Goal: Task Accomplishment & Management: Manage account settings

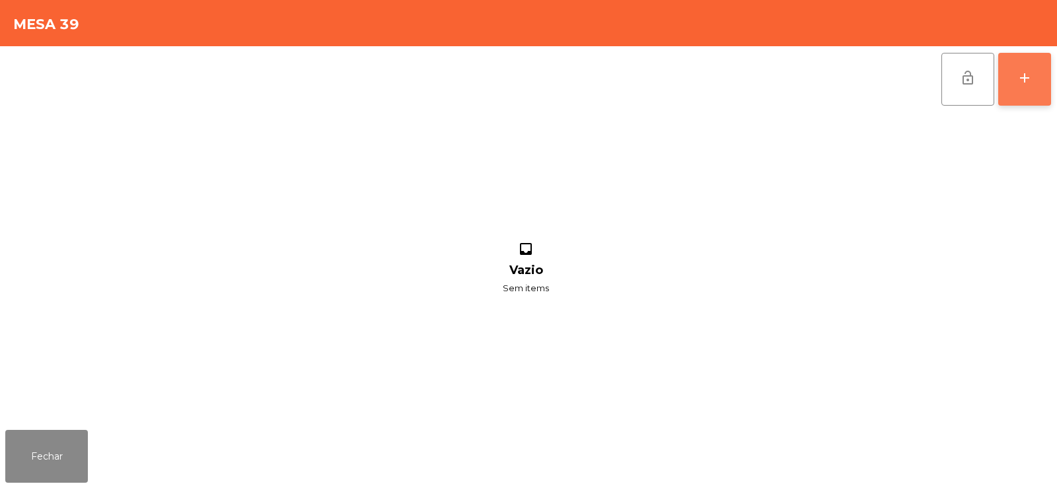
click at [1037, 76] on button "add" at bounding box center [1024, 79] width 53 height 53
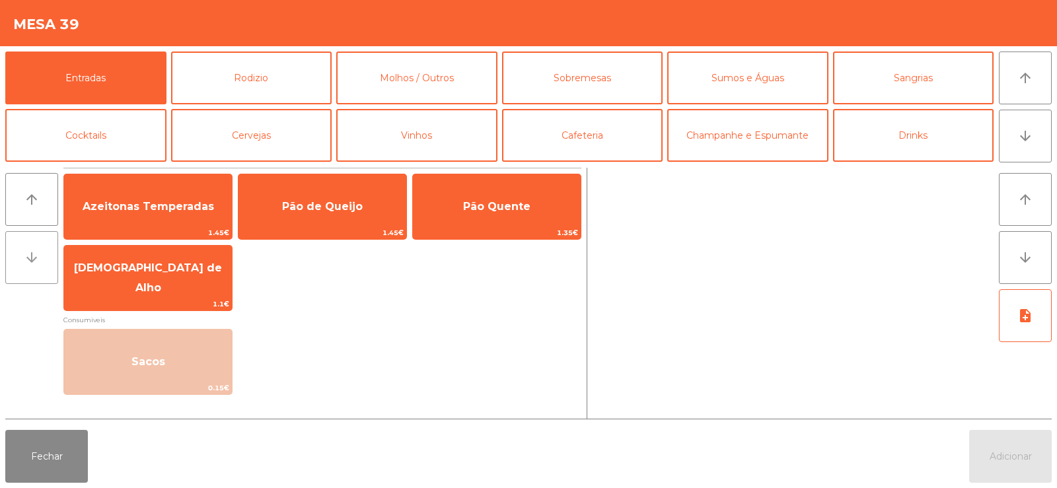
click at [26, 274] on button "arrow_downward" at bounding box center [31, 257] width 53 height 53
click at [32, 205] on icon "arrow_upward" at bounding box center [32, 200] width 16 height 16
click at [1038, 254] on button "arrow_downward" at bounding box center [1025, 257] width 53 height 53
click at [1033, 323] on icon "note_add" at bounding box center [1025, 316] width 16 height 16
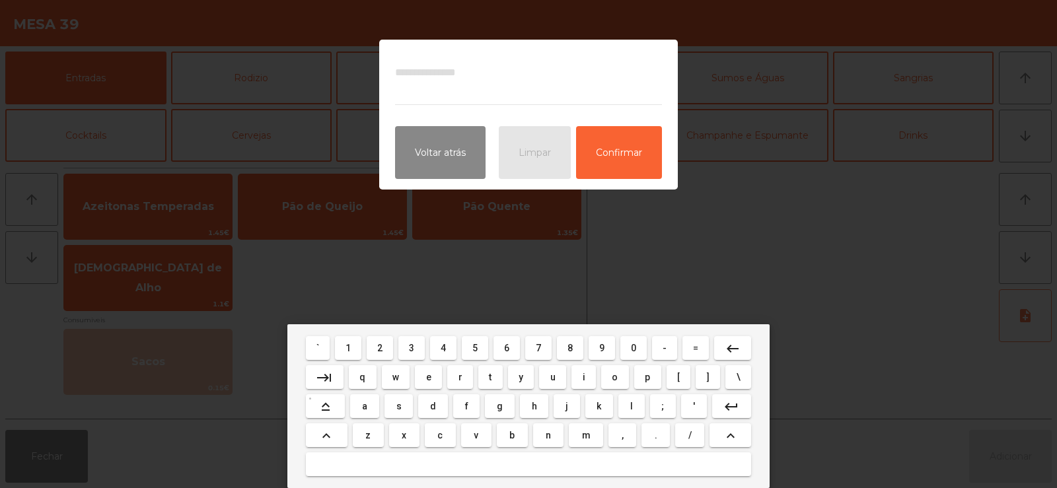
type input "**********"
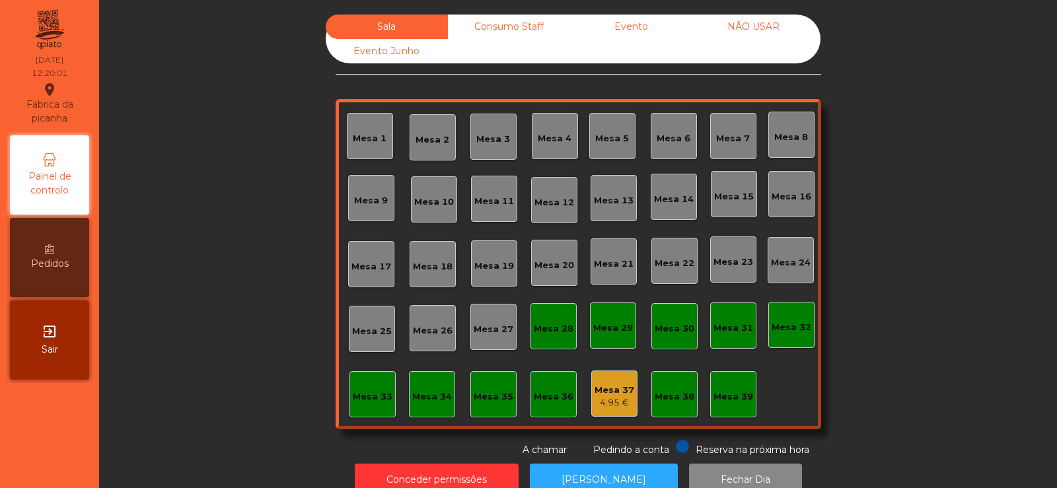
click at [732, 390] on div "Mesa 39" at bounding box center [734, 396] width 40 height 13
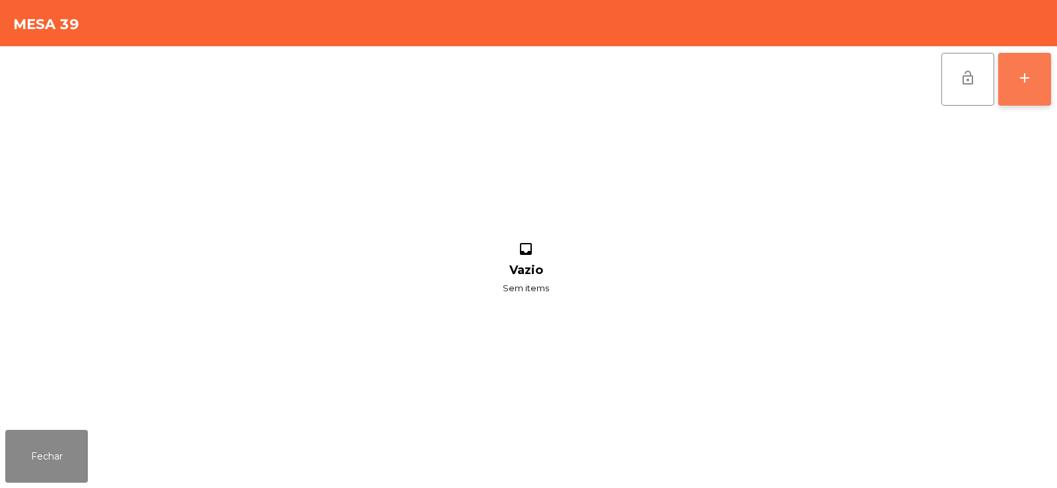
click at [1019, 77] on div "add" at bounding box center [1025, 78] width 16 height 16
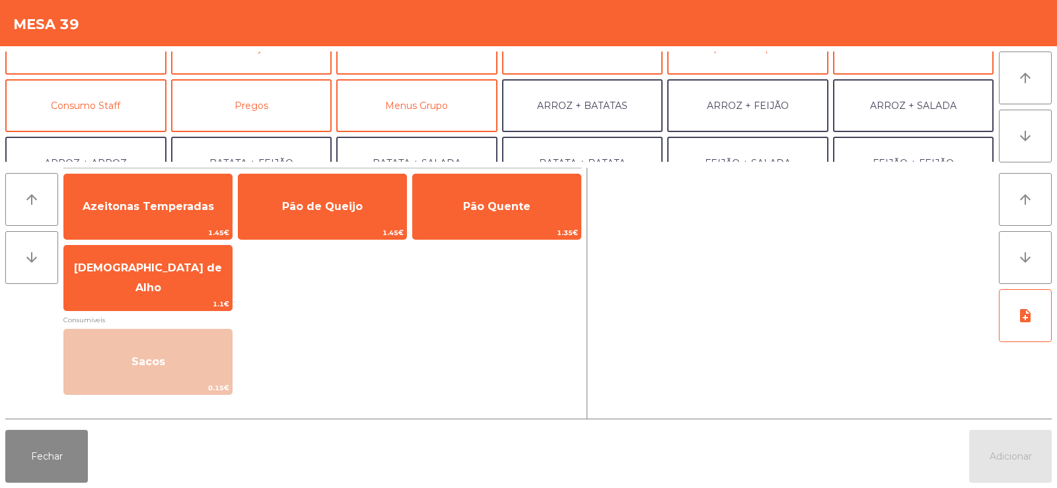
scroll to position [88, 0]
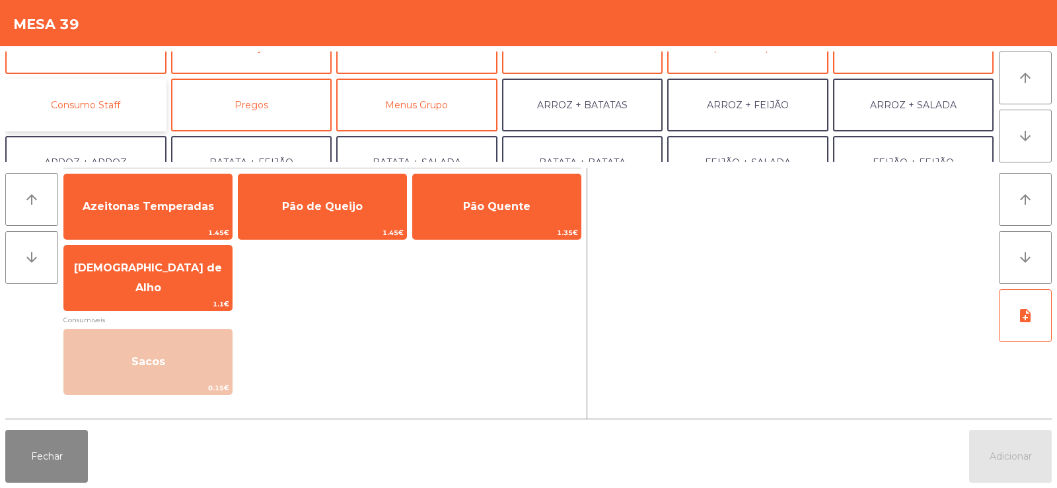
click at [92, 94] on button "Consumo Staff" at bounding box center [85, 105] width 161 height 53
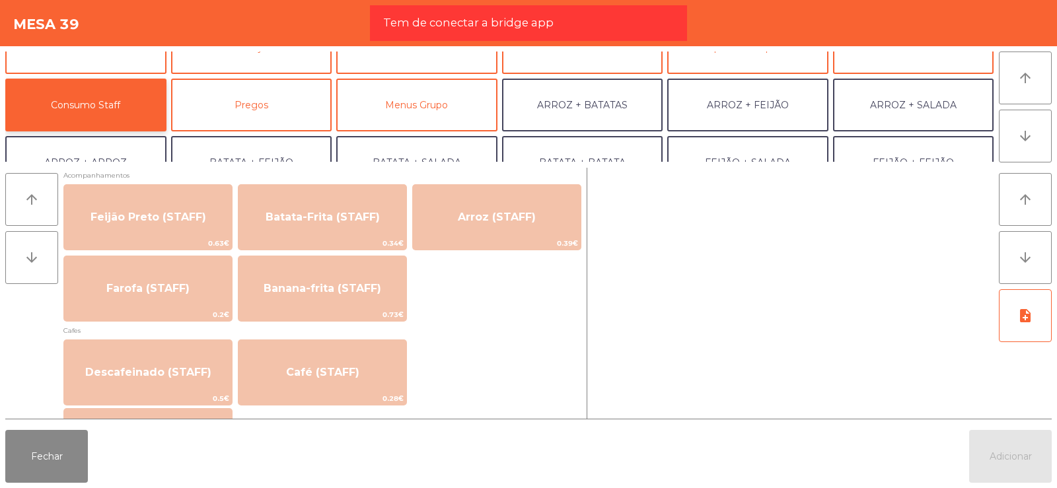
scroll to position [622, 0]
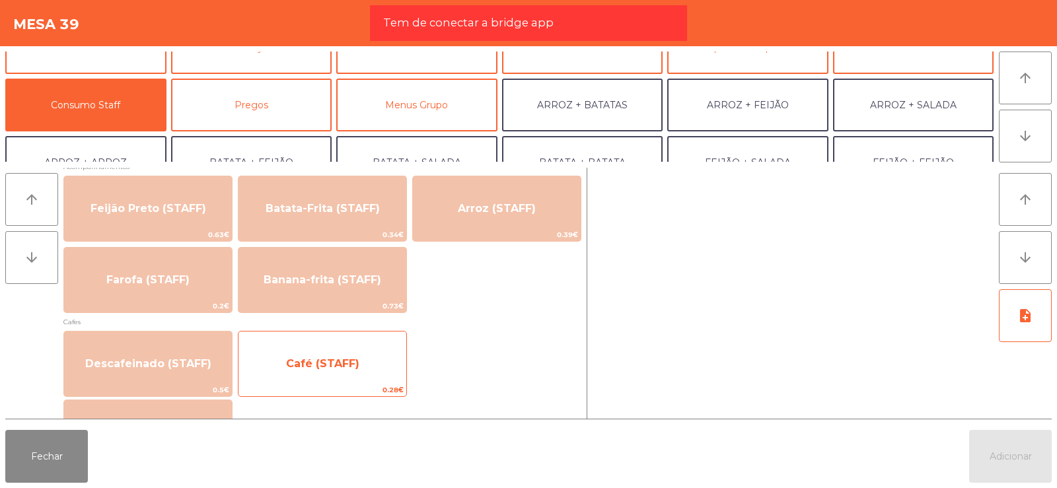
click at [324, 359] on span "Café (STAFF)" at bounding box center [322, 363] width 73 height 13
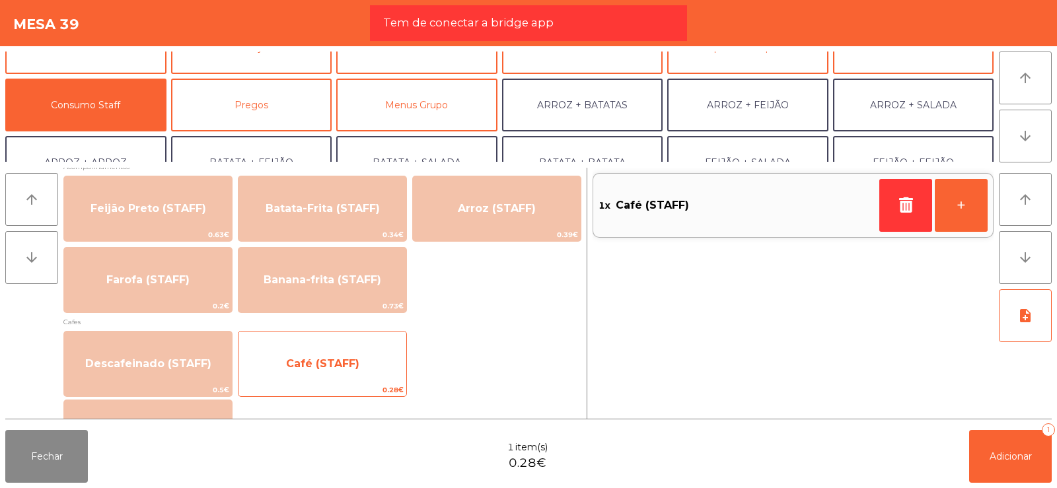
click at [338, 364] on span "Café (STAFF)" at bounding box center [322, 363] width 73 height 13
click at [341, 370] on span "Café (STAFF)" at bounding box center [322, 364] width 168 height 36
click at [346, 357] on span "Café (STAFF)" at bounding box center [322, 363] width 73 height 13
click at [344, 365] on span "Café (STAFF)" at bounding box center [322, 363] width 73 height 13
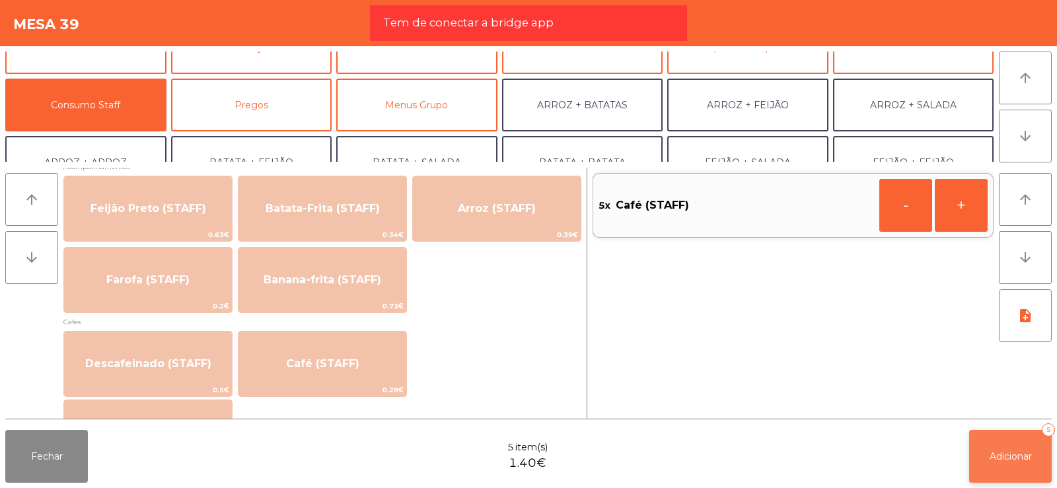
click at [1002, 468] on button "Adicionar 5" at bounding box center [1010, 456] width 83 height 53
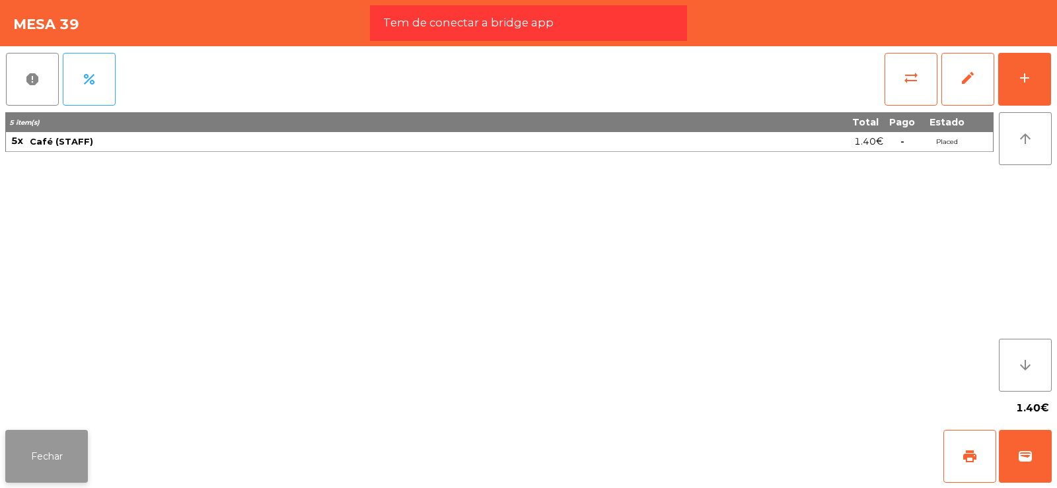
click at [66, 470] on button "Fechar" at bounding box center [46, 456] width 83 height 53
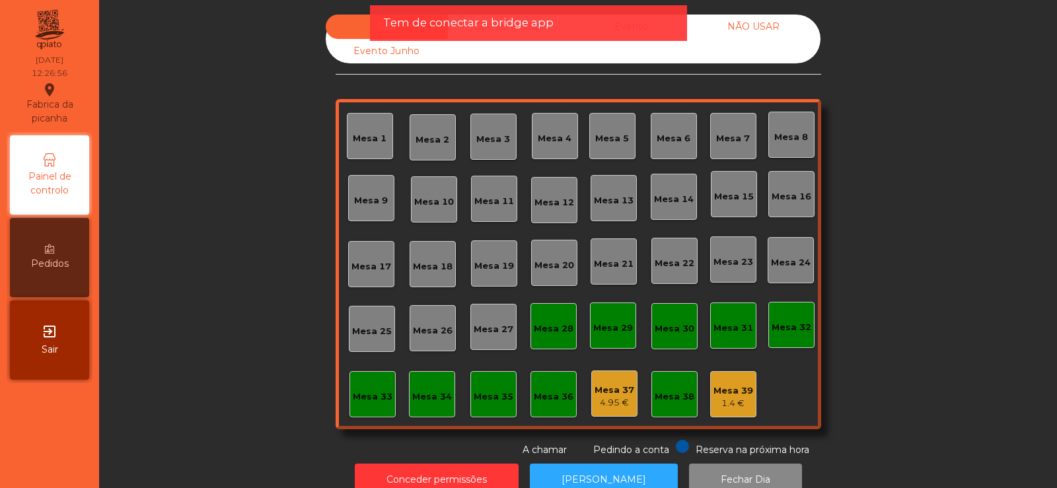
click at [725, 394] on div "Mesa 39" at bounding box center [734, 390] width 40 height 13
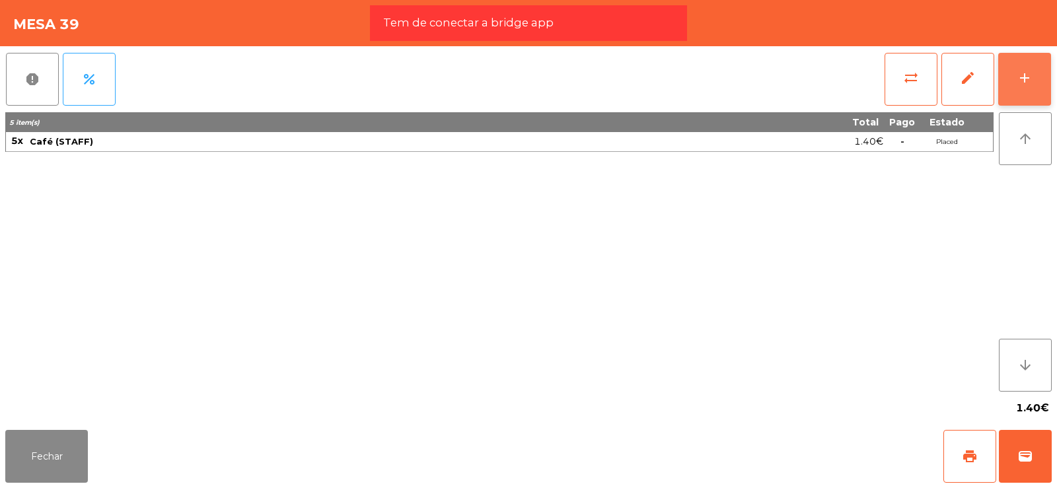
click at [1037, 66] on button "add" at bounding box center [1024, 79] width 53 height 53
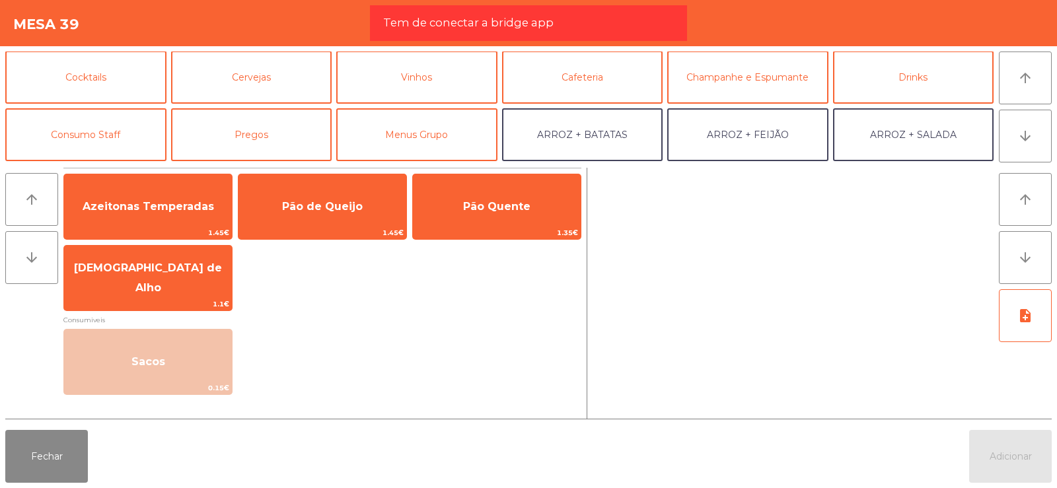
scroll to position [88, 0]
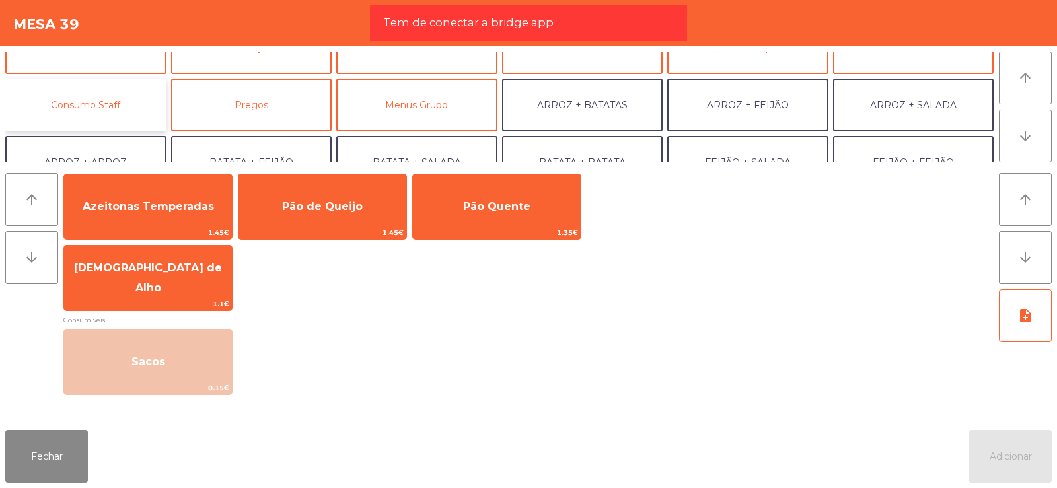
click at [105, 106] on button "Consumo Staff" at bounding box center [85, 105] width 161 height 53
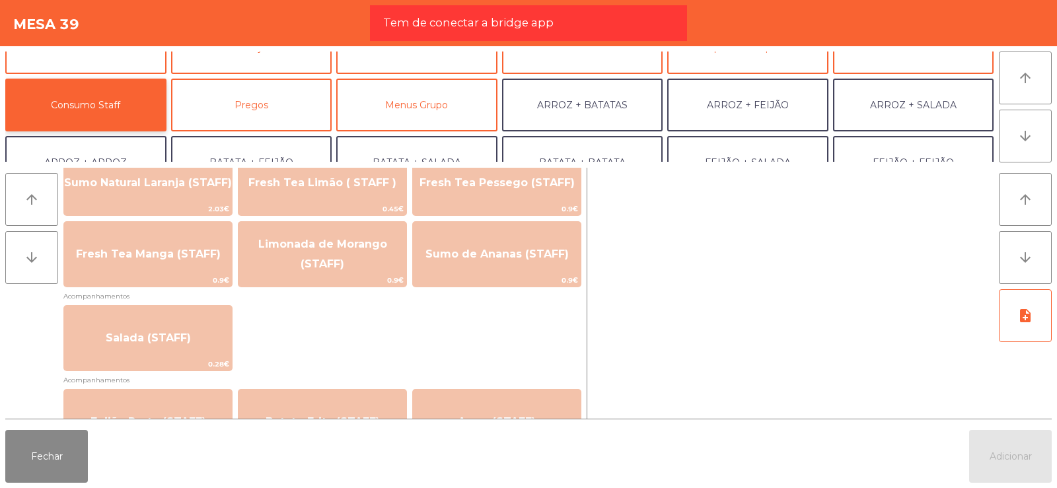
scroll to position [416, 0]
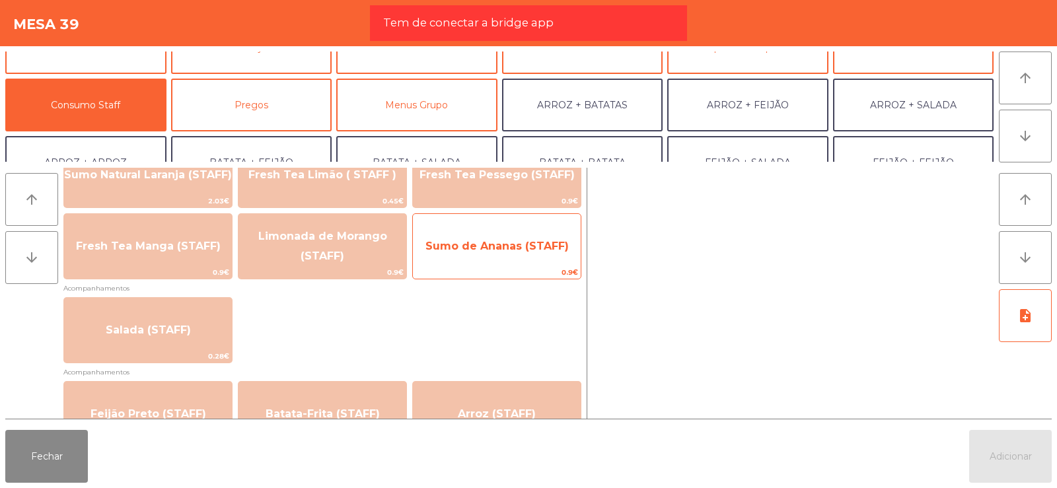
click at [500, 249] on span "Sumo de Ananas (STAFF)" at bounding box center [496, 246] width 143 height 13
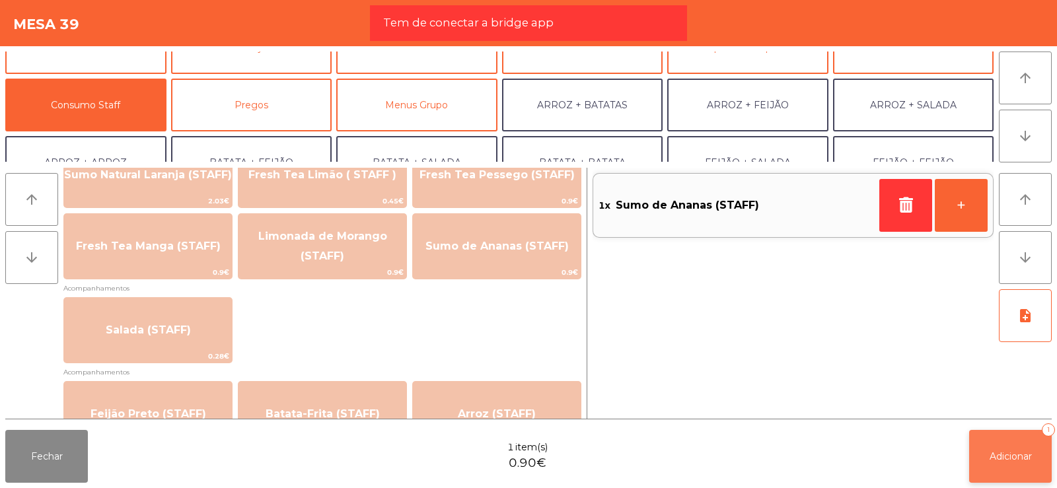
click at [1017, 462] on button "Adicionar 1" at bounding box center [1010, 456] width 83 height 53
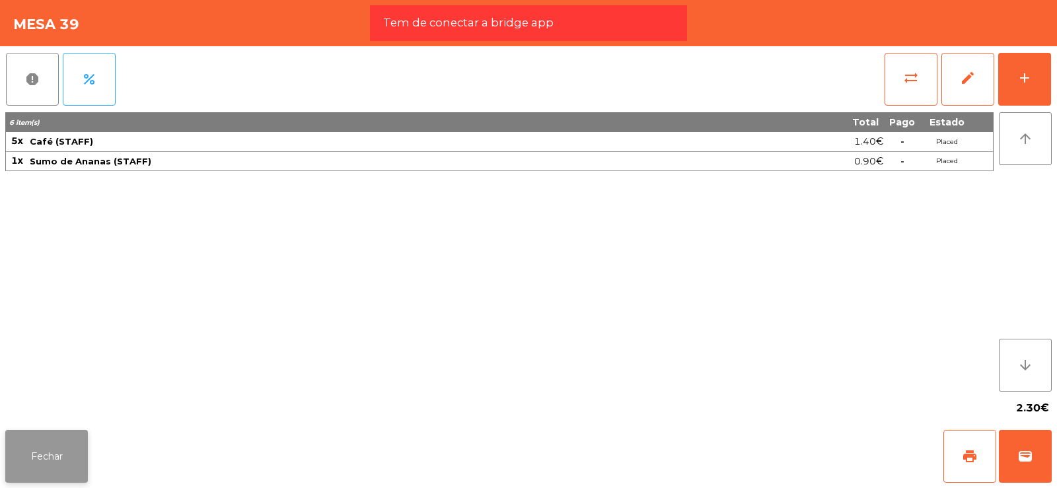
click at [61, 438] on button "Fechar" at bounding box center [46, 456] width 83 height 53
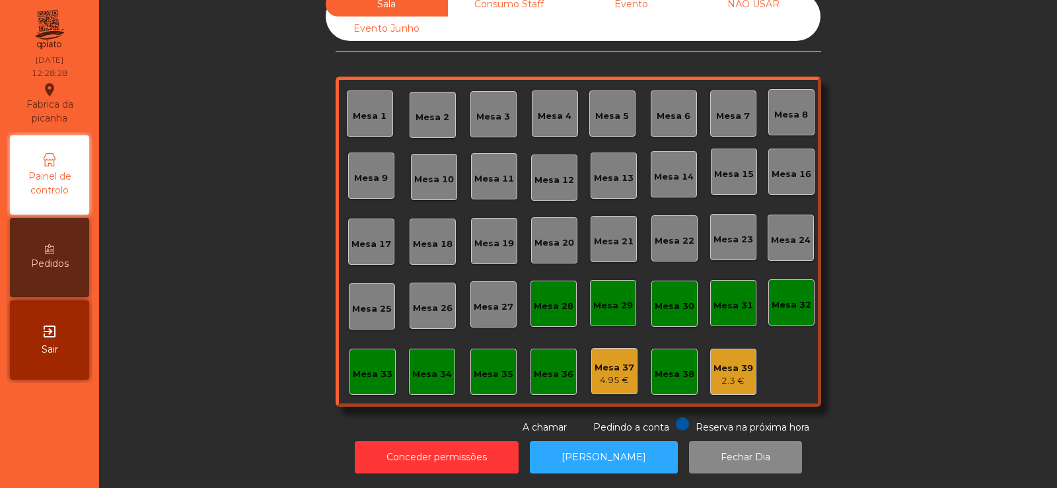
scroll to position [0, 0]
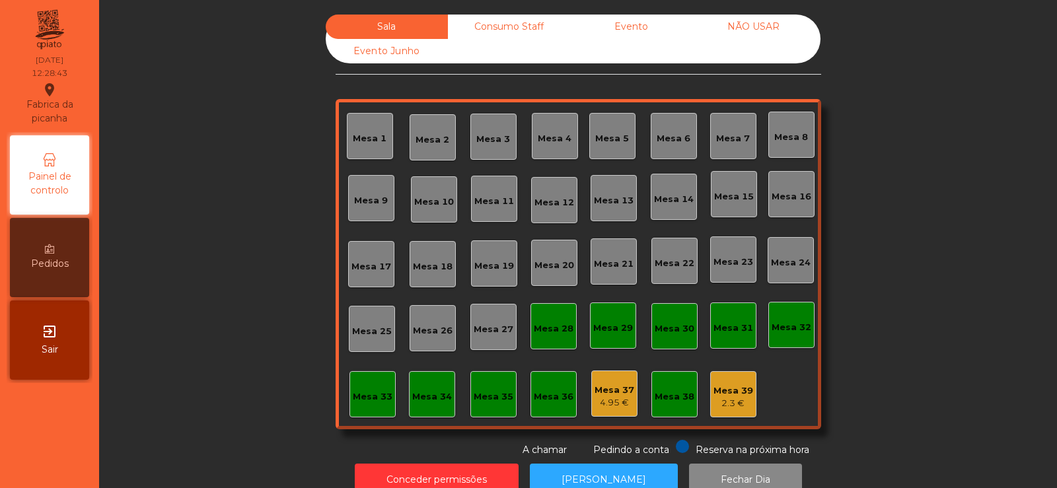
click at [722, 404] on div "2.3 €" at bounding box center [734, 403] width 40 height 13
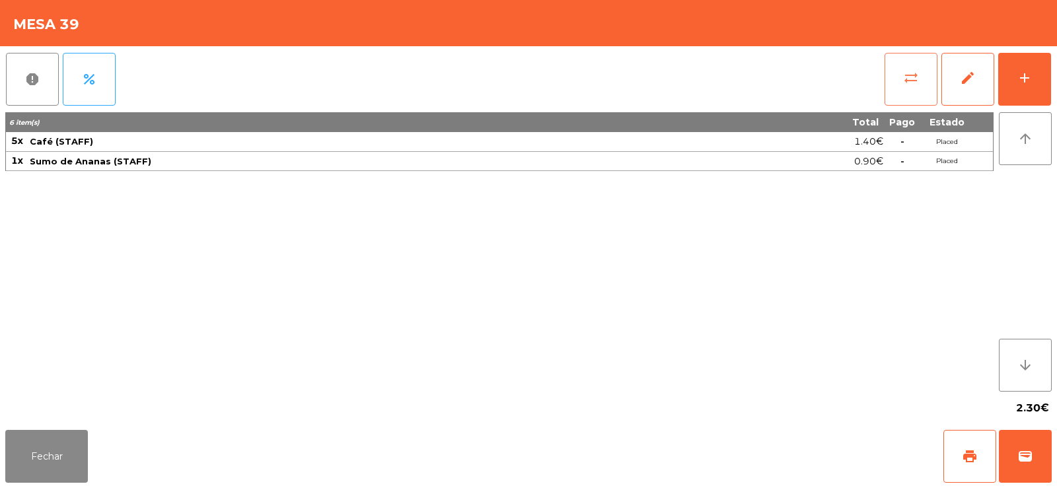
click at [916, 89] on button "sync_alt" at bounding box center [911, 79] width 53 height 53
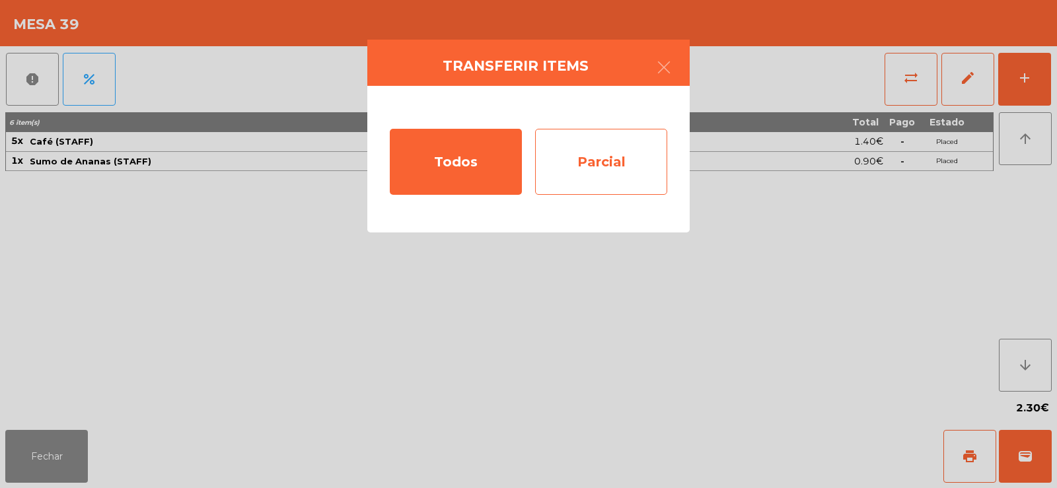
click at [603, 163] on div "Parcial" at bounding box center [601, 162] width 132 height 66
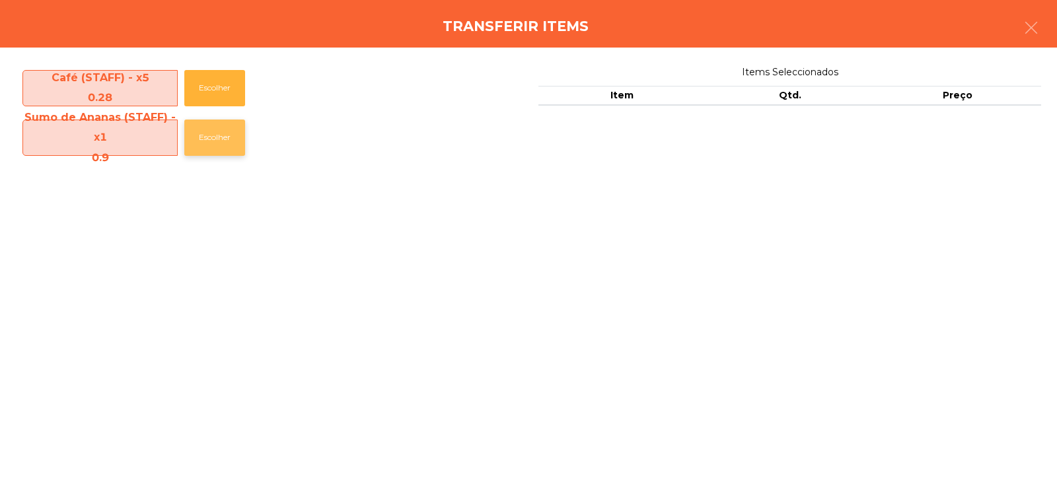
click at [223, 133] on button "Escolher" at bounding box center [214, 138] width 61 height 36
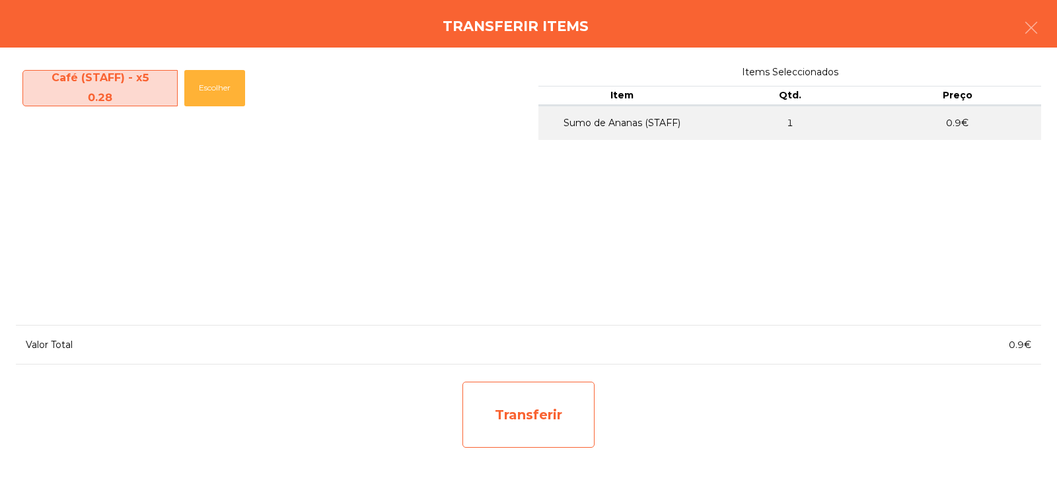
click at [586, 402] on div "Transferir" at bounding box center [528, 415] width 132 height 66
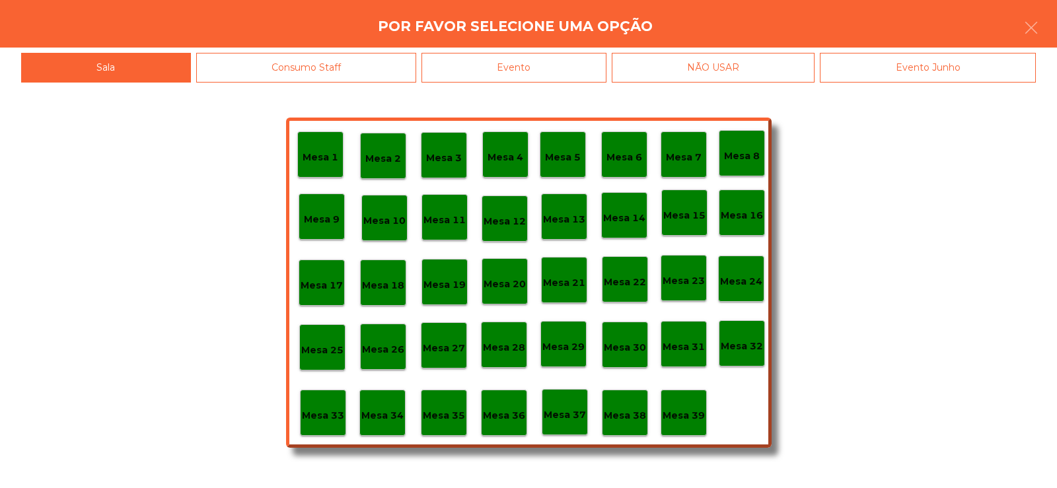
click at [401, 71] on div "Consumo Staff" at bounding box center [306, 68] width 221 height 30
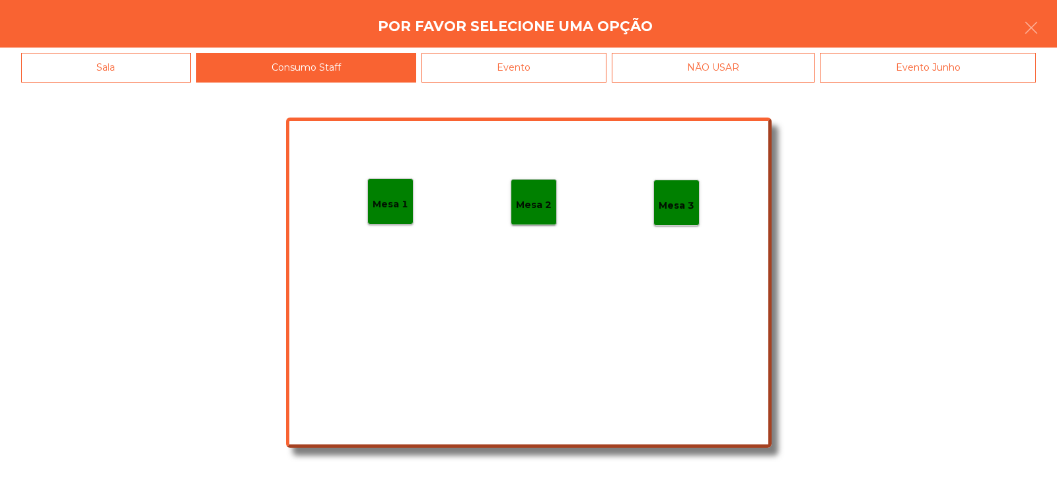
click at [397, 207] on p "Mesa 1" at bounding box center [391, 204] width 36 height 15
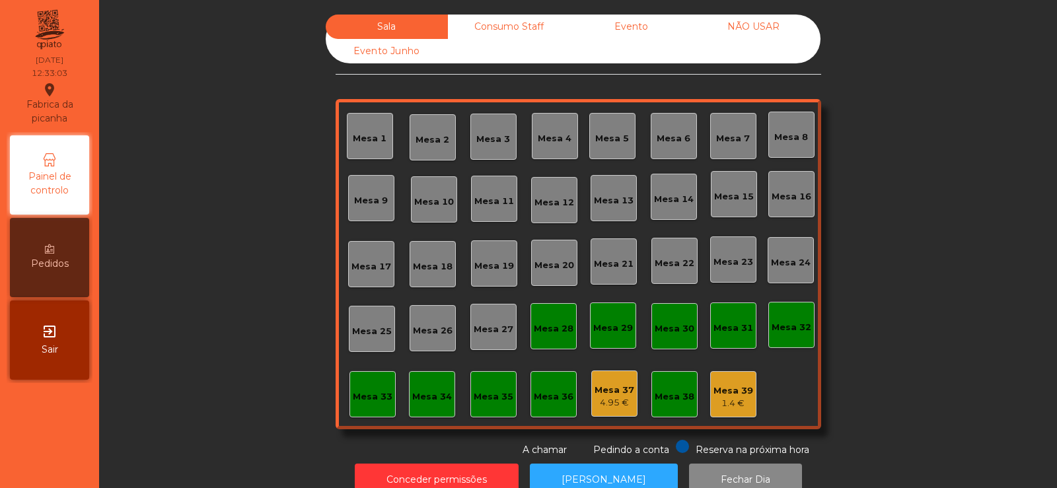
click at [484, 140] on div "Mesa 3" at bounding box center [493, 139] width 34 height 13
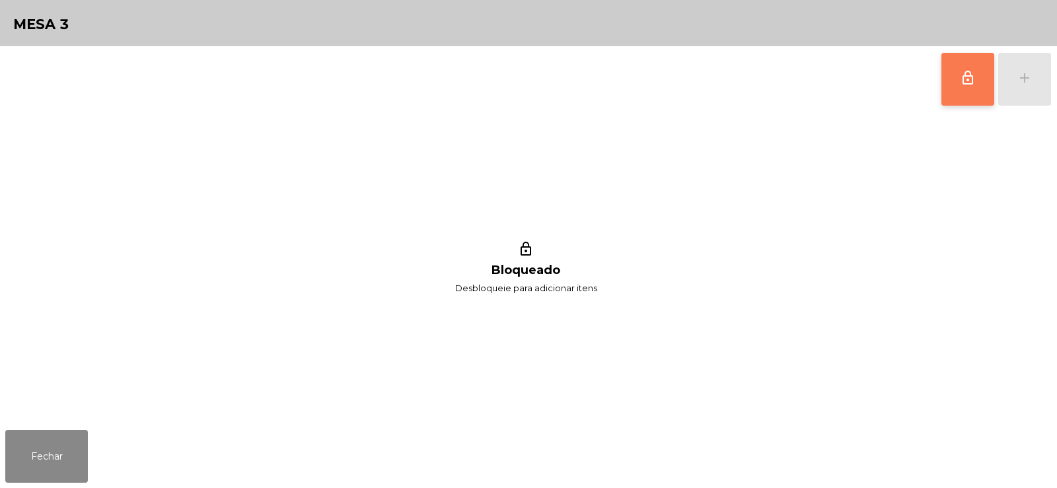
click at [965, 92] on button "lock_outline" at bounding box center [967, 79] width 53 height 53
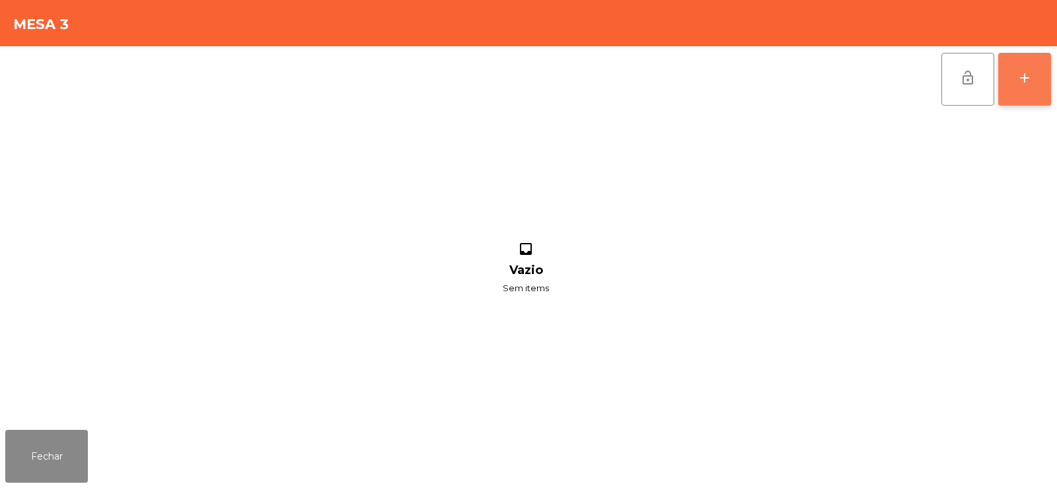
click at [1028, 87] on button "add" at bounding box center [1024, 79] width 53 height 53
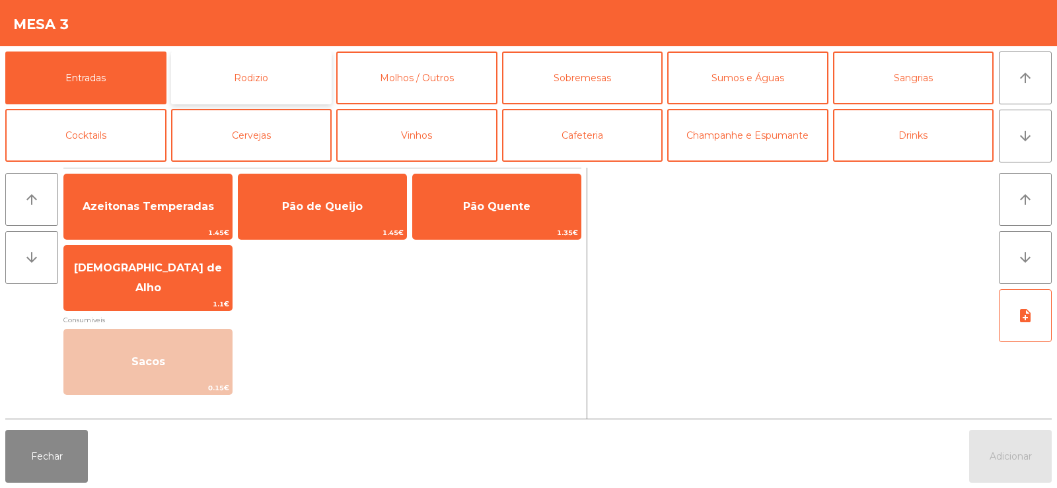
click at [279, 87] on button "Rodizio" at bounding box center [251, 78] width 161 height 53
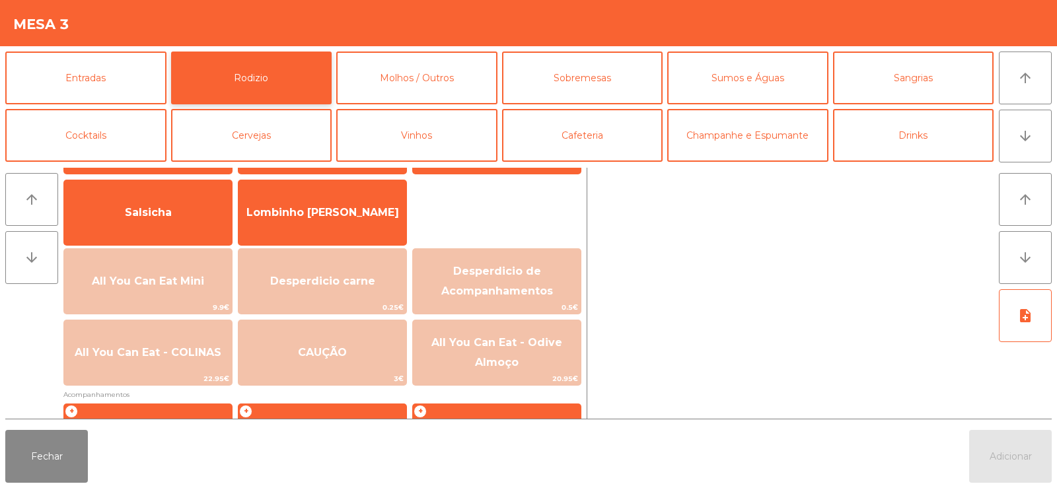
scroll to position [85, 0]
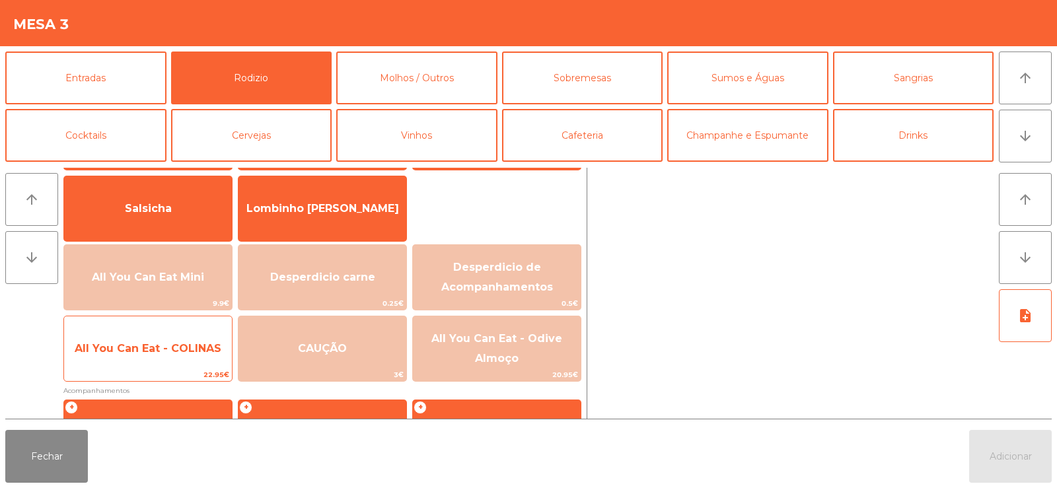
click at [161, 358] on span "All You Can Eat - COLINAS" at bounding box center [148, 349] width 168 height 36
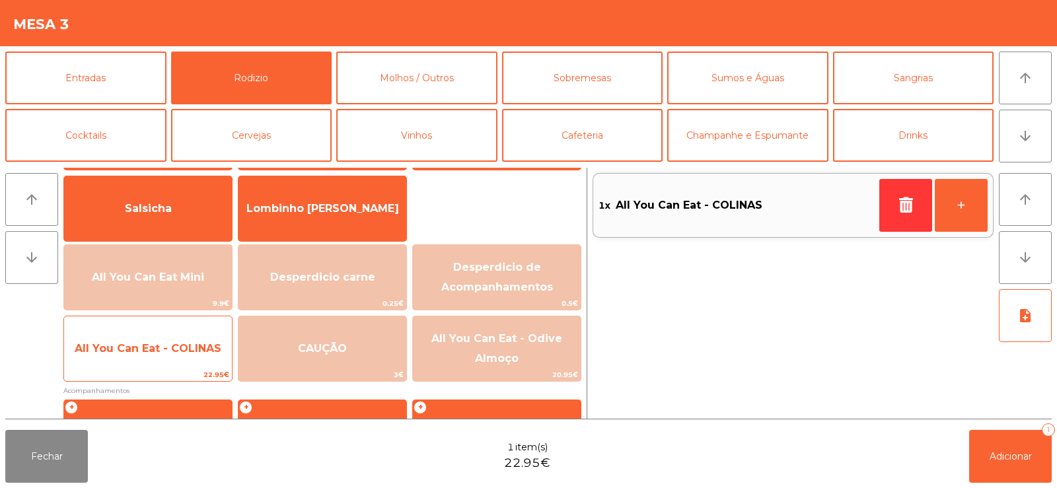
click at [150, 344] on span "All You Can Eat - COLINAS" at bounding box center [148, 348] width 147 height 13
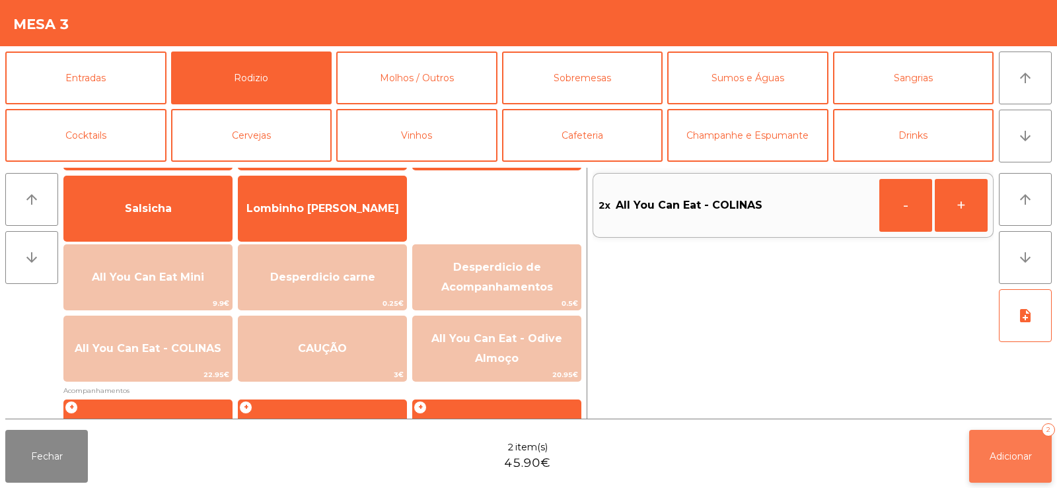
click at [1017, 451] on span "Adicionar" at bounding box center [1011, 457] width 42 height 12
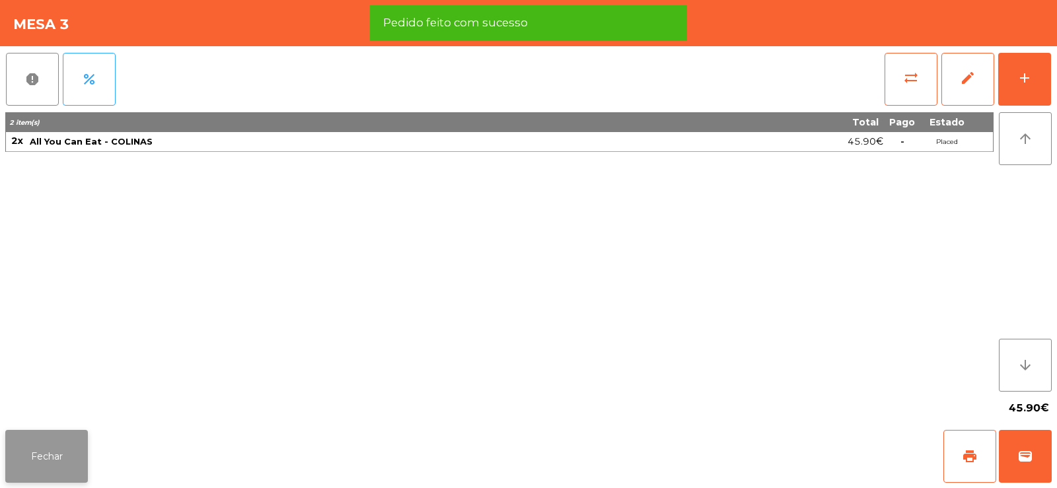
click at [59, 470] on button "Fechar" at bounding box center [46, 456] width 83 height 53
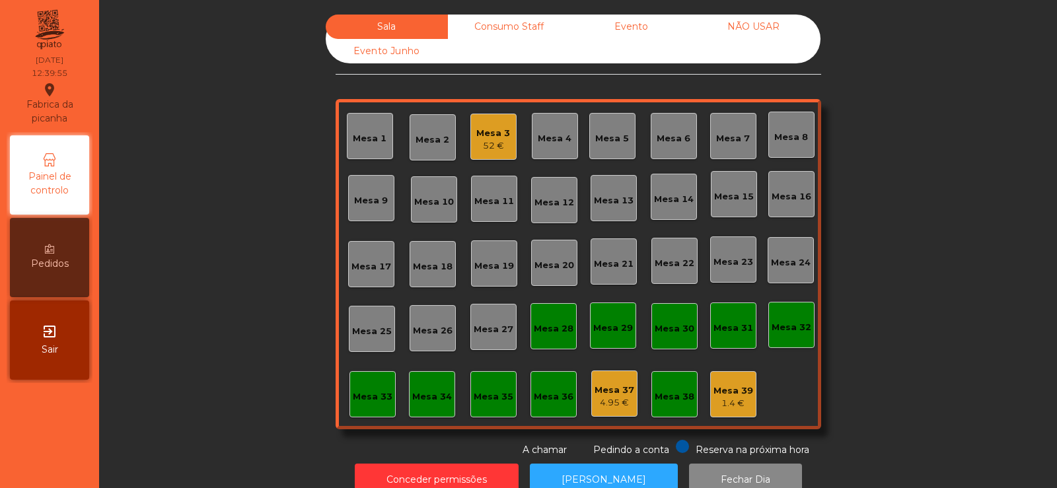
scroll to position [32, 0]
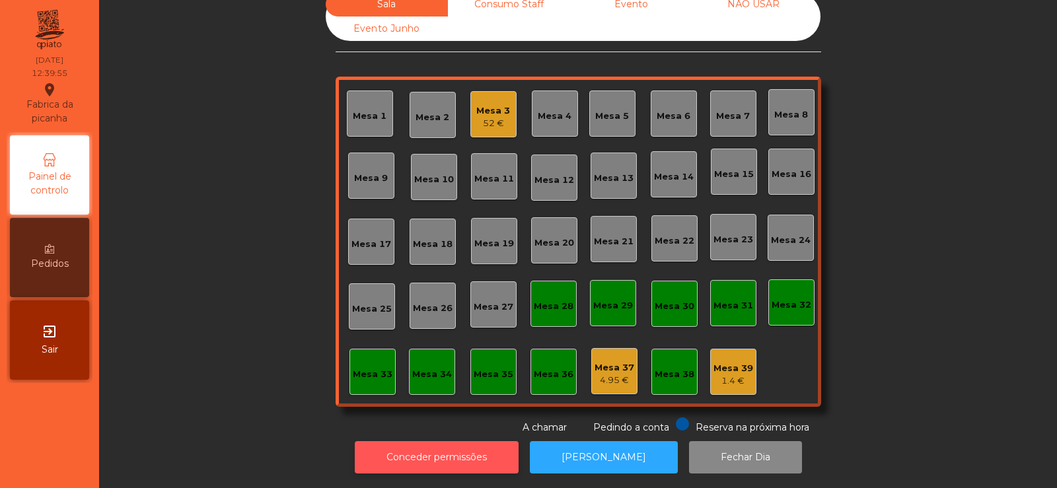
click at [447, 446] on button "Conceder permissões" at bounding box center [437, 457] width 164 height 32
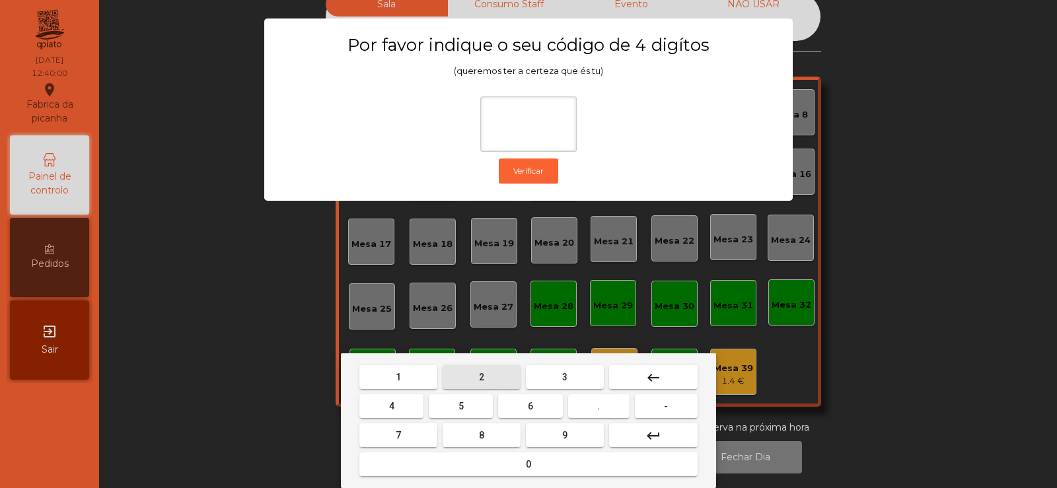
click at [482, 377] on span "2" at bounding box center [481, 377] width 5 height 11
click at [538, 408] on button "6" at bounding box center [530, 406] width 64 height 24
click at [568, 376] on button "3" at bounding box center [565, 377] width 78 height 24
click at [461, 410] on span "5" at bounding box center [460, 406] width 5 height 11
type input "****"
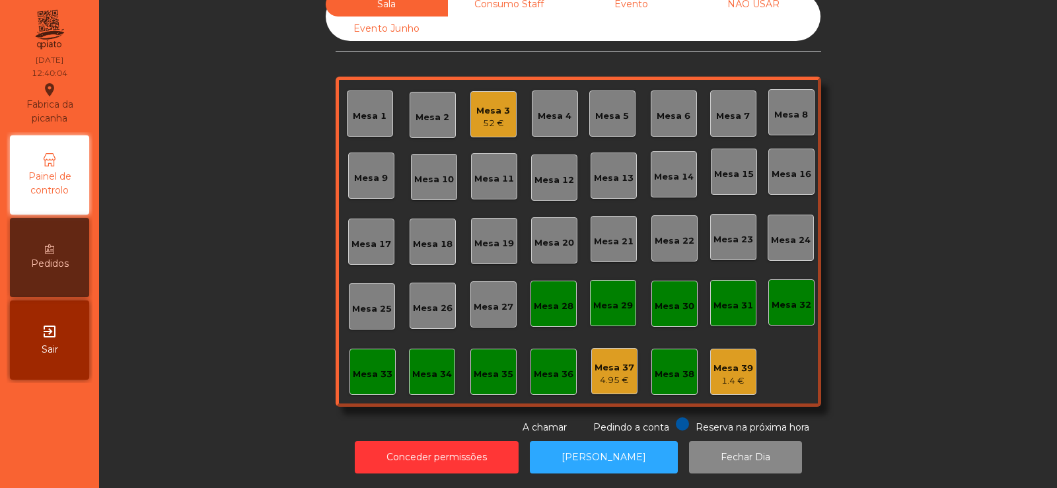
click at [59, 176] on span "Painel de controlo" at bounding box center [49, 184] width 73 height 28
click at [42, 242] on div "Pedidos" at bounding box center [49, 257] width 79 height 79
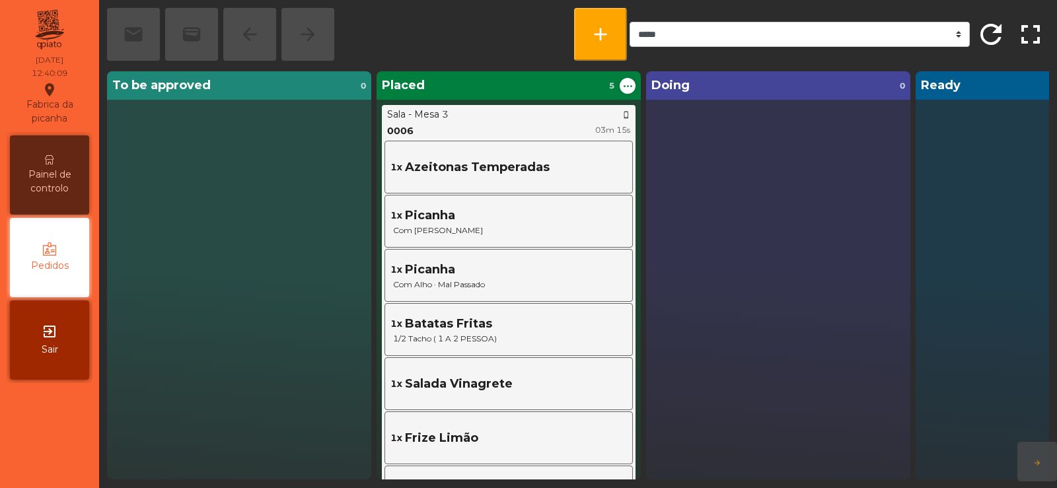
click at [63, 179] on span "Painel de controlo" at bounding box center [49, 182] width 73 height 28
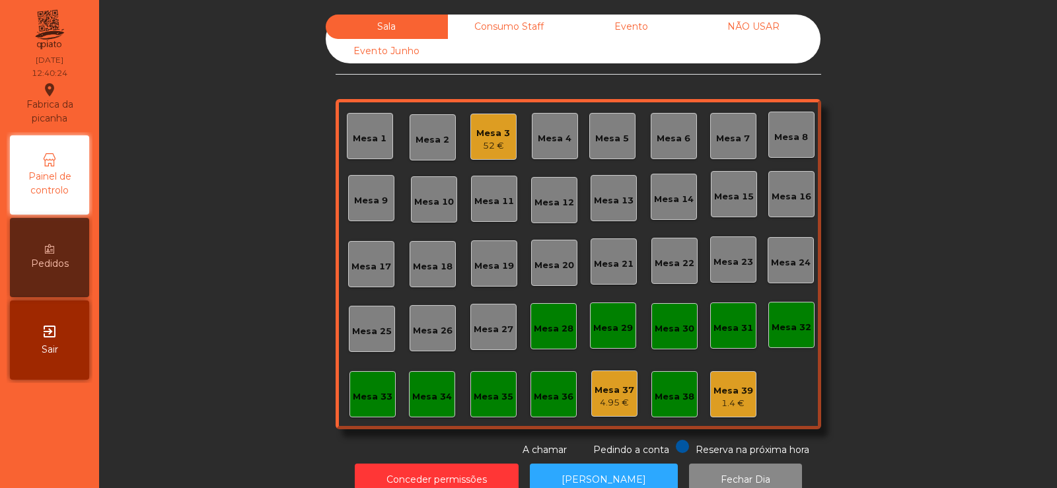
click at [57, 246] on div "Pedidos" at bounding box center [49, 257] width 79 height 79
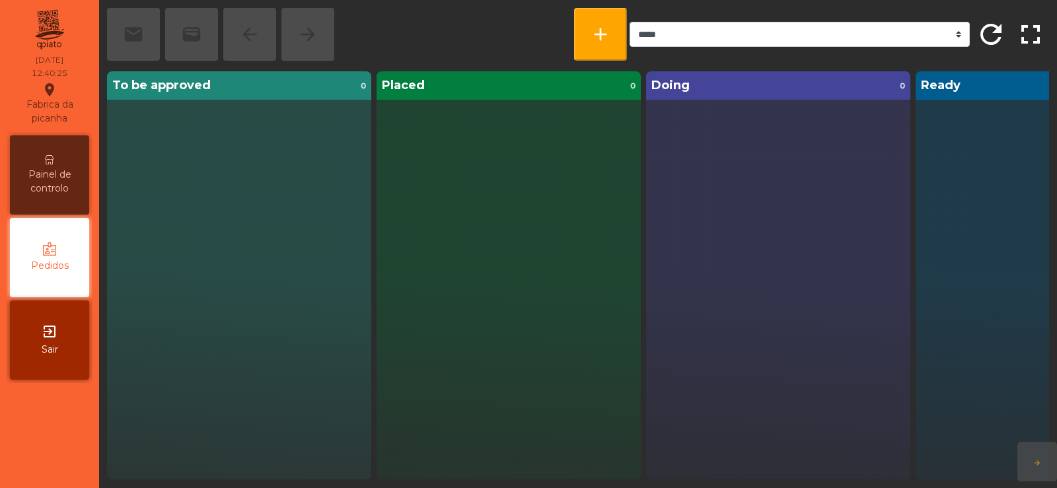
click at [50, 174] on span "Painel de controlo" at bounding box center [49, 182] width 73 height 28
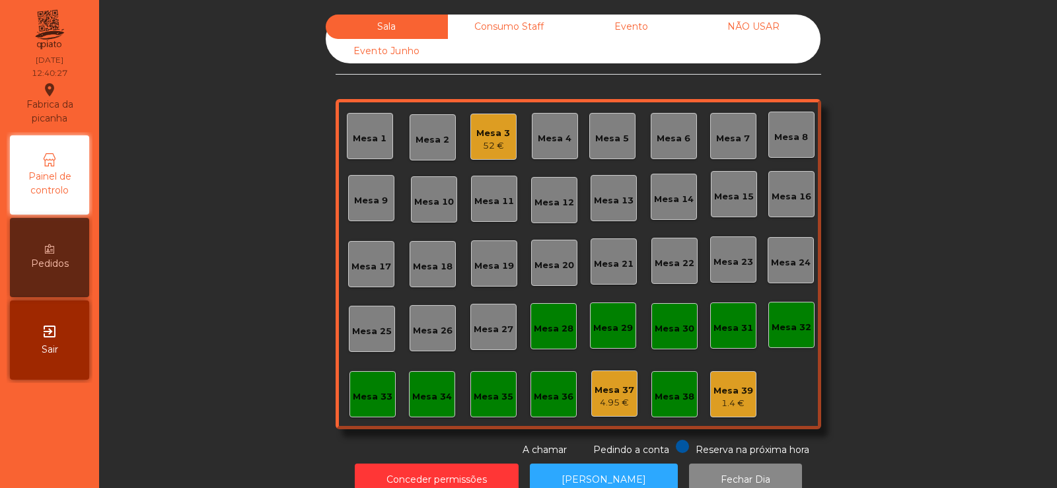
scroll to position [32, 0]
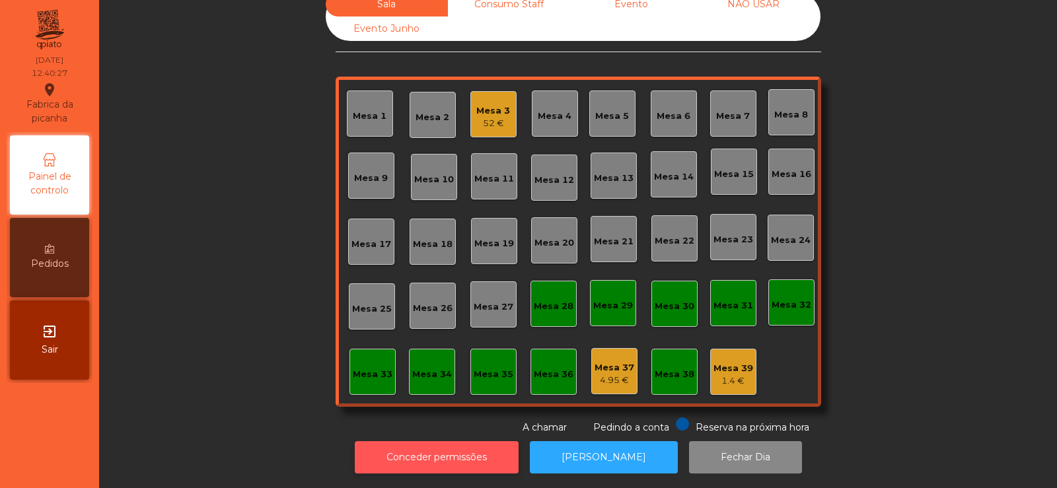
click at [437, 442] on button "Conceder permissões" at bounding box center [437, 457] width 164 height 32
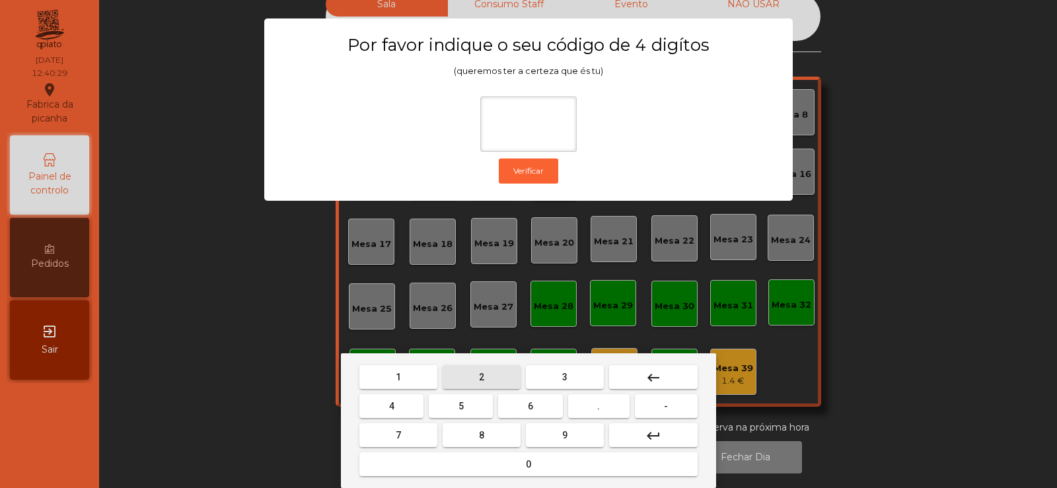
click at [482, 373] on span "2" at bounding box center [481, 377] width 5 height 11
click at [524, 406] on button "6" at bounding box center [530, 406] width 64 height 24
click at [565, 377] on span "3" at bounding box center [564, 377] width 5 height 11
click at [462, 405] on span "5" at bounding box center [460, 406] width 5 height 11
type input "****"
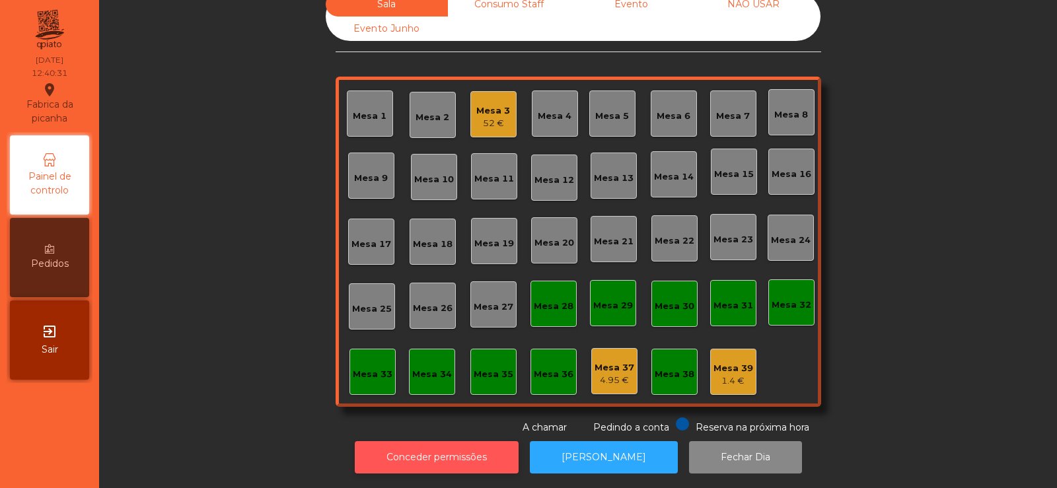
click at [460, 450] on button "Conceder permissões" at bounding box center [437, 457] width 164 height 32
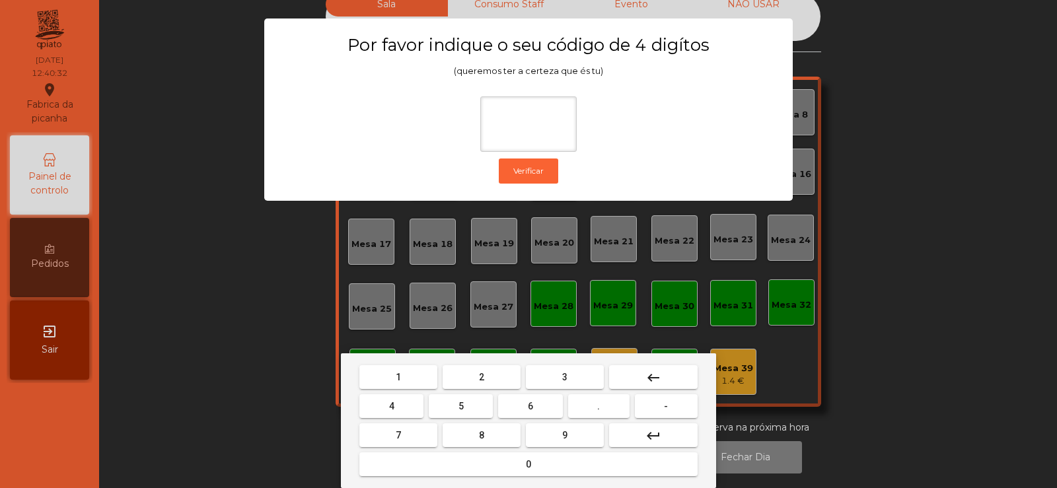
click at [484, 374] on span "2" at bounding box center [481, 377] width 5 height 11
click at [543, 407] on button "6" at bounding box center [530, 406] width 64 height 24
click at [396, 433] on span "7" at bounding box center [398, 435] width 5 height 11
click at [461, 405] on span "5" at bounding box center [460, 406] width 5 height 11
type input "****"
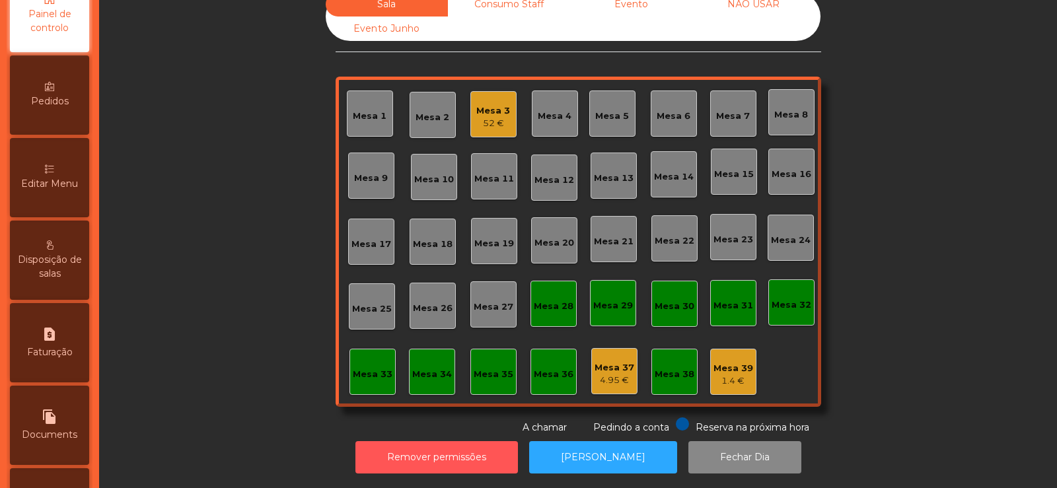
scroll to position [166, 0]
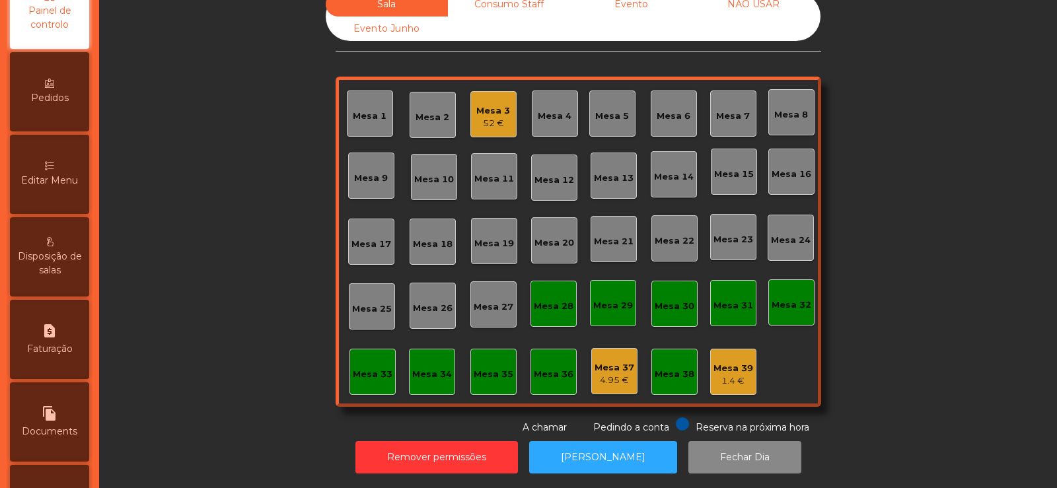
click at [41, 178] on span "Editar Menu" at bounding box center [49, 181] width 57 height 14
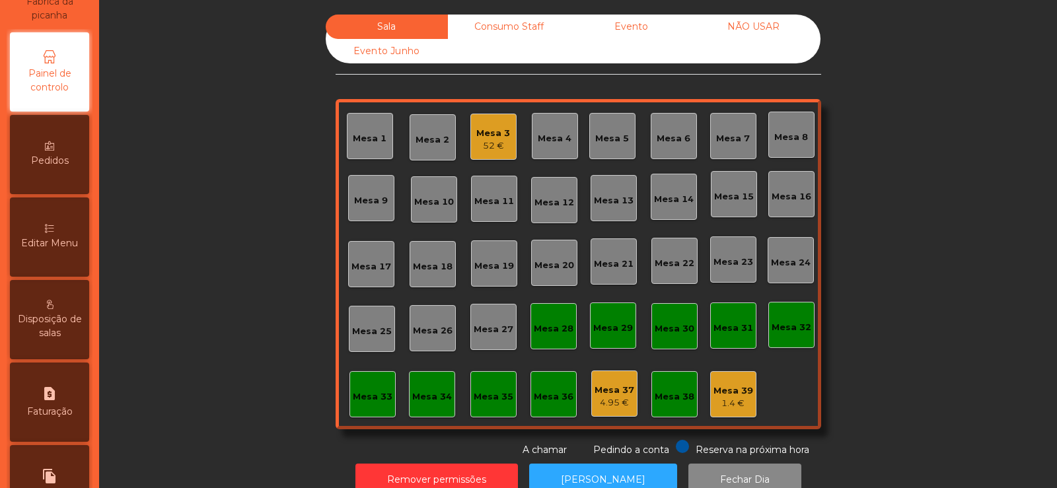
select select "*"
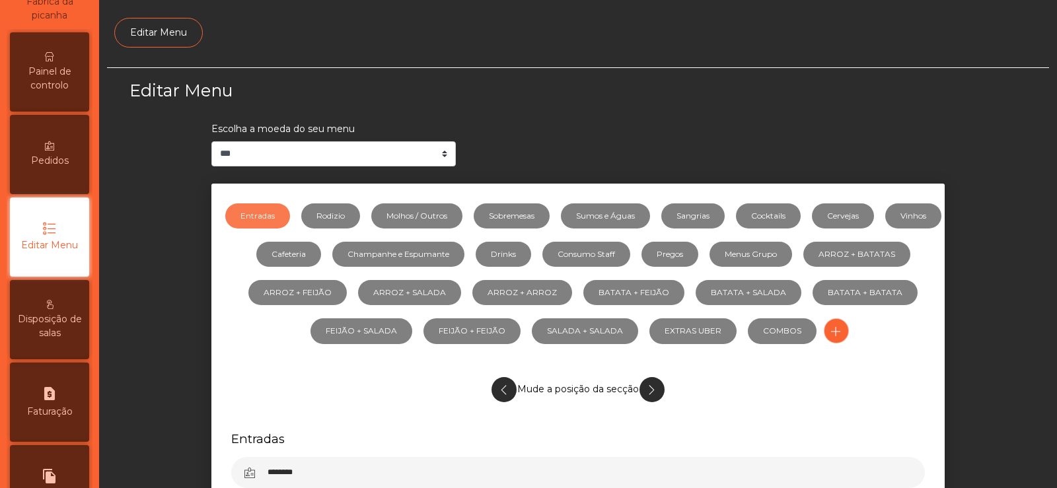
scroll to position [96, 0]
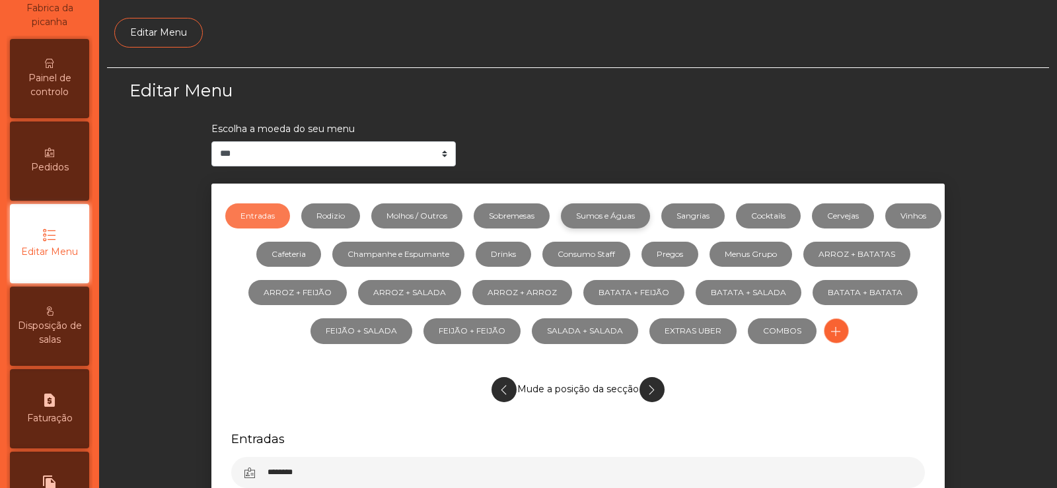
click at [621, 217] on link "Sumos e Águas" at bounding box center [605, 215] width 89 height 25
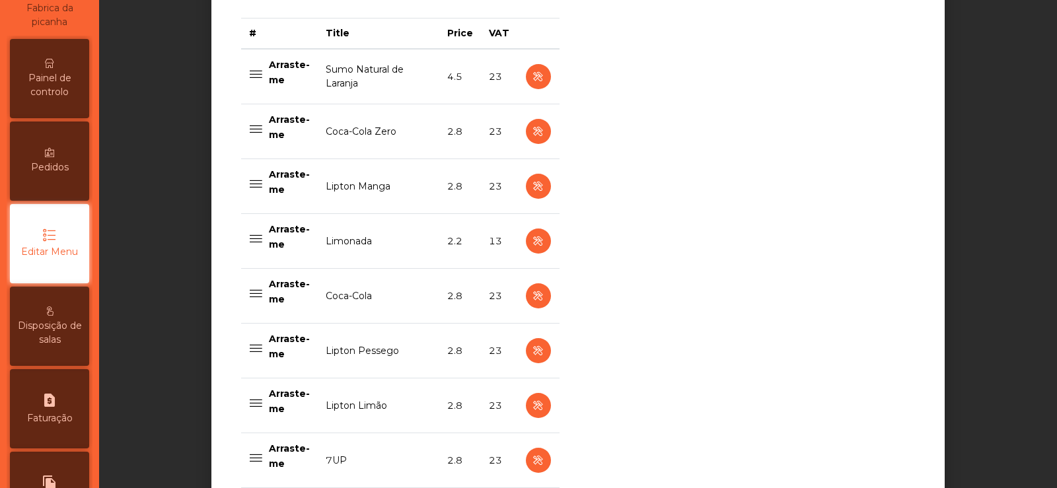
scroll to position [551, 0]
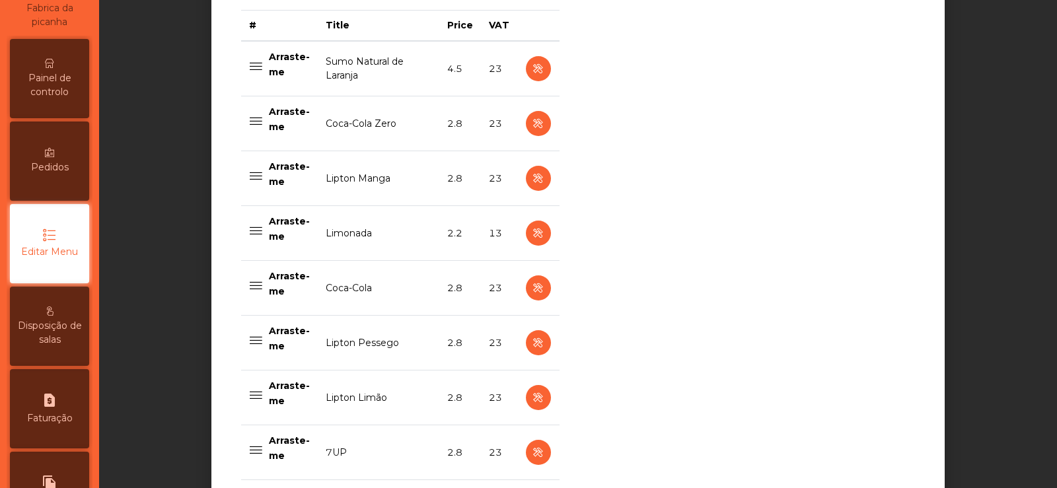
click at [357, 231] on td "Limonada" at bounding box center [379, 233] width 122 height 55
click at [531, 235] on icon "button" at bounding box center [538, 233] width 15 height 17
select select "***"
select select "**"
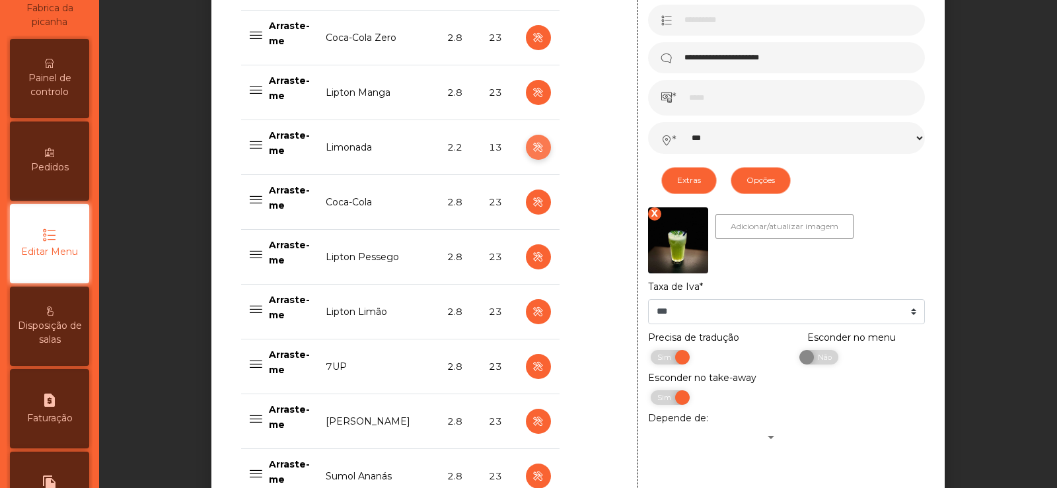
scroll to position [641, 0]
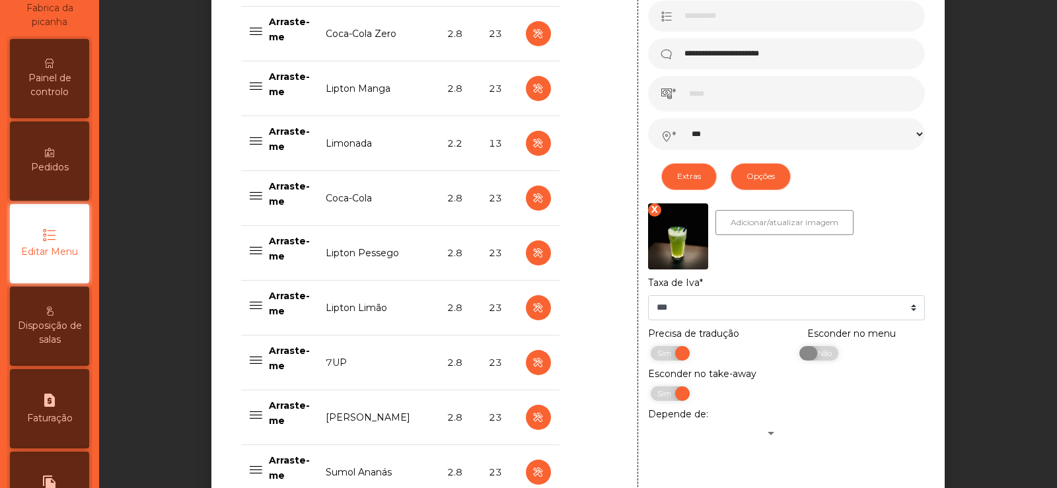
click at [813, 361] on span "Não" at bounding box center [823, 353] width 33 height 15
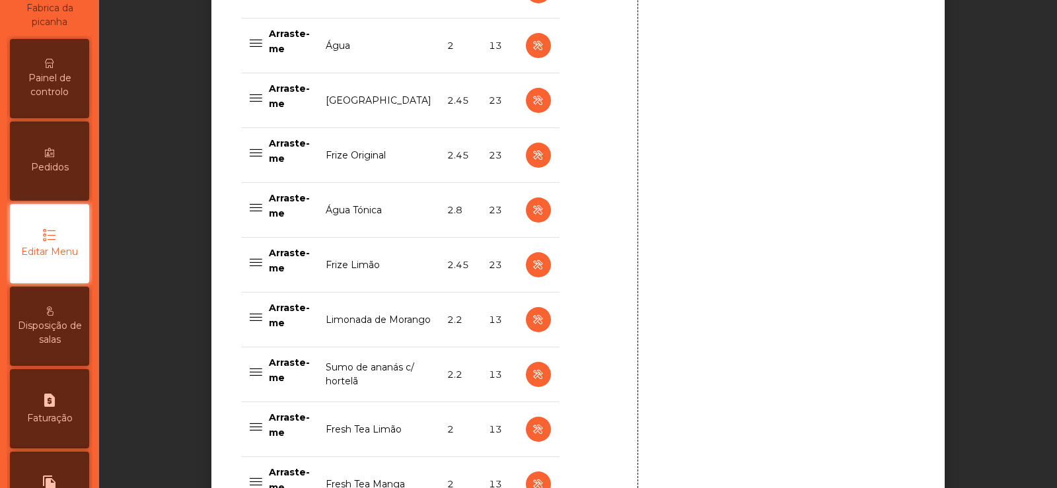
scroll to position [1367, 0]
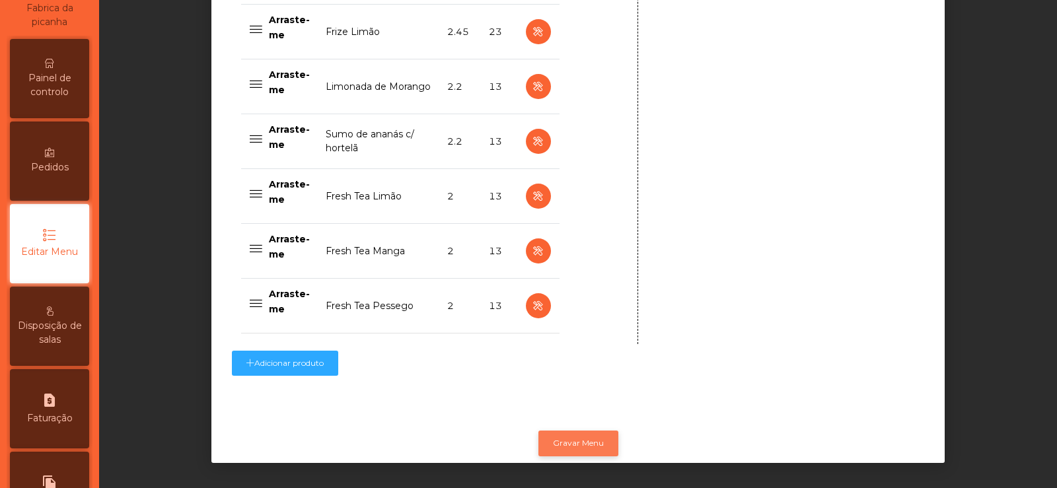
click at [569, 432] on button "Gravar Menu" at bounding box center [578, 443] width 80 height 25
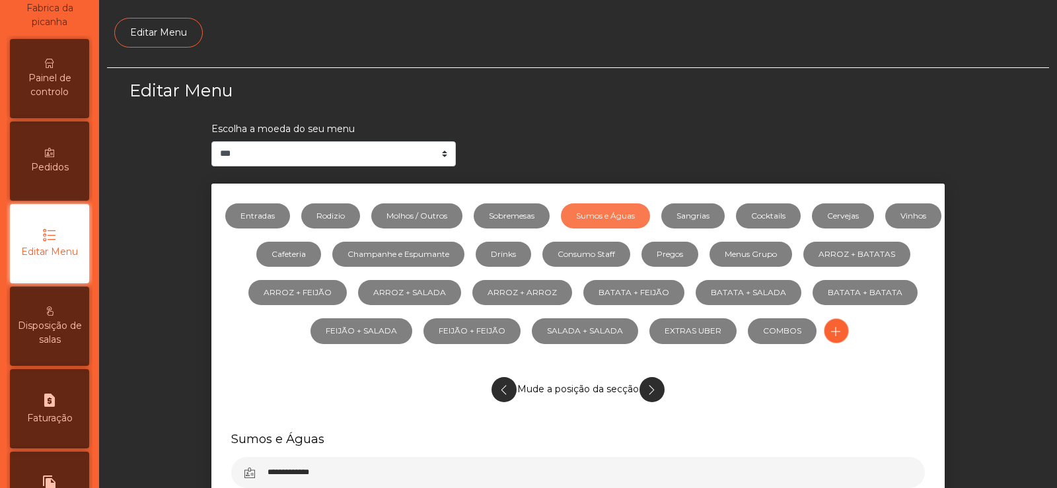
scroll to position [0, 0]
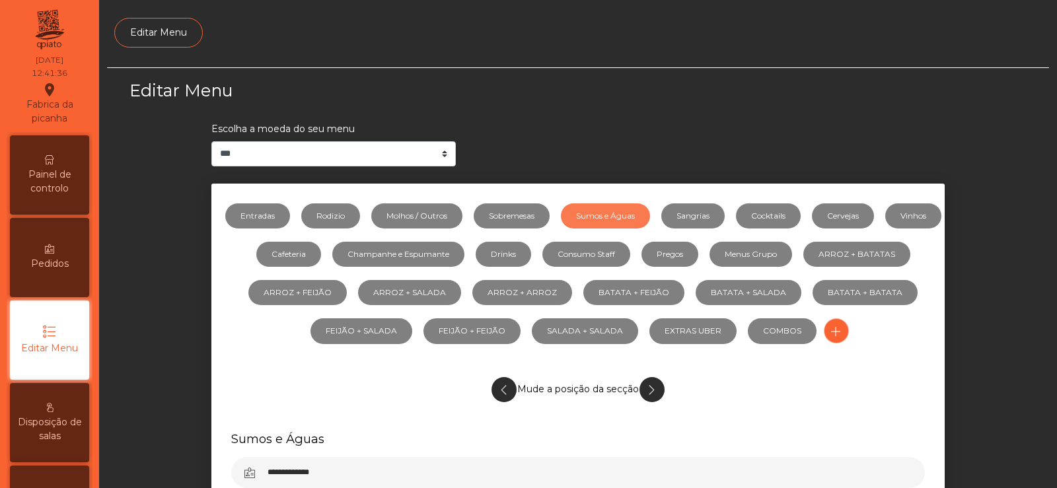
click at [47, 178] on span "Painel de controlo" at bounding box center [49, 182] width 73 height 28
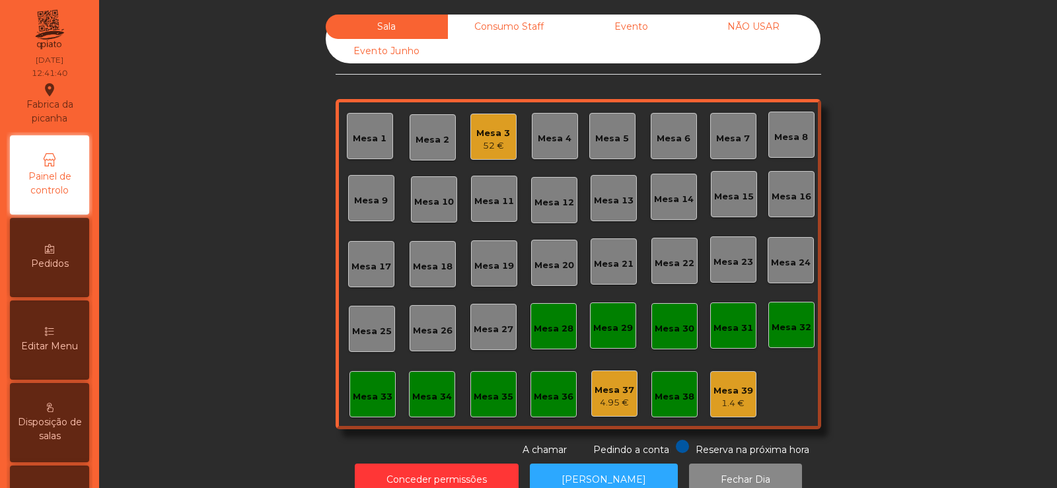
click at [505, 155] on div "Mesa 3 52 €" at bounding box center [493, 137] width 46 height 46
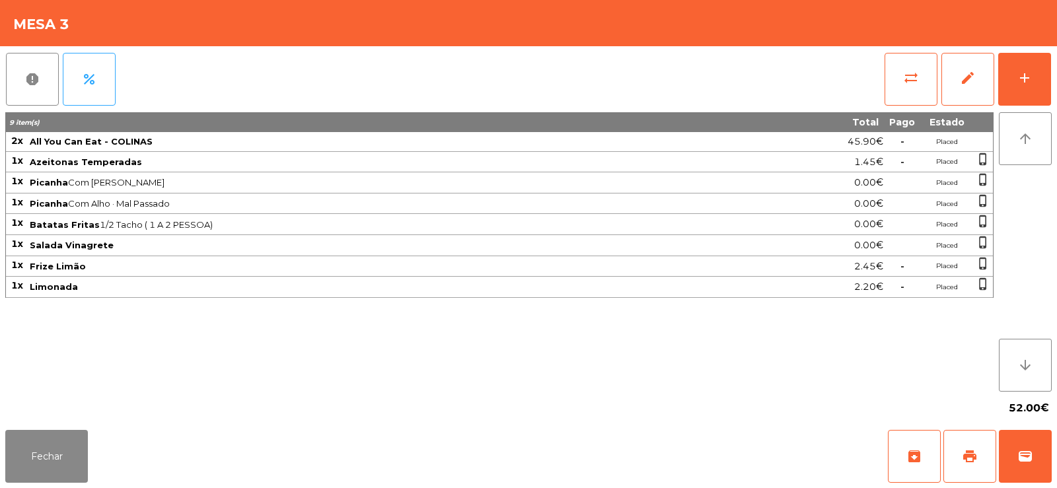
click at [658, 377] on div "9 item(s) Total Pago Estado 2x All You Can Eat - COLINAS 45.90€ - Placed 1x Aze…" at bounding box center [499, 251] width 988 height 279
click at [39, 443] on button "Fechar" at bounding box center [46, 456] width 83 height 53
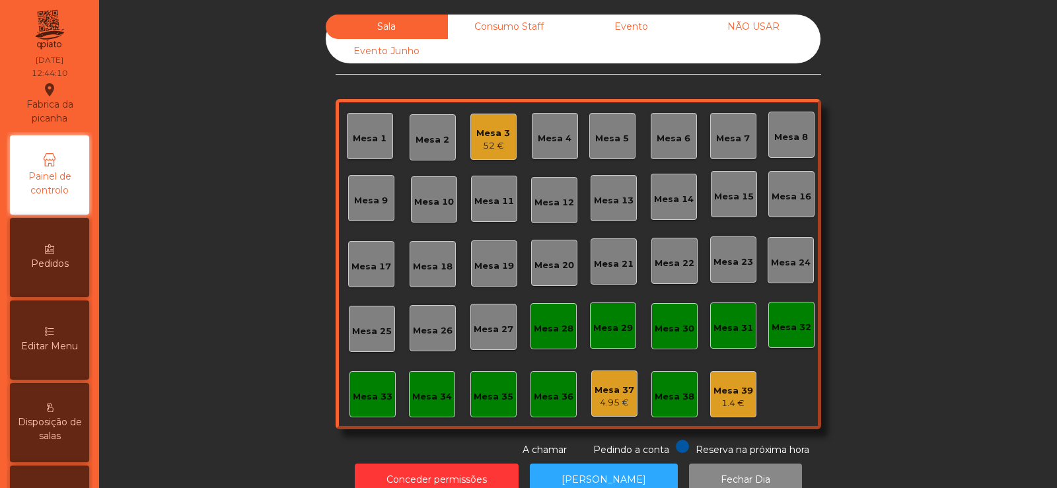
click at [496, 135] on div "Mesa 3" at bounding box center [493, 133] width 34 height 13
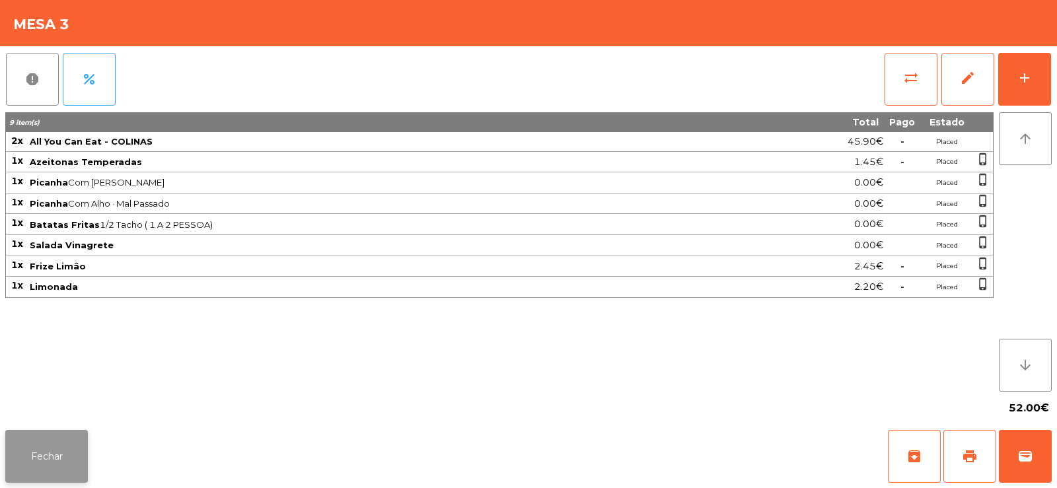
click at [65, 449] on button "Fechar" at bounding box center [46, 456] width 83 height 53
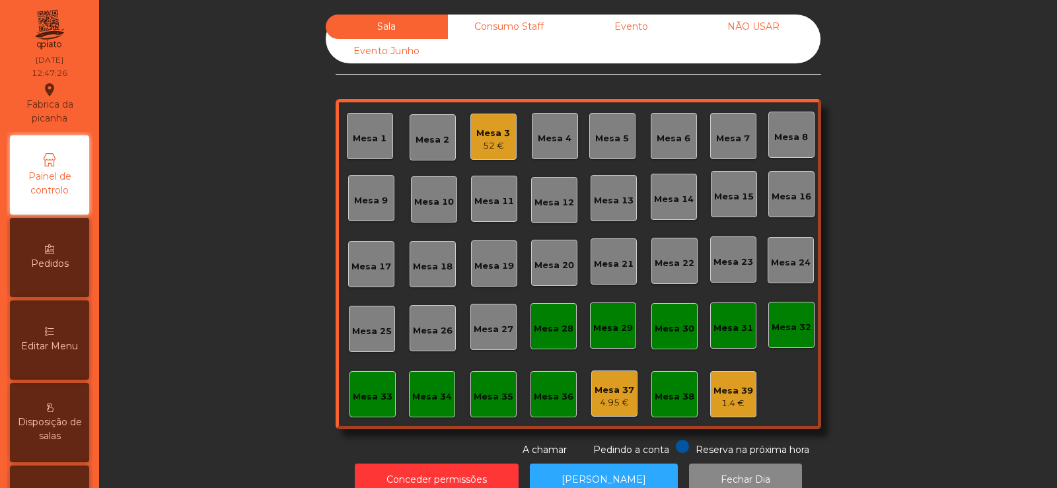
click at [490, 128] on div "Mesa 3" at bounding box center [493, 133] width 34 height 13
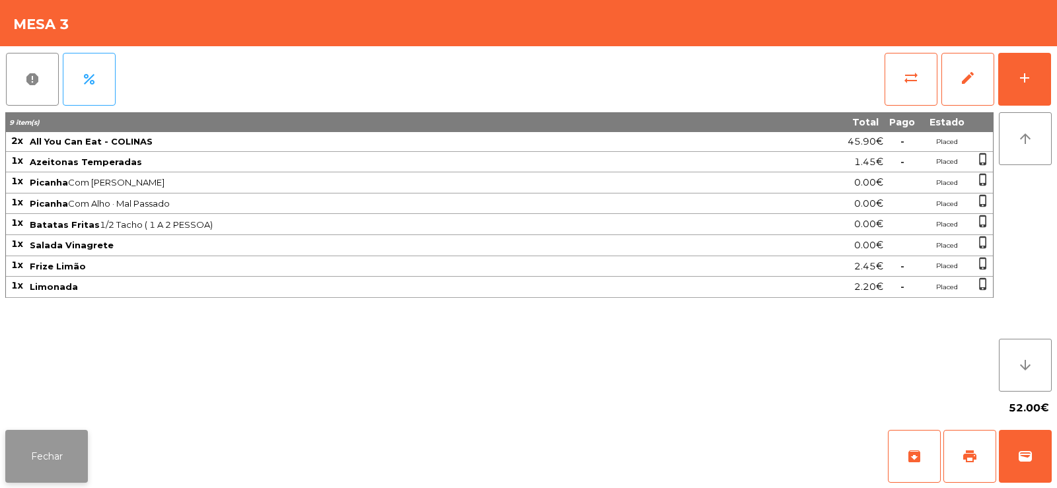
click at [42, 451] on button "Fechar" at bounding box center [46, 456] width 83 height 53
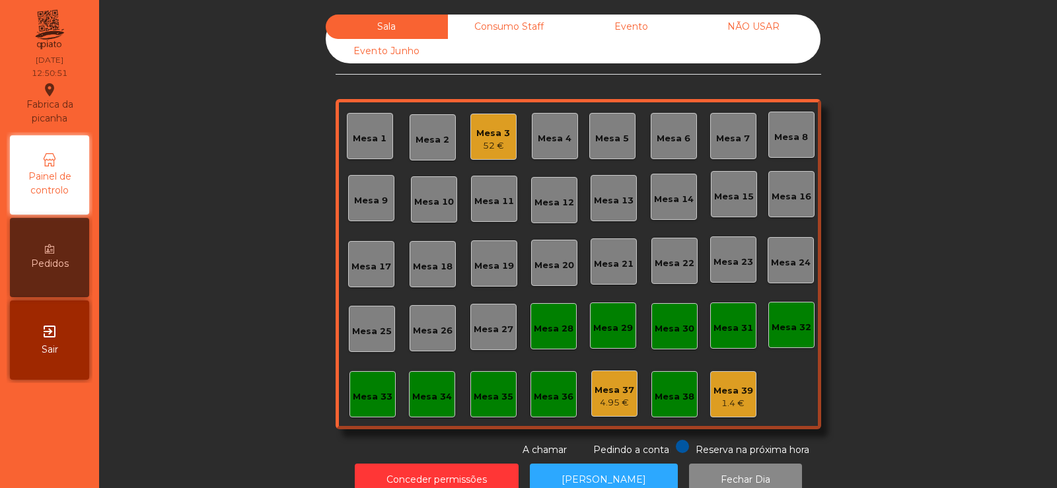
click at [673, 190] on div "Mesa 14" at bounding box center [674, 197] width 40 height 18
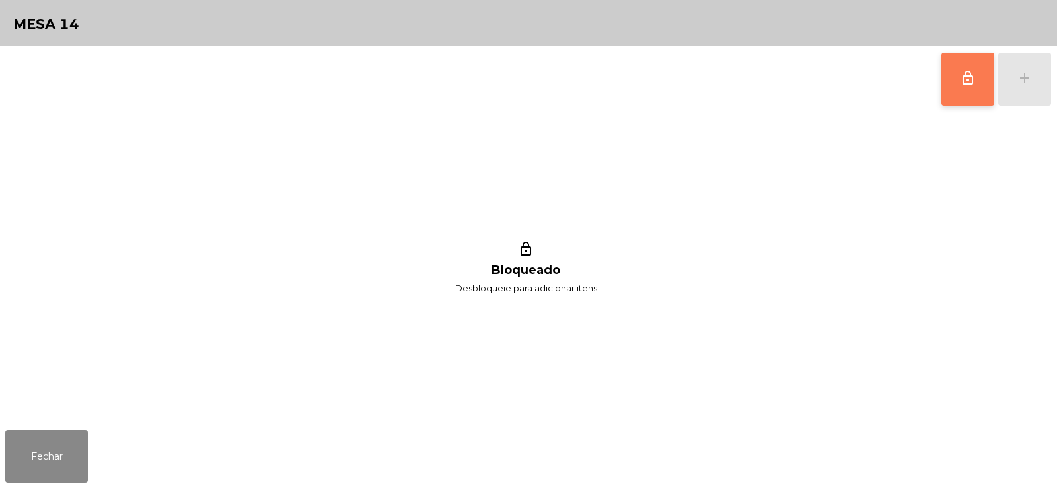
click at [967, 77] on span "lock_outline" at bounding box center [968, 78] width 16 height 16
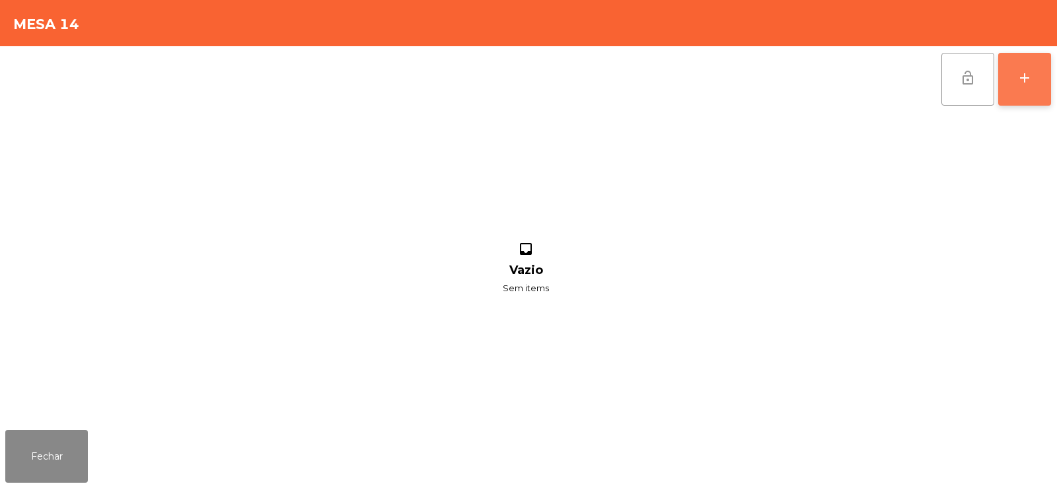
click at [1020, 71] on div "add" at bounding box center [1025, 78] width 16 height 16
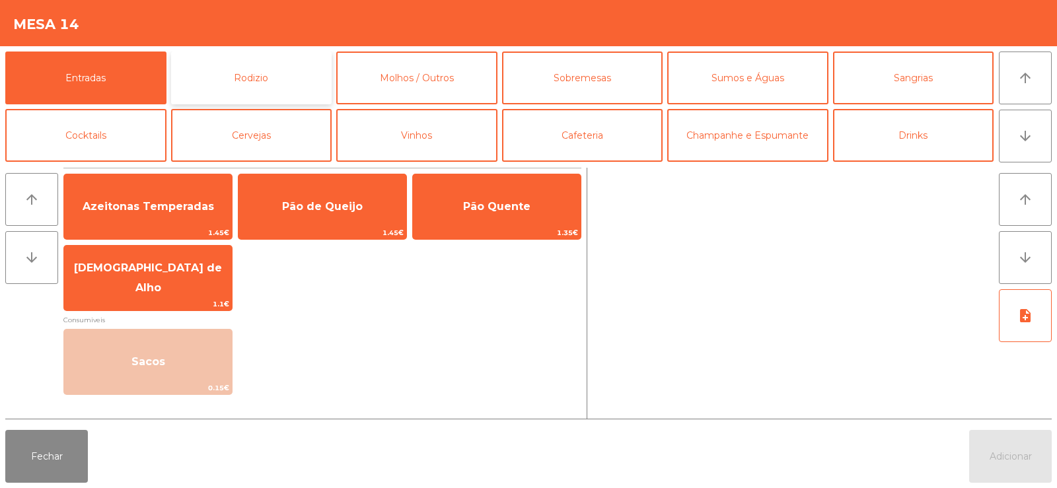
click at [259, 69] on button "Rodizio" at bounding box center [251, 78] width 161 height 53
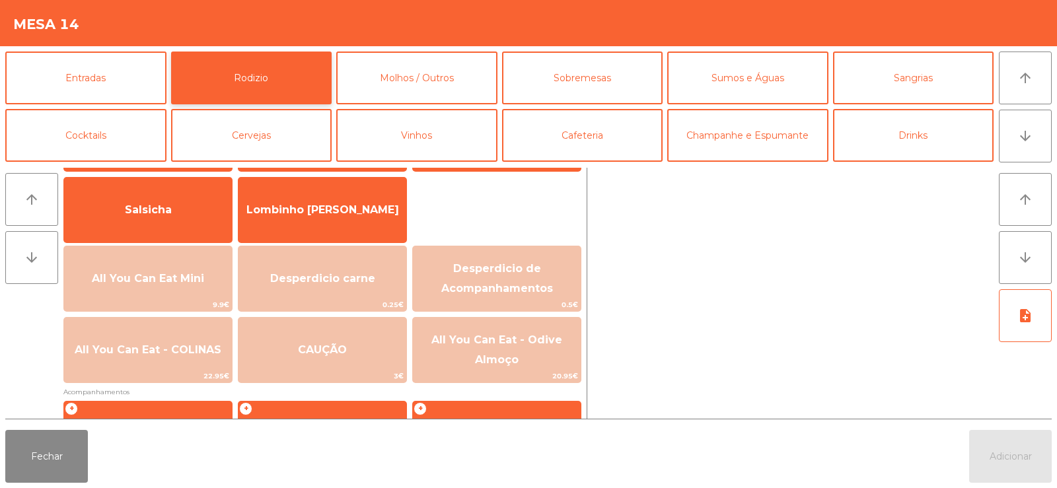
scroll to position [86, 0]
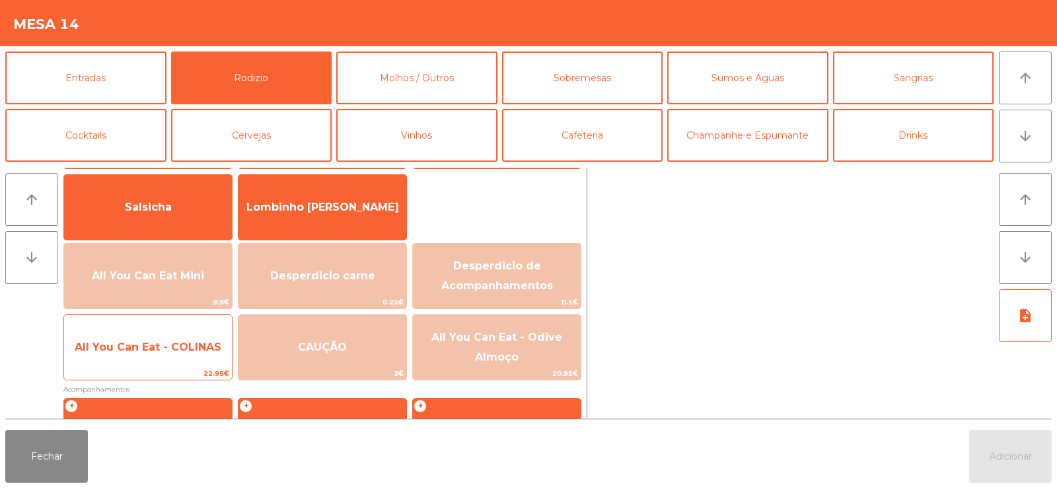
click at [166, 349] on span "All You Can Eat - COLINAS" at bounding box center [148, 347] width 147 height 13
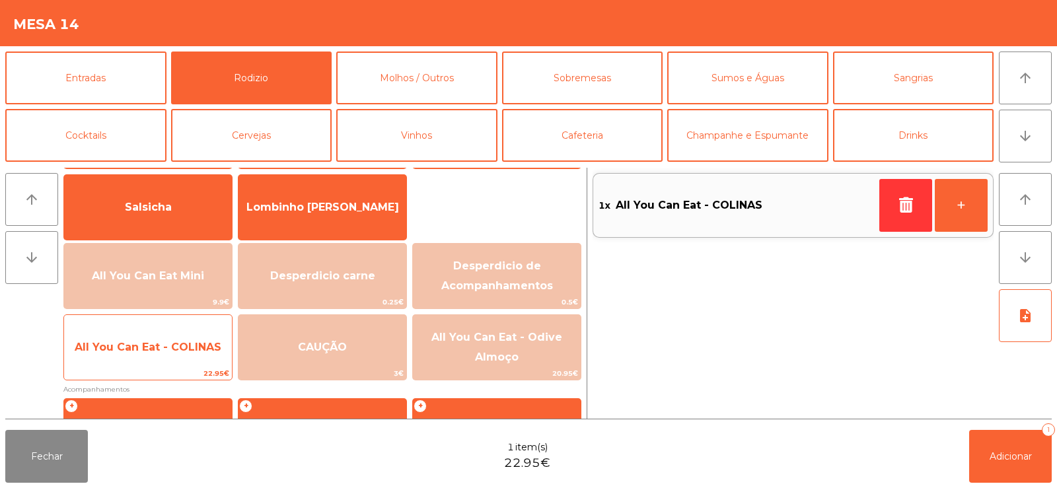
click at [163, 363] on span "All You Can Eat - COLINAS" at bounding box center [148, 348] width 168 height 36
click at [159, 354] on span "All You Can Eat - COLINAS" at bounding box center [148, 348] width 168 height 36
click at [151, 345] on span "All You Can Eat - COLINAS" at bounding box center [148, 347] width 147 height 13
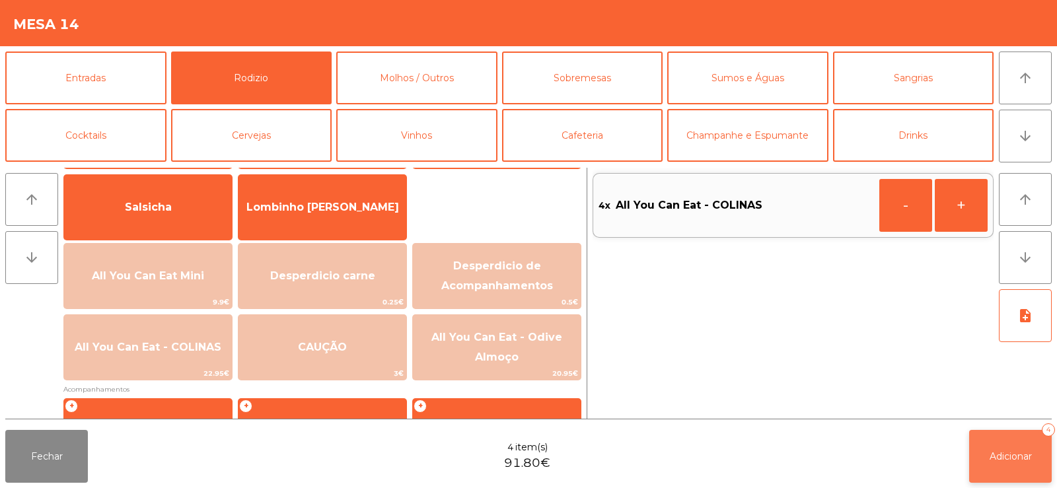
click at [1014, 460] on span "Adicionar" at bounding box center [1011, 457] width 42 height 12
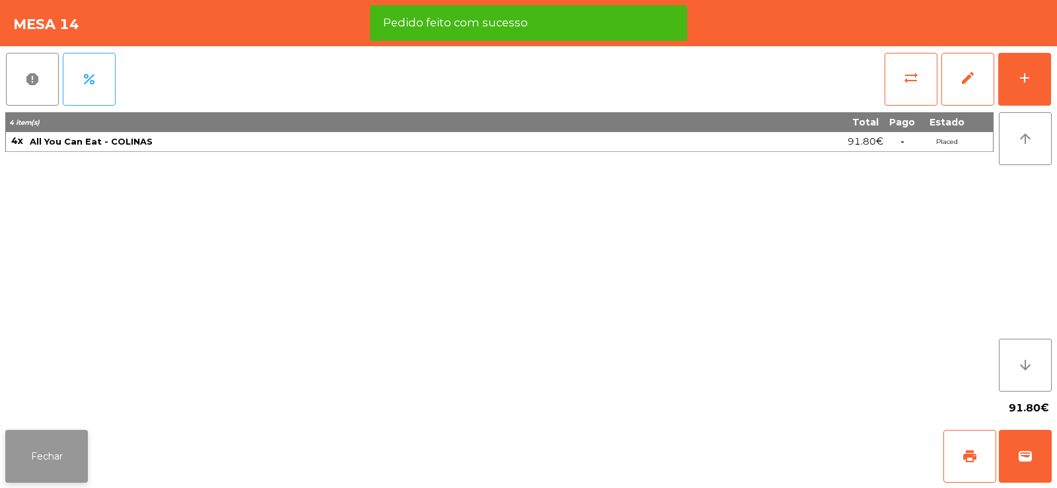
click at [61, 445] on button "Fechar" at bounding box center [46, 456] width 83 height 53
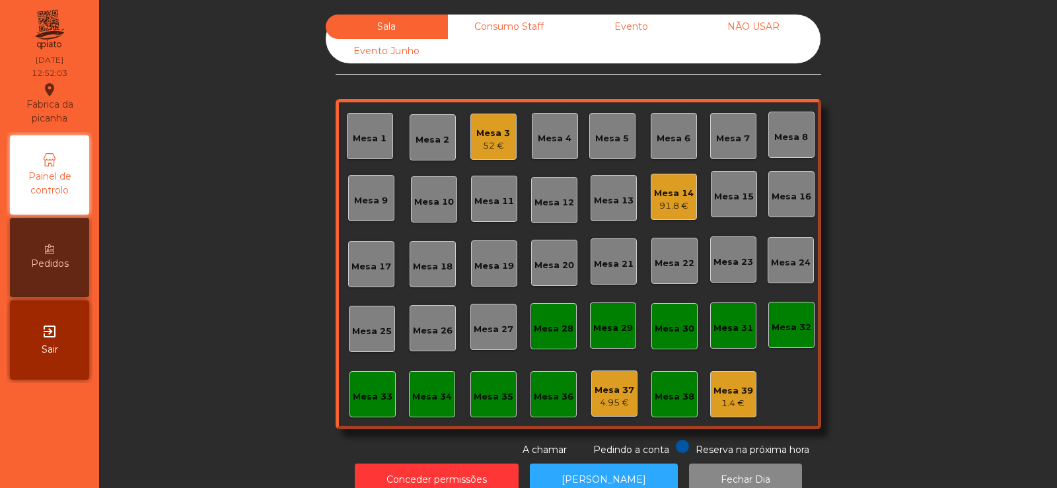
click at [410, 137] on div "Mesa 2" at bounding box center [433, 137] width 46 height 46
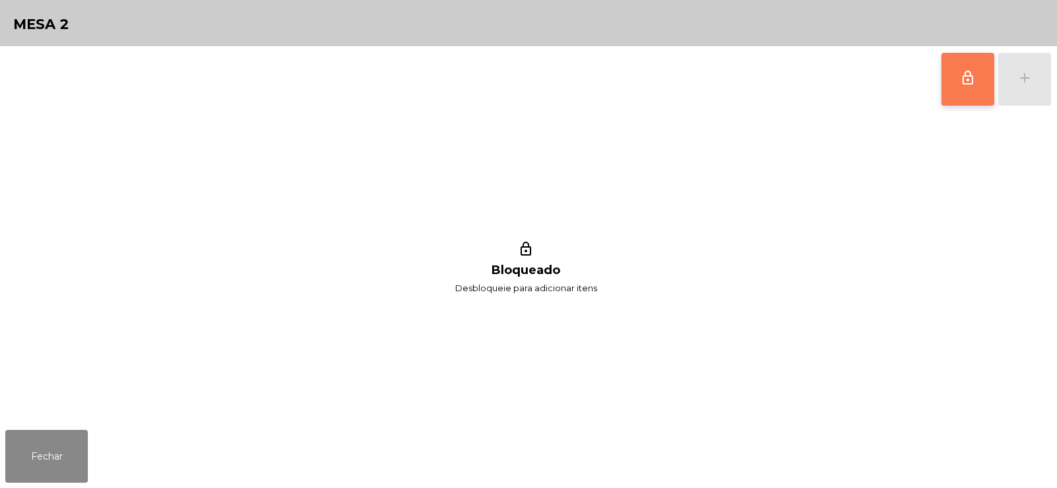
click at [967, 91] on button "lock_outline" at bounding box center [967, 79] width 53 height 53
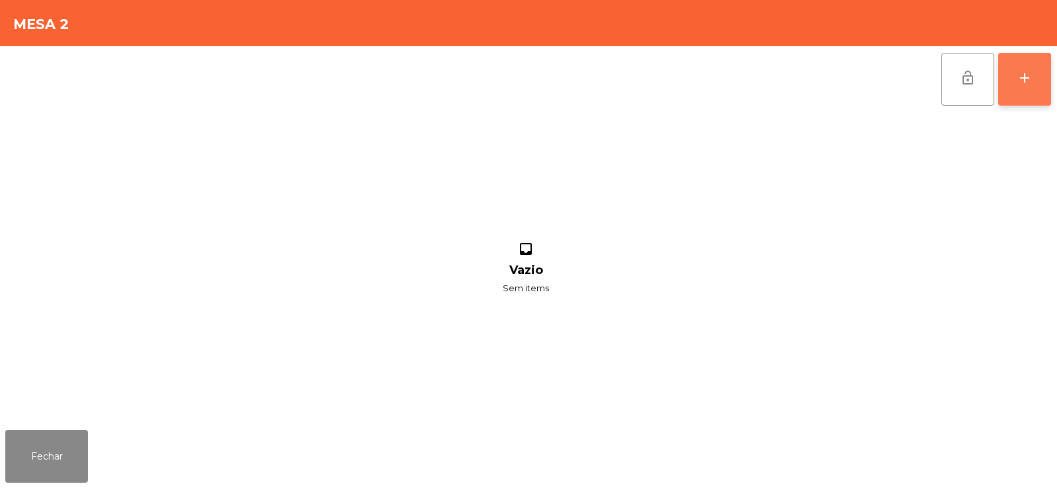
click at [1032, 80] on div "add" at bounding box center [1025, 78] width 16 height 16
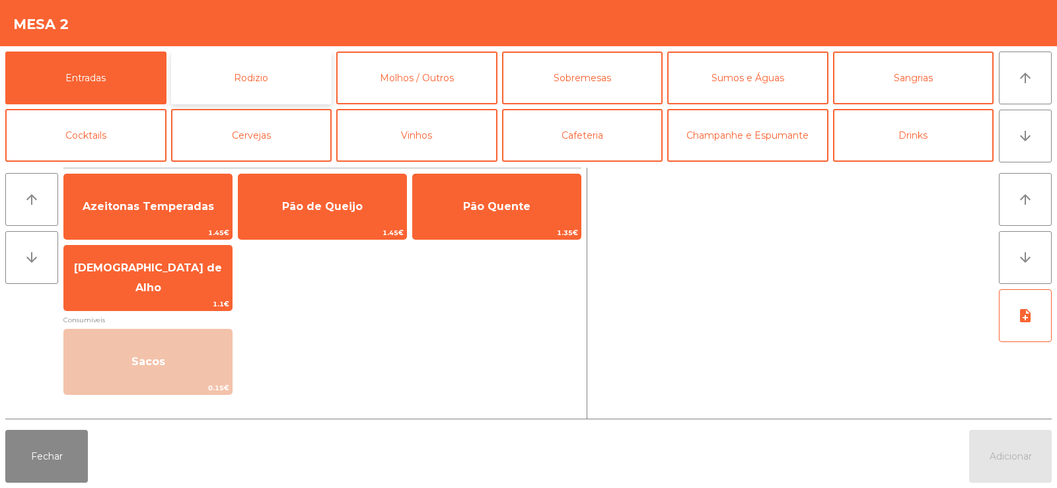
click at [254, 81] on button "Rodizio" at bounding box center [251, 78] width 161 height 53
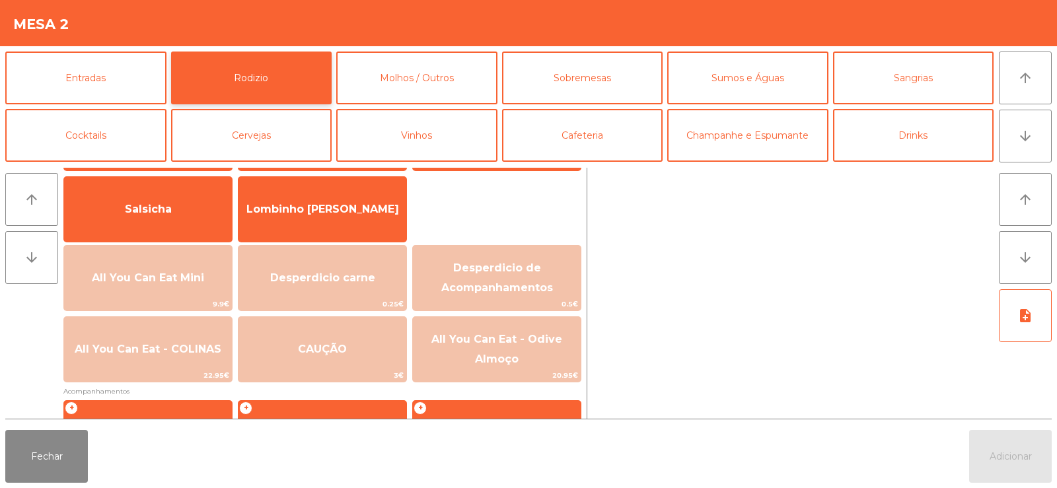
scroll to position [92, 0]
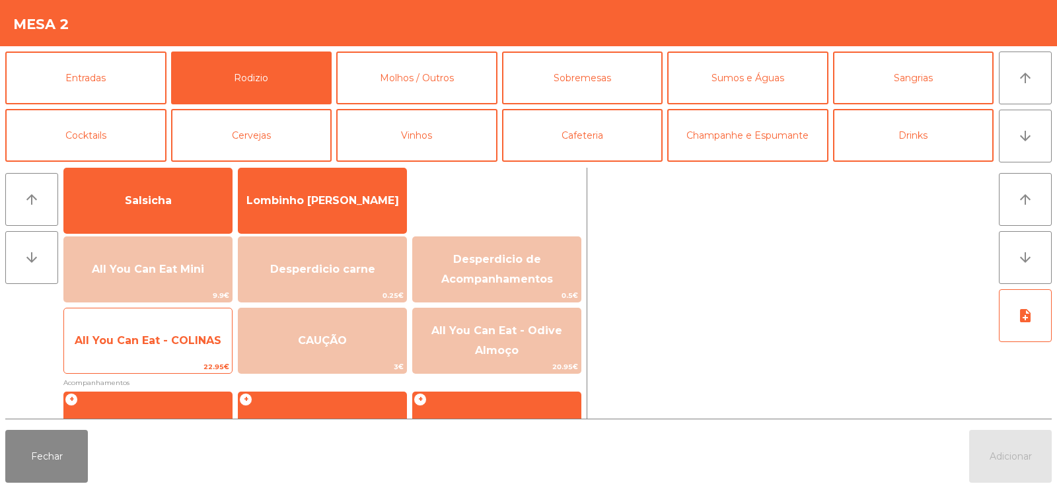
click at [161, 342] on span "All You Can Eat - COLINAS" at bounding box center [148, 340] width 147 height 13
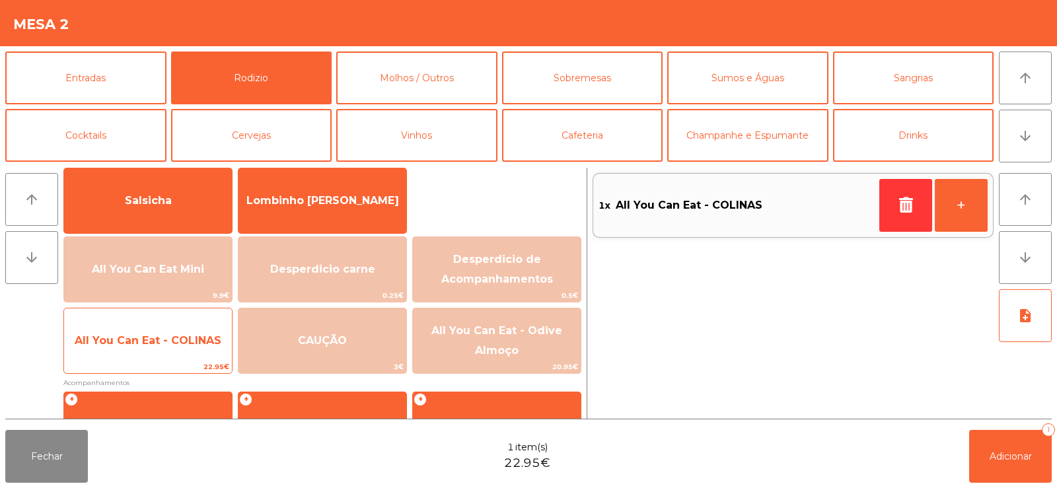
click at [141, 340] on span "All You Can Eat - COLINAS" at bounding box center [148, 340] width 147 height 13
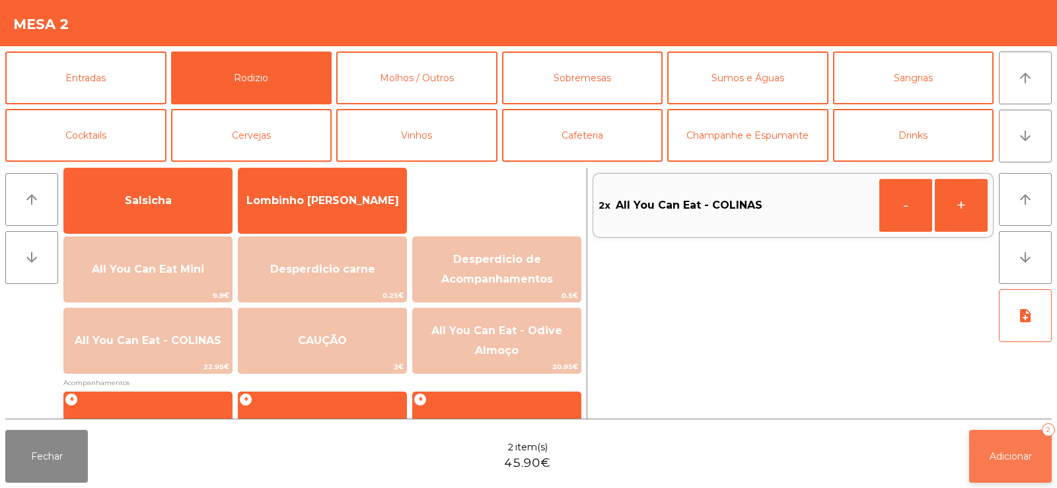
click at [1005, 453] on span "Adicionar" at bounding box center [1011, 457] width 42 height 12
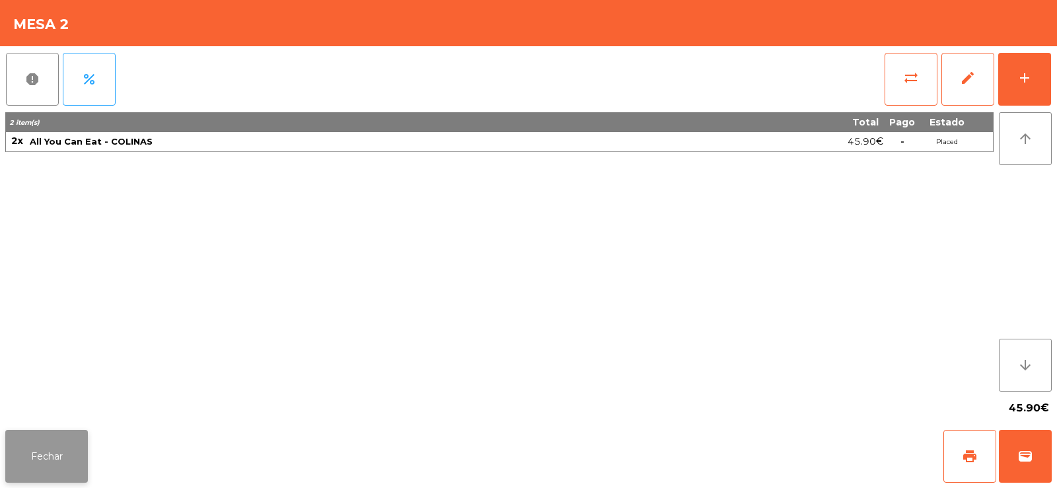
click at [51, 450] on button "Fechar" at bounding box center [46, 456] width 83 height 53
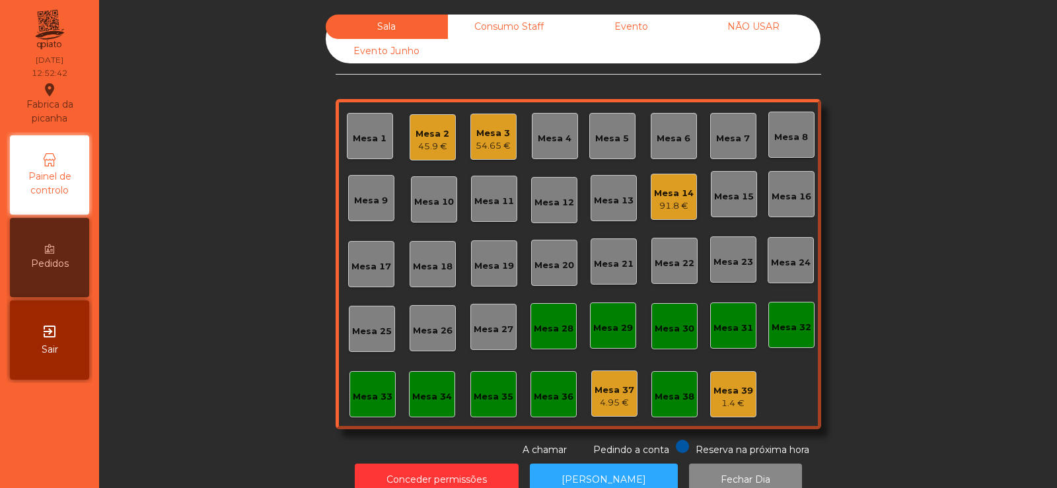
click at [482, 264] on div "Mesa 19" at bounding box center [494, 266] width 40 height 13
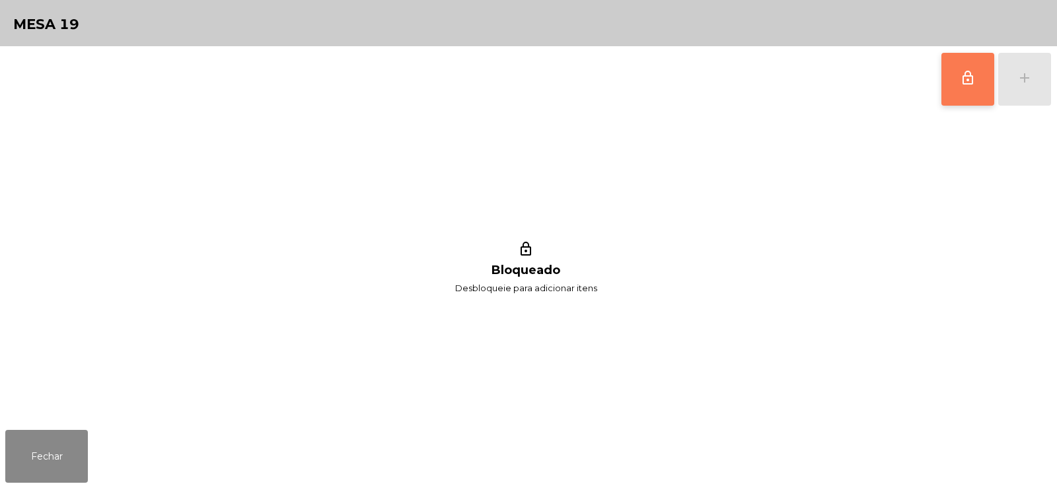
click at [957, 81] on button "lock_outline" at bounding box center [967, 79] width 53 height 53
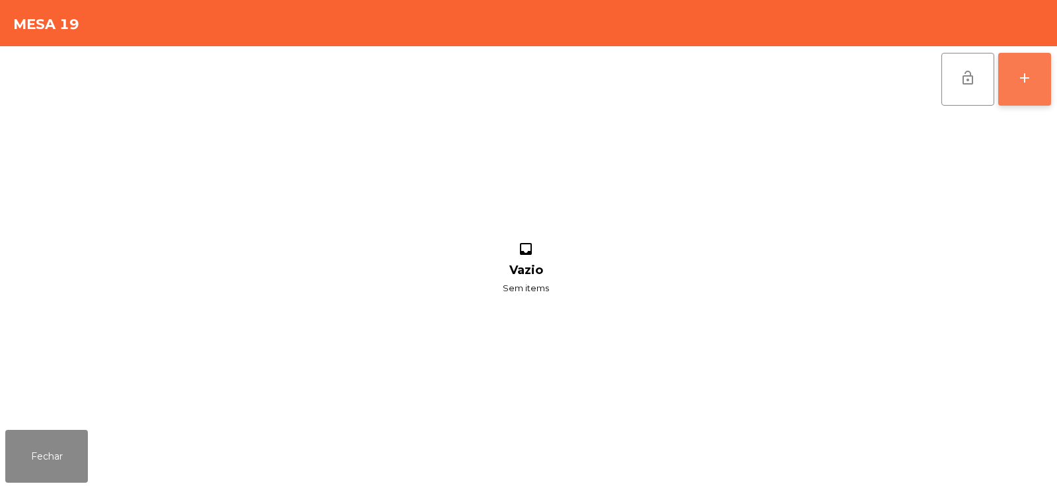
click at [1028, 85] on div "add" at bounding box center [1025, 78] width 16 height 16
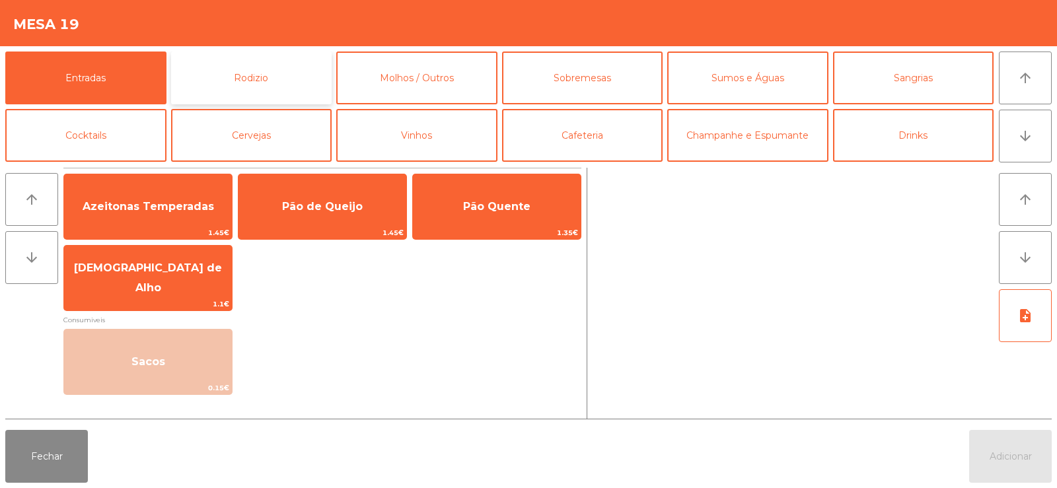
click at [240, 75] on button "Rodizio" at bounding box center [251, 78] width 161 height 53
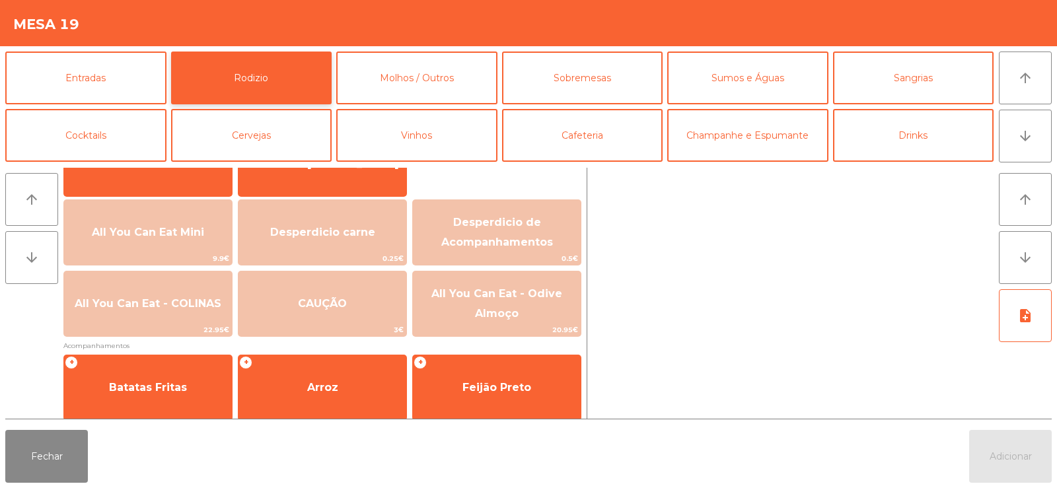
scroll to position [131, 0]
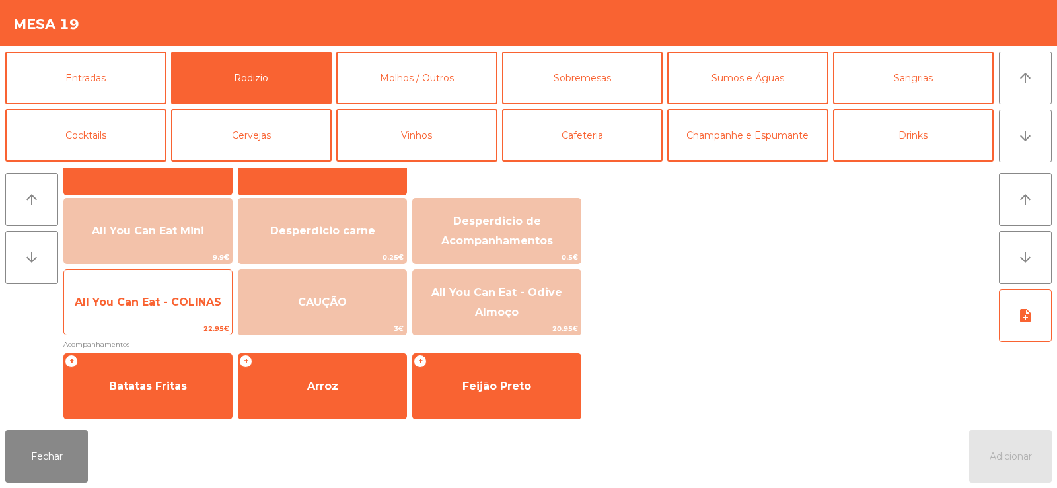
click at [170, 295] on span "All You Can Eat - COLINAS" at bounding box center [148, 303] width 168 height 36
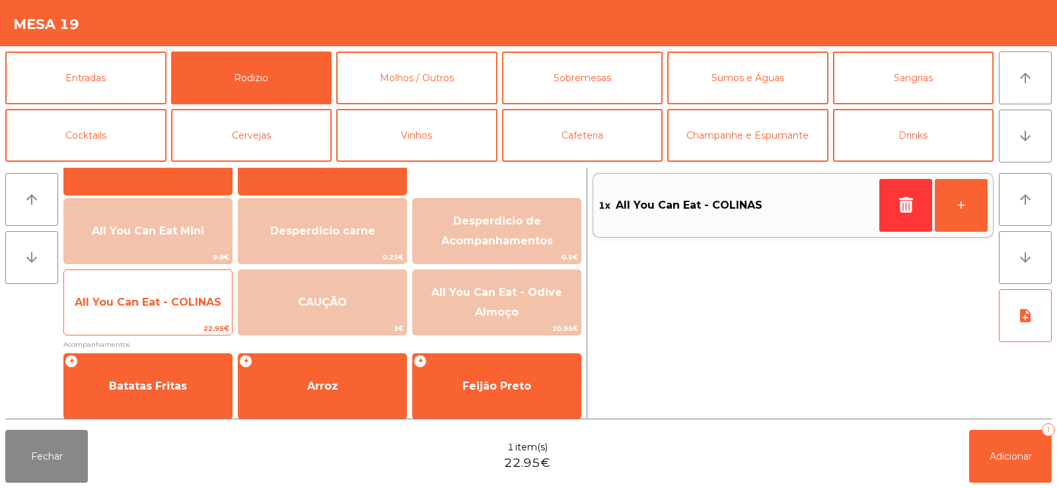
click at [165, 303] on span "All You Can Eat - COLINAS" at bounding box center [148, 302] width 147 height 13
click at [166, 296] on span "All You Can Eat - COLINAS" at bounding box center [148, 302] width 147 height 13
click at [153, 309] on span "All You Can Eat - COLINAS" at bounding box center [148, 303] width 168 height 36
click at [156, 293] on span "All You Can Eat - COLINAS" at bounding box center [148, 303] width 168 height 36
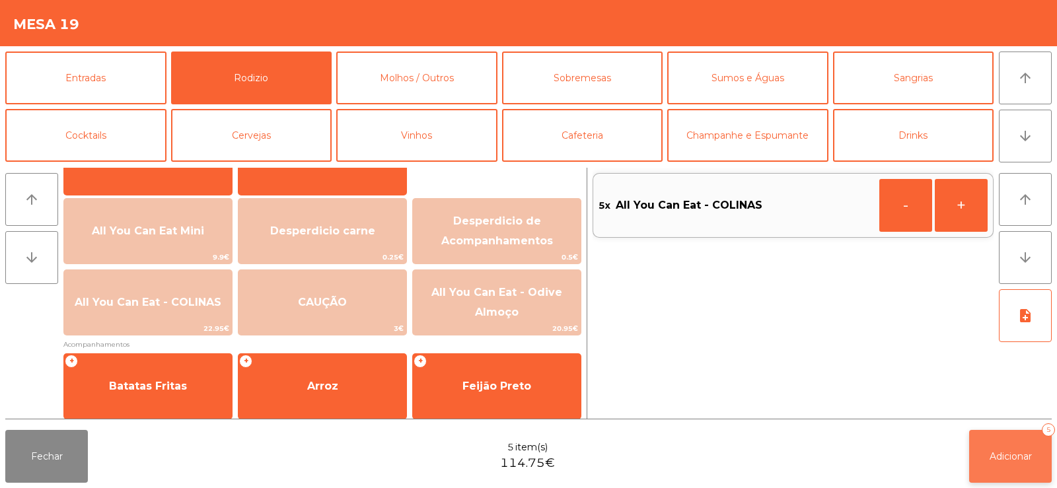
click at [1000, 452] on span "Adicionar" at bounding box center [1011, 457] width 42 height 12
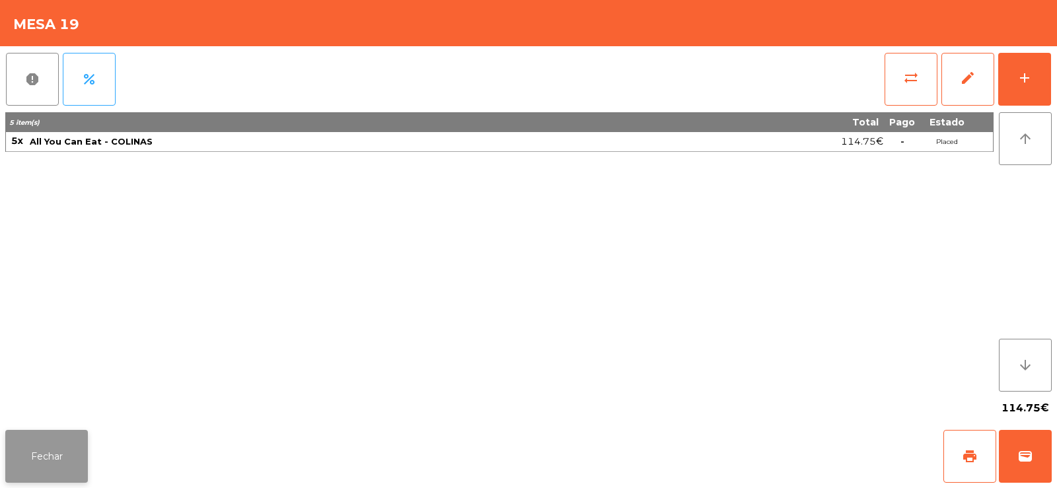
click at [44, 457] on button "Fechar" at bounding box center [46, 456] width 83 height 53
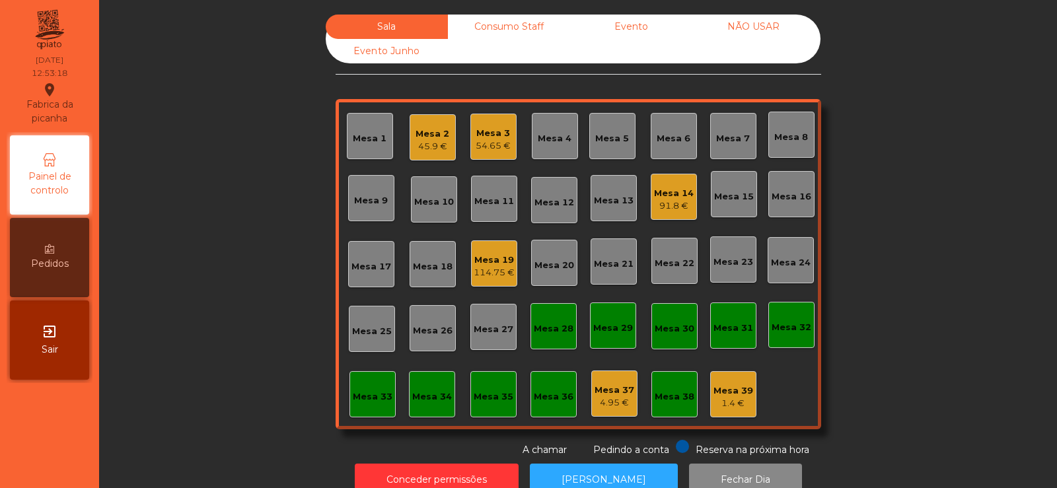
click at [497, 254] on div "Mesa 19" at bounding box center [494, 260] width 41 height 13
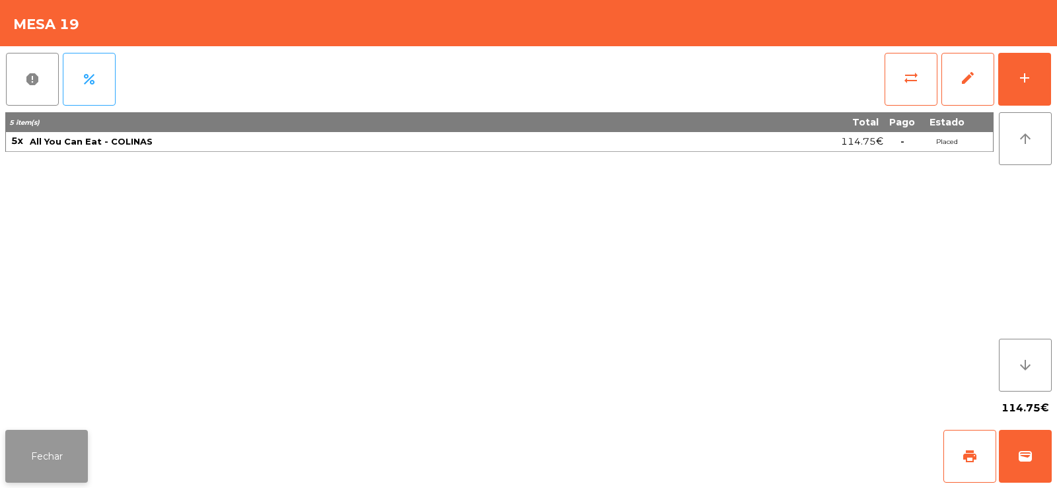
click at [45, 457] on button "Fechar" at bounding box center [46, 456] width 83 height 53
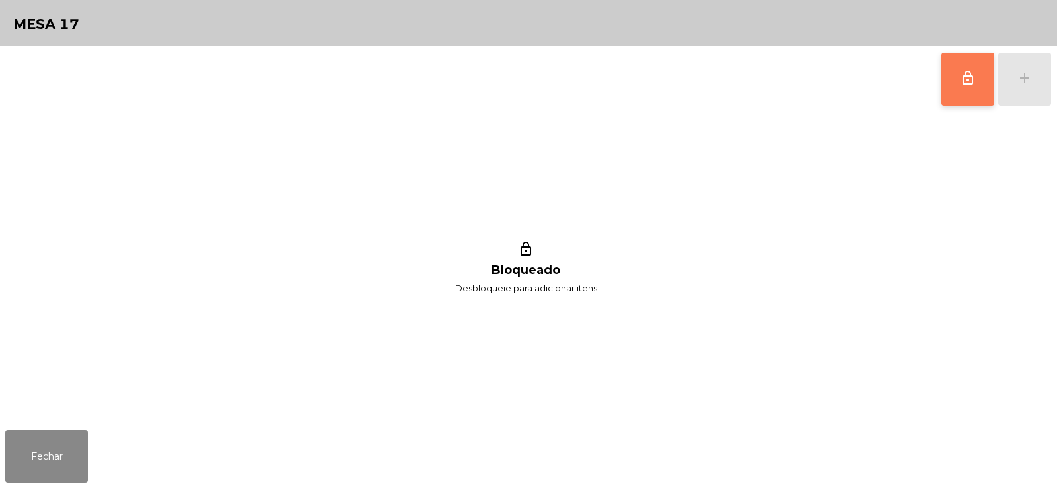
click at [975, 96] on button "lock_outline" at bounding box center [967, 79] width 53 height 53
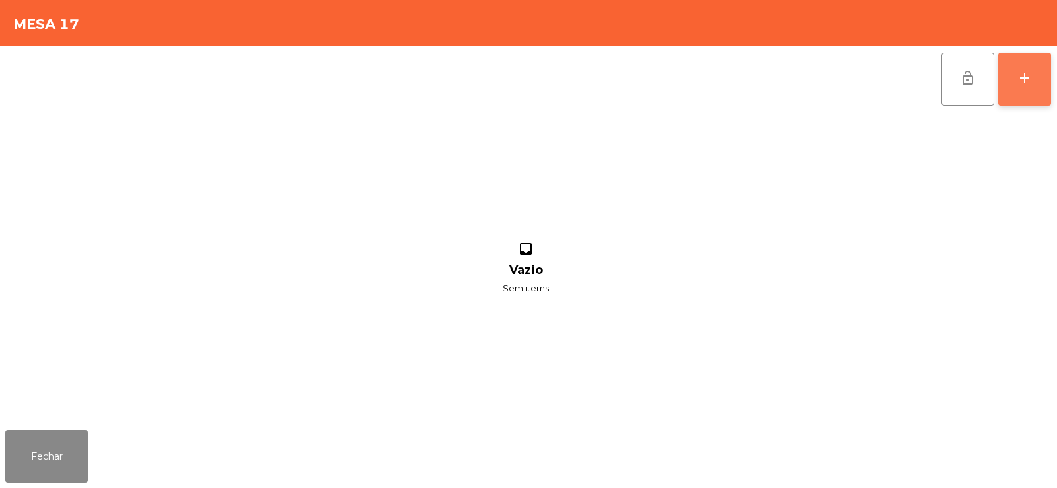
click at [1027, 86] on button "add" at bounding box center [1024, 79] width 53 height 53
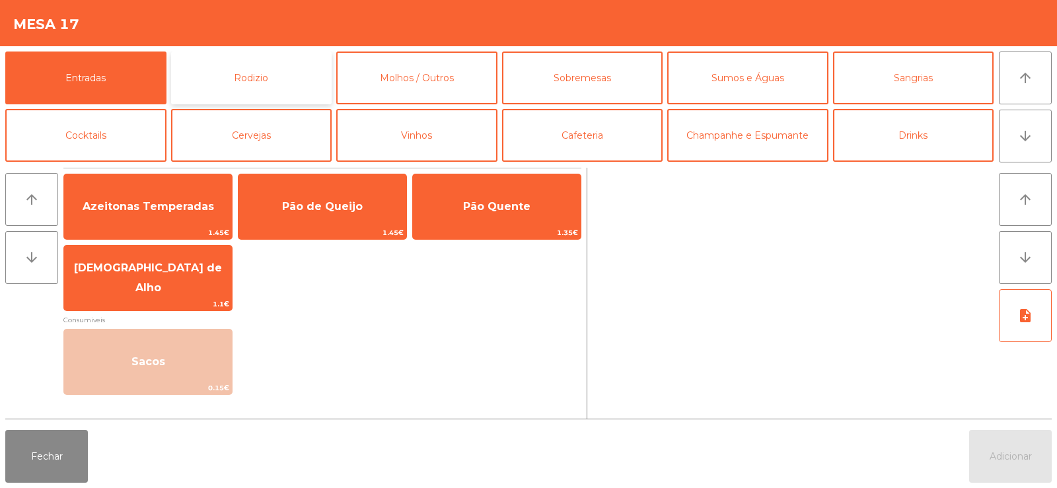
click at [269, 87] on button "Rodizio" at bounding box center [251, 78] width 161 height 53
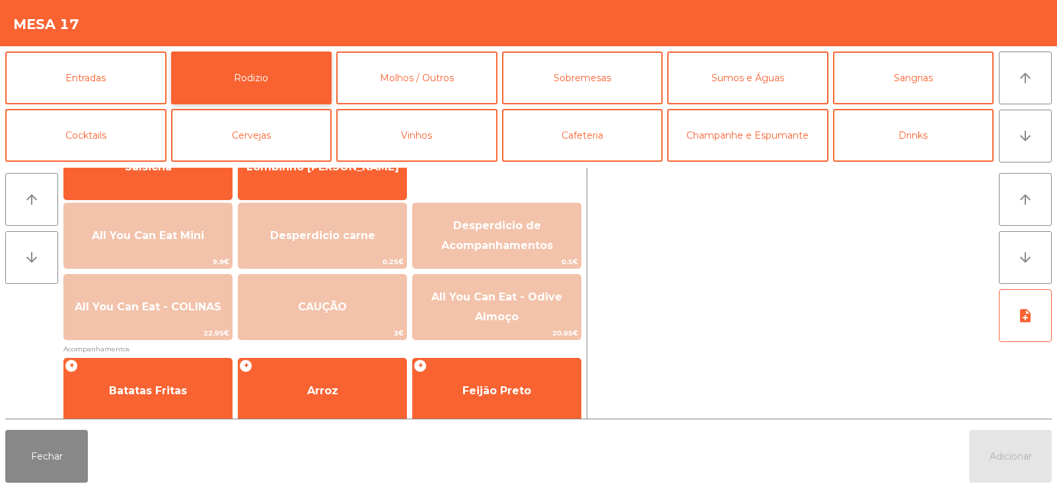
scroll to position [128, 0]
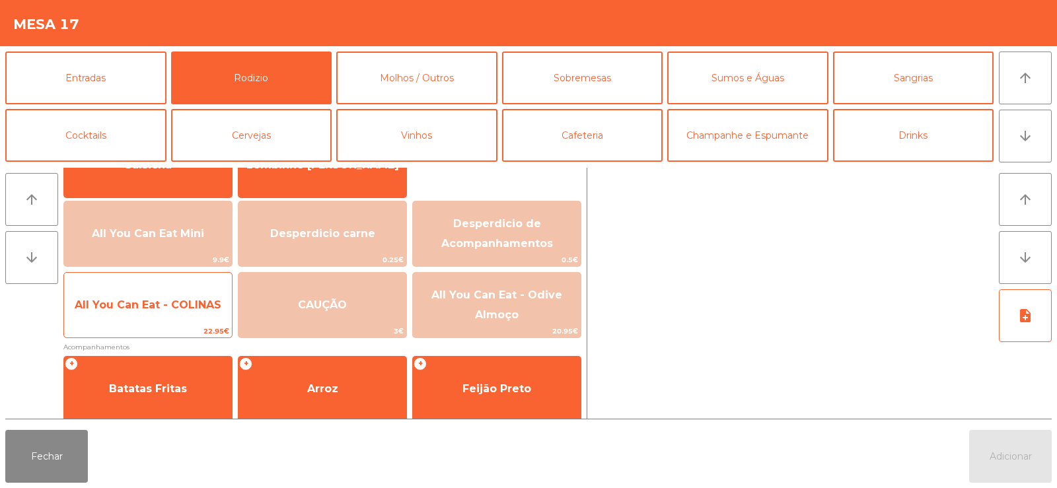
click at [170, 299] on span "All You Can Eat - COLINAS" at bounding box center [148, 305] width 147 height 13
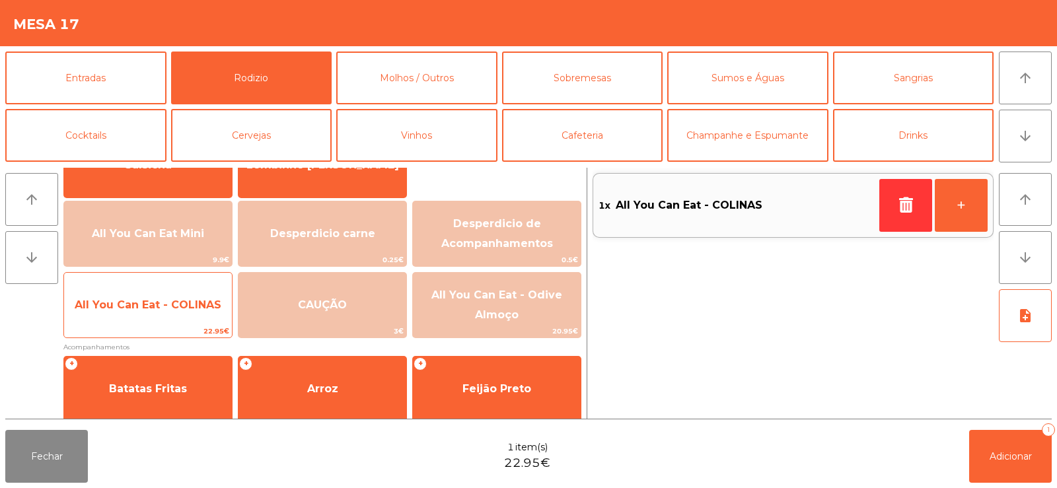
click at [153, 312] on span "All You Can Eat - COLINAS" at bounding box center [148, 305] width 168 height 36
click at [145, 308] on span "All You Can Eat - COLINAS" at bounding box center [148, 305] width 147 height 13
click at [140, 302] on span "All You Can Eat - COLINAS" at bounding box center [148, 305] width 147 height 13
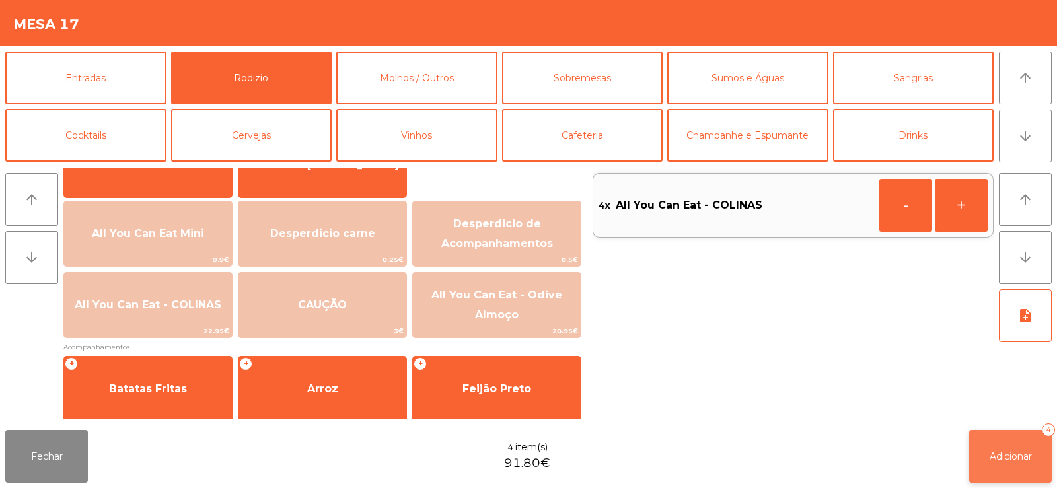
click at [1018, 464] on button "Adicionar 4" at bounding box center [1010, 456] width 83 height 53
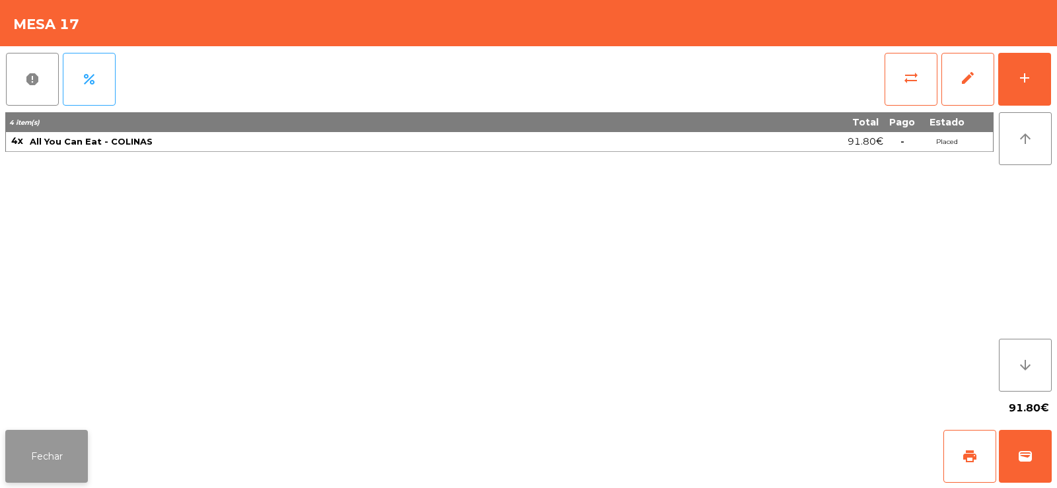
click at [52, 455] on button "Fechar" at bounding box center [46, 456] width 83 height 53
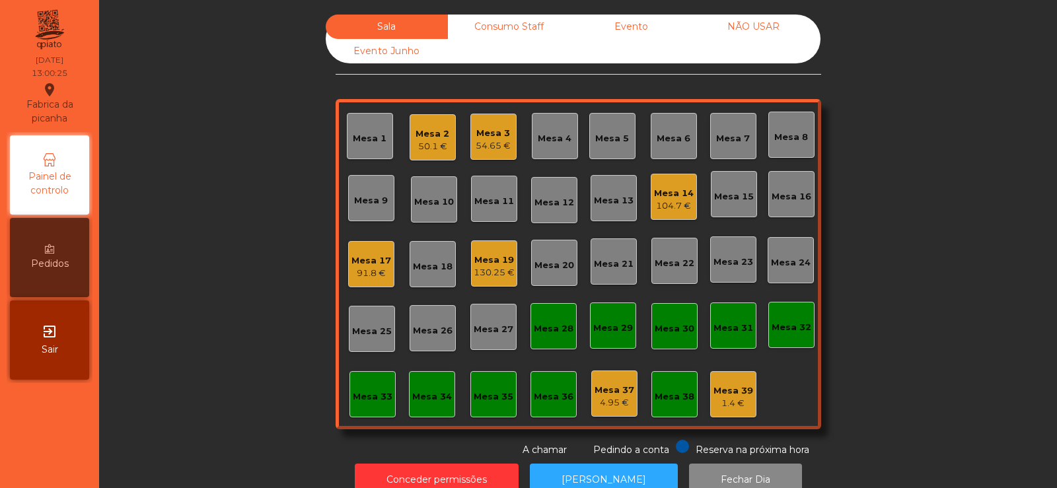
click at [735, 259] on div "Mesa 23" at bounding box center [734, 262] width 40 height 13
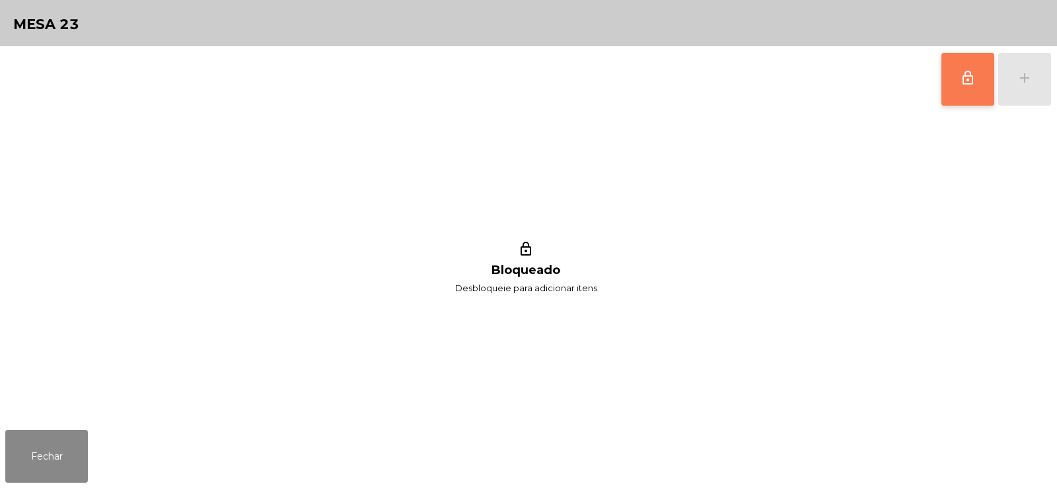
click at [976, 87] on button "lock_outline" at bounding box center [967, 79] width 53 height 53
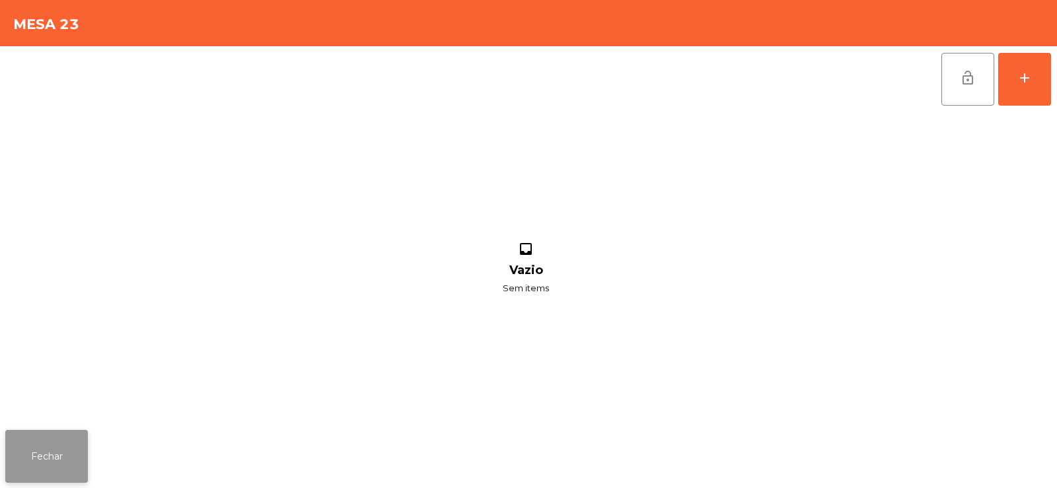
click at [44, 453] on button "Fechar" at bounding box center [46, 456] width 83 height 53
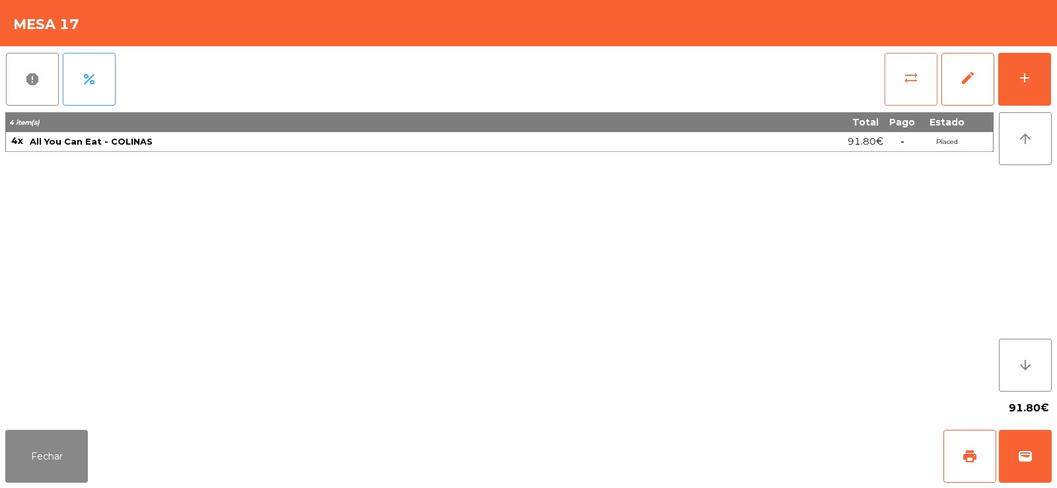
click at [919, 85] on button "sync_alt" at bounding box center [911, 79] width 53 height 53
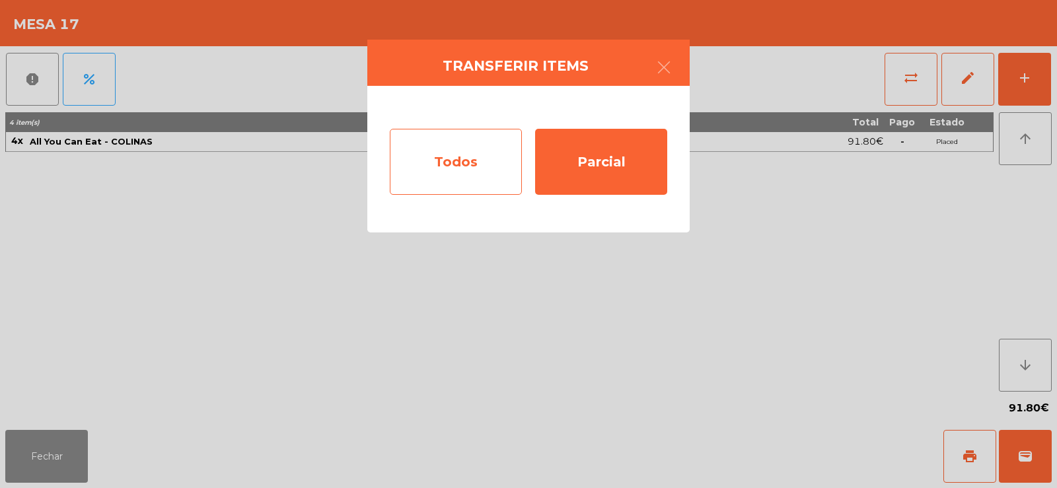
click at [454, 165] on div "Todos" at bounding box center [456, 162] width 132 height 66
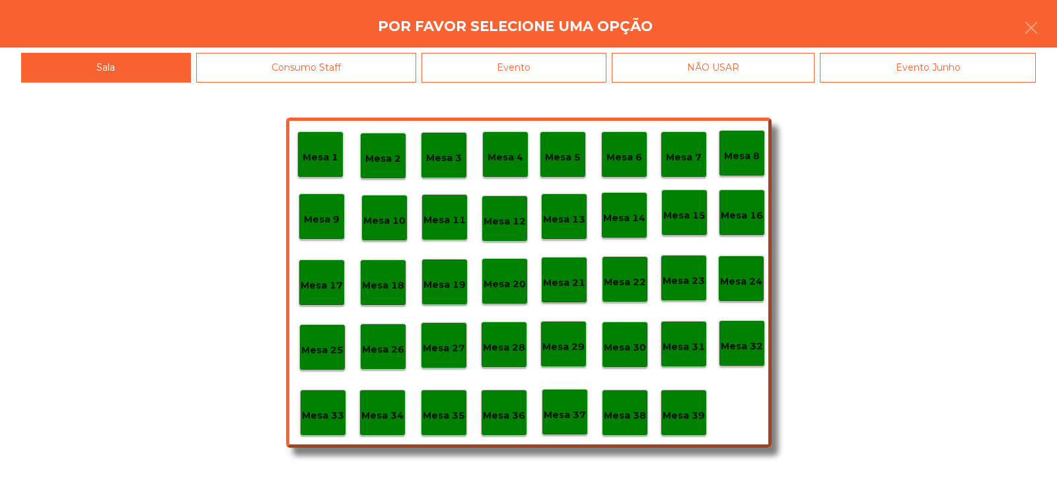
click at [690, 283] on p "Mesa 23" at bounding box center [684, 281] width 42 height 15
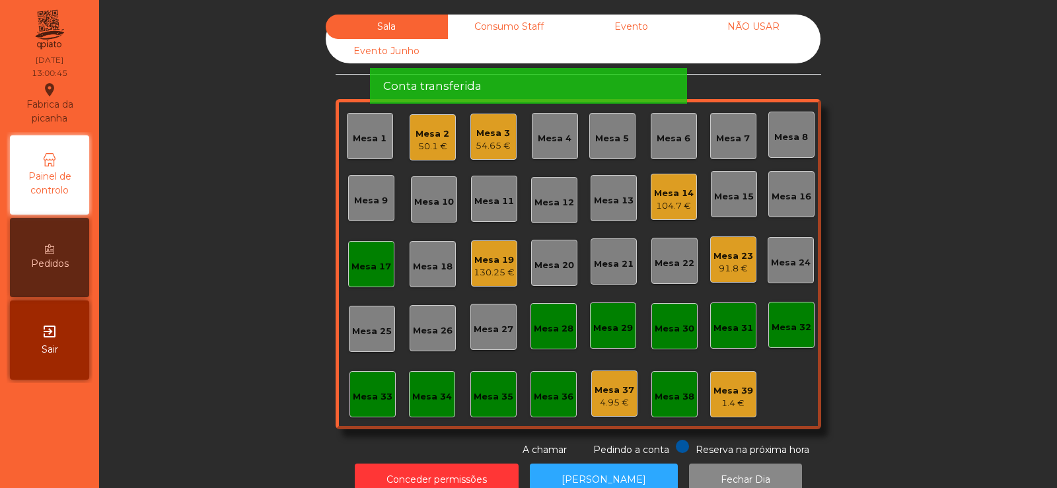
click at [361, 264] on div "Mesa 17" at bounding box center [371, 266] width 40 height 13
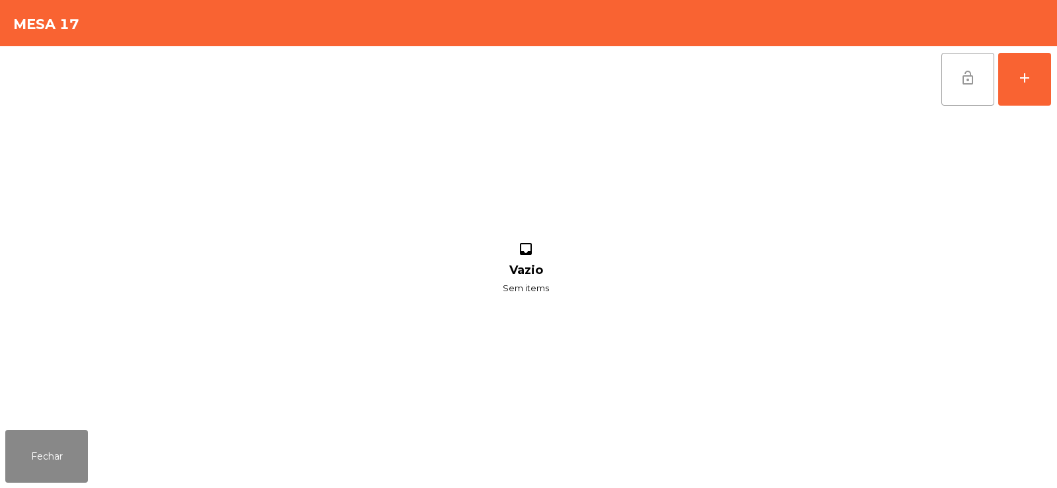
click at [973, 84] on span "lock_open" at bounding box center [968, 78] width 16 height 16
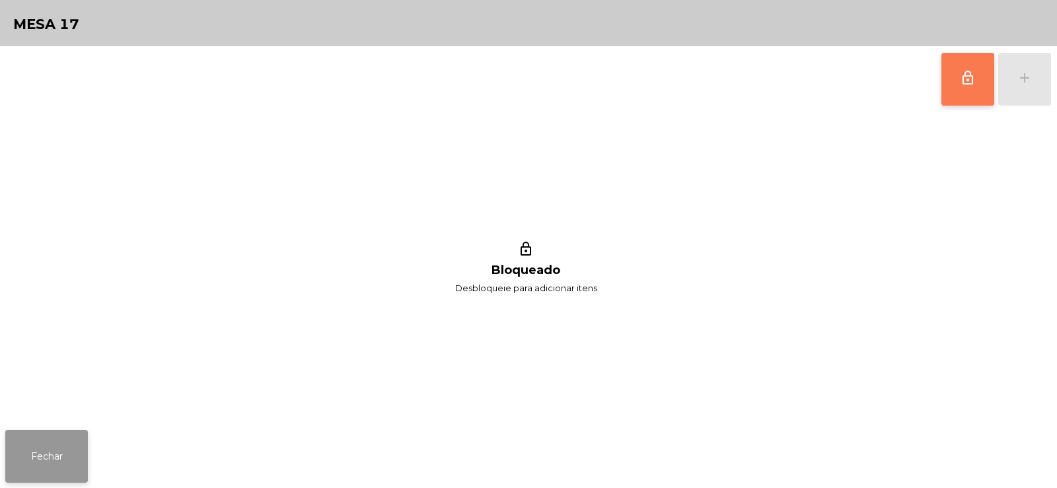
click at [39, 455] on button "Fechar" at bounding box center [46, 456] width 83 height 53
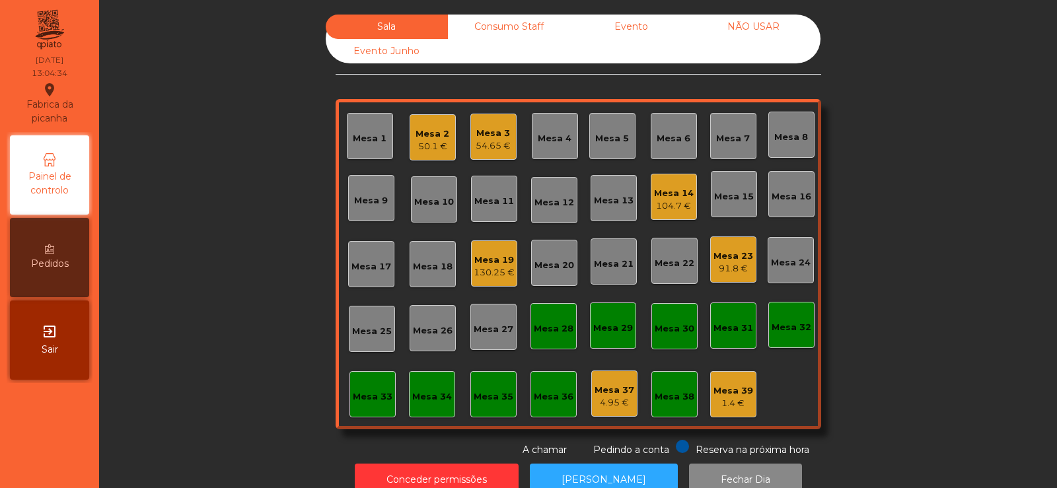
click at [493, 274] on div "130.25 €" at bounding box center [494, 272] width 41 height 13
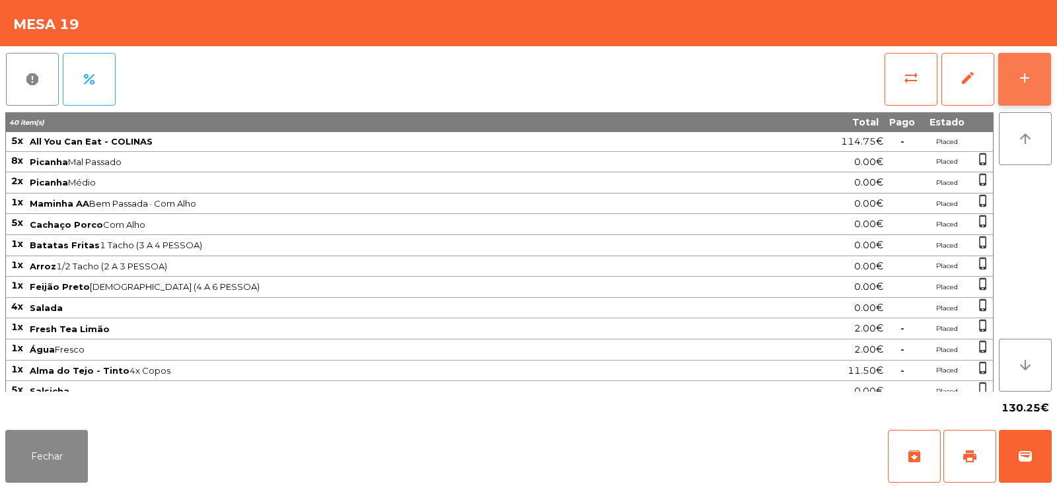
click at [1017, 76] on div "add" at bounding box center [1025, 78] width 16 height 16
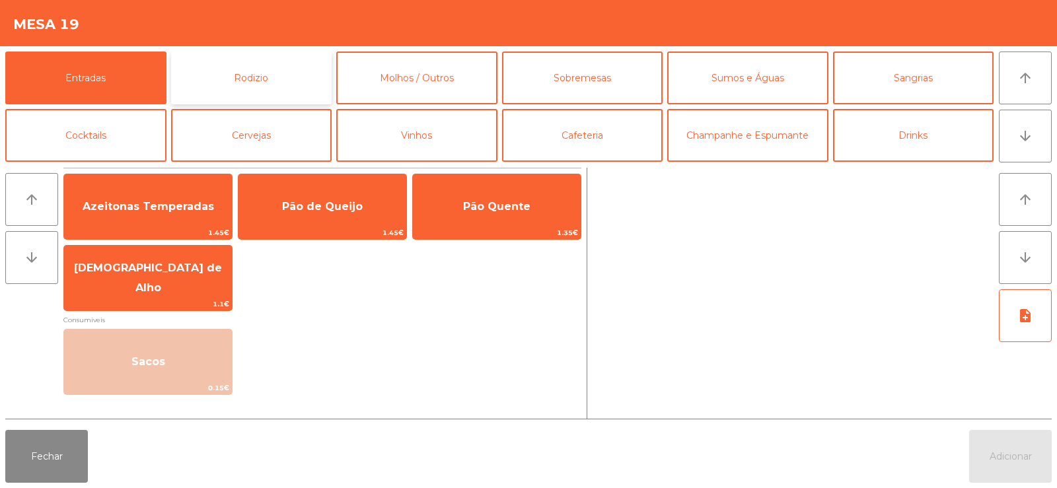
click at [256, 79] on button "Rodizio" at bounding box center [251, 78] width 161 height 53
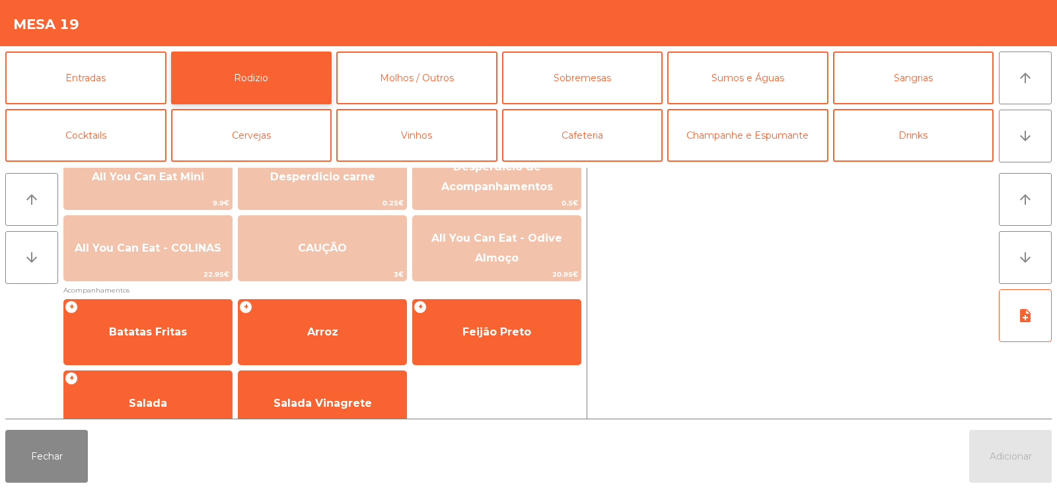
scroll to position [208, 0]
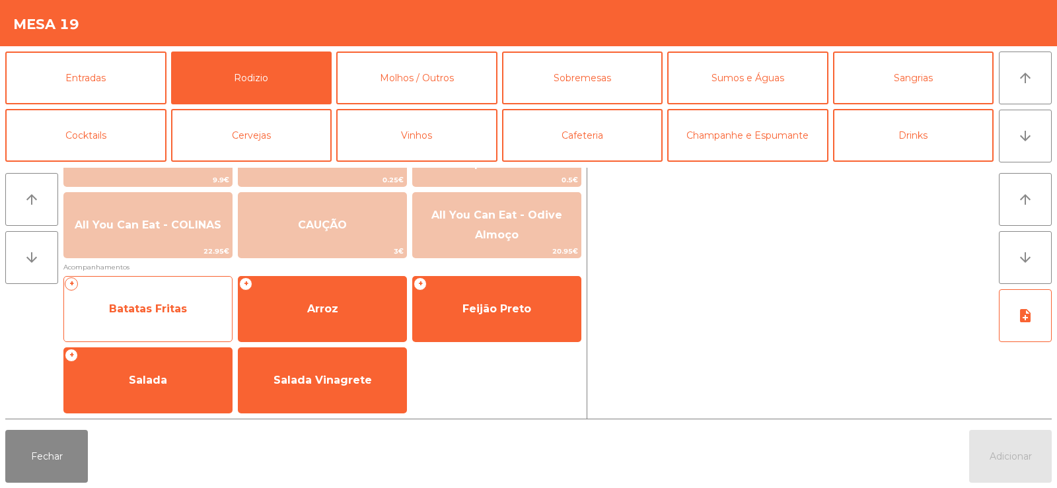
click at [145, 299] on span "Batatas Fritas" at bounding box center [148, 309] width 168 height 36
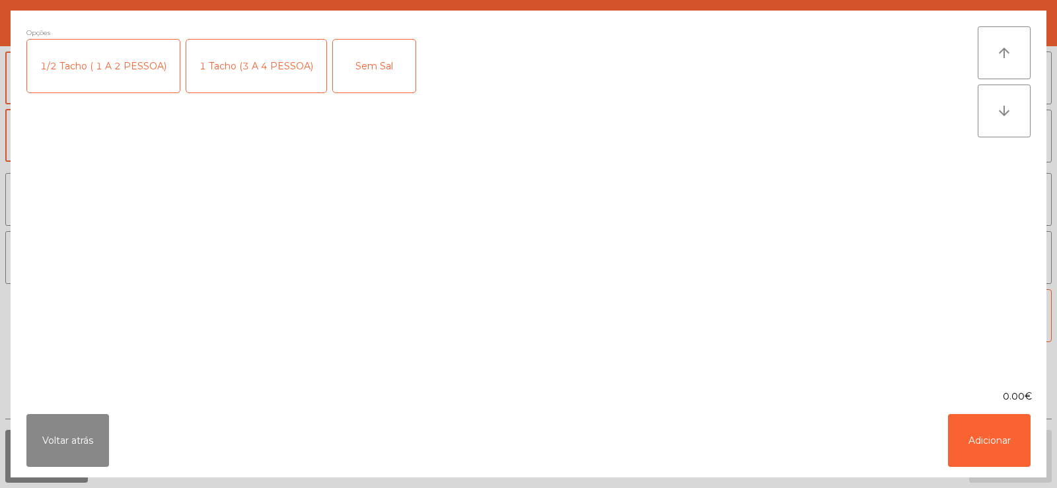
click at [267, 69] on div "1 Tacho (3 A 4 PESSOA)" at bounding box center [256, 66] width 140 height 53
click at [994, 435] on button "Adicionar" at bounding box center [989, 440] width 83 height 53
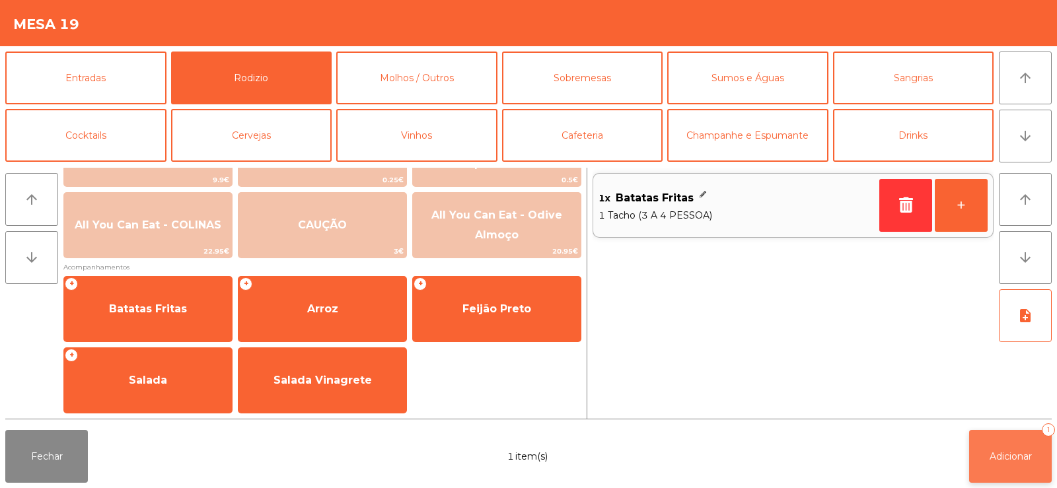
click at [1019, 448] on button "Adicionar 1" at bounding box center [1010, 456] width 83 height 53
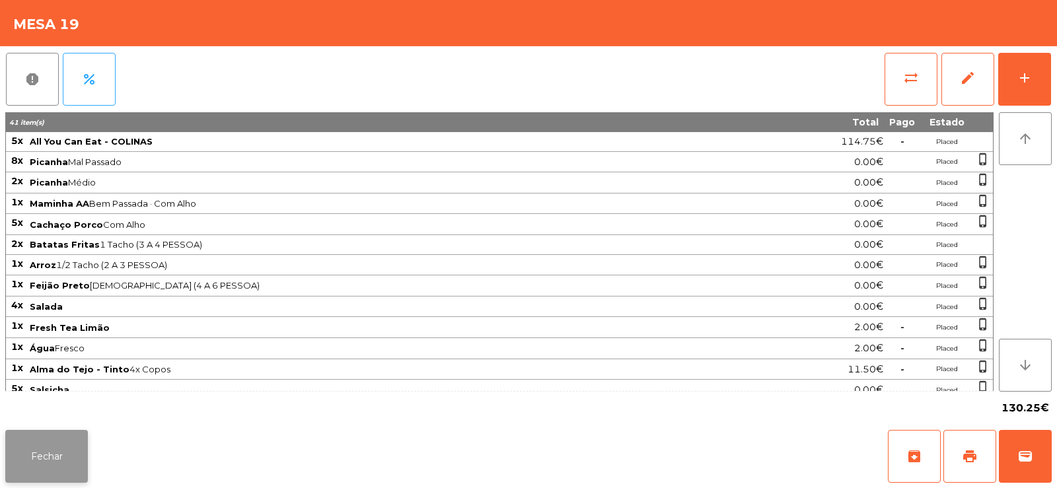
click at [53, 450] on button "Fechar" at bounding box center [46, 456] width 83 height 53
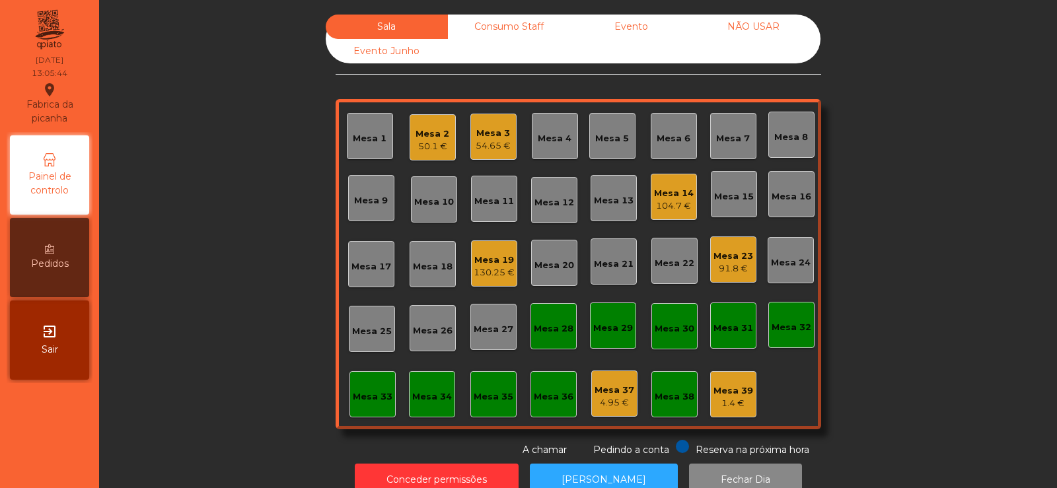
click at [723, 266] on div "91.8 €" at bounding box center [734, 268] width 40 height 13
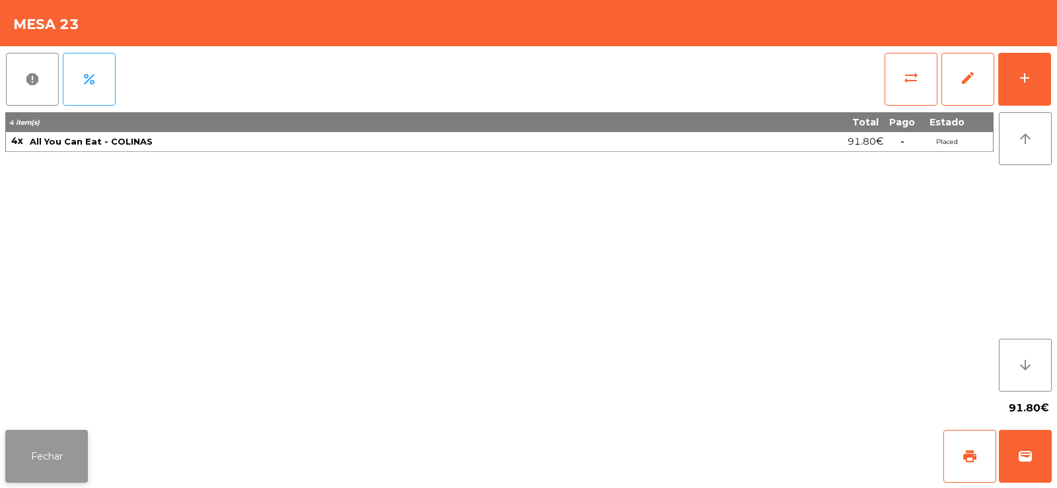
click at [45, 460] on button "Fechar" at bounding box center [46, 456] width 83 height 53
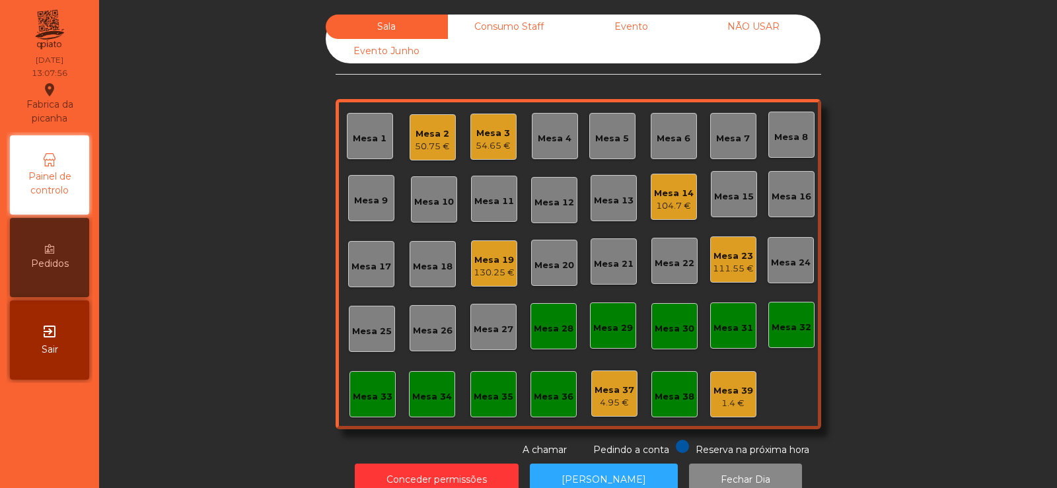
click at [739, 139] on div "Mesa 7" at bounding box center [733, 138] width 34 height 13
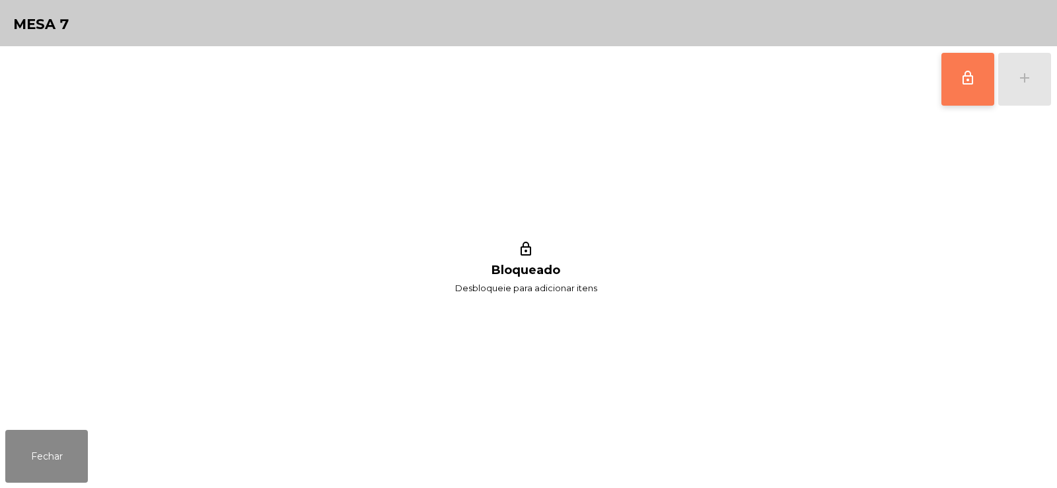
click at [961, 82] on span "lock_outline" at bounding box center [968, 78] width 16 height 16
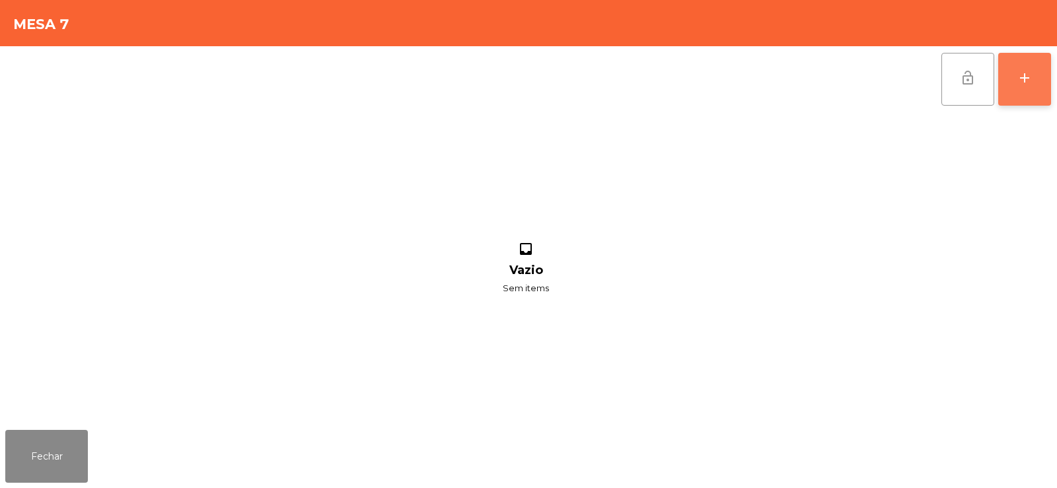
click at [1033, 79] on button "add" at bounding box center [1024, 79] width 53 height 53
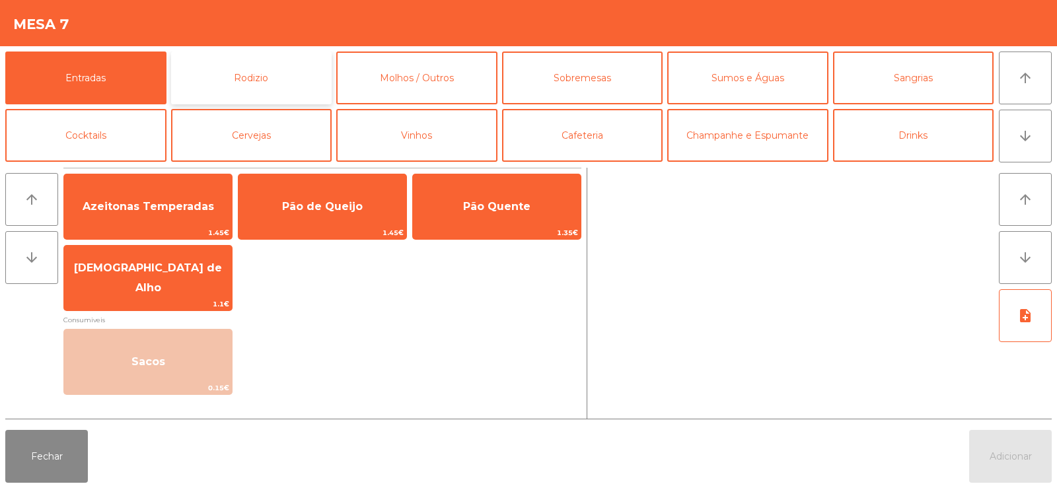
click at [261, 76] on button "Rodizio" at bounding box center [251, 78] width 161 height 53
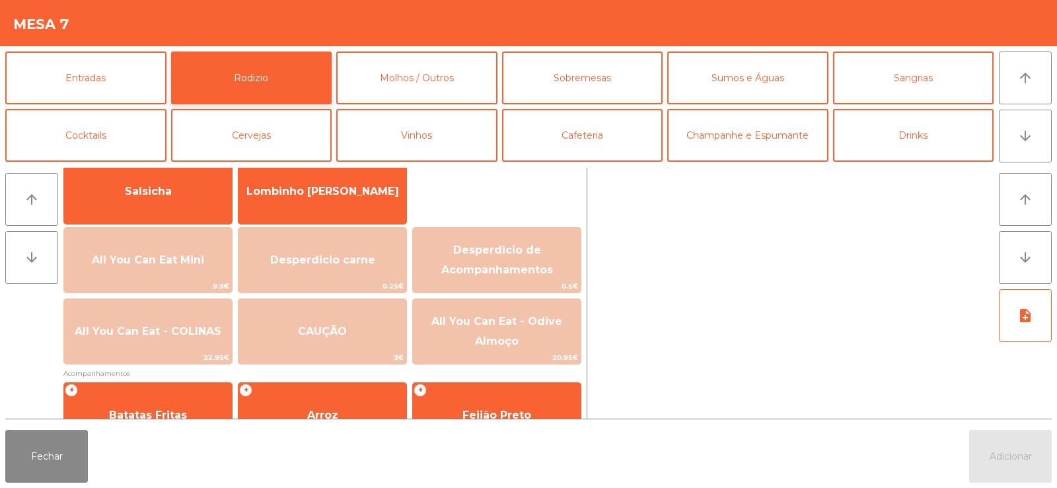
scroll to position [119, 0]
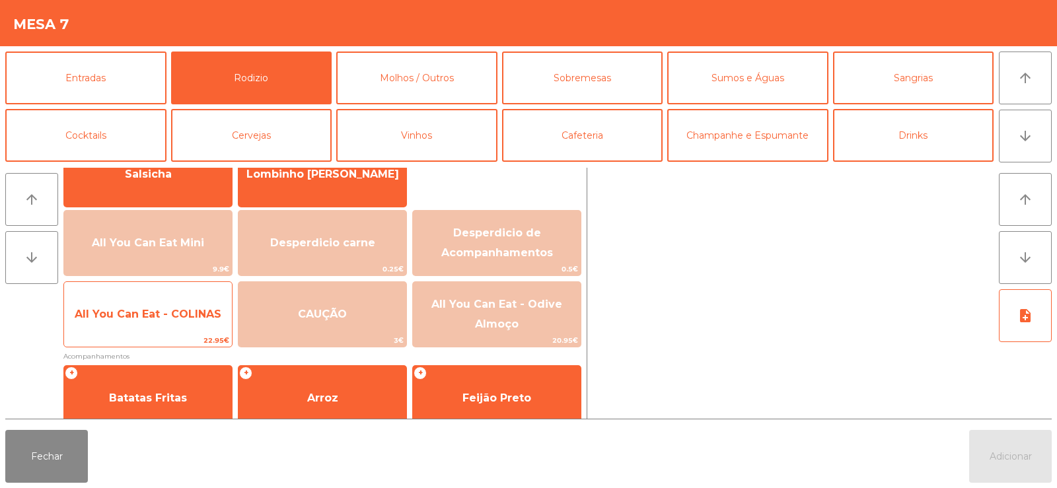
click at [157, 308] on span "All You Can Eat - COLINAS" at bounding box center [148, 314] width 147 height 13
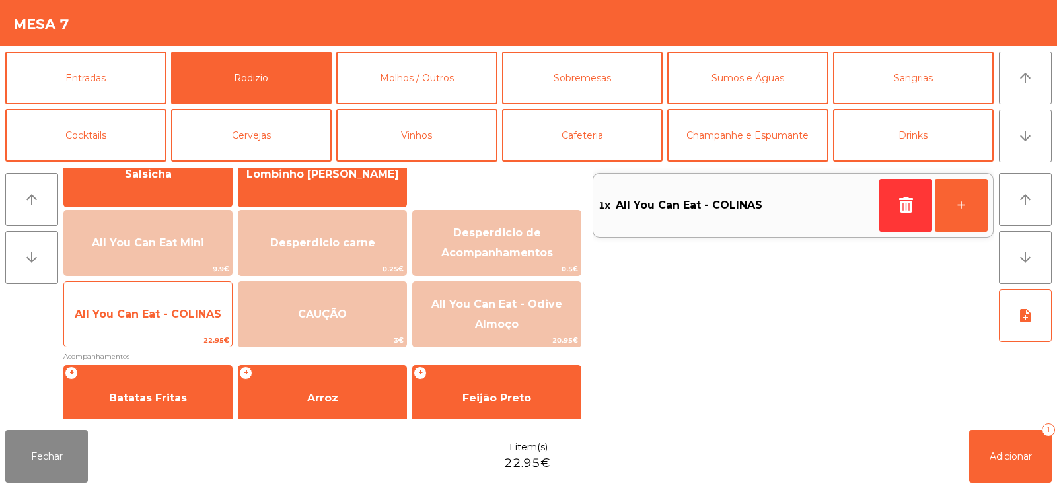
click at [141, 308] on span "All You Can Eat - COLINAS" at bounding box center [148, 314] width 147 height 13
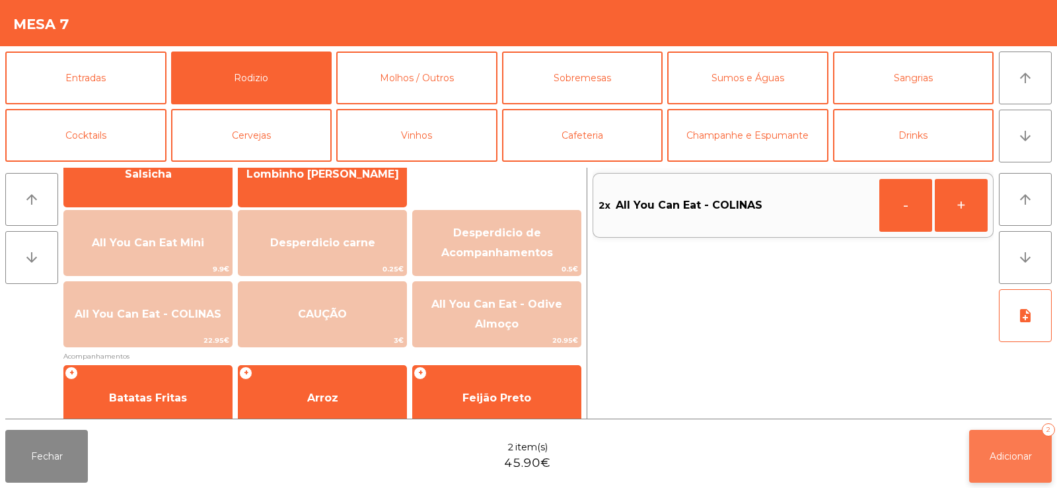
click at [1004, 454] on span "Adicionar" at bounding box center [1011, 457] width 42 height 12
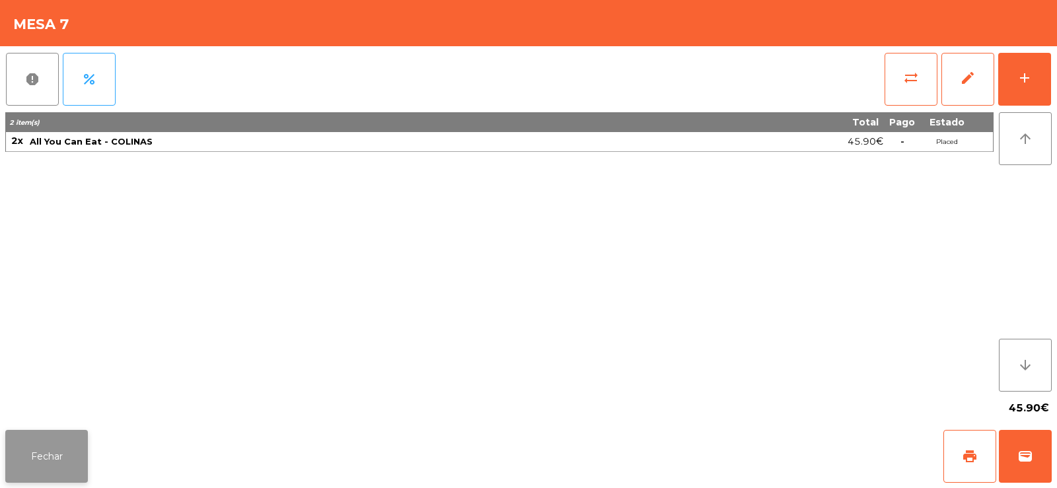
click at [54, 453] on button "Fechar" at bounding box center [46, 456] width 83 height 53
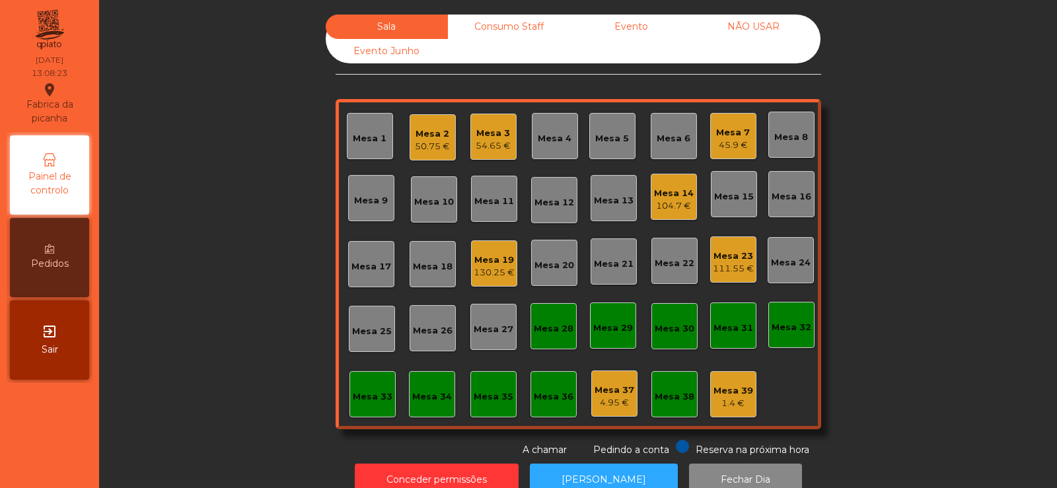
click at [663, 150] on div "Mesa 6" at bounding box center [674, 136] width 46 height 46
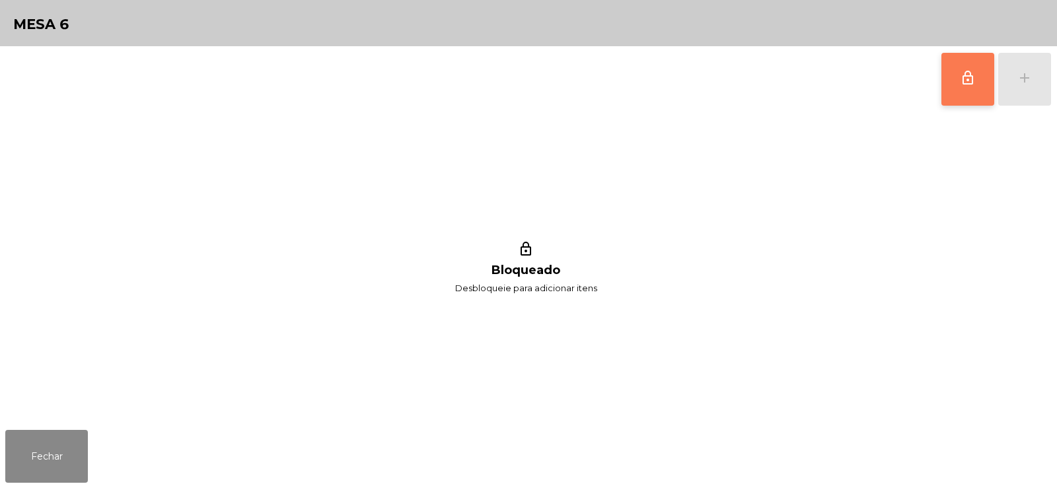
click at [953, 90] on button "lock_outline" at bounding box center [967, 79] width 53 height 53
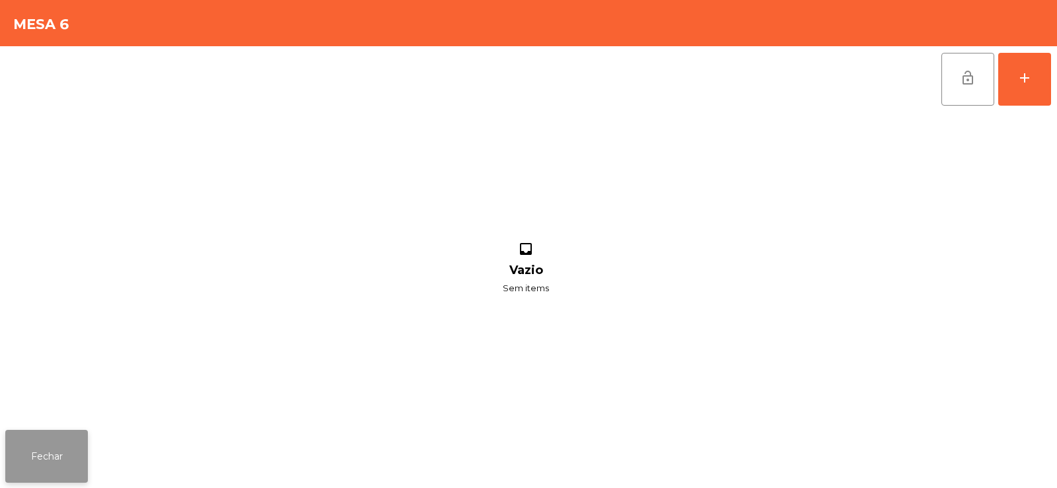
click at [42, 441] on button "Fechar" at bounding box center [46, 456] width 83 height 53
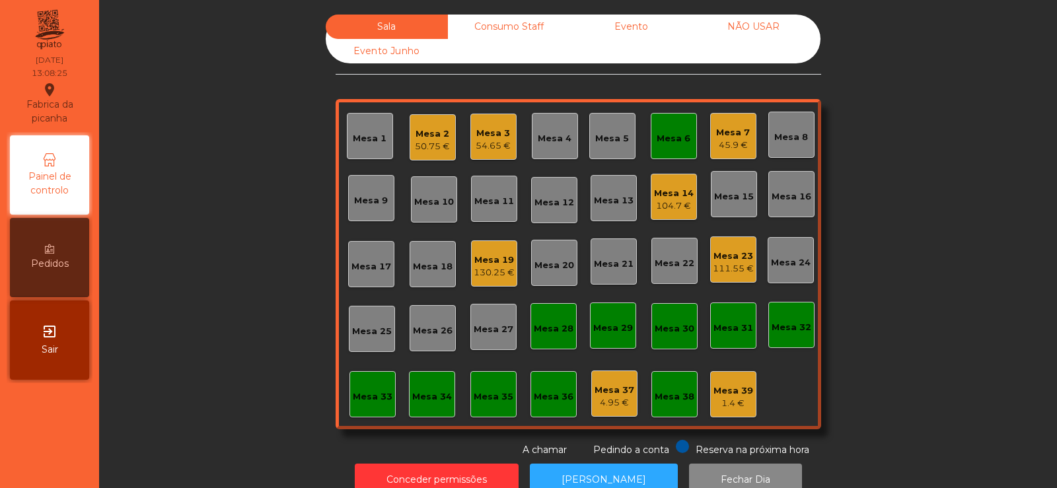
click at [735, 137] on div "Mesa 7" at bounding box center [733, 132] width 34 height 13
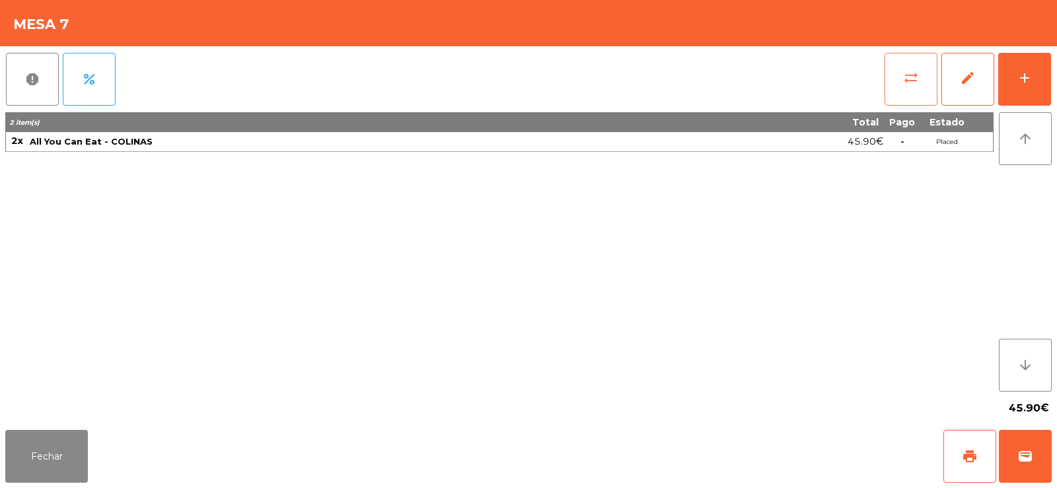
click at [909, 87] on button "sync_alt" at bounding box center [911, 79] width 53 height 53
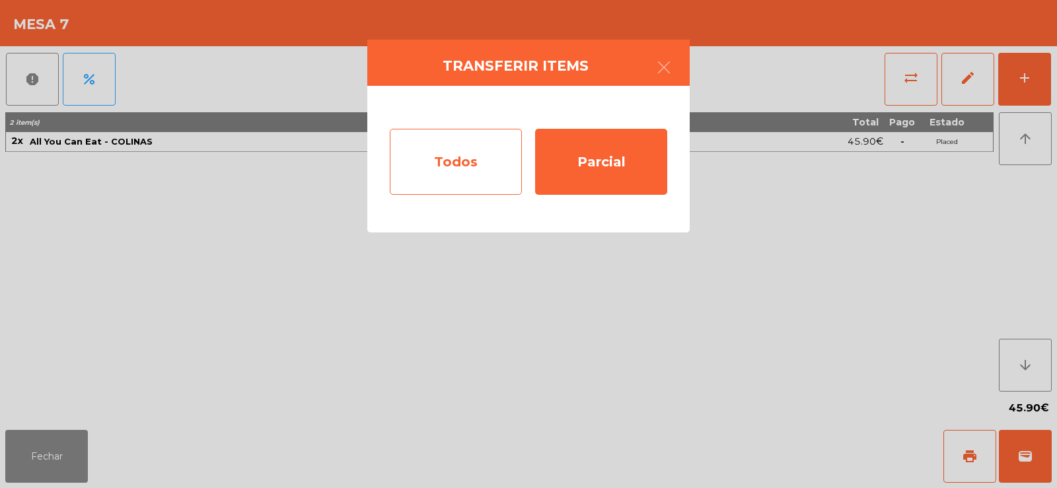
click at [460, 151] on div "Todos" at bounding box center [456, 162] width 132 height 66
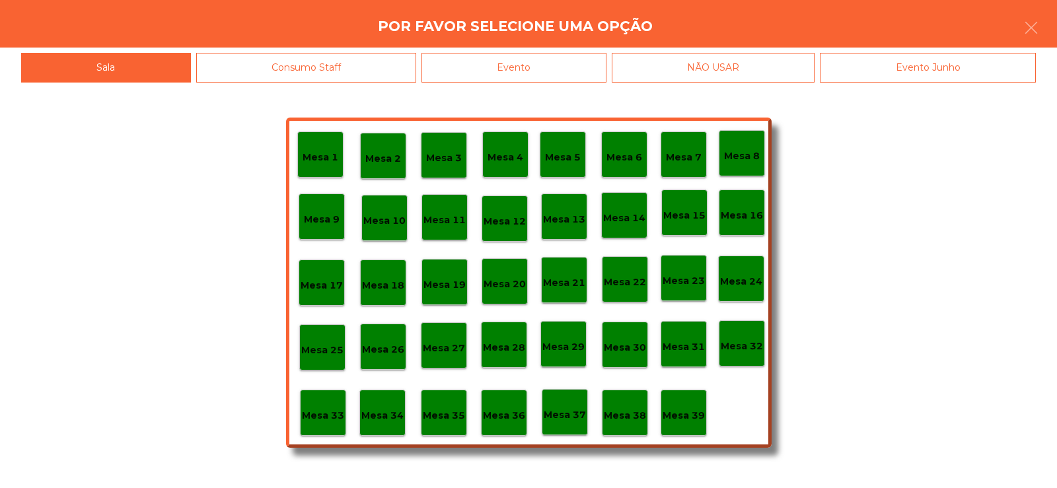
click at [635, 159] on p "Mesa 6" at bounding box center [624, 157] width 36 height 15
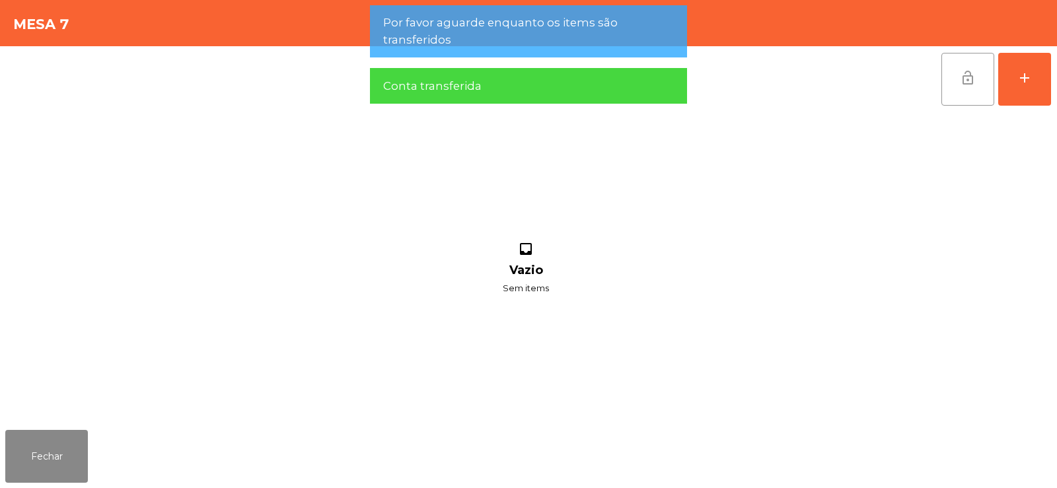
click at [971, 87] on button "lock_open" at bounding box center [967, 79] width 53 height 53
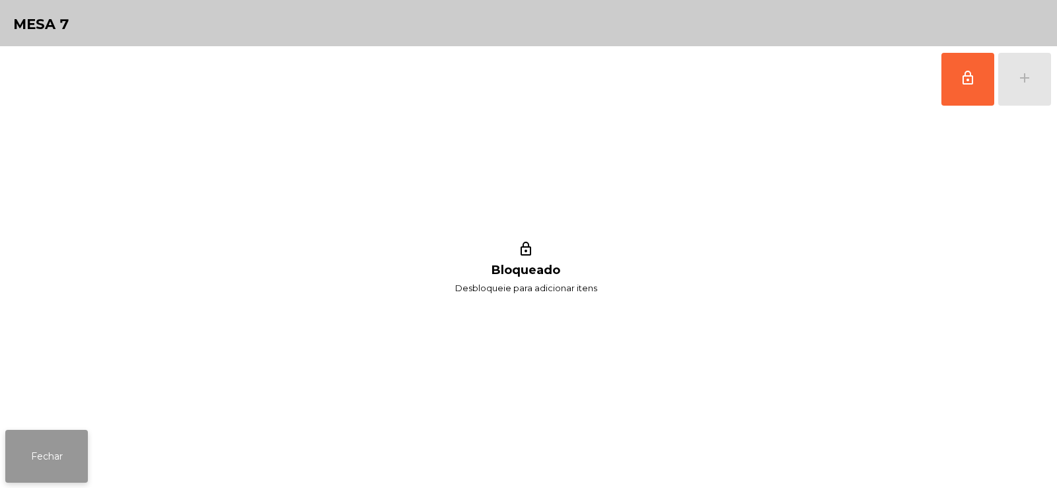
click at [40, 446] on button "Fechar" at bounding box center [46, 456] width 83 height 53
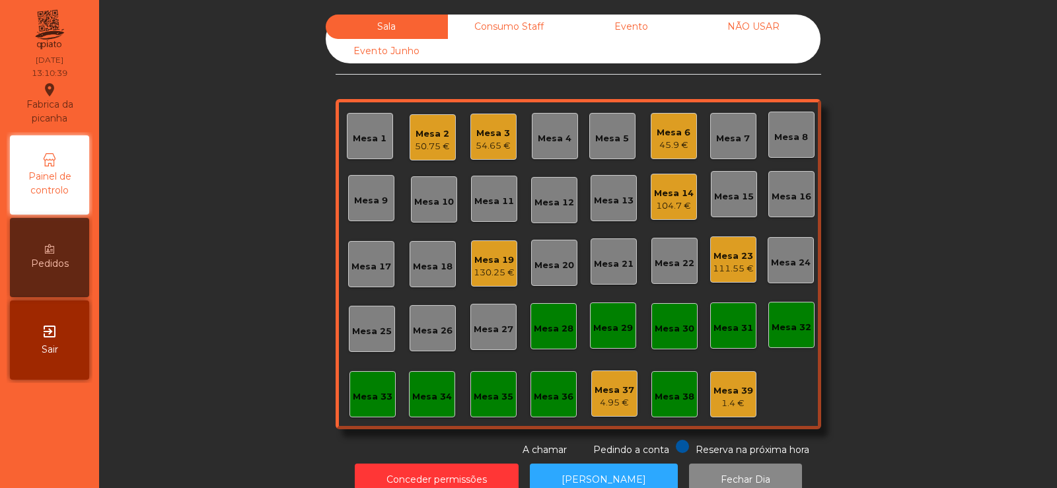
click at [787, 135] on div "Mesa 8" at bounding box center [791, 137] width 34 height 13
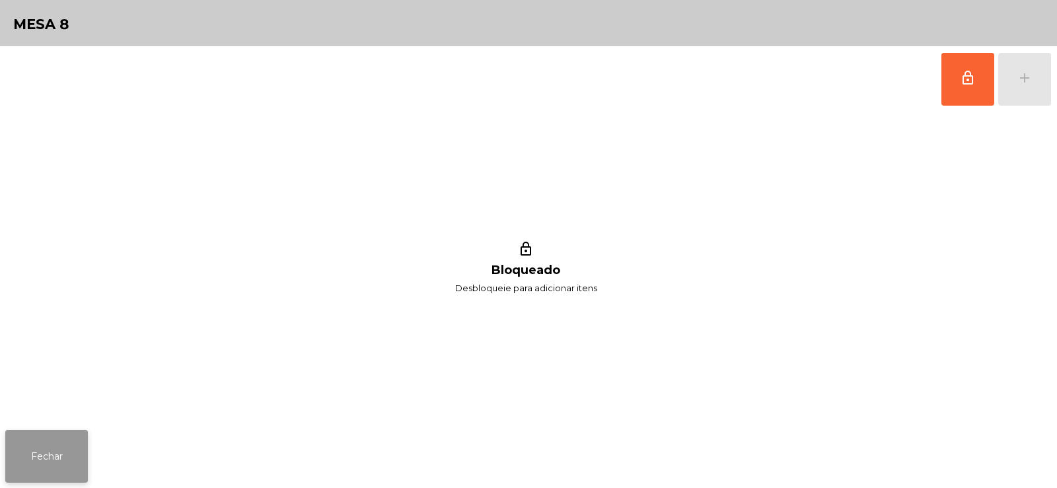
click at [59, 443] on button "Fechar" at bounding box center [46, 456] width 83 height 53
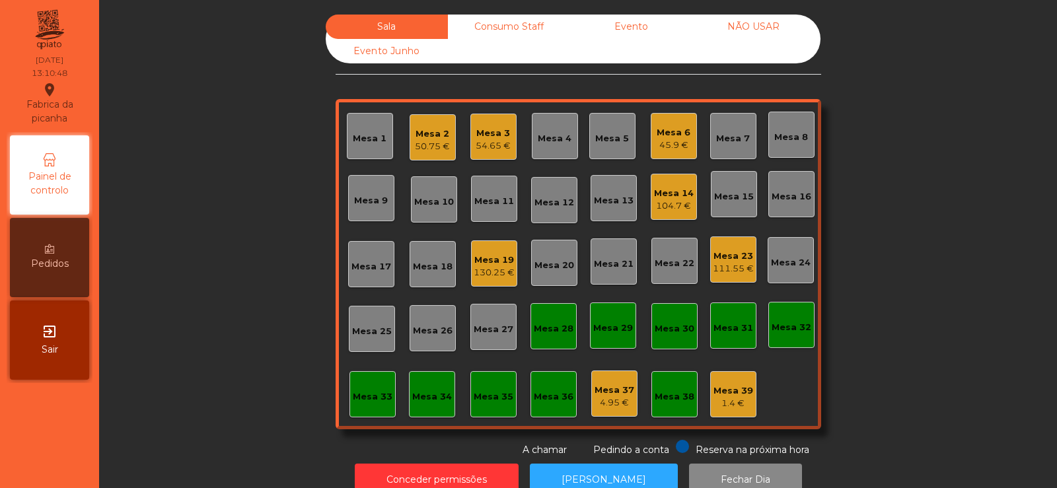
click at [418, 194] on div "Mesa 10" at bounding box center [434, 199] width 40 height 18
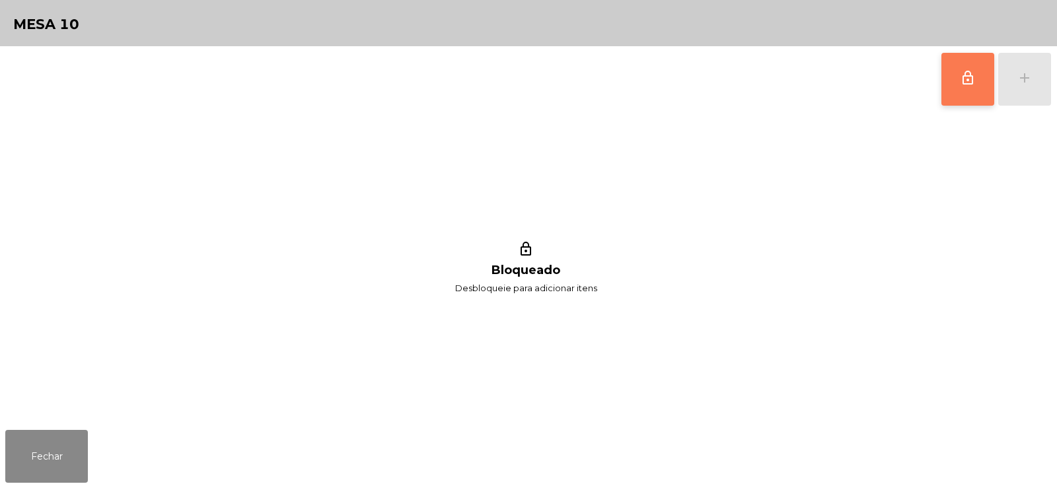
click at [959, 86] on button "lock_outline" at bounding box center [967, 79] width 53 height 53
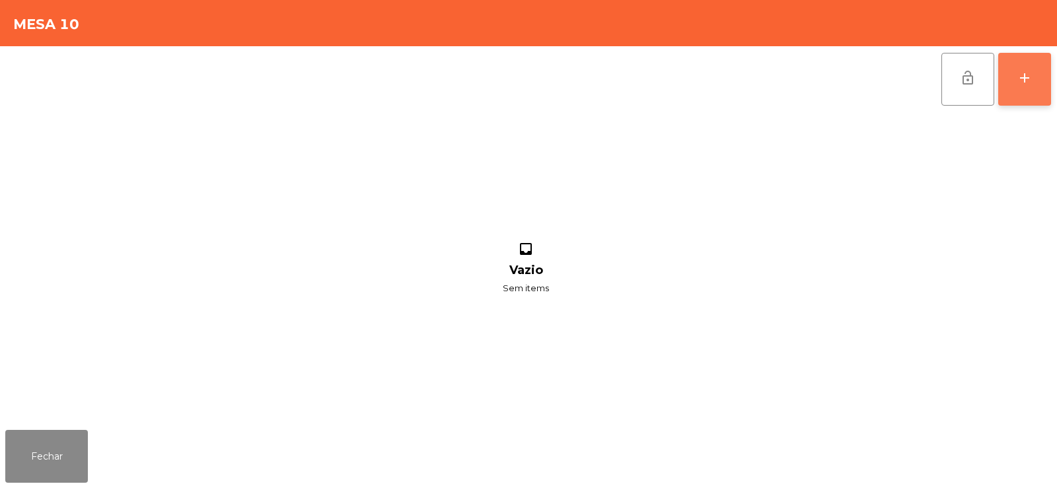
click at [1030, 91] on button "add" at bounding box center [1024, 79] width 53 height 53
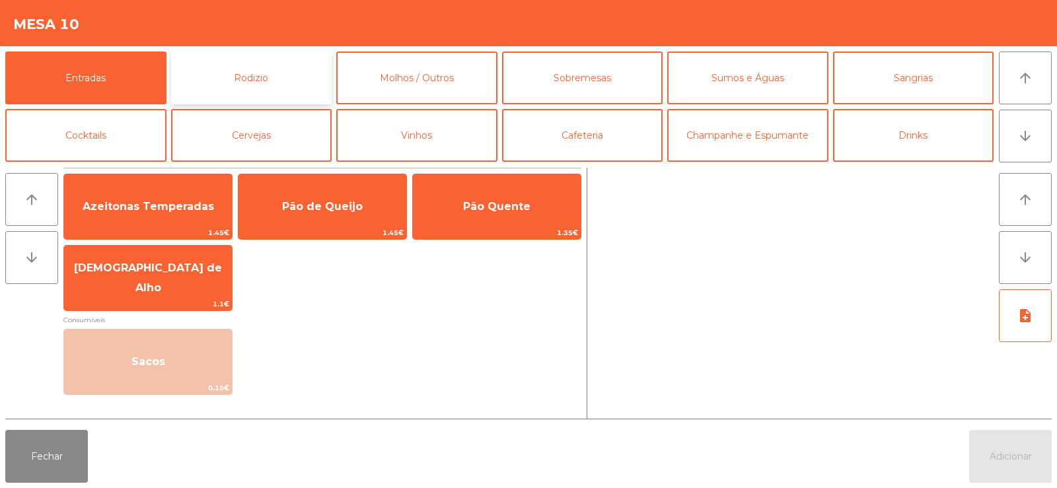
click at [258, 71] on button "Rodizio" at bounding box center [251, 78] width 161 height 53
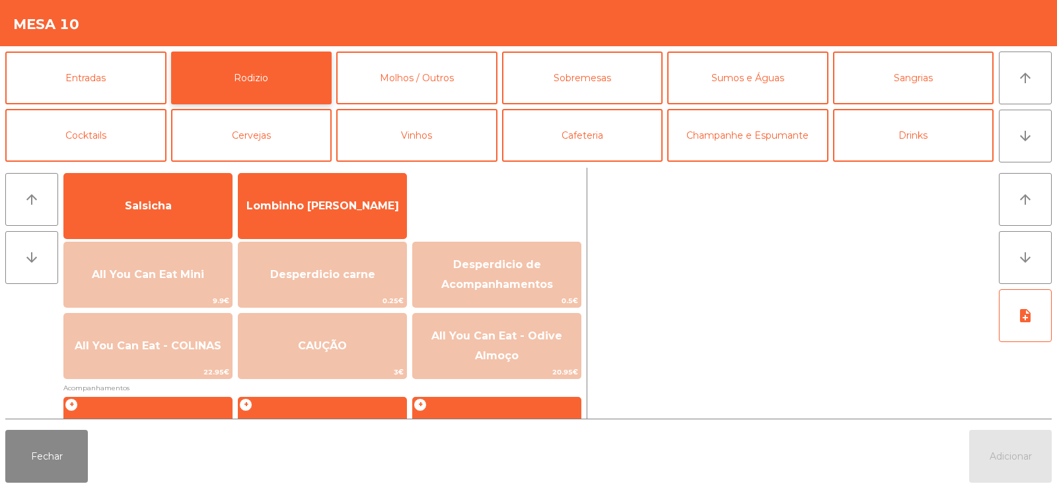
scroll to position [93, 0]
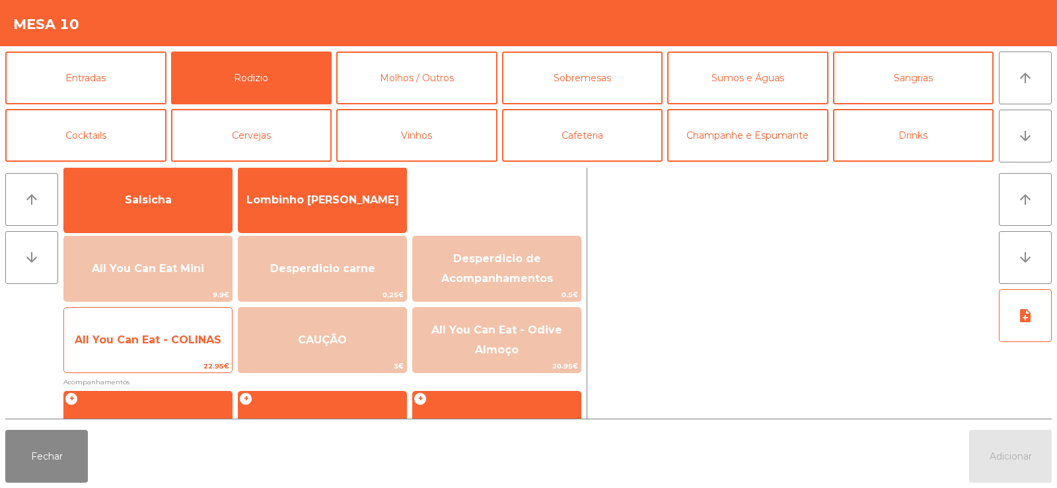
click at [159, 329] on span "All You Can Eat - COLINAS" at bounding box center [148, 340] width 168 height 36
click at [152, 337] on span "All You Can Eat - COLINAS" at bounding box center [148, 340] width 147 height 13
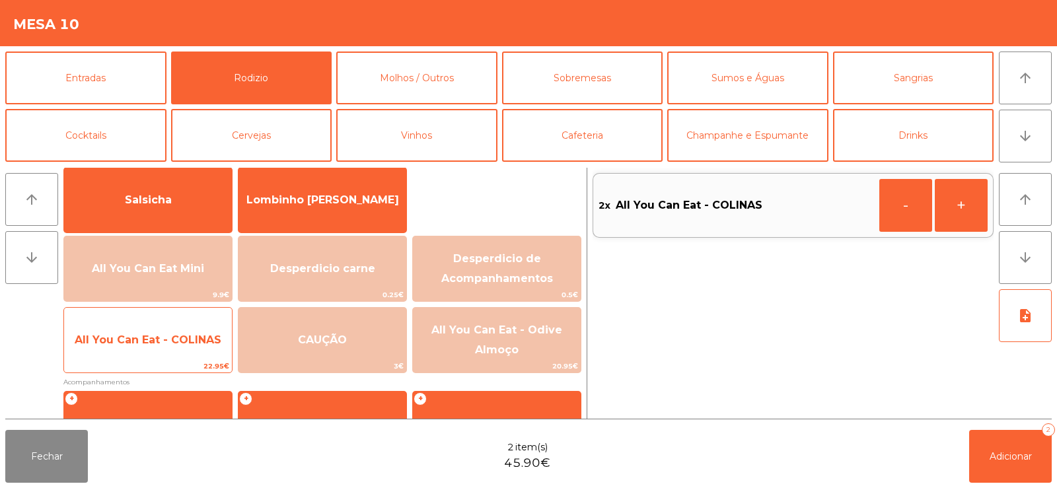
click at [151, 344] on span "All You Can Eat - COLINAS" at bounding box center [148, 340] width 147 height 13
click at [149, 340] on span "All You Can Eat - COLINAS" at bounding box center [148, 340] width 147 height 13
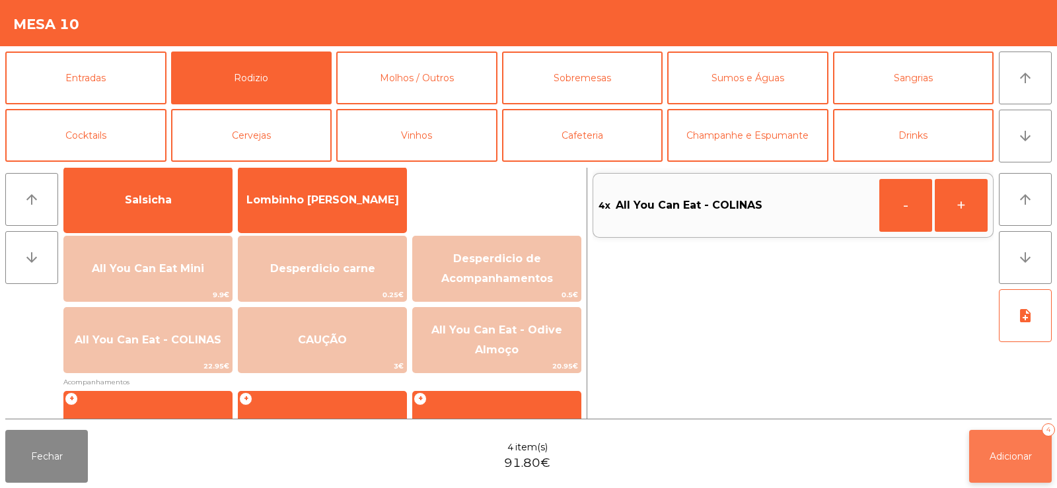
click at [1015, 452] on span "Adicionar" at bounding box center [1011, 457] width 42 height 12
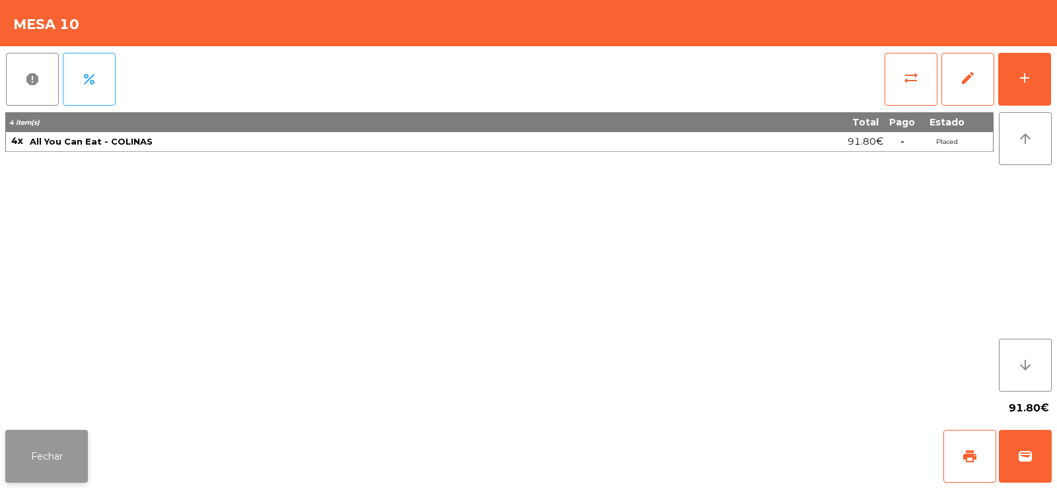
click at [71, 457] on button "Fechar" at bounding box center [46, 456] width 83 height 53
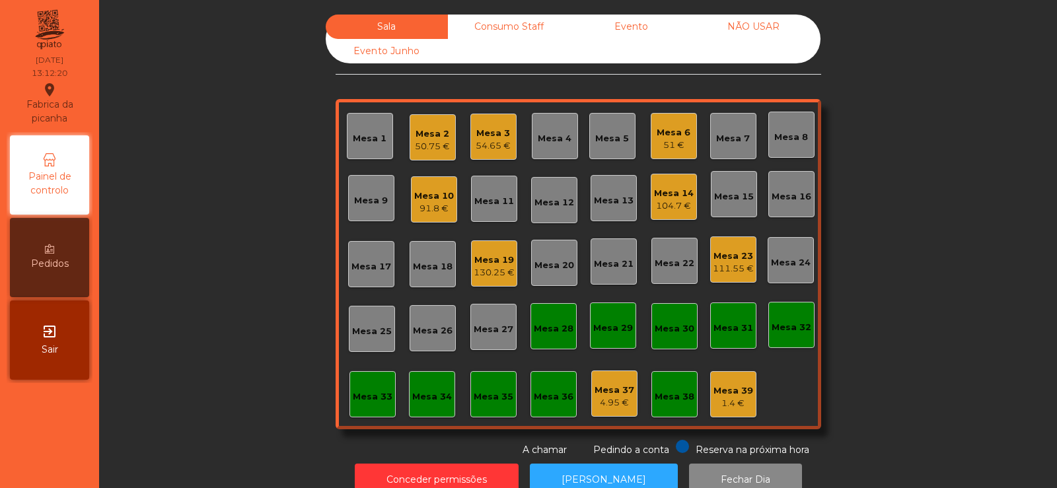
click at [554, 140] on div "Mesa 4" at bounding box center [555, 138] width 34 height 13
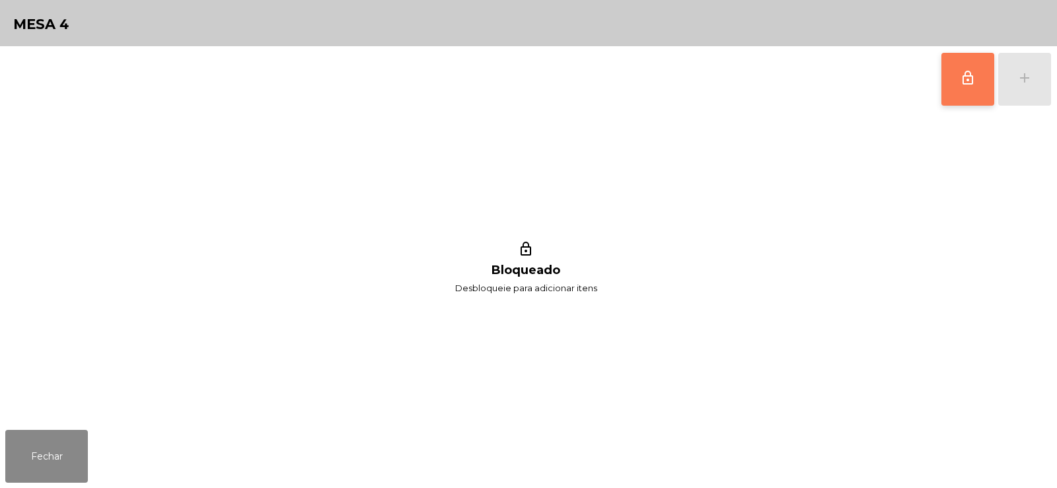
click at [984, 83] on button "lock_outline" at bounding box center [967, 79] width 53 height 53
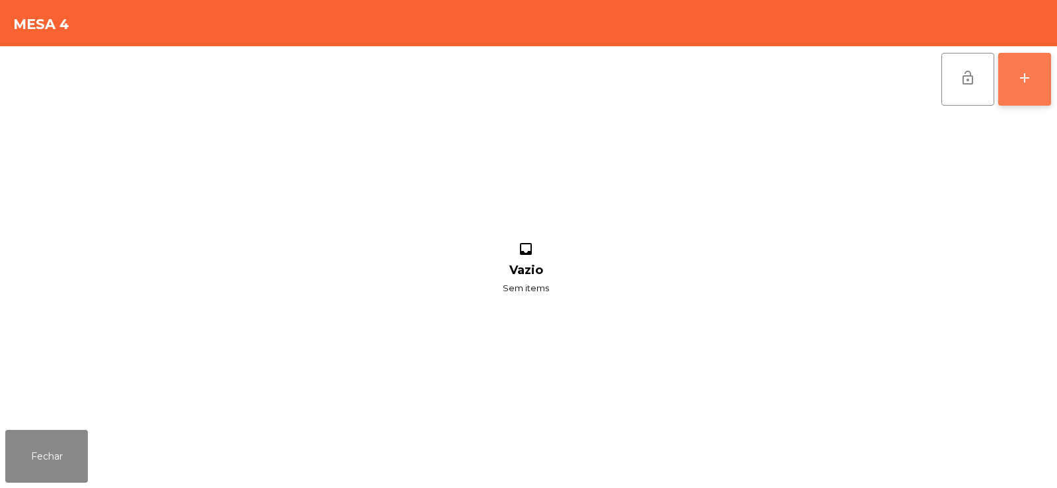
click at [1034, 91] on button "add" at bounding box center [1024, 79] width 53 height 53
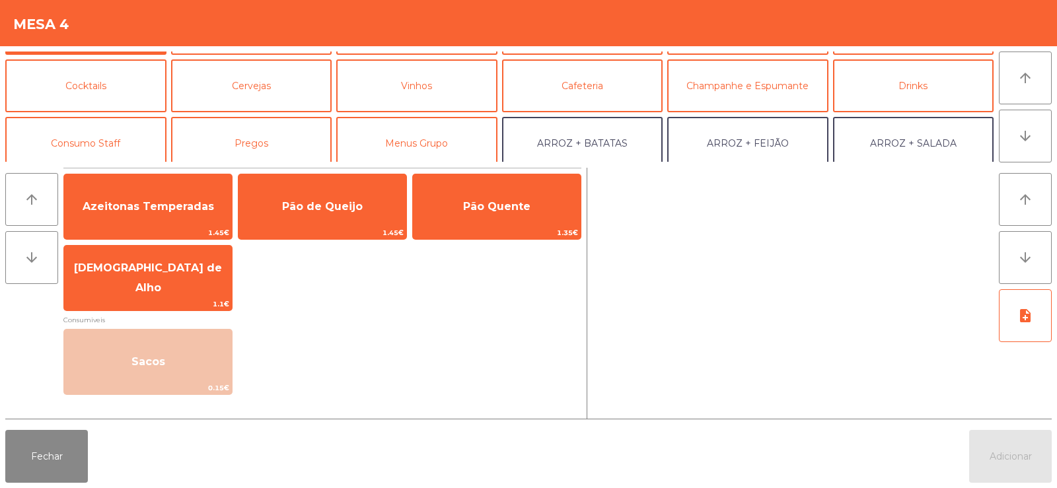
scroll to position [69, 0]
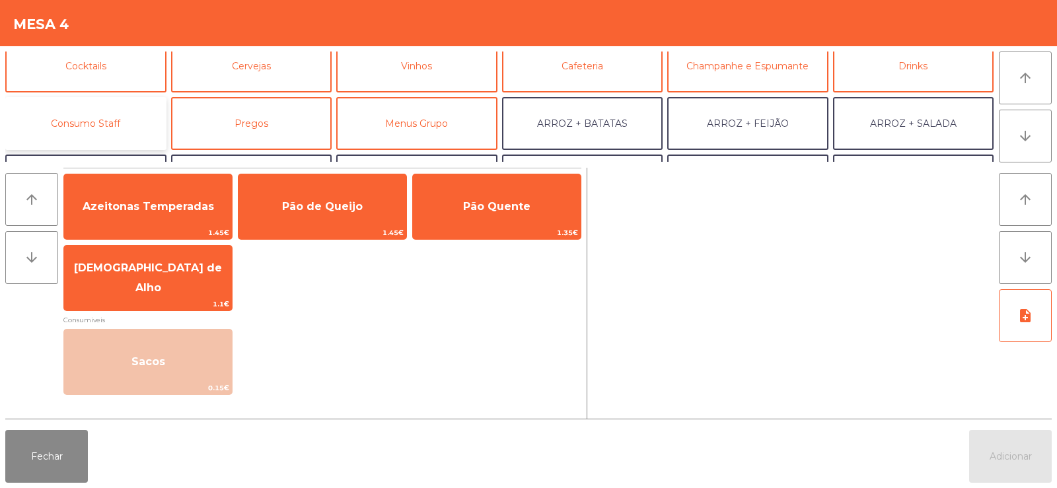
click at [77, 137] on button "Consumo Staff" at bounding box center [85, 123] width 161 height 53
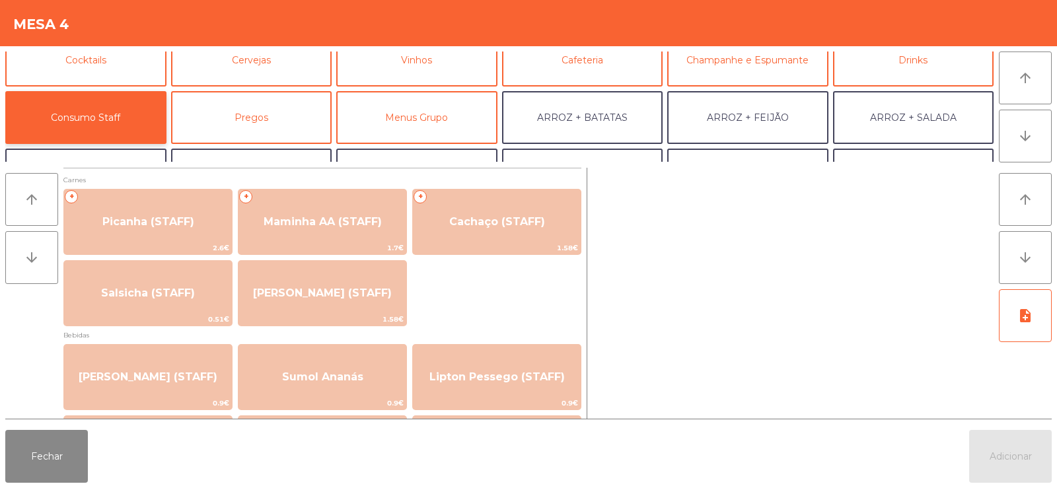
scroll to position [0, 0]
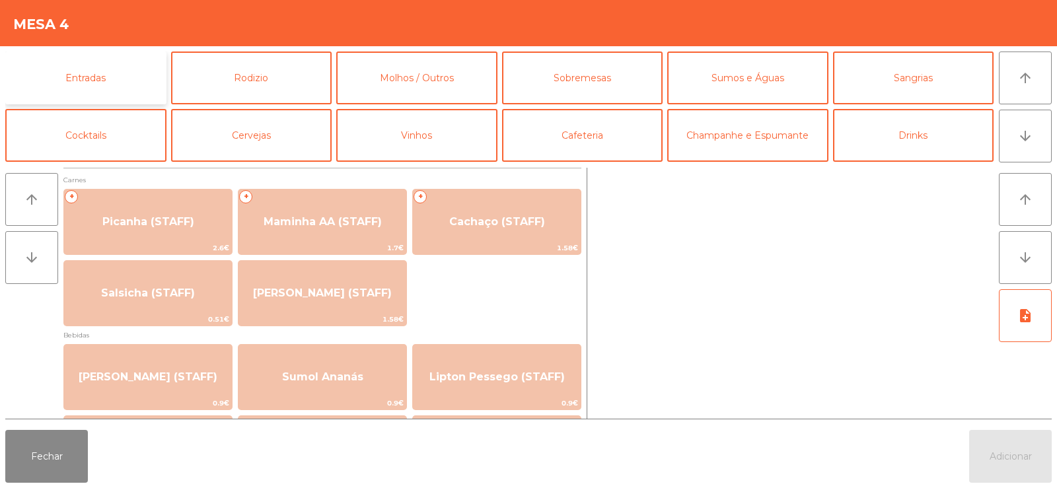
click at [105, 83] on button "Entradas" at bounding box center [85, 78] width 161 height 53
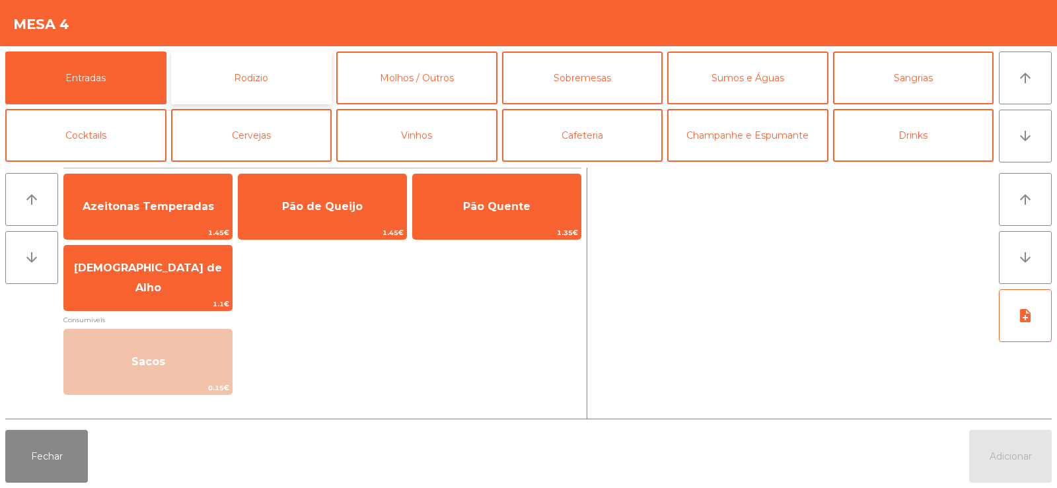
click at [266, 83] on button "Rodizio" at bounding box center [251, 78] width 161 height 53
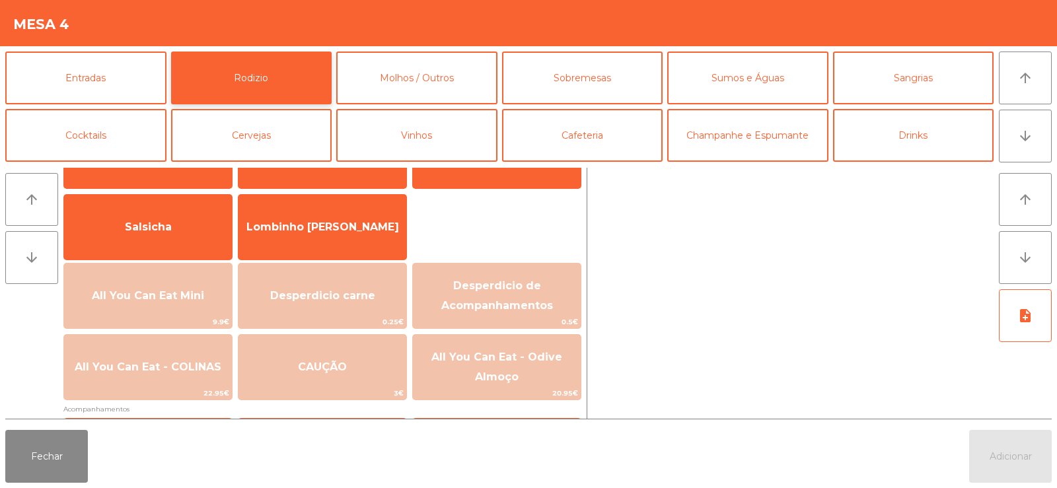
scroll to position [89, 0]
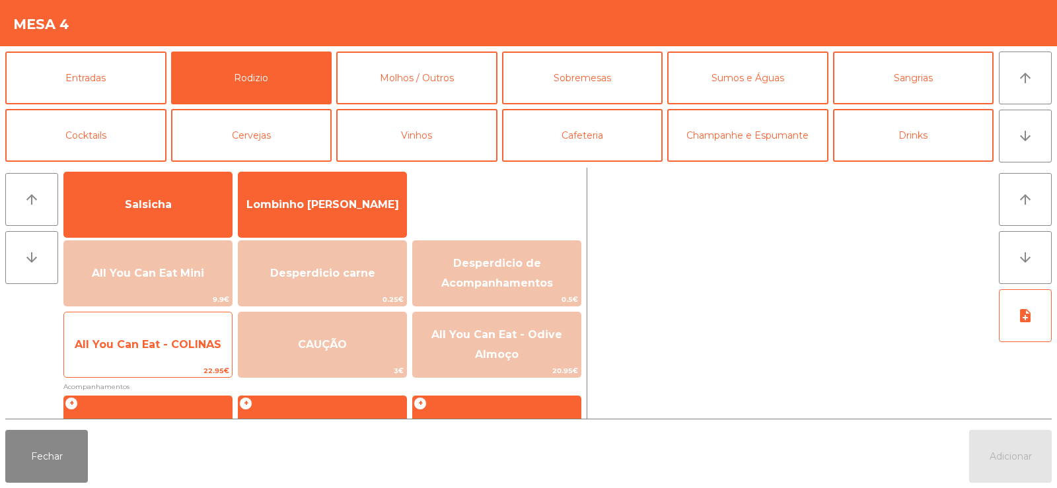
click at [147, 354] on span "All You Can Eat - COLINAS" at bounding box center [148, 345] width 168 height 36
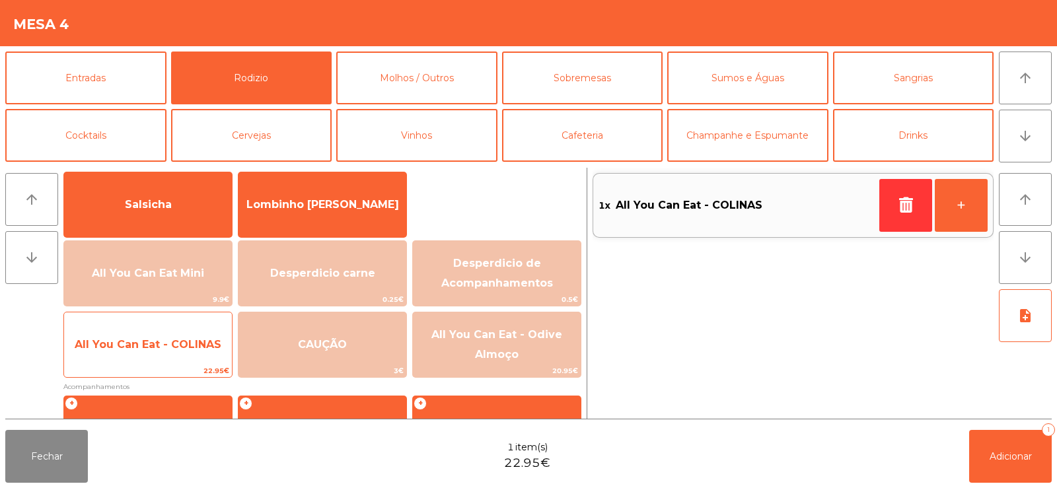
click at [147, 348] on span "All You Can Eat - COLINAS" at bounding box center [148, 344] width 147 height 13
click at [149, 347] on span "All You Can Eat - COLINAS" at bounding box center [148, 344] width 147 height 13
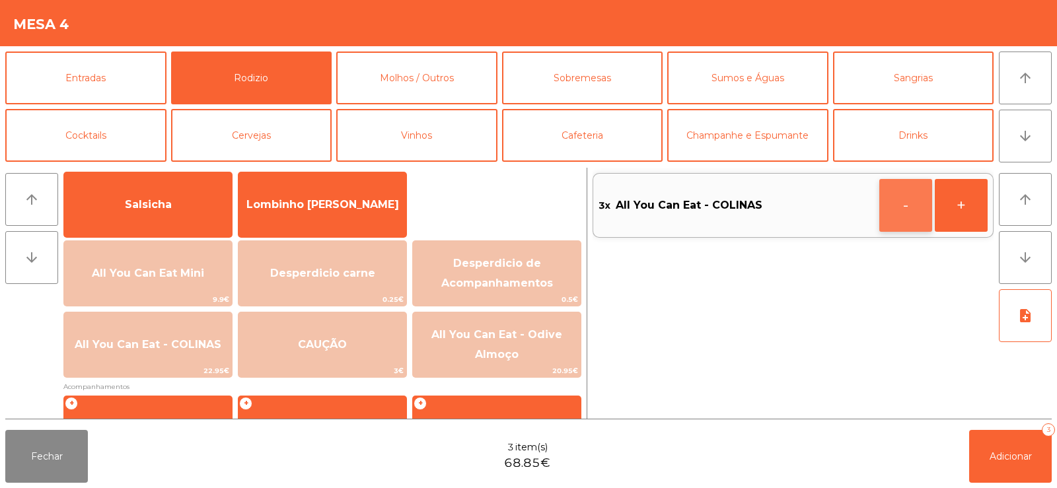
click at [908, 206] on button "-" at bounding box center [905, 205] width 53 height 53
click at [1016, 447] on button "Adicionar 2" at bounding box center [1010, 456] width 83 height 53
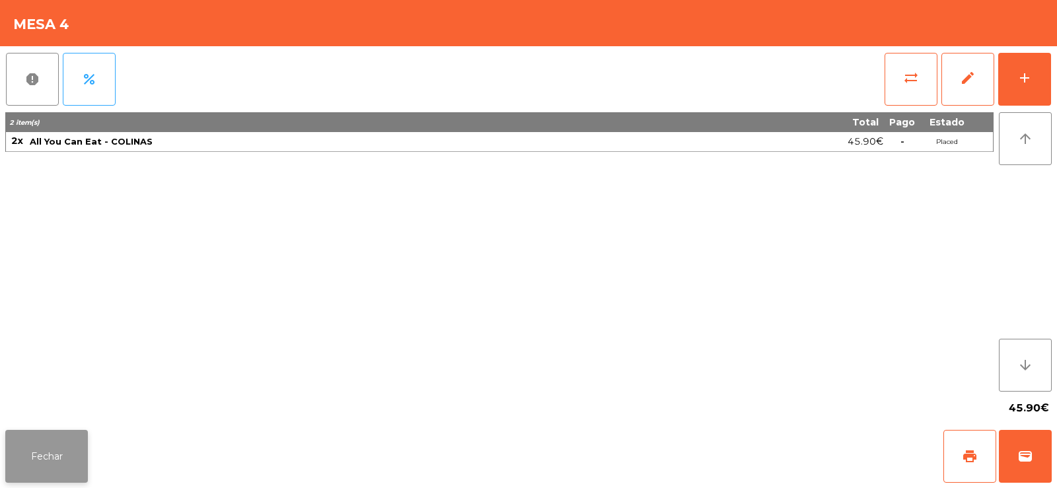
click at [50, 443] on button "Fechar" at bounding box center [46, 456] width 83 height 53
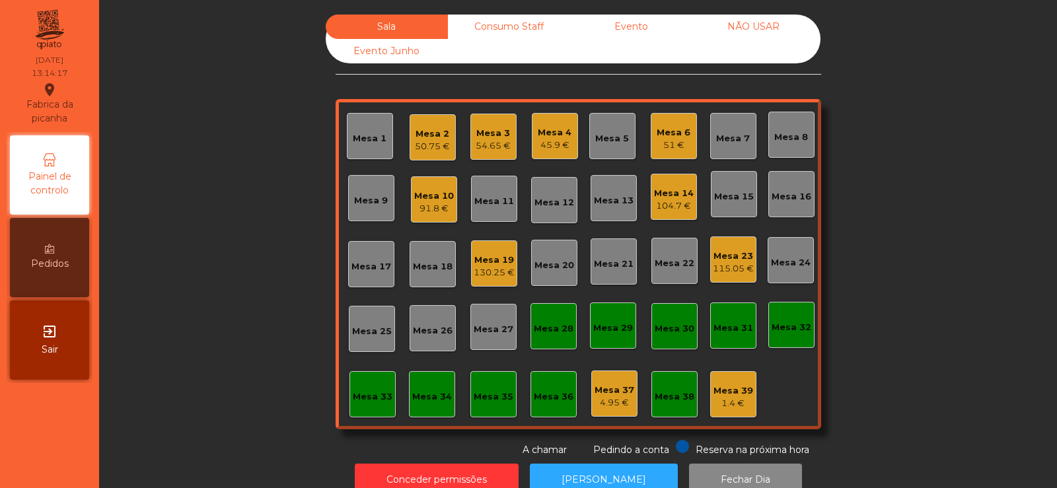
click at [785, 131] on div "Mesa 8" at bounding box center [791, 137] width 34 height 13
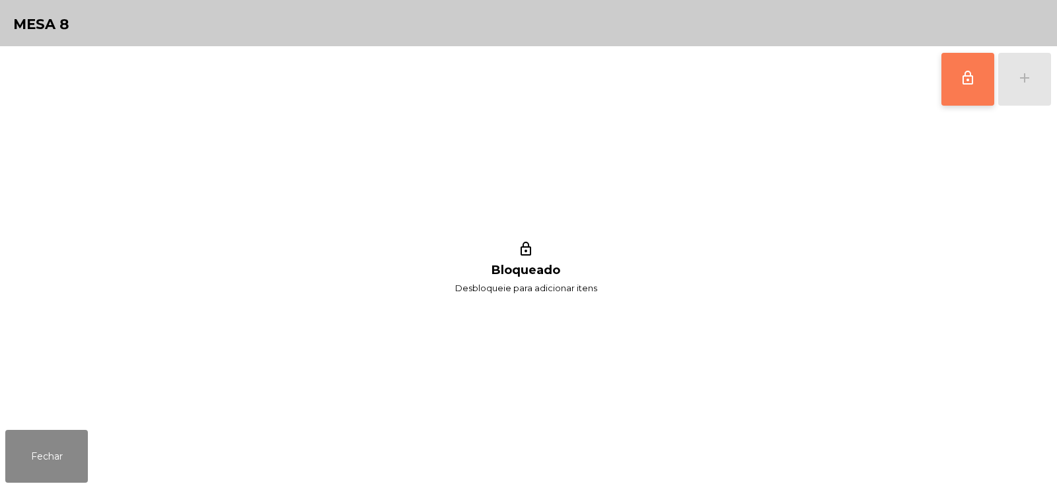
click at [964, 92] on button "lock_outline" at bounding box center [967, 79] width 53 height 53
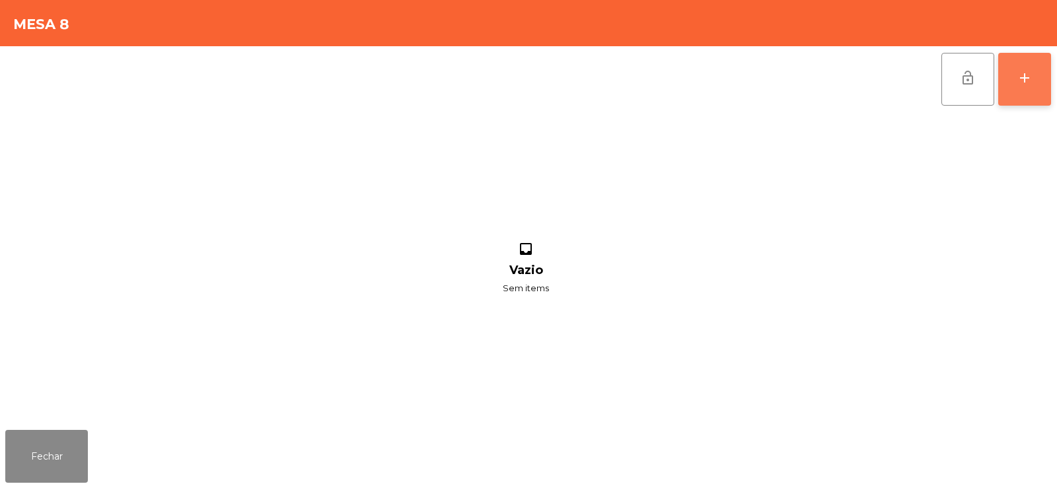
click at [1023, 87] on button "add" at bounding box center [1024, 79] width 53 height 53
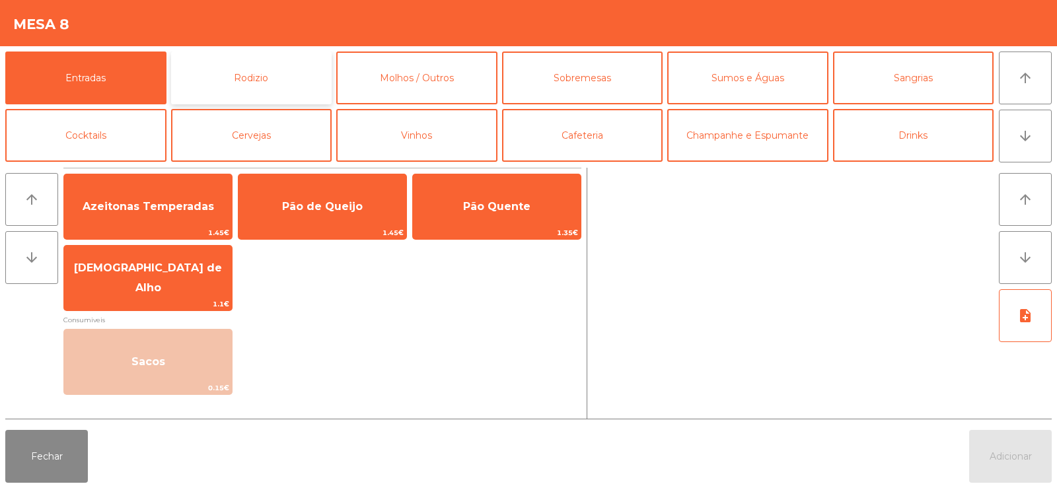
click at [260, 65] on button "Rodizio" at bounding box center [251, 78] width 161 height 53
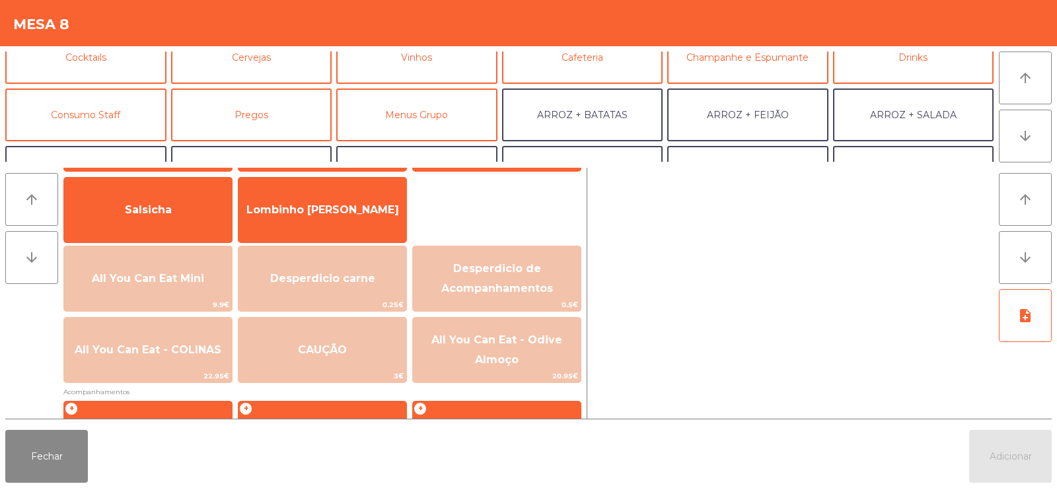
scroll to position [92, 0]
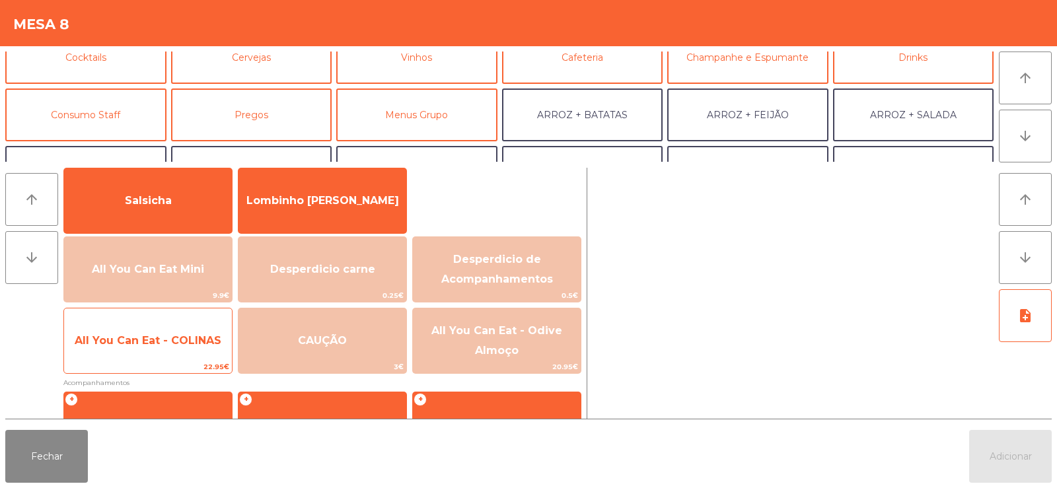
click at [180, 346] on span "All You Can Eat - COLINAS" at bounding box center [148, 340] width 147 height 13
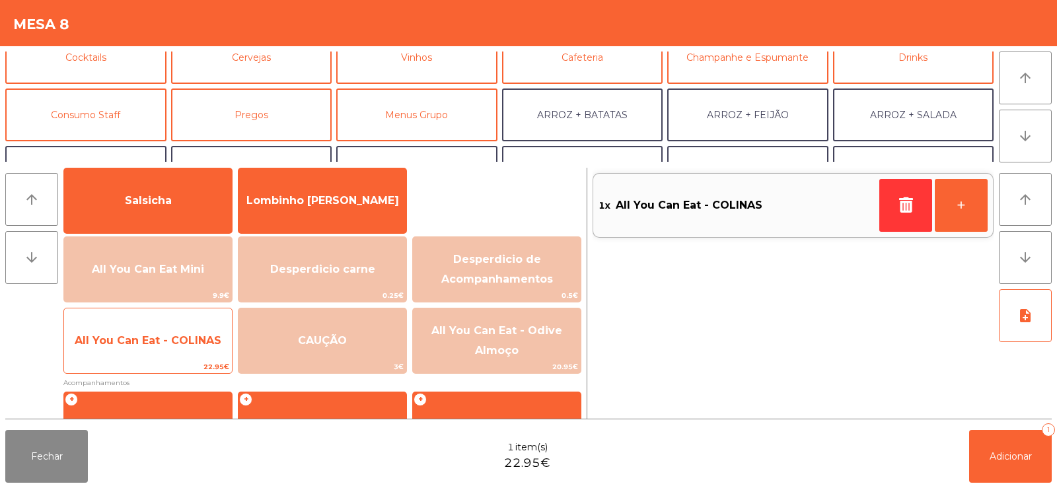
click at [170, 346] on span "All You Can Eat - COLINAS" at bounding box center [148, 340] width 147 height 13
click at [157, 342] on span "All You Can Eat - COLINAS" at bounding box center [148, 340] width 147 height 13
click at [158, 328] on span "All You Can Eat - COLINAS" at bounding box center [148, 341] width 168 height 36
click at [173, 334] on span "All You Can Eat - COLINAS" at bounding box center [148, 340] width 147 height 13
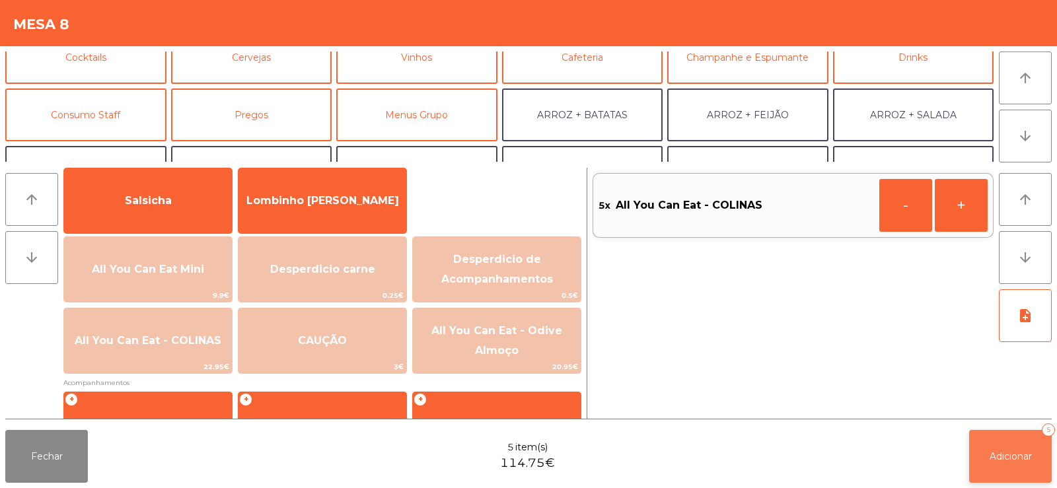
click at [1013, 463] on button "Adicionar 5" at bounding box center [1010, 456] width 83 height 53
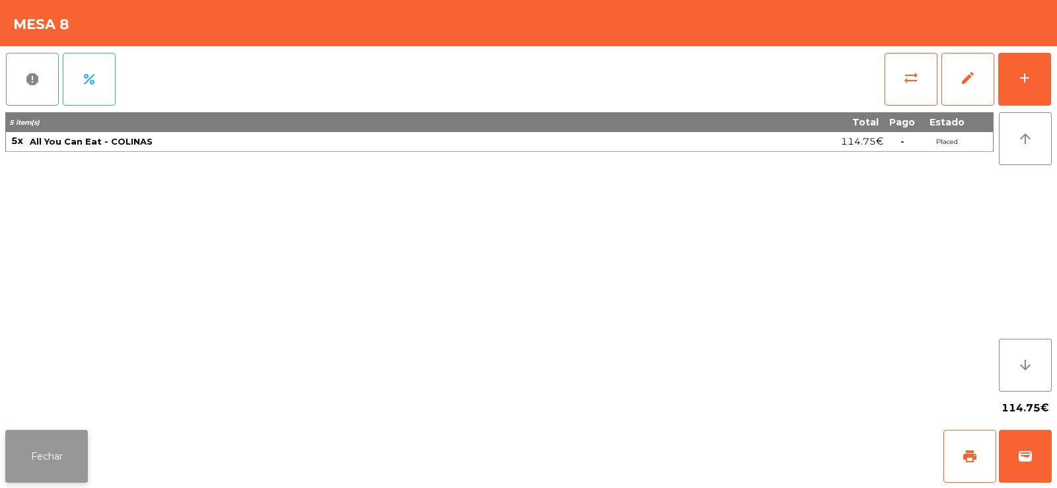
click at [38, 439] on button "Fechar" at bounding box center [46, 456] width 83 height 53
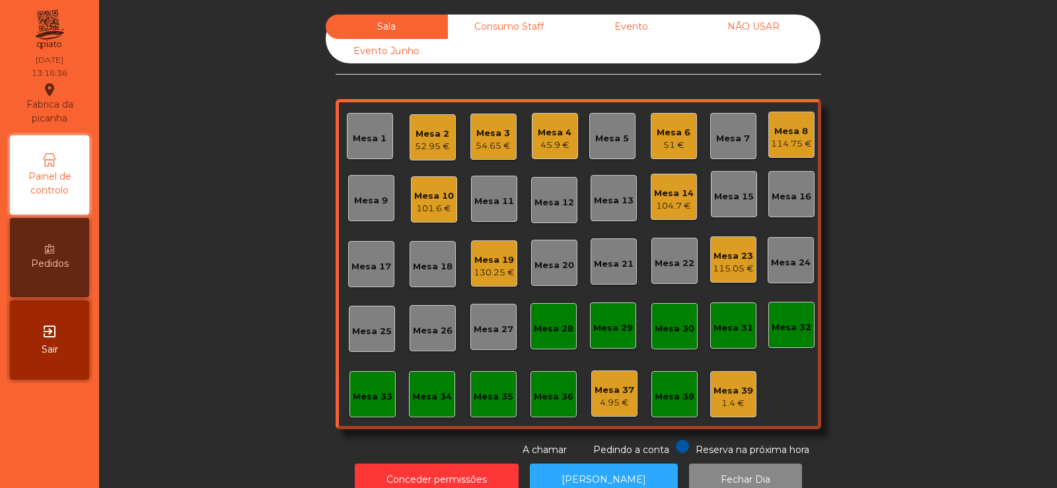
click at [677, 144] on div "51 €" at bounding box center [674, 145] width 34 height 13
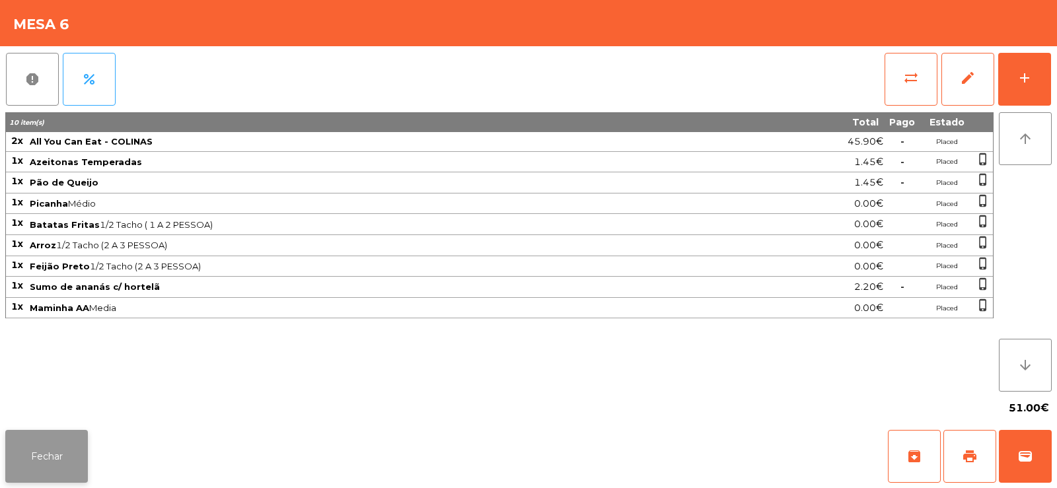
click at [46, 448] on button "Fechar" at bounding box center [46, 456] width 83 height 53
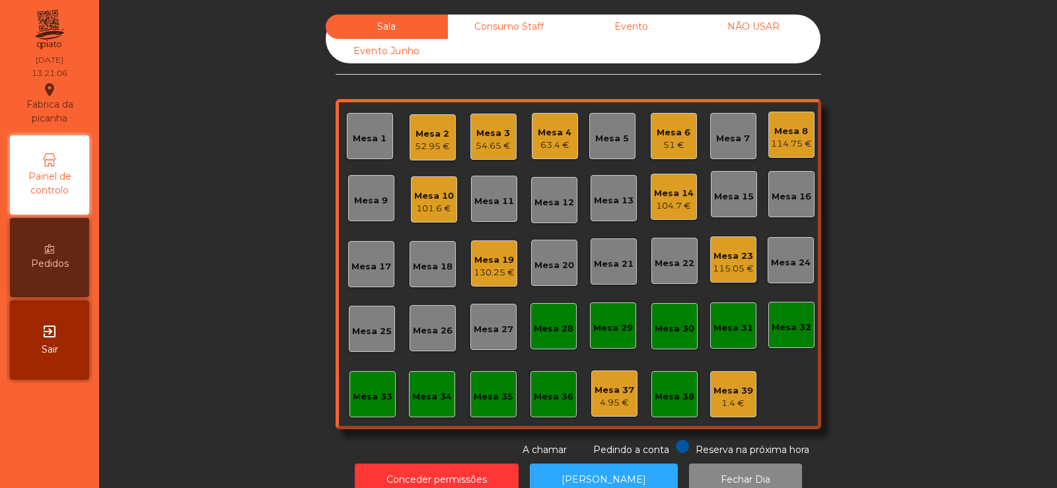
click at [487, 194] on div "Mesa 11" at bounding box center [494, 199] width 40 height 18
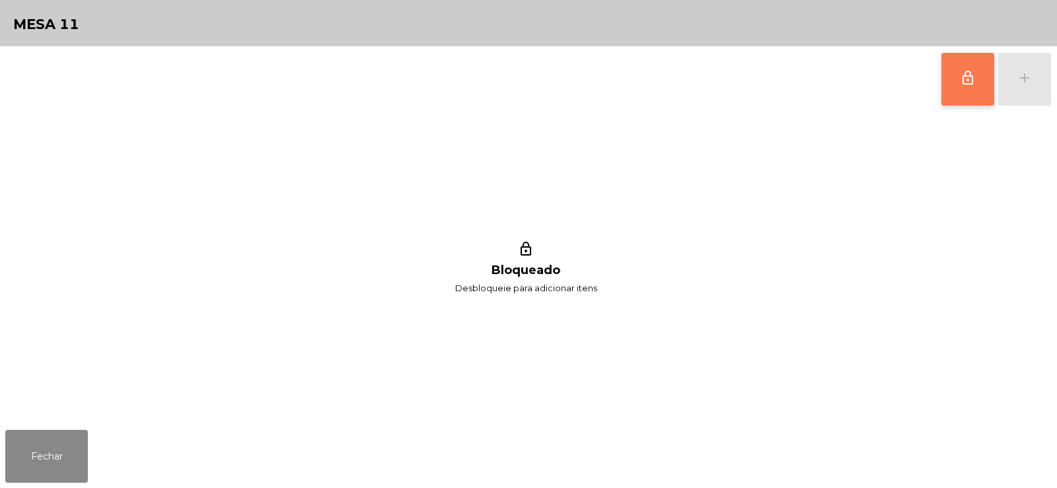
click at [981, 92] on button "lock_outline" at bounding box center [967, 79] width 53 height 53
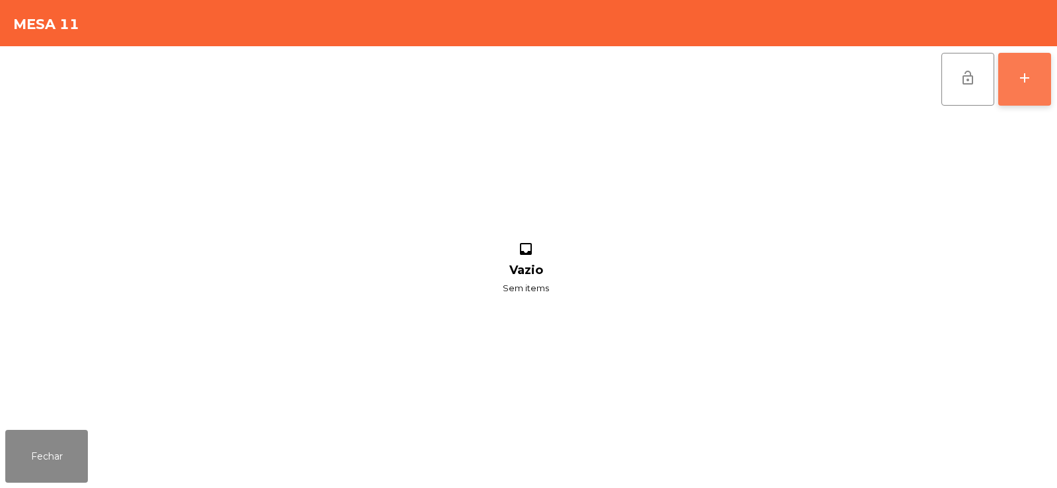
click at [1029, 73] on div "add" at bounding box center [1025, 78] width 16 height 16
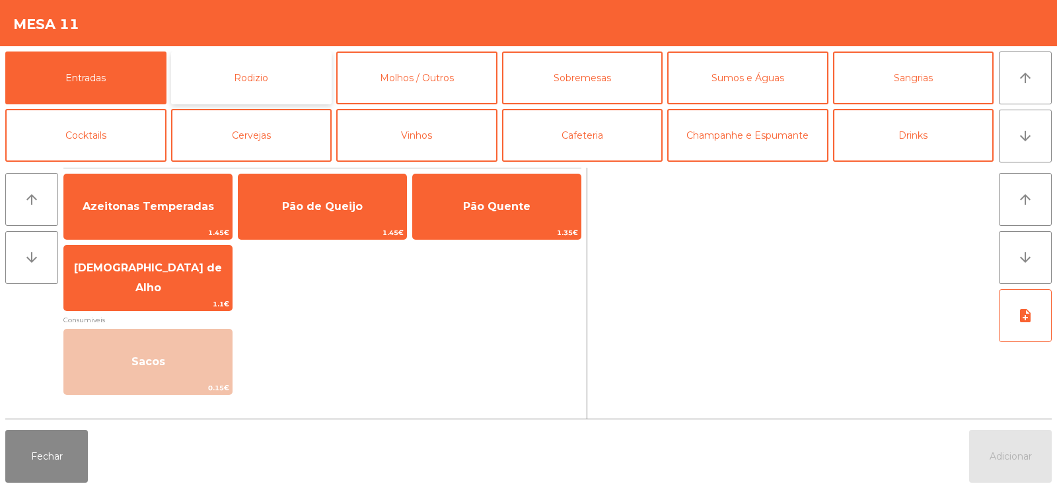
click at [250, 73] on button "Rodizio" at bounding box center [251, 78] width 161 height 53
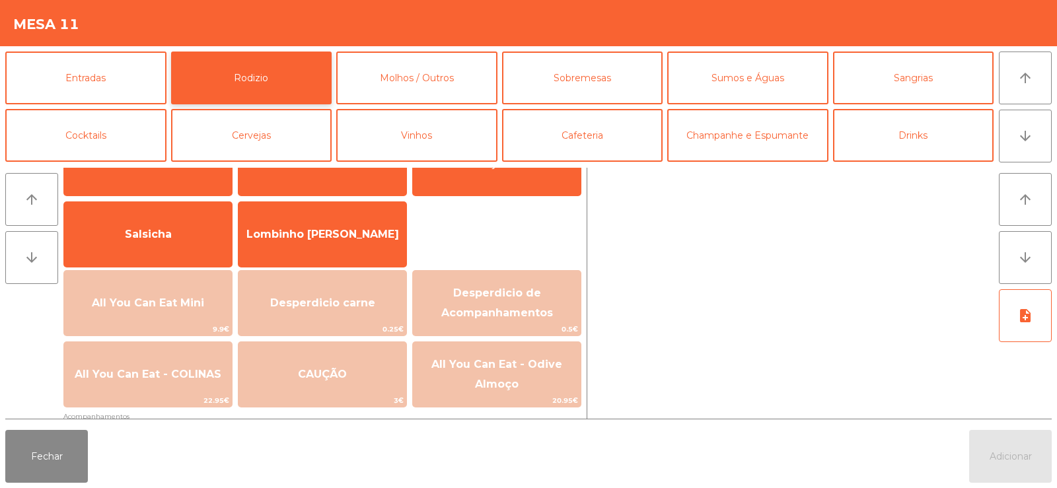
scroll to position [96, 0]
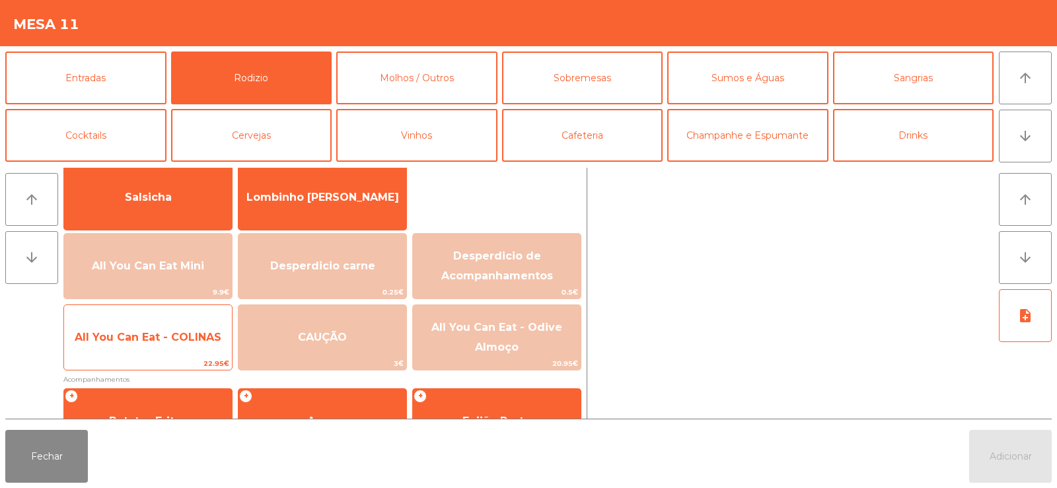
click at [150, 341] on span "All You Can Eat - COLINAS" at bounding box center [148, 337] width 147 height 13
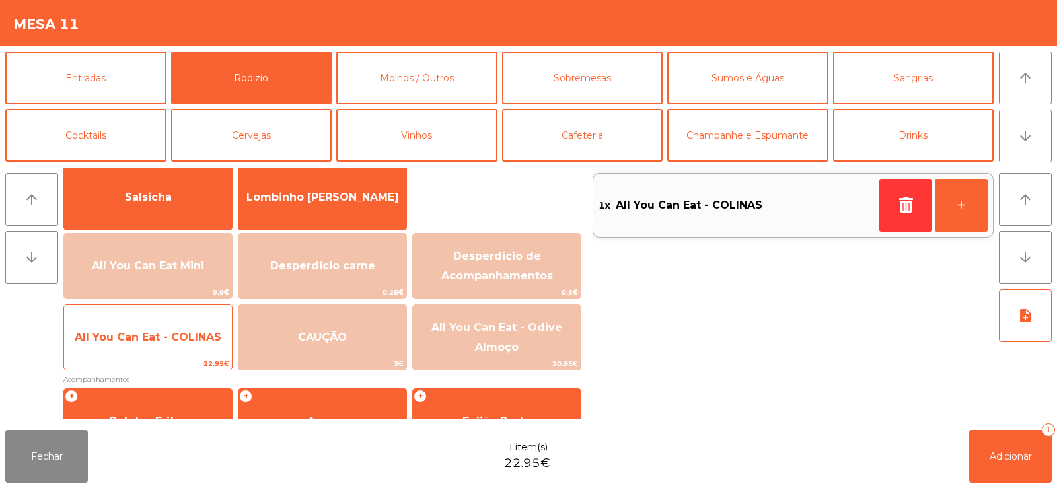
click at [137, 342] on span "All You Can Eat - COLINAS" at bounding box center [148, 337] width 147 height 13
click at [134, 338] on span "All You Can Eat - COLINAS" at bounding box center [148, 337] width 147 height 13
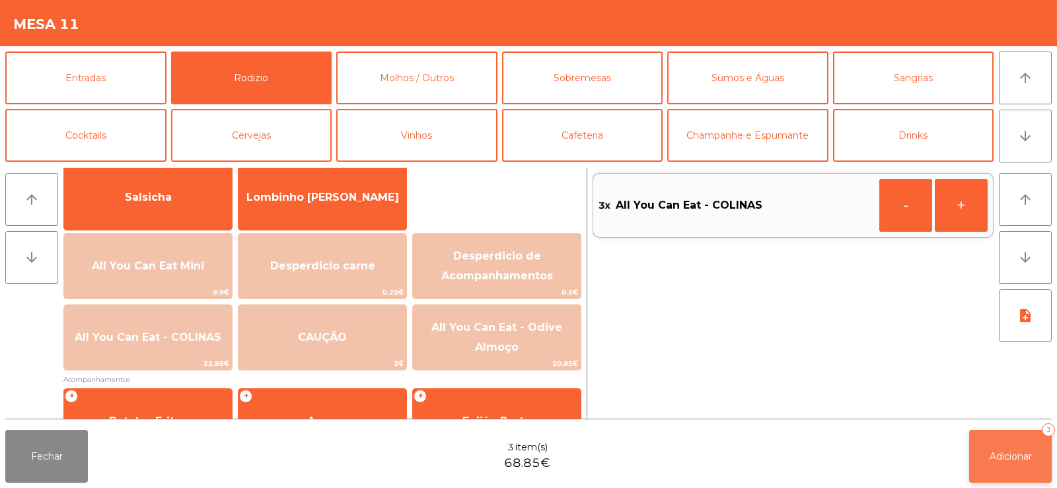
click at [1014, 457] on span "Adicionar" at bounding box center [1011, 457] width 42 height 12
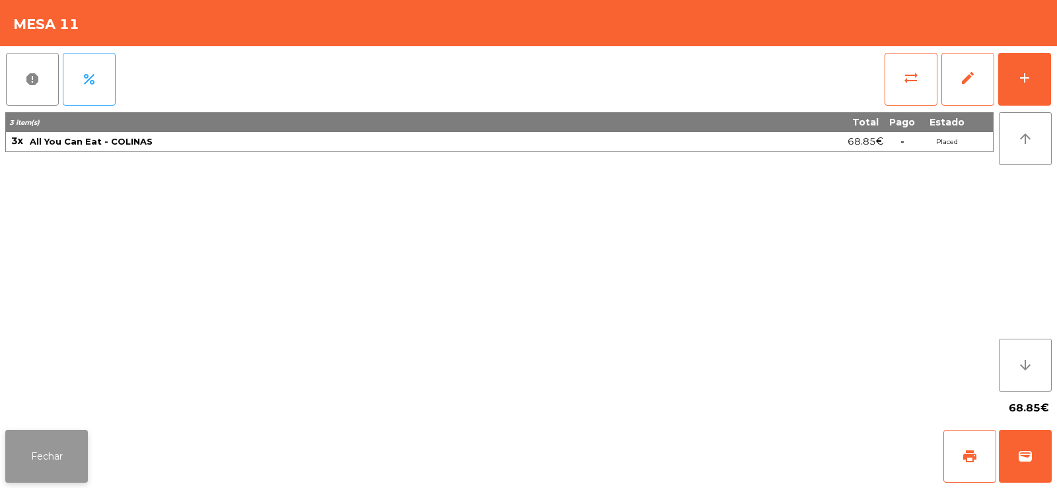
click at [45, 446] on button "Fechar" at bounding box center [46, 456] width 83 height 53
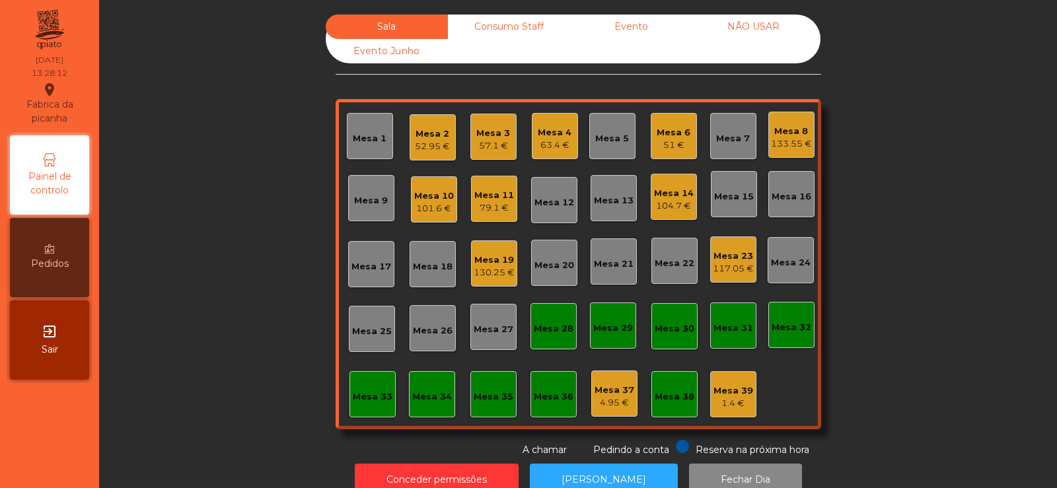
click at [786, 145] on div "133.55 €" at bounding box center [791, 143] width 41 height 13
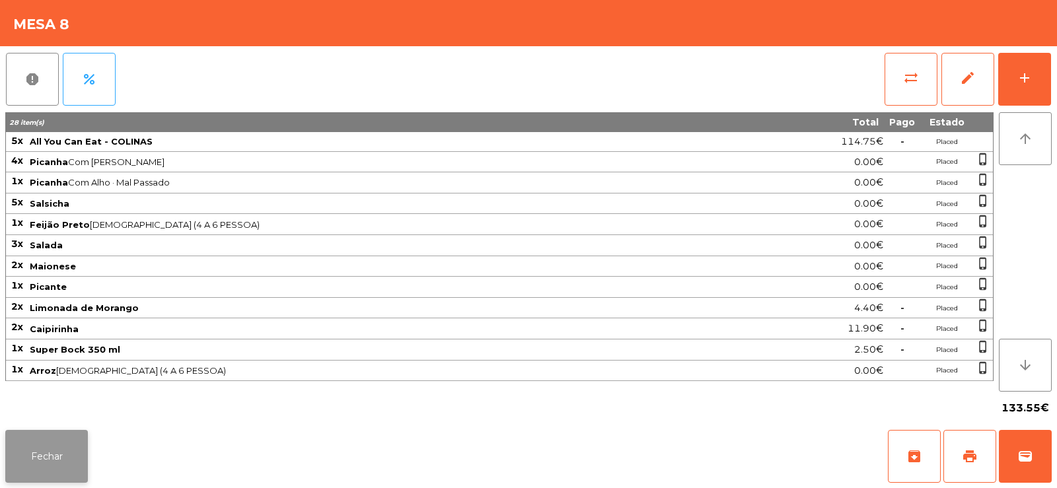
click at [51, 456] on button "Fechar" at bounding box center [46, 456] width 83 height 53
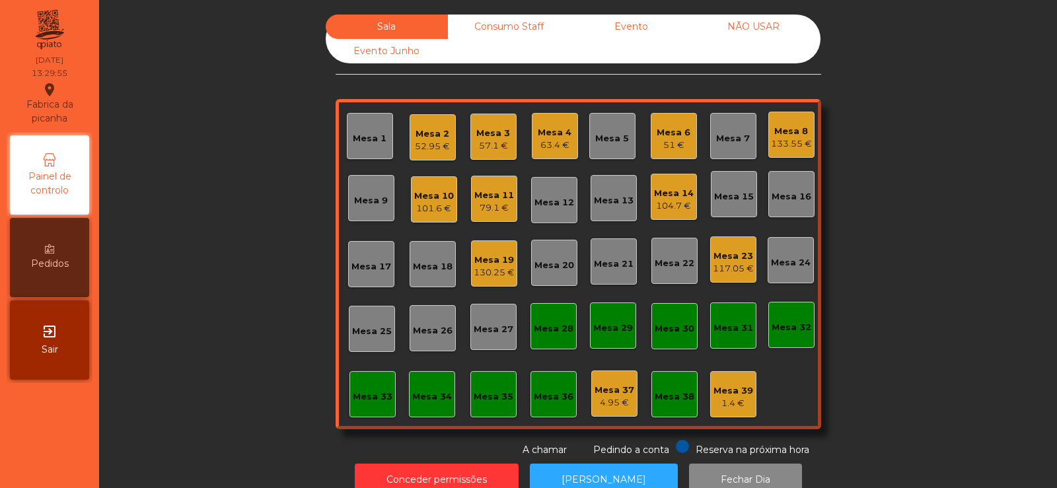
click at [367, 265] on div "Mesa 17" at bounding box center [371, 266] width 40 height 13
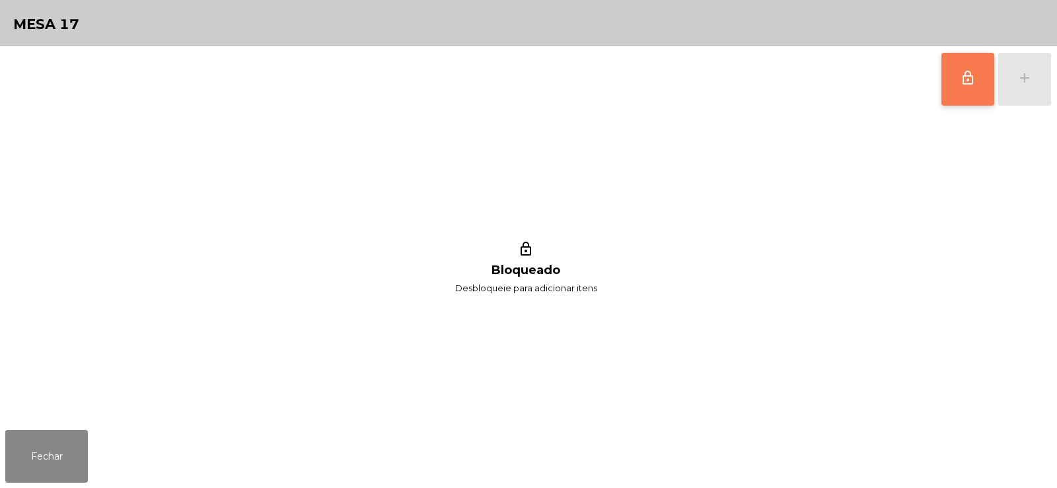
click at [957, 93] on button "lock_outline" at bounding box center [967, 79] width 53 height 53
click at [1027, 85] on div "add" at bounding box center [1025, 78] width 16 height 16
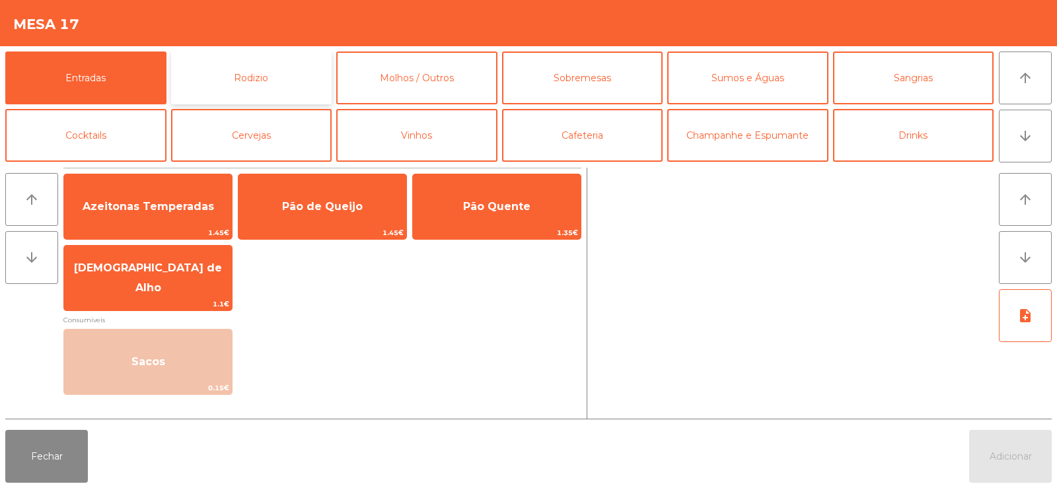
click at [271, 76] on button "Rodizio" at bounding box center [251, 78] width 161 height 53
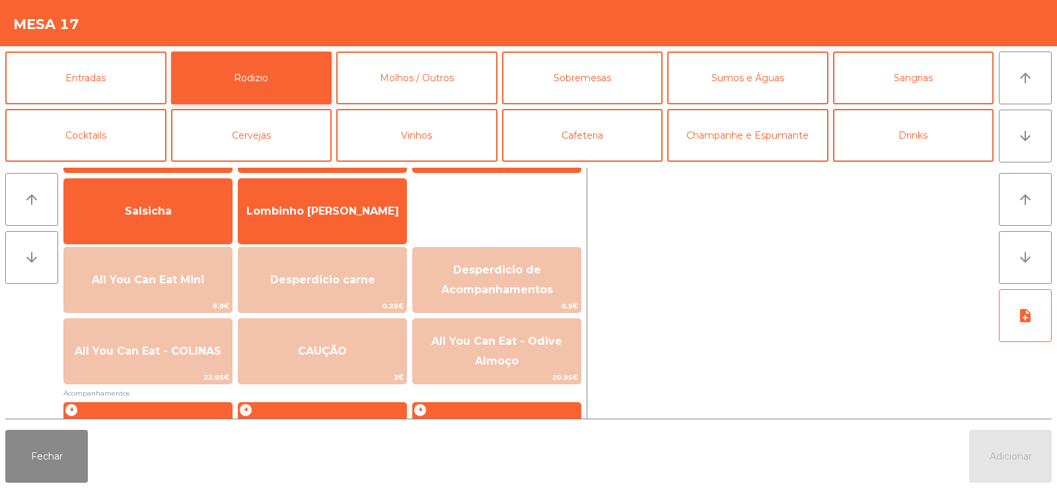
scroll to position [102, 0]
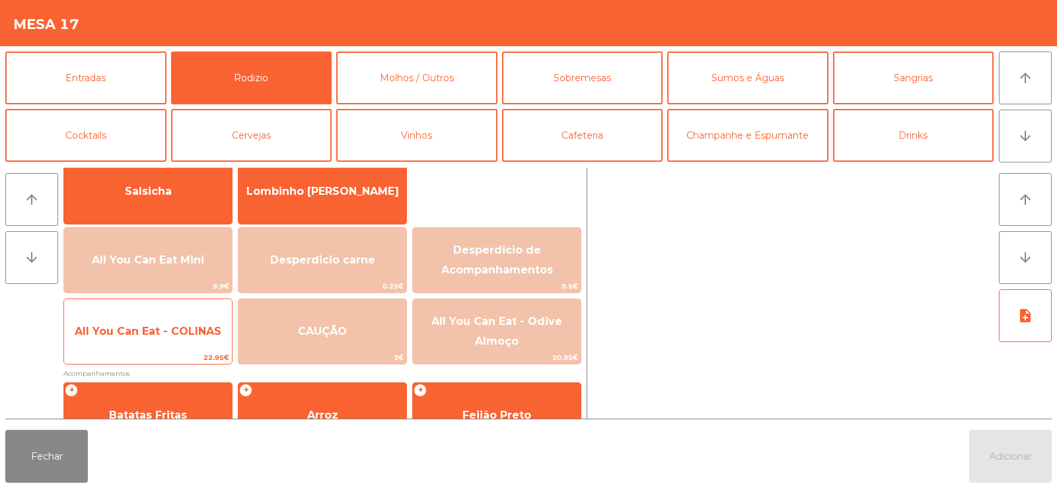
click at [211, 338] on span "All You Can Eat - COLINAS" at bounding box center [148, 332] width 168 height 36
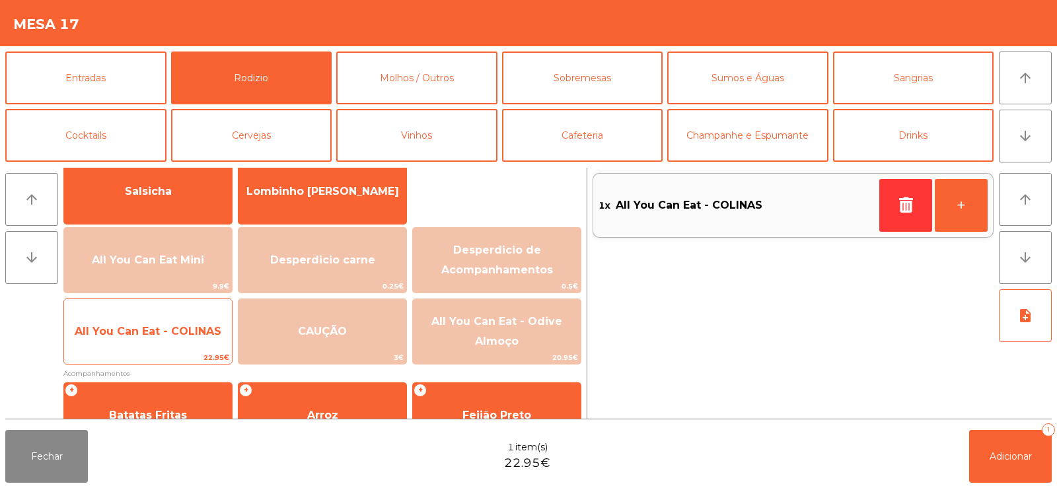
click at [207, 335] on span "All You Can Eat - COLINAS" at bounding box center [148, 331] width 147 height 13
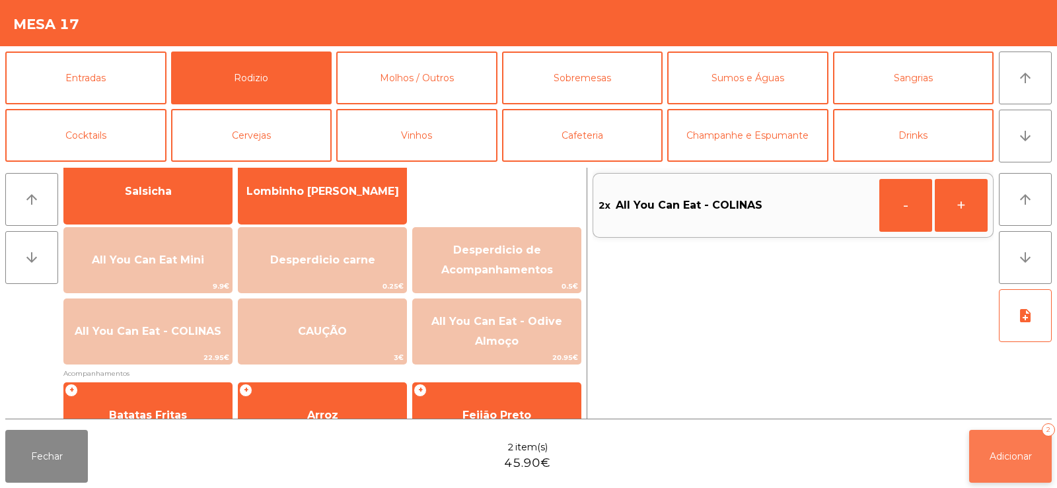
click at [996, 454] on span "Adicionar" at bounding box center [1011, 457] width 42 height 12
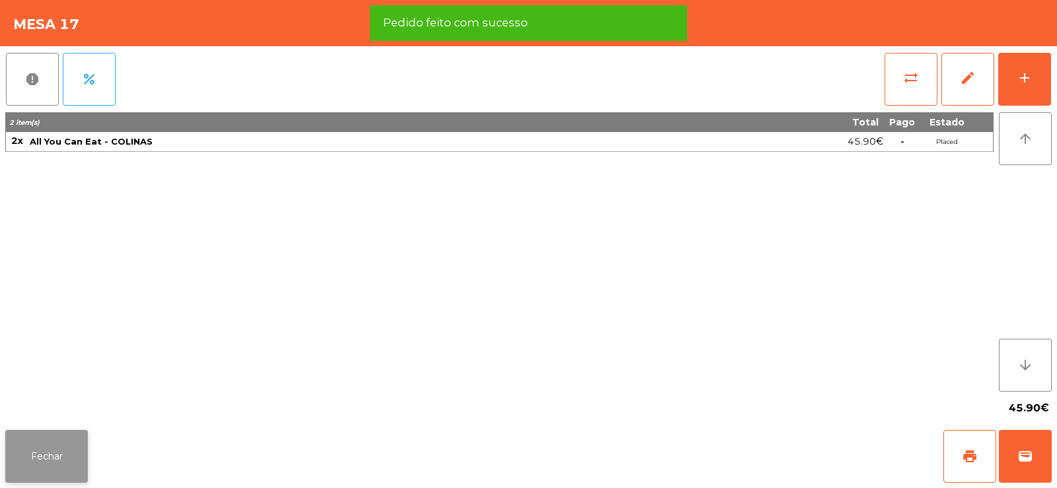
click at [61, 457] on button "Fechar" at bounding box center [46, 456] width 83 height 53
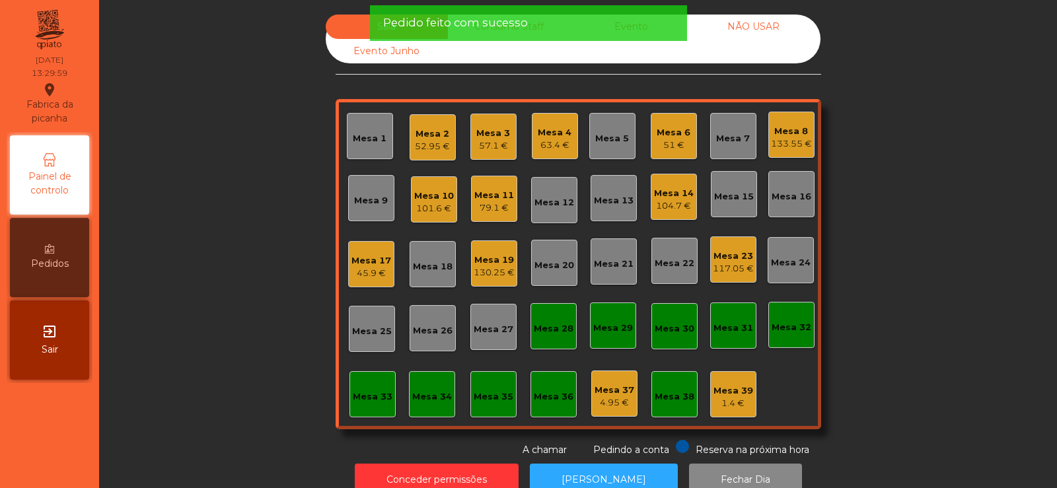
click at [423, 147] on div "52.95 €" at bounding box center [432, 146] width 35 height 13
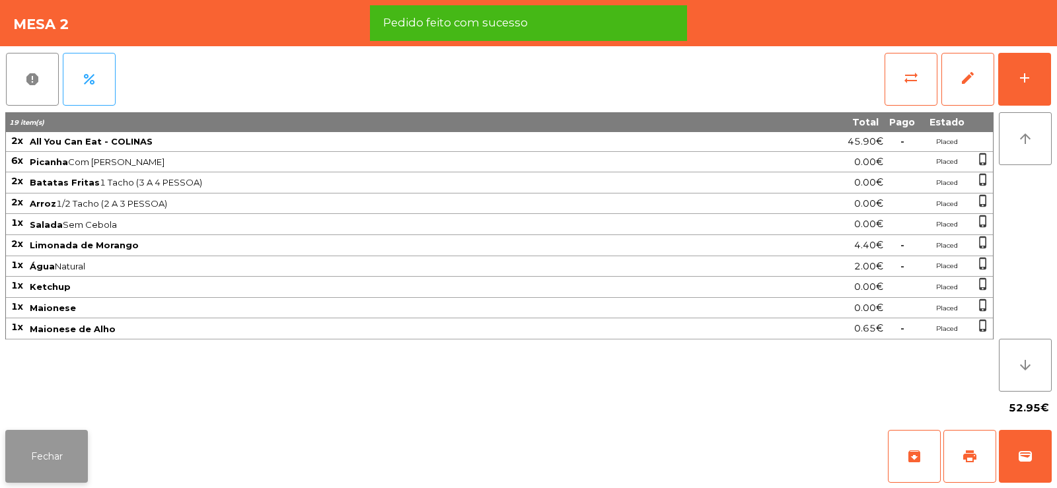
click at [78, 455] on button "Fechar" at bounding box center [46, 456] width 83 height 53
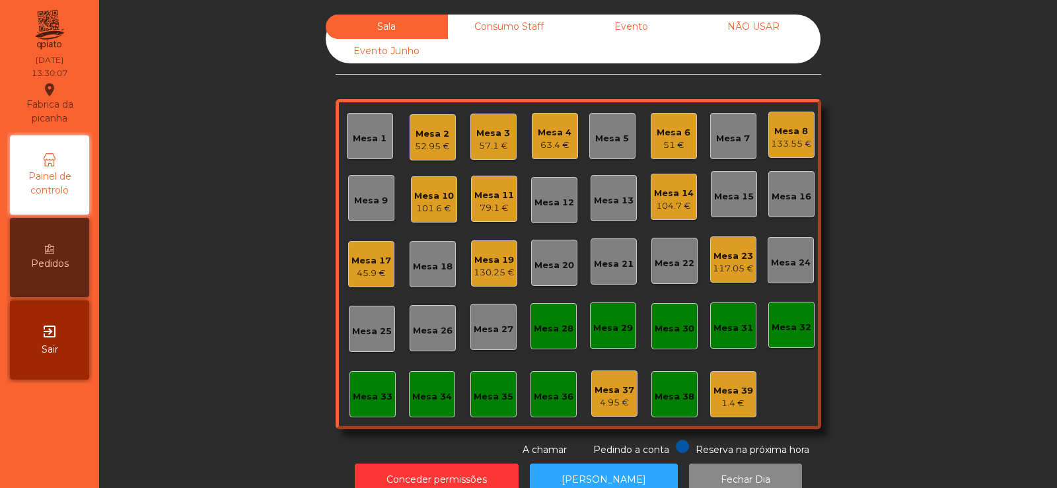
click at [665, 201] on div "104.7 €" at bounding box center [674, 206] width 40 height 13
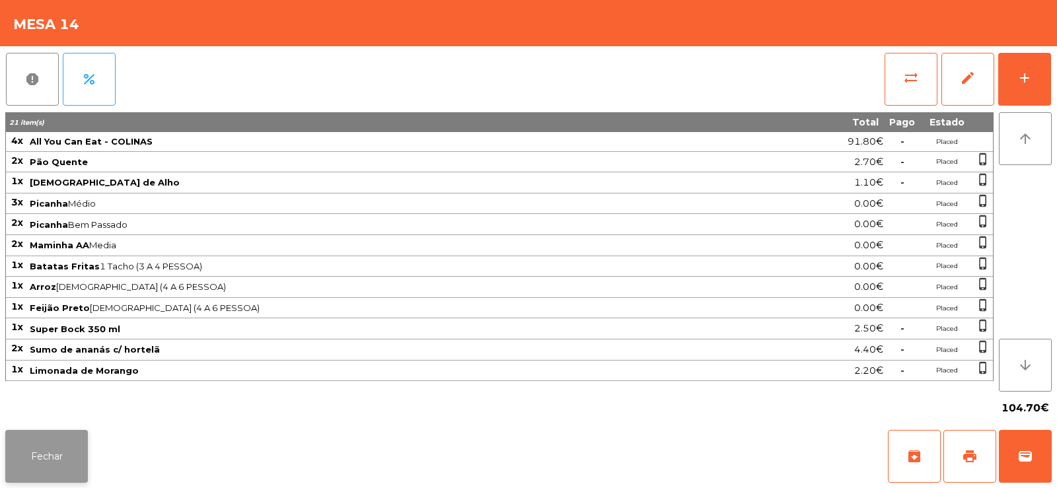
click at [40, 458] on button "Fechar" at bounding box center [46, 456] width 83 height 53
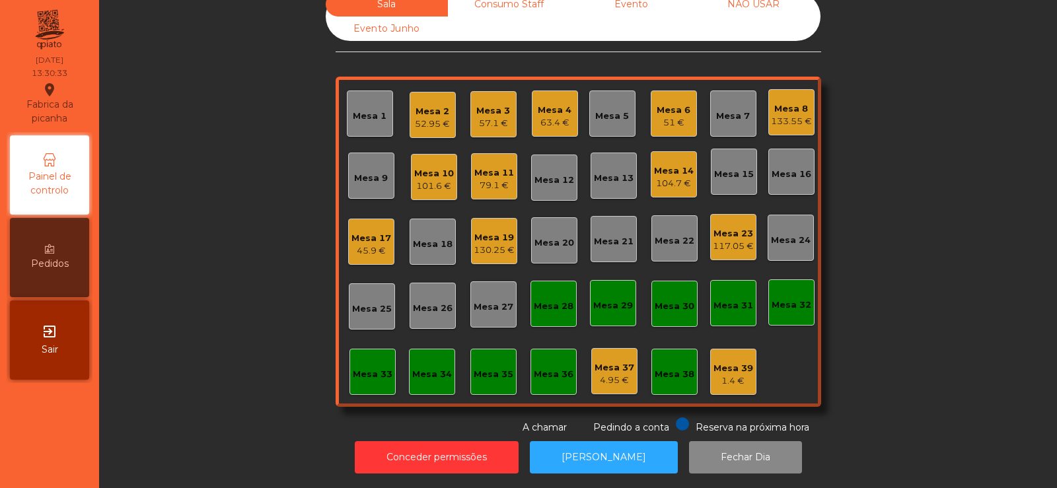
scroll to position [0, 0]
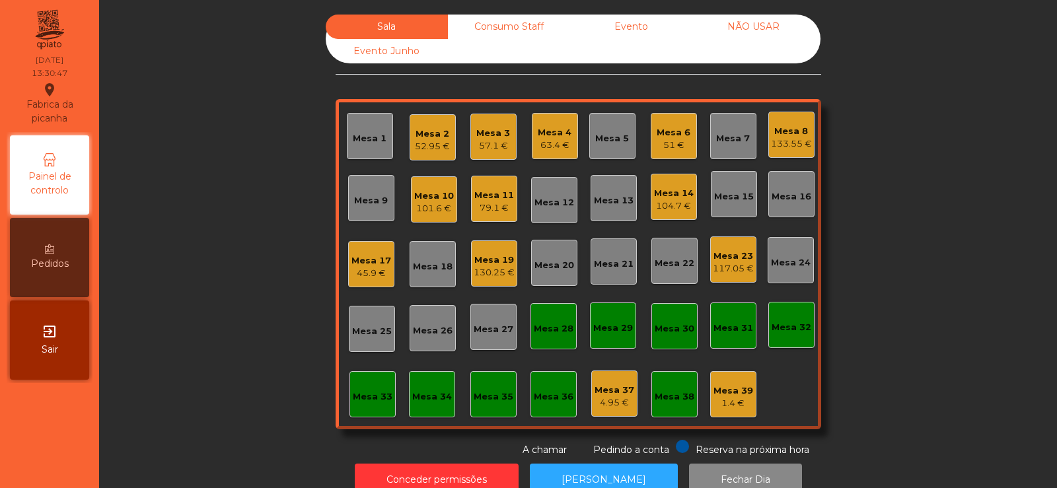
click at [611, 206] on div "Mesa 13" at bounding box center [614, 200] width 40 height 13
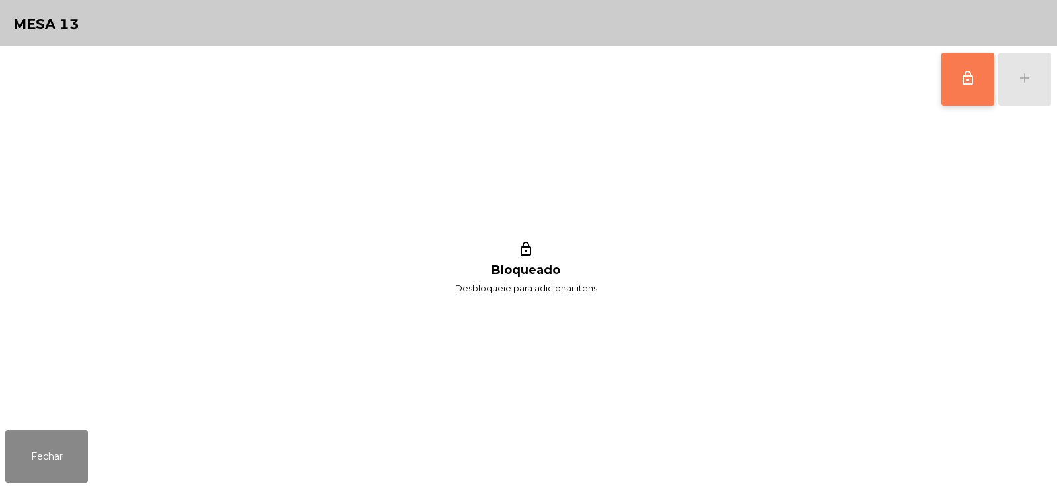
click at [970, 91] on button "lock_outline" at bounding box center [967, 79] width 53 height 53
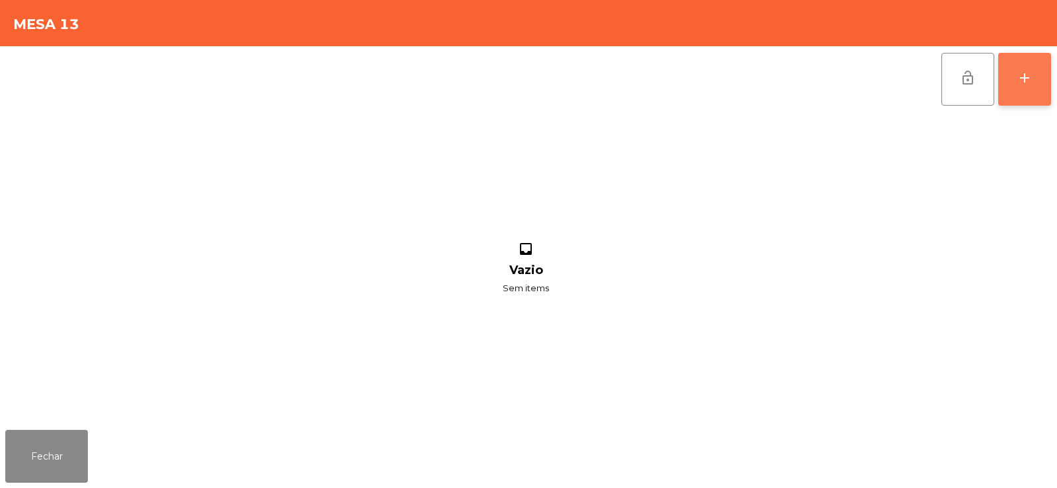
click at [1041, 75] on button "add" at bounding box center [1024, 79] width 53 height 53
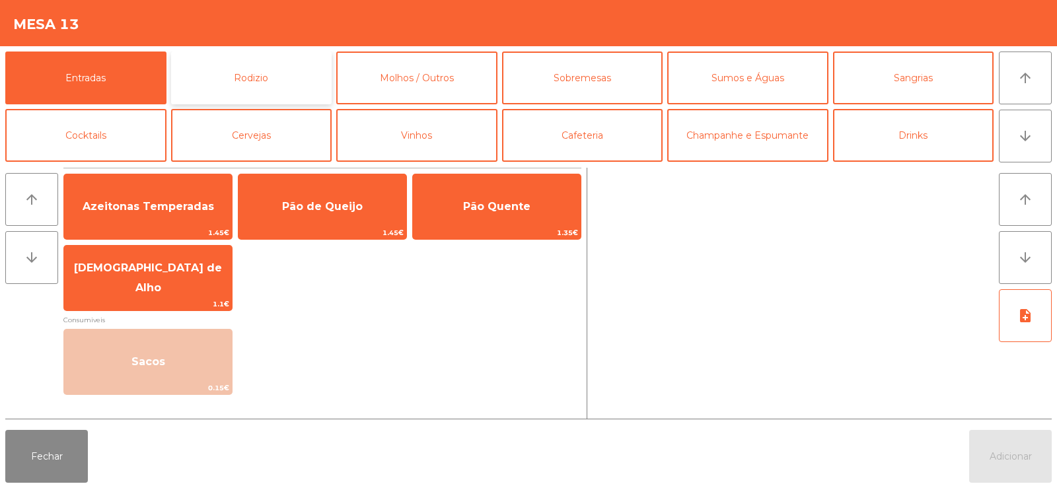
click at [260, 85] on button "Rodizio" at bounding box center [251, 78] width 161 height 53
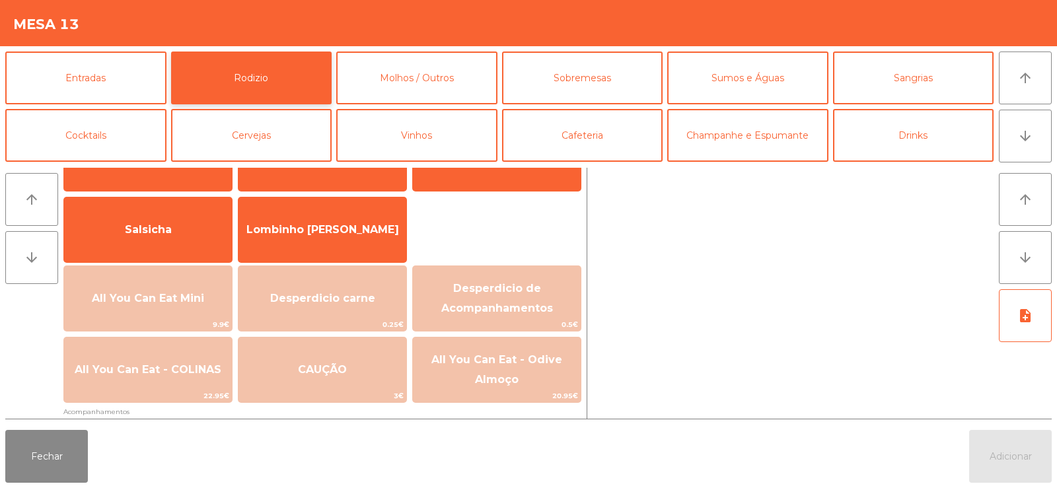
scroll to position [75, 0]
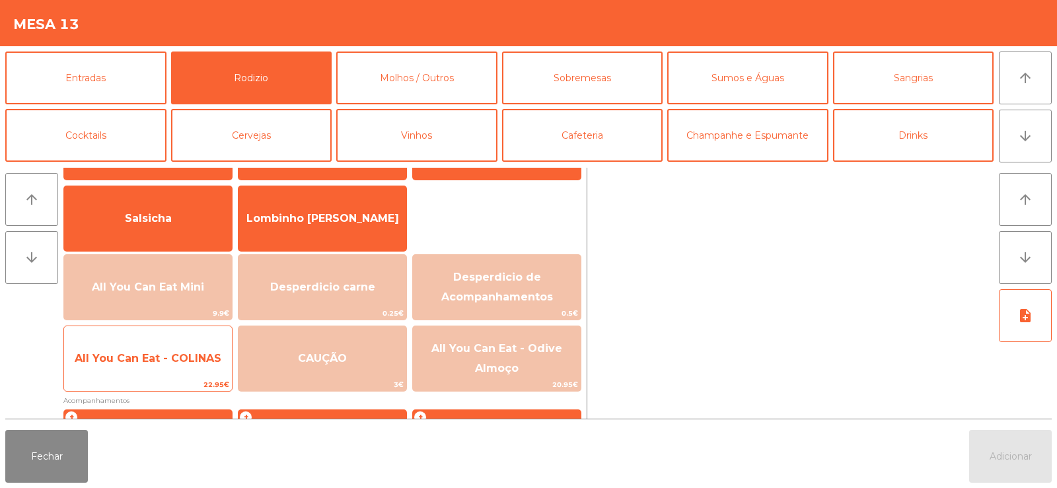
click at [157, 365] on span "All You Can Eat - COLINAS" at bounding box center [148, 359] width 168 height 36
click at [163, 365] on span "All You Can Eat - COLINAS" at bounding box center [148, 359] width 168 height 36
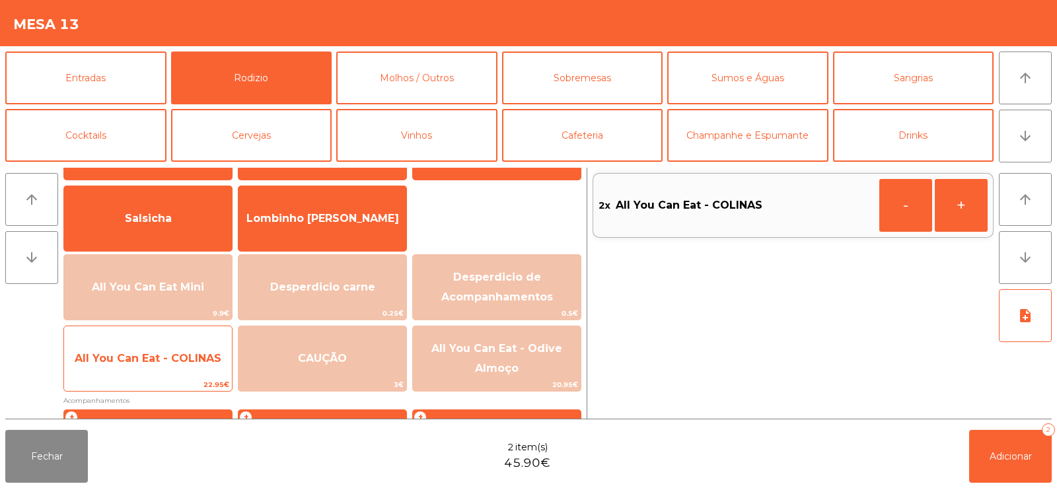
click at [163, 370] on span "All You Can Eat - COLINAS" at bounding box center [148, 359] width 168 height 36
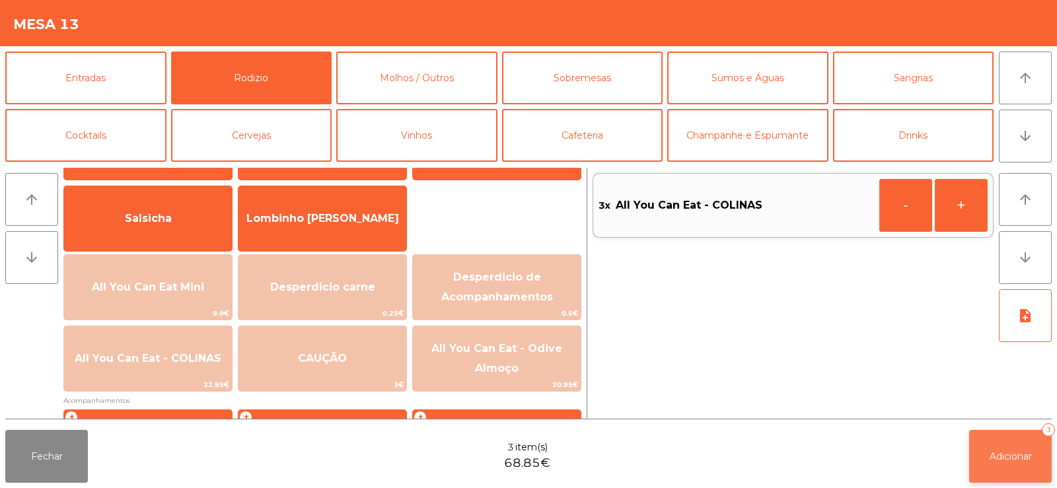
click at [1002, 459] on span "Adicionar" at bounding box center [1011, 457] width 42 height 12
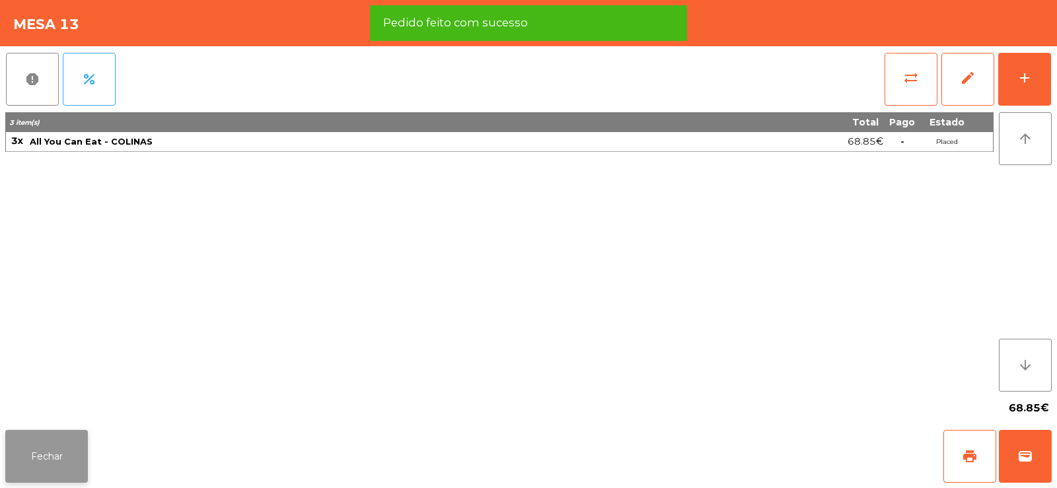
click at [44, 447] on button "Fechar" at bounding box center [46, 456] width 83 height 53
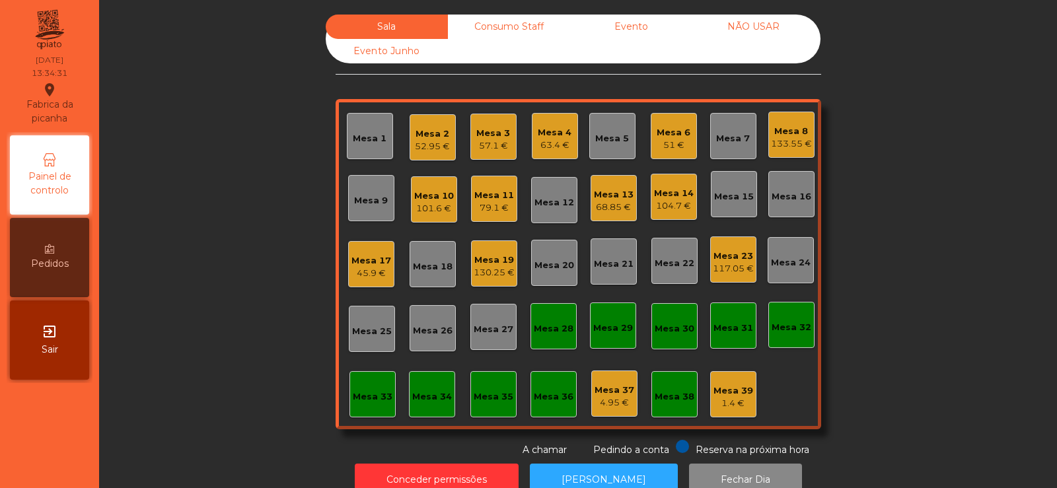
click at [783, 325] on div "Mesa 32" at bounding box center [792, 327] width 40 height 13
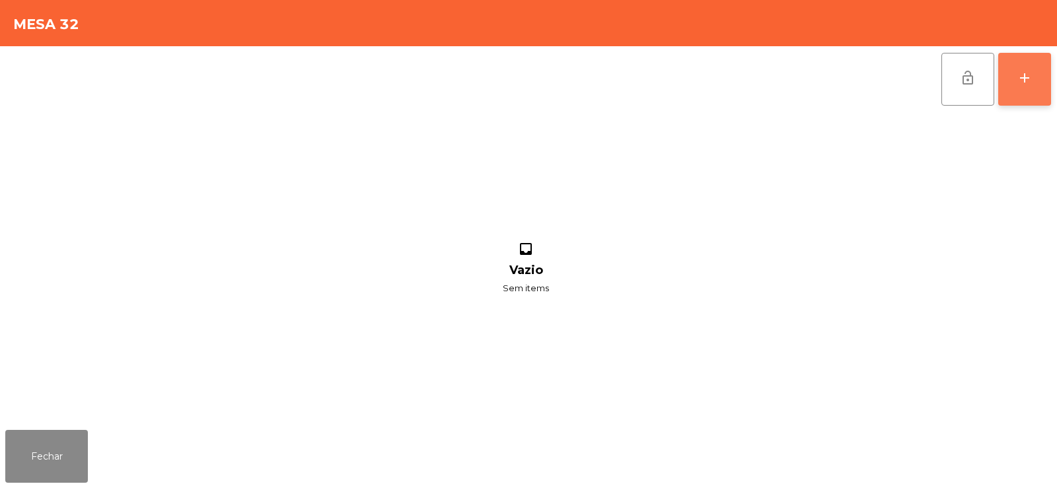
click at [1021, 79] on div "add" at bounding box center [1025, 78] width 16 height 16
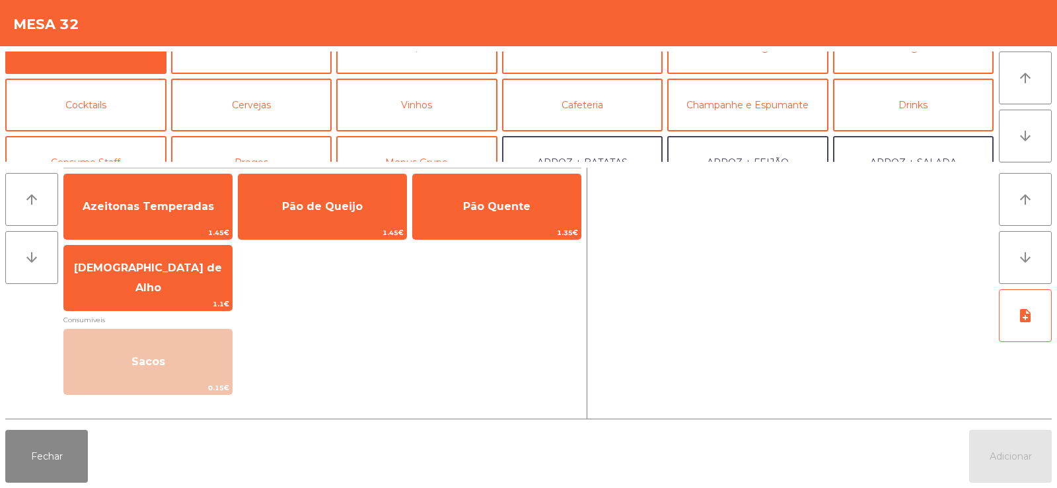
scroll to position [100, 0]
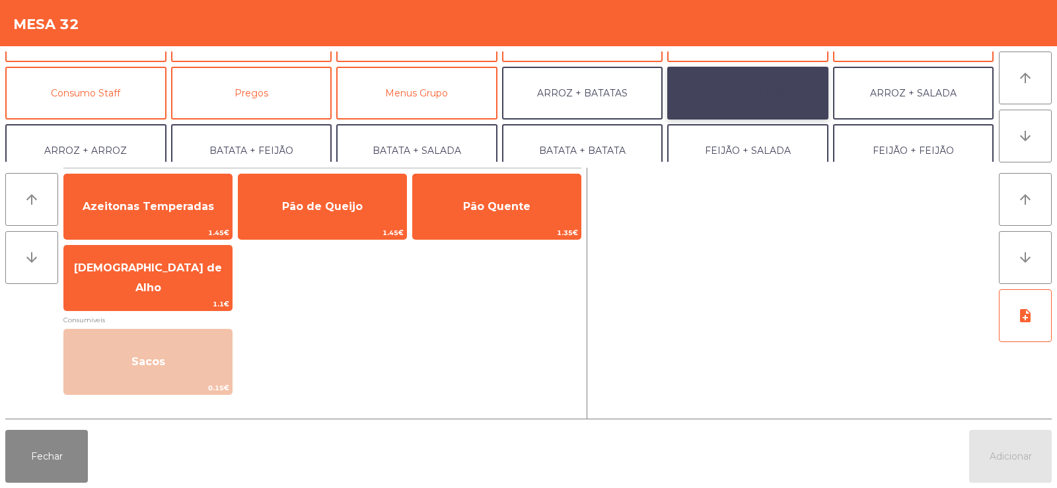
click at [760, 92] on button "ARROZ + FEIJÃO" at bounding box center [747, 93] width 161 height 53
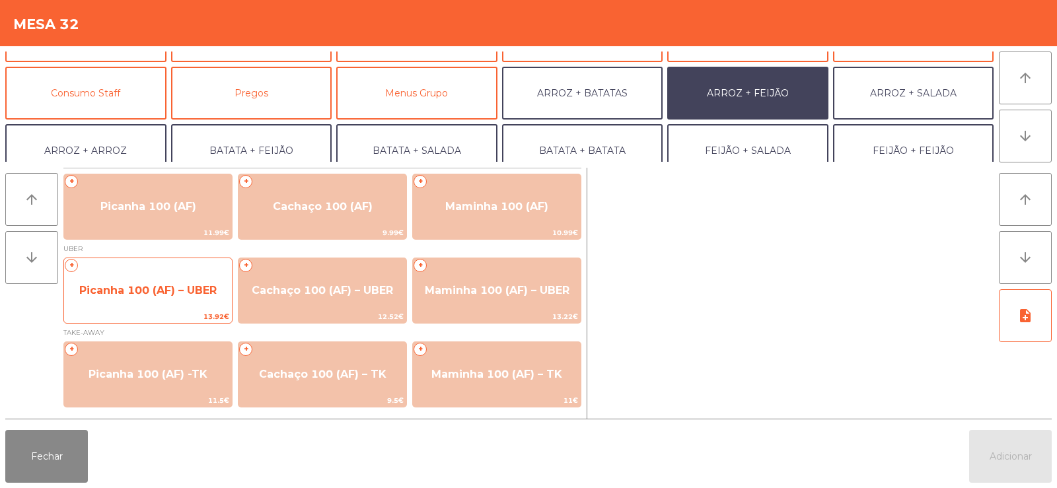
click at [146, 300] on span "Picanha 100 (AF) – UBER" at bounding box center [148, 291] width 168 height 36
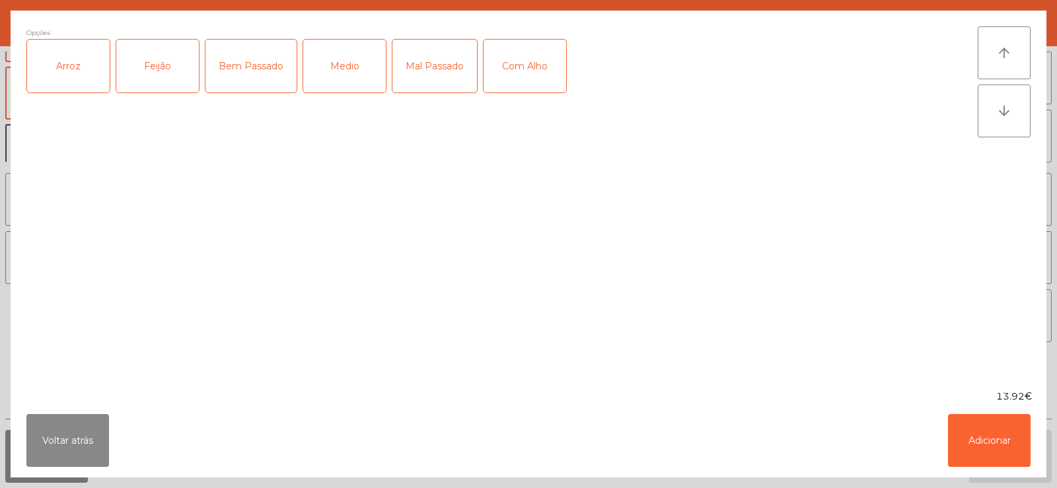
click at [73, 76] on div "Arroz" at bounding box center [68, 66] width 83 height 53
click at [150, 70] on div "Feijão" at bounding box center [157, 66] width 83 height 53
click at [349, 44] on div "Medio" at bounding box center [344, 66] width 83 height 53
click at [986, 443] on button "Adicionar" at bounding box center [989, 440] width 83 height 53
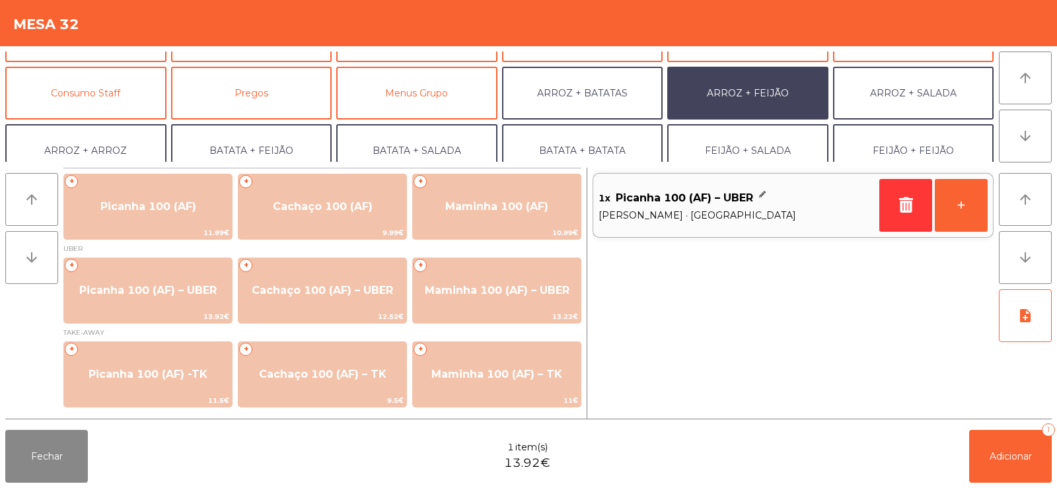
scroll to position [172, 0]
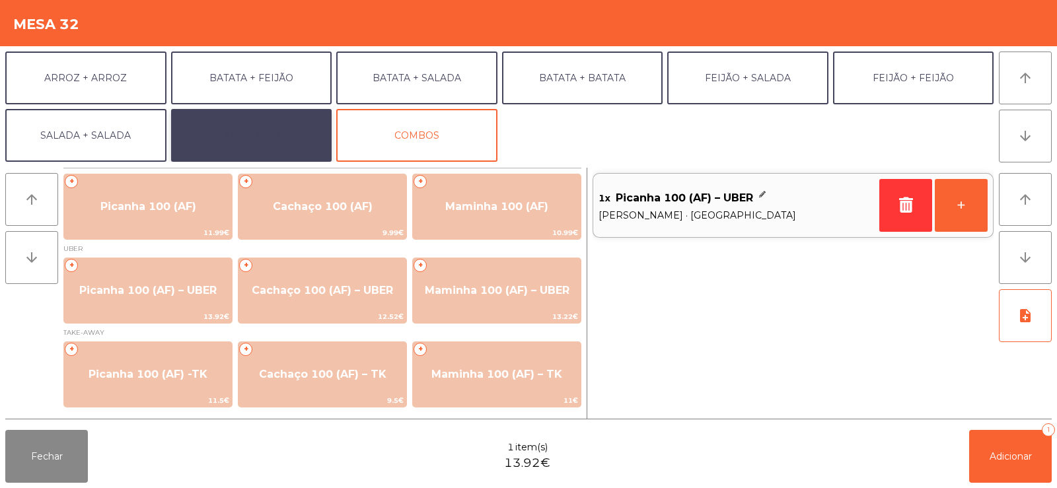
click at [236, 133] on button "EXTRAS UBER" at bounding box center [251, 135] width 161 height 53
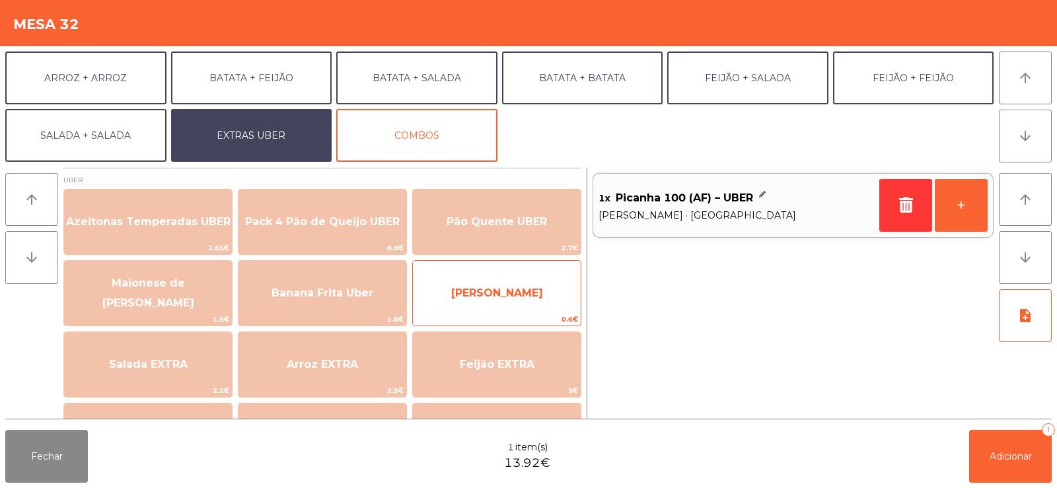
click at [465, 295] on span "Farofa Uber" at bounding box center [497, 293] width 92 height 13
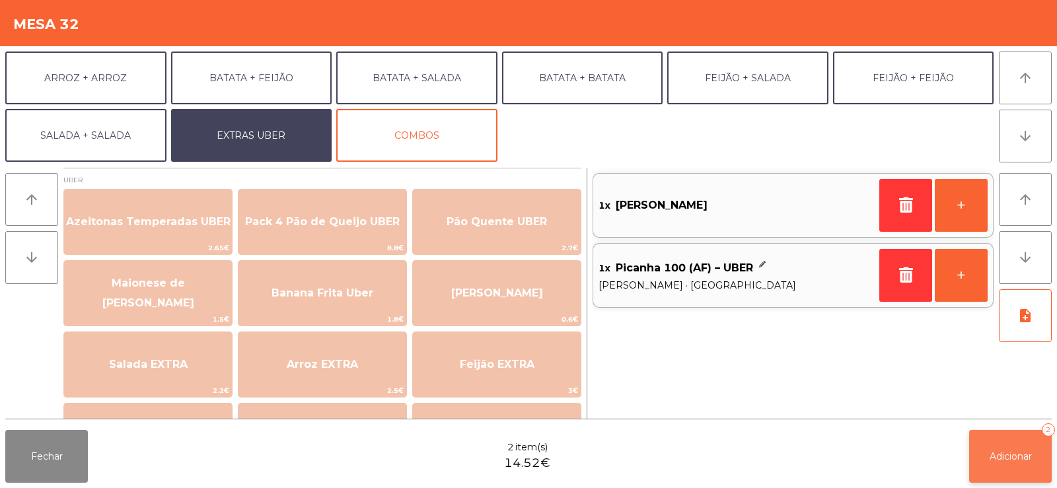
click at [1003, 451] on span "Adicionar" at bounding box center [1011, 457] width 42 height 12
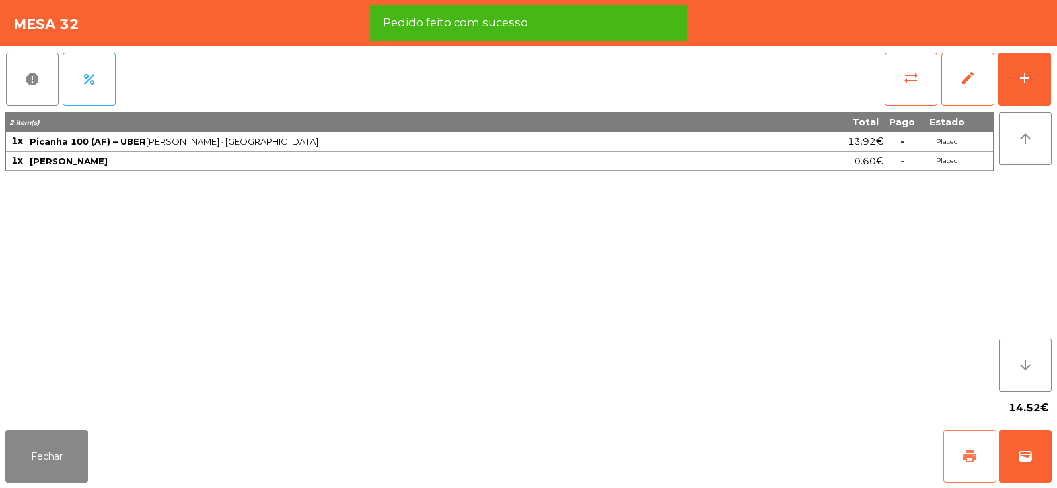
click at [979, 452] on button "print" at bounding box center [969, 456] width 53 height 53
click at [1020, 457] on span "wallet" at bounding box center [1025, 457] width 16 height 16
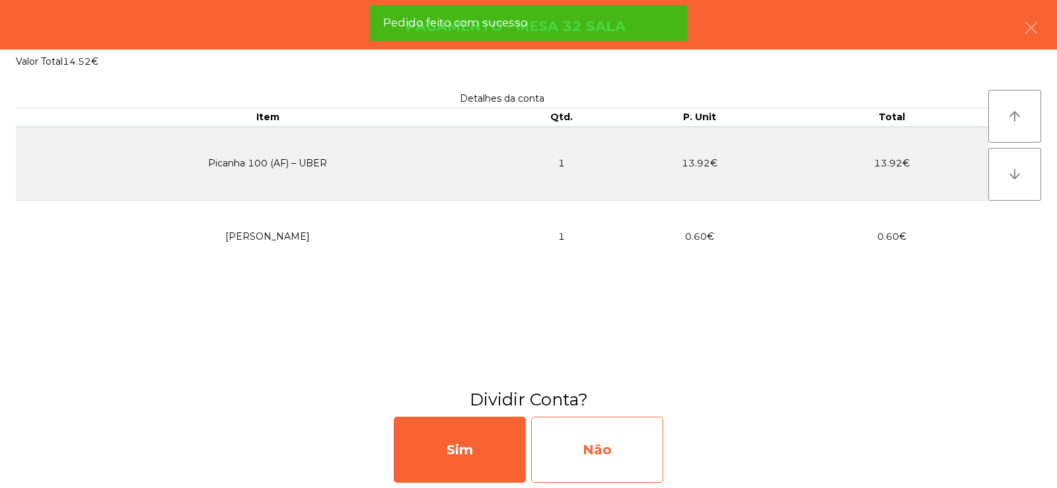
click at [592, 458] on div "Não" at bounding box center [597, 450] width 132 height 66
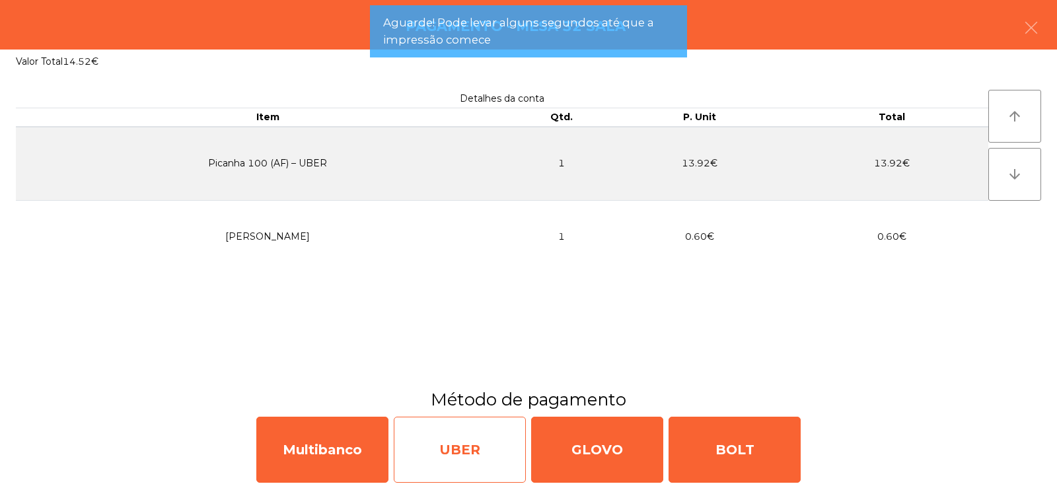
click at [500, 453] on div "UBER" at bounding box center [460, 450] width 132 height 66
select select "**"
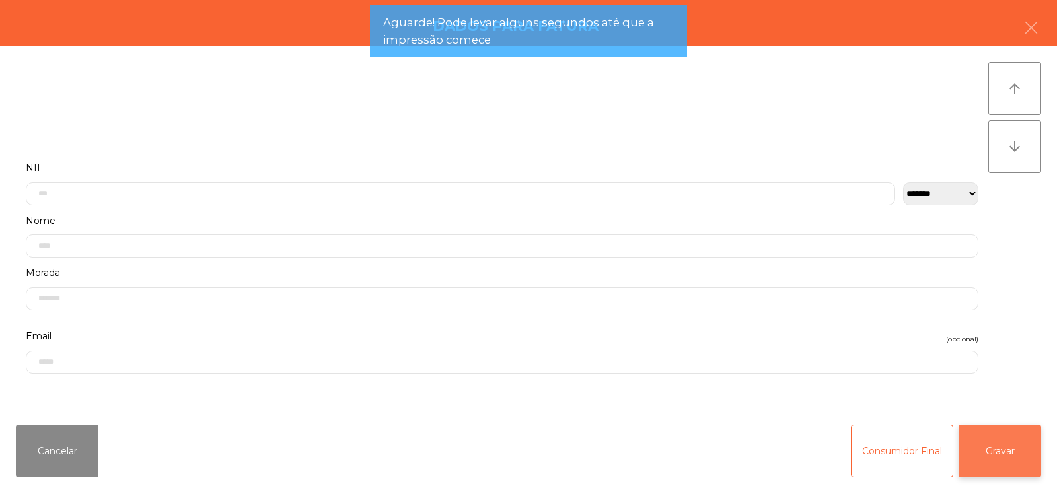
click at [989, 456] on button "Gravar" at bounding box center [1000, 451] width 83 height 53
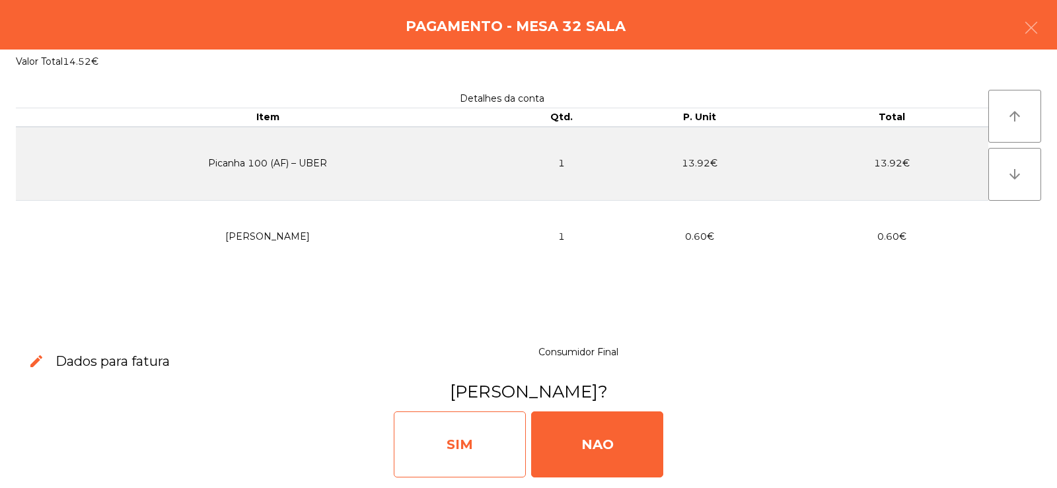
click at [501, 440] on div "SIM" at bounding box center [460, 445] width 132 height 66
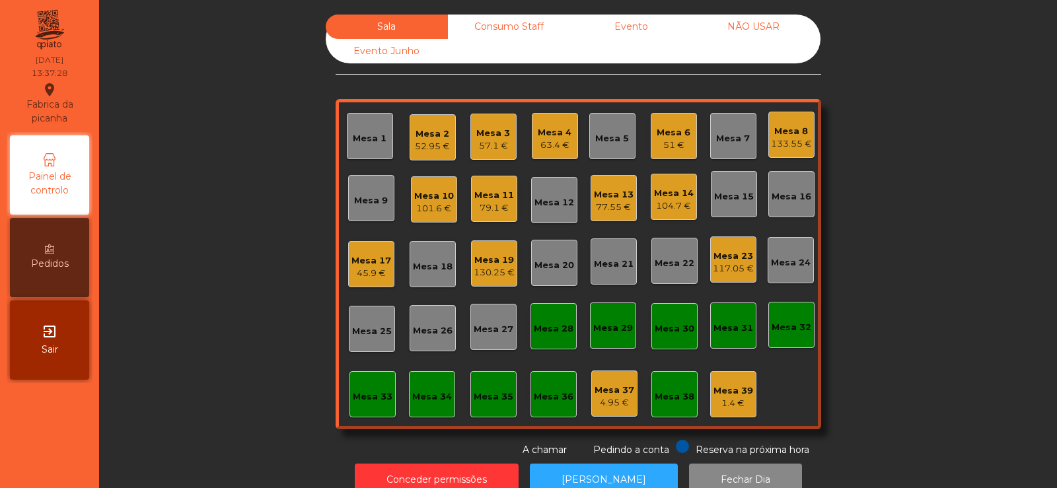
click at [371, 257] on div "Mesa 17" at bounding box center [371, 260] width 40 height 13
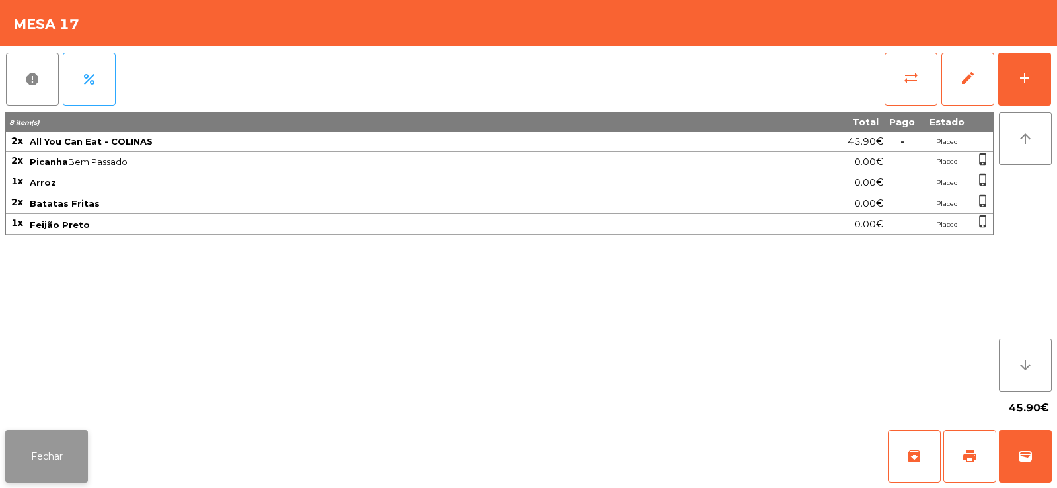
click at [61, 472] on button "Fechar" at bounding box center [46, 456] width 83 height 53
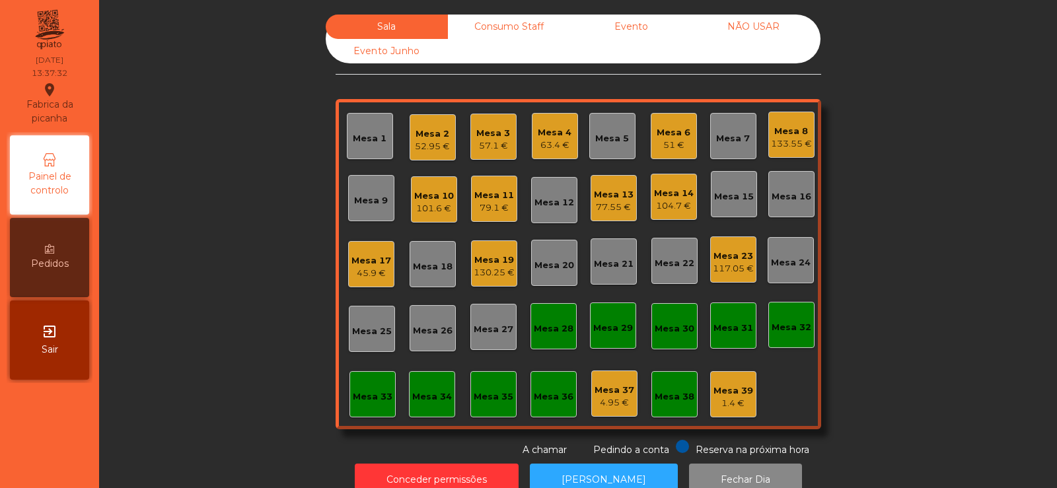
click at [678, 196] on div "Mesa 14" at bounding box center [674, 193] width 40 height 13
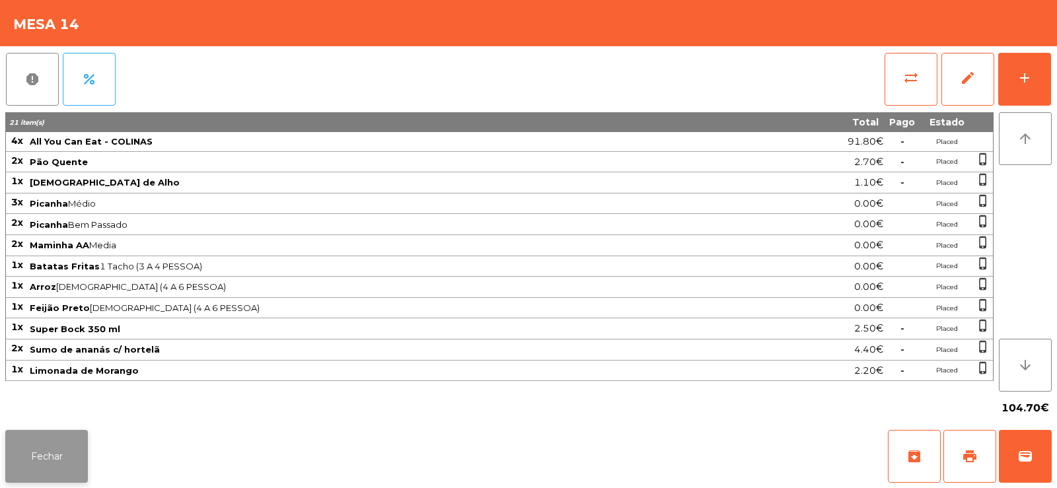
click at [47, 447] on button "Fechar" at bounding box center [46, 456] width 83 height 53
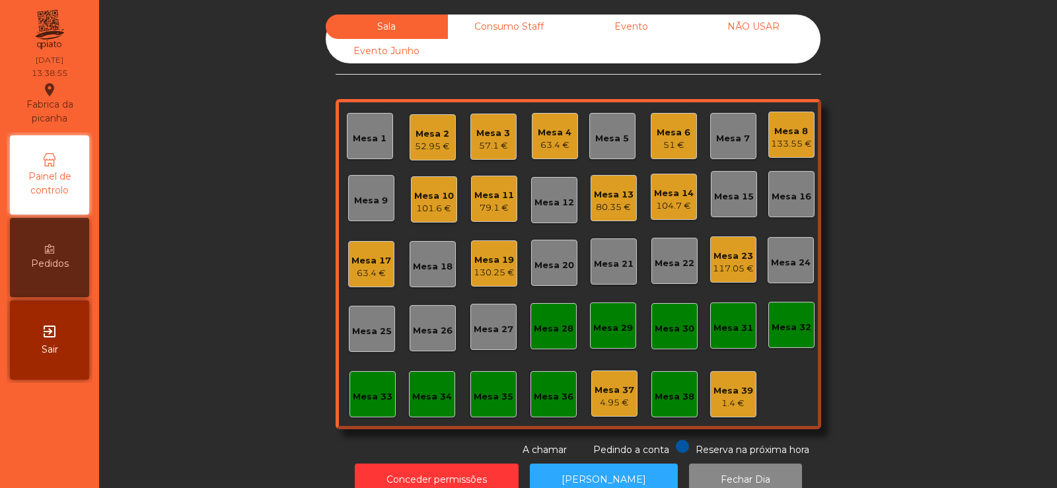
click at [669, 324] on div "Mesa 30" at bounding box center [675, 328] width 40 height 13
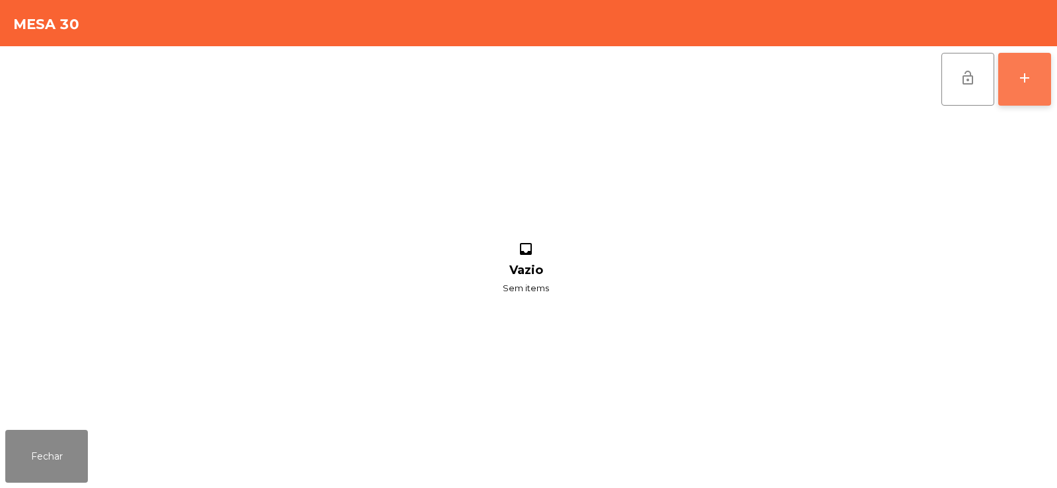
click at [1021, 90] on button "add" at bounding box center [1024, 79] width 53 height 53
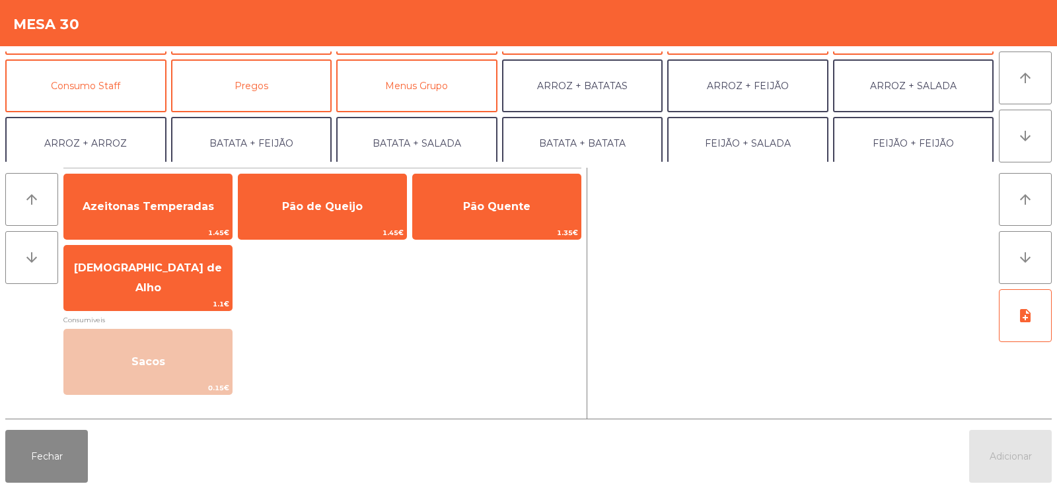
scroll to position [108, 0]
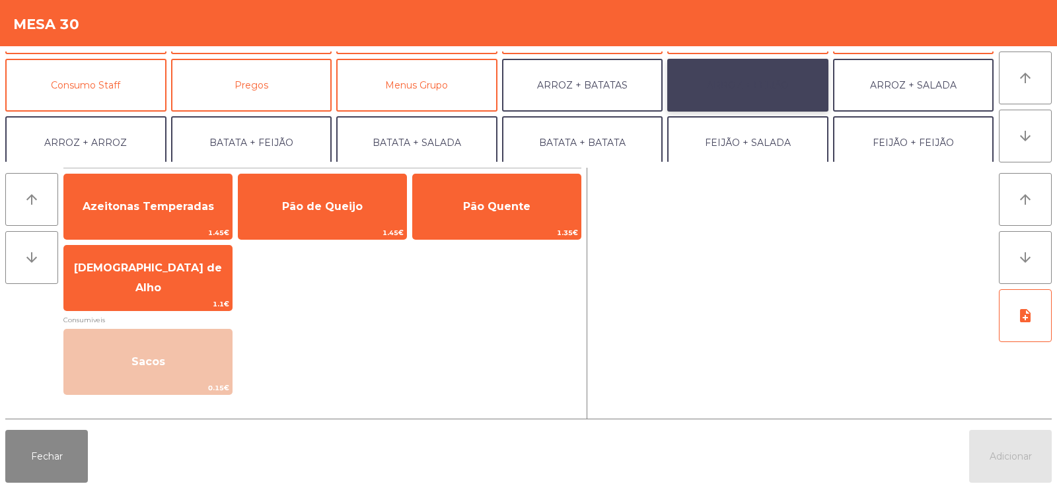
click at [747, 89] on button "ARROZ + FEIJÃO" at bounding box center [747, 85] width 161 height 53
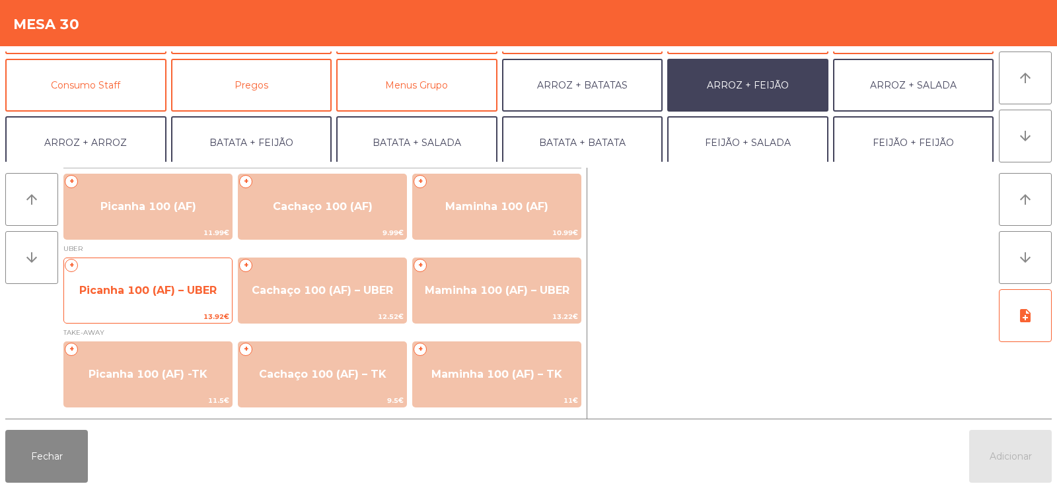
click at [152, 274] on span "Picanha 100 (AF) – UBER" at bounding box center [148, 291] width 168 height 36
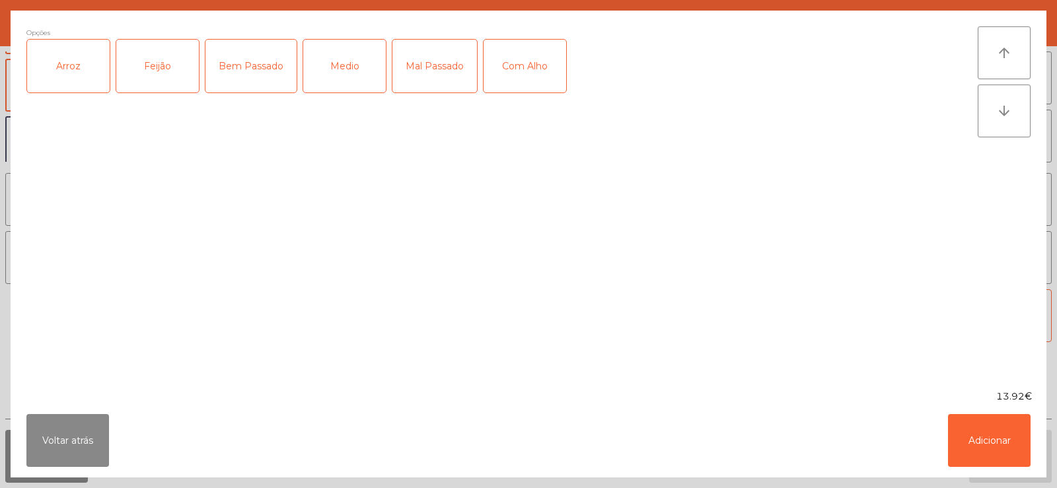
click at [82, 69] on div "Arroz" at bounding box center [68, 66] width 83 height 53
click at [160, 67] on div "Feijão" at bounding box center [157, 66] width 83 height 53
click at [245, 70] on div "Bem Passado" at bounding box center [250, 66] width 91 height 53
click at [530, 71] on div "Com Alho" at bounding box center [525, 66] width 83 height 53
click at [996, 449] on button "Adicionar" at bounding box center [989, 440] width 83 height 53
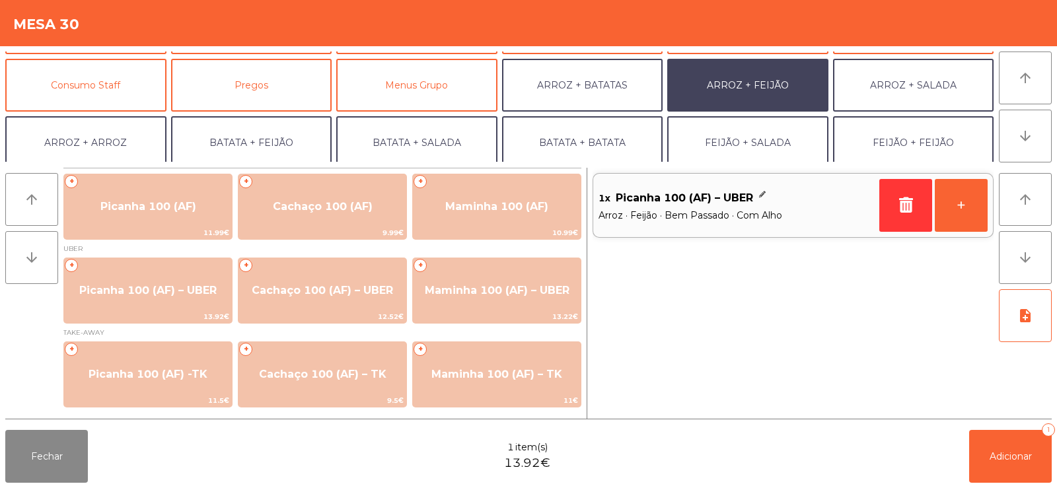
scroll to position [172, 0]
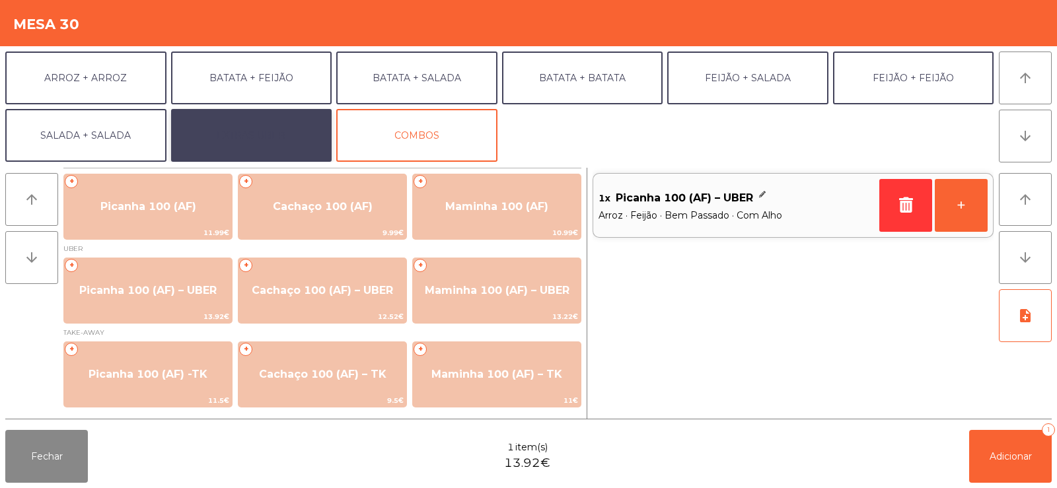
click at [266, 134] on button "EXTRAS UBER" at bounding box center [251, 135] width 161 height 53
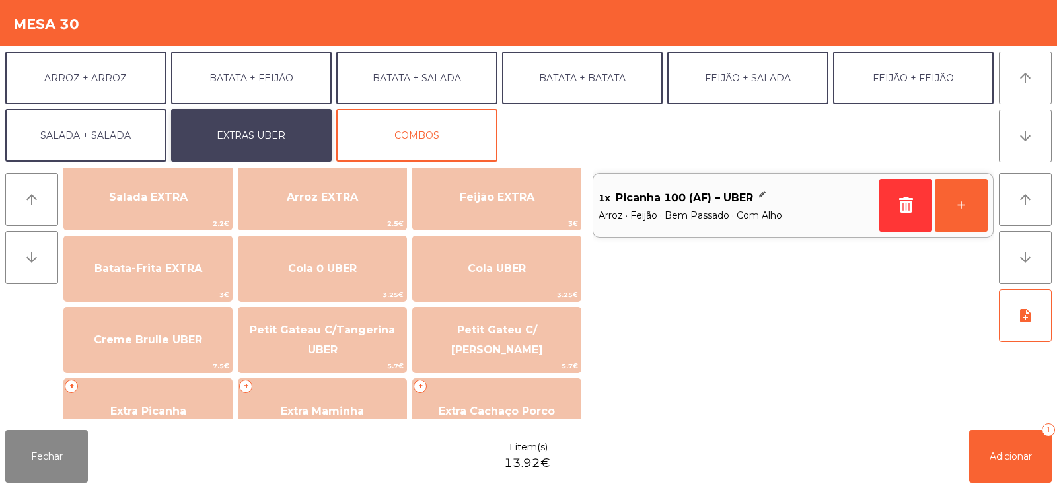
scroll to position [166, 0]
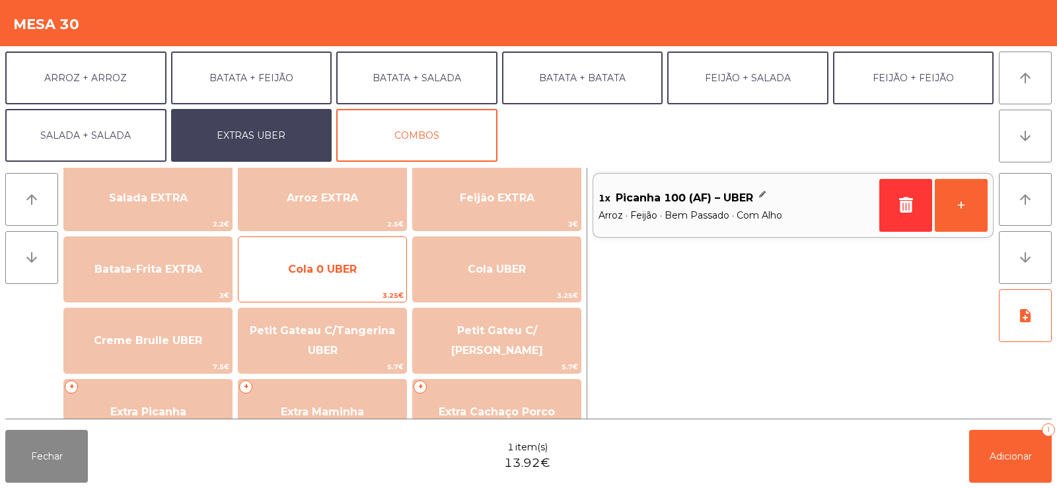
click at [338, 281] on span "Cola 0 UBER" at bounding box center [322, 270] width 168 height 36
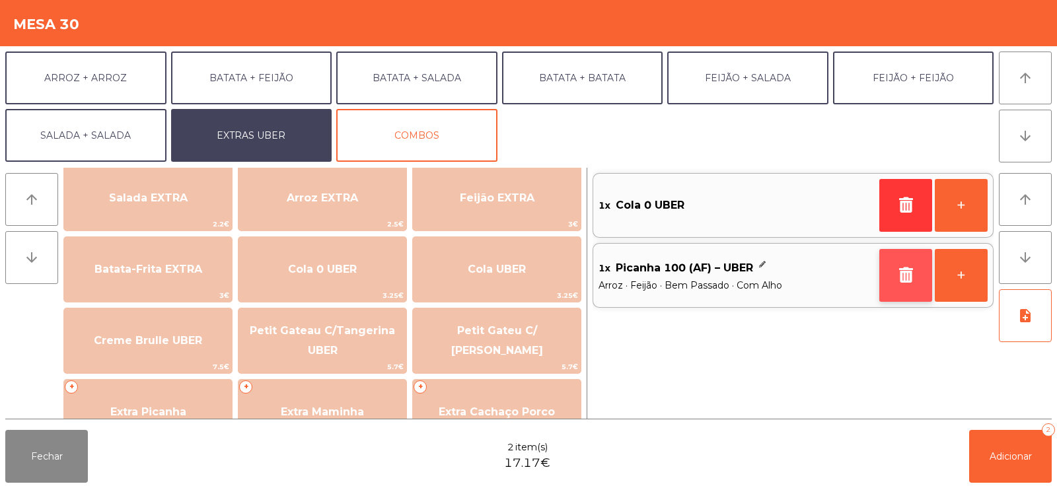
click at [911, 285] on button "button" at bounding box center [905, 275] width 53 height 53
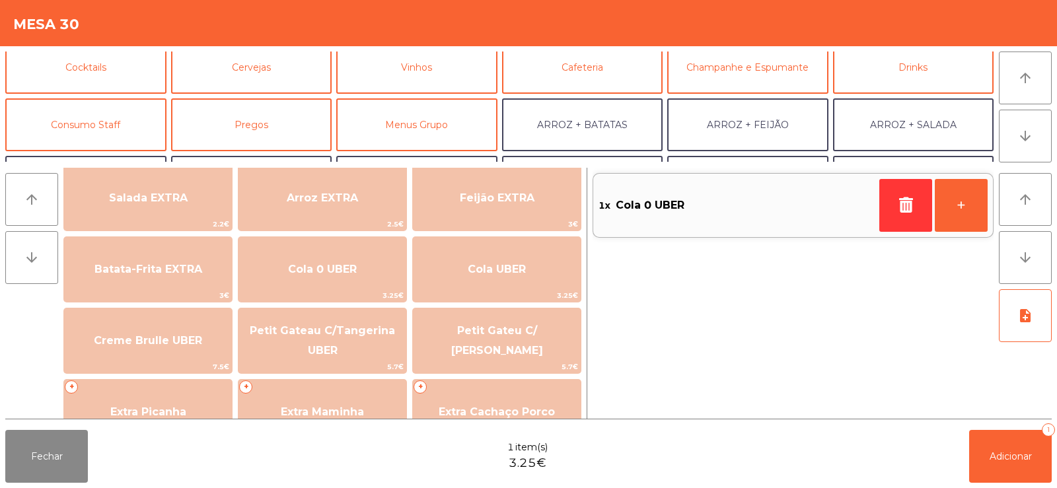
scroll to position [59, 0]
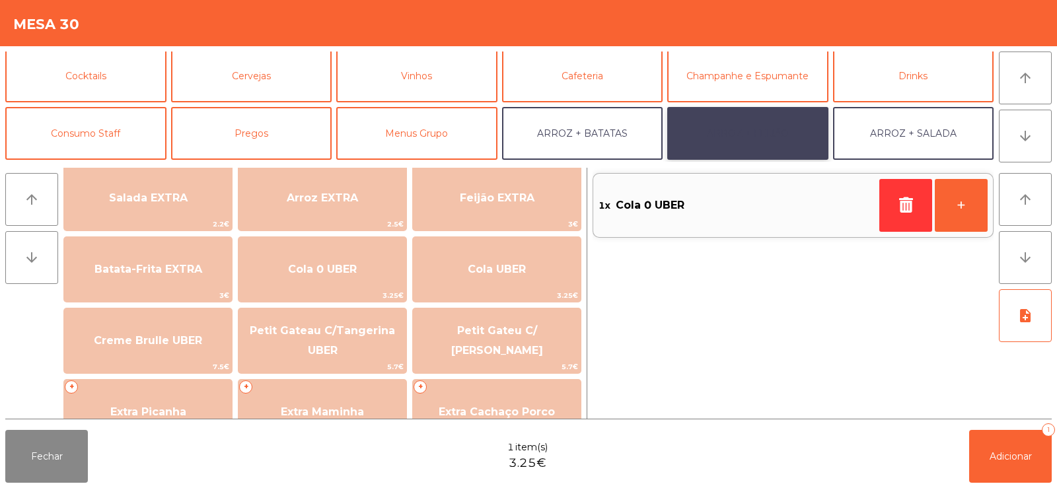
click at [734, 139] on button "ARROZ + FEIJÃO" at bounding box center [747, 133] width 161 height 53
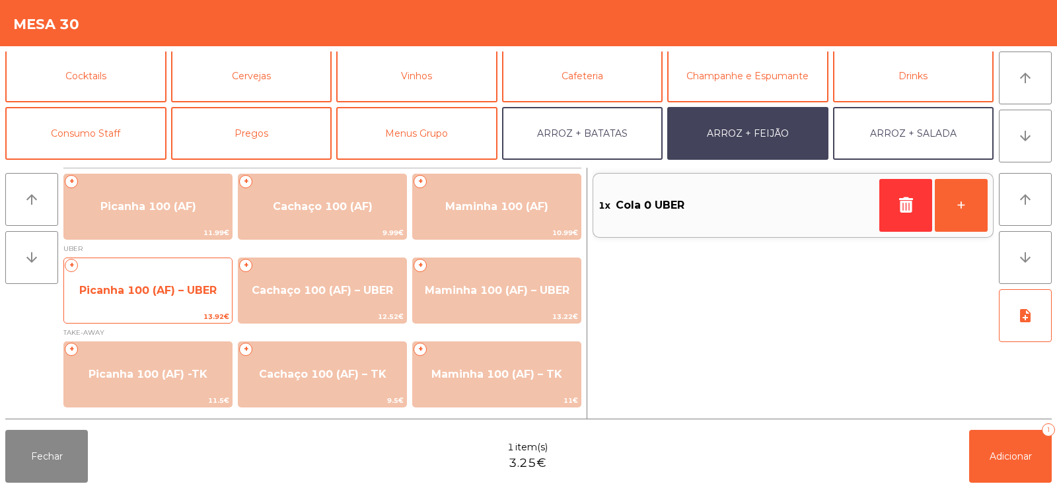
click at [180, 304] on span "Picanha 100 (AF) – UBER" at bounding box center [148, 291] width 168 height 36
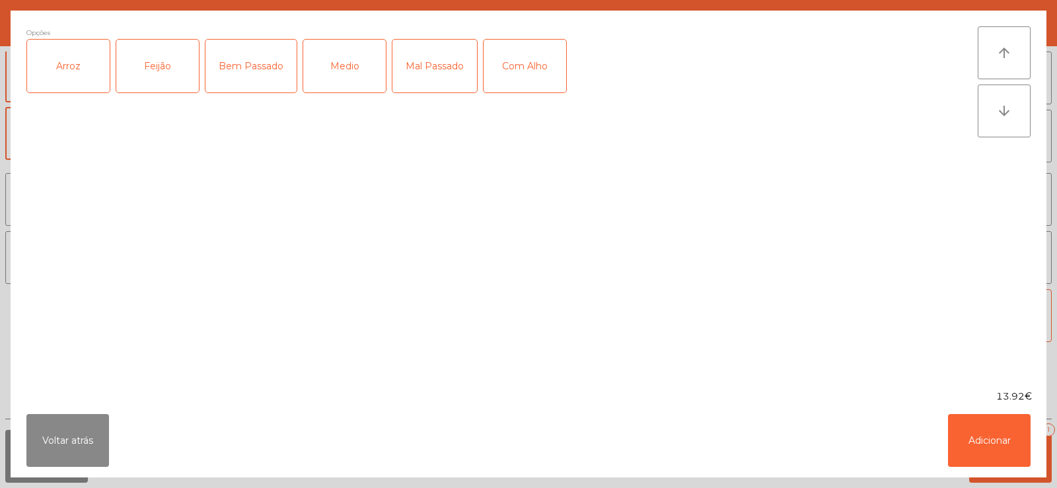
click at [78, 72] on div "Arroz" at bounding box center [68, 66] width 83 height 53
click at [141, 70] on div "Feijão" at bounding box center [157, 66] width 83 height 53
click at [253, 70] on div "Bem Passado" at bounding box center [250, 66] width 91 height 53
click at [517, 67] on div "Com Alho" at bounding box center [525, 66] width 83 height 53
click at [972, 440] on button "Adicionar" at bounding box center [989, 440] width 83 height 53
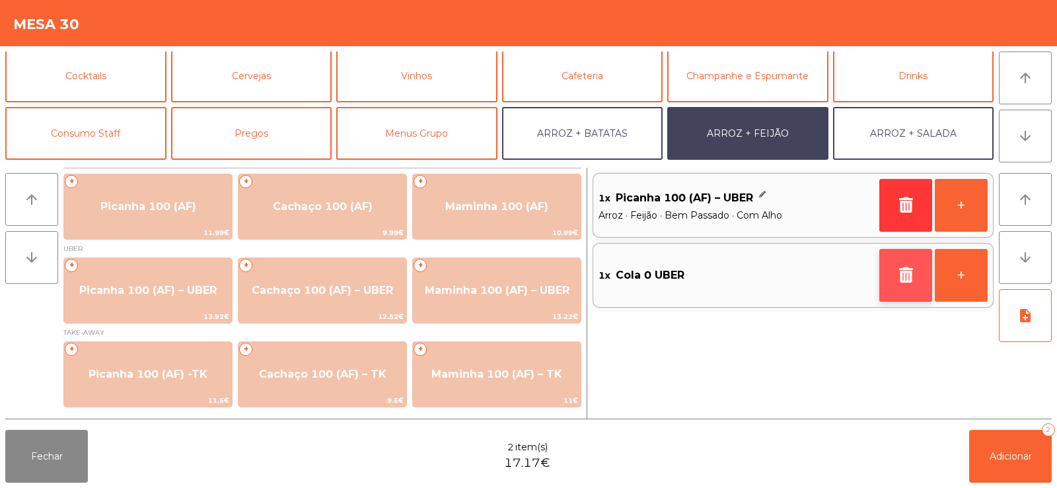
click at [901, 285] on button "button" at bounding box center [905, 275] width 53 height 53
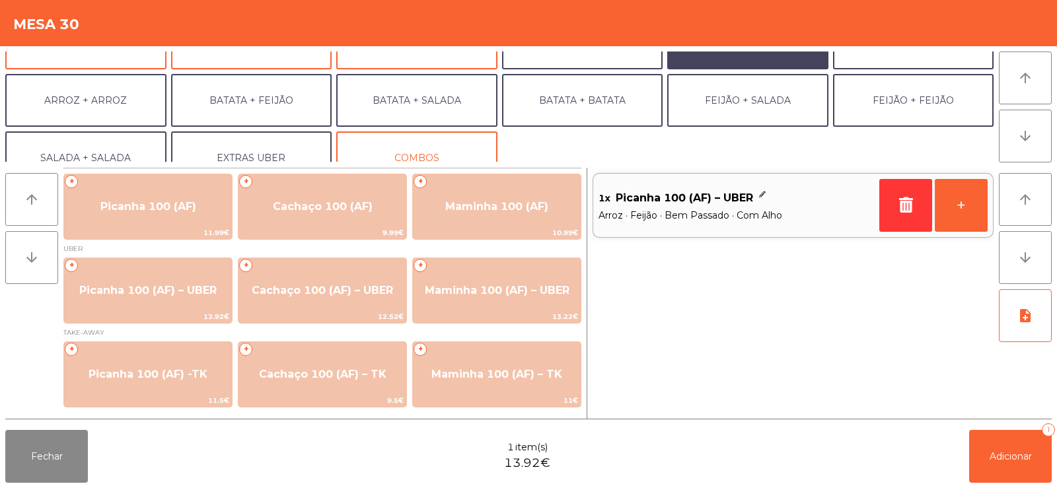
scroll to position [172, 0]
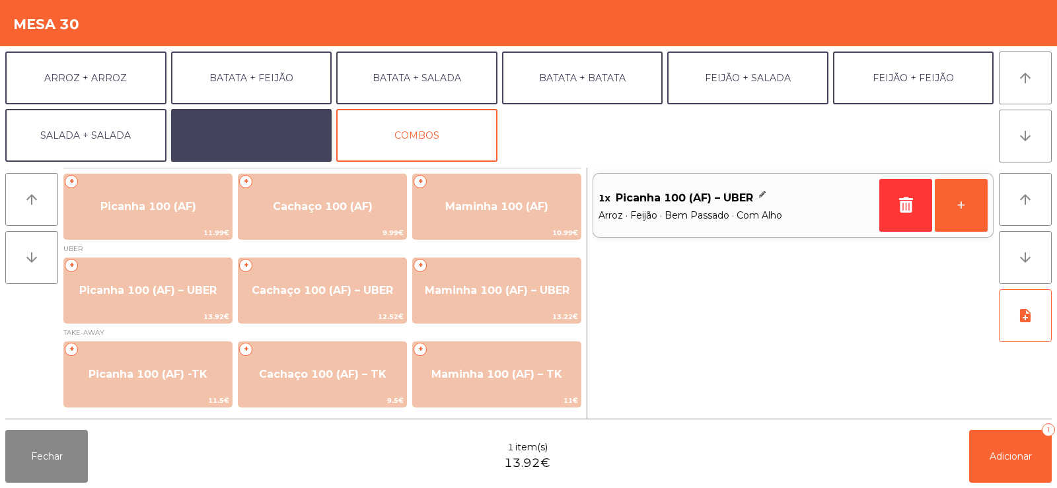
click at [299, 137] on button "EXTRAS UBER" at bounding box center [251, 135] width 161 height 53
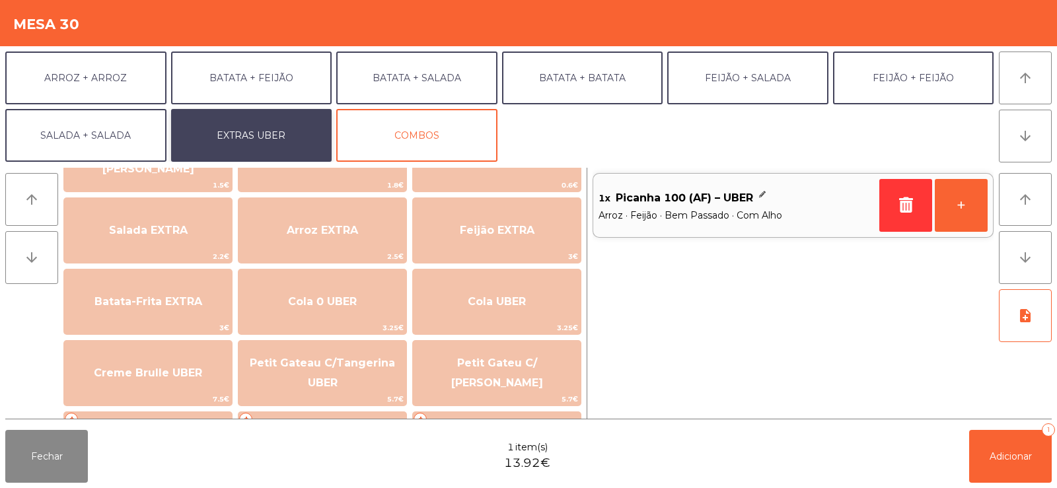
scroll to position [135, 0]
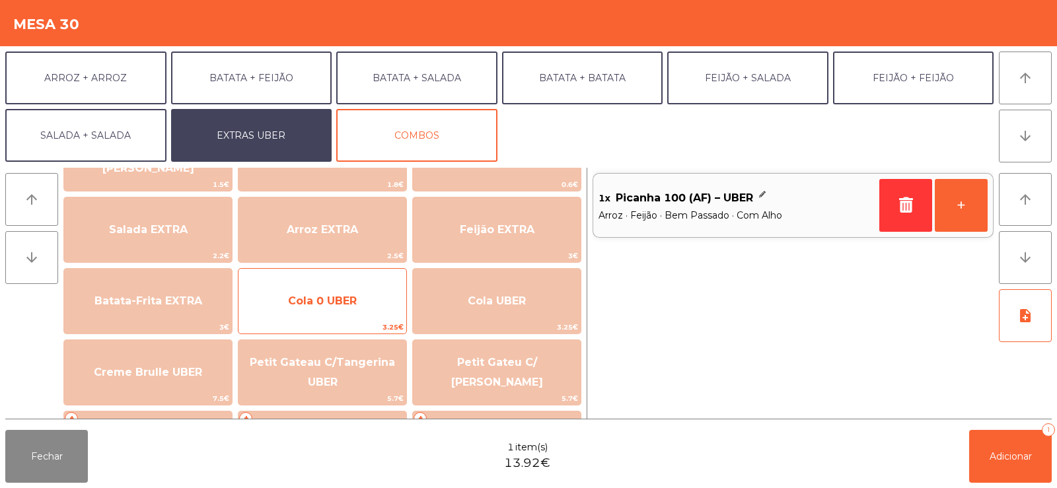
click at [348, 306] on span "Cola 0 UBER" at bounding box center [322, 301] width 69 height 13
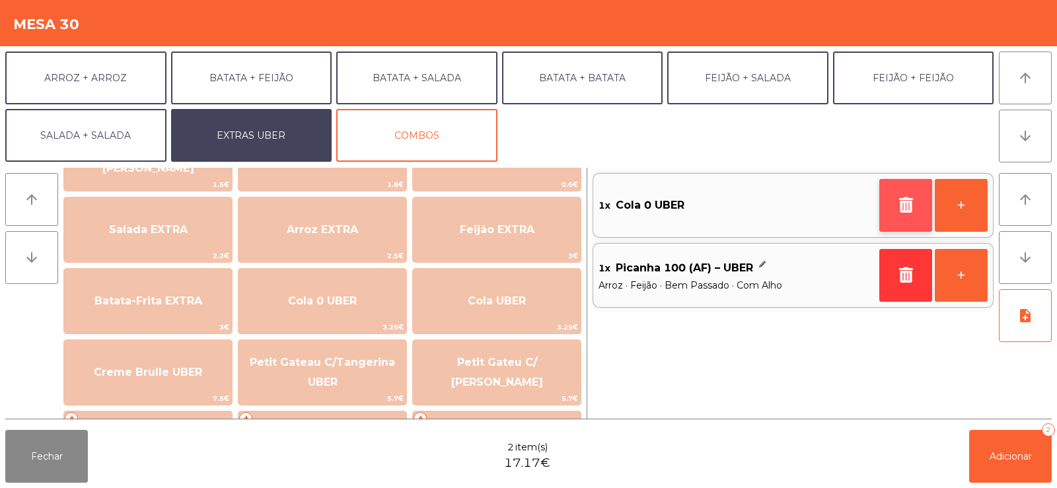
click at [915, 206] on icon "button" at bounding box center [906, 205] width 20 height 16
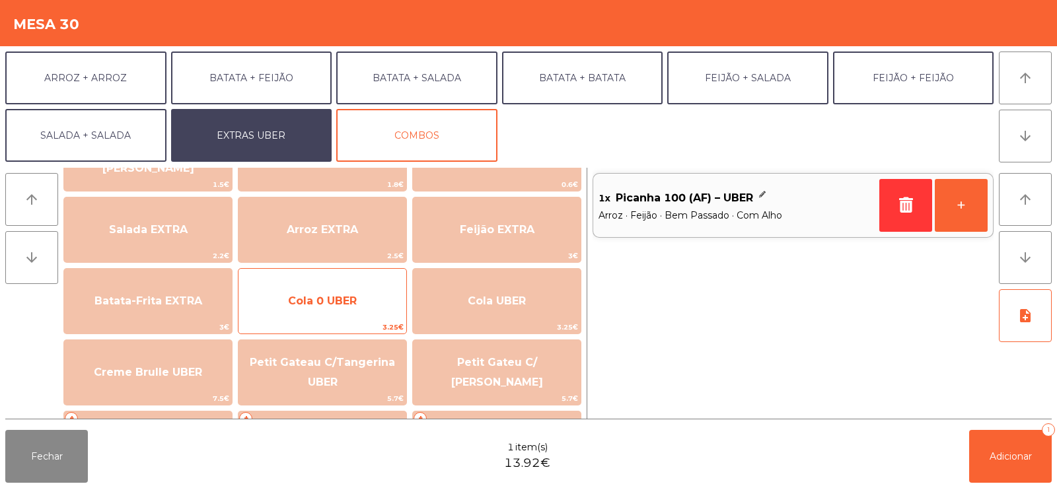
click at [371, 310] on span "Cola 0 UBER" at bounding box center [322, 301] width 168 height 36
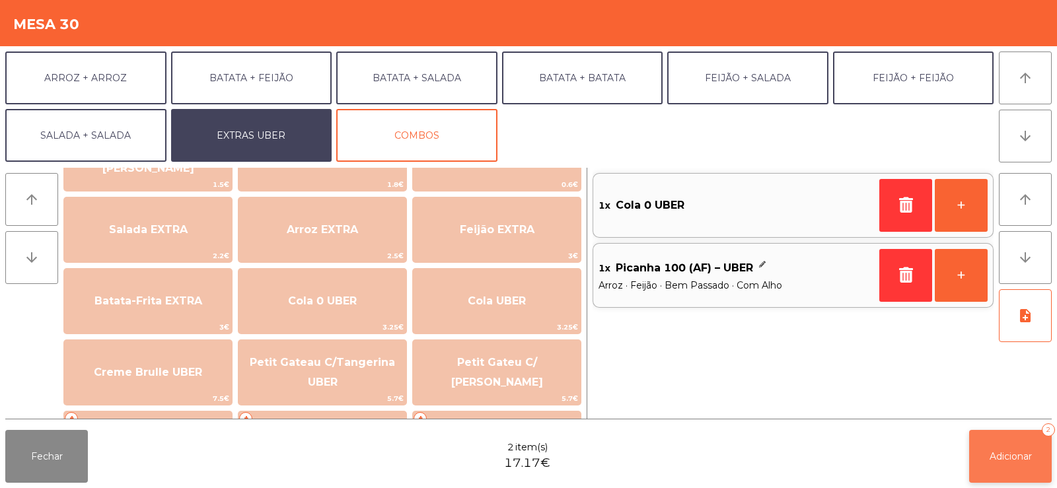
click at [1011, 456] on span "Adicionar" at bounding box center [1011, 457] width 42 height 12
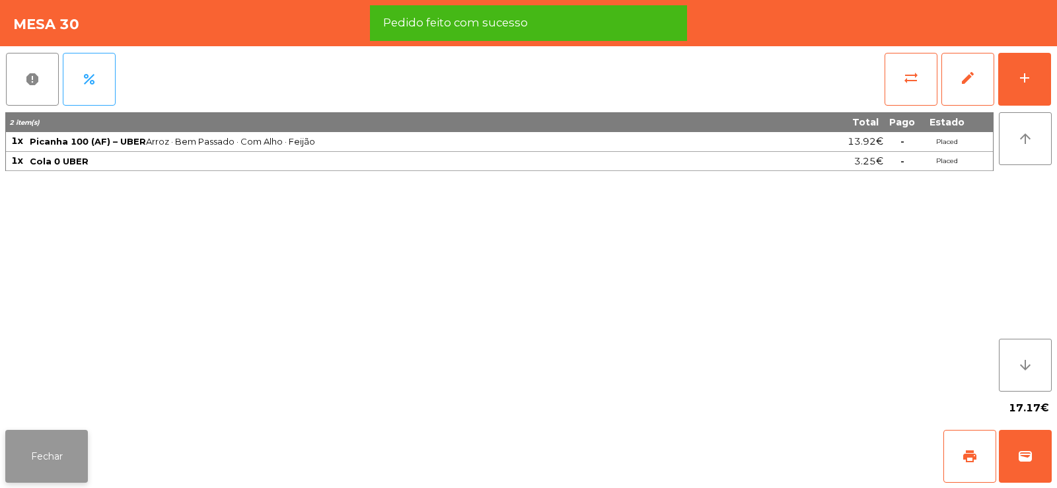
click at [53, 449] on button "Fechar" at bounding box center [46, 456] width 83 height 53
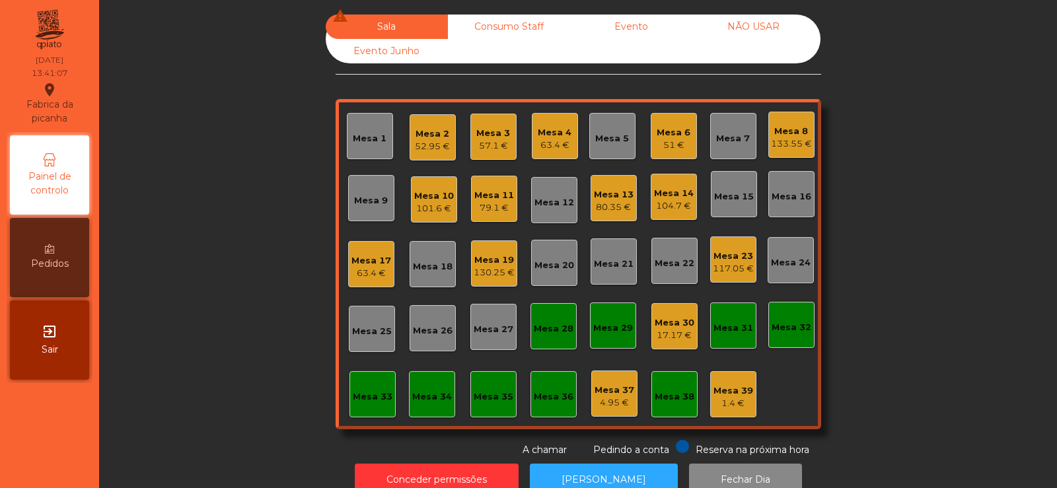
click at [438, 145] on div "52.95 €" at bounding box center [432, 146] width 35 height 13
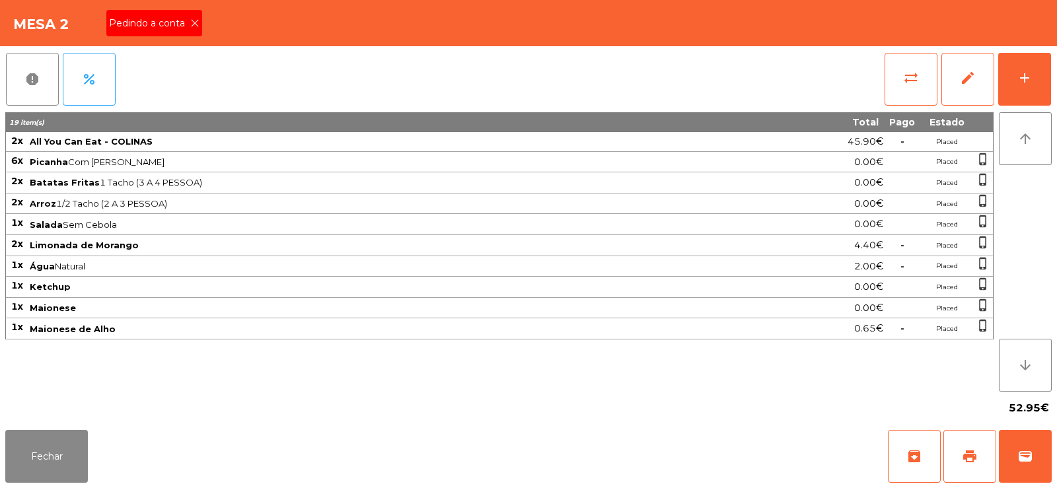
click at [195, 24] on icon at bounding box center [194, 22] width 9 height 9
click at [976, 456] on span "print" at bounding box center [970, 457] width 16 height 16
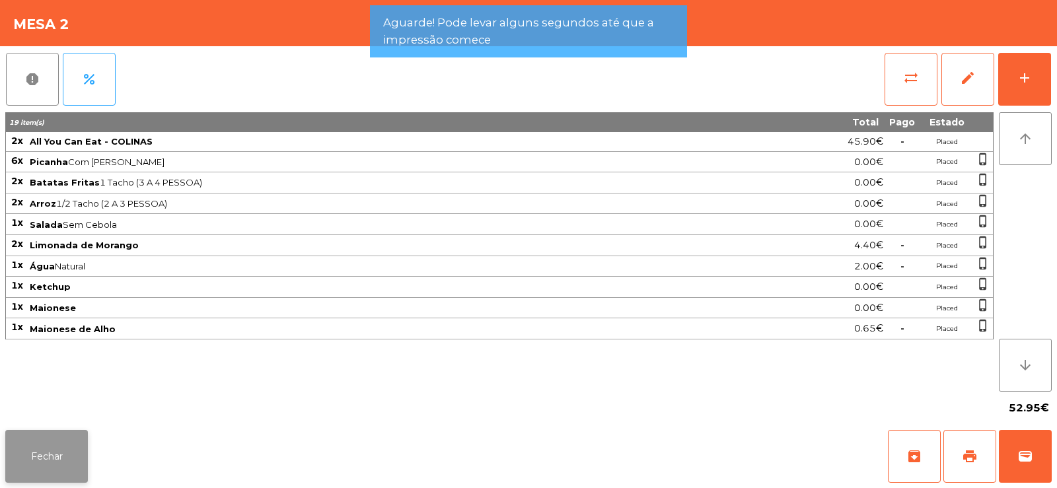
click at [69, 437] on button "Fechar" at bounding box center [46, 456] width 83 height 53
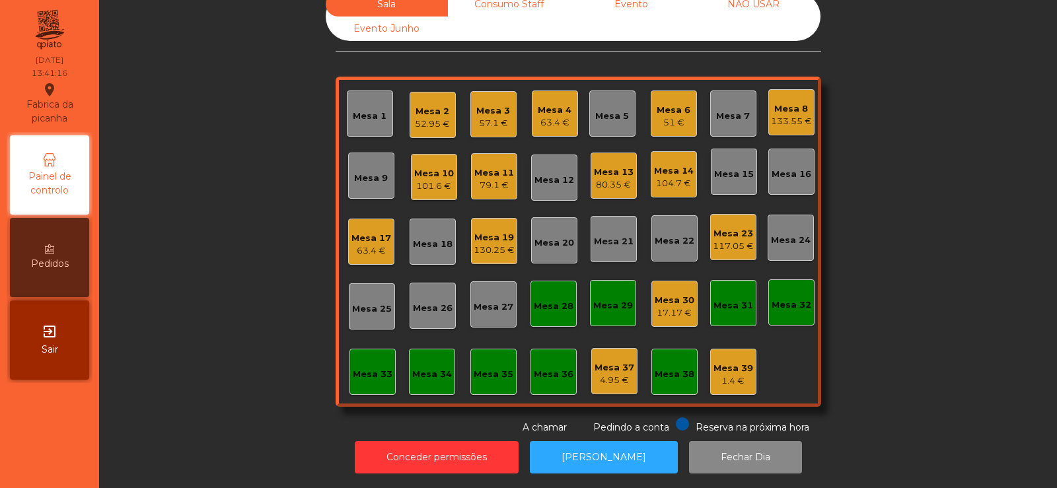
scroll to position [0, 0]
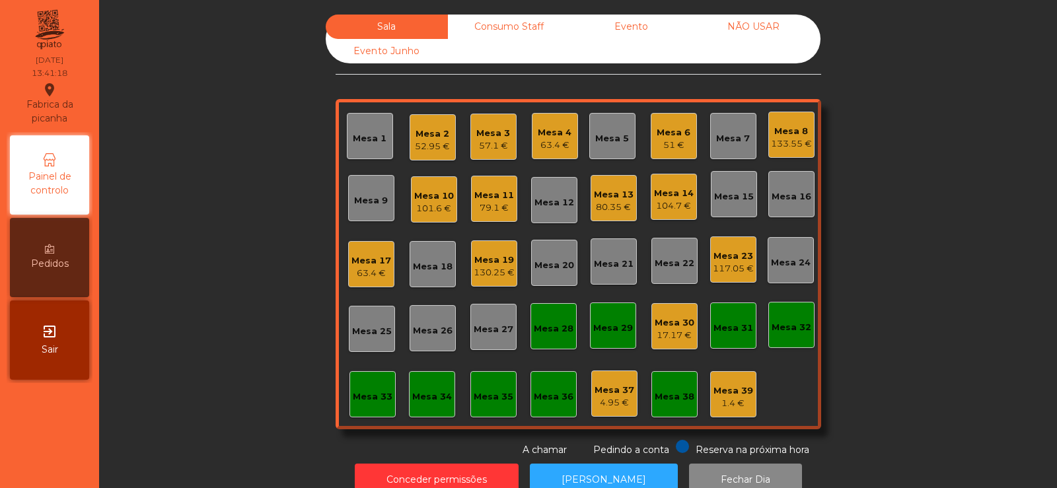
click at [676, 327] on div "Mesa 30" at bounding box center [675, 322] width 40 height 13
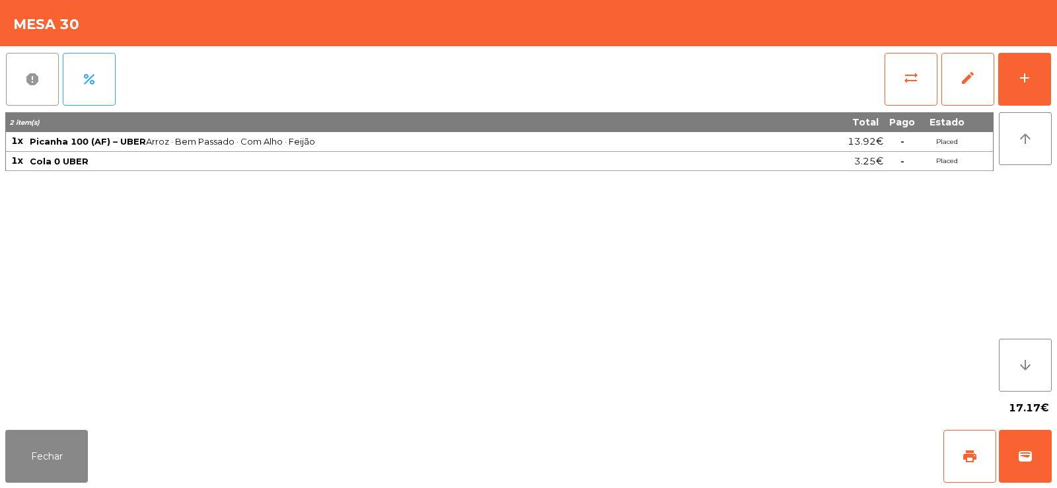
click at [36, 89] on button "report" at bounding box center [32, 79] width 53 height 53
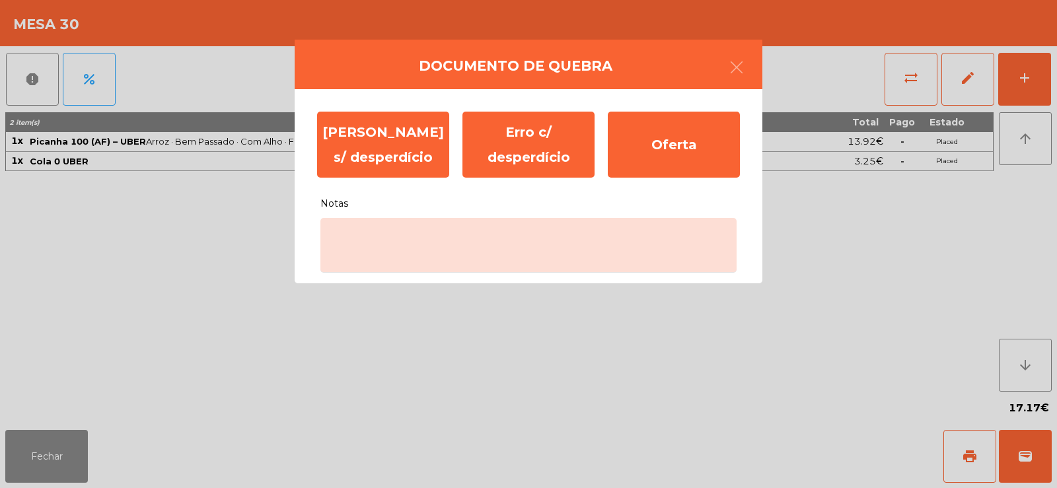
click at [87, 81] on ngb-modal-window "Documento de quebra Erro s/ desperdício Erro c/ desperdício Oferta Notas" at bounding box center [528, 244] width 1057 height 488
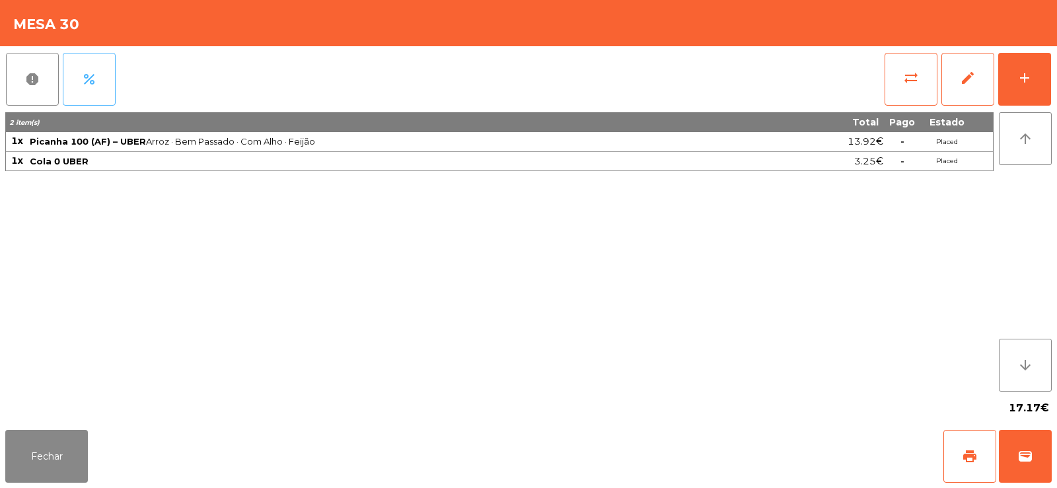
click at [91, 86] on span "percent" at bounding box center [89, 79] width 16 height 16
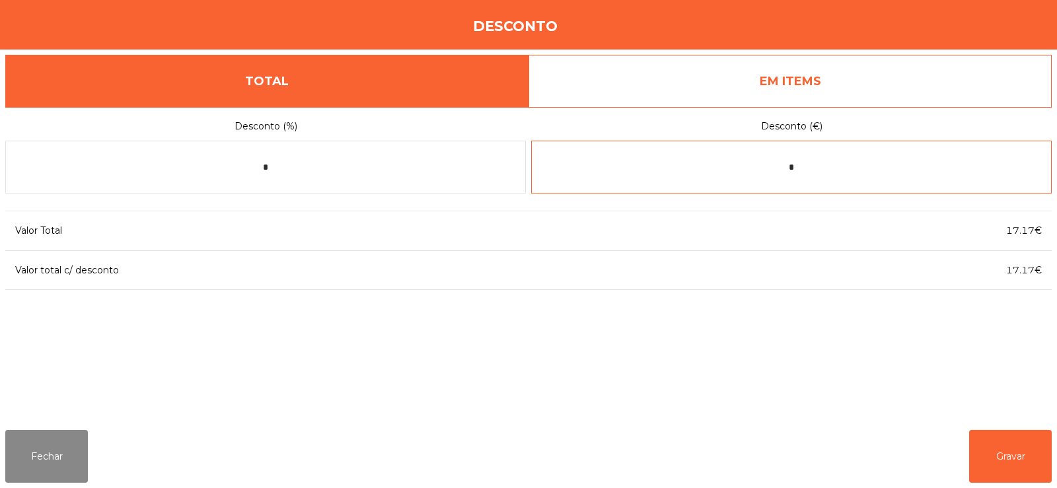
click at [847, 163] on input "*" at bounding box center [791, 167] width 521 height 53
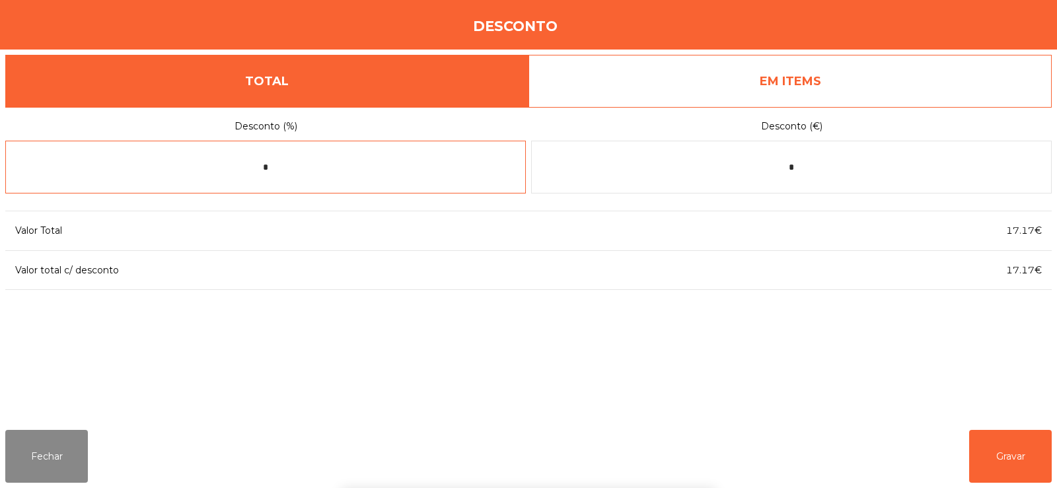
click at [429, 169] on input "*" at bounding box center [265, 167] width 521 height 53
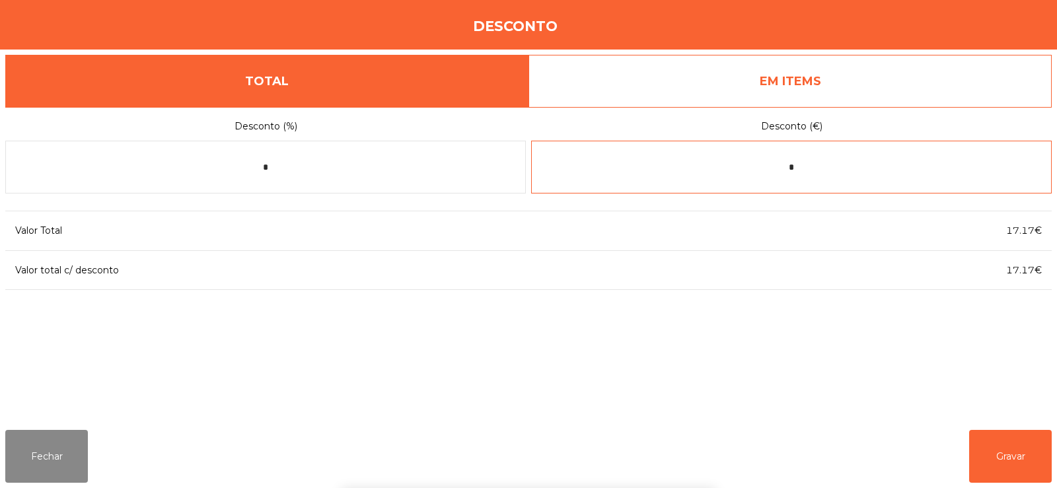
click at [839, 172] on input "*" at bounding box center [791, 167] width 521 height 53
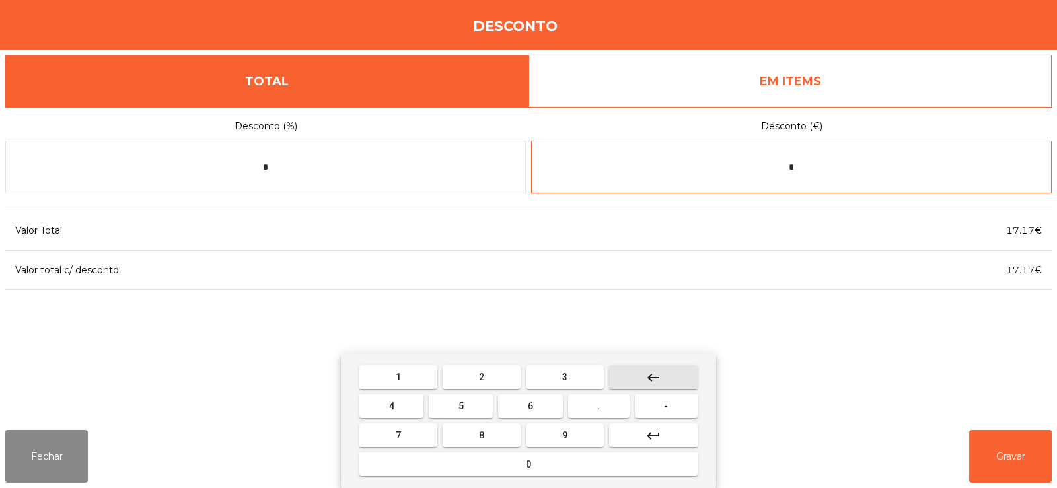
click at [680, 376] on button "keyboard_backspace" at bounding box center [653, 377] width 89 height 24
click at [677, 373] on button "keyboard_backspace" at bounding box center [653, 377] width 89 height 24
click at [656, 408] on button "-" at bounding box center [666, 406] width 63 height 24
click at [467, 406] on button "5" at bounding box center [461, 406] width 64 height 24
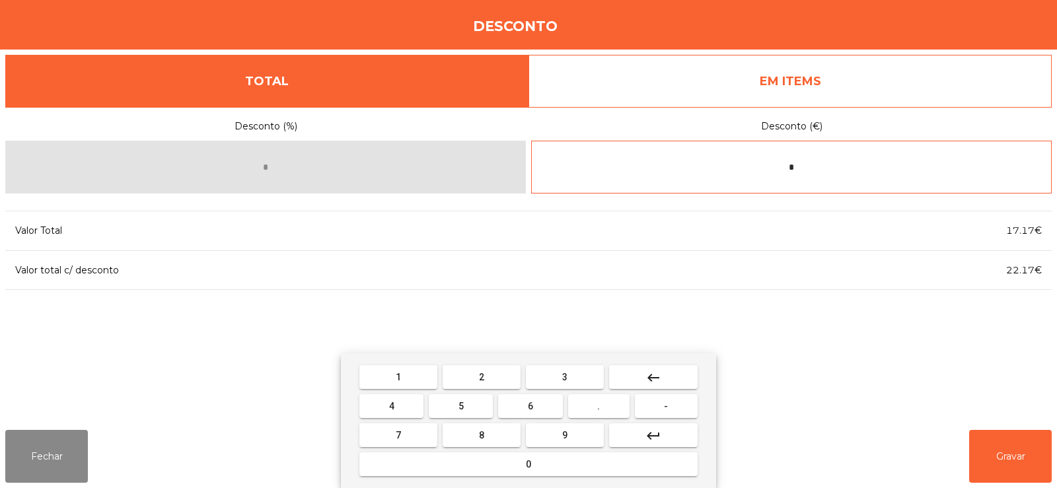
click at [599, 406] on span "." at bounding box center [598, 406] width 3 height 11
click at [572, 436] on button "9" at bounding box center [565, 435] width 78 height 24
click at [536, 406] on button "6" at bounding box center [530, 406] width 64 height 24
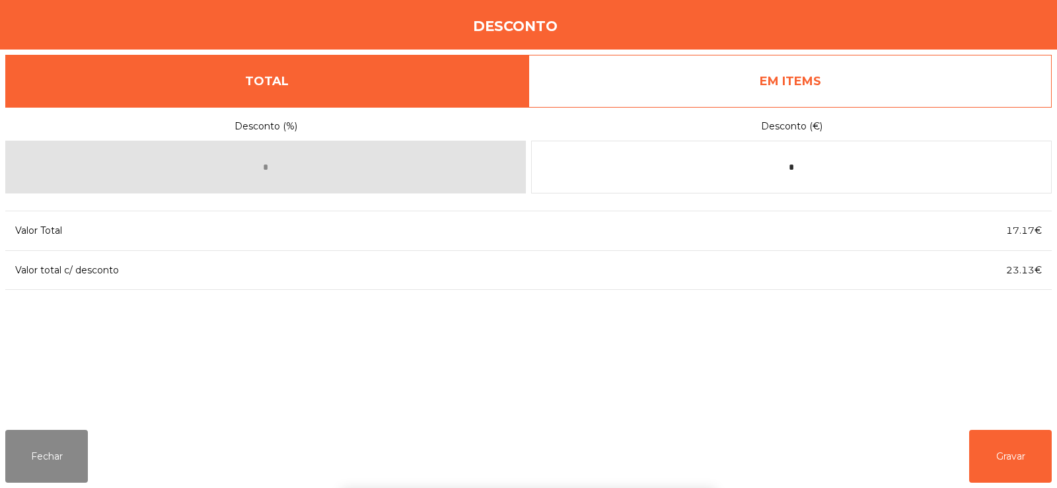
click at [1009, 453] on div "1 2 3 keyboard_backspace 4 5 6 . - 7 8 9 keyboard_return 0" at bounding box center [528, 420] width 1057 height 135
click at [1007, 457] on button "Gravar" at bounding box center [1010, 456] width 83 height 53
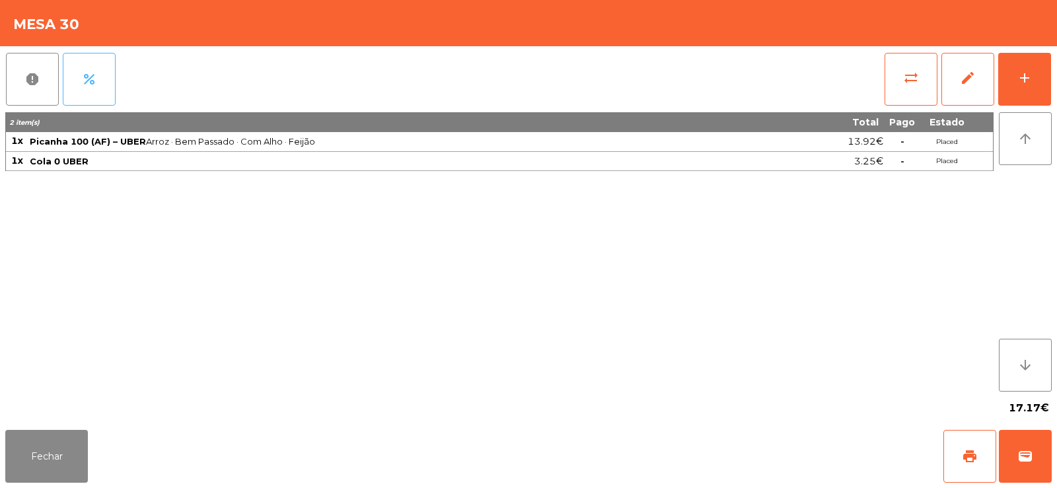
click at [106, 70] on button "percent" at bounding box center [89, 79] width 53 height 53
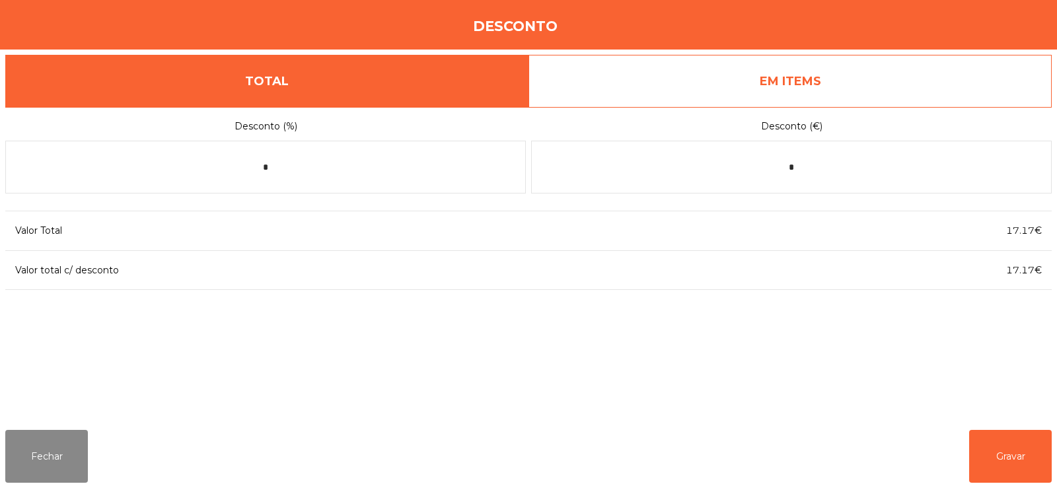
click at [875, 84] on link "EM ITEMS" at bounding box center [790, 81] width 523 height 53
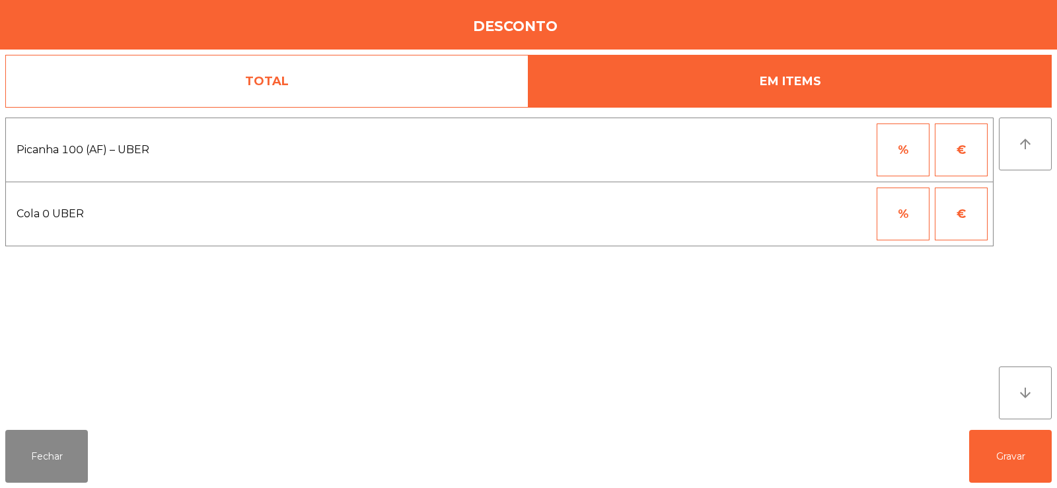
click at [969, 155] on button "€" at bounding box center [961, 150] width 53 height 53
click at [861, 151] on input "*" at bounding box center [838, 150] width 66 height 53
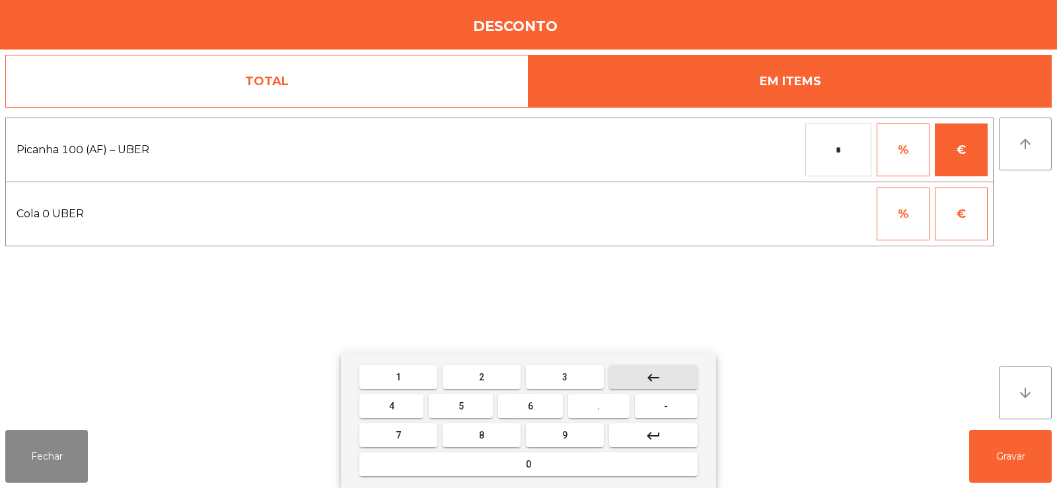
click at [679, 373] on button "keyboard_backspace" at bounding box center [653, 377] width 89 height 24
click at [667, 406] on span "-" at bounding box center [666, 406] width 4 height 11
click at [461, 406] on span "5" at bounding box center [460, 406] width 5 height 11
click at [606, 411] on button "." at bounding box center [598, 406] width 61 height 24
click at [572, 434] on button "9" at bounding box center [565, 435] width 78 height 24
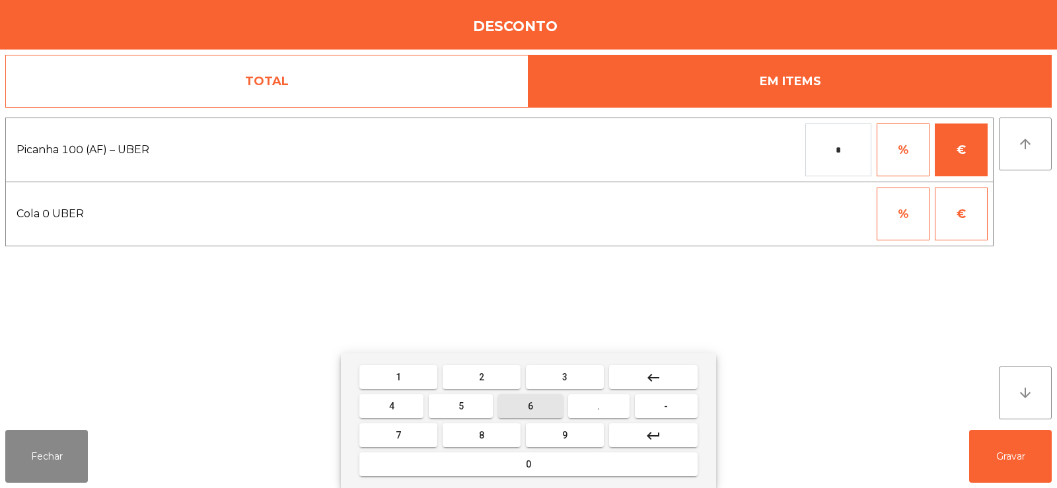
click at [537, 406] on button "6" at bounding box center [530, 406] width 64 height 24
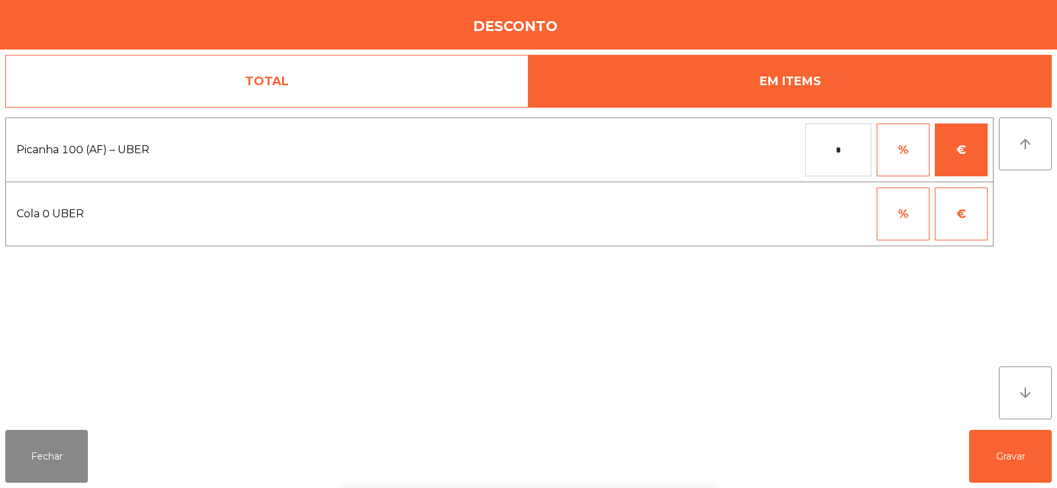
click at [1013, 453] on div "1 2 3 keyboard_backspace 4 5 6 . - 7 8 9 keyboard_return 0" at bounding box center [528, 420] width 1057 height 135
click at [1010, 459] on button "Gravar" at bounding box center [1010, 456] width 83 height 53
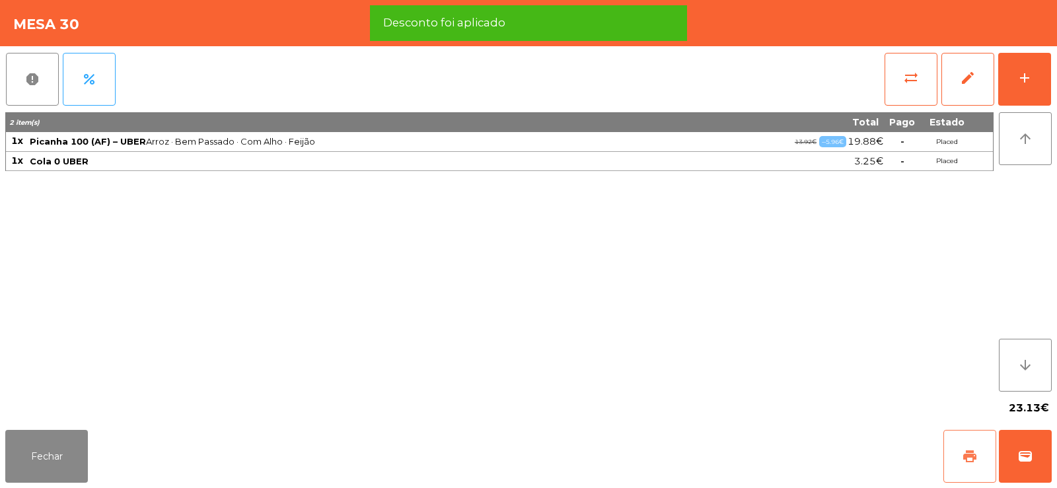
click at [965, 458] on span "print" at bounding box center [970, 457] width 16 height 16
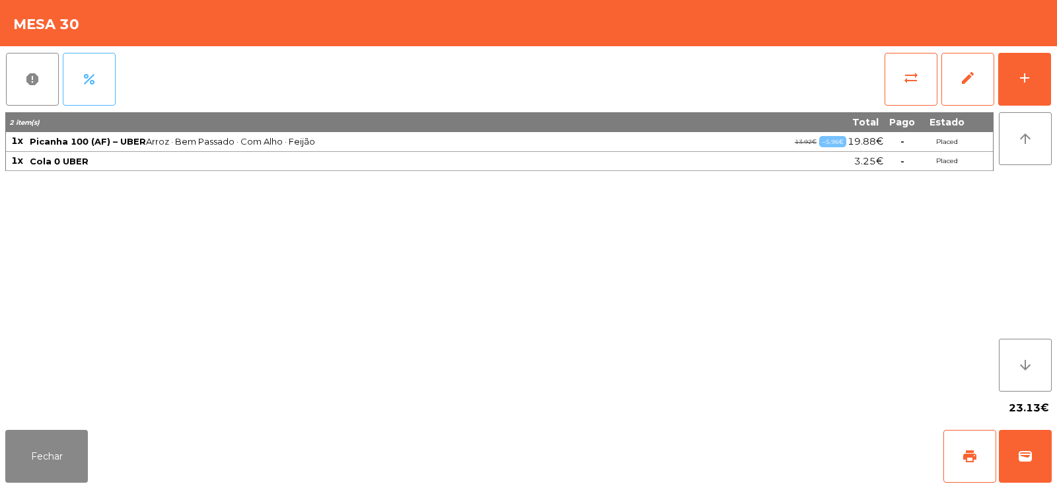
click at [105, 77] on button "percent" at bounding box center [89, 79] width 53 height 53
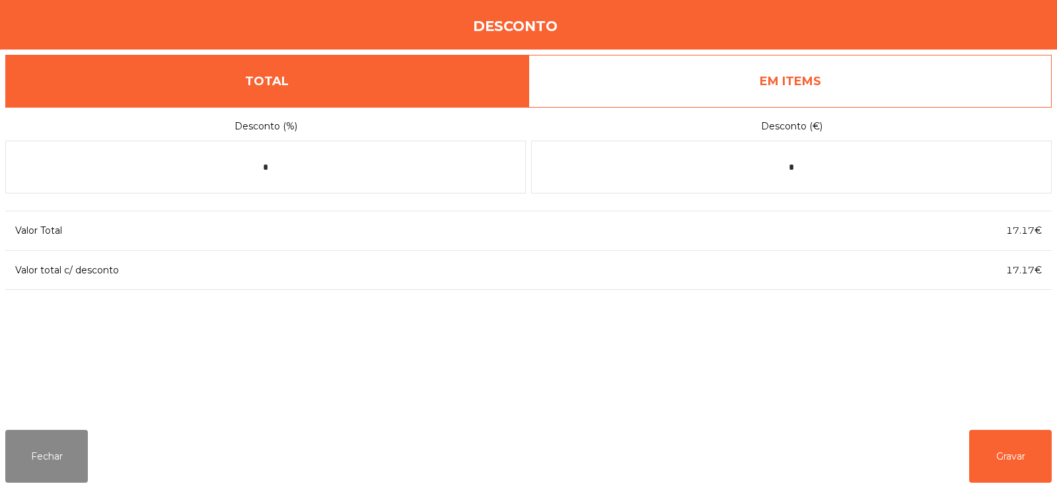
click at [865, 76] on link "EM ITEMS" at bounding box center [790, 81] width 523 height 53
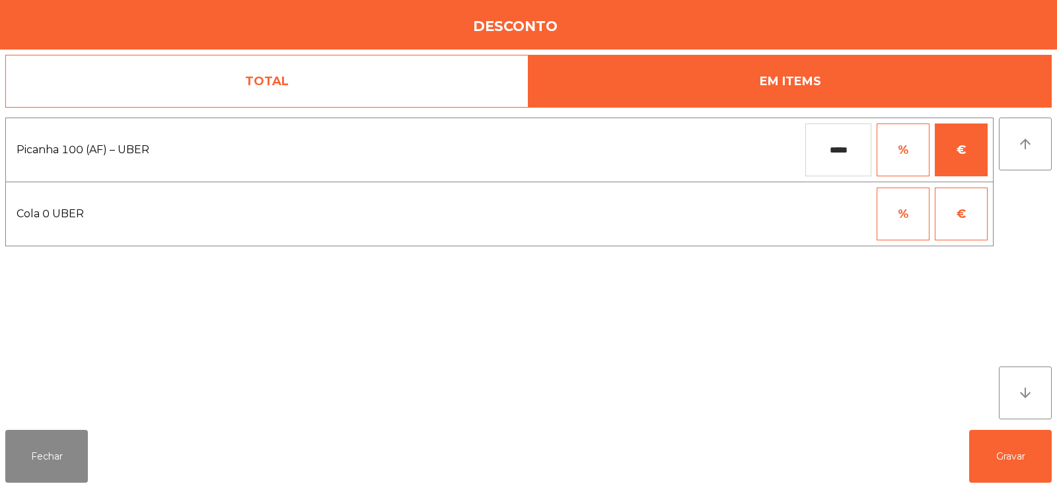
click at [856, 151] on input "*****" at bounding box center [838, 150] width 66 height 53
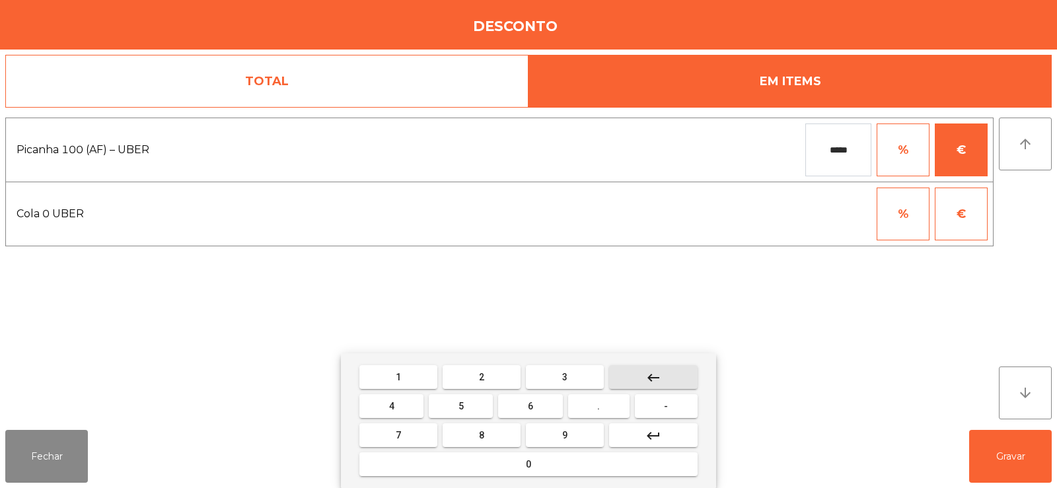
click at [677, 379] on button "keyboard_backspace" at bounding box center [653, 377] width 89 height 24
click at [674, 386] on button "keyboard_backspace" at bounding box center [653, 377] width 89 height 24
click at [671, 384] on button "keyboard_backspace" at bounding box center [653, 377] width 89 height 24
click at [669, 383] on button "keyboard_backspace" at bounding box center [653, 377] width 89 height 24
click at [671, 386] on button "keyboard_backspace" at bounding box center [653, 377] width 89 height 24
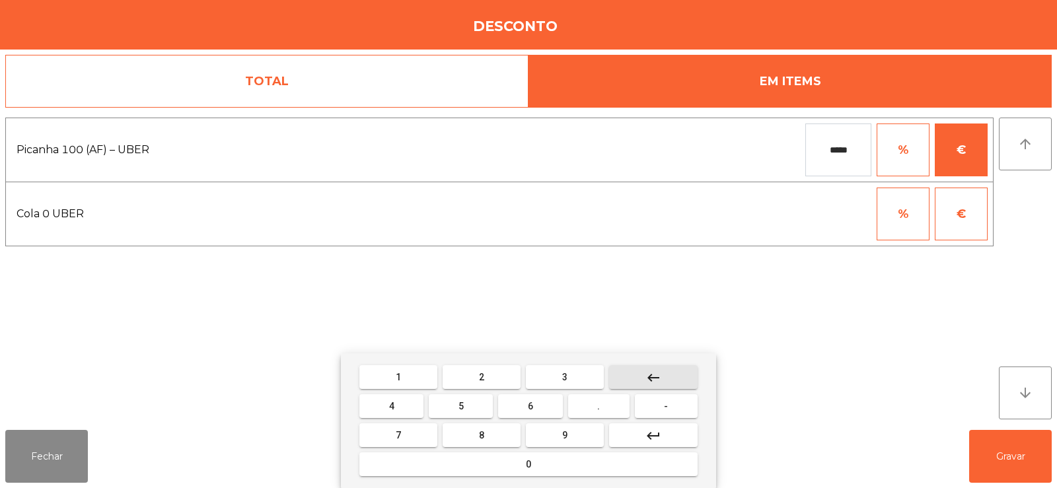
click at [671, 381] on button "keyboard_backspace" at bounding box center [653, 377] width 89 height 24
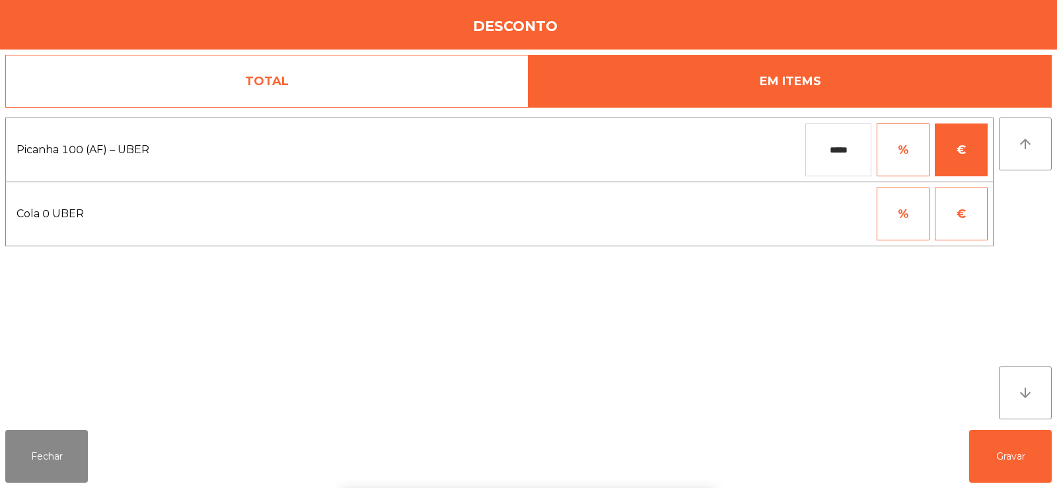
click at [1002, 469] on div "1 2 3 keyboard_backspace 4 5 6 . - 7 8 9 keyboard_return 0" at bounding box center [528, 420] width 1057 height 135
click at [1019, 475] on button "Gravar" at bounding box center [1010, 456] width 83 height 53
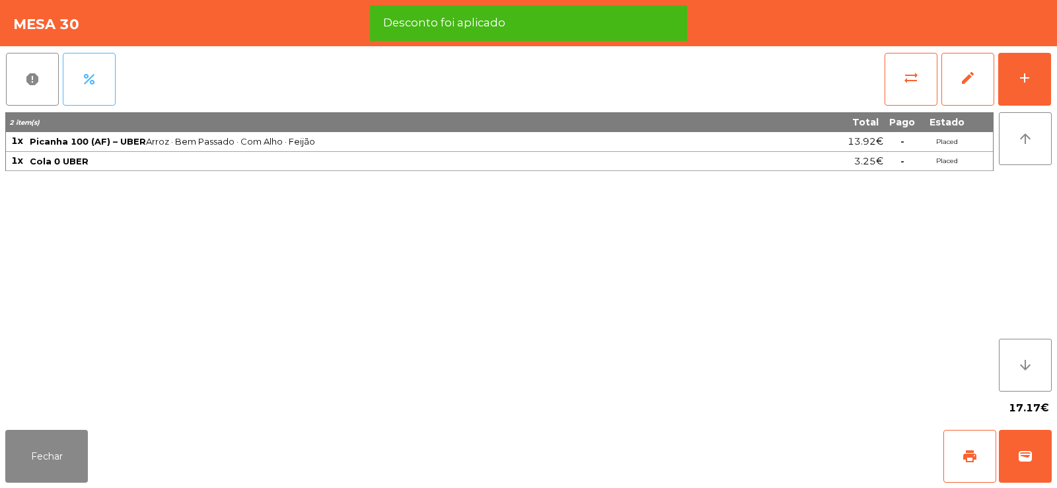
click at [105, 81] on button "percent" at bounding box center [89, 79] width 53 height 53
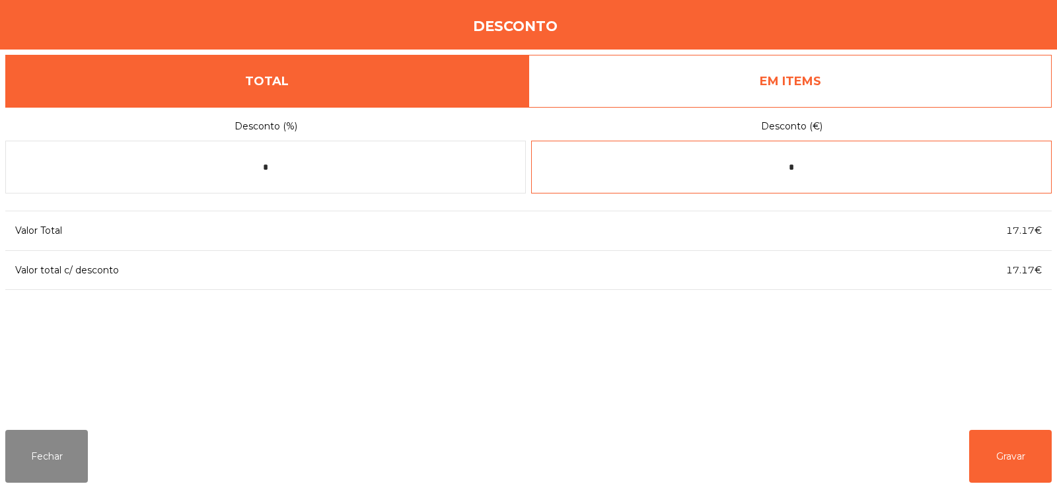
click at [835, 162] on input "*" at bounding box center [791, 167] width 521 height 53
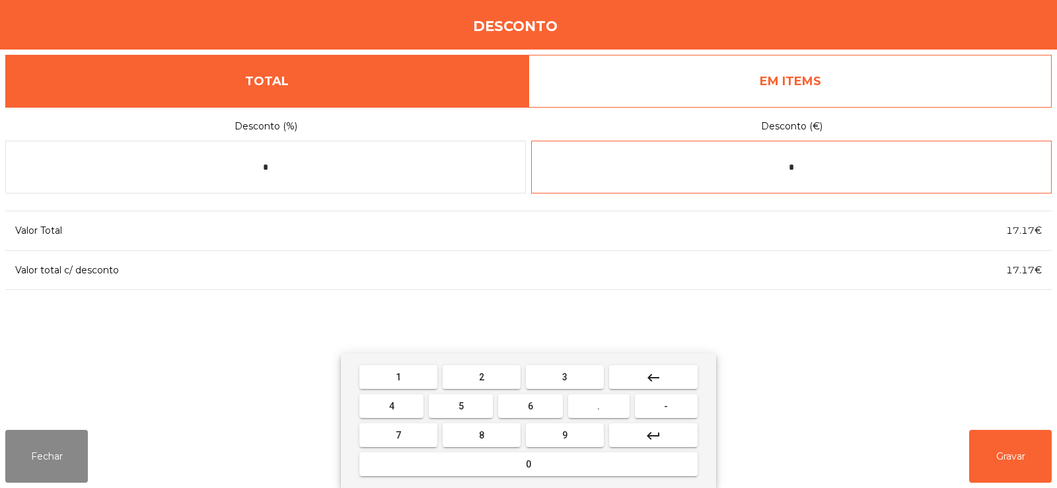
click at [665, 384] on button "keyboard_backspace" at bounding box center [653, 377] width 89 height 24
click at [673, 414] on button "-" at bounding box center [666, 406] width 63 height 24
click at [477, 412] on button "5" at bounding box center [461, 406] width 64 height 24
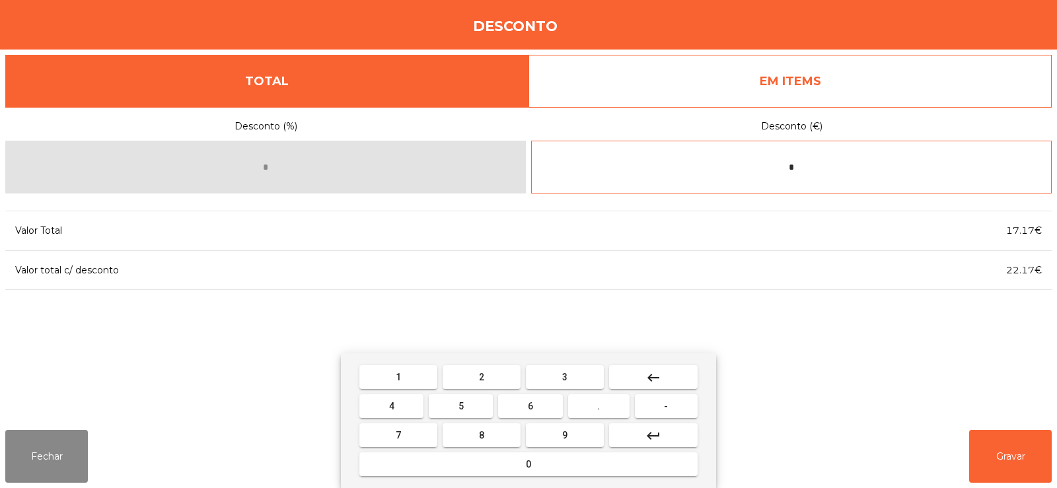
click at [610, 406] on button "." at bounding box center [598, 406] width 61 height 24
click at [577, 435] on button "9" at bounding box center [565, 435] width 78 height 24
click at [542, 410] on button "6" at bounding box center [530, 406] width 64 height 24
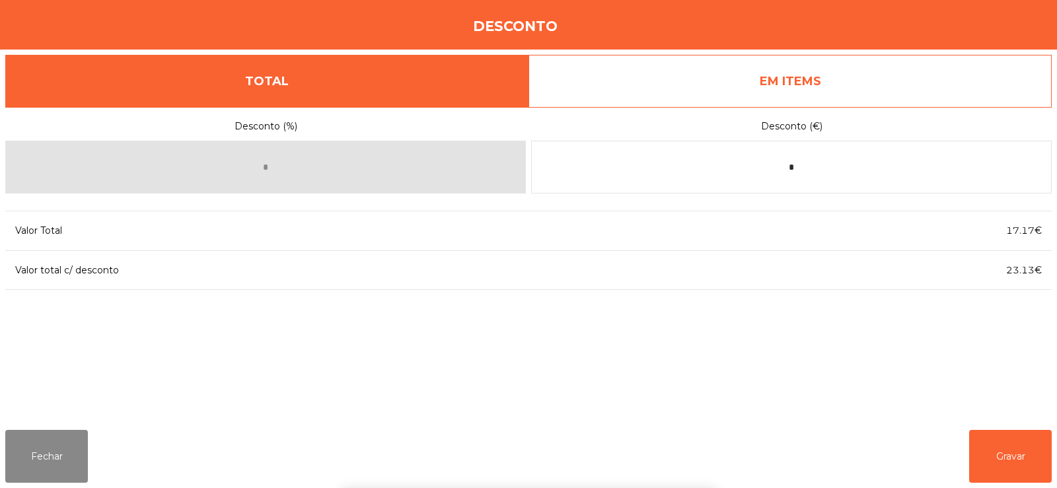
click at [1013, 458] on div "1 2 3 keyboard_backspace 4 5 6 . - 7 8 9 keyboard_return 0" at bounding box center [528, 420] width 1057 height 135
click at [1018, 455] on button "Gravar" at bounding box center [1010, 456] width 83 height 53
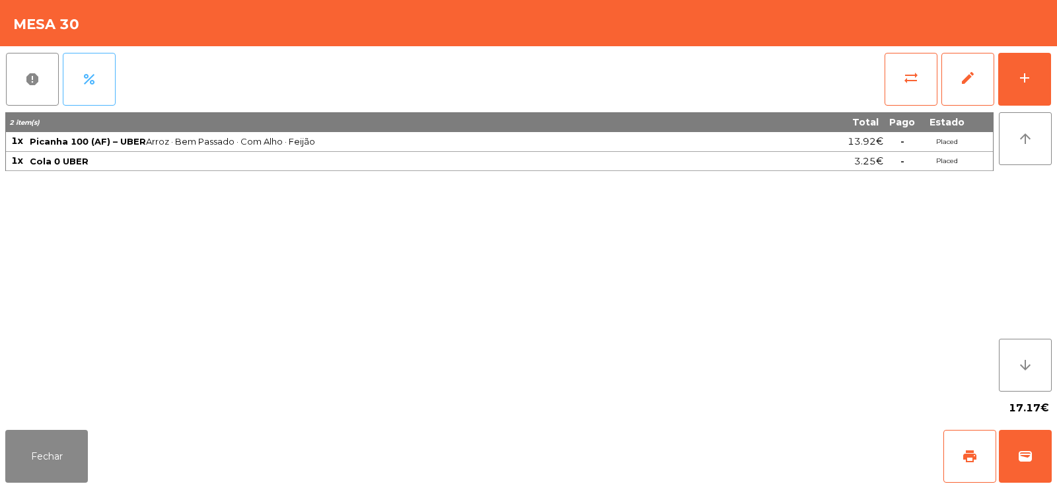
click at [92, 81] on span "percent" at bounding box center [89, 79] width 16 height 16
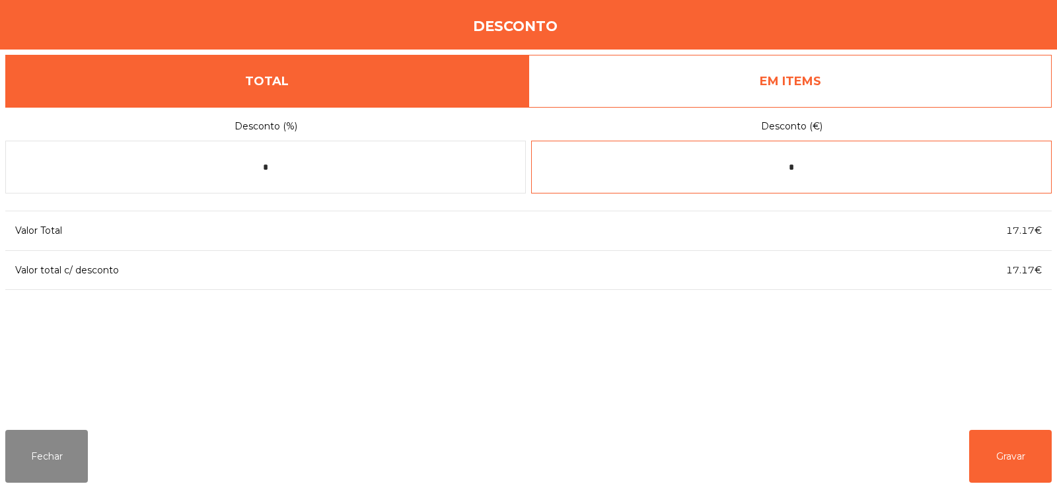
click at [849, 161] on input "*" at bounding box center [791, 167] width 521 height 53
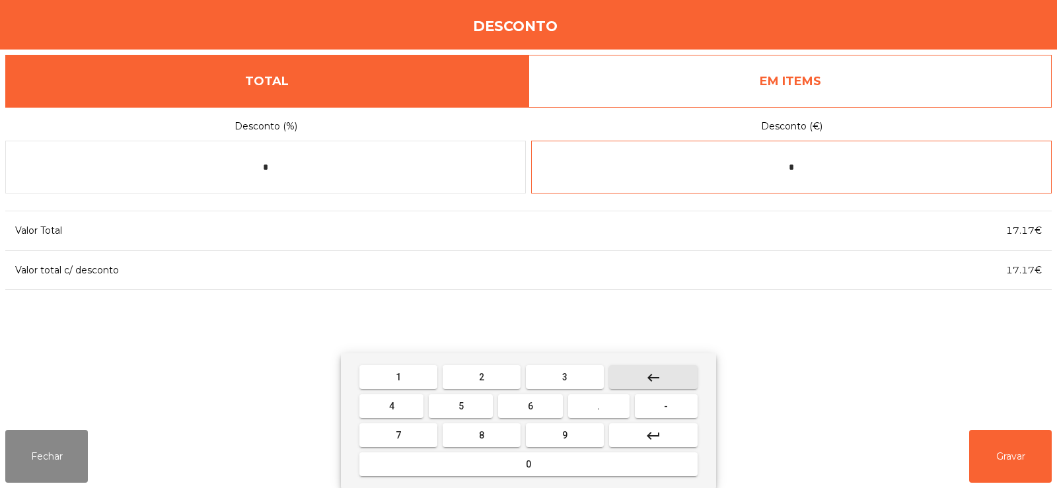
click at [651, 375] on mat-icon "keyboard_backspace" at bounding box center [653, 378] width 16 height 16
click at [653, 376] on mat-icon "keyboard_backspace" at bounding box center [653, 378] width 16 height 16
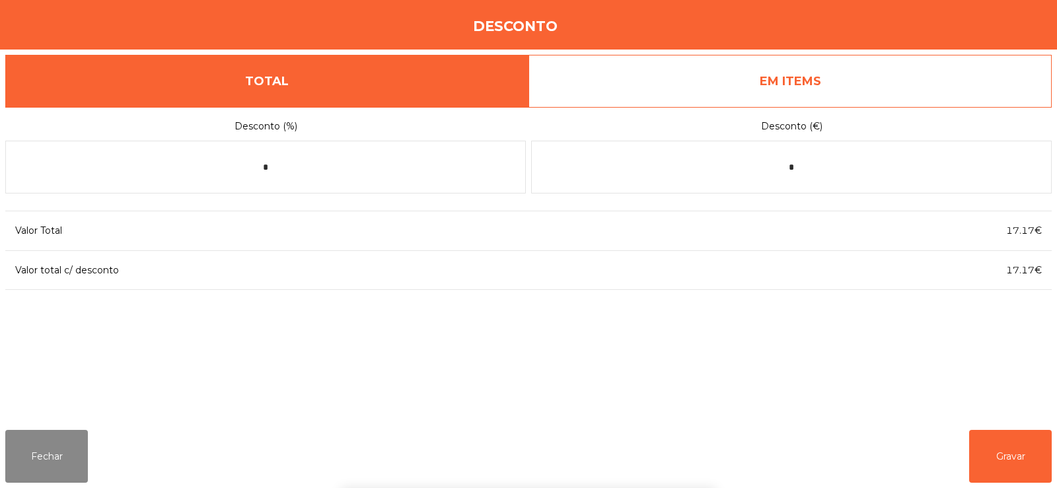
click at [854, 82] on link "EM ITEMS" at bounding box center [790, 81] width 523 height 53
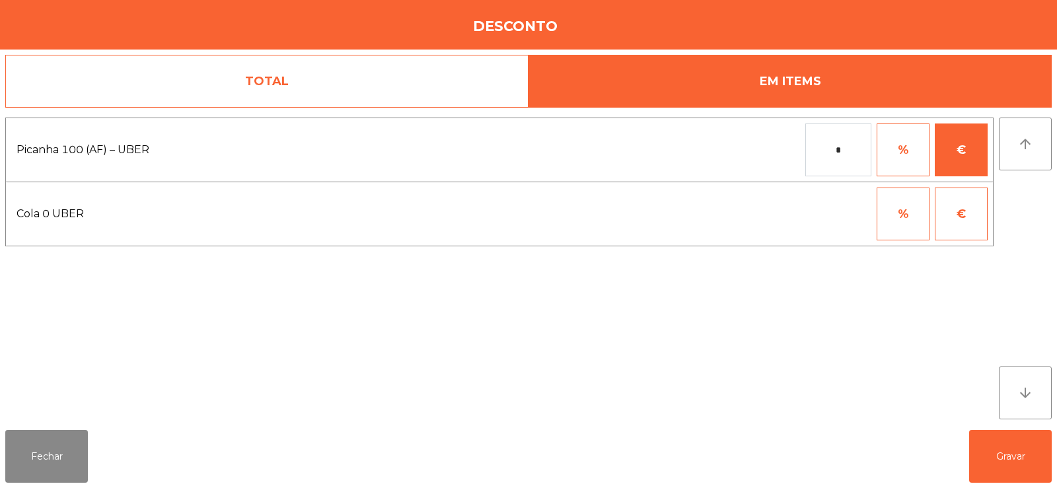
click at [404, 77] on link "TOTAL" at bounding box center [266, 81] width 523 height 53
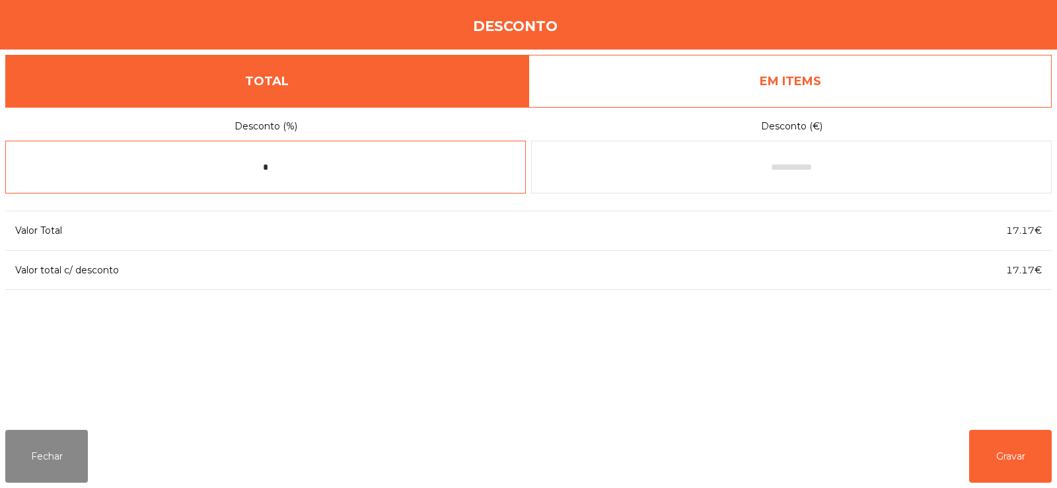
click at [408, 170] on input "*" at bounding box center [265, 167] width 521 height 53
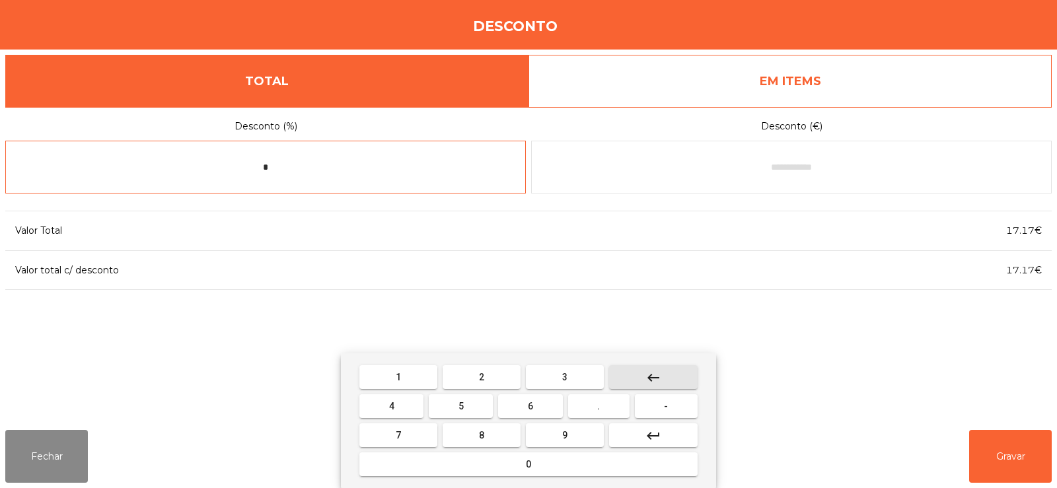
click at [658, 377] on mat-icon "keyboard_backspace" at bounding box center [653, 378] width 16 height 16
click at [657, 375] on mat-icon "keyboard_backspace" at bounding box center [653, 378] width 16 height 16
click at [542, 463] on button "0" at bounding box center [528, 465] width 338 height 24
click at [657, 409] on button "-" at bounding box center [666, 406] width 63 height 24
click at [665, 386] on button "keyboard_backspace" at bounding box center [653, 377] width 89 height 24
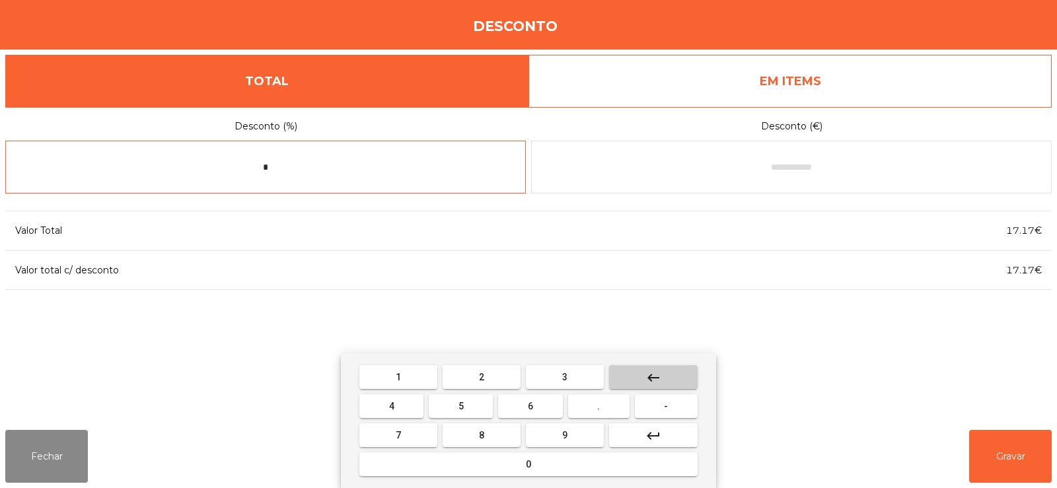
click at [665, 382] on button "keyboard_backspace" at bounding box center [653, 377] width 89 height 24
click at [667, 406] on span "-" at bounding box center [666, 406] width 4 height 11
click at [565, 461] on button "0" at bounding box center [528, 465] width 338 height 24
click at [610, 406] on button "." at bounding box center [598, 406] width 61 height 24
click at [542, 466] on button "0" at bounding box center [528, 465] width 338 height 24
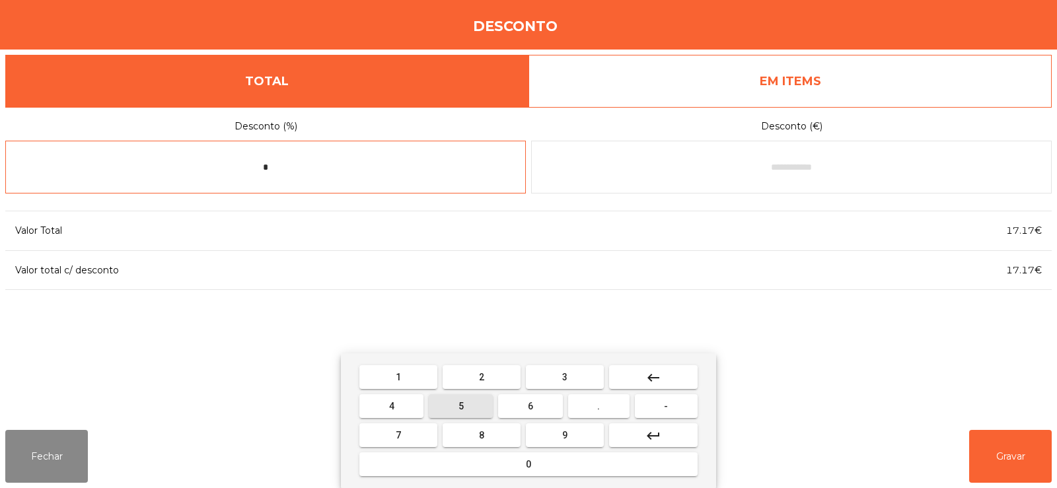
click at [476, 411] on button "5" at bounding box center [461, 406] width 64 height 24
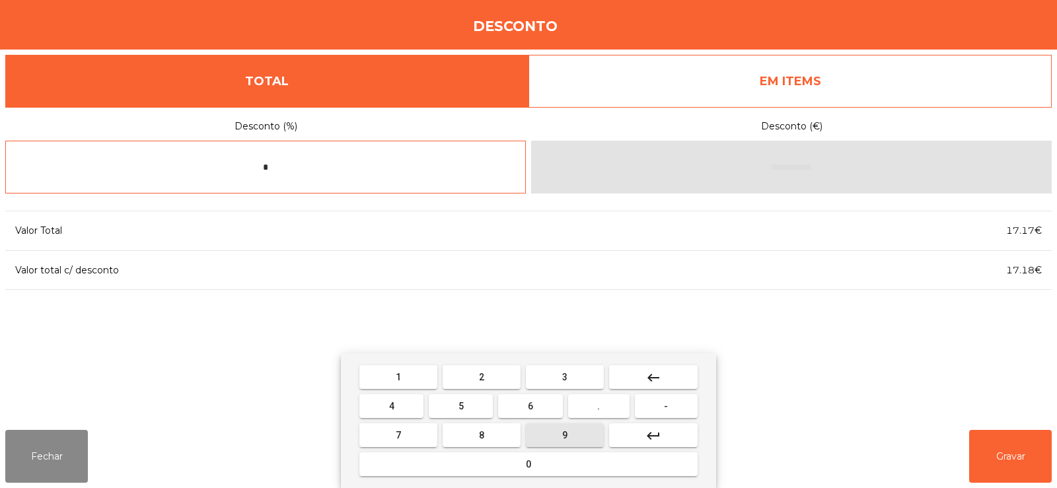
click at [562, 436] on span "9" at bounding box center [564, 435] width 5 height 11
click at [531, 406] on span "6" at bounding box center [530, 406] width 5 height 11
click at [655, 381] on mat-icon "keyboard_backspace" at bounding box center [653, 378] width 16 height 16
click at [648, 384] on mat-icon "keyboard_backspace" at bounding box center [653, 378] width 16 height 16
click at [678, 382] on button "keyboard_backspace" at bounding box center [653, 377] width 89 height 24
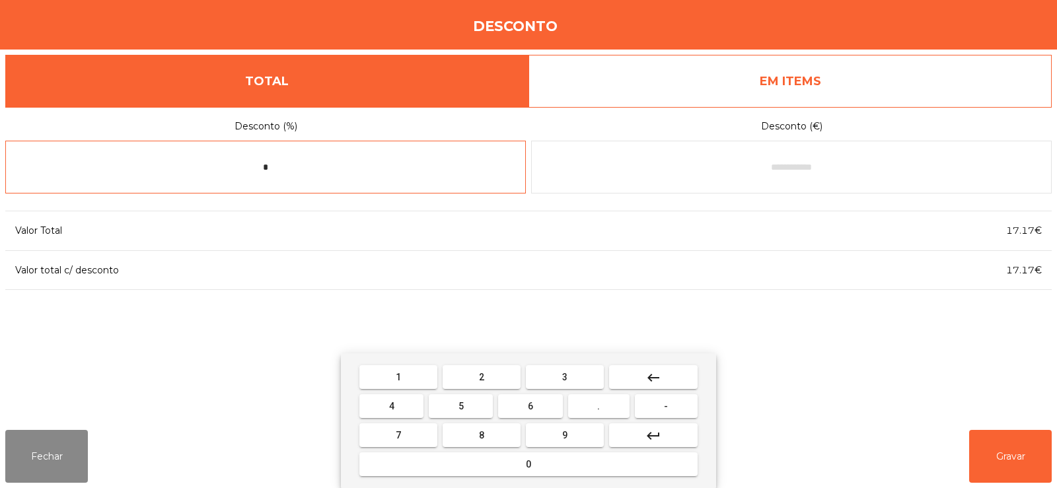
click at [674, 384] on button "keyboard_backspace" at bounding box center [653, 377] width 89 height 24
click at [674, 382] on button "keyboard_backspace" at bounding box center [653, 377] width 89 height 24
click at [674, 384] on button "keyboard_backspace" at bounding box center [653, 377] width 89 height 24
click at [676, 384] on button "keyboard_backspace" at bounding box center [653, 377] width 89 height 24
click at [565, 460] on button "0" at bounding box center [528, 465] width 338 height 24
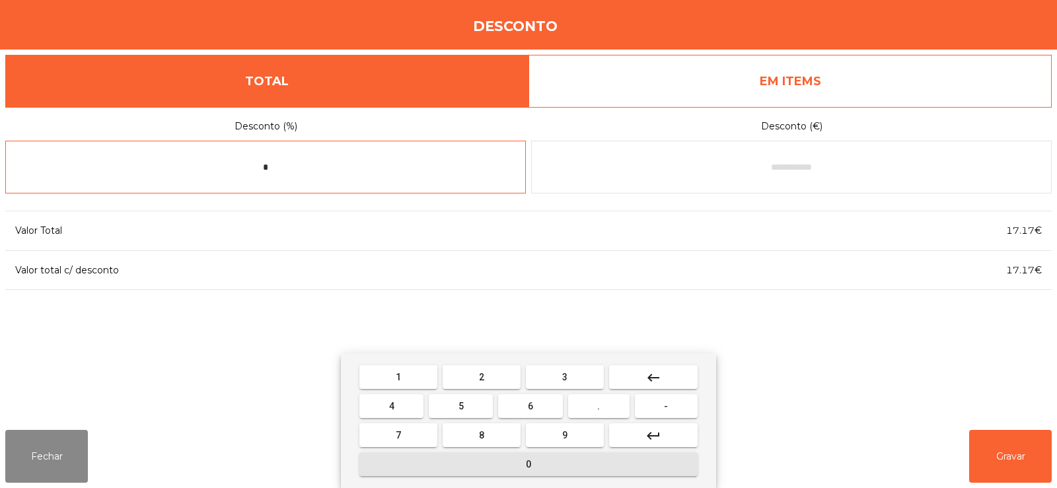
click at [599, 407] on span "." at bounding box center [598, 406] width 3 height 11
click at [475, 412] on button "5" at bounding box center [461, 406] width 64 height 24
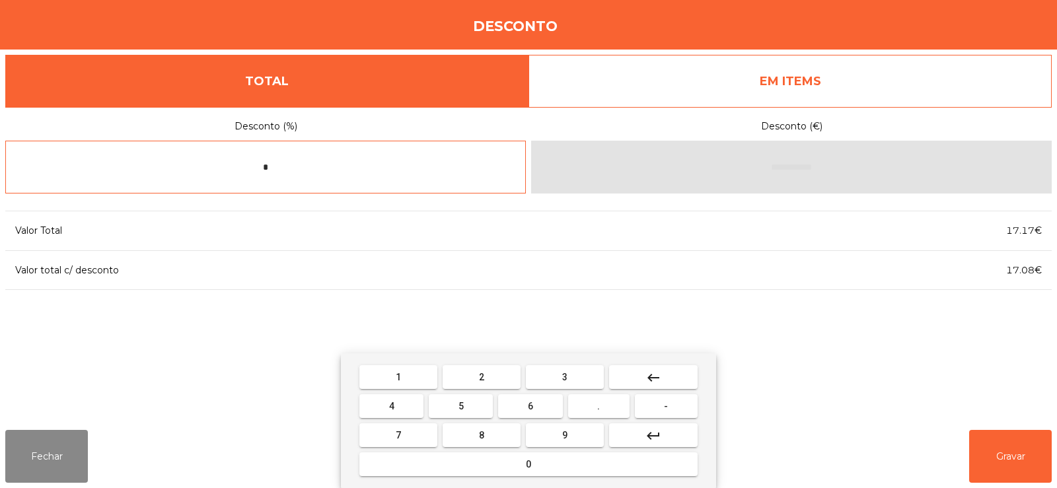
click at [674, 381] on button "keyboard_backspace" at bounding box center [653, 377] width 89 height 24
click at [673, 381] on button "keyboard_backspace" at bounding box center [653, 377] width 89 height 24
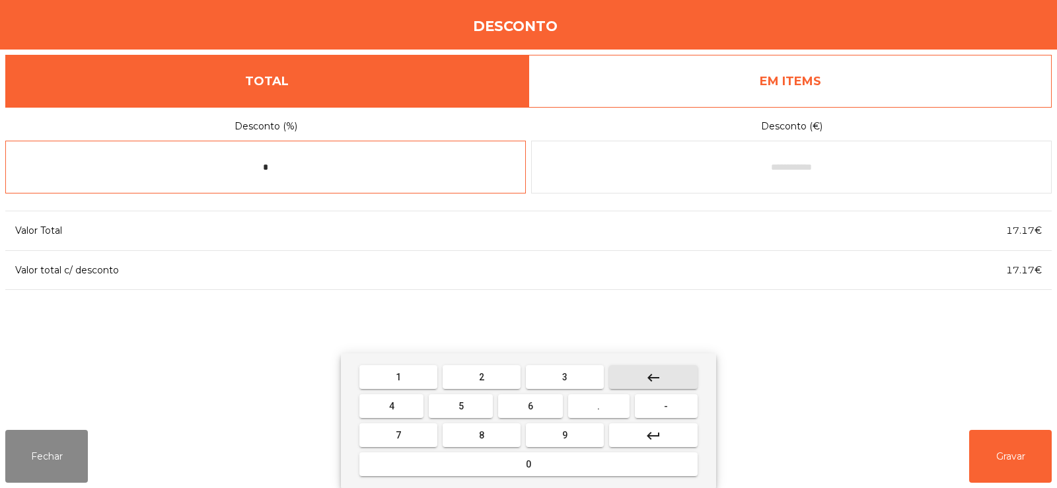
click at [670, 381] on button "keyboard_backspace" at bounding box center [653, 377] width 89 height 24
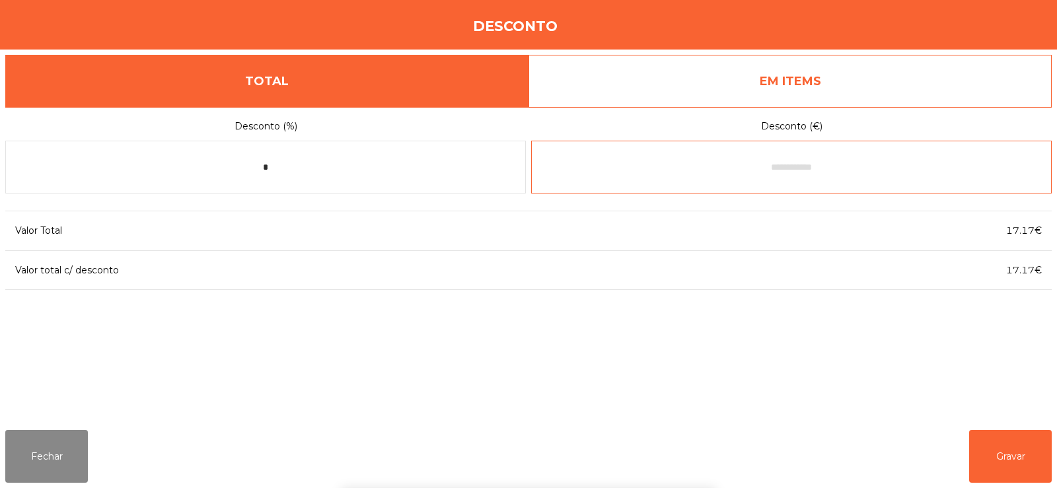
click at [846, 165] on input "text" at bounding box center [791, 167] width 521 height 53
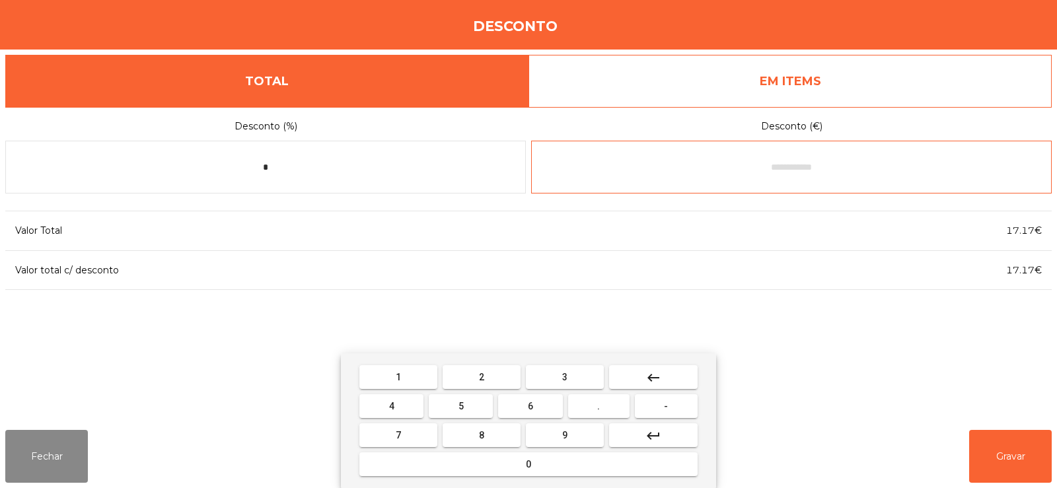
click at [671, 408] on button "-" at bounding box center [666, 406] width 63 height 24
click at [586, 464] on button "0" at bounding box center [528, 465] width 338 height 24
click at [475, 408] on button "5" at bounding box center [461, 406] width 64 height 24
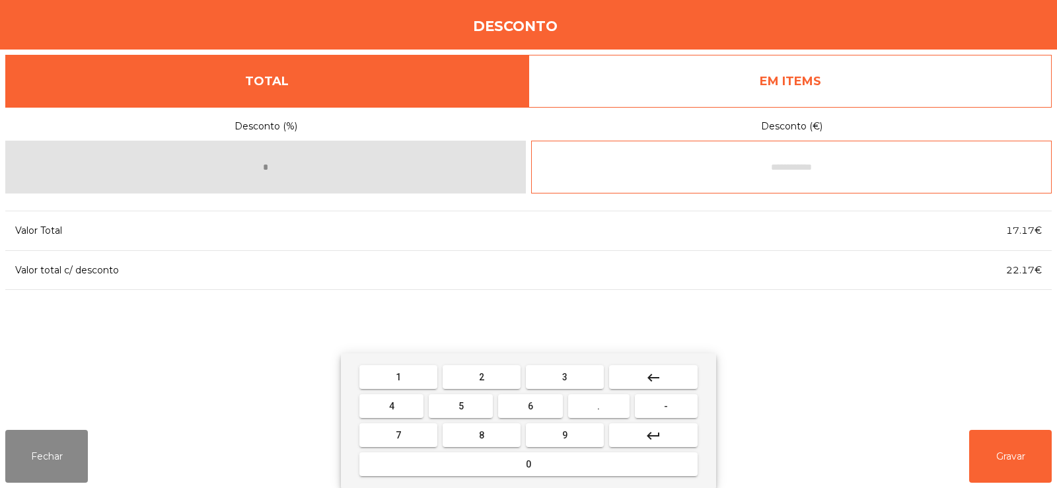
click at [673, 379] on button "keyboard_backspace" at bounding box center [653, 377] width 89 height 24
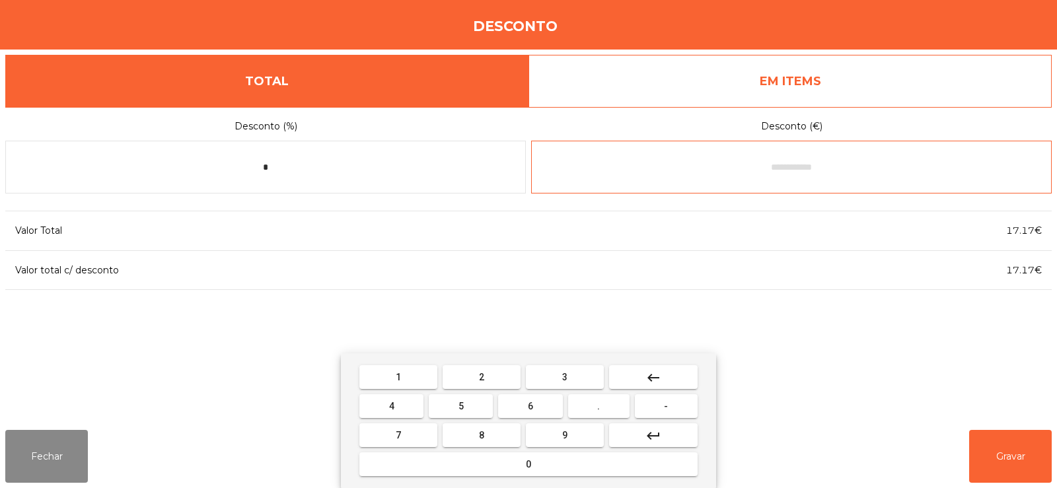
click at [610, 410] on button "." at bounding box center [598, 406] width 61 height 24
click at [479, 408] on button "5" at bounding box center [461, 406] width 64 height 24
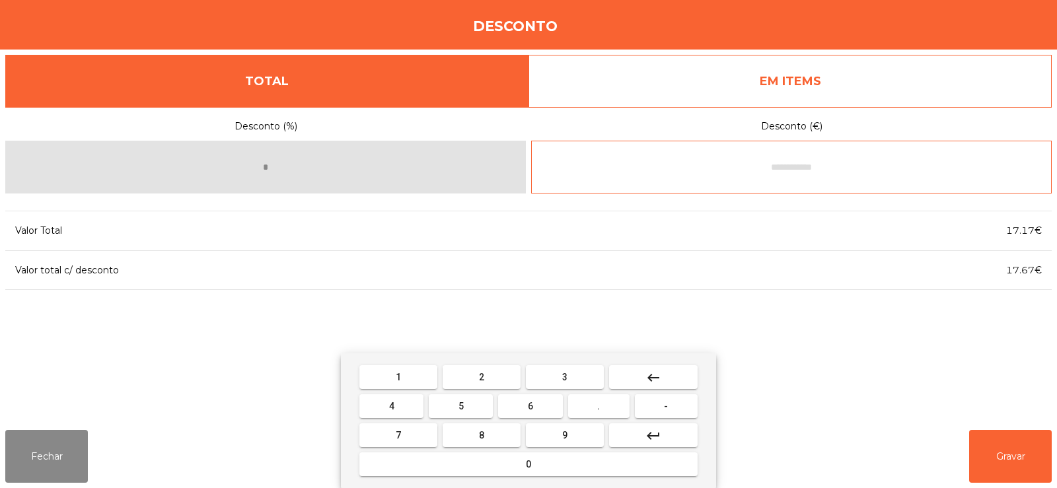
click at [564, 435] on span "9" at bounding box center [564, 435] width 5 height 11
click at [542, 412] on button "6" at bounding box center [530, 406] width 64 height 24
click at [669, 383] on button "keyboard_backspace" at bounding box center [653, 377] width 89 height 24
click at [661, 388] on button "keyboard_backspace" at bounding box center [653, 377] width 89 height 24
click at [657, 388] on button "keyboard_backspace" at bounding box center [653, 377] width 89 height 24
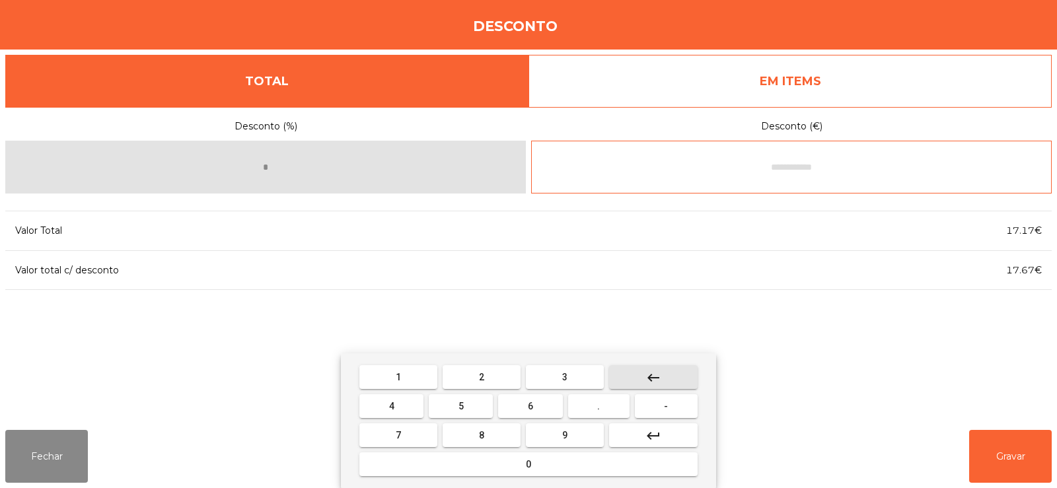
click at [658, 387] on button "keyboard_backspace" at bounding box center [653, 377] width 89 height 24
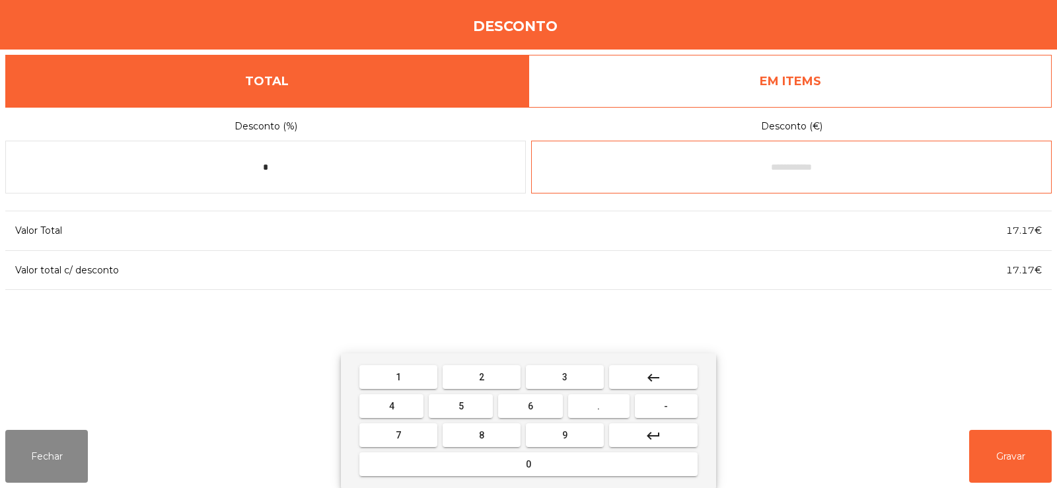
click at [661, 382] on mat-icon "keyboard_backspace" at bounding box center [653, 378] width 16 height 16
click at [478, 411] on button "5" at bounding box center [461, 406] width 64 height 24
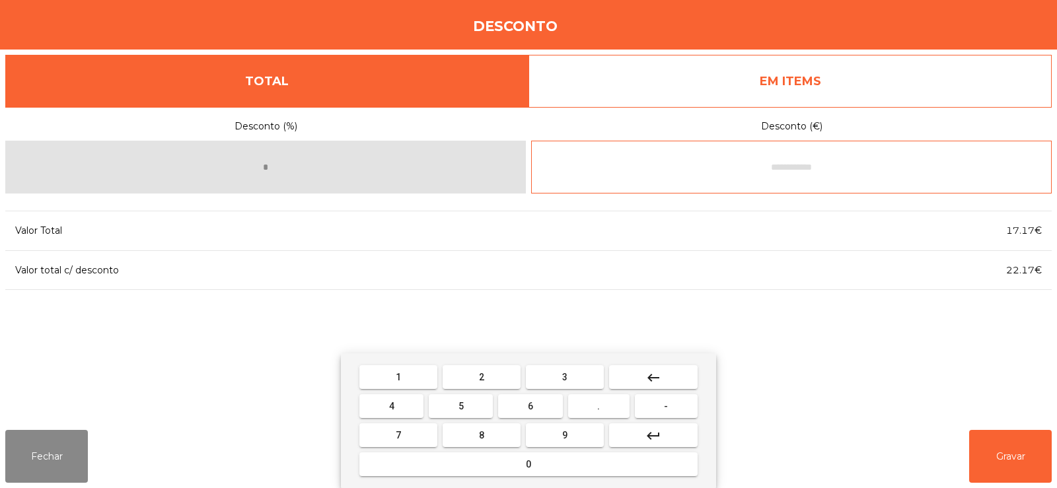
click at [611, 413] on button "." at bounding box center [598, 406] width 61 height 24
click at [585, 439] on button "9" at bounding box center [565, 435] width 78 height 24
click at [544, 406] on button "6" at bounding box center [530, 406] width 64 height 24
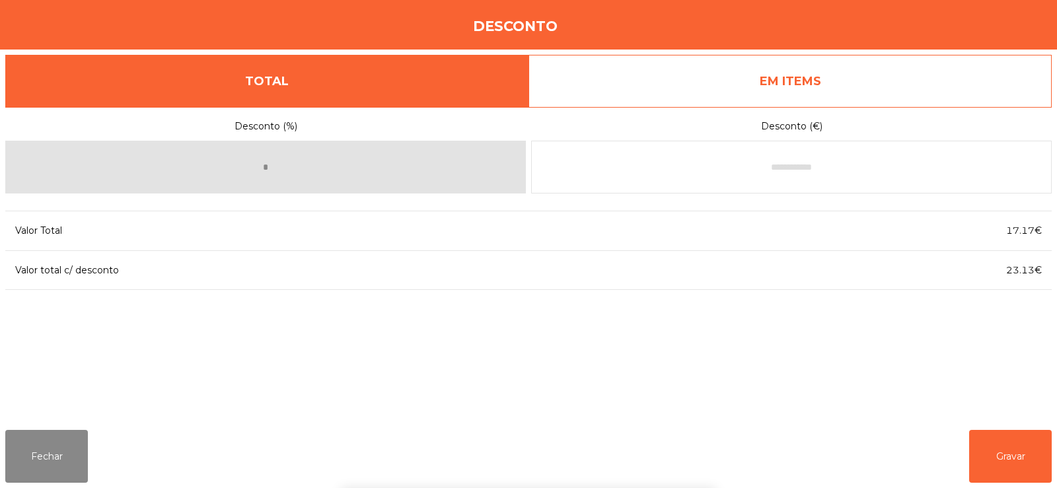
click at [1016, 460] on div "1 2 3 keyboard_backspace 4 5 6 . - 7 8 9 keyboard_return 0" at bounding box center [528, 420] width 1057 height 135
click at [1019, 456] on button "Gravar" at bounding box center [1010, 456] width 83 height 53
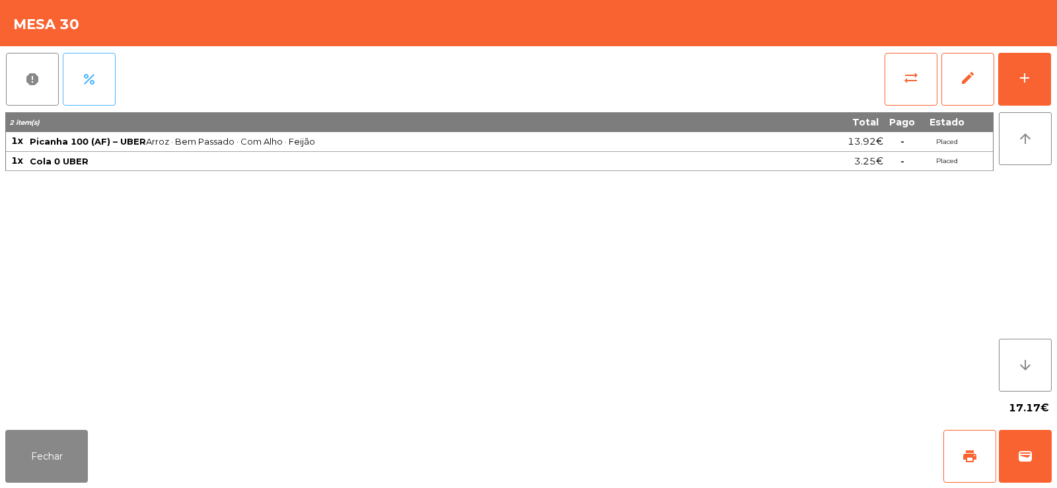
click at [98, 85] on button "percent" at bounding box center [89, 79] width 53 height 53
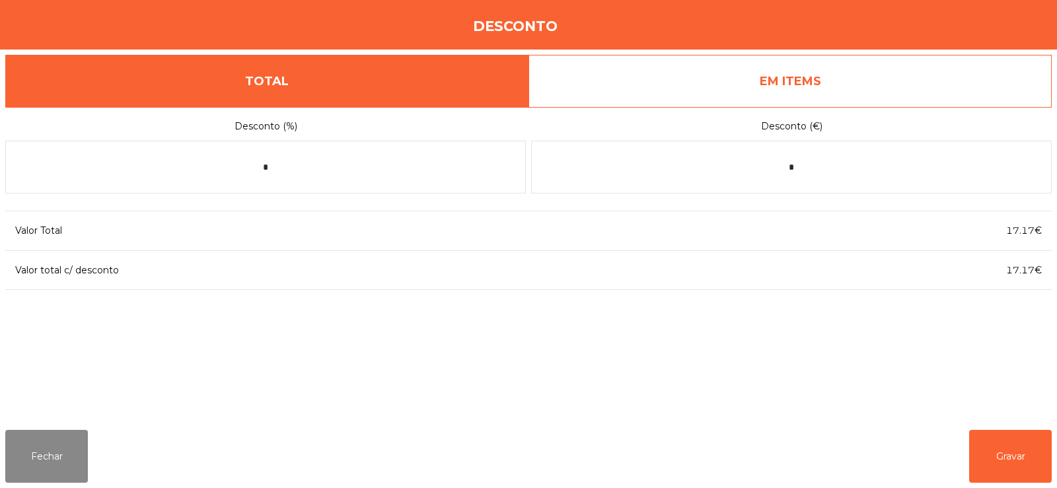
click at [872, 77] on link "EM ITEMS" at bounding box center [790, 81] width 523 height 53
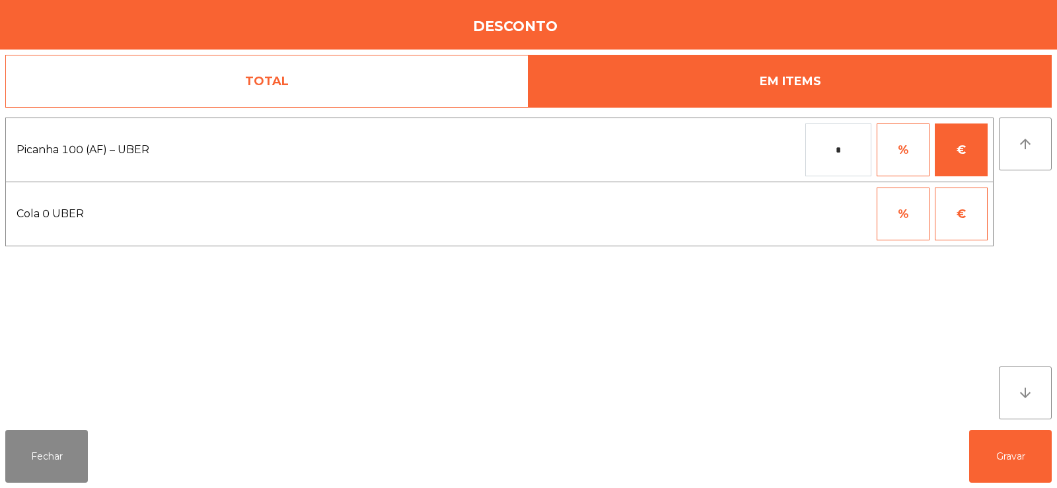
click at [854, 153] on input "*" at bounding box center [838, 150] width 66 height 53
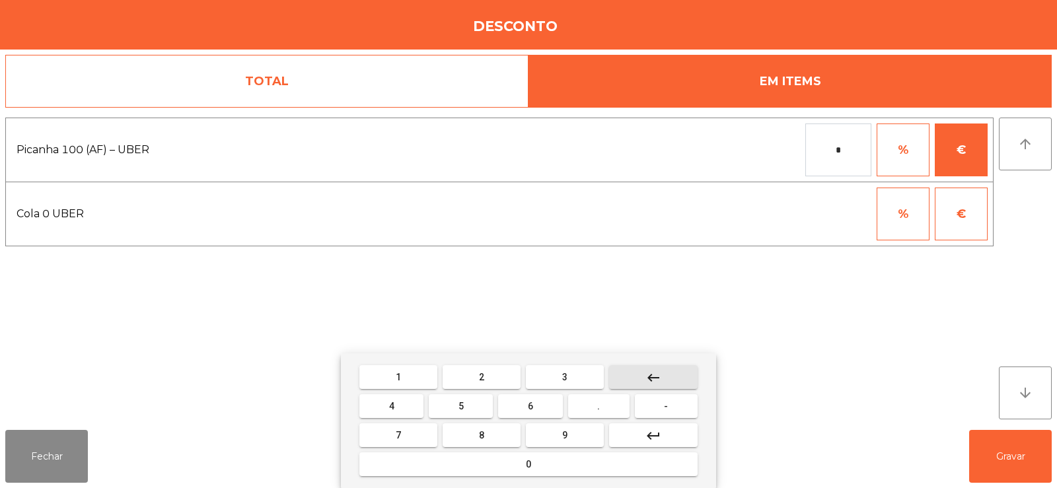
click at [649, 378] on mat-icon "keyboard_backspace" at bounding box center [653, 378] width 16 height 16
click at [647, 378] on mat-icon "keyboard_backspace" at bounding box center [653, 378] width 16 height 16
click at [667, 406] on span "-" at bounding box center [666, 406] width 4 height 11
click at [473, 414] on button "5" at bounding box center [461, 406] width 64 height 24
click at [610, 407] on button "." at bounding box center [598, 406] width 61 height 24
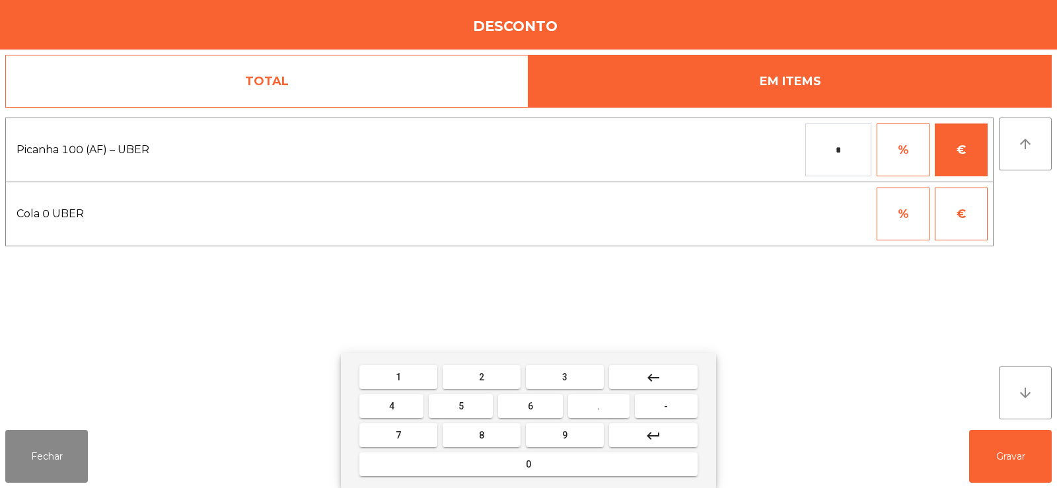
click at [587, 441] on button "9" at bounding box center [565, 435] width 78 height 24
click at [546, 407] on button "6" at bounding box center [530, 406] width 64 height 24
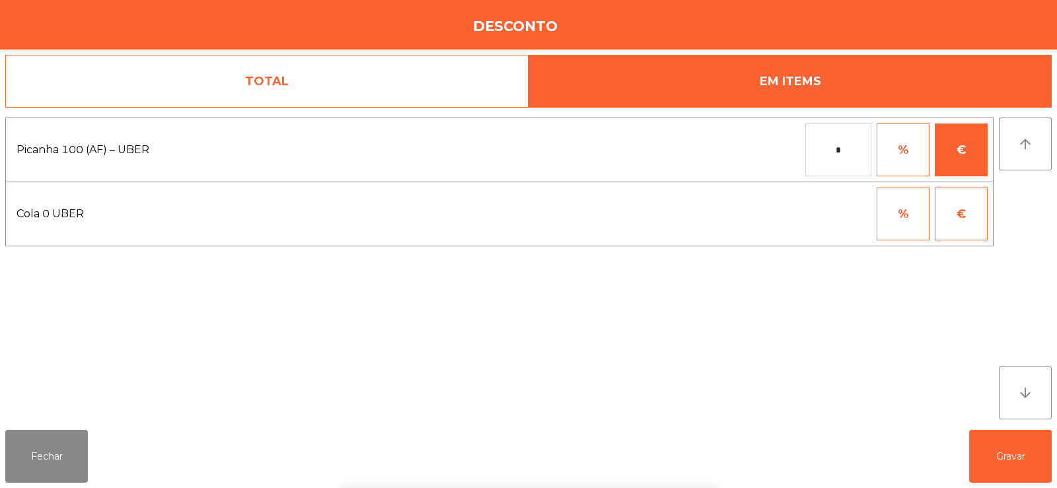
click at [1003, 450] on div "1 2 3 keyboard_backspace 4 5 6 . - 7 8 9 keyboard_return 0" at bounding box center [528, 420] width 1057 height 135
click at [1005, 457] on button "Gravar" at bounding box center [1010, 456] width 83 height 53
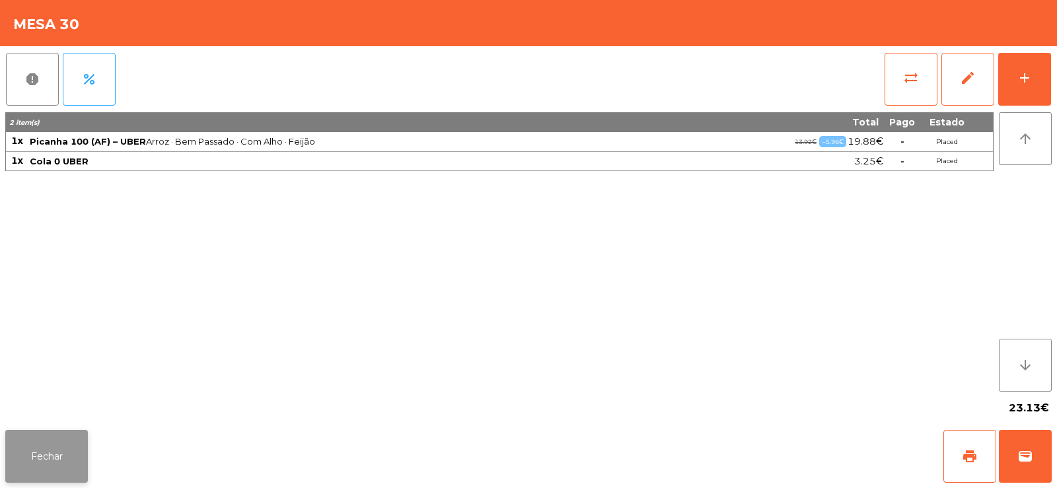
click at [61, 471] on button "Fechar" at bounding box center [46, 456] width 83 height 53
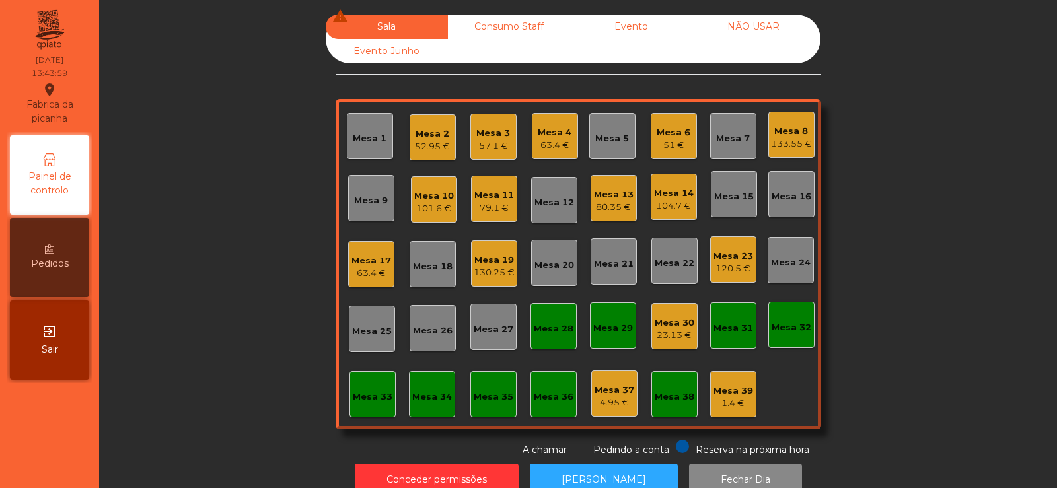
scroll to position [32, 0]
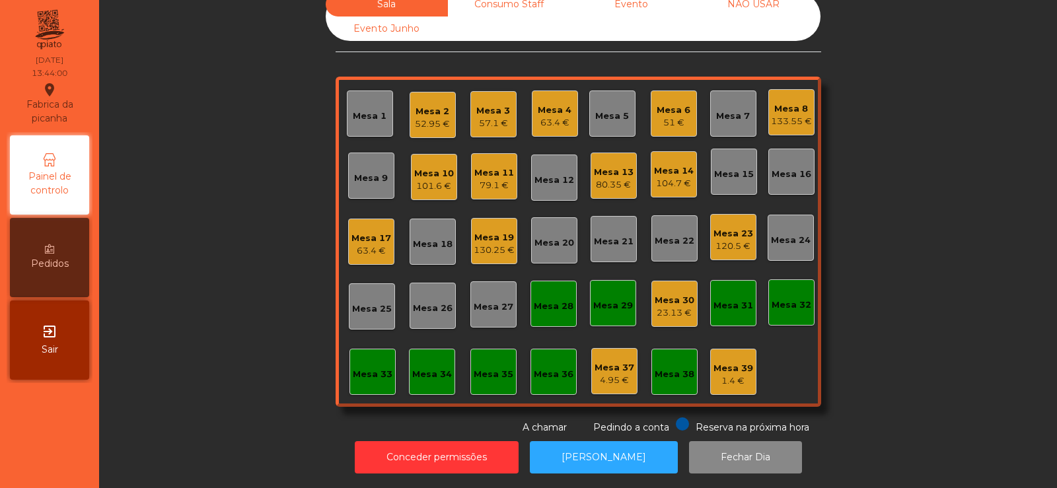
click at [437, 118] on div "52.95 €" at bounding box center [432, 124] width 35 height 13
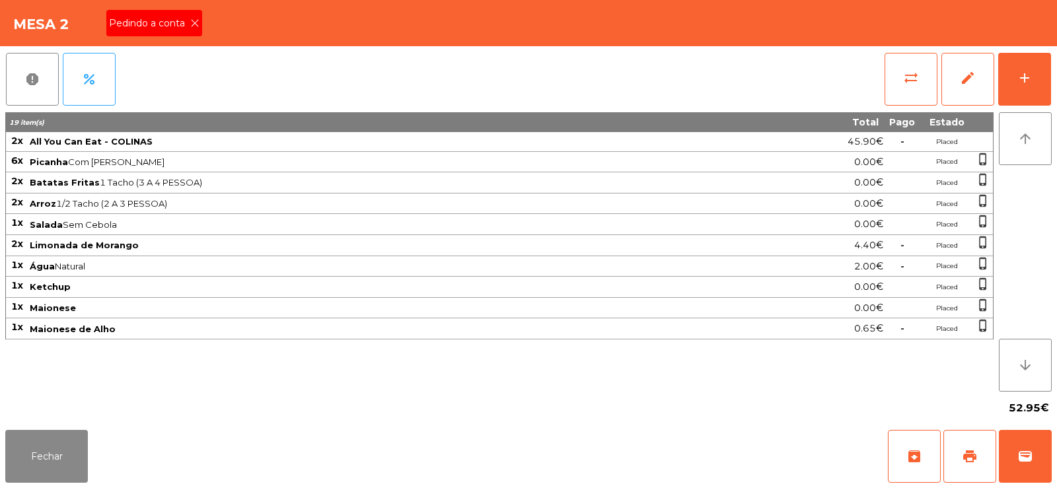
click at [194, 22] on icon at bounding box center [194, 22] width 9 height 9
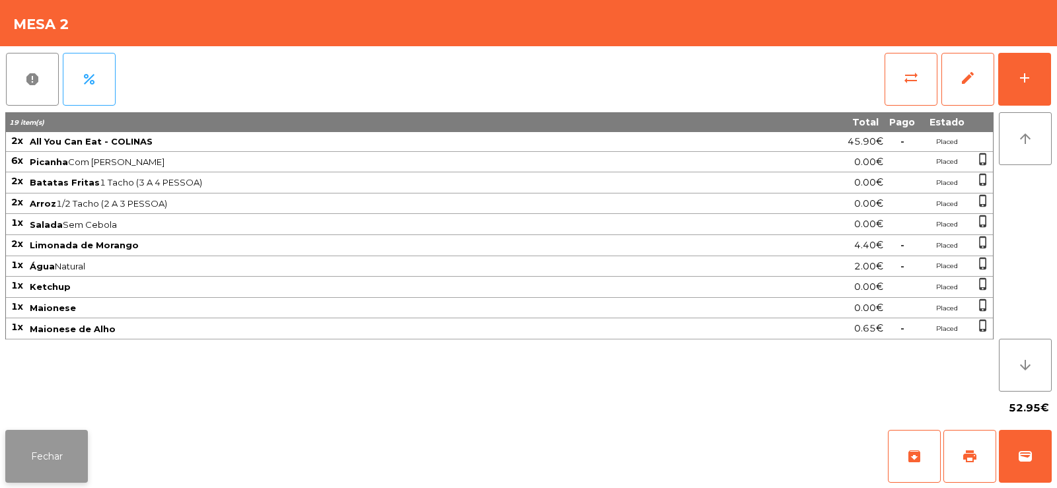
click at [51, 450] on button "Fechar" at bounding box center [46, 456] width 83 height 53
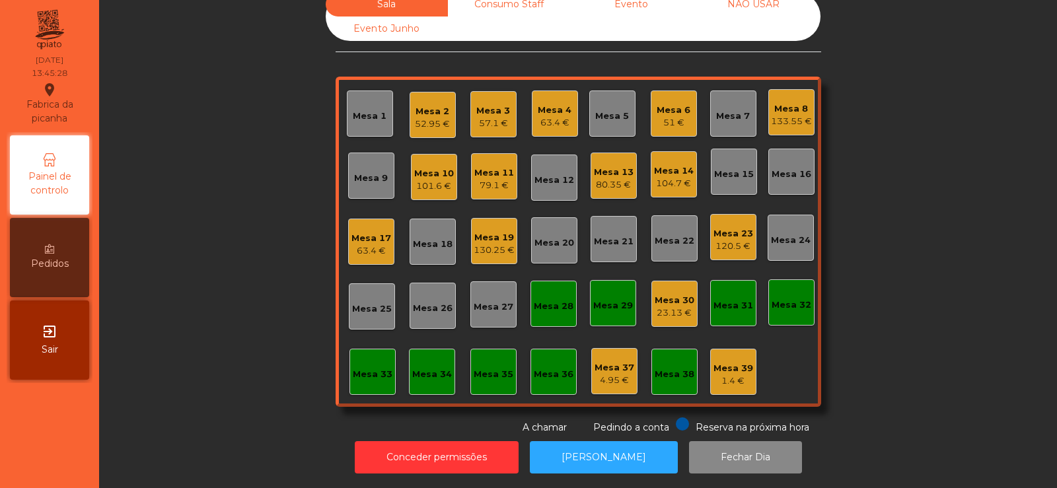
click at [608, 235] on div "Mesa 21" at bounding box center [614, 241] width 40 height 13
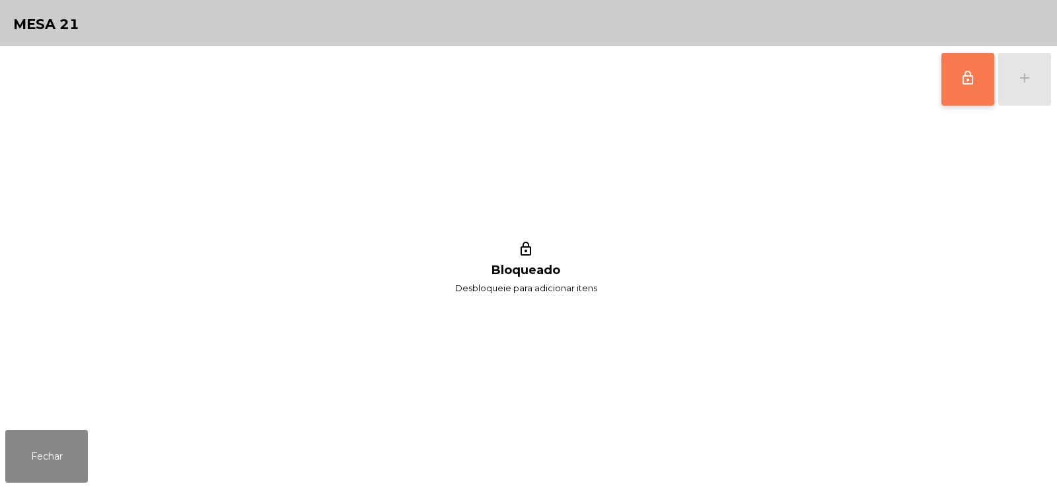
click at [986, 79] on button "lock_outline" at bounding box center [967, 79] width 53 height 53
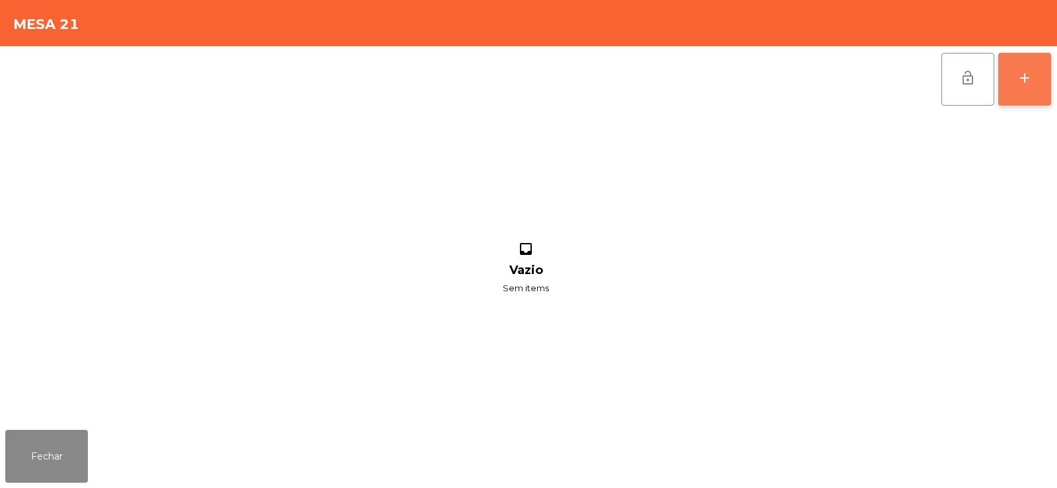
click at [1032, 96] on button "add" at bounding box center [1024, 79] width 53 height 53
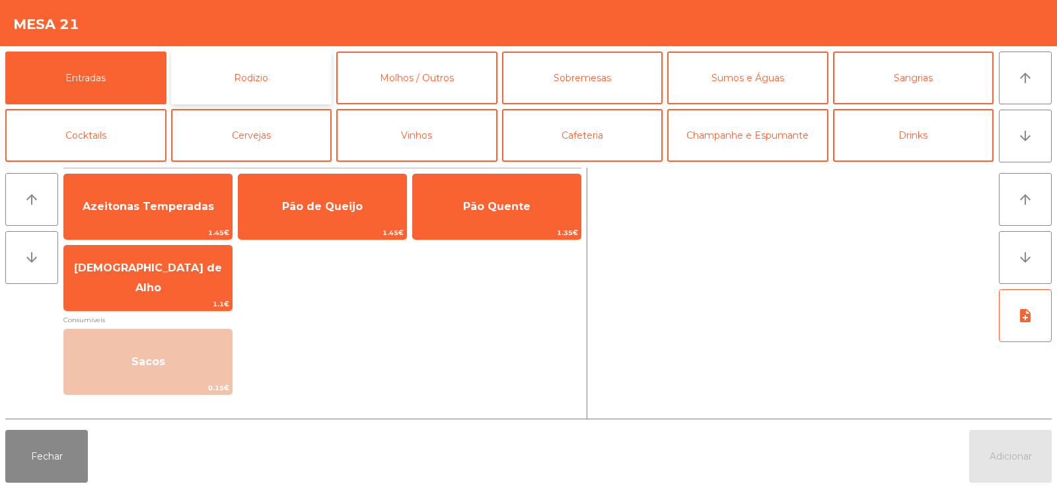
click at [295, 87] on button "Rodizio" at bounding box center [251, 78] width 161 height 53
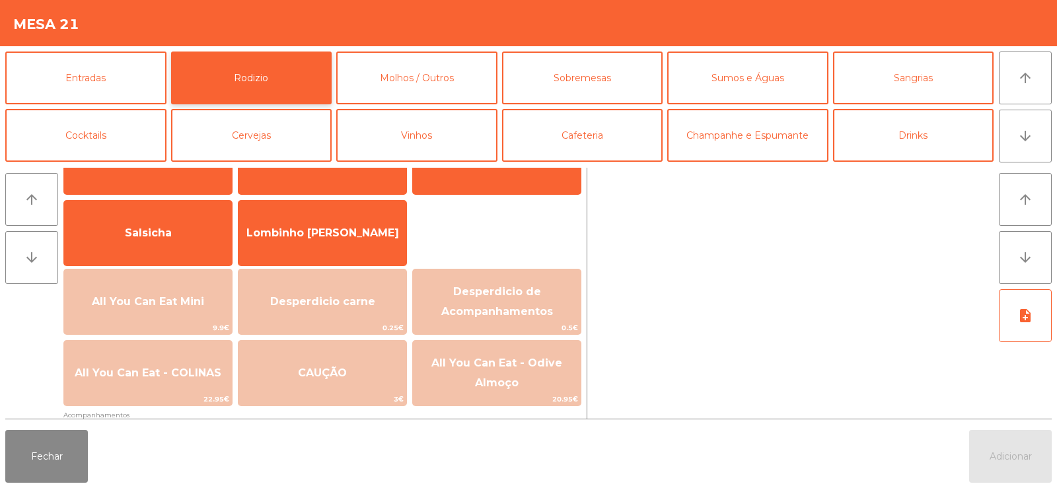
scroll to position [77, 0]
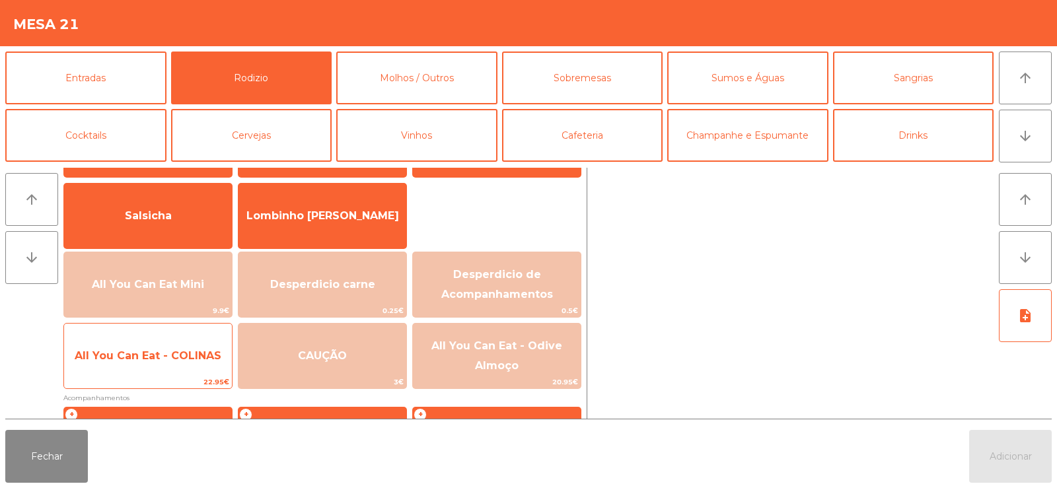
click at [196, 349] on span "All You Can Eat - COLINAS" at bounding box center [148, 355] width 147 height 13
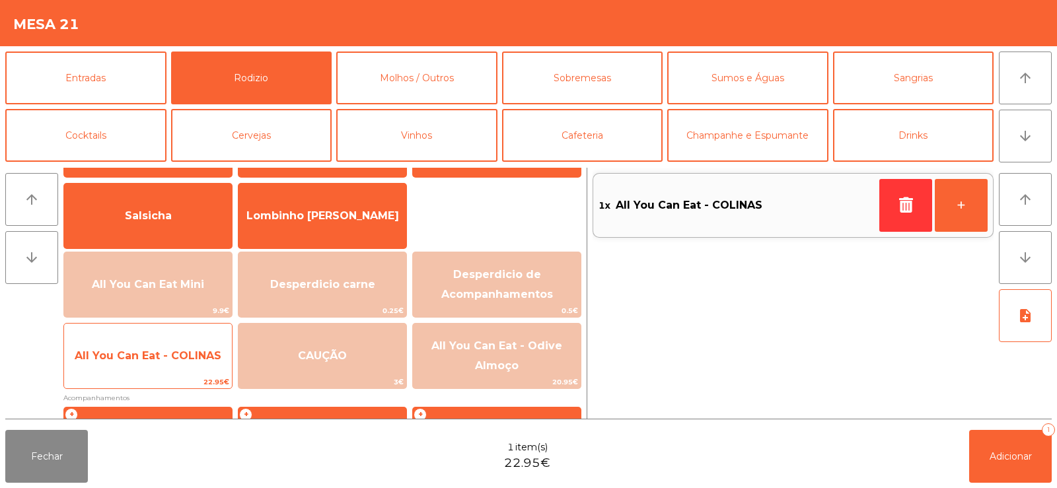
click at [187, 346] on span "All You Can Eat - COLINAS" at bounding box center [148, 356] width 168 height 36
click at [184, 344] on span "All You Can Eat - COLINAS" at bounding box center [148, 356] width 168 height 36
click at [183, 350] on span "All You Can Eat - COLINAS" at bounding box center [148, 355] width 147 height 13
click at [187, 354] on span "All You Can Eat - COLINAS" at bounding box center [148, 355] width 147 height 13
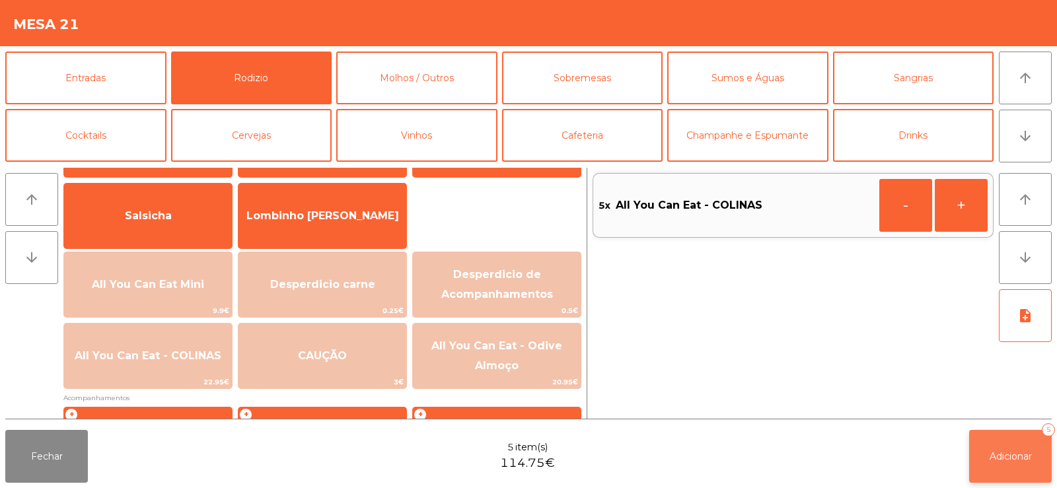
click at [1011, 462] on span "Adicionar" at bounding box center [1011, 457] width 42 height 12
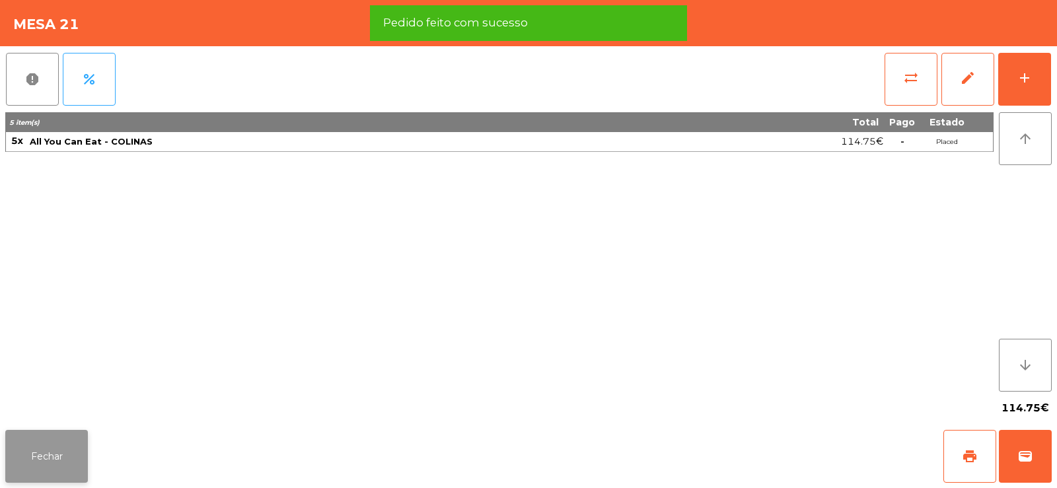
click at [55, 460] on button "Fechar" at bounding box center [46, 456] width 83 height 53
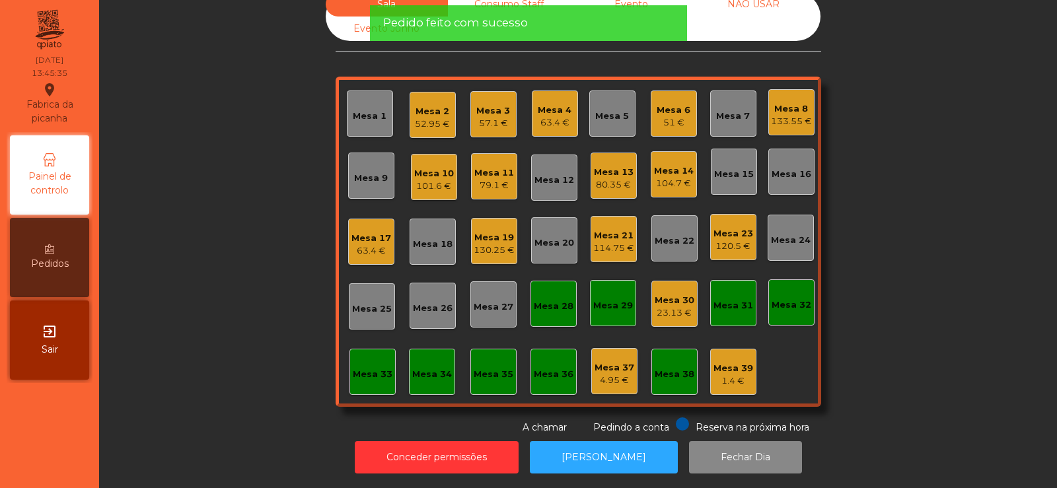
click at [439, 105] on div "Mesa 2" at bounding box center [432, 111] width 35 height 13
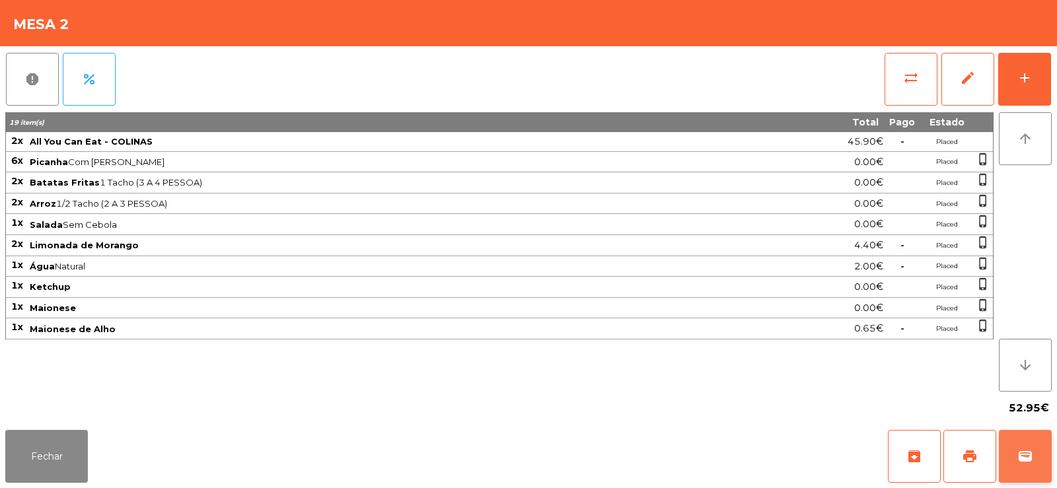
click at [1022, 462] on span "wallet" at bounding box center [1025, 457] width 16 height 16
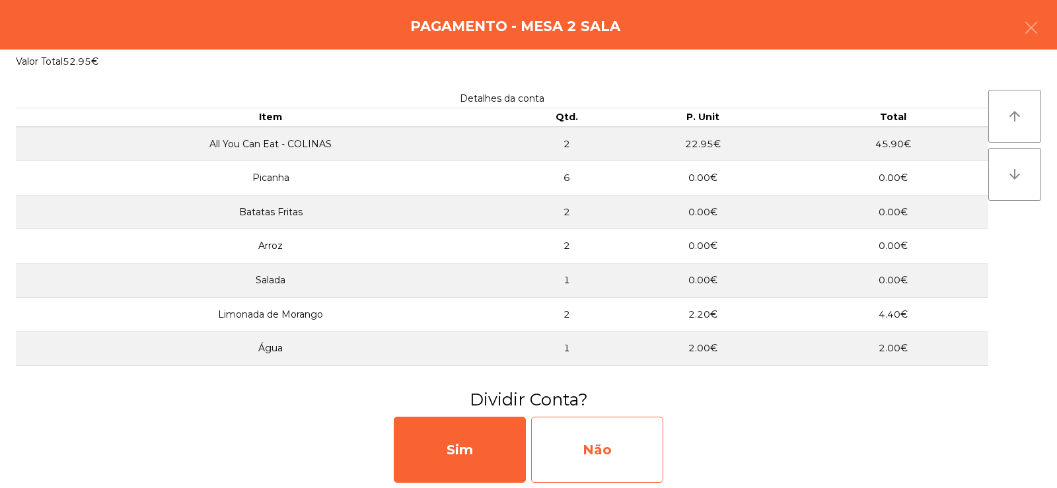
click at [641, 445] on div "Não" at bounding box center [597, 450] width 132 height 66
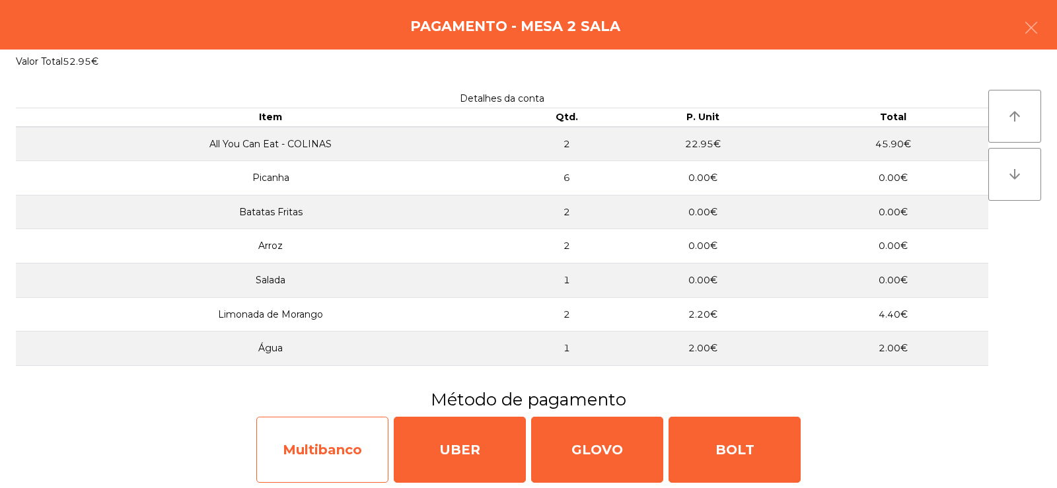
click at [361, 447] on div "Multibanco" at bounding box center [322, 450] width 132 height 66
select select "**"
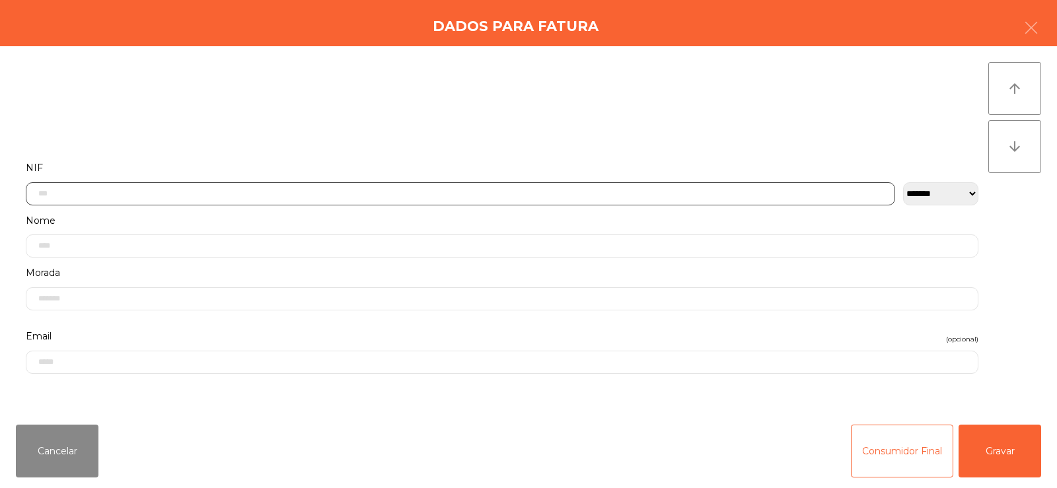
click at [542, 192] on input "text" at bounding box center [460, 193] width 869 height 23
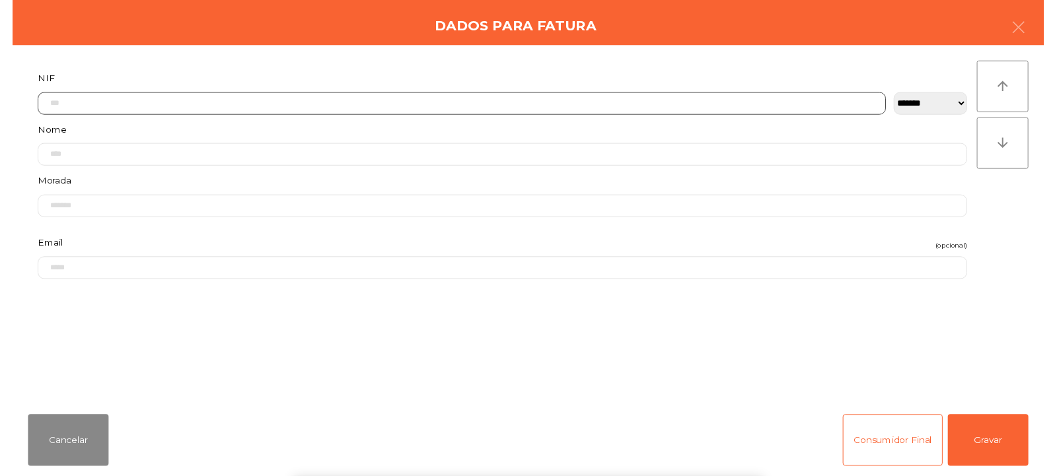
scroll to position [96, 0]
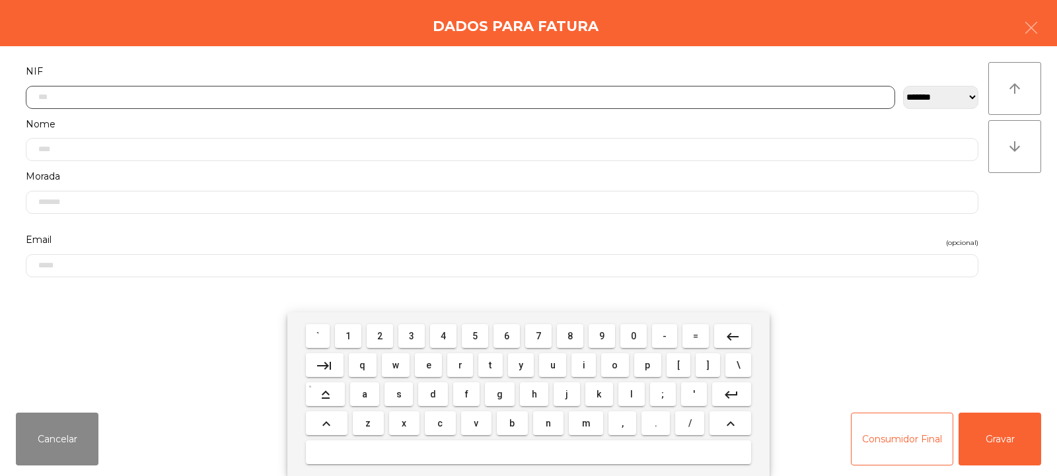
click at [608, 93] on input "text" at bounding box center [460, 97] width 869 height 23
click at [544, 96] on input "text" at bounding box center [460, 97] width 869 height 23
click at [546, 94] on input "text" at bounding box center [460, 97] width 869 height 23
click at [552, 96] on input "text" at bounding box center [460, 97] width 869 height 23
click at [552, 92] on input "text" at bounding box center [460, 97] width 869 height 23
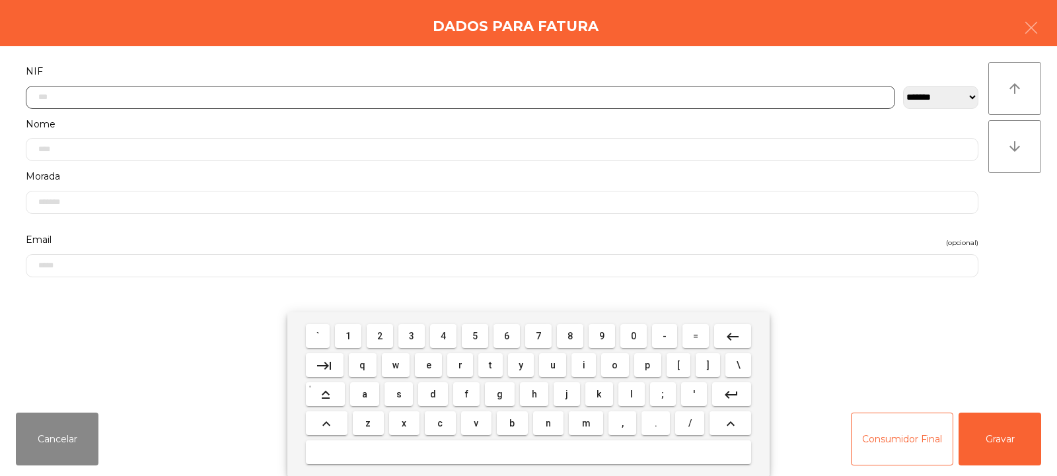
click at [548, 94] on input "text" at bounding box center [460, 97] width 869 height 23
click at [551, 94] on input "text" at bounding box center [460, 97] width 869 height 23
type input "*********"
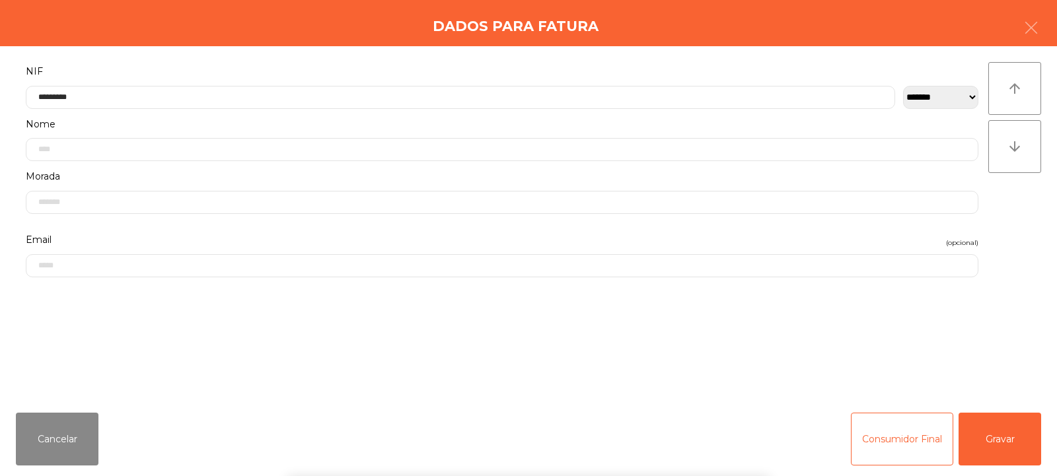
click at [1002, 444] on div "` 1 2 3 4 5 6 7 8 9 0 - = keyboard_backspace keyboard_tab q w e r t y u i o p […" at bounding box center [528, 394] width 1057 height 164
click at [998, 442] on button "Gravar" at bounding box center [1000, 439] width 83 height 53
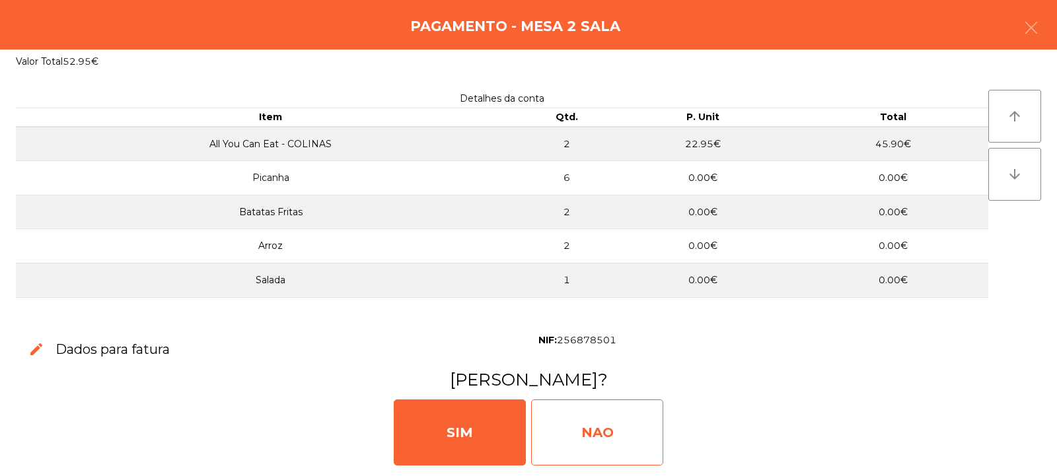
click at [601, 445] on div "NAO" at bounding box center [597, 433] width 132 height 66
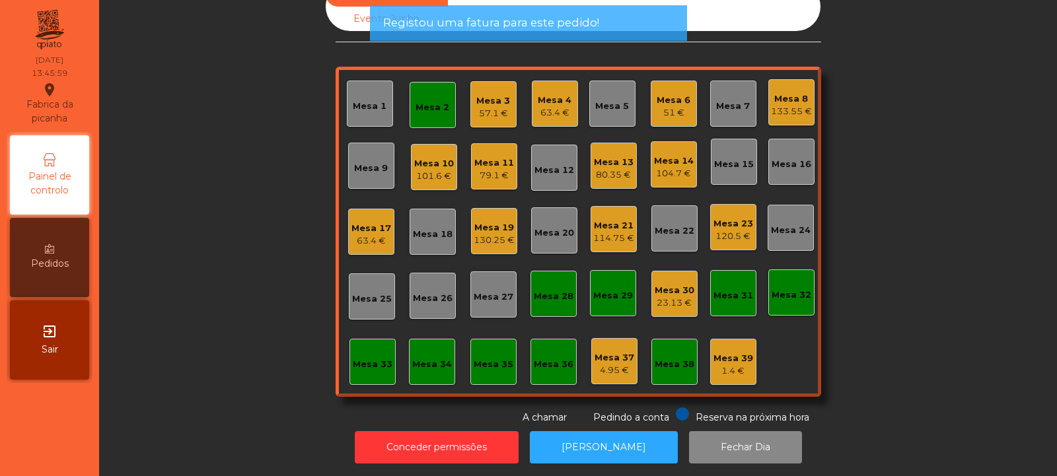
click at [433, 111] on div "Mesa 2" at bounding box center [433, 107] width 34 height 13
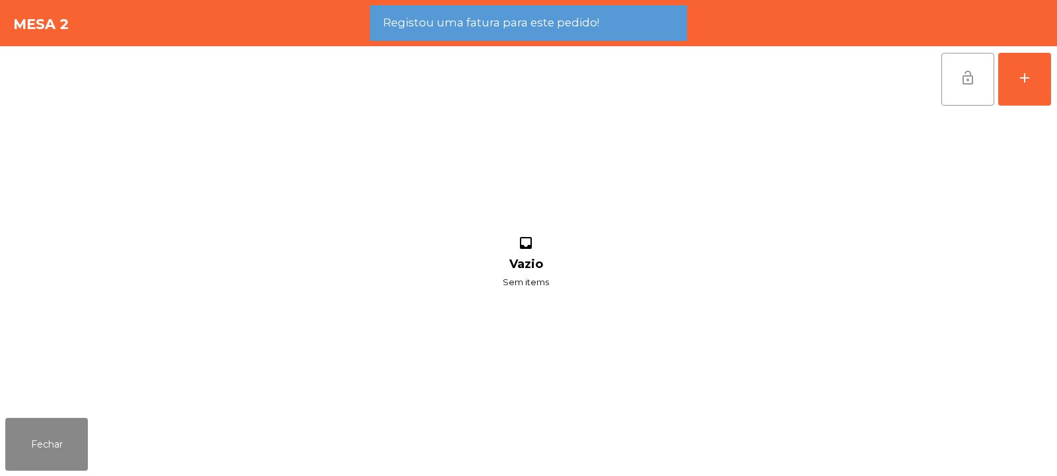
click at [969, 70] on span "lock_open" at bounding box center [968, 78] width 16 height 16
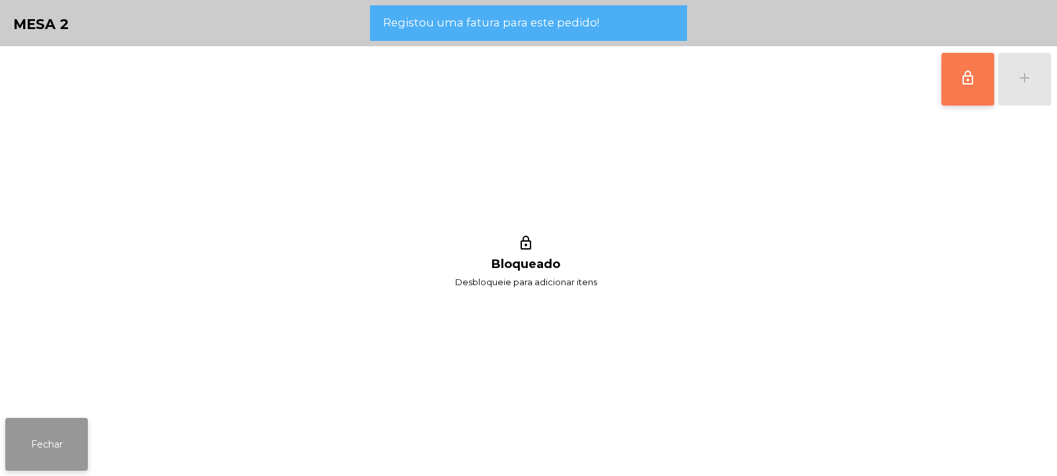
click at [52, 448] on button "Fechar" at bounding box center [46, 444] width 83 height 53
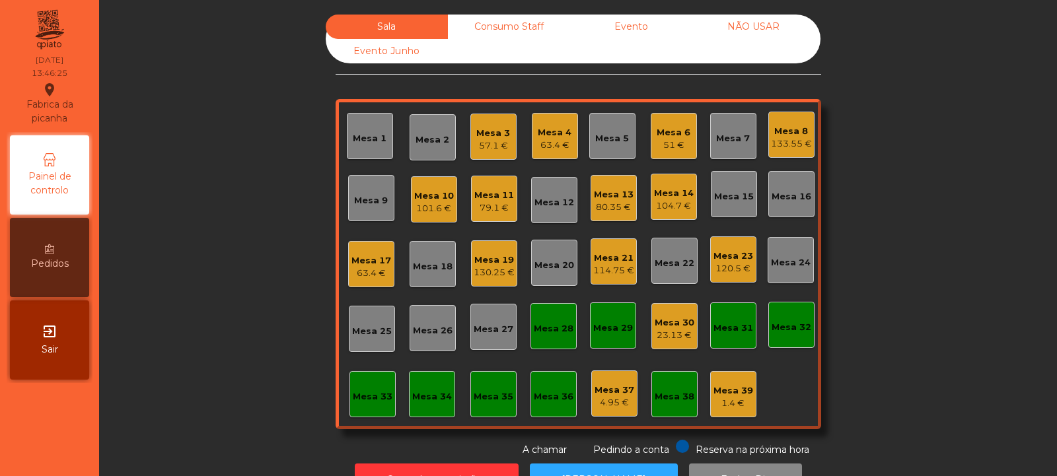
scroll to position [44, 0]
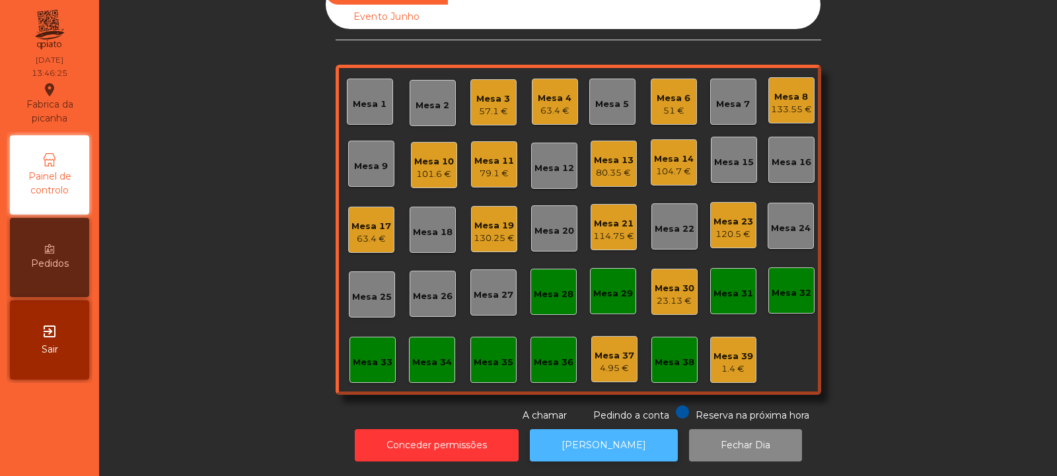
click at [626, 433] on button "[PERSON_NAME]" at bounding box center [604, 445] width 148 height 32
click at [675, 282] on div "Mesa 30" at bounding box center [675, 288] width 40 height 13
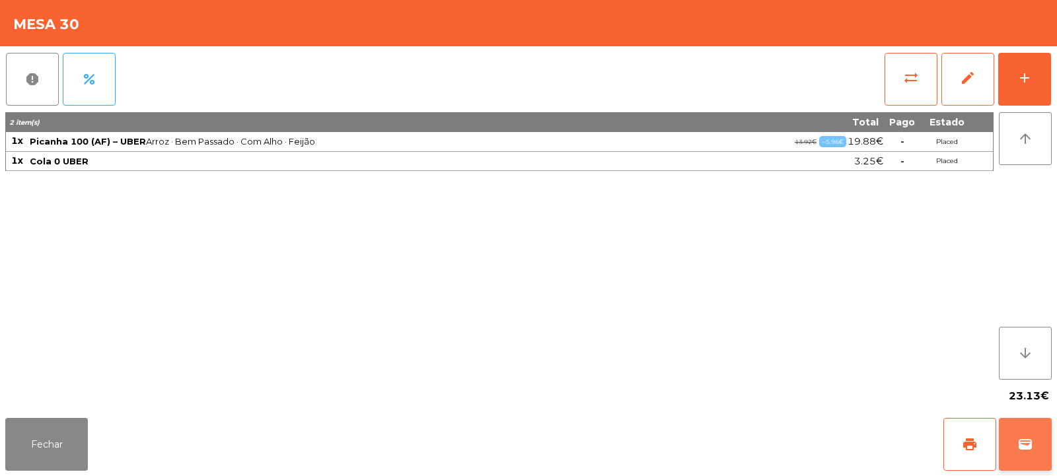
click at [1025, 446] on span "wallet" at bounding box center [1025, 445] width 16 height 16
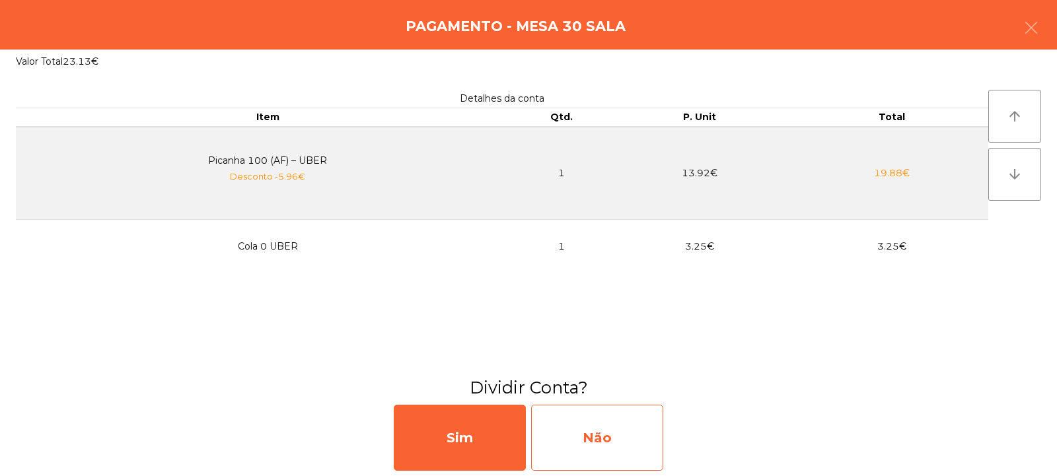
click at [606, 414] on div "Não" at bounding box center [597, 438] width 132 height 66
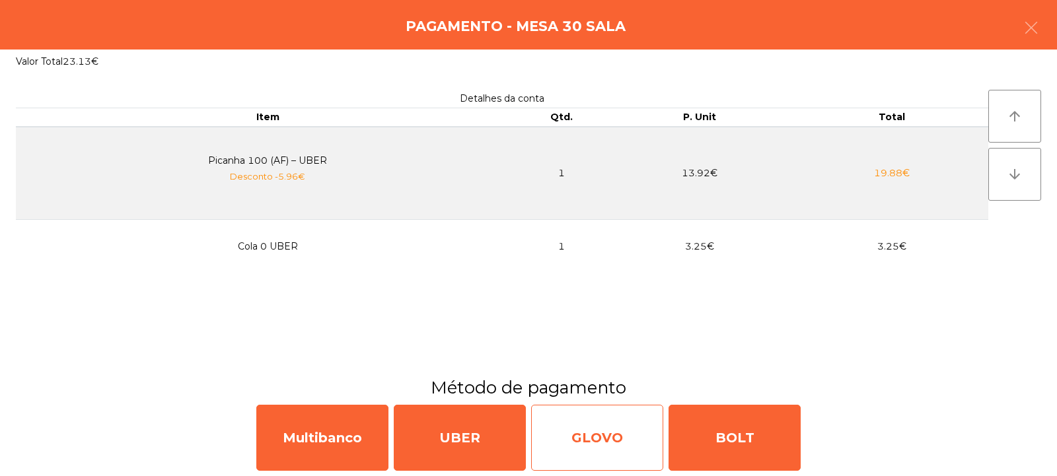
click at [642, 431] on div "GLOVO" at bounding box center [597, 438] width 132 height 66
select select "**"
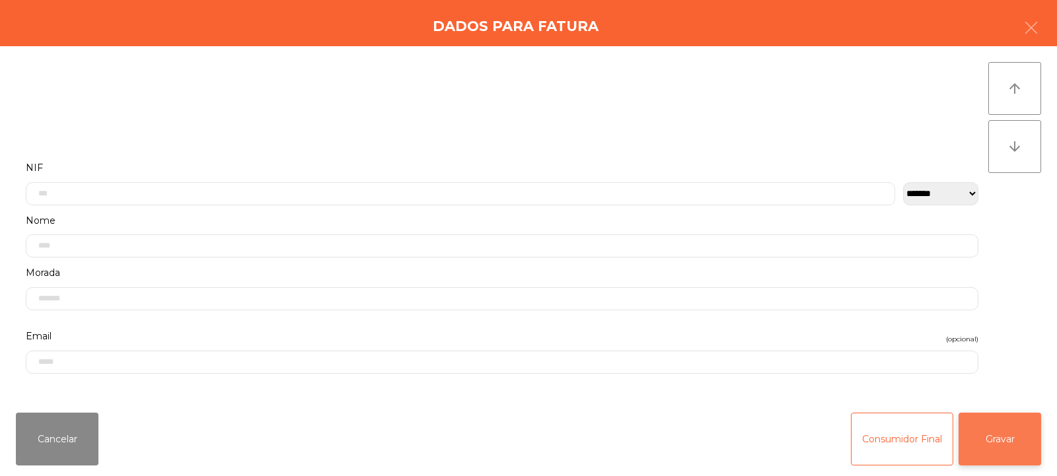
click at [1002, 435] on button "Gravar" at bounding box center [1000, 439] width 83 height 53
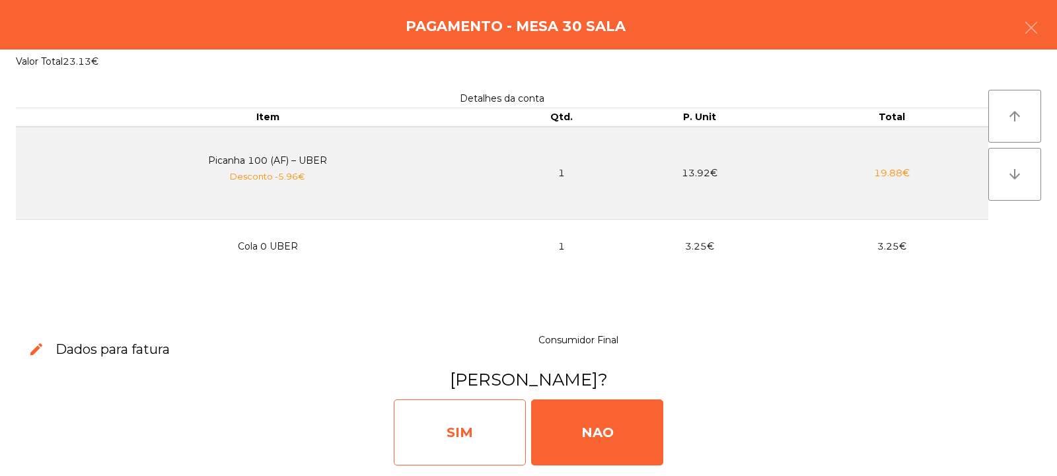
click at [468, 424] on div "SIM" at bounding box center [460, 433] width 132 height 66
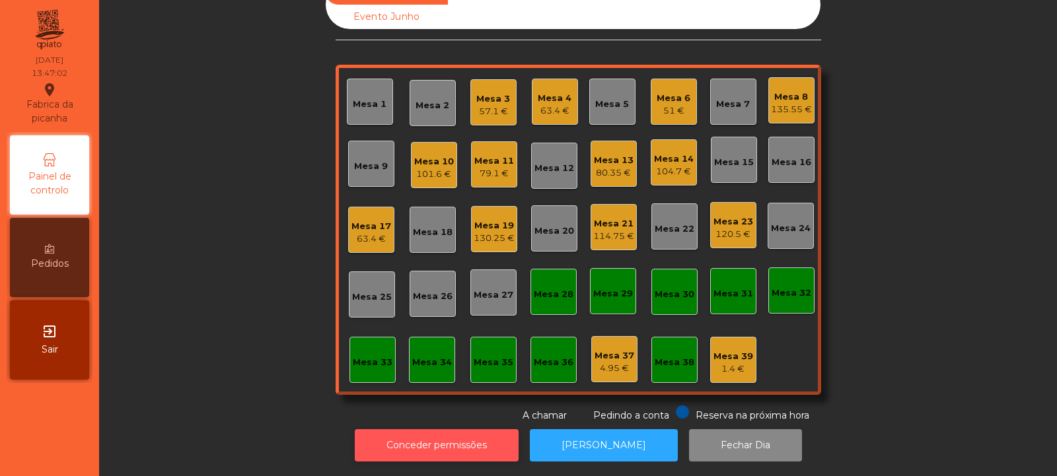
click at [435, 429] on button "Conceder permissões" at bounding box center [437, 445] width 164 height 32
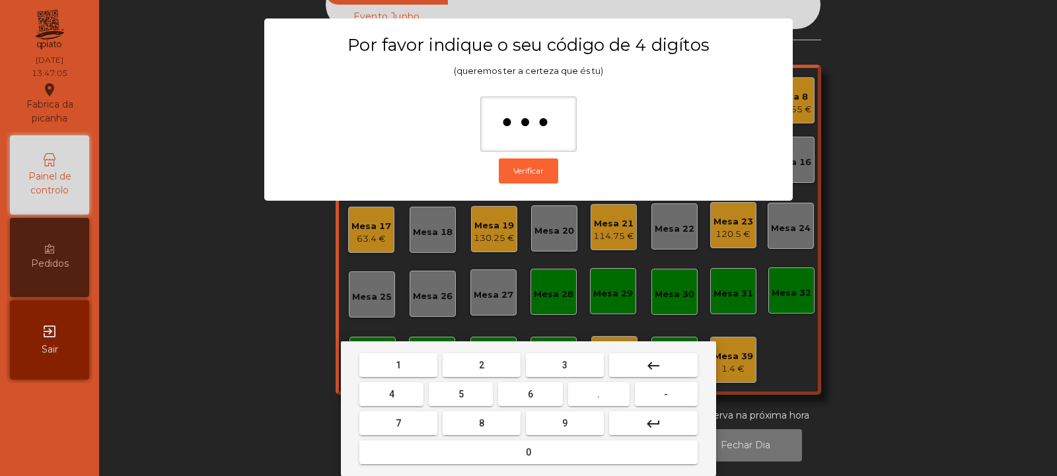
type input "****"
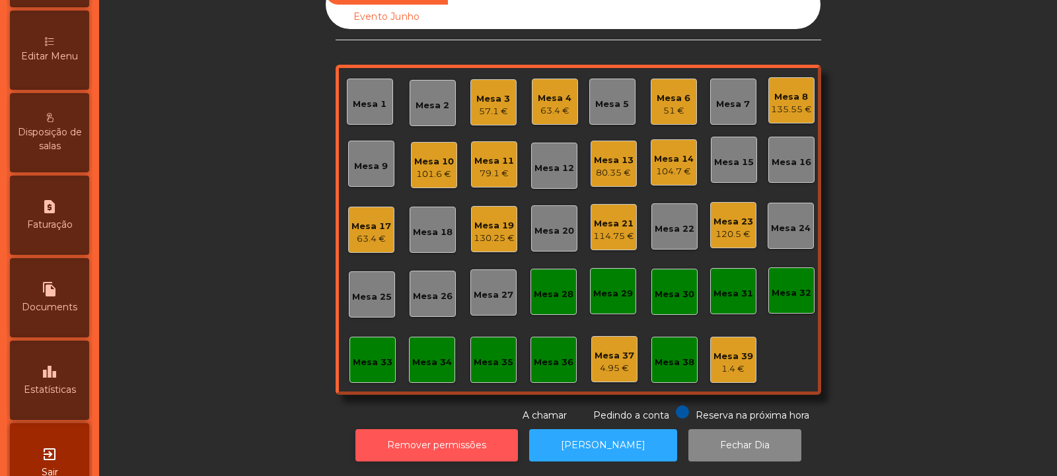
scroll to position [293, 0]
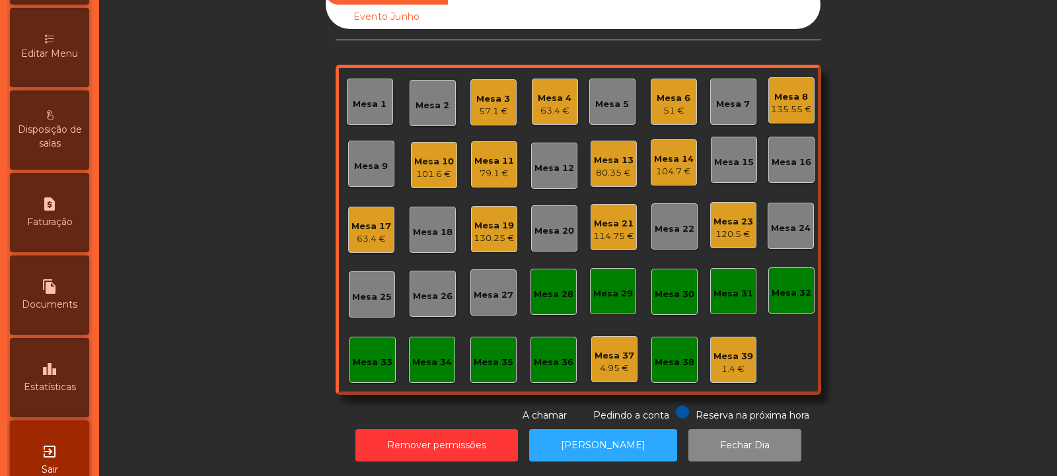
click at [69, 215] on span "Faturação" at bounding box center [50, 222] width 46 height 14
select select "*"
select select "****"
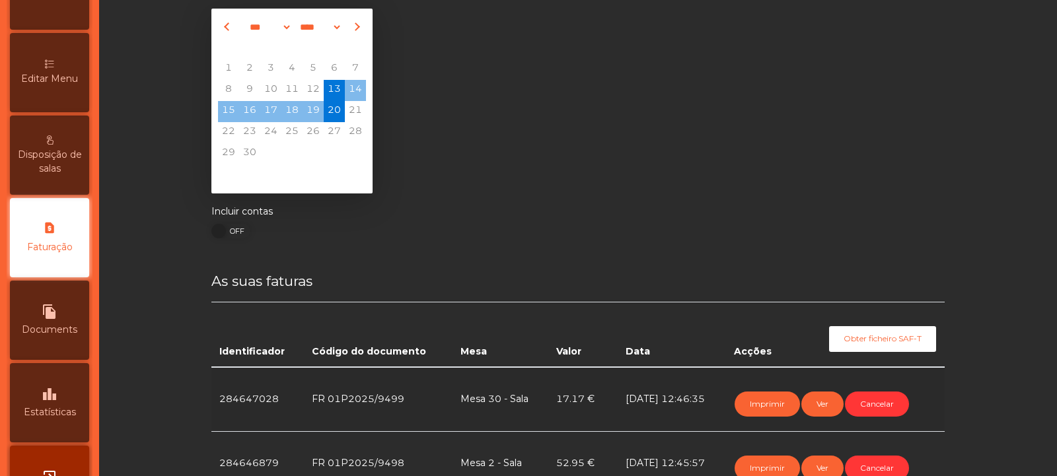
scroll to position [44, 0]
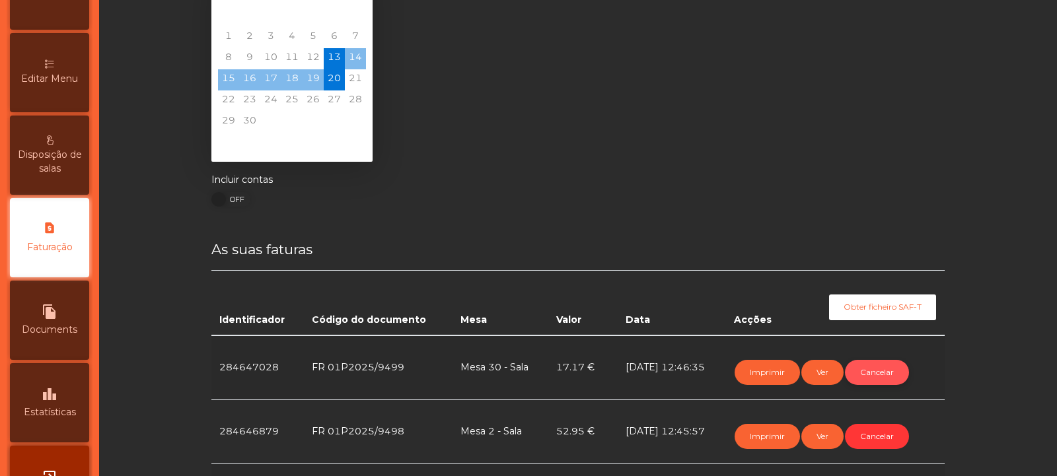
click at [877, 372] on button "Cancelar" at bounding box center [877, 372] width 64 height 25
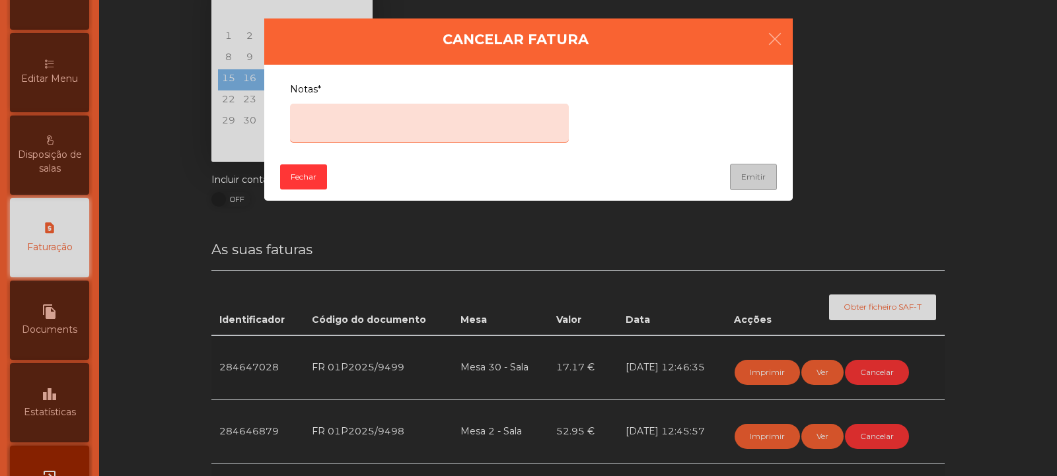
click at [497, 111] on textarea "Notas*" at bounding box center [429, 123] width 279 height 39
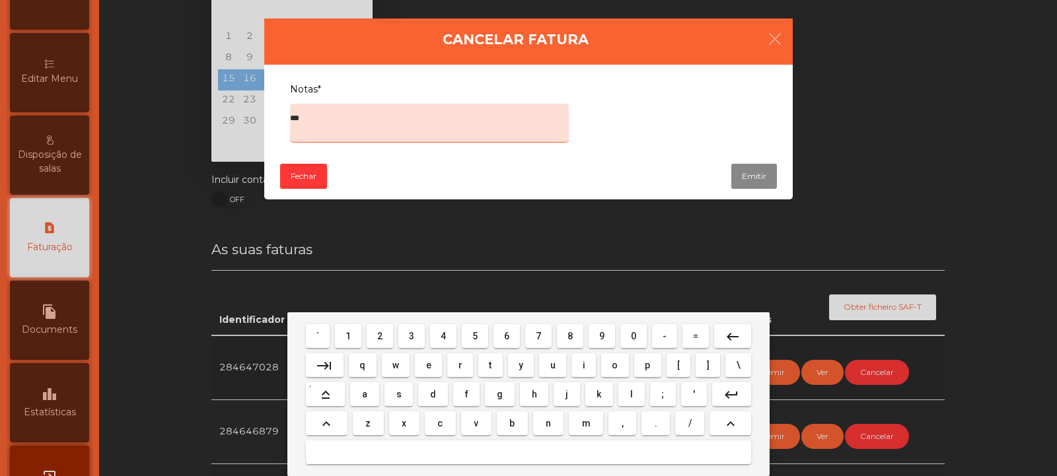
type textarea "****"
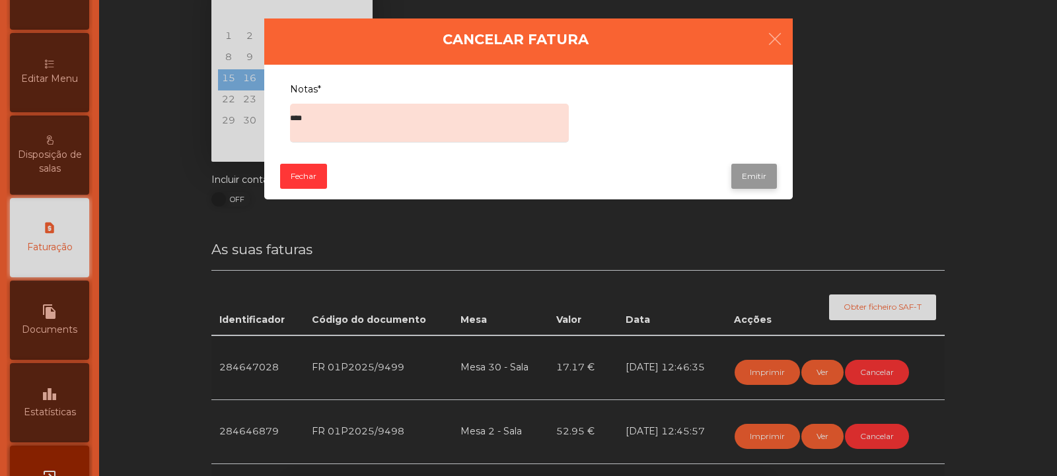
click at [758, 174] on button "Emitir" at bounding box center [754, 176] width 46 height 25
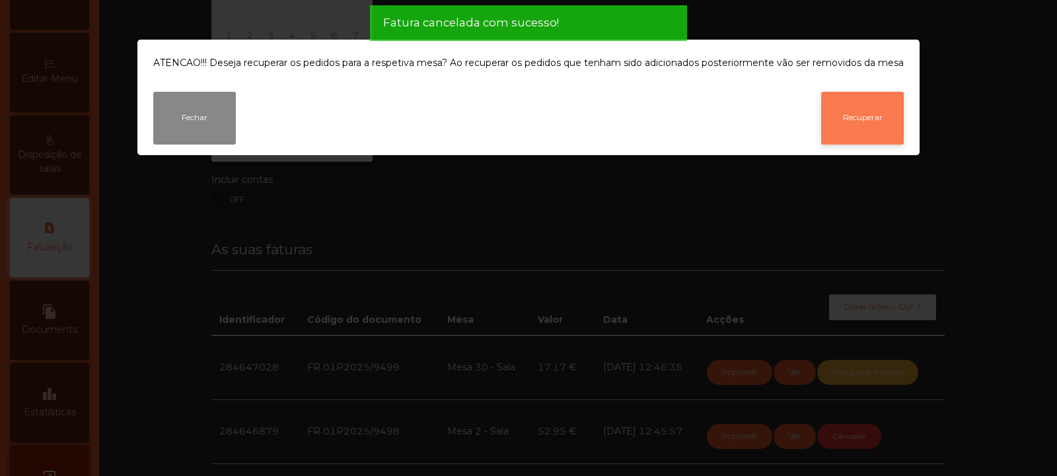
click at [873, 121] on button "Recuperar" at bounding box center [862, 118] width 83 height 53
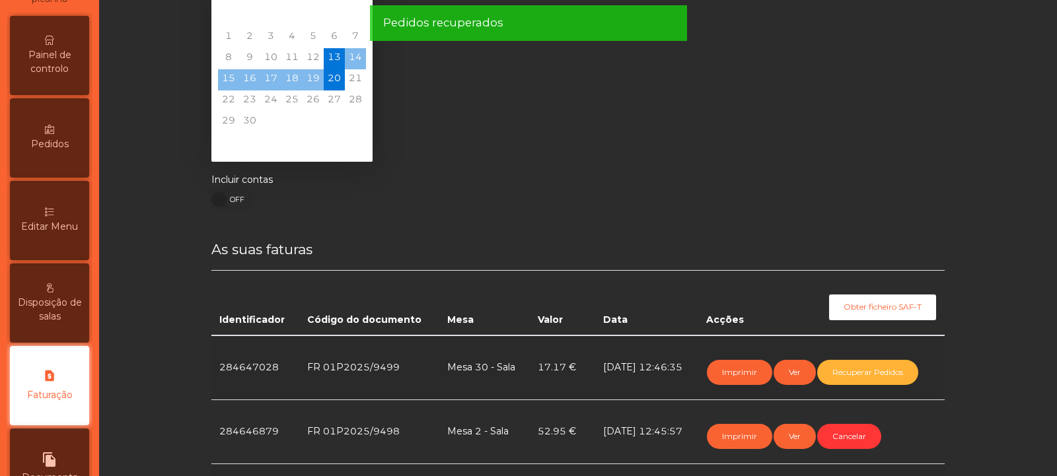
scroll to position [0, 0]
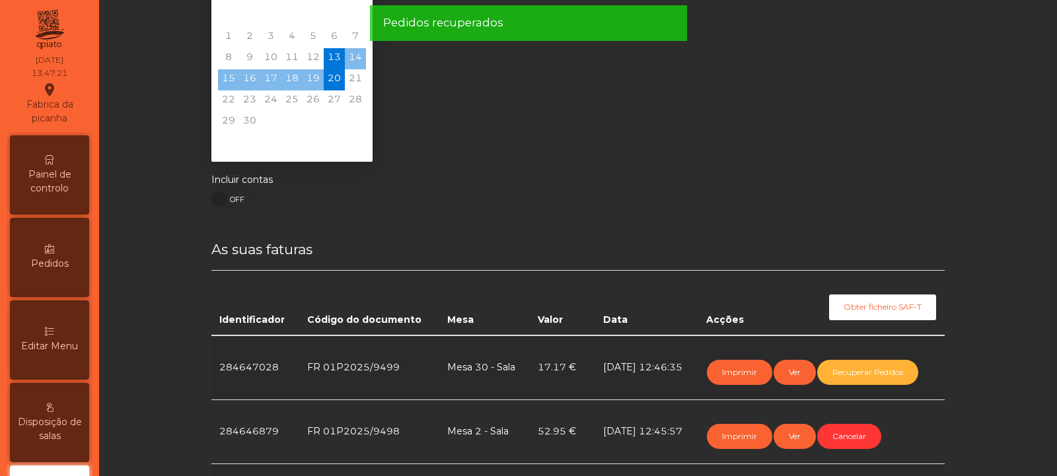
click at [55, 176] on span "Painel de controlo" at bounding box center [49, 182] width 73 height 28
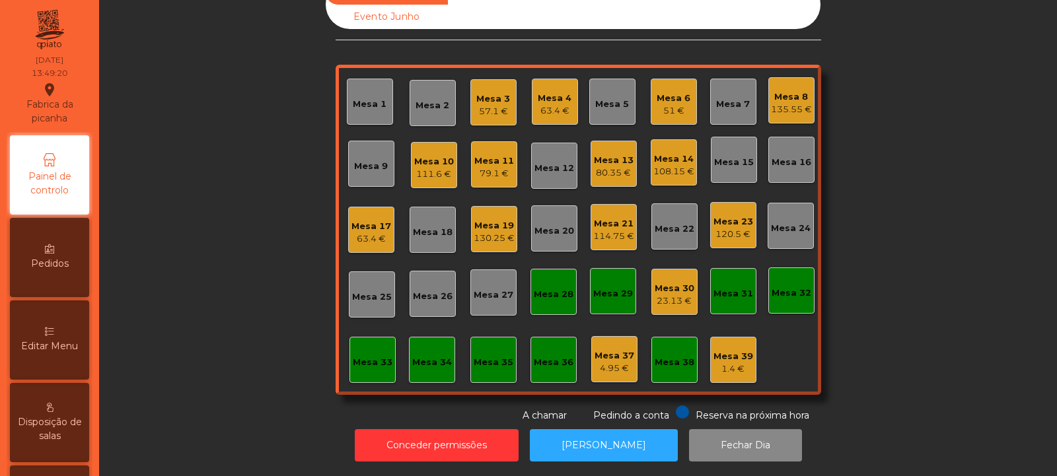
click at [675, 92] on div "Mesa 6" at bounding box center [674, 98] width 34 height 13
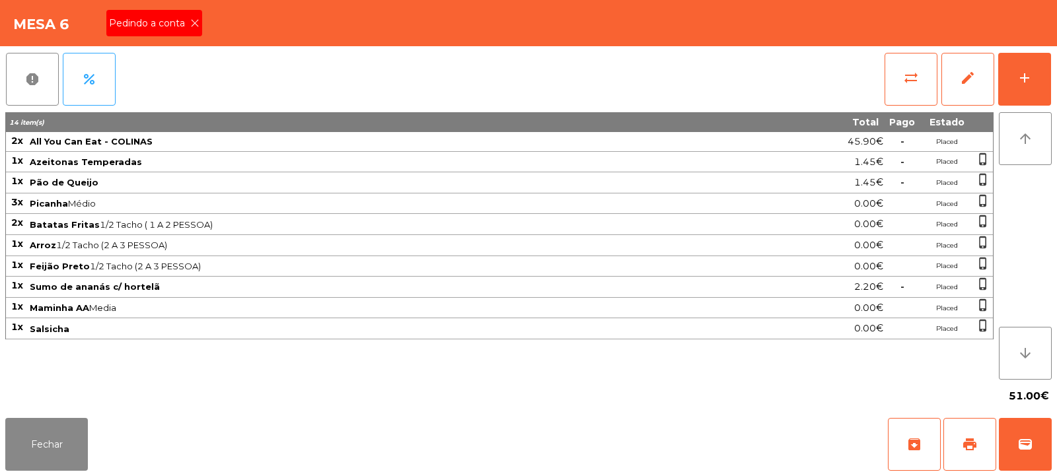
click at [197, 18] on icon at bounding box center [194, 22] width 9 height 9
click at [973, 432] on button "print" at bounding box center [969, 444] width 53 height 53
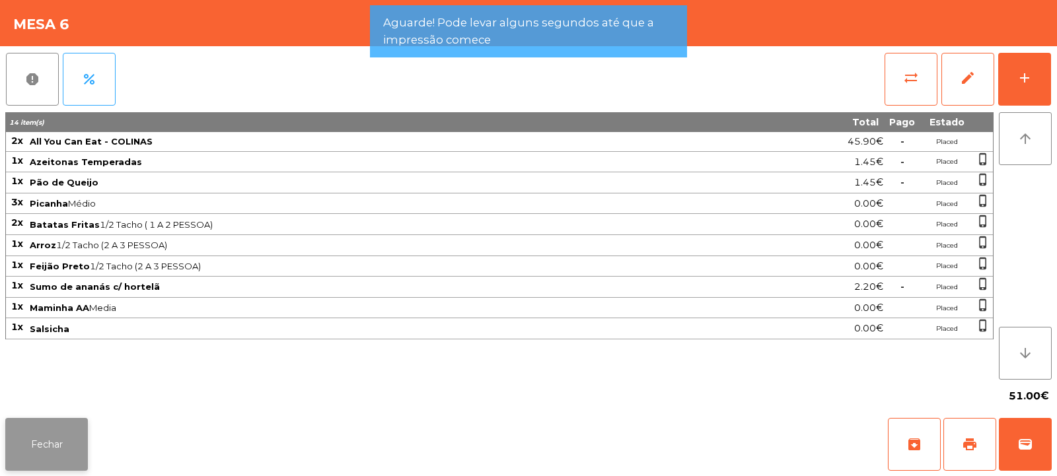
click at [75, 451] on button "Fechar" at bounding box center [46, 444] width 83 height 53
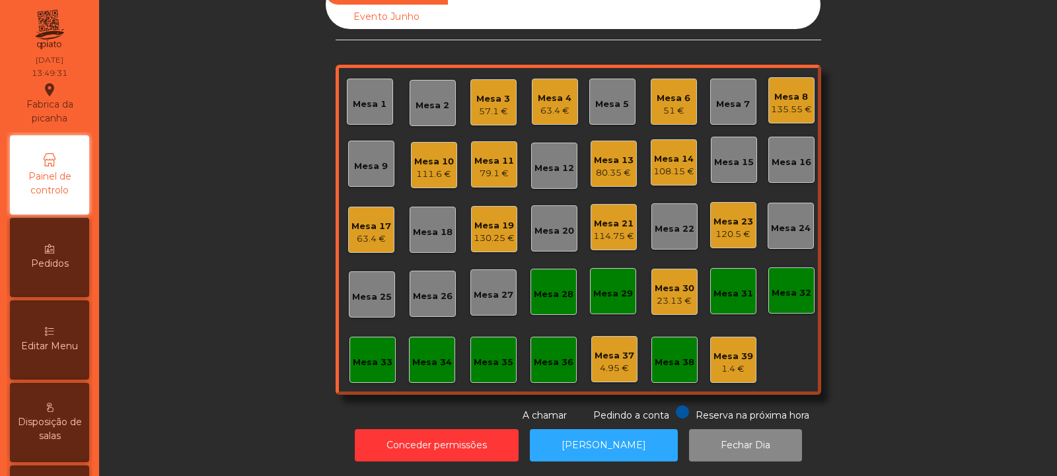
click at [789, 287] on div "Mesa 32" at bounding box center [792, 293] width 40 height 13
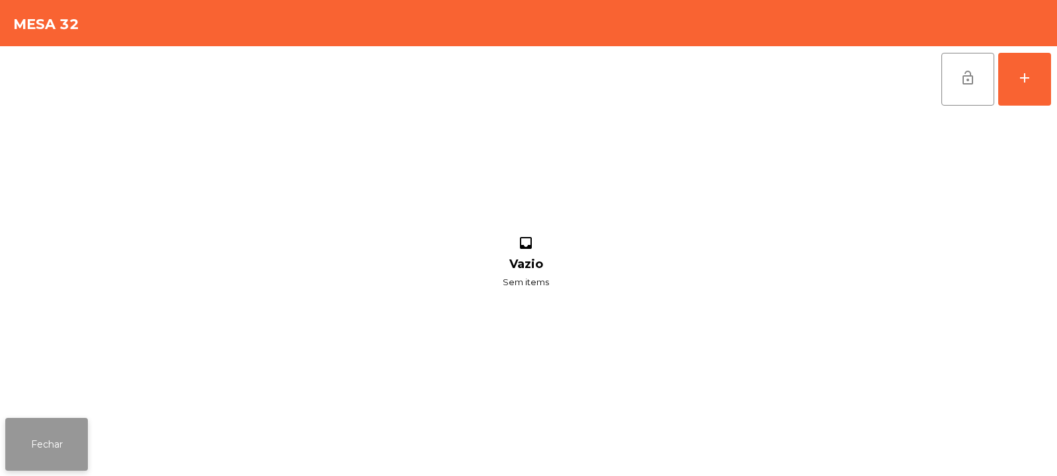
click at [53, 443] on button "Fechar" at bounding box center [46, 444] width 83 height 53
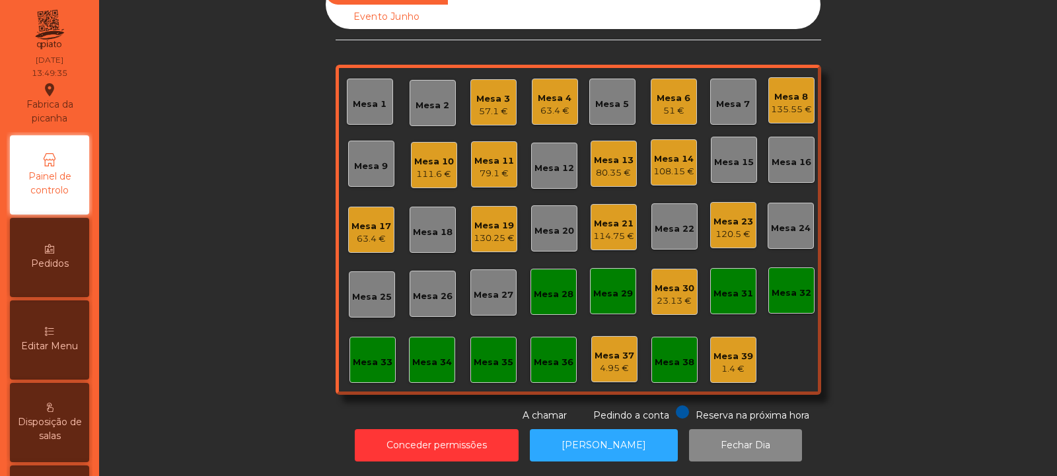
click at [784, 287] on div "Mesa 32" at bounding box center [792, 293] width 40 height 13
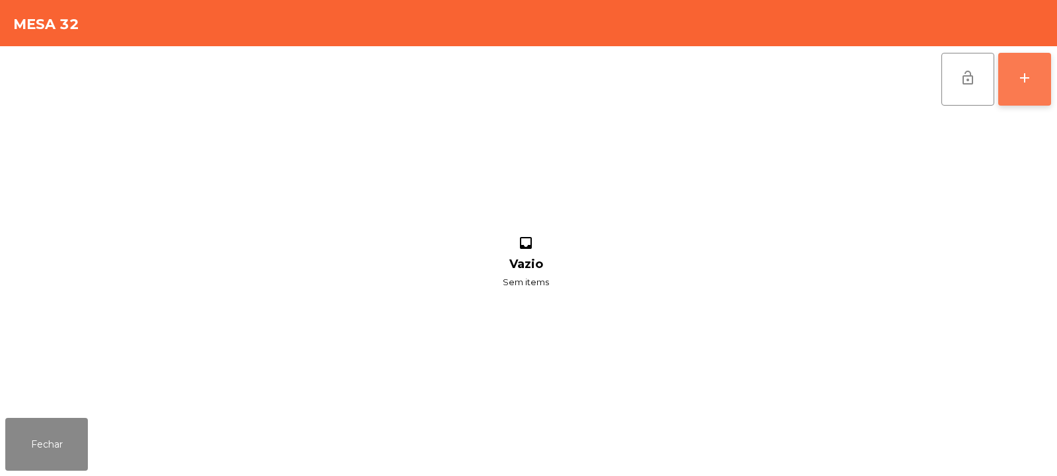
click at [1029, 84] on div "add" at bounding box center [1025, 78] width 16 height 16
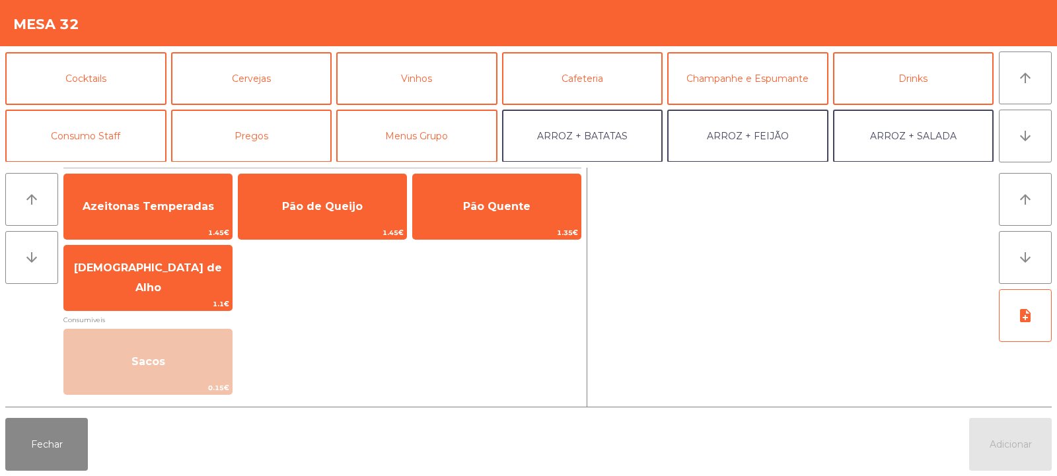
scroll to position [93, 0]
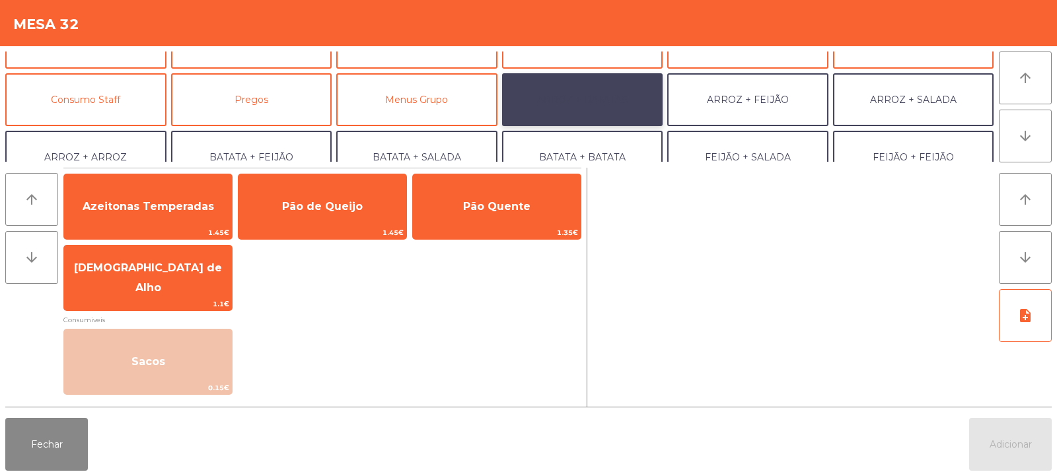
click at [589, 102] on button "ARROZ + BATATAS" at bounding box center [582, 99] width 161 height 53
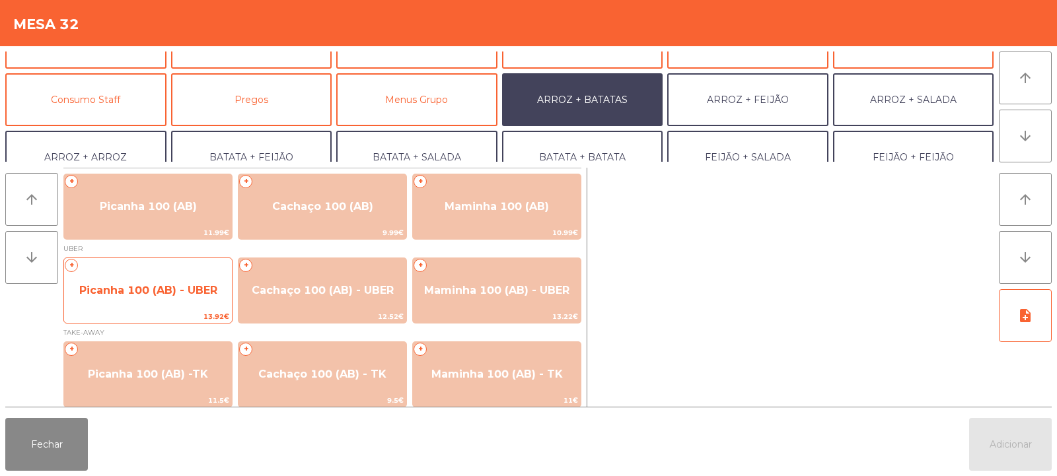
click at [152, 292] on span "Picanha 100 (AB) - UBER" at bounding box center [148, 290] width 138 height 13
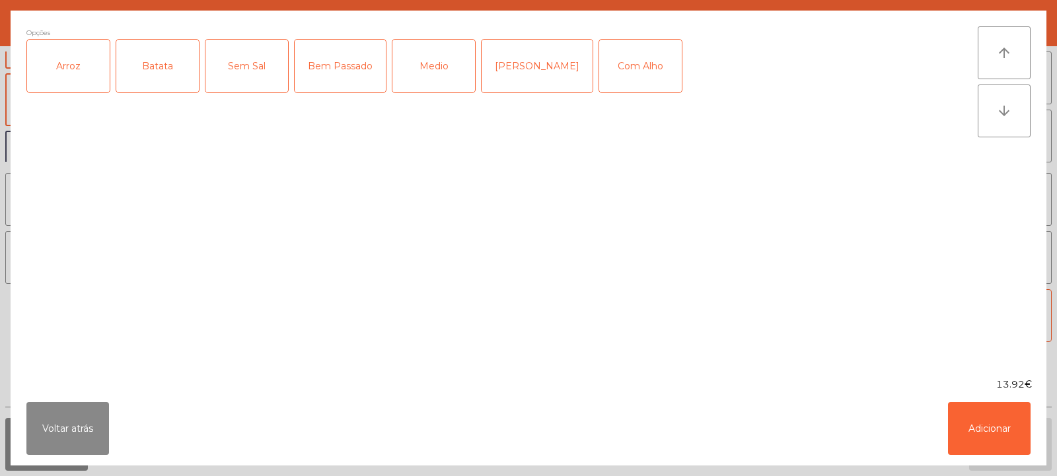
click at [75, 75] on div "Arroz" at bounding box center [68, 66] width 83 height 53
click at [147, 71] on div "Batata" at bounding box center [157, 66] width 83 height 53
click at [426, 77] on div "Medio" at bounding box center [433, 66] width 83 height 53
click at [986, 414] on button "Adicionar" at bounding box center [989, 428] width 83 height 53
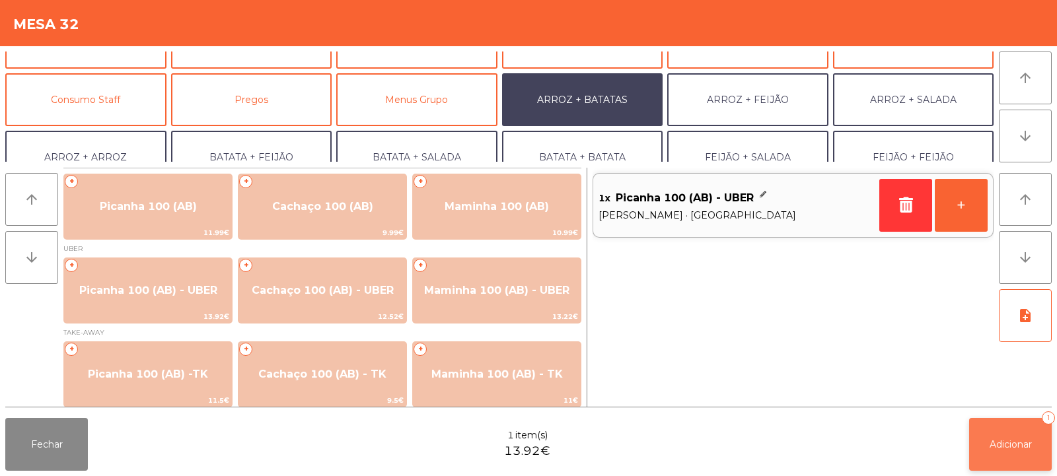
click at [1017, 446] on span "Adicionar" at bounding box center [1011, 445] width 42 height 12
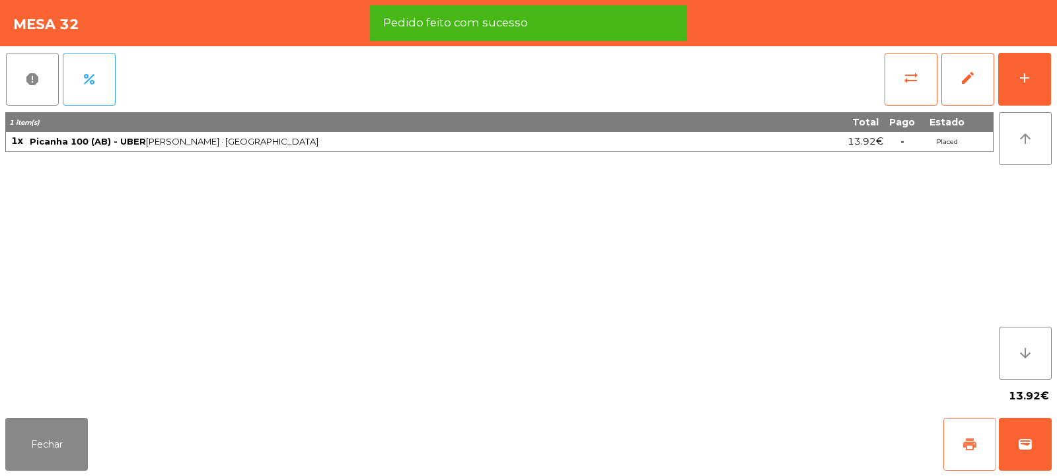
click at [972, 441] on span "print" at bounding box center [970, 445] width 16 height 16
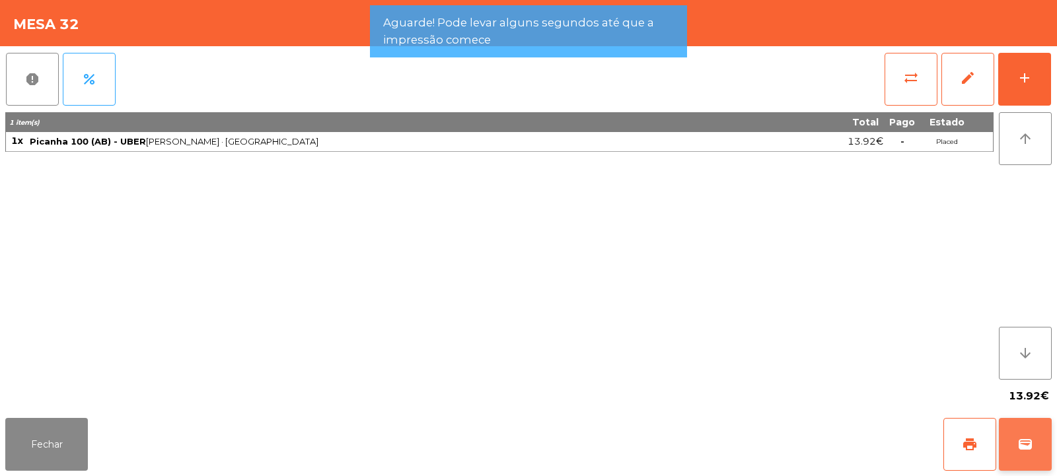
click at [1037, 448] on button "wallet" at bounding box center [1025, 444] width 53 height 53
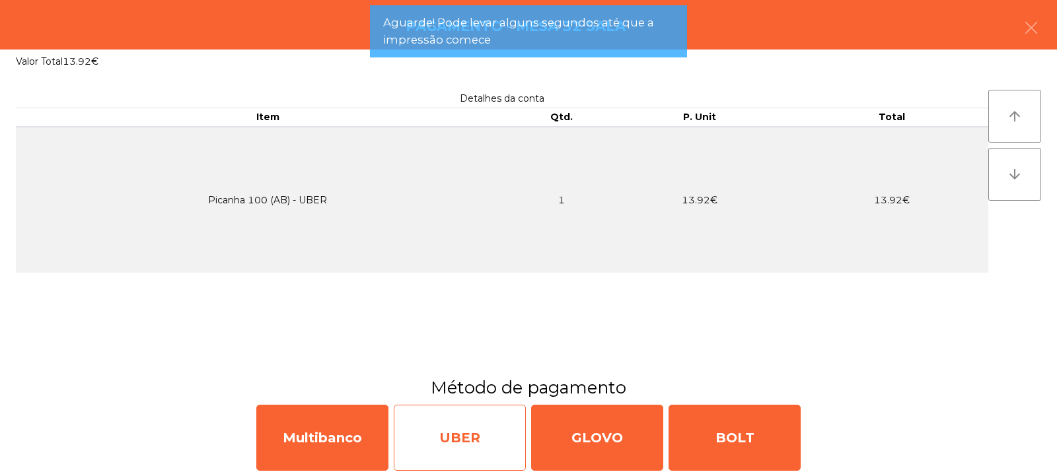
click at [478, 435] on div "UBER" at bounding box center [460, 438] width 132 height 66
select select "**"
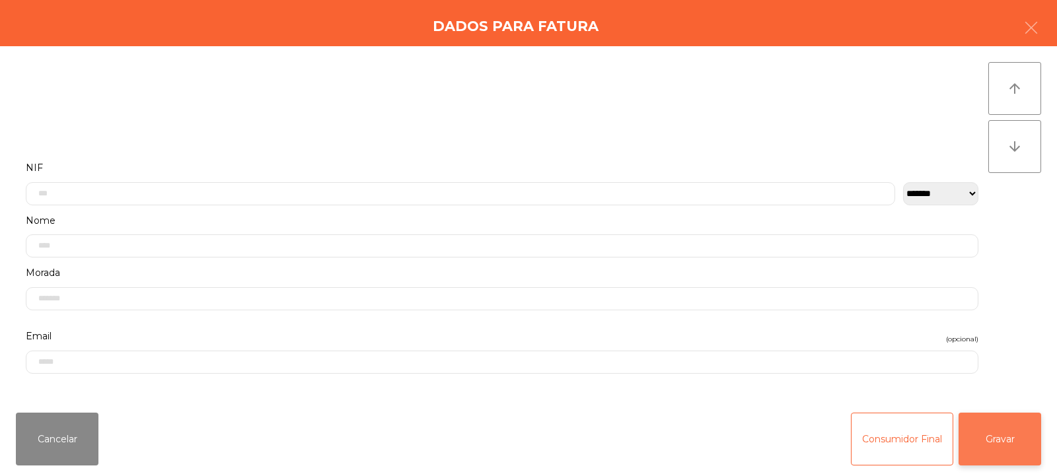
click at [991, 437] on button "Gravar" at bounding box center [1000, 439] width 83 height 53
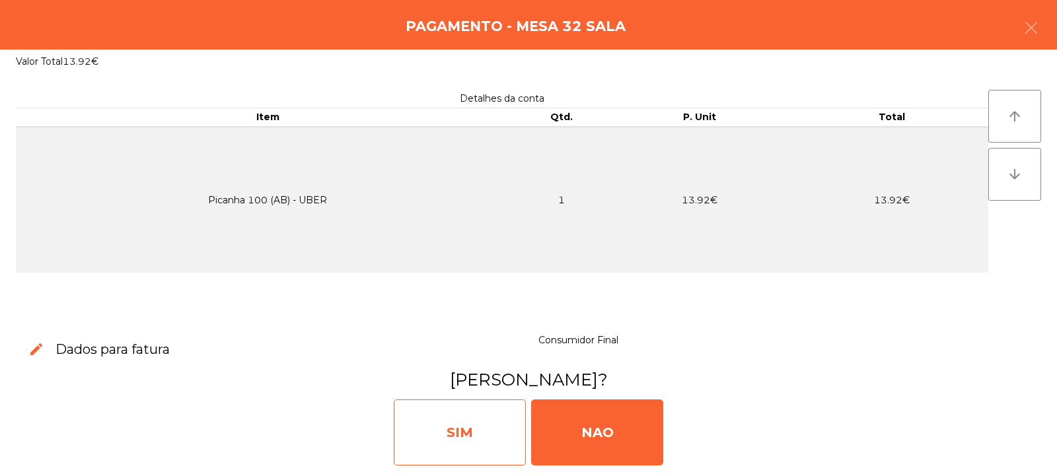
click at [488, 427] on div "SIM" at bounding box center [460, 433] width 132 height 66
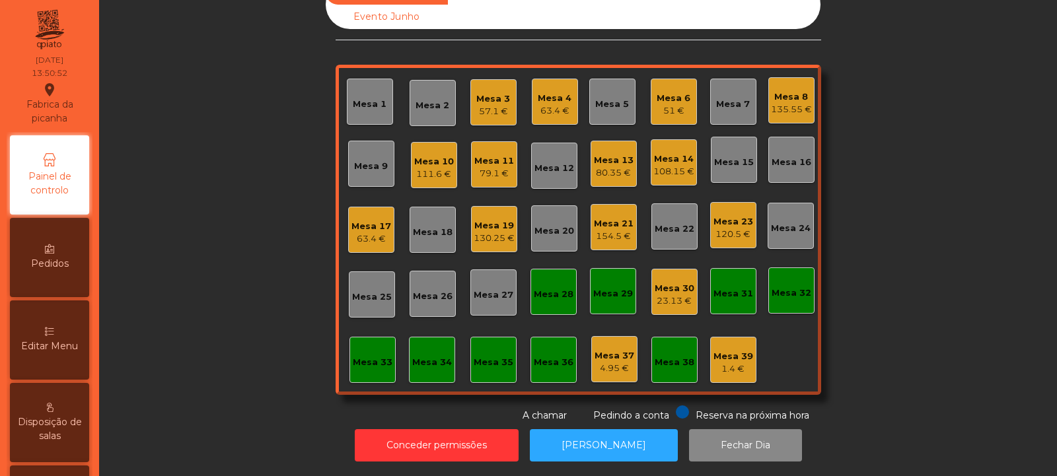
scroll to position [0, 0]
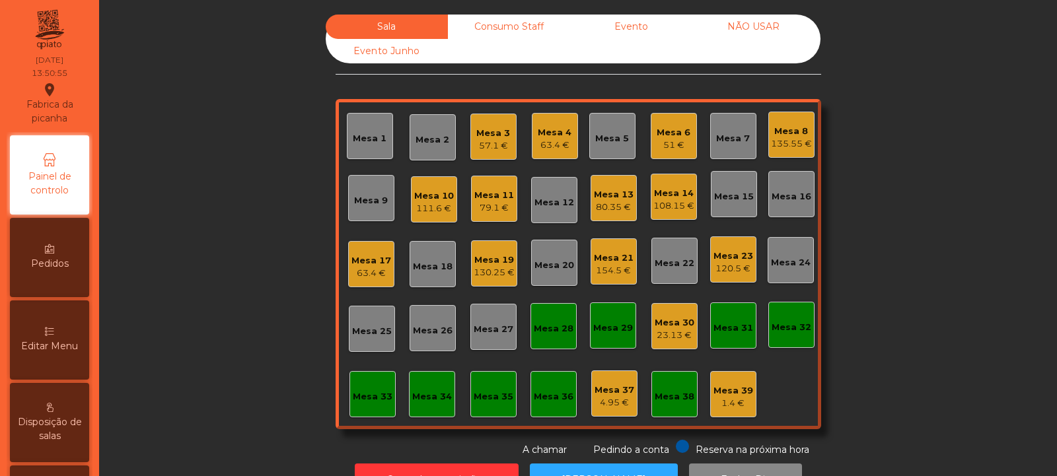
click at [656, 188] on div "Mesa 14" at bounding box center [673, 193] width 41 height 13
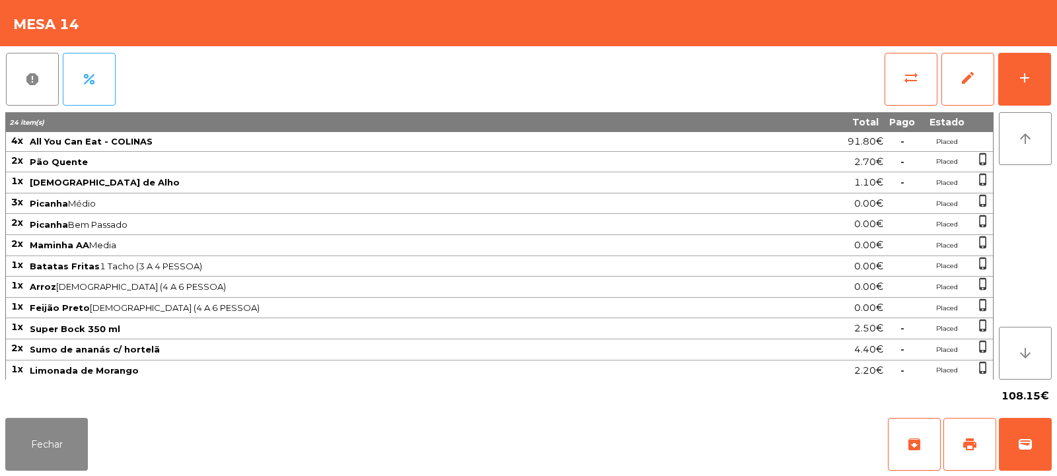
scroll to position [22, 0]
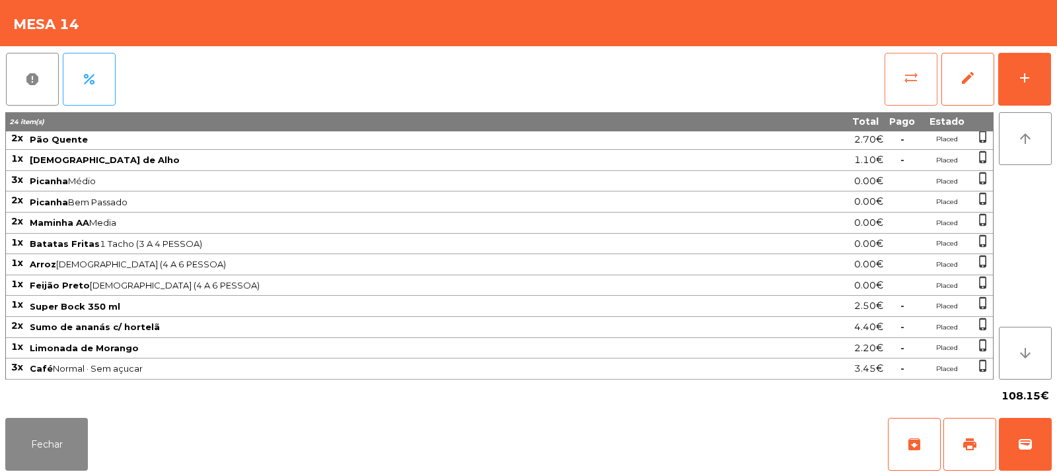
click at [906, 89] on button "sync_alt" at bounding box center [911, 79] width 53 height 53
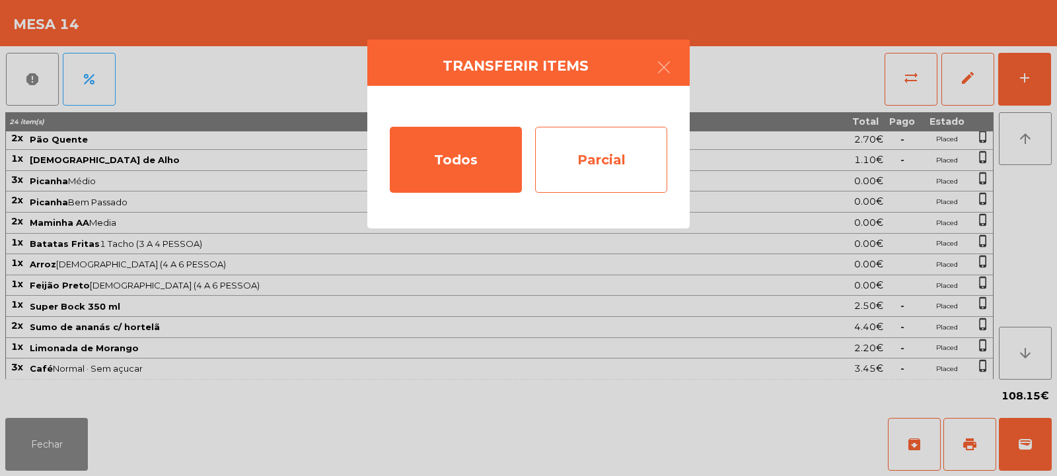
click at [628, 152] on div "Parcial" at bounding box center [601, 160] width 132 height 66
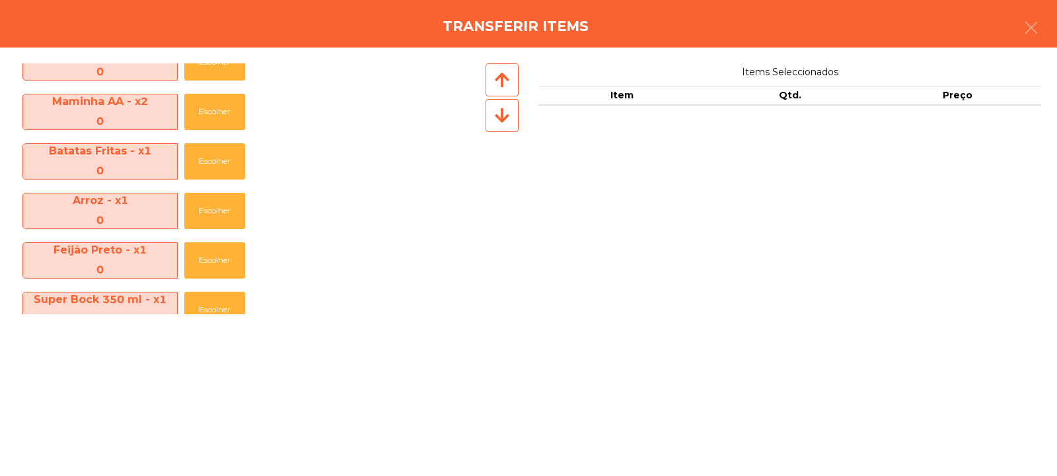
scroll to position [344, 0]
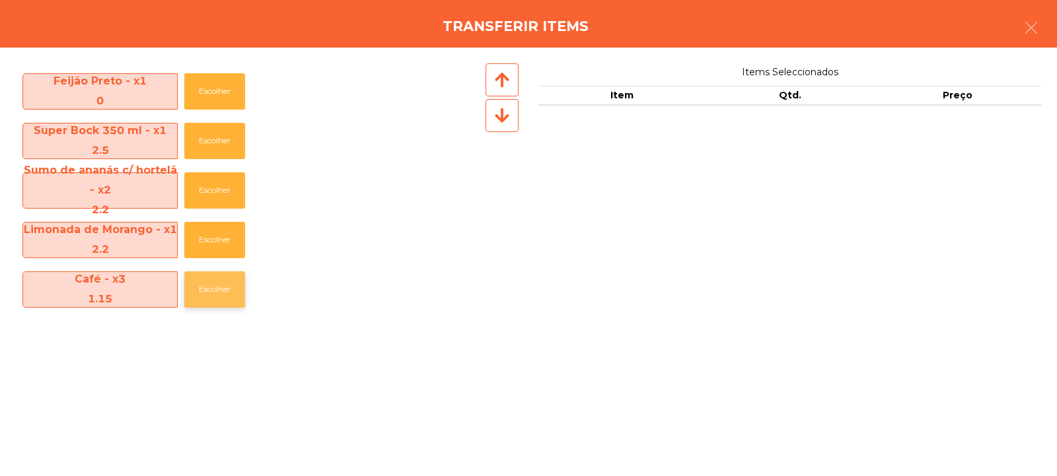
click at [215, 289] on button "Escolher" at bounding box center [214, 290] width 61 height 36
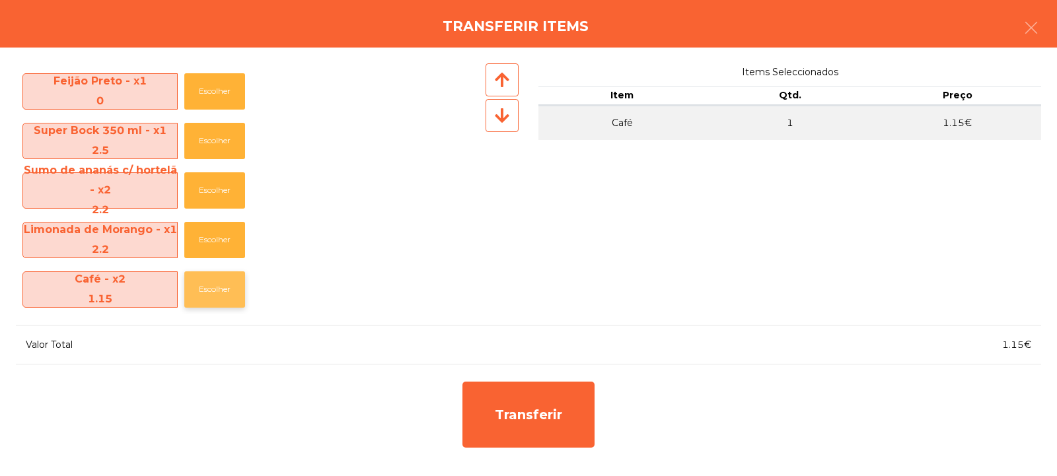
click at [223, 287] on button "Escolher" at bounding box center [214, 290] width 61 height 36
click at [224, 290] on button "Escolher" at bounding box center [214, 290] width 61 height 36
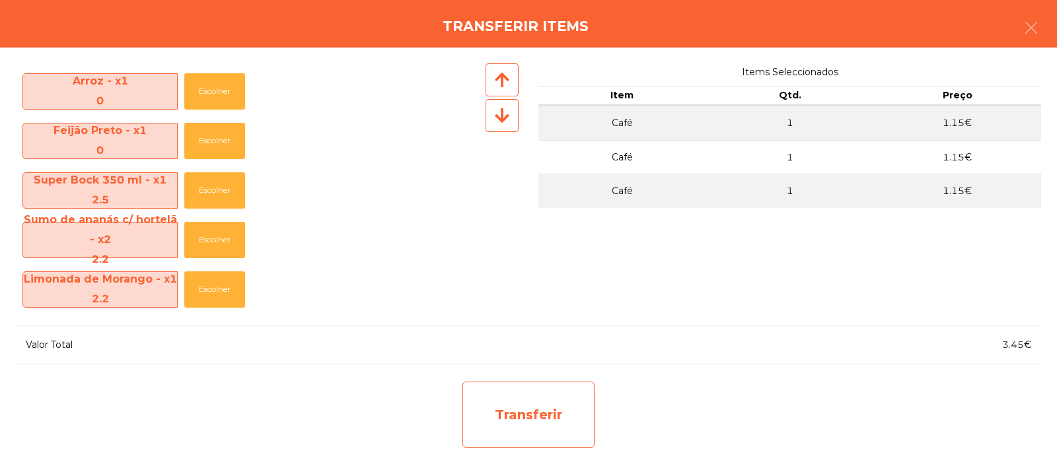
click at [525, 414] on div "Transferir" at bounding box center [528, 415] width 132 height 66
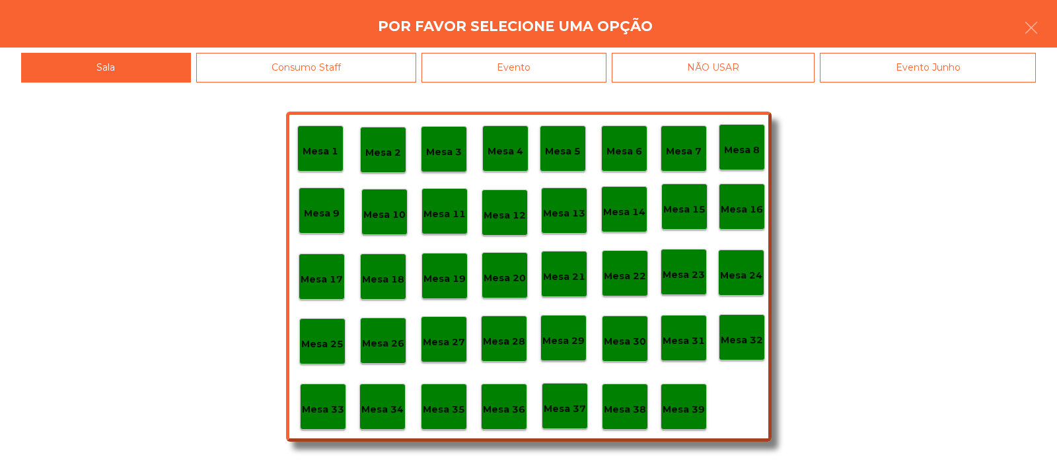
click at [682, 403] on p "Mesa 39" at bounding box center [684, 409] width 42 height 15
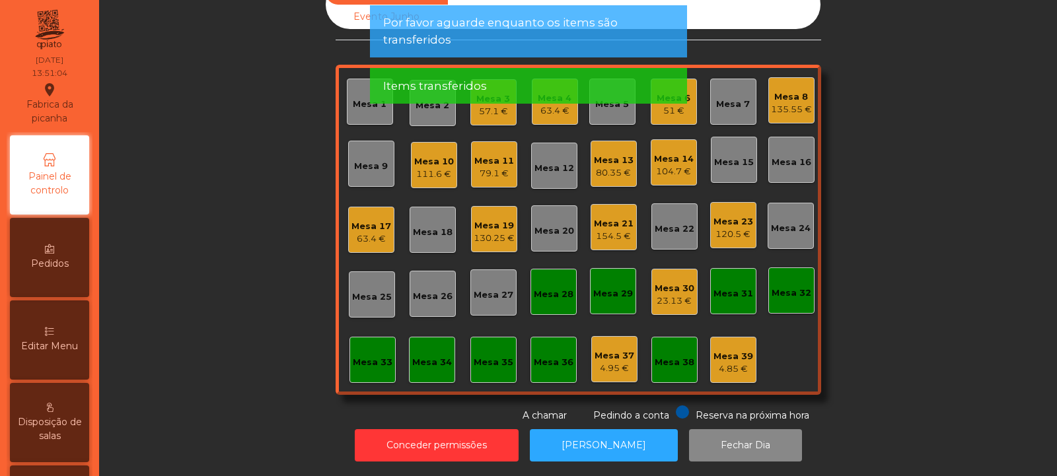
scroll to position [0, 0]
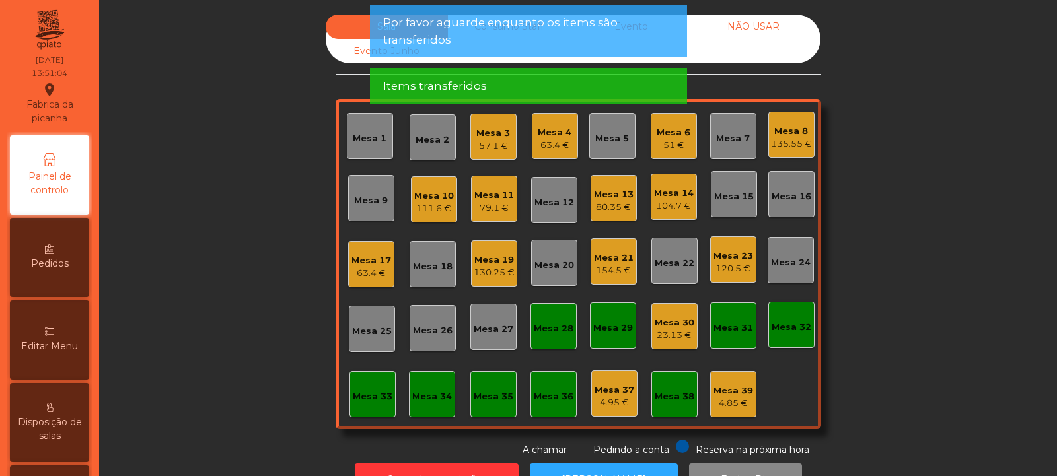
click at [673, 196] on div "Mesa 14" at bounding box center [674, 193] width 40 height 13
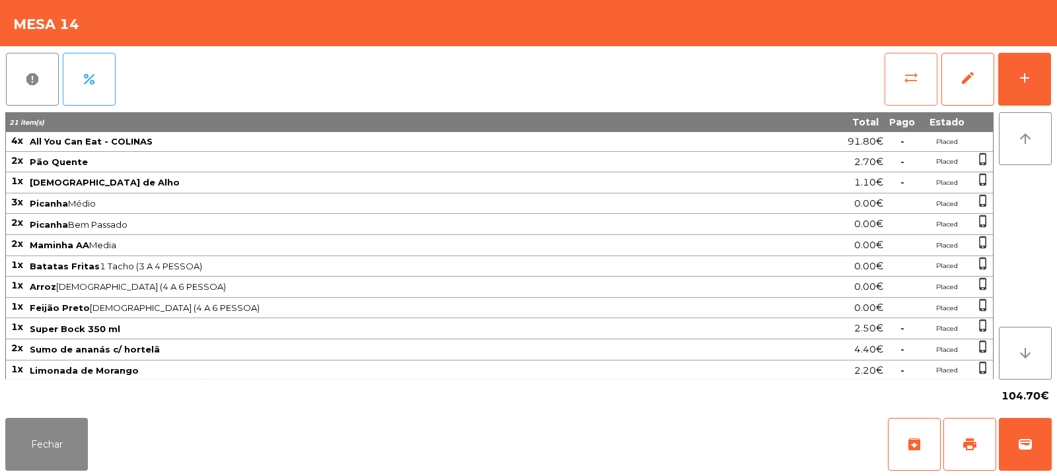
click at [903, 87] on button "sync_alt" at bounding box center [911, 79] width 53 height 53
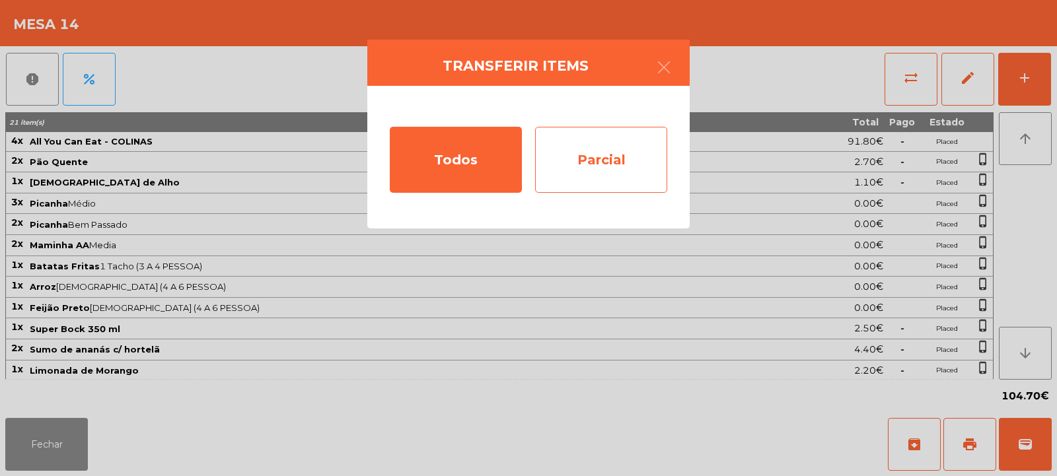
click at [604, 165] on div "Parcial" at bounding box center [601, 160] width 132 height 66
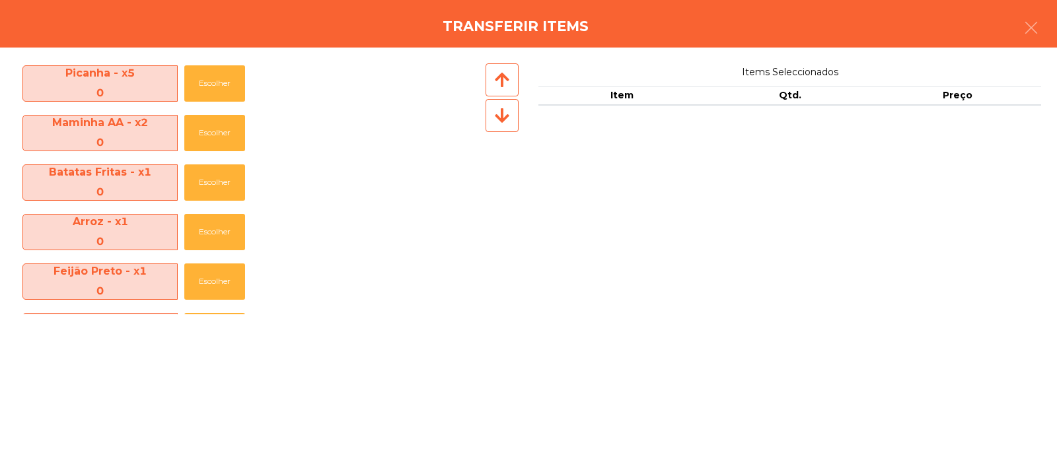
scroll to position [294, 0]
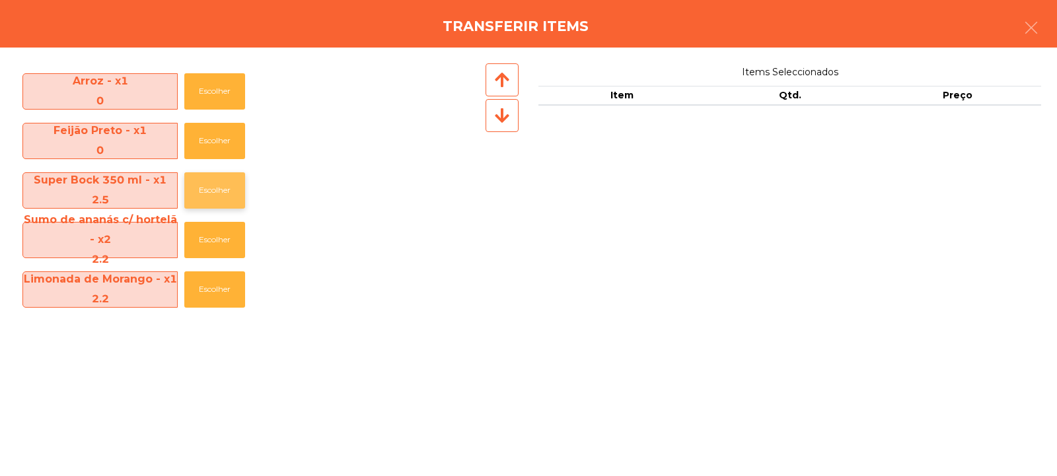
click at [207, 182] on button "Escolher" at bounding box center [214, 190] width 61 height 36
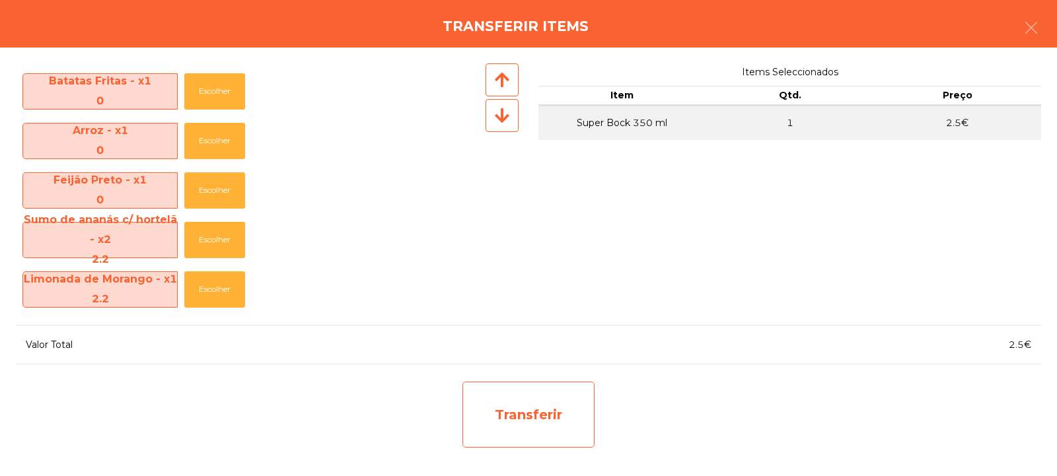
click at [498, 410] on div "Transferir" at bounding box center [528, 415] width 132 height 66
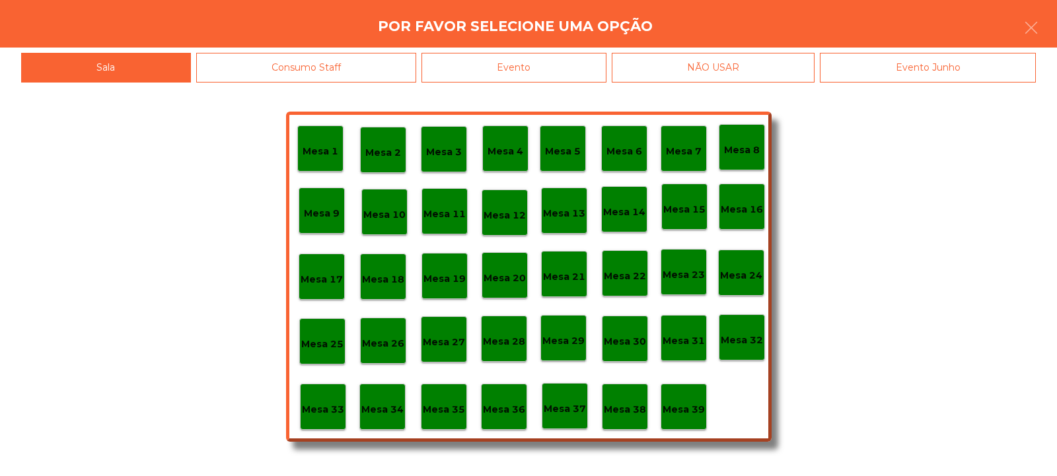
click at [678, 403] on p "Mesa 39" at bounding box center [684, 409] width 42 height 15
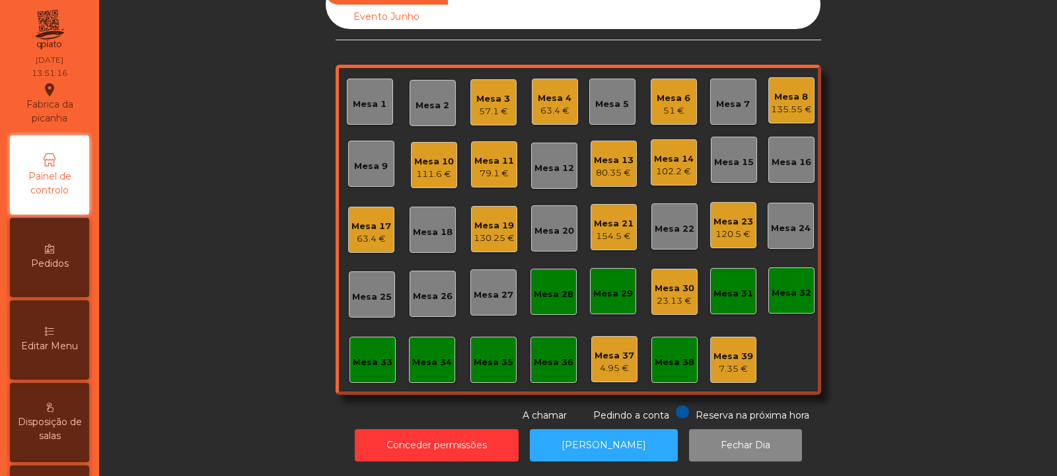
scroll to position [0, 0]
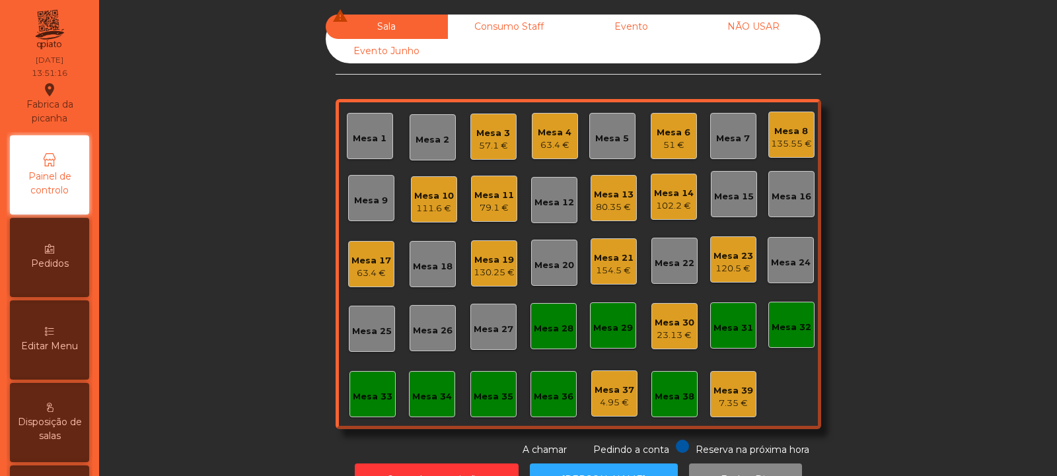
click at [735, 268] on div "120.5 €" at bounding box center [734, 268] width 40 height 13
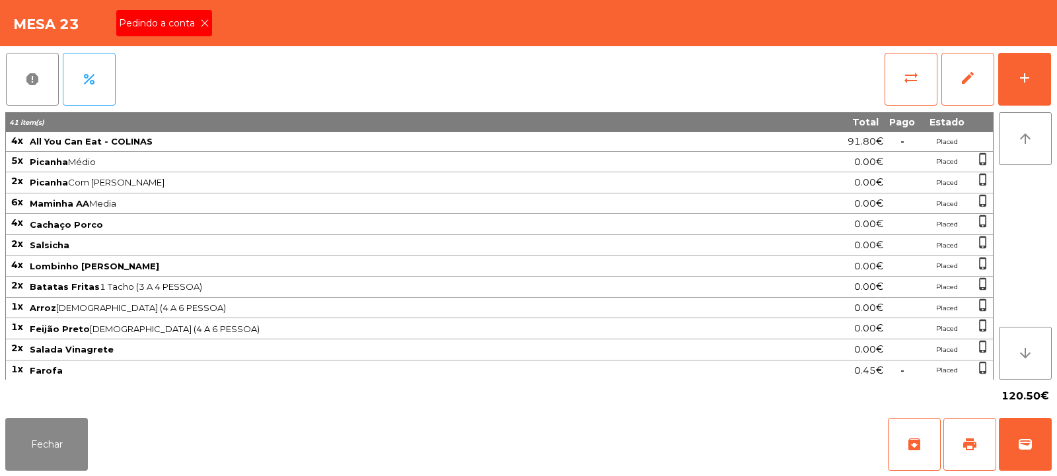
click at [200, 25] on icon at bounding box center [204, 22] width 9 height 9
click at [987, 439] on button "print" at bounding box center [969, 444] width 53 height 53
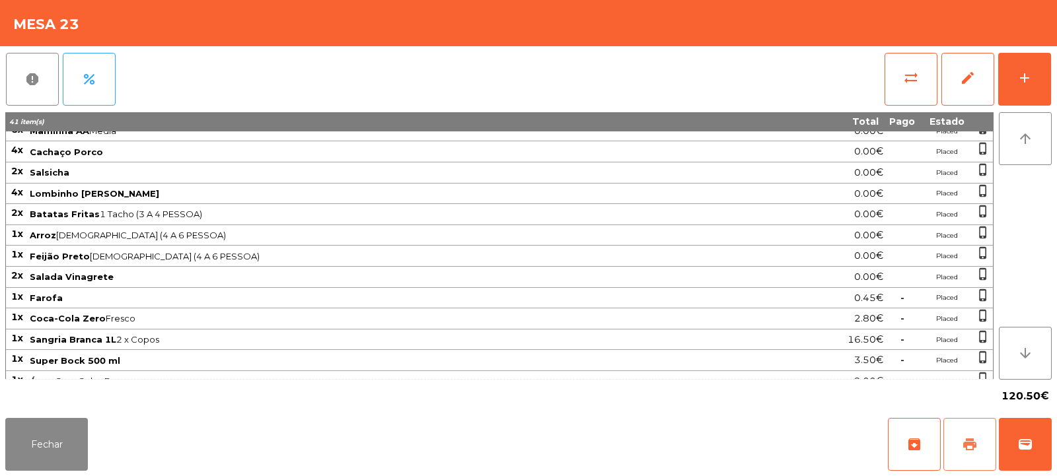
scroll to position [128, 0]
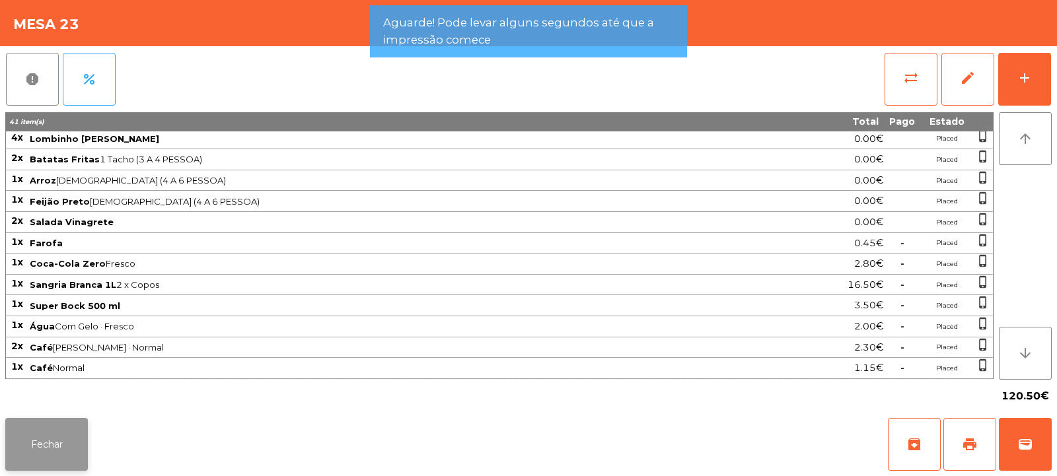
click at [60, 432] on button "Fechar" at bounding box center [46, 444] width 83 height 53
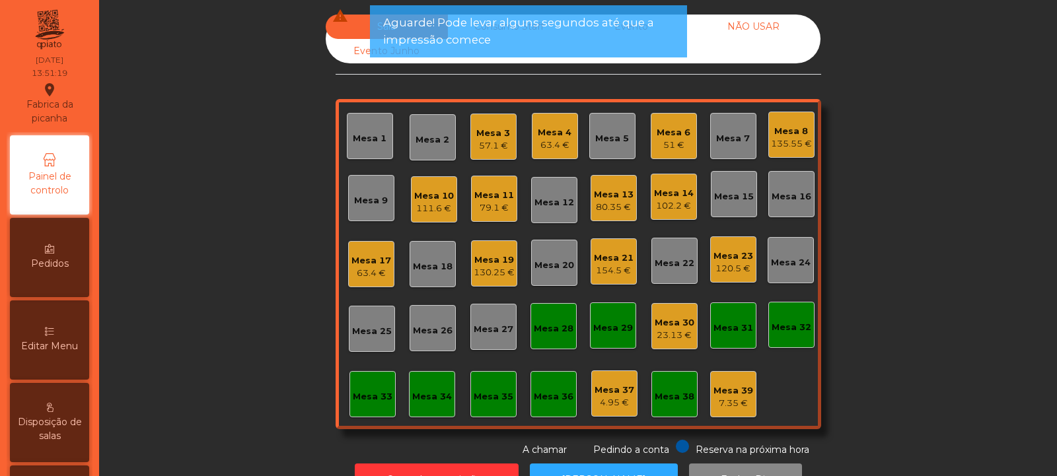
click at [497, 134] on div "Mesa 3" at bounding box center [493, 133] width 34 height 13
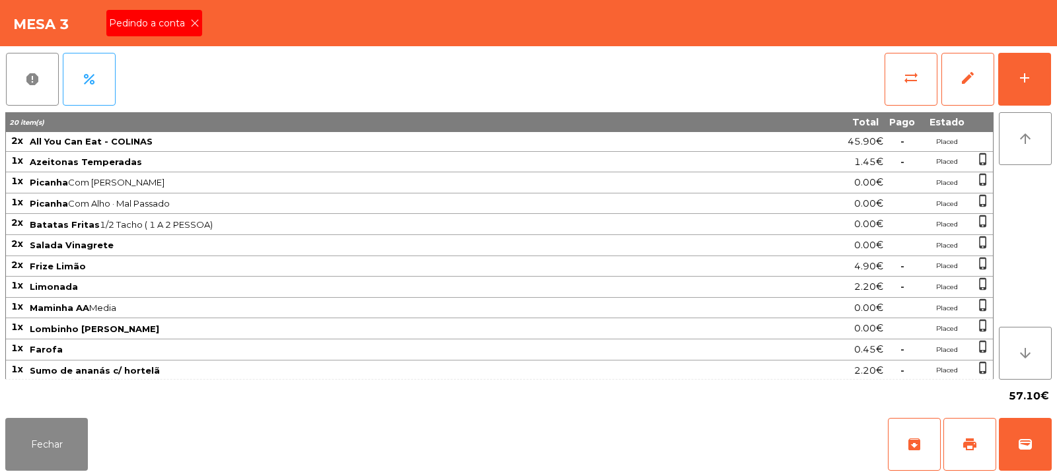
click at [193, 23] on icon at bounding box center [194, 22] width 9 height 9
click at [972, 440] on span "print" at bounding box center [970, 445] width 16 height 16
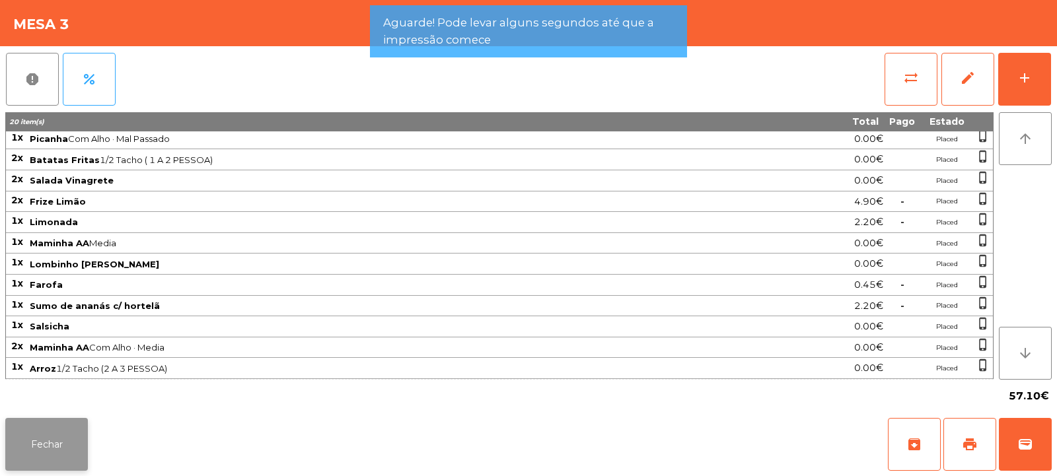
click at [53, 448] on button "Fechar" at bounding box center [46, 444] width 83 height 53
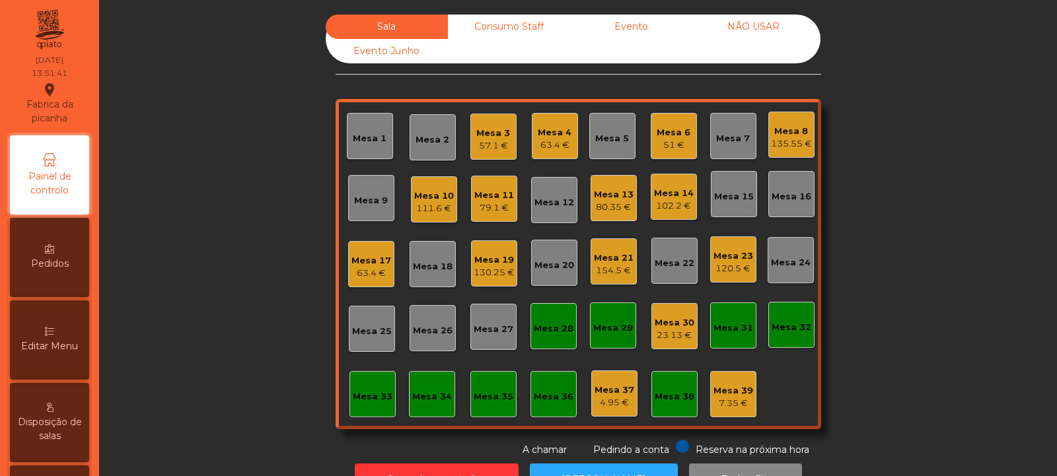
click at [538, 143] on div "63.4 €" at bounding box center [555, 145] width 34 height 13
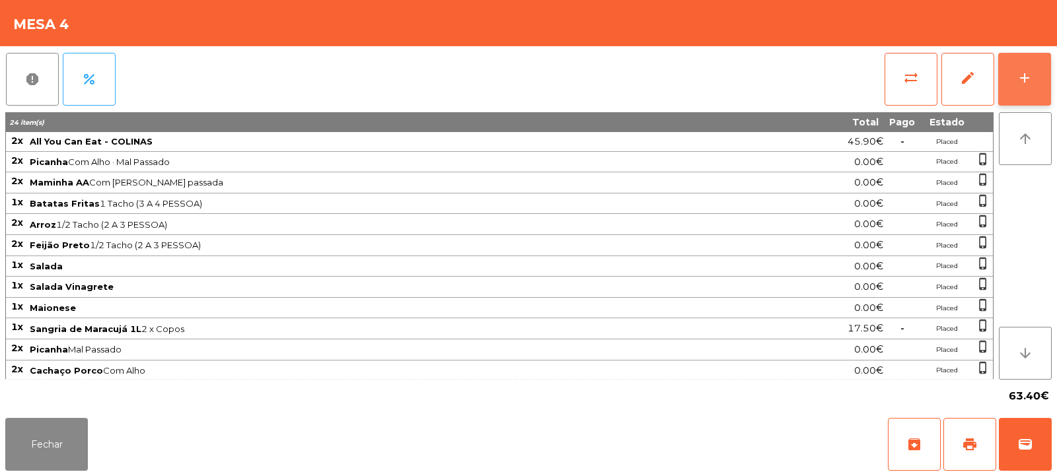
click at [1030, 68] on button "add" at bounding box center [1024, 79] width 53 height 53
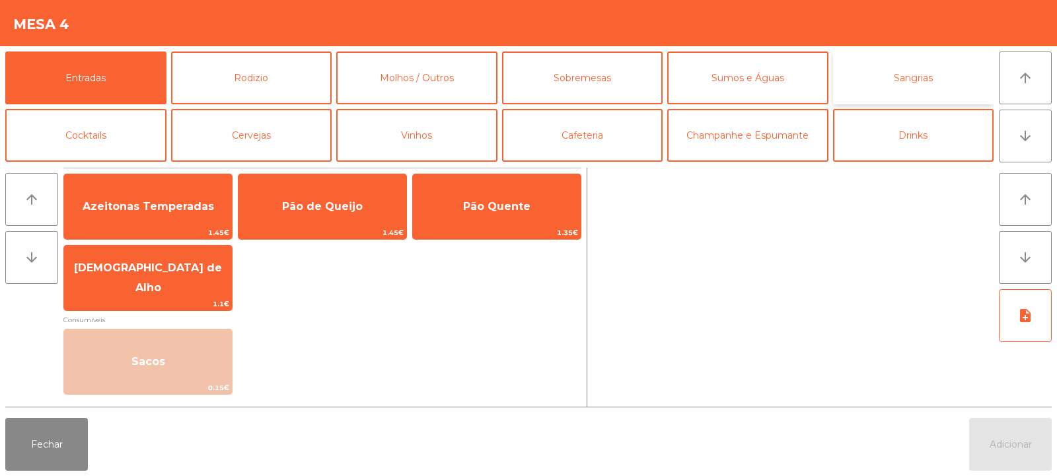
click at [912, 66] on button "Sangrias" at bounding box center [913, 78] width 161 height 53
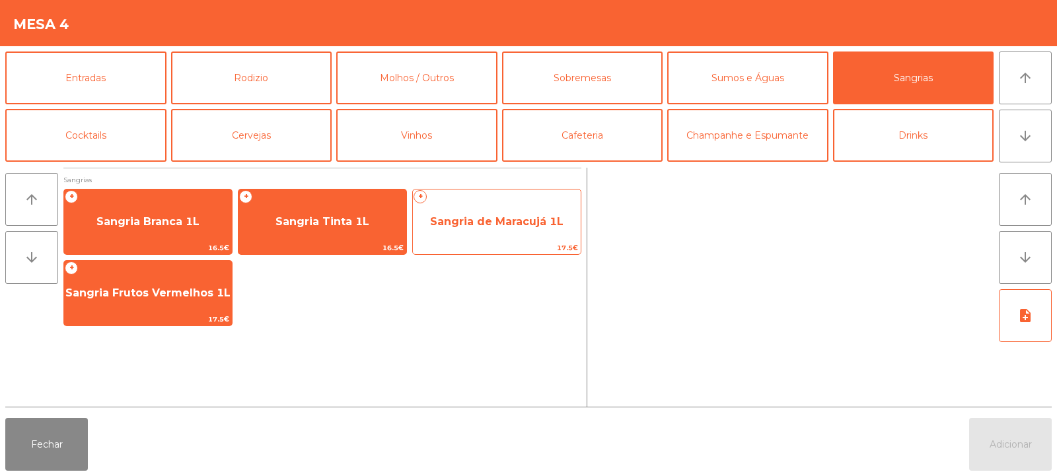
click at [521, 226] on span "Sangria de Maracujá 1L" at bounding box center [496, 221] width 133 height 13
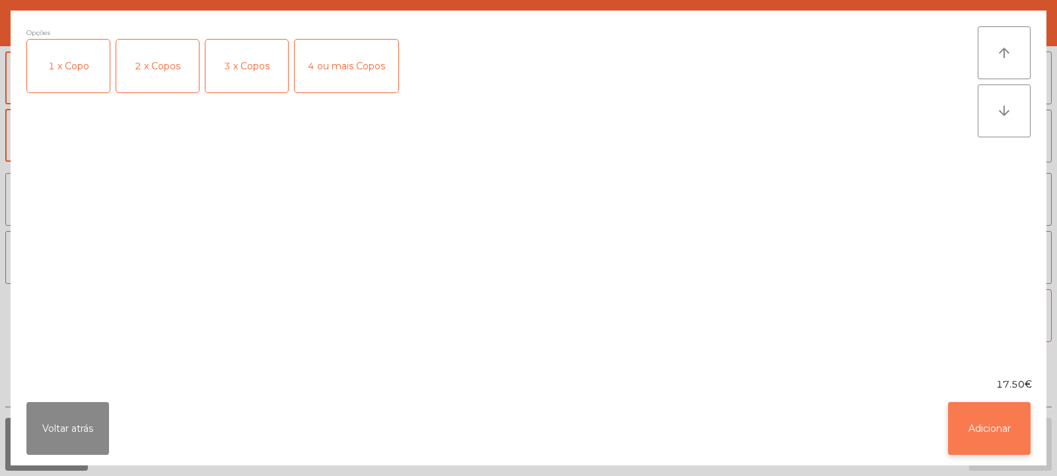
click at [1001, 433] on button "Adicionar" at bounding box center [989, 428] width 83 height 53
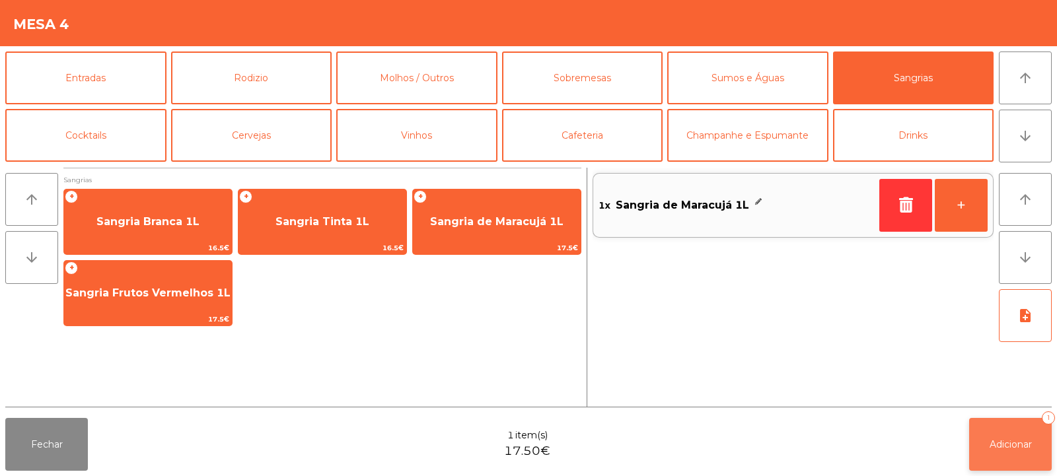
click at [1013, 445] on span "Adicionar" at bounding box center [1011, 445] width 42 height 12
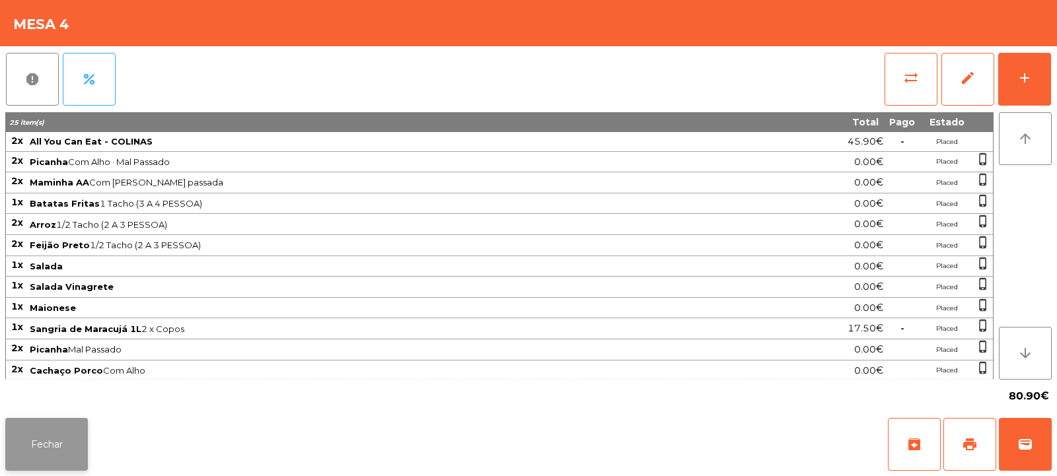
click at [42, 449] on button "Fechar" at bounding box center [46, 444] width 83 height 53
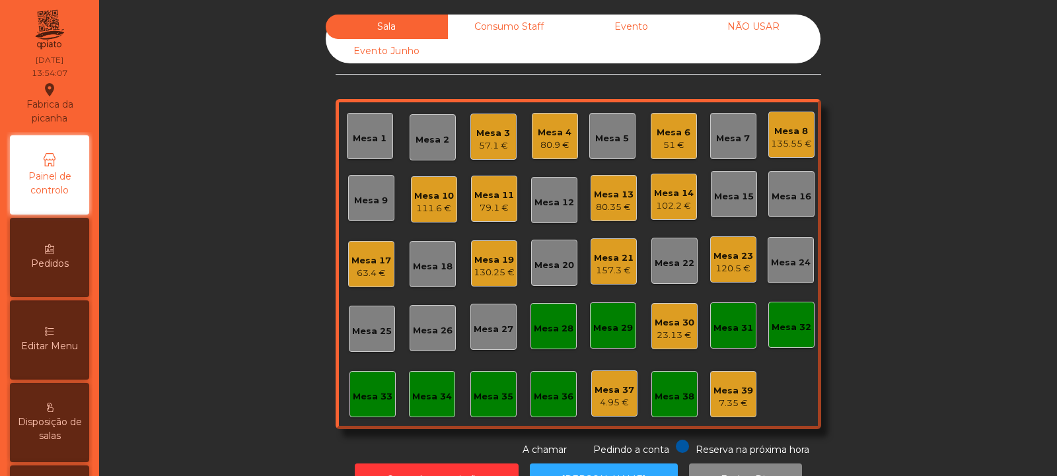
click at [675, 139] on div "51 €" at bounding box center [674, 145] width 34 height 13
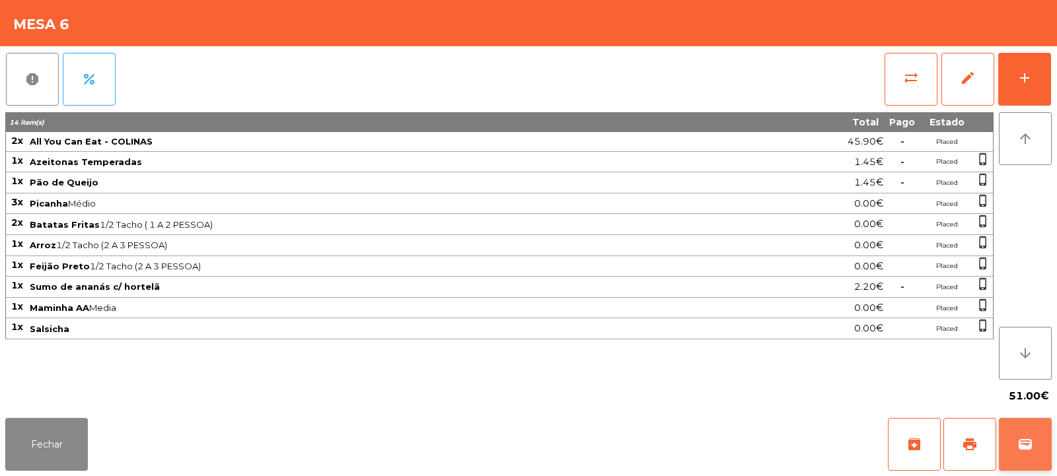
click at [1031, 444] on span "wallet" at bounding box center [1025, 445] width 16 height 16
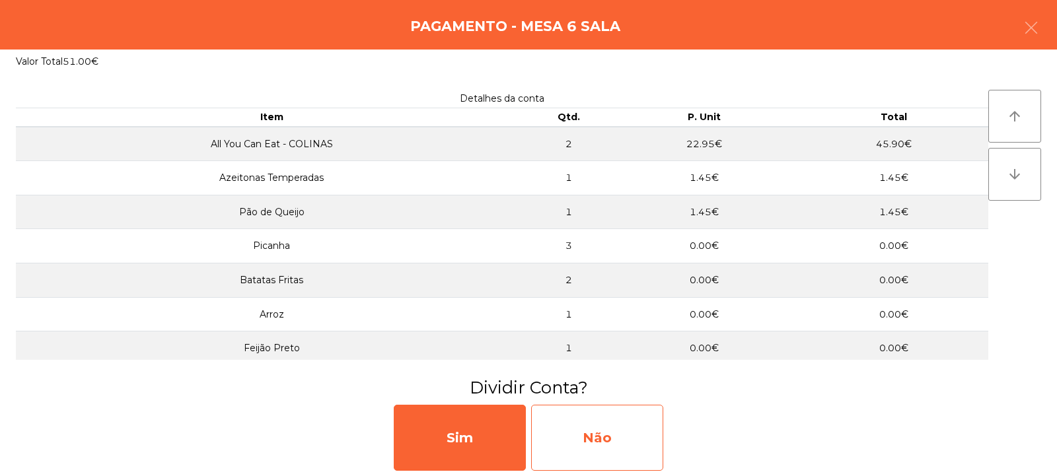
click at [640, 441] on div "Não" at bounding box center [597, 438] width 132 height 66
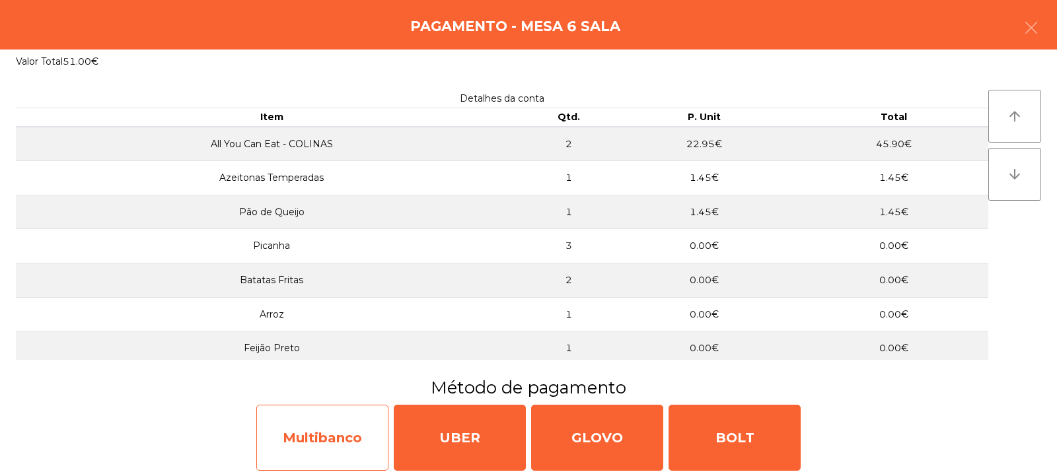
click at [369, 433] on div "Multibanco" at bounding box center [322, 438] width 132 height 66
select select "**"
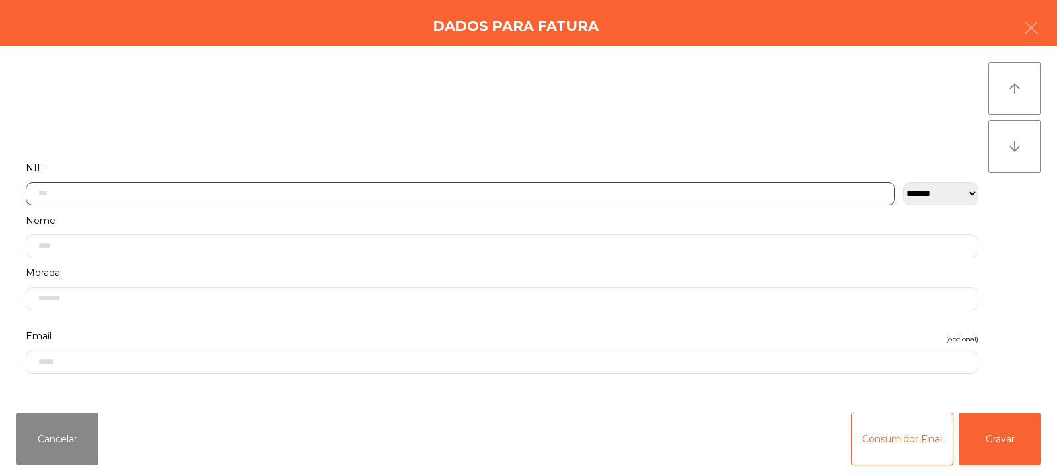
click at [623, 190] on input "text" at bounding box center [460, 193] width 869 height 23
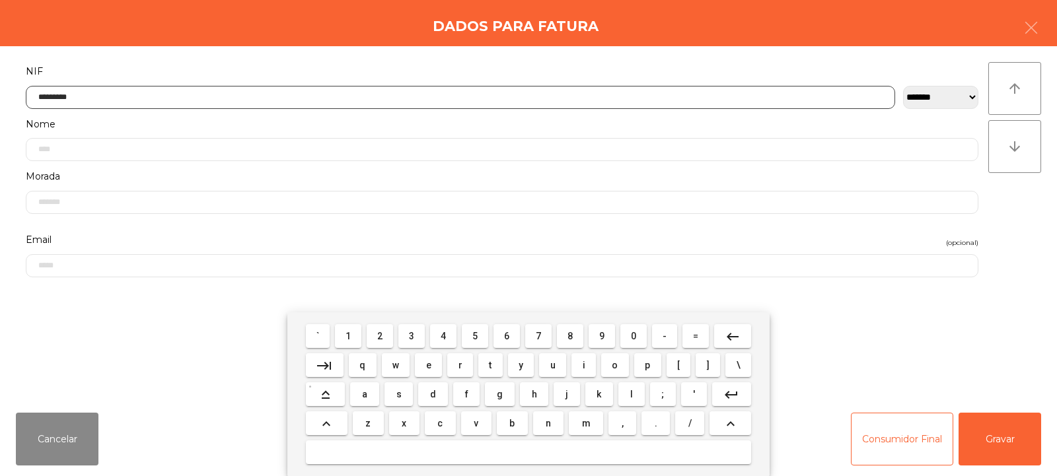
type input "*********"
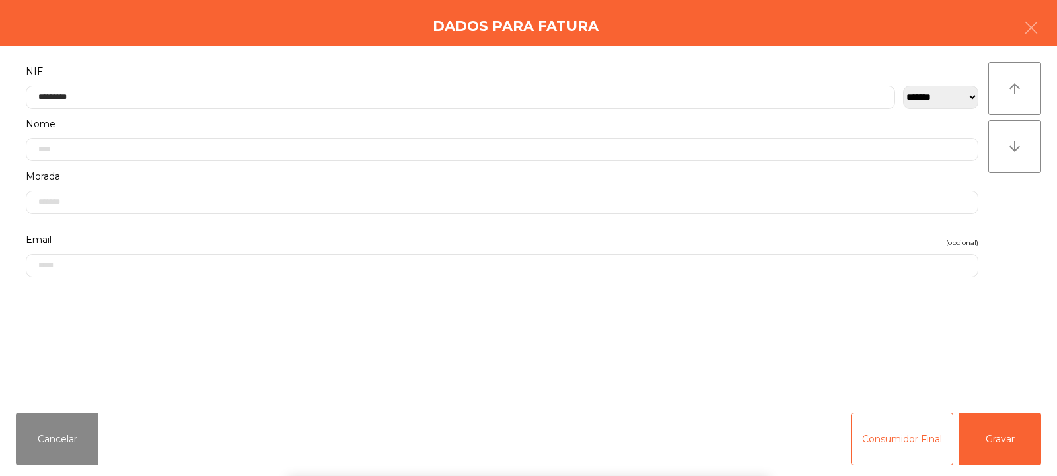
click at [1014, 447] on div "` 1 2 3 4 5 6 7 8 9 0 - = keyboard_backspace keyboard_tab q w e r t y u i o p […" at bounding box center [528, 394] width 1057 height 164
click at [1018, 441] on button "Gravar" at bounding box center [1000, 439] width 83 height 53
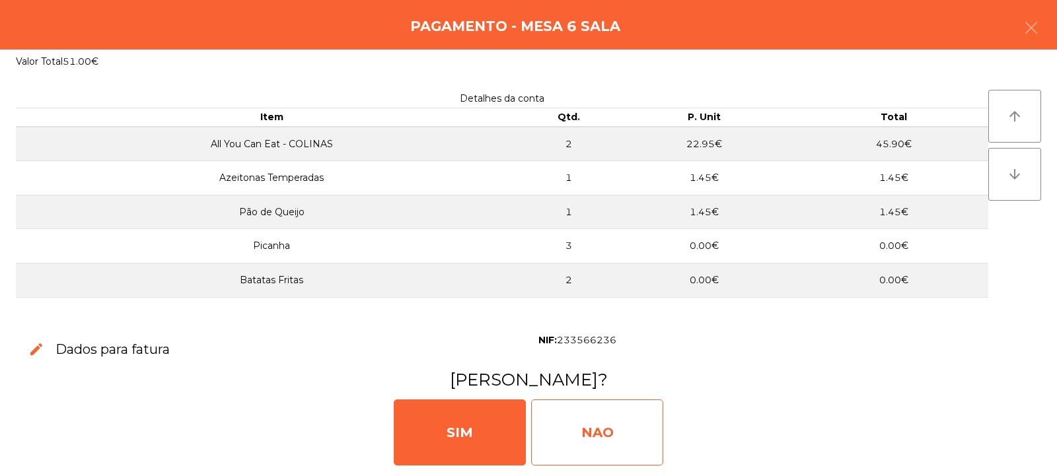
click at [604, 438] on div "NAO" at bounding box center [597, 433] width 132 height 66
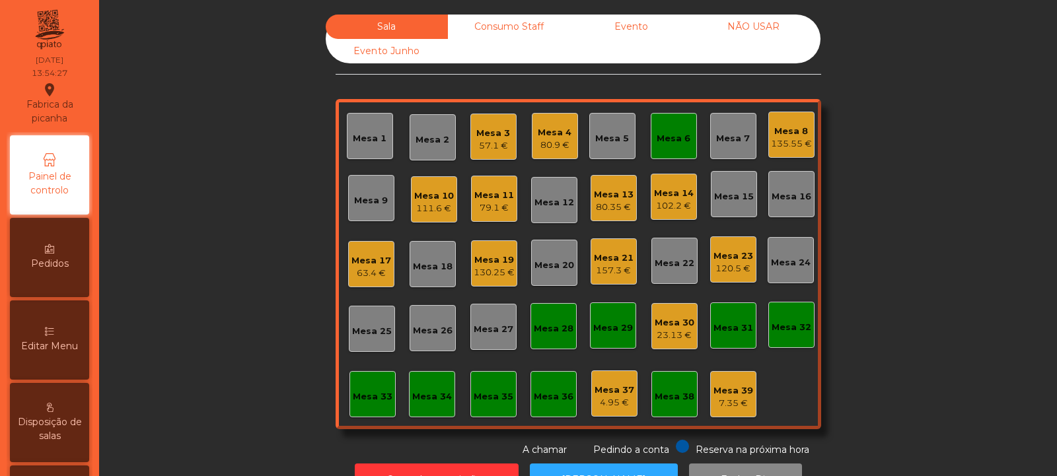
click at [671, 130] on div "Mesa 6" at bounding box center [674, 136] width 34 height 18
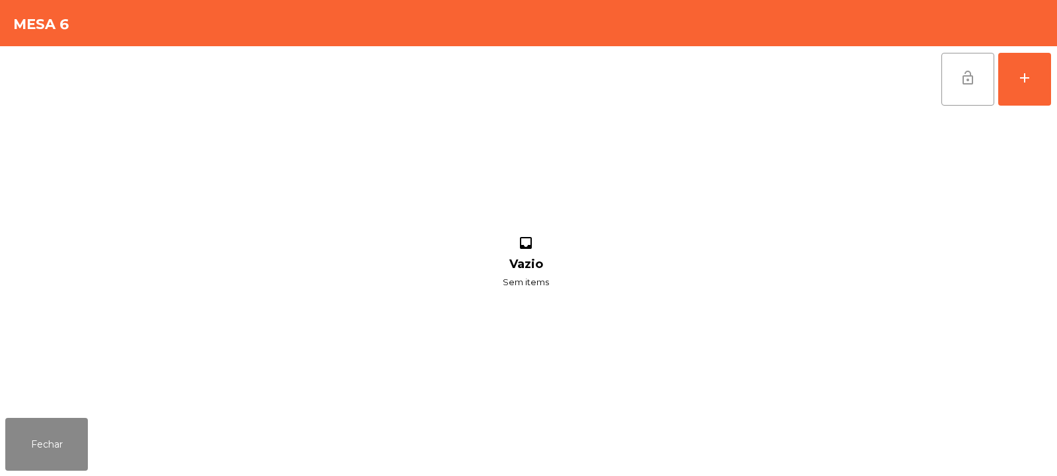
click at [964, 75] on span "lock_open" at bounding box center [968, 78] width 16 height 16
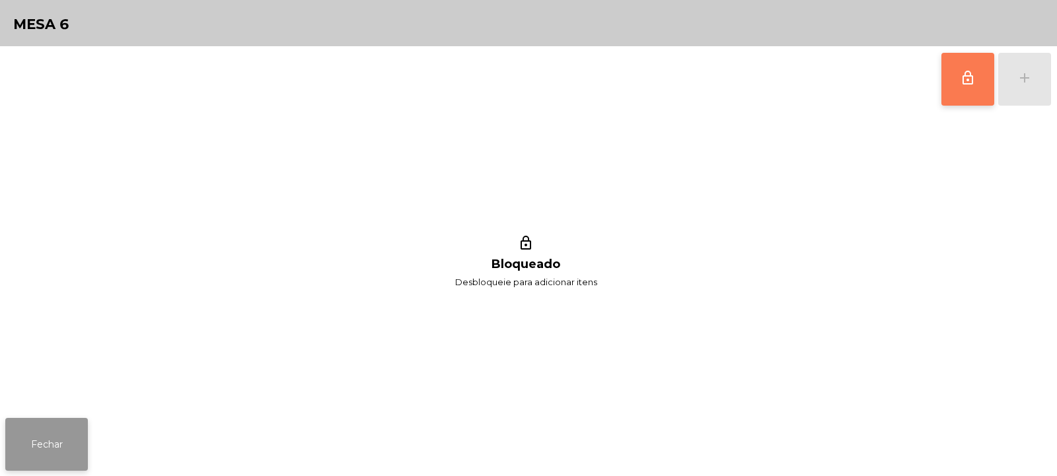
click at [67, 439] on button "Fechar" at bounding box center [46, 444] width 83 height 53
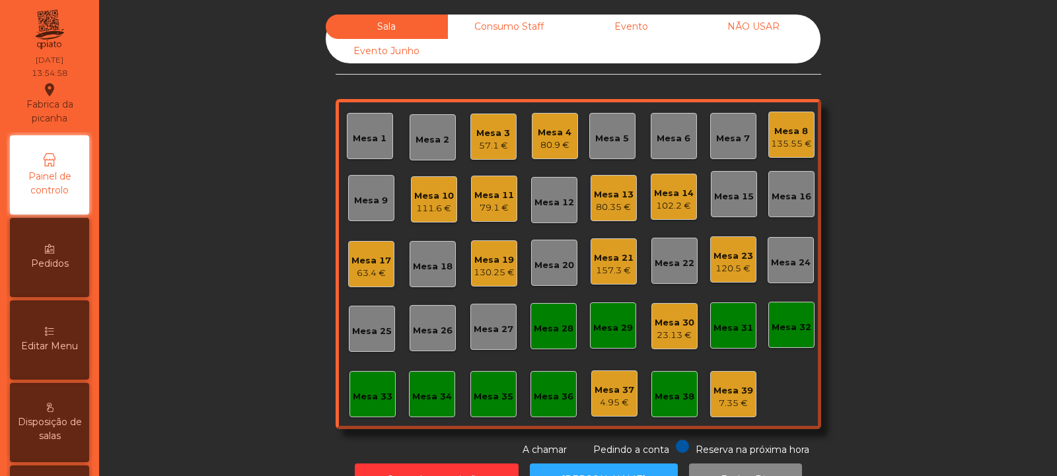
click at [552, 267] on div "Mesa 20" at bounding box center [554, 265] width 40 height 13
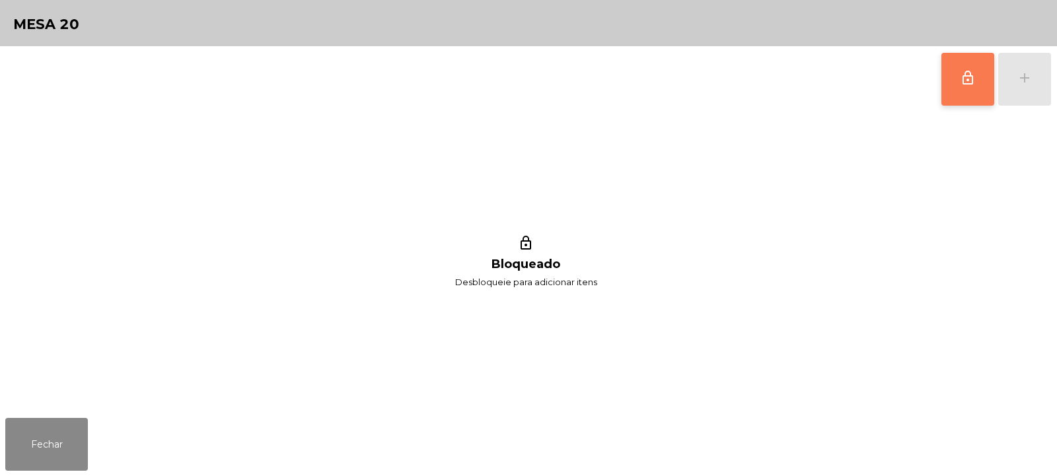
click at [976, 84] on button "lock_outline" at bounding box center [967, 79] width 53 height 53
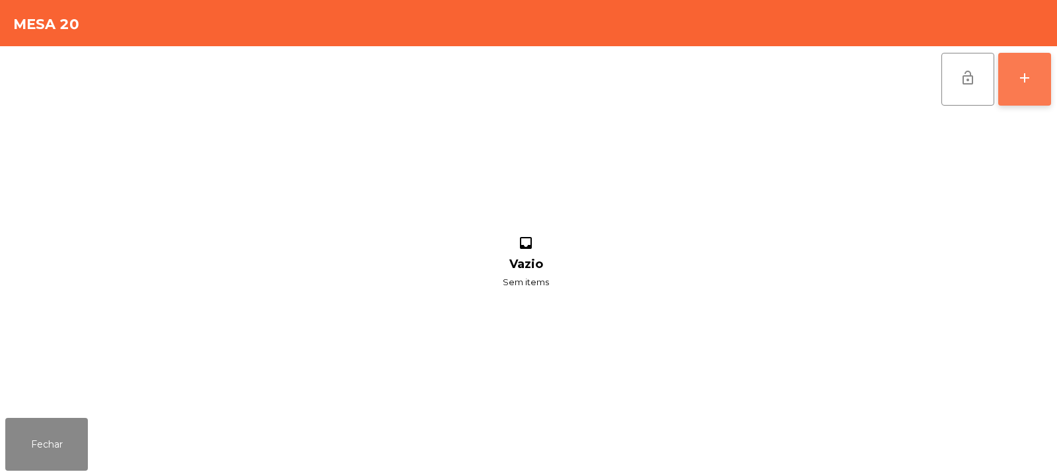
click at [1031, 85] on div "add" at bounding box center [1025, 78] width 16 height 16
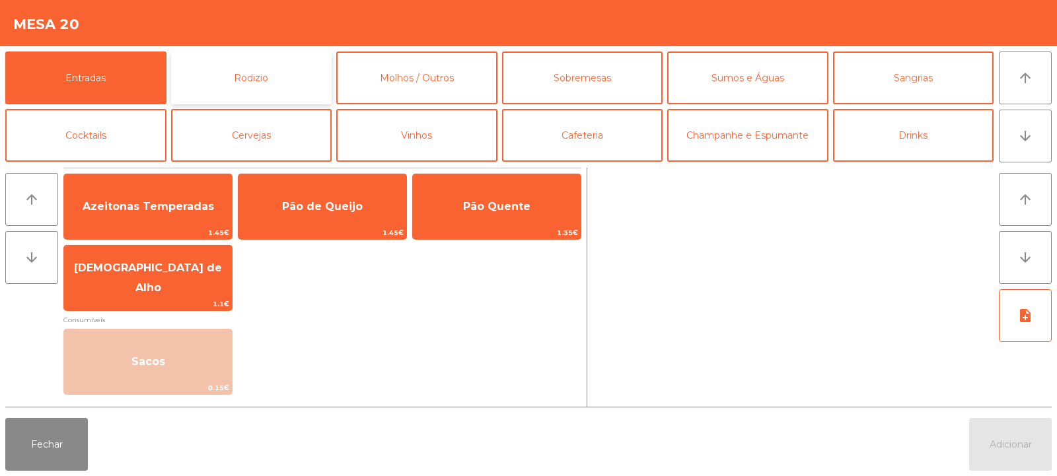
click at [305, 77] on button "Rodizio" at bounding box center [251, 78] width 161 height 53
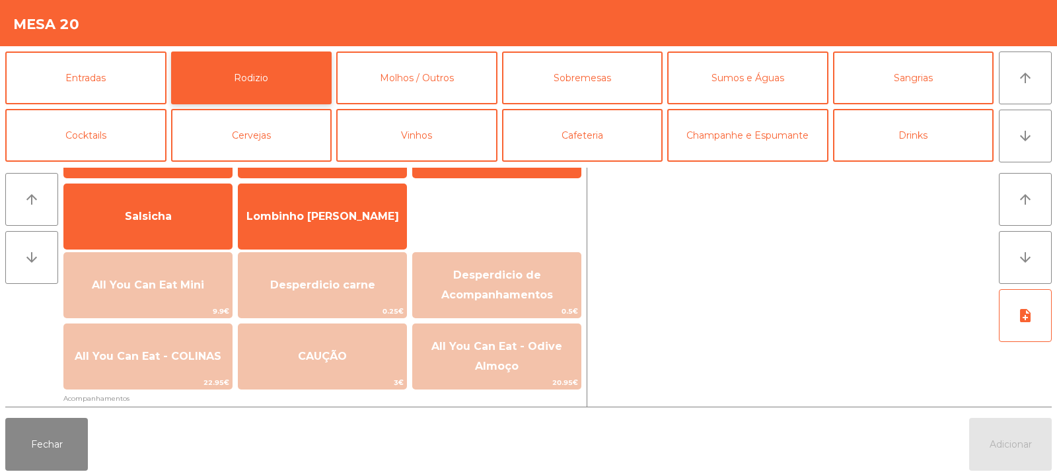
scroll to position [96, 0]
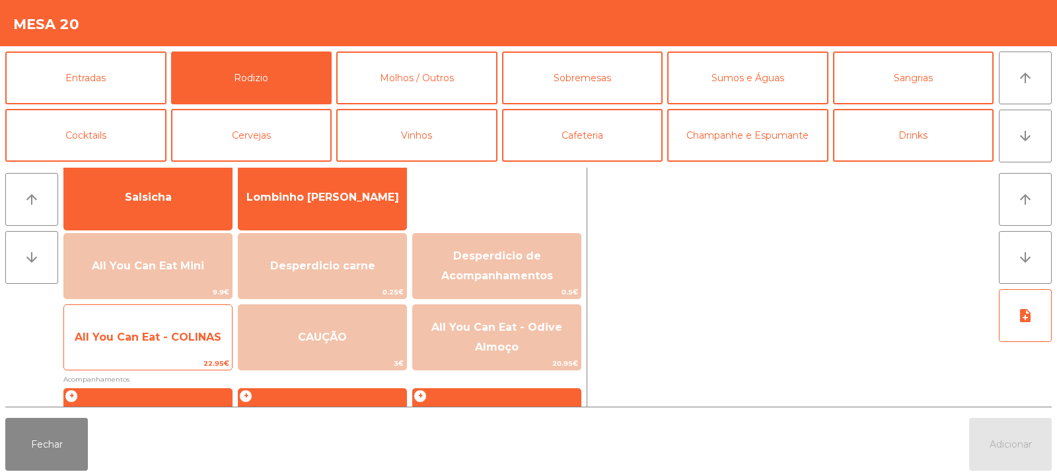
click at [201, 349] on span "All You Can Eat - COLINAS" at bounding box center [148, 338] width 168 height 36
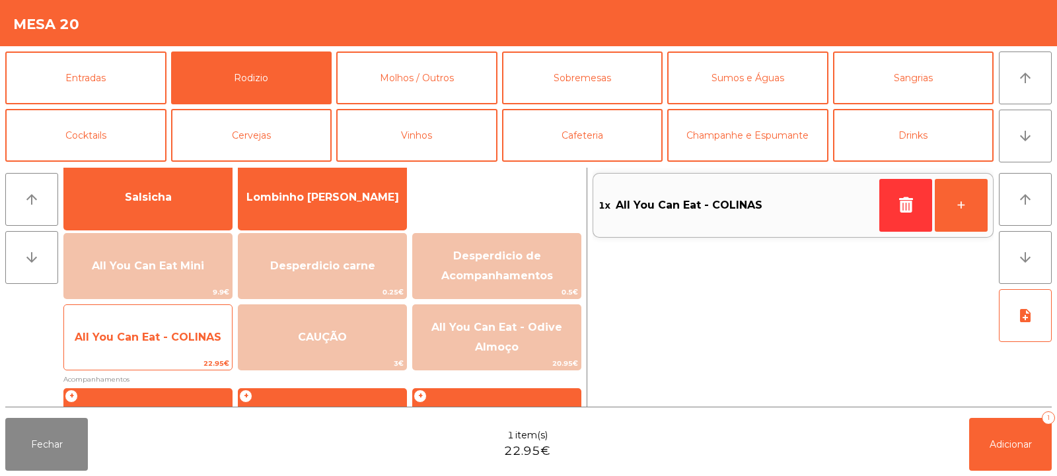
click at [196, 344] on span "All You Can Eat - COLINAS" at bounding box center [148, 338] width 168 height 36
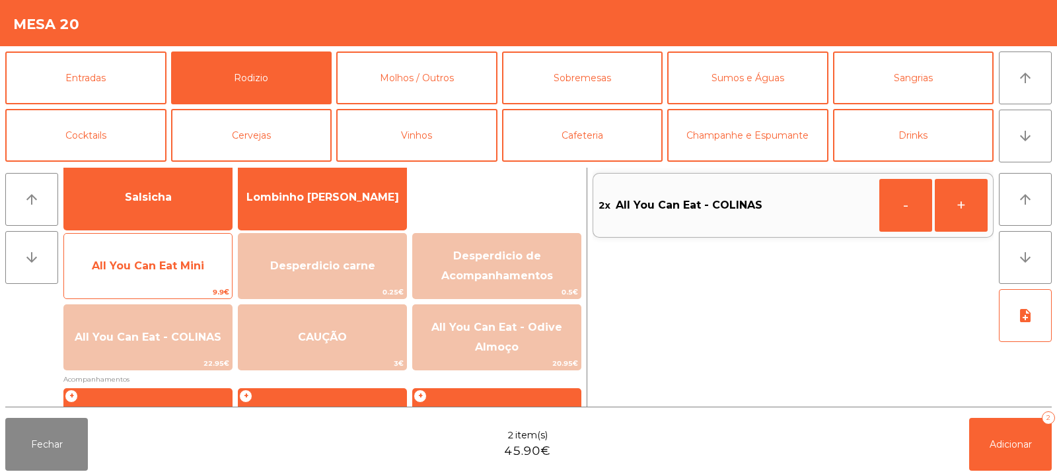
click at [192, 256] on span "All You Can Eat Mini" at bounding box center [148, 266] width 168 height 36
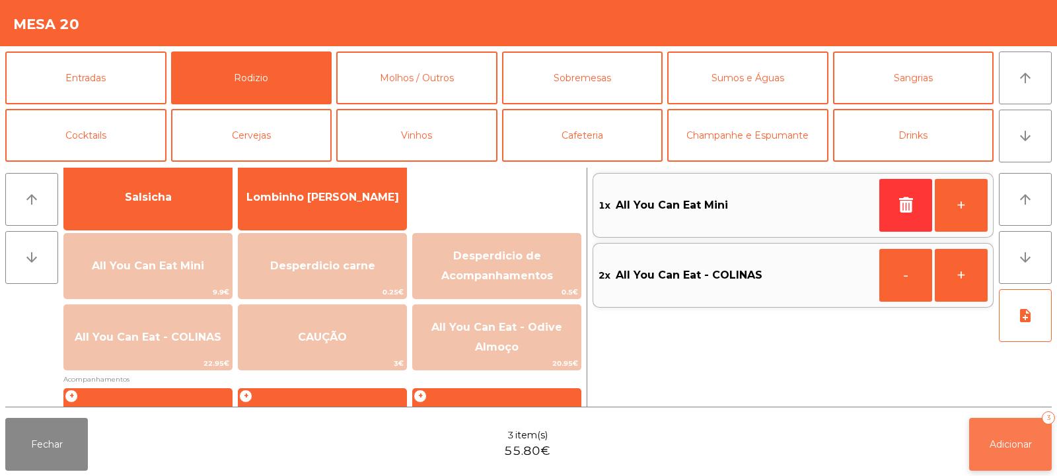
click at [992, 443] on span "Adicionar" at bounding box center [1011, 445] width 42 height 12
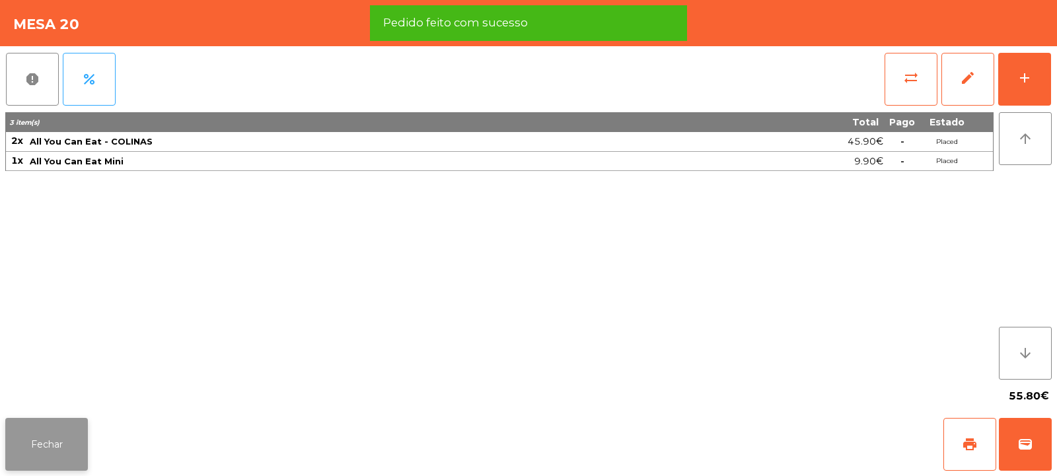
click at [60, 453] on button "Fechar" at bounding box center [46, 444] width 83 height 53
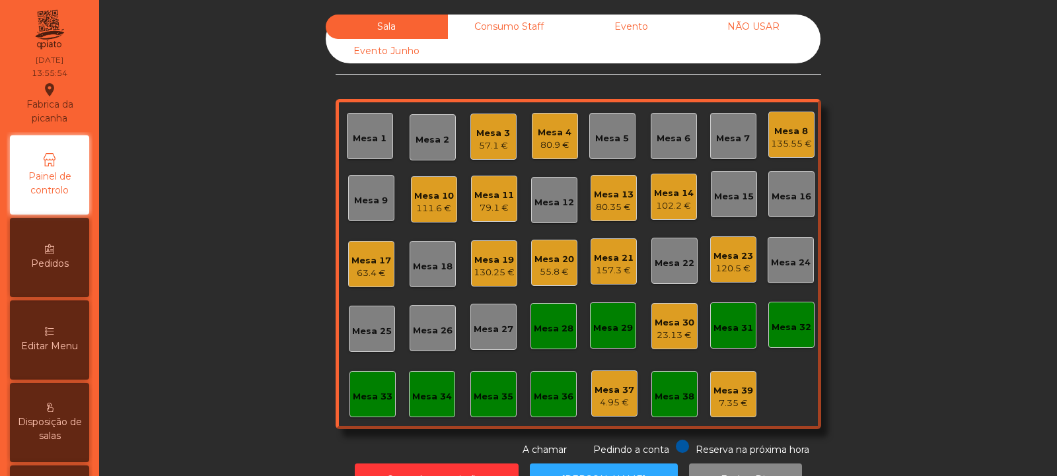
click at [671, 257] on div "Mesa 22" at bounding box center [675, 263] width 40 height 13
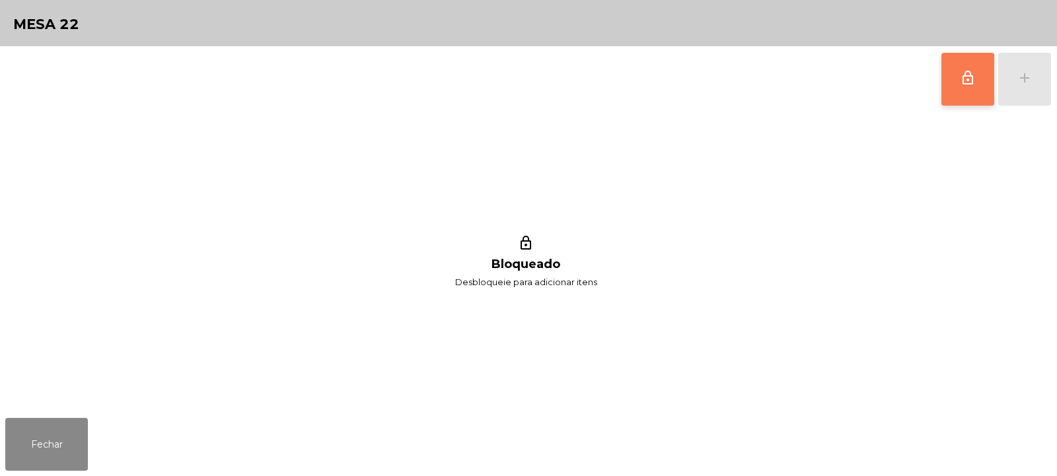
click at [966, 89] on button "lock_outline" at bounding box center [967, 79] width 53 height 53
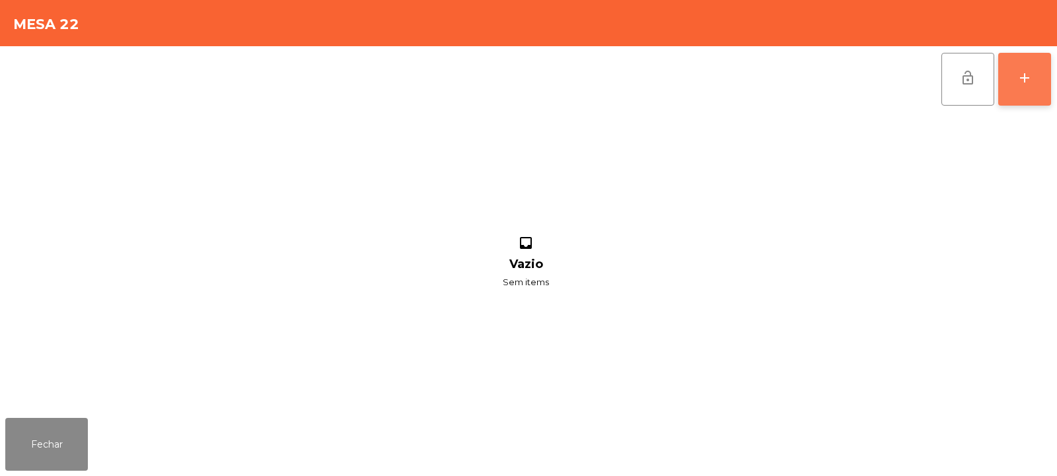
click at [1031, 75] on div "add" at bounding box center [1025, 78] width 16 height 16
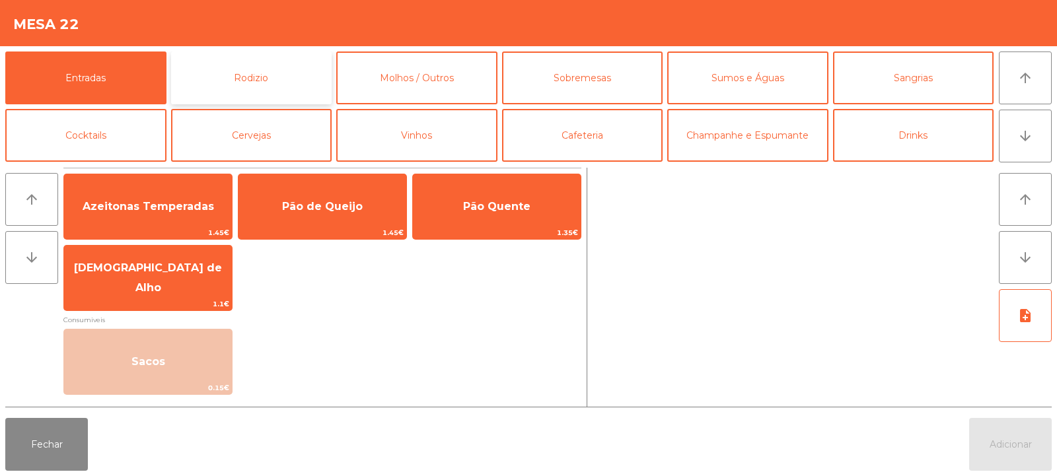
click at [261, 79] on button "Rodizio" at bounding box center [251, 78] width 161 height 53
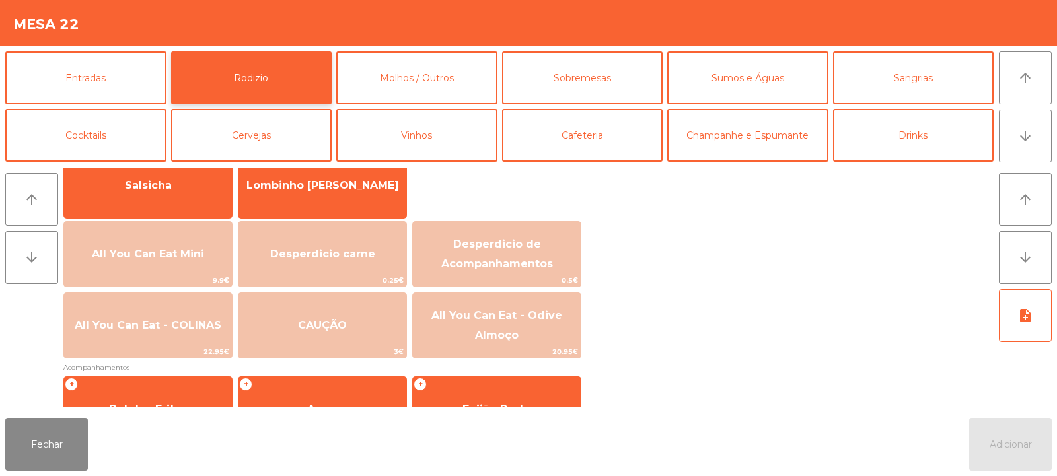
scroll to position [139, 0]
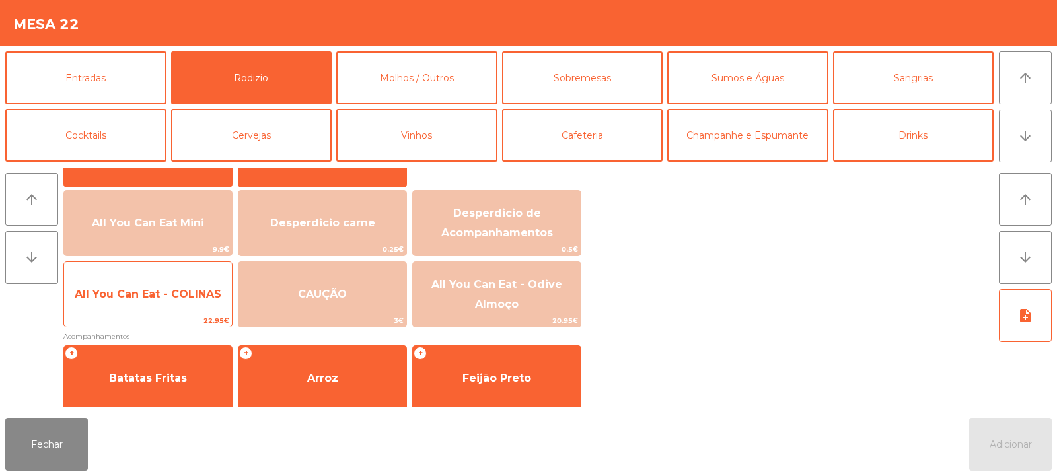
click at [153, 291] on span "All You Can Eat - COLINAS" at bounding box center [148, 294] width 147 height 13
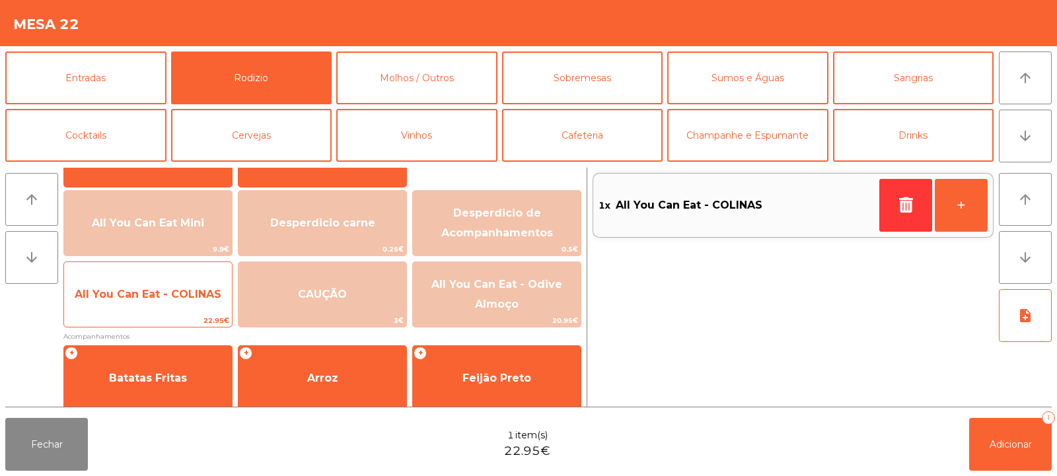
click at [133, 302] on span "All You Can Eat - COLINAS" at bounding box center [148, 295] width 168 height 36
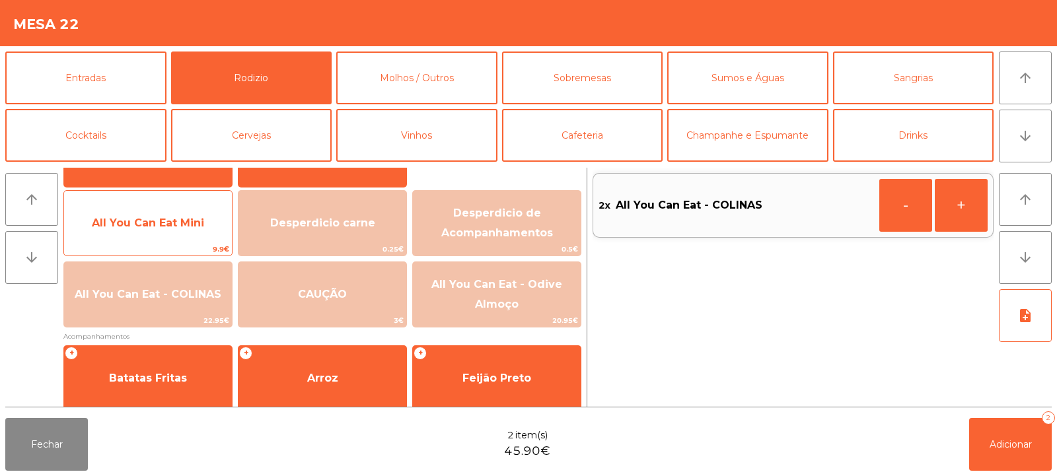
click at [160, 220] on span "All You Can Eat Mini" at bounding box center [148, 223] width 112 height 13
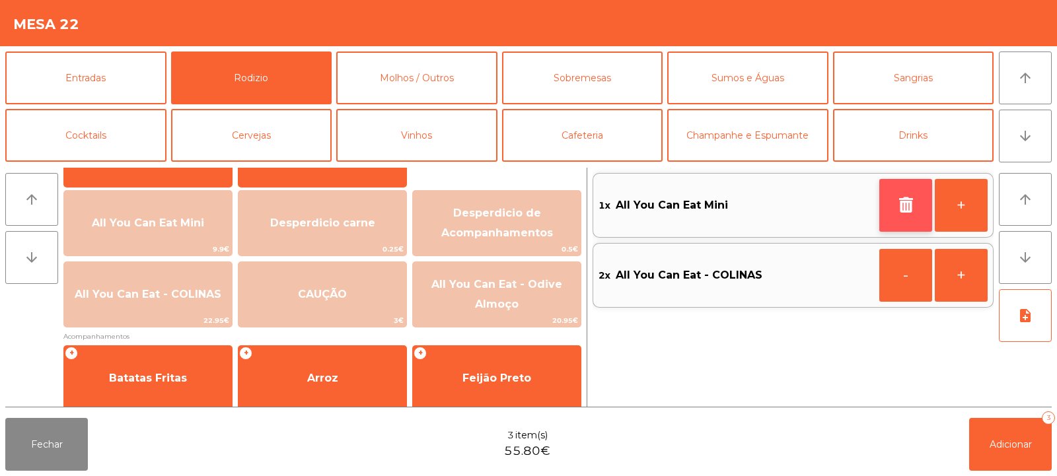
click at [901, 218] on button "button" at bounding box center [905, 205] width 53 height 53
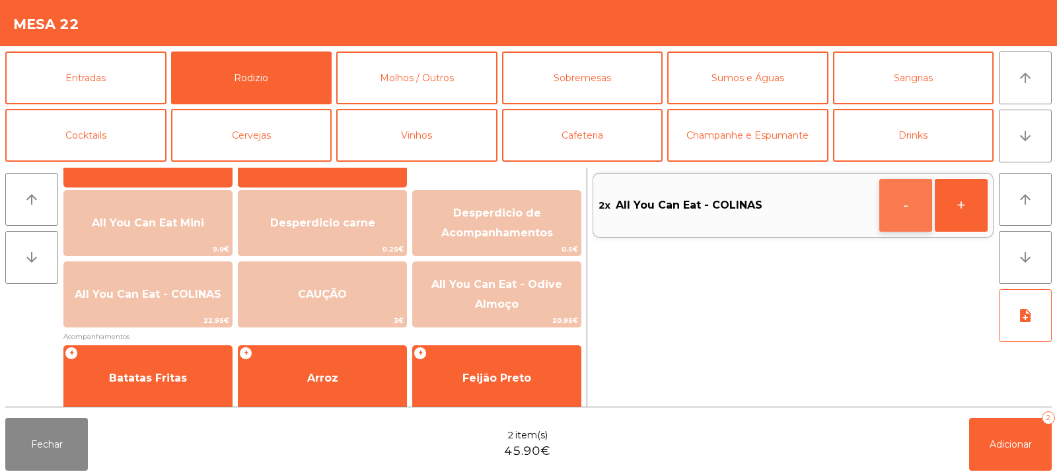
click at [914, 199] on button "-" at bounding box center [905, 205] width 53 height 53
click at [899, 203] on icon "button" at bounding box center [906, 205] width 20 height 16
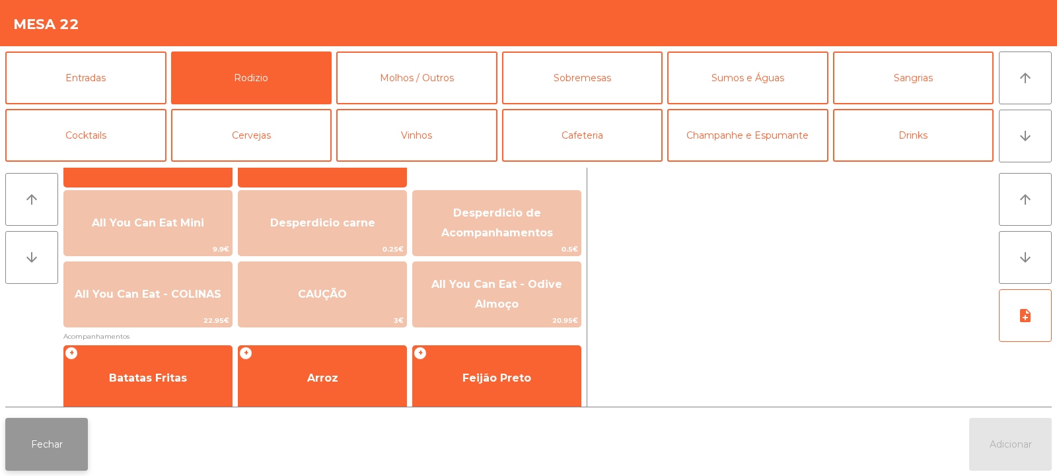
click at [34, 447] on button "Fechar" at bounding box center [46, 444] width 83 height 53
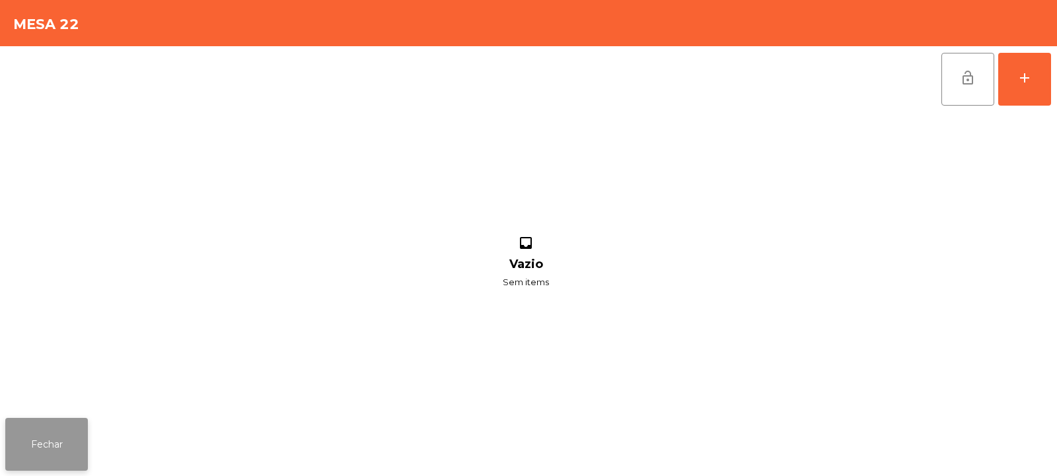
click at [27, 451] on button "Fechar" at bounding box center [46, 444] width 83 height 53
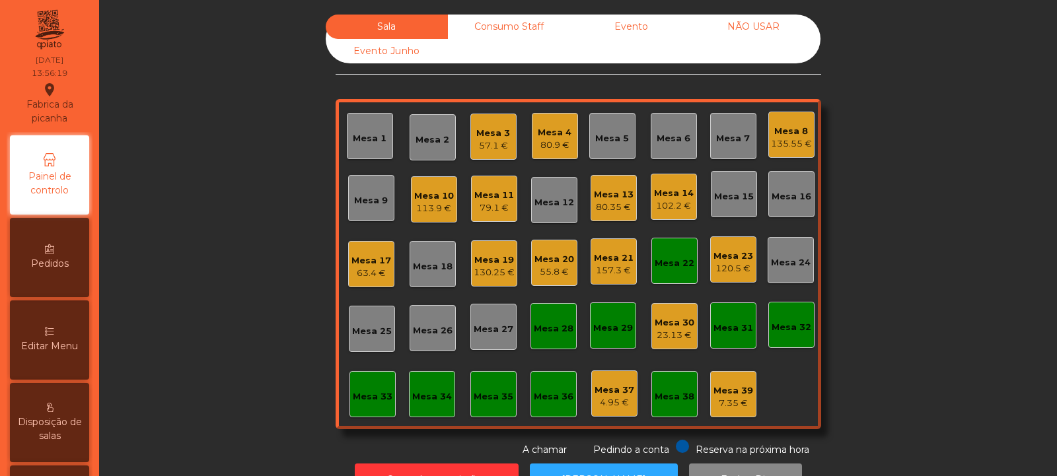
click at [670, 268] on div "Mesa 22" at bounding box center [675, 263] width 40 height 13
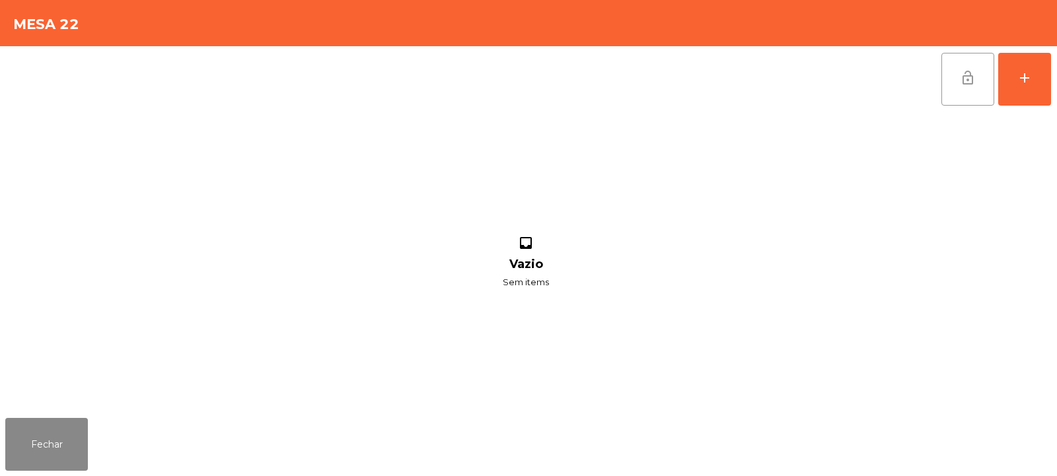
click at [966, 70] on span "lock_open" at bounding box center [968, 78] width 16 height 16
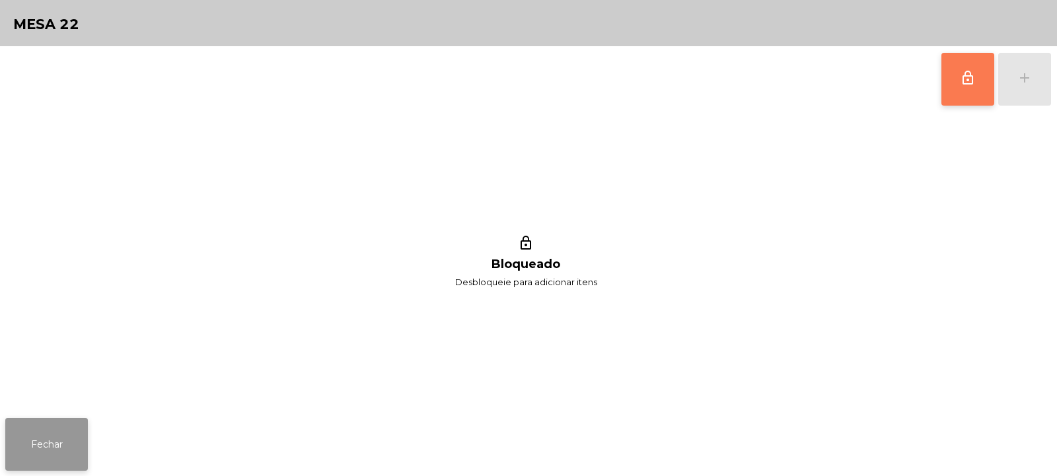
click at [81, 438] on button "Fechar" at bounding box center [46, 444] width 83 height 53
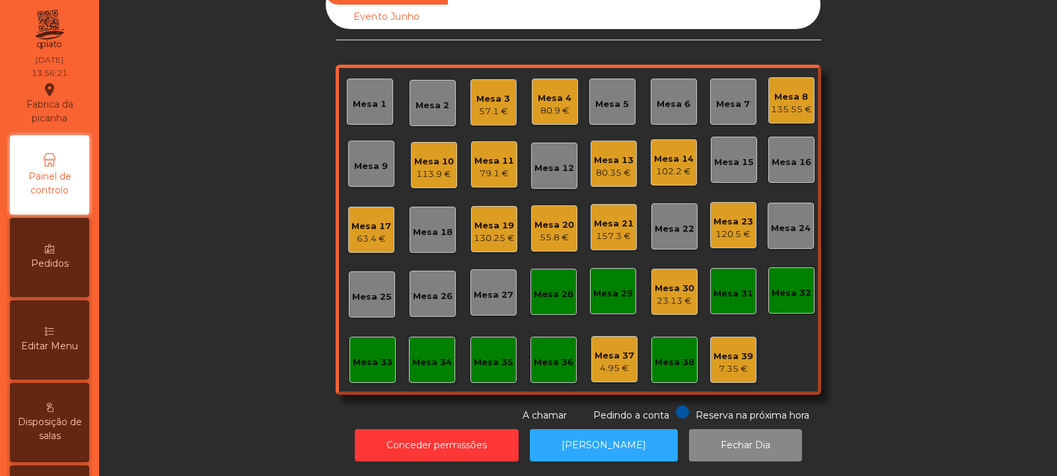
scroll to position [0, 0]
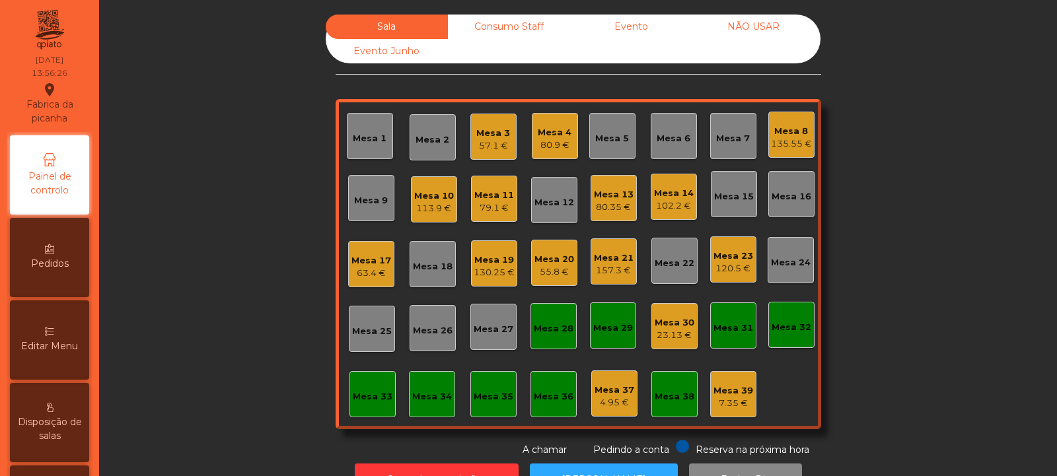
click at [492, 130] on div "Mesa 3" at bounding box center [493, 133] width 34 height 13
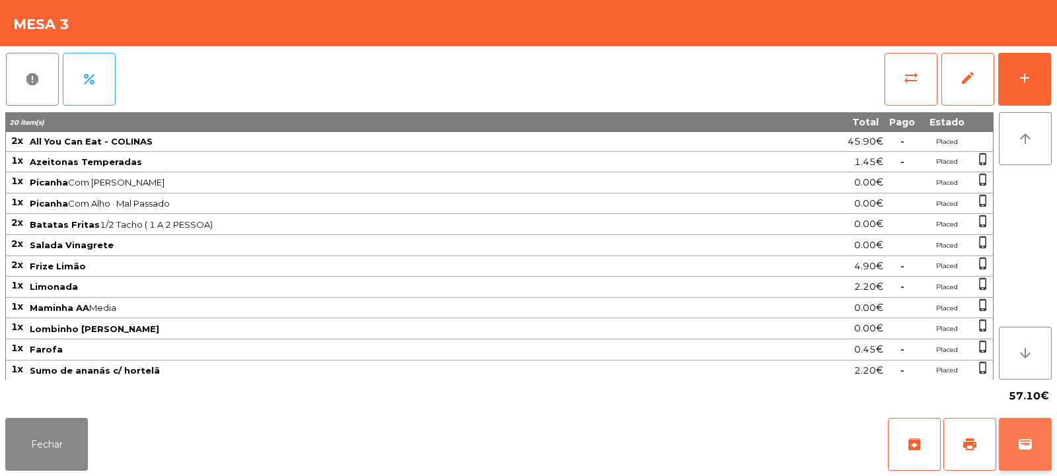
click at [1037, 449] on button "wallet" at bounding box center [1025, 444] width 53 height 53
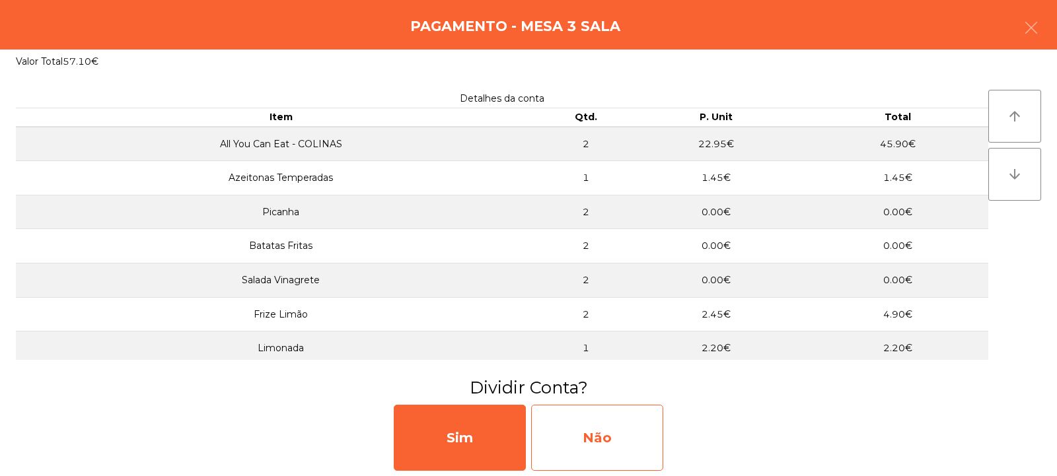
click at [632, 441] on div "Não" at bounding box center [597, 438] width 132 height 66
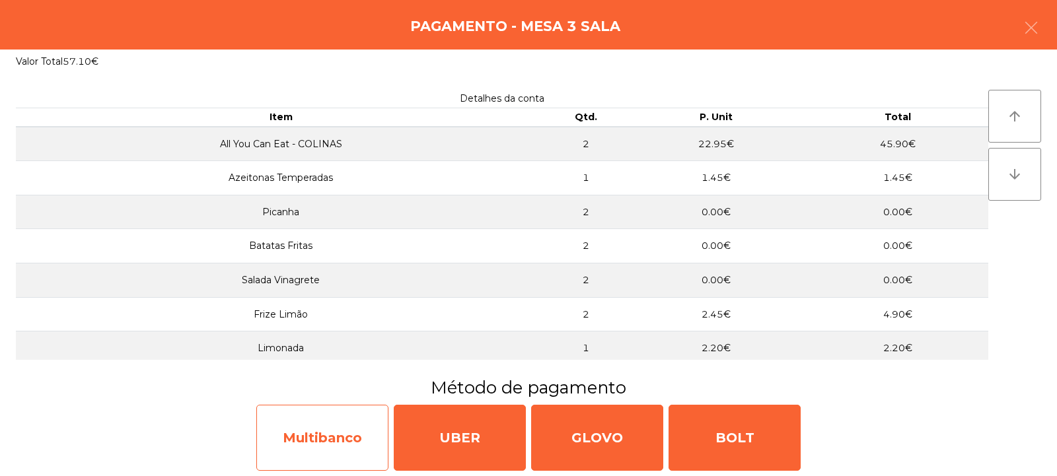
click at [349, 431] on div "Multibanco" at bounding box center [322, 438] width 132 height 66
select select "**"
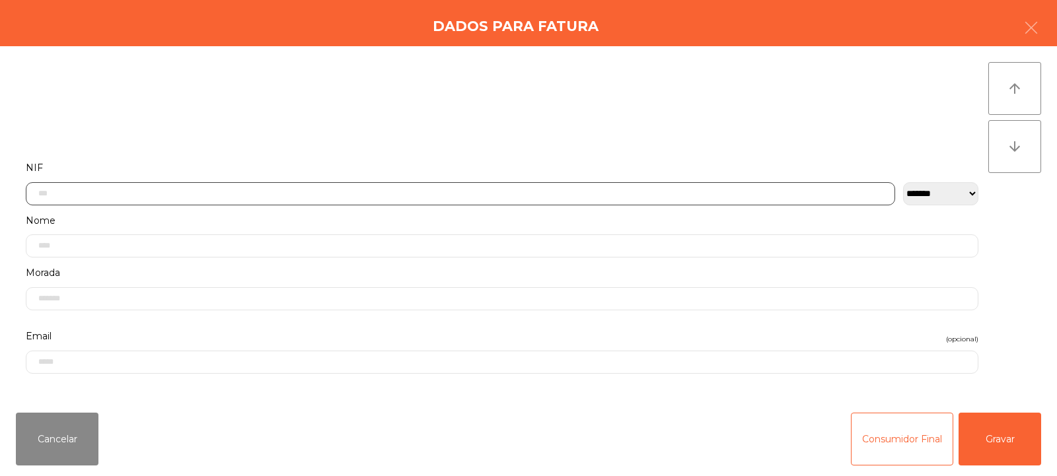
click at [572, 192] on input "text" at bounding box center [460, 193] width 869 height 23
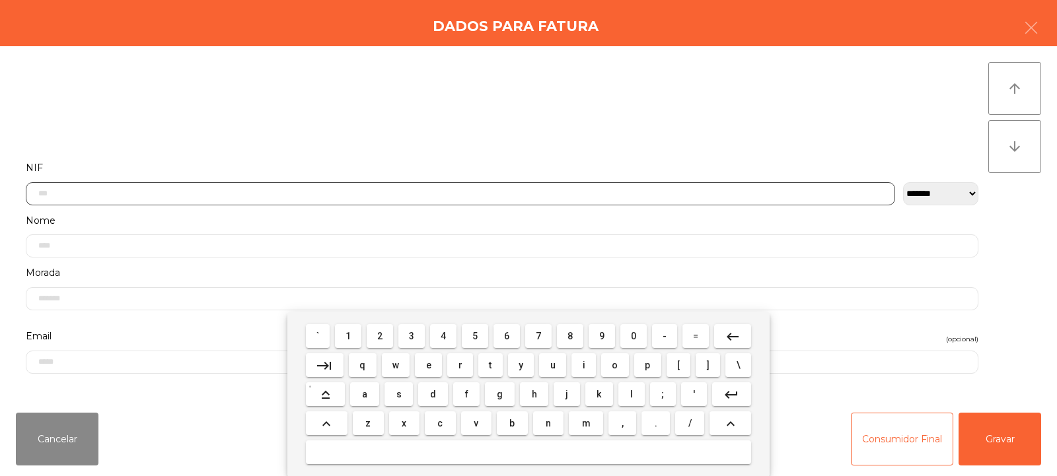
scroll to position [96, 0]
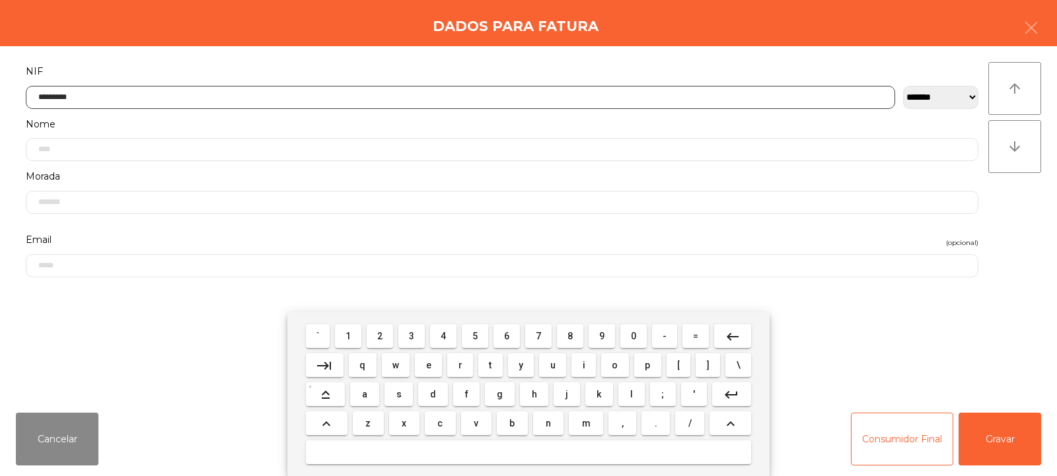
type input "*********"
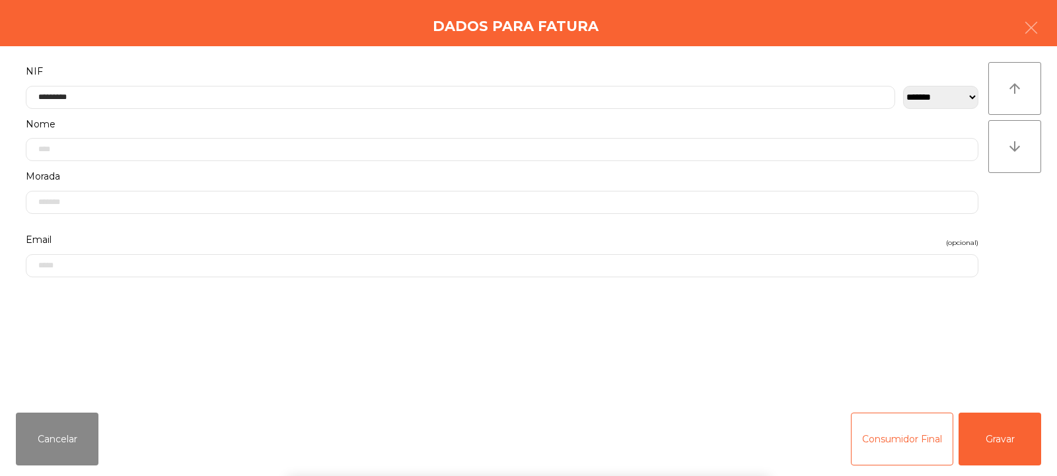
click at [997, 453] on div "` 1 2 3 4 5 6 7 8 9 0 - = keyboard_backspace keyboard_tab q w e r t y u i o p […" at bounding box center [528, 394] width 1057 height 164
click at [1001, 447] on div "` 1 2 3 4 5 6 7 8 9 0 - = keyboard_backspace keyboard_tab q w e r t y u i o p […" at bounding box center [528, 394] width 1057 height 164
click at [1004, 430] on button "Gravar" at bounding box center [1000, 439] width 83 height 53
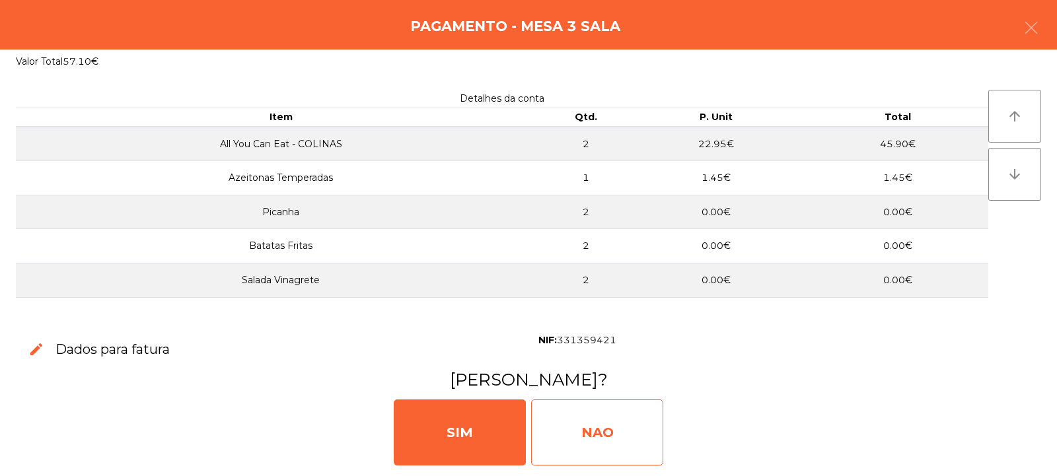
click at [595, 428] on div "NAO" at bounding box center [597, 433] width 132 height 66
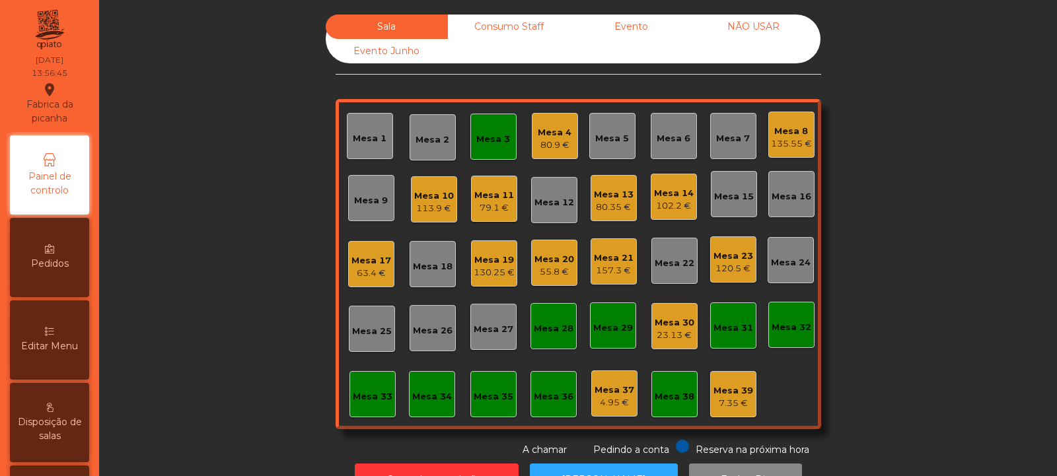
click at [484, 139] on div "Mesa 3" at bounding box center [493, 139] width 34 height 13
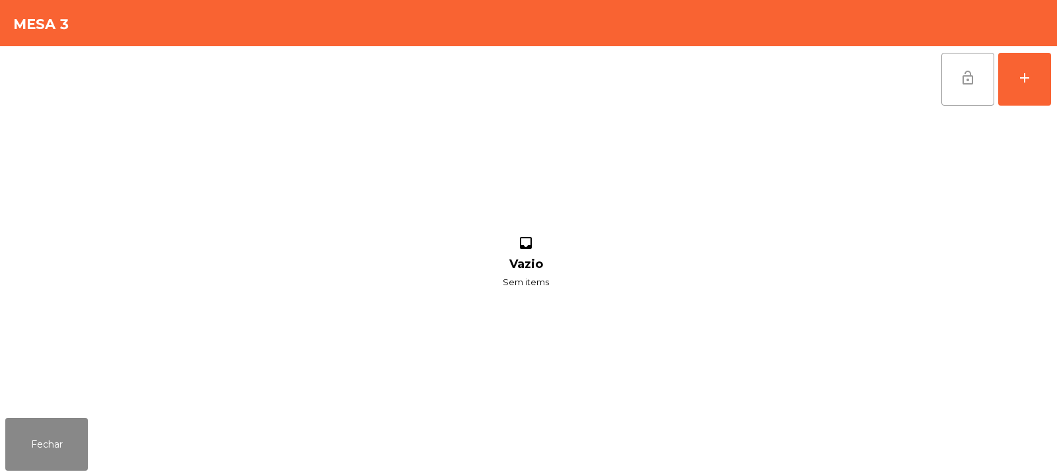
click at [953, 82] on button "lock_open" at bounding box center [967, 79] width 53 height 53
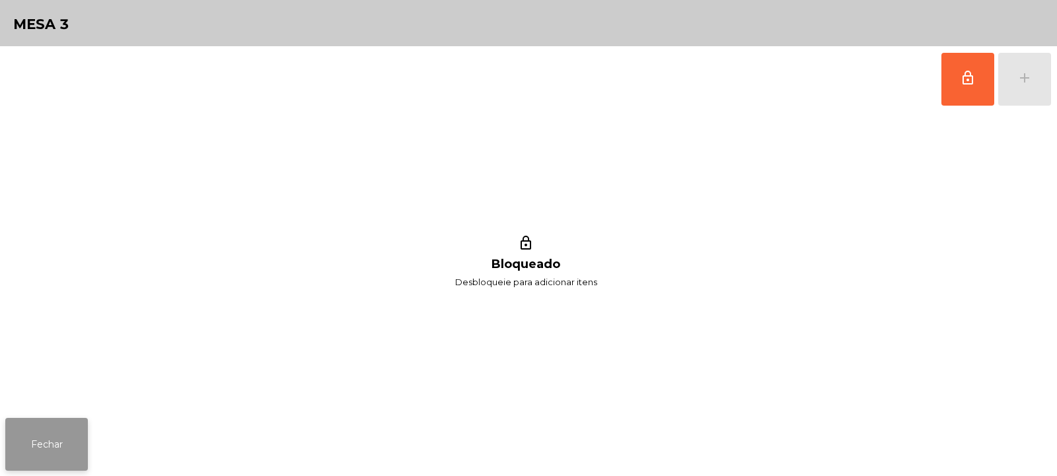
click at [73, 439] on button "Fechar" at bounding box center [46, 444] width 83 height 53
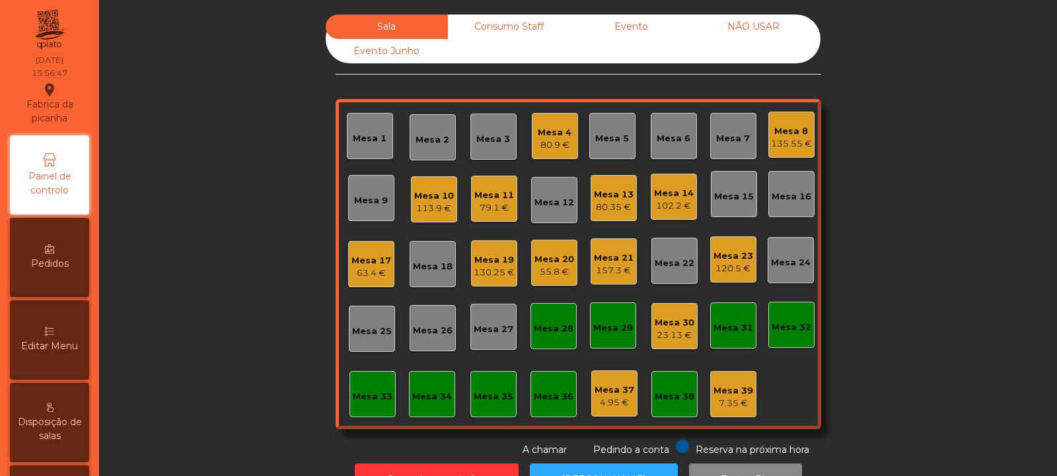
scroll to position [44, 0]
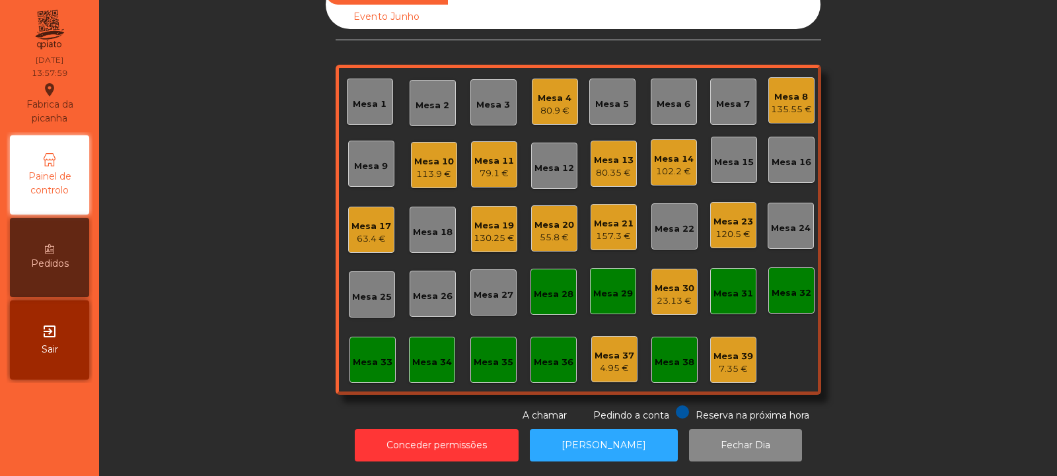
click at [677, 153] on div "Mesa 14" at bounding box center [674, 159] width 40 height 13
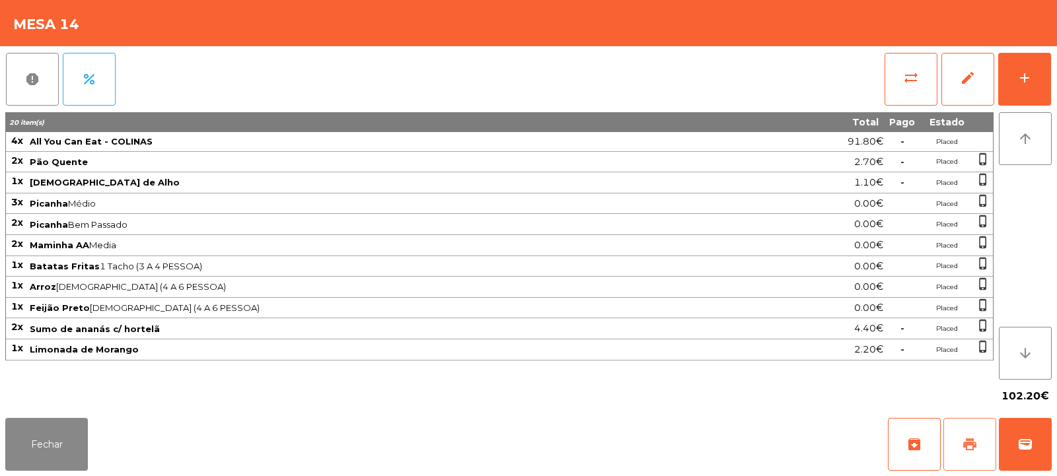
click at [965, 453] on button "print" at bounding box center [969, 444] width 53 height 53
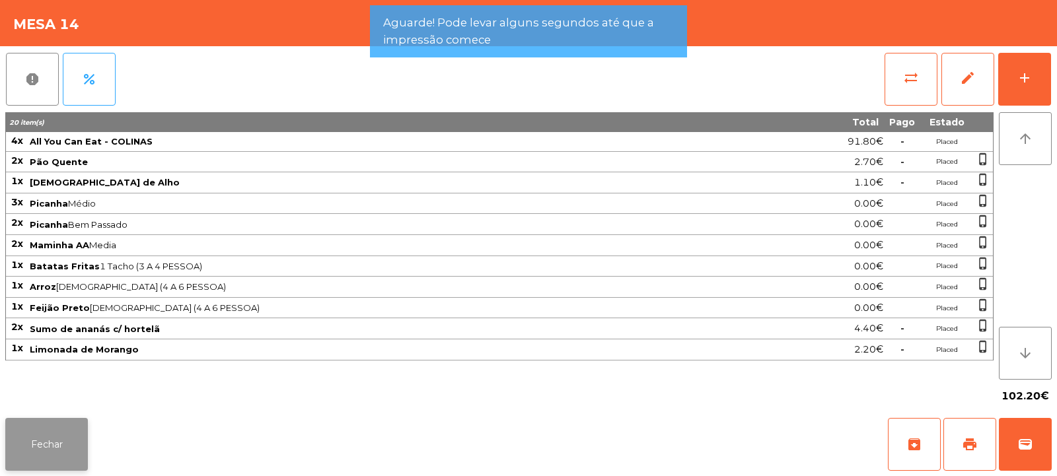
click at [69, 434] on button "Fechar" at bounding box center [46, 444] width 83 height 53
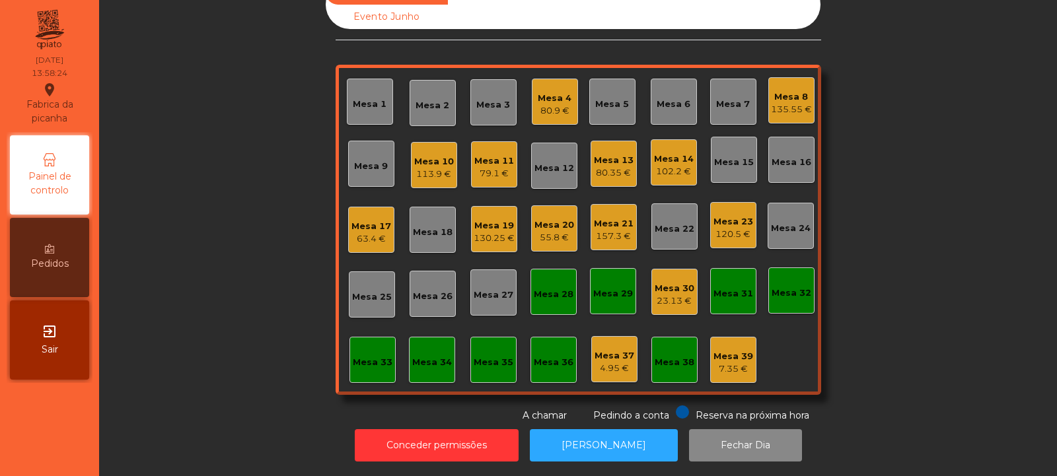
click at [654, 165] on div "102.2 €" at bounding box center [674, 171] width 40 height 13
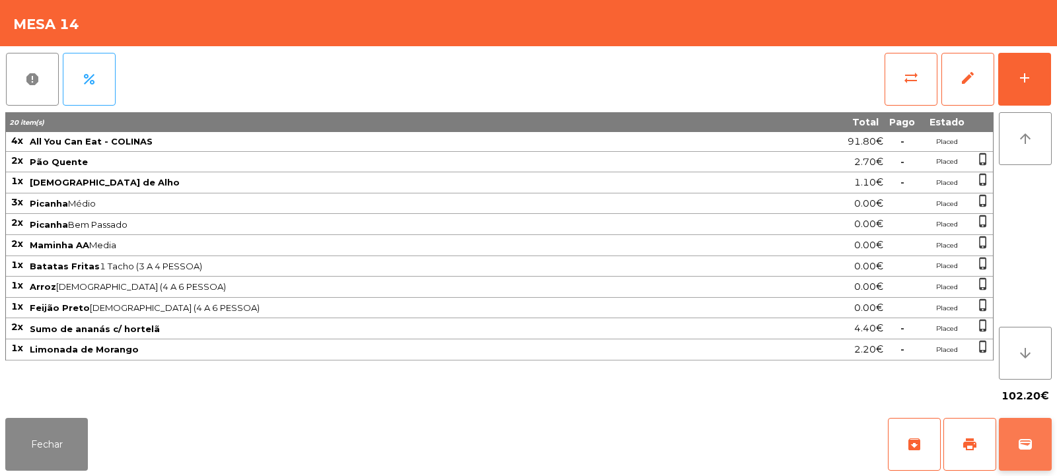
click at [1017, 437] on span "wallet" at bounding box center [1025, 445] width 16 height 16
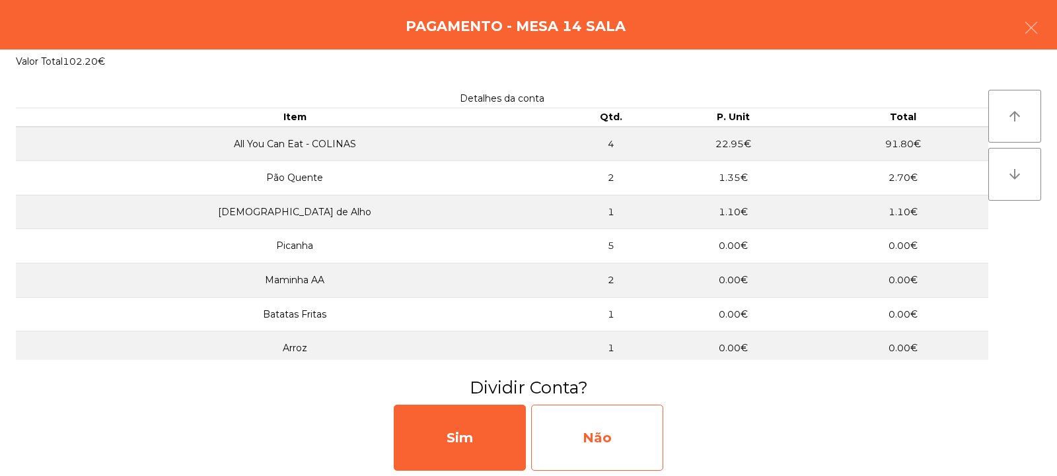
click at [609, 438] on div "Não" at bounding box center [597, 438] width 132 height 66
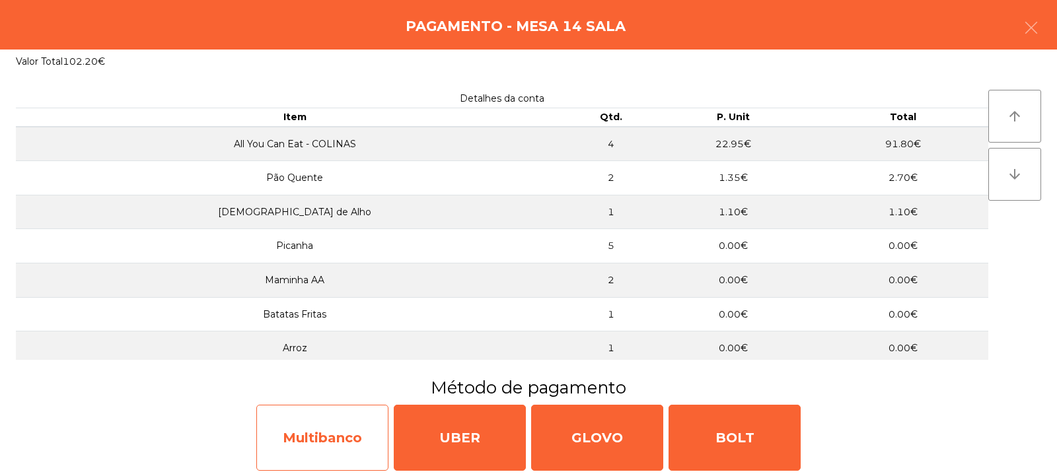
click at [348, 443] on div "Multibanco" at bounding box center [322, 438] width 132 height 66
select select "**"
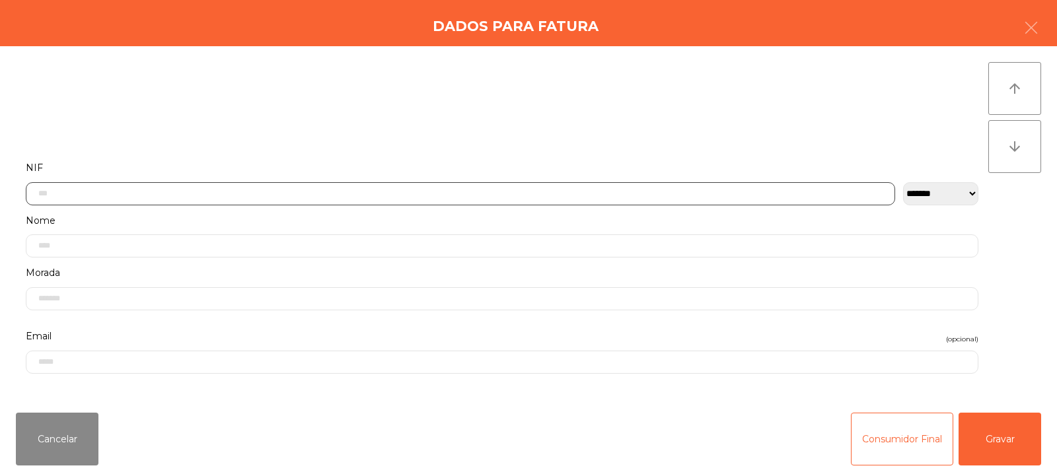
click at [499, 192] on input "text" at bounding box center [460, 193] width 869 height 23
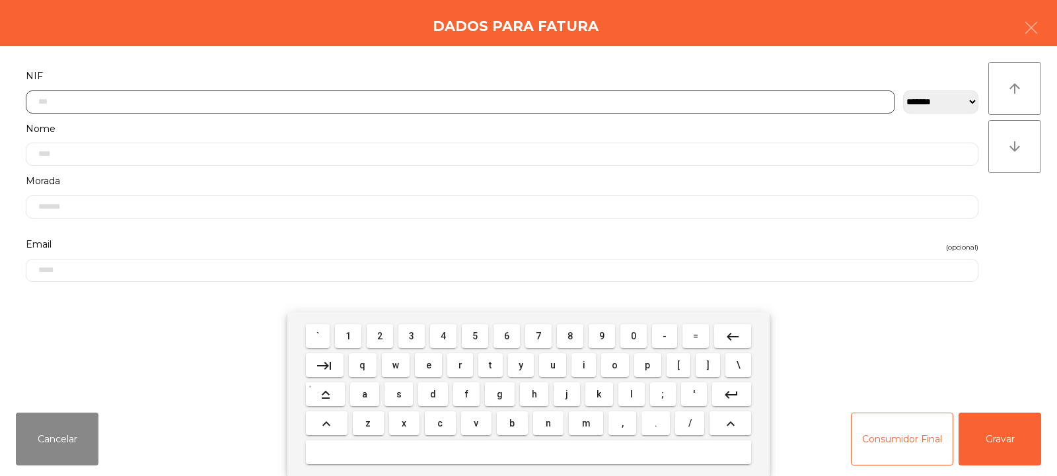
scroll to position [96, 0]
type input "*********"
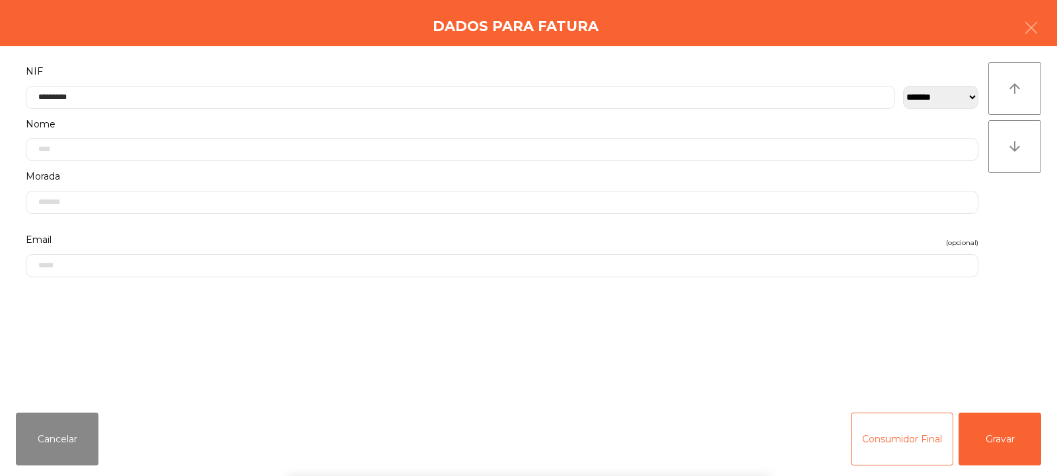
click at [988, 440] on div "` 1 2 3 4 5 6 7 8 9 0 - = keyboard_backspace keyboard_tab q w e r t y u i o p […" at bounding box center [528, 394] width 1057 height 164
click at [999, 441] on button "Gravar" at bounding box center [1000, 439] width 83 height 53
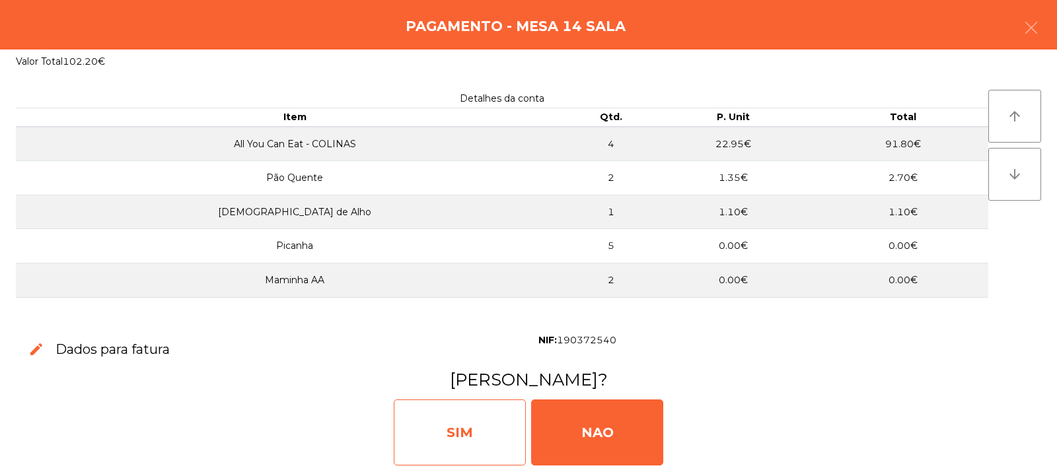
click at [478, 419] on div "SIM" at bounding box center [460, 433] width 132 height 66
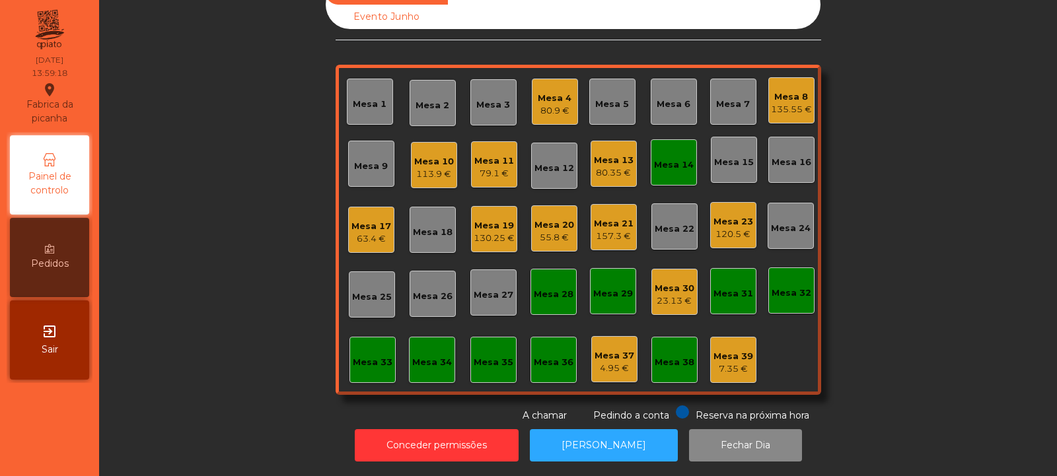
click at [673, 159] on div "Mesa 14" at bounding box center [674, 165] width 40 height 13
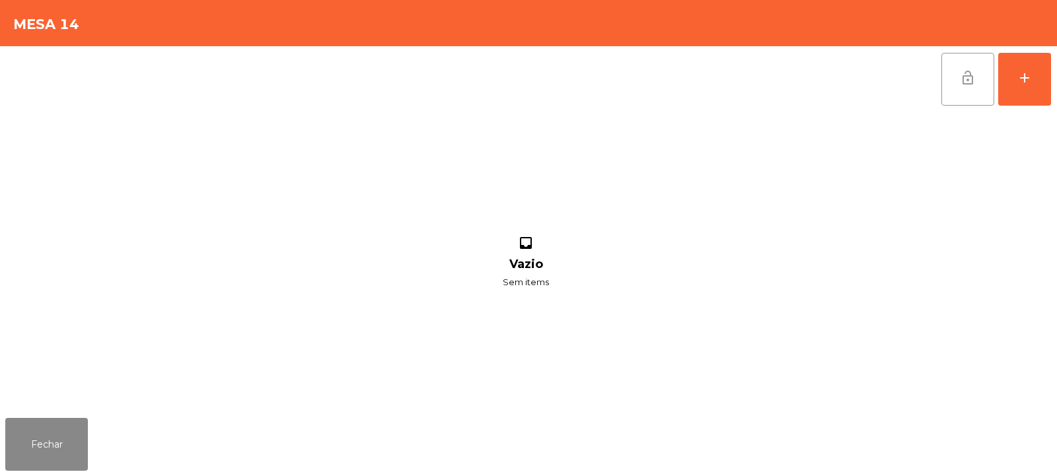
click at [959, 82] on button "lock_open" at bounding box center [967, 79] width 53 height 53
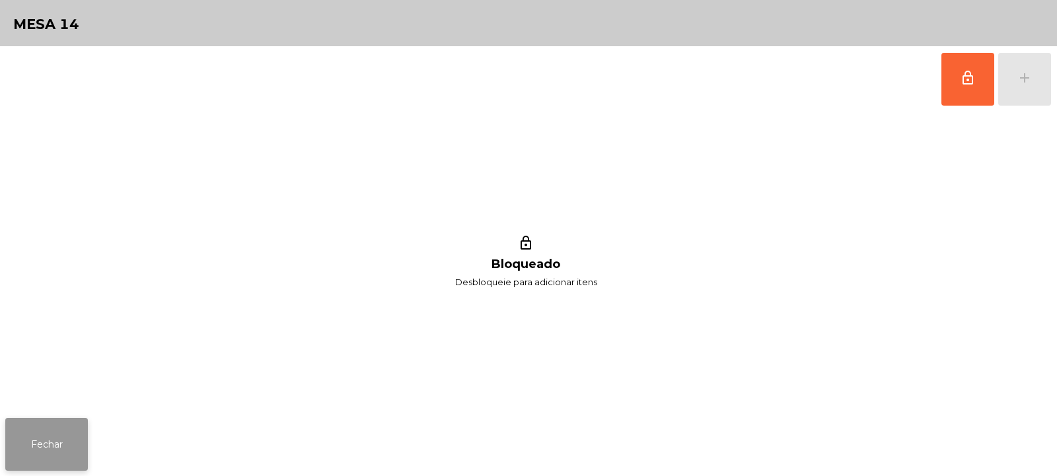
click at [57, 428] on button "Fechar" at bounding box center [46, 444] width 83 height 53
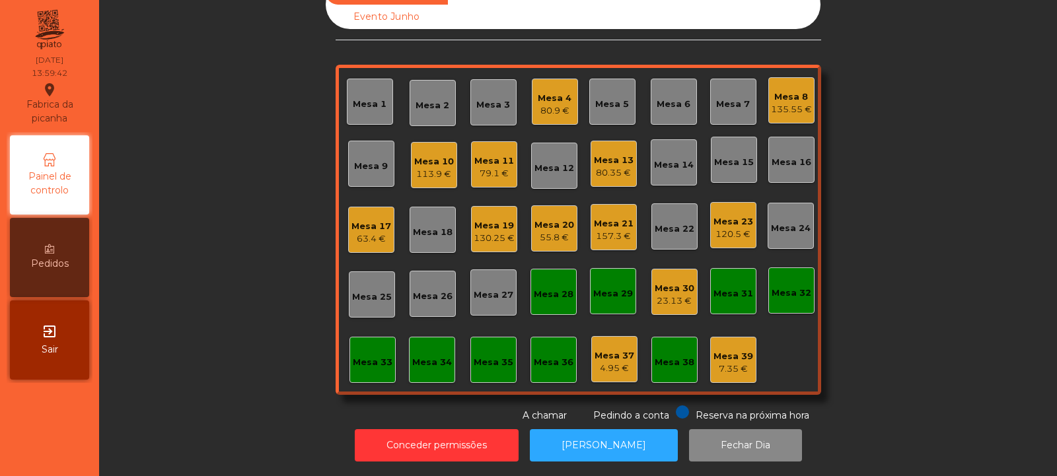
click at [737, 228] on div "120.5 €" at bounding box center [734, 234] width 40 height 13
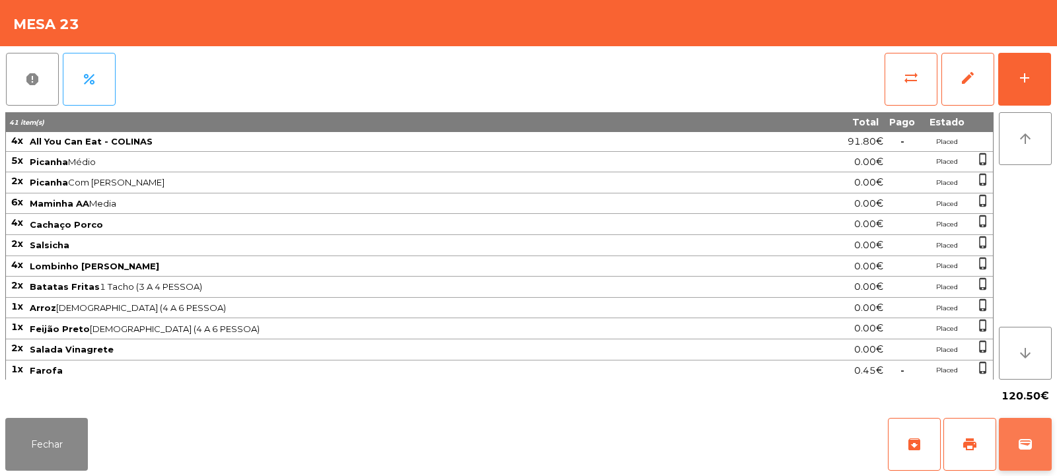
click at [1017, 444] on span "wallet" at bounding box center [1025, 445] width 16 height 16
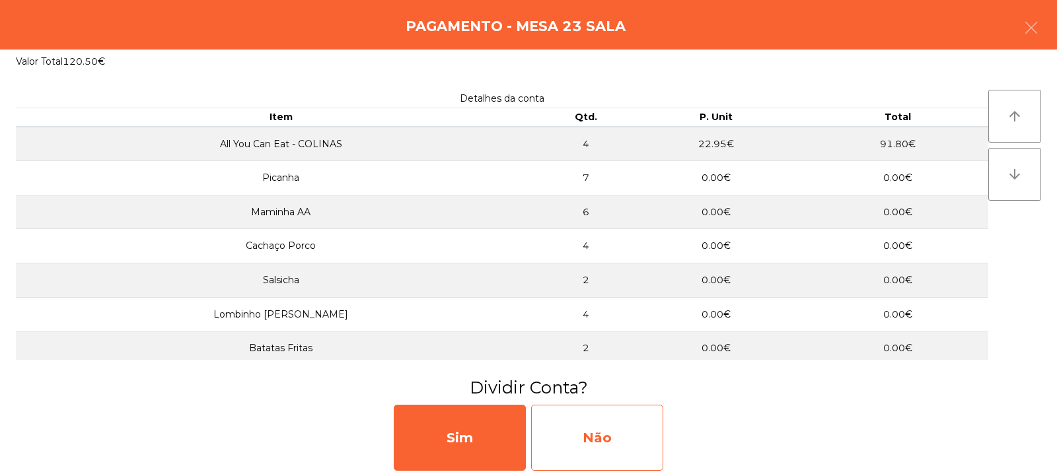
click at [626, 439] on div "Não" at bounding box center [597, 438] width 132 height 66
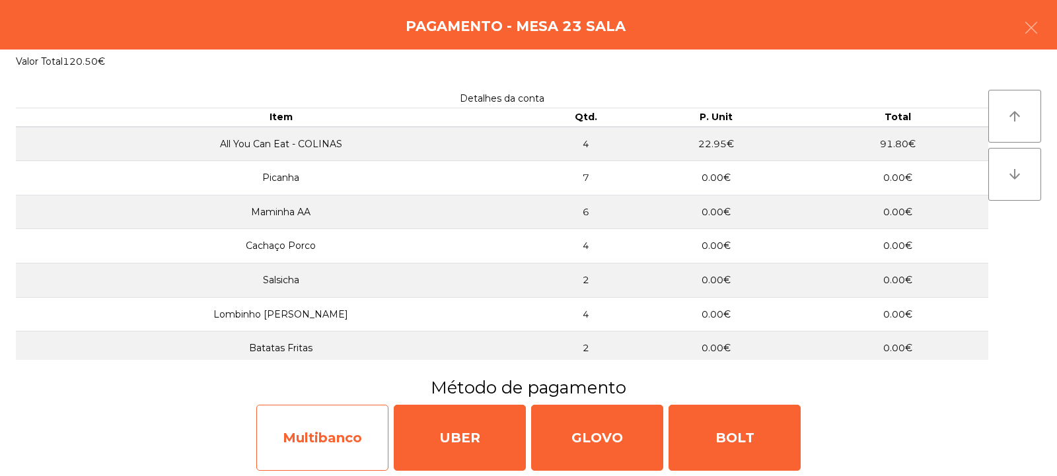
click at [348, 433] on div "Multibanco" at bounding box center [322, 438] width 132 height 66
select select "**"
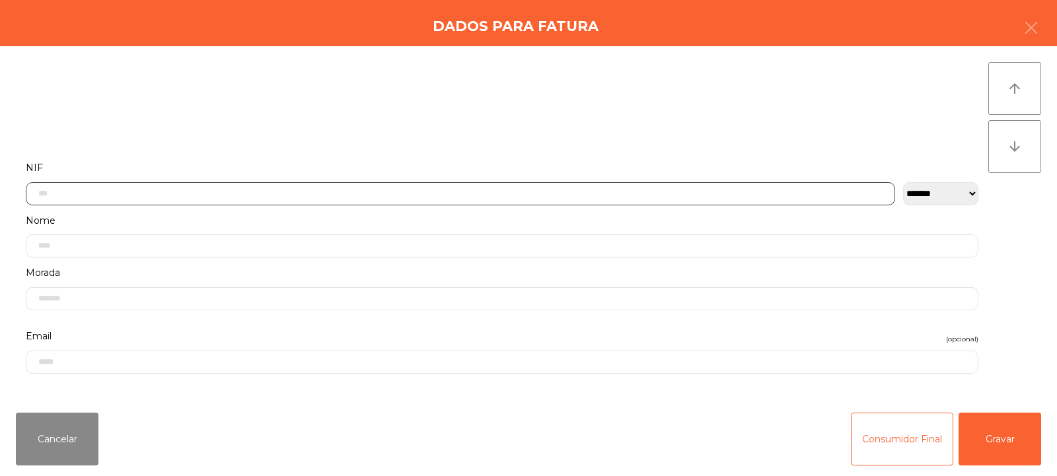
click at [563, 193] on input "text" at bounding box center [460, 193] width 869 height 23
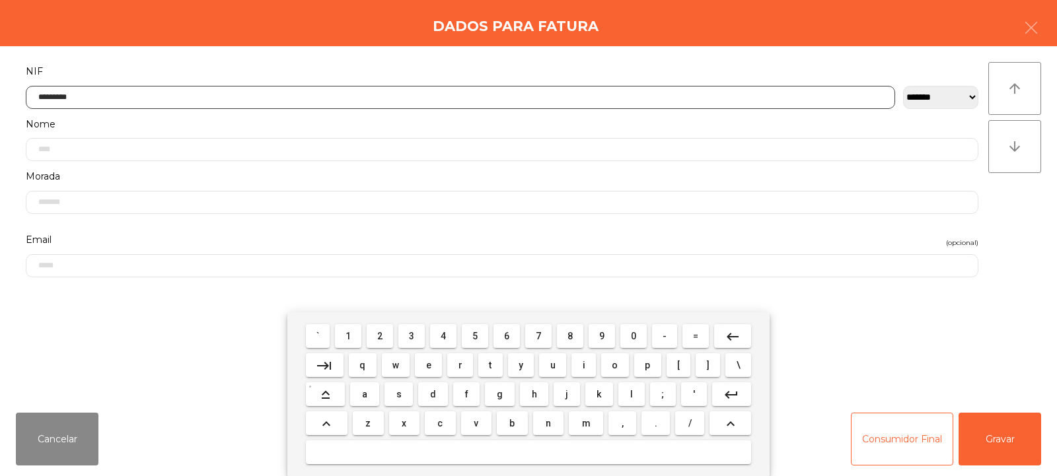
type input "*********"
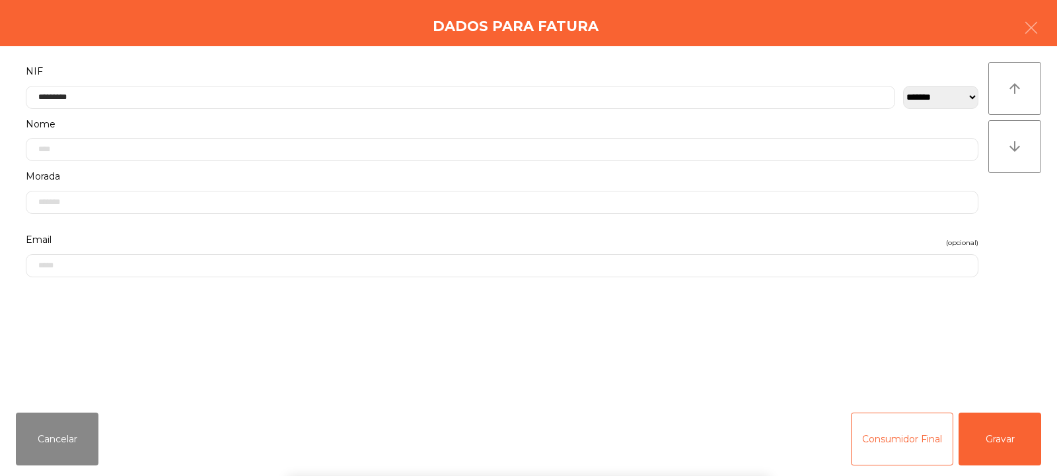
click at [1000, 438] on div "` 1 2 3 4 5 6 7 8 9 0 - = keyboard_backspace keyboard_tab q w e r t y u i o p […" at bounding box center [528, 394] width 1057 height 164
click at [997, 437] on button "Gravar" at bounding box center [1000, 439] width 83 height 53
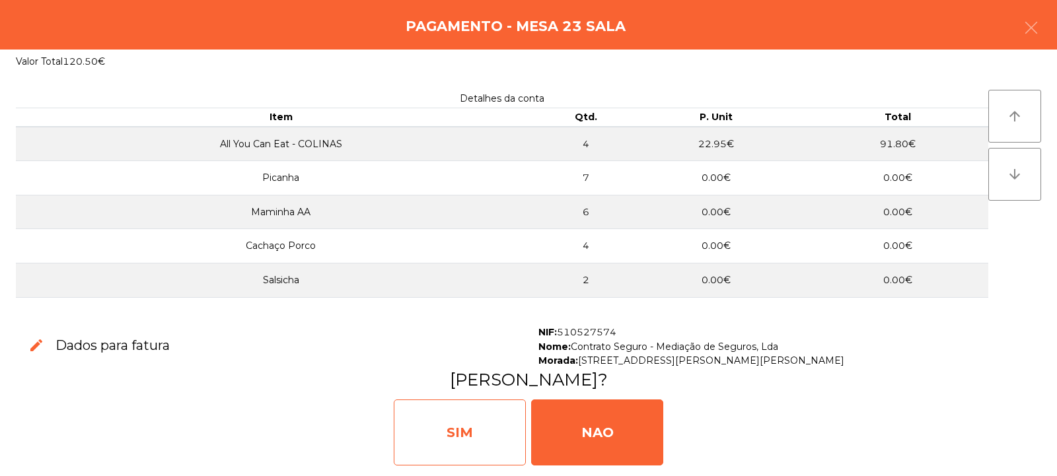
click at [497, 433] on div "SIM" at bounding box center [460, 433] width 132 height 66
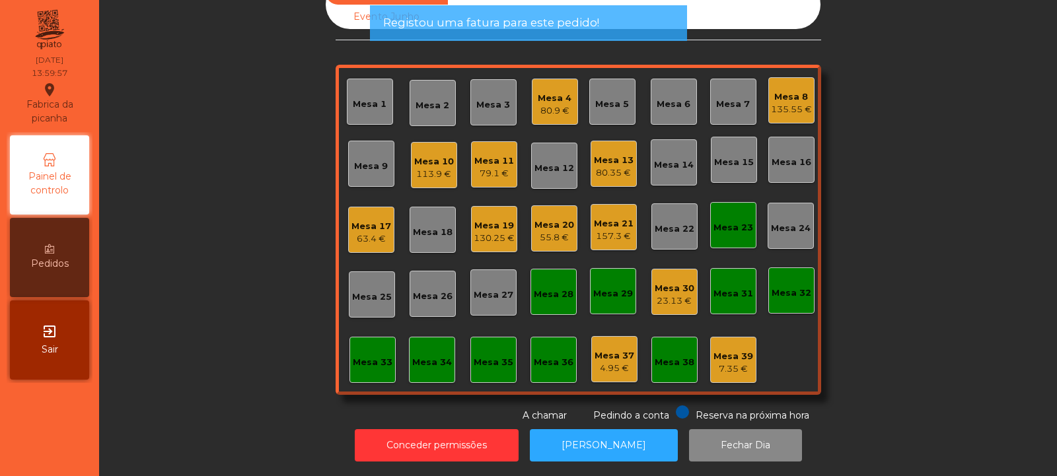
click at [738, 216] on div "Mesa 23" at bounding box center [734, 225] width 40 height 18
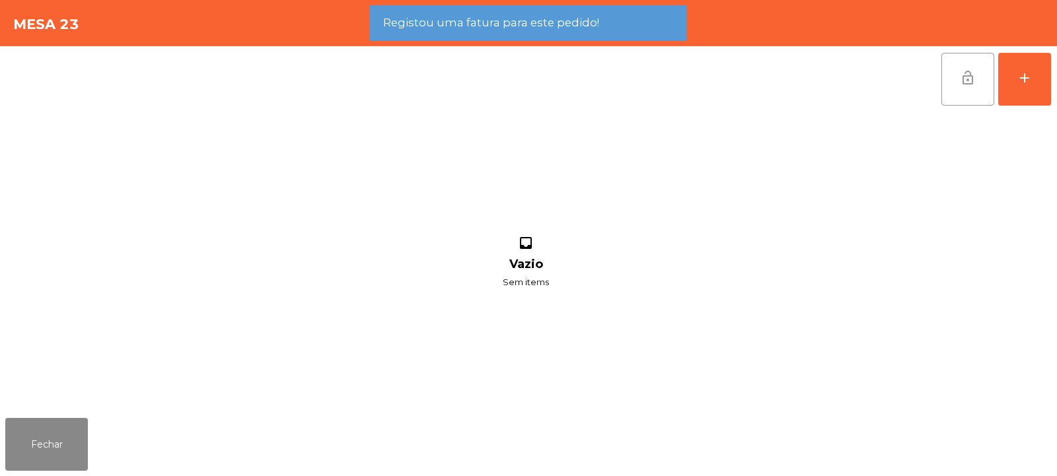
click at [966, 70] on span "lock_open" at bounding box center [968, 78] width 16 height 16
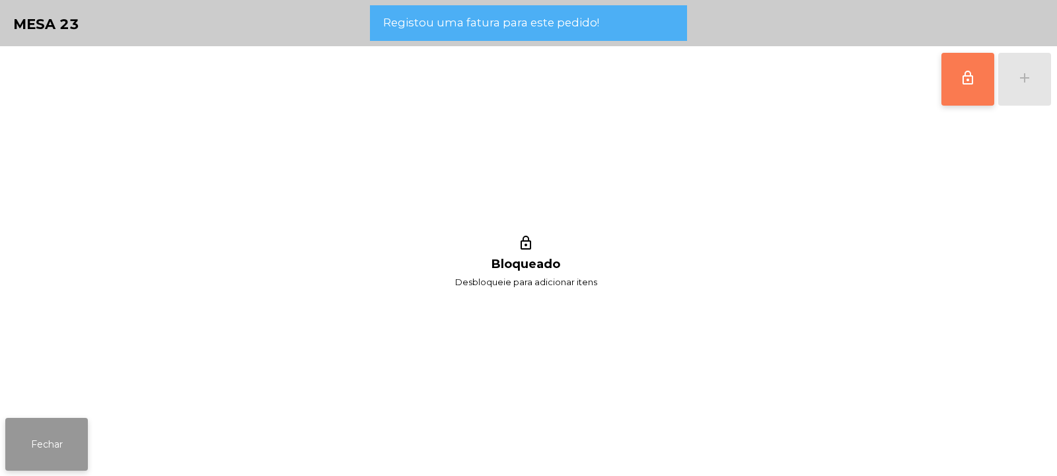
click at [85, 451] on button "Fechar" at bounding box center [46, 444] width 83 height 53
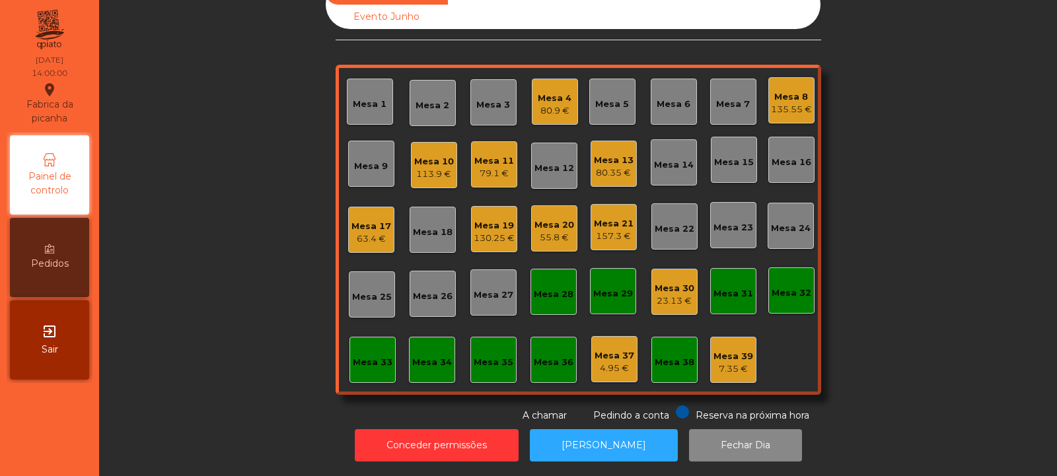
scroll to position [0, 0]
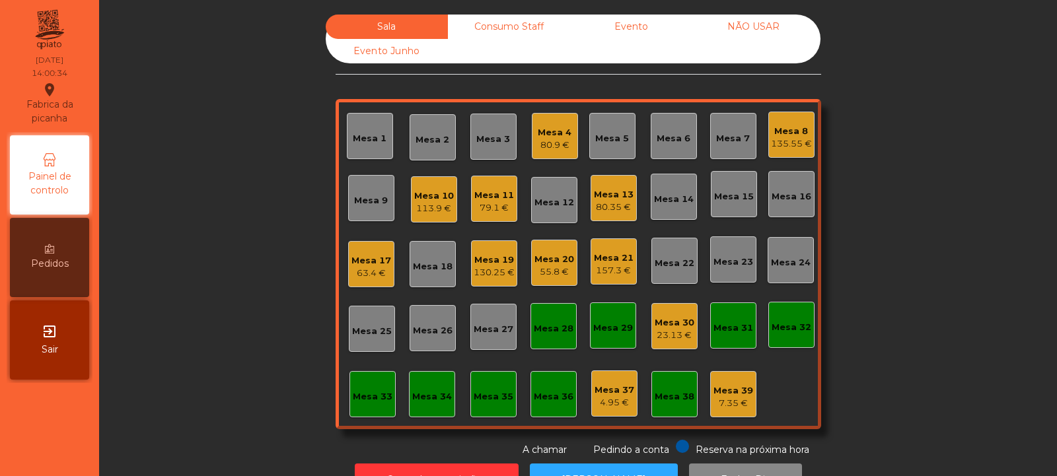
click at [417, 338] on div "Mesa 26" at bounding box center [433, 328] width 46 height 46
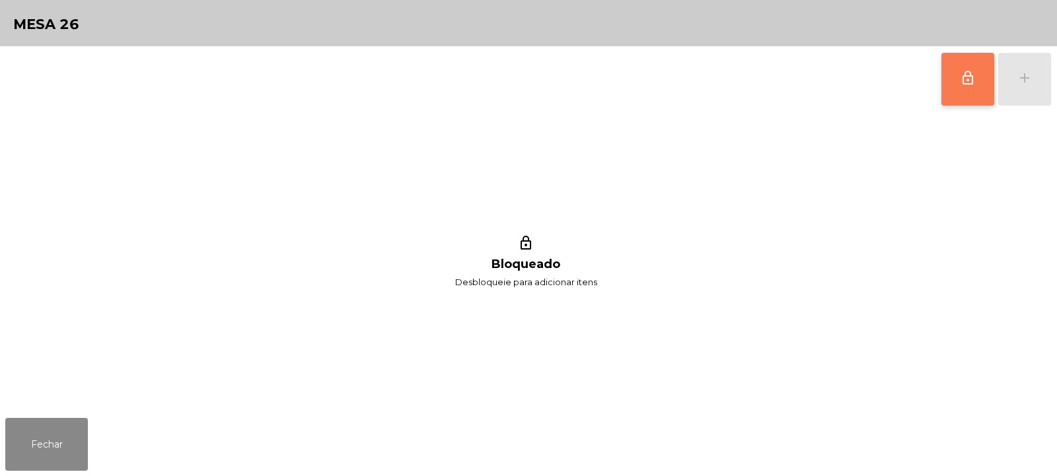
click at [969, 80] on span "lock_outline" at bounding box center [968, 78] width 16 height 16
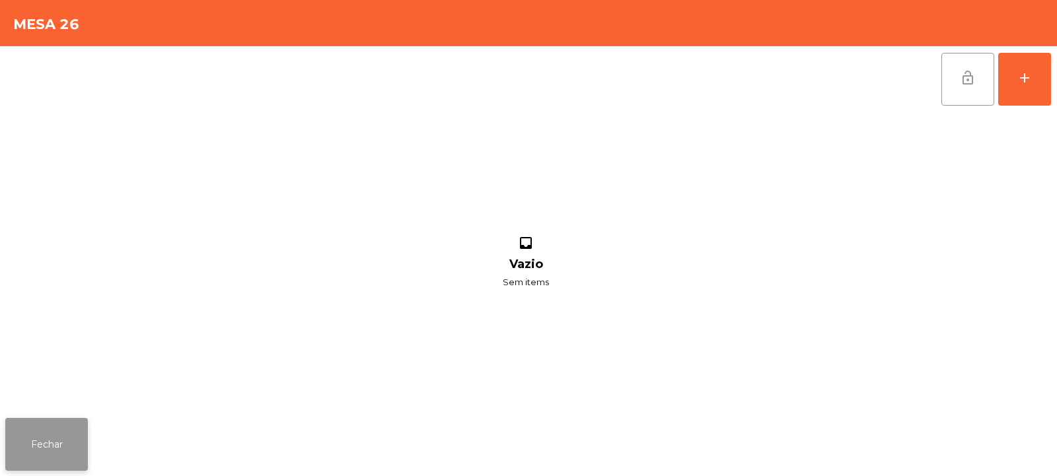
click at [78, 435] on button "Fechar" at bounding box center [46, 444] width 83 height 53
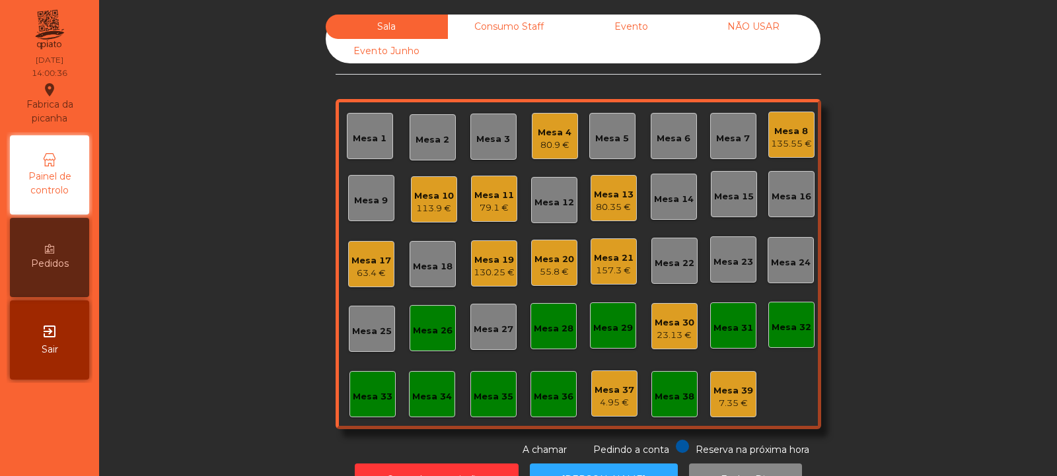
click at [560, 264] on div "Mesa 20" at bounding box center [554, 259] width 40 height 13
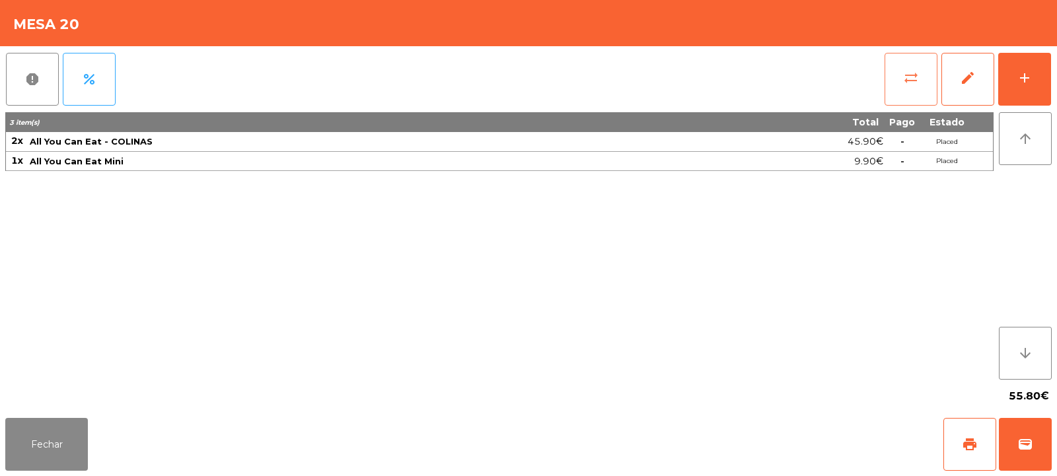
click at [924, 76] on button "sync_alt" at bounding box center [911, 79] width 53 height 53
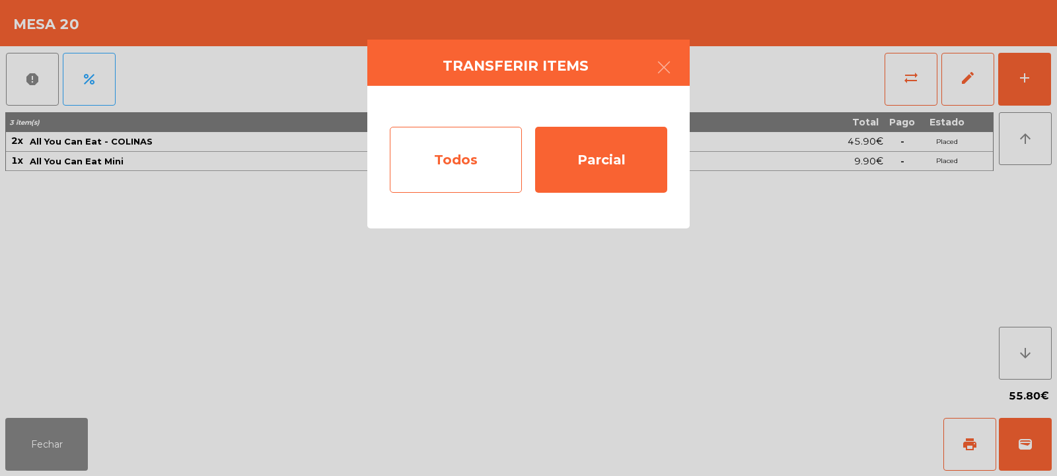
click at [457, 157] on div "Todos" at bounding box center [456, 160] width 132 height 66
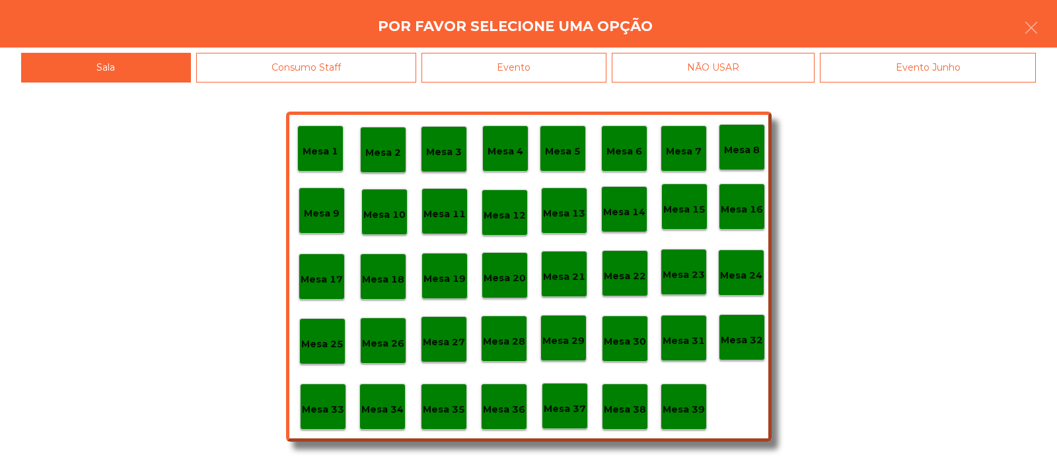
click at [389, 346] on p "Mesa 26" at bounding box center [383, 343] width 42 height 15
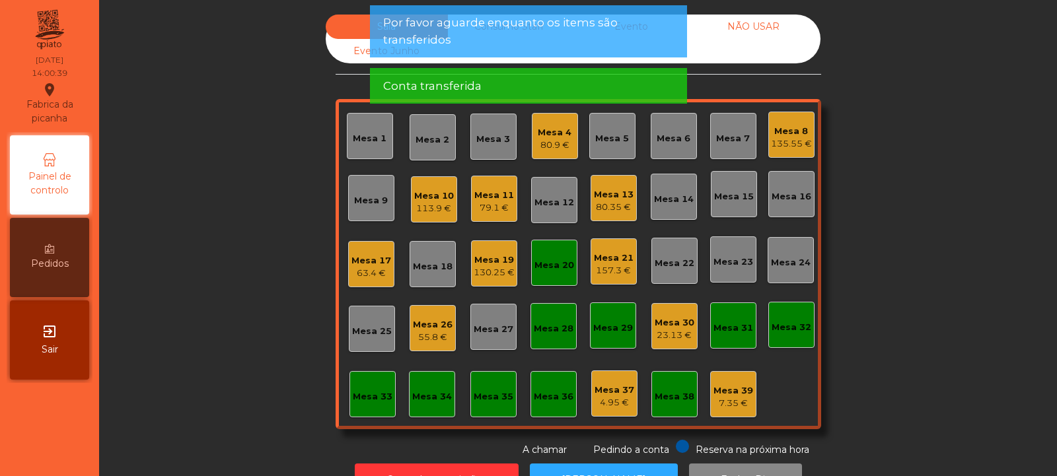
click at [555, 268] on div "Mesa 20" at bounding box center [554, 265] width 40 height 13
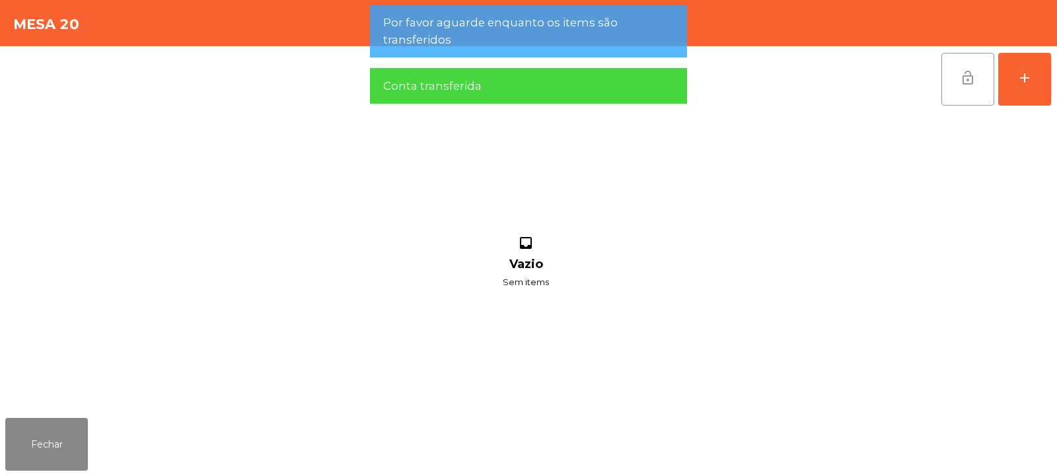
click at [962, 85] on span "lock_open" at bounding box center [968, 78] width 16 height 16
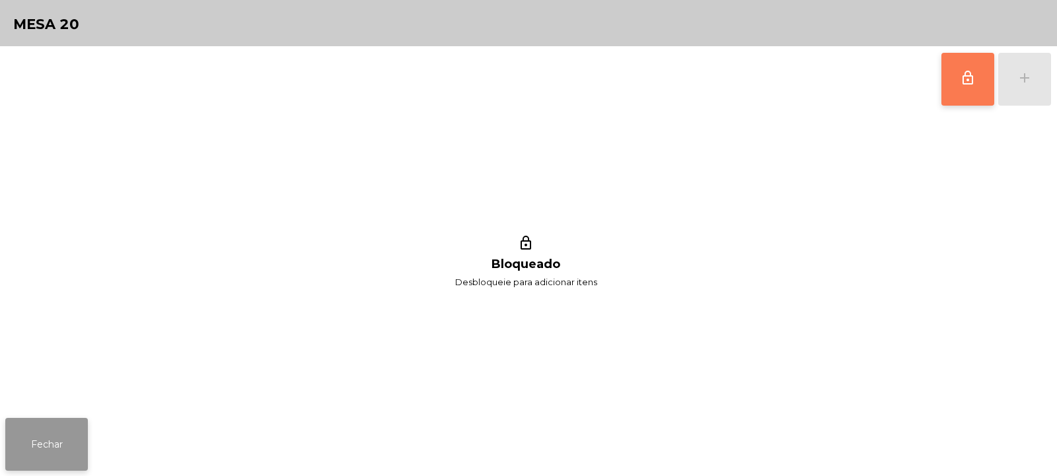
click at [73, 429] on button "Fechar" at bounding box center [46, 444] width 83 height 53
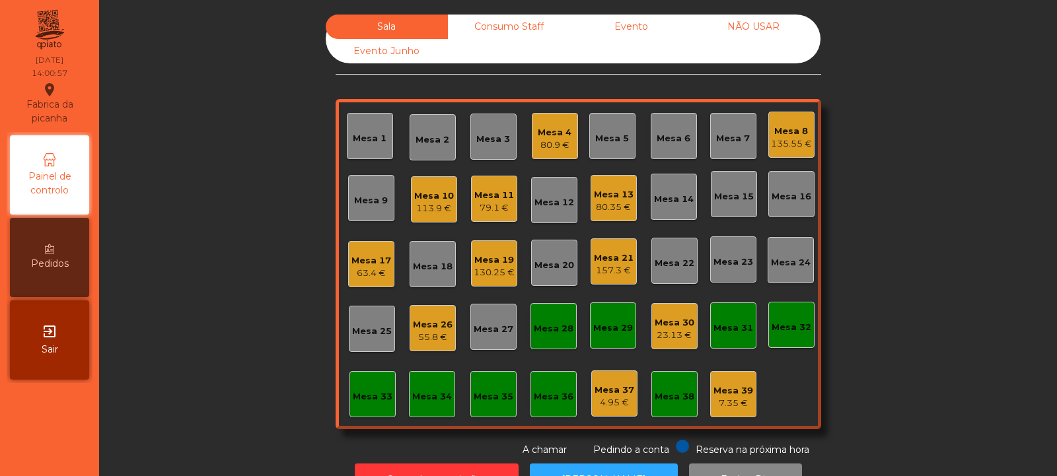
click at [432, 197] on div "Mesa 10" at bounding box center [434, 196] width 40 height 13
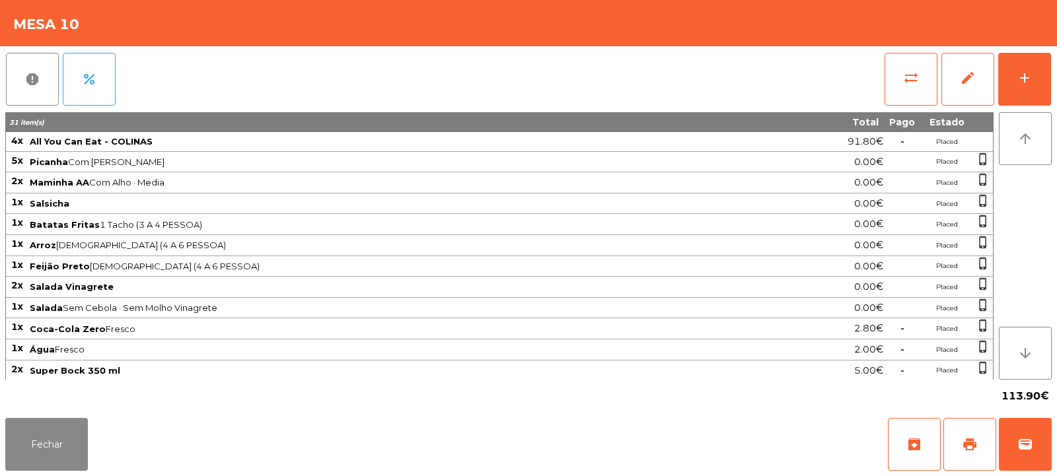
scroll to position [106, 0]
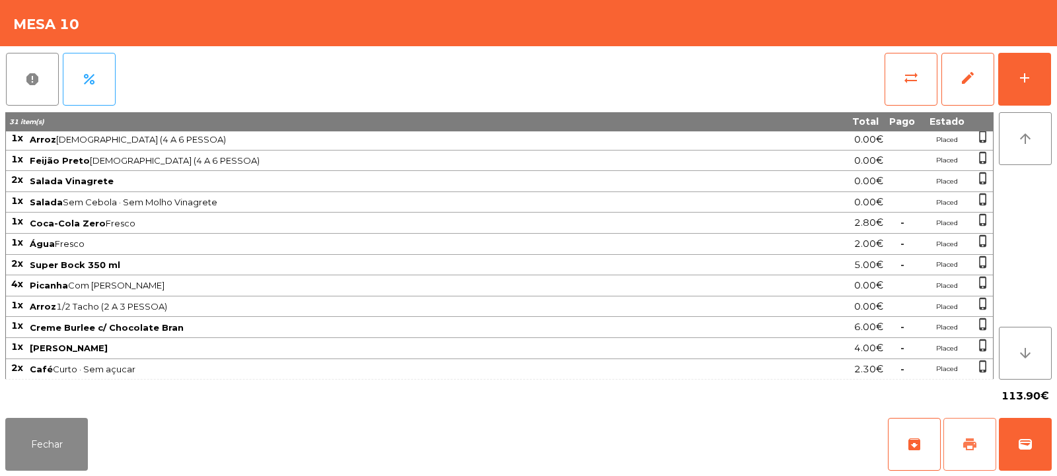
click at [967, 439] on span "print" at bounding box center [970, 445] width 16 height 16
click at [66, 431] on button "Fechar" at bounding box center [46, 444] width 83 height 53
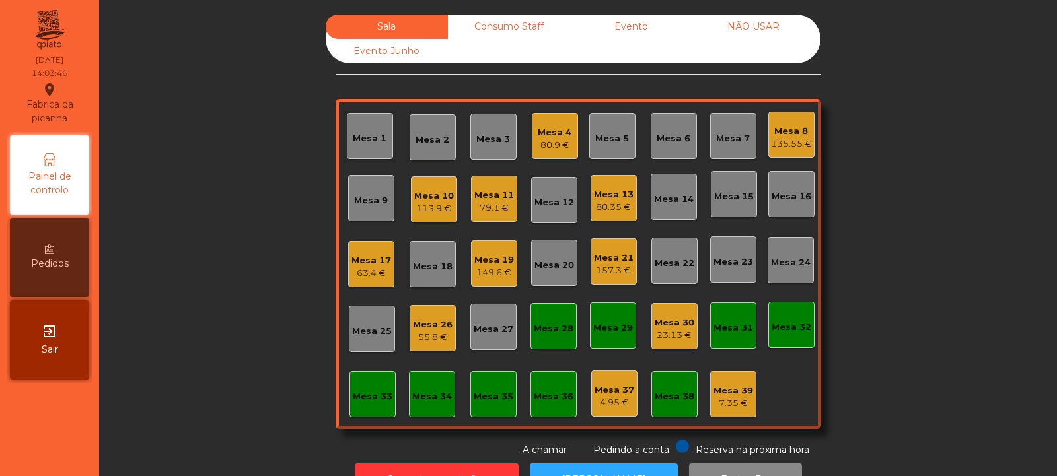
click at [416, 195] on div "Mesa 10" at bounding box center [434, 196] width 40 height 13
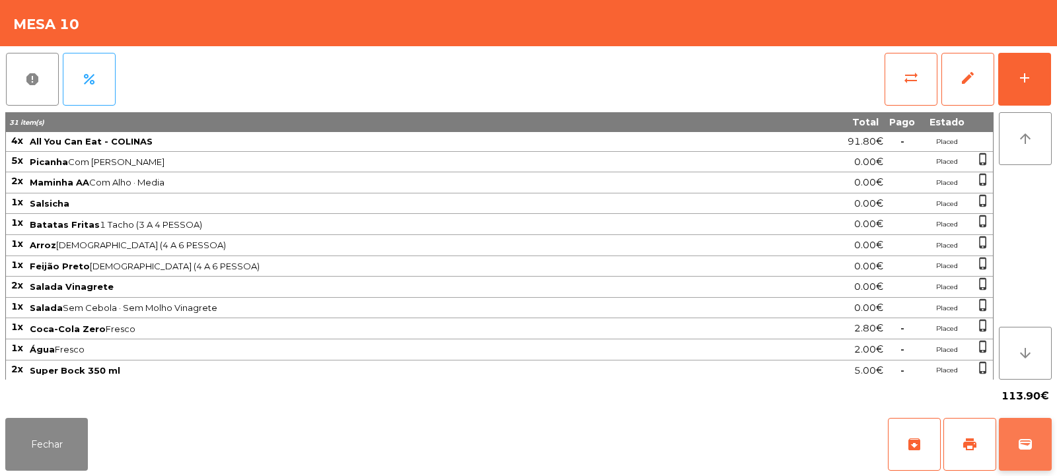
click at [1027, 439] on span "wallet" at bounding box center [1025, 445] width 16 height 16
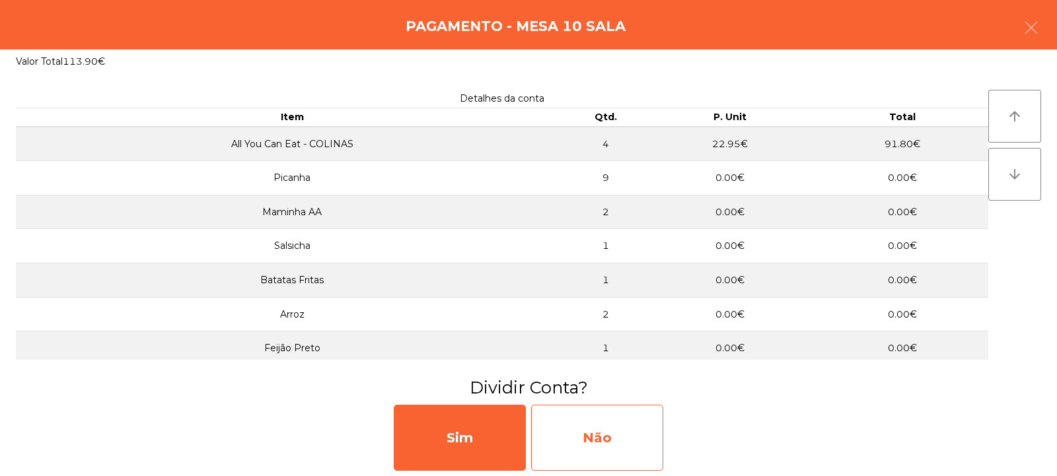
click at [595, 439] on div "Não" at bounding box center [597, 438] width 132 height 66
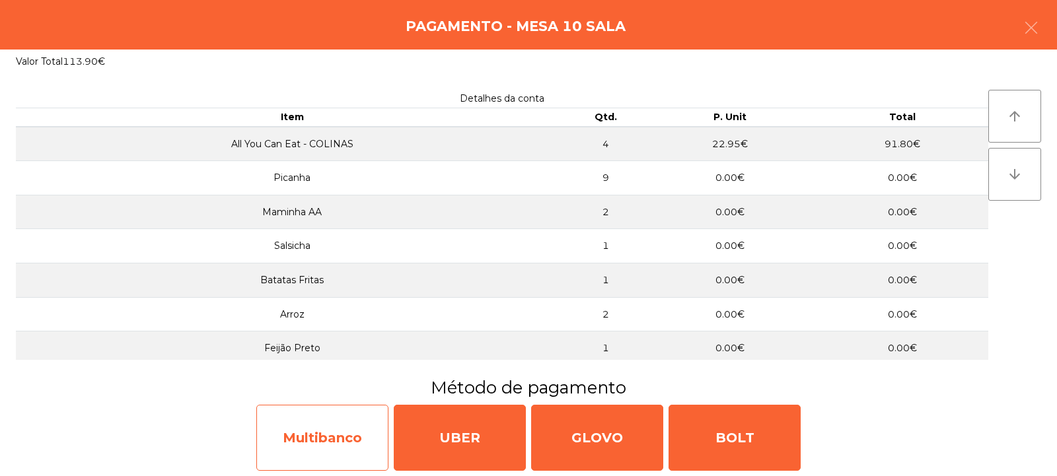
click at [322, 443] on div "Multibanco" at bounding box center [322, 438] width 132 height 66
select select "**"
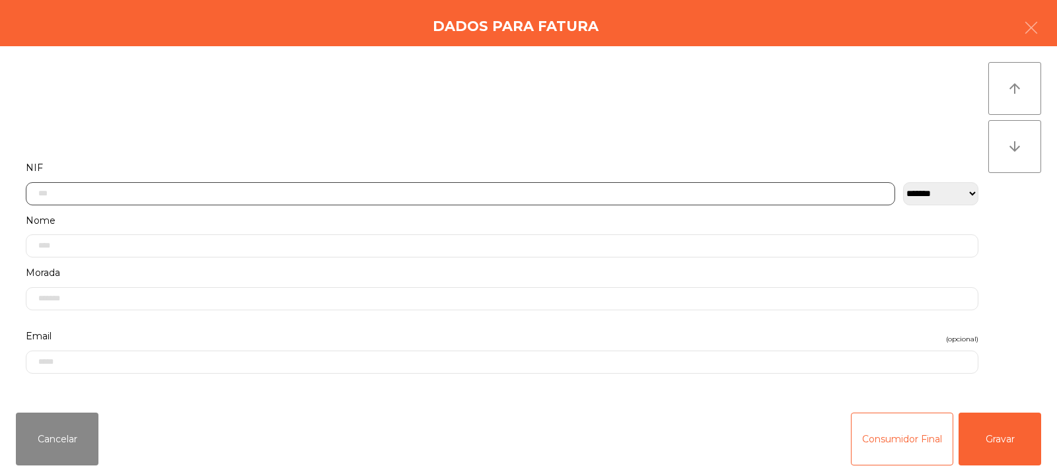
click at [192, 197] on input "text" at bounding box center [460, 193] width 869 height 23
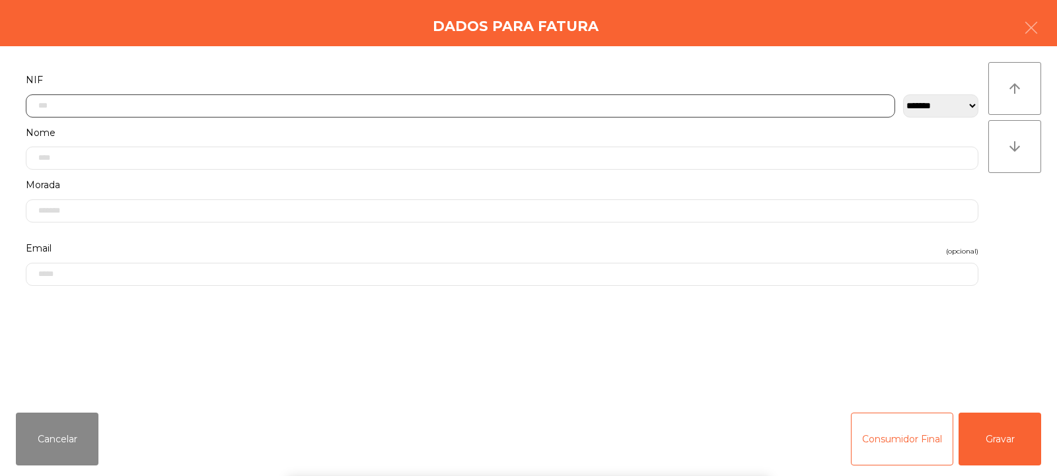
scroll to position [96, 0]
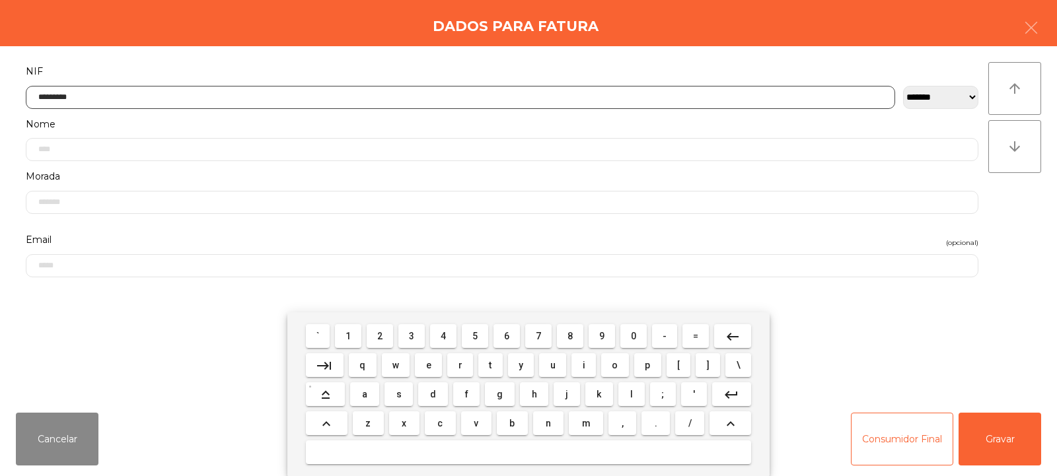
type input "*********"
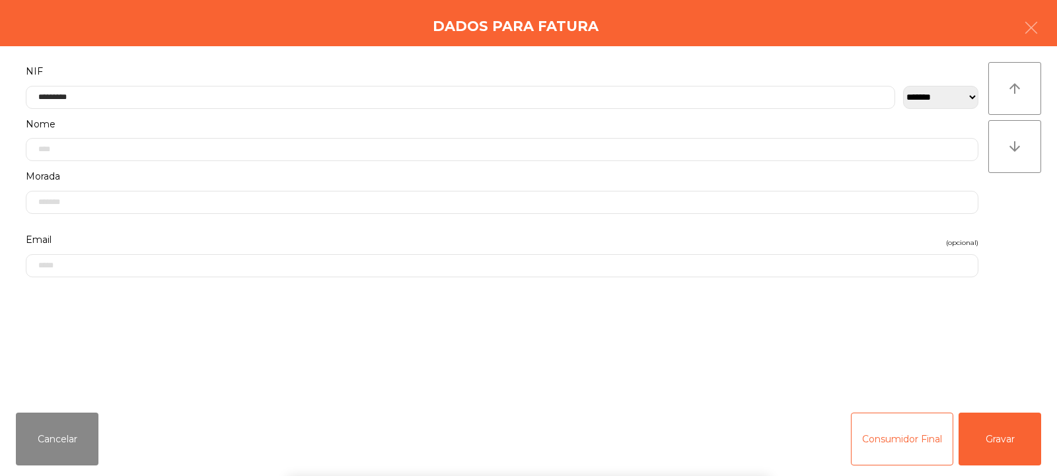
click at [1008, 209] on div "arrow_upward arrow_downward" at bounding box center [1014, 224] width 53 height 324
click at [1011, 444] on button "Gravar" at bounding box center [1000, 439] width 83 height 53
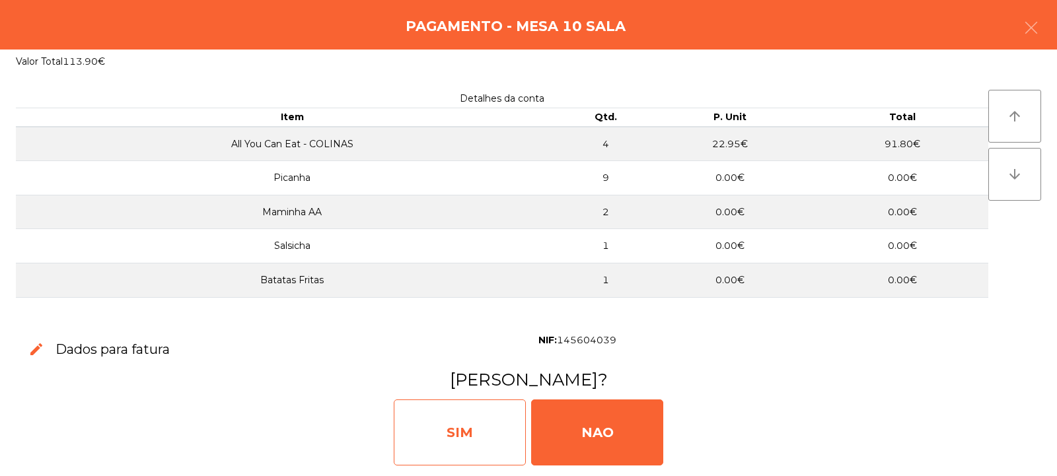
click at [480, 437] on div "SIM" at bounding box center [460, 433] width 132 height 66
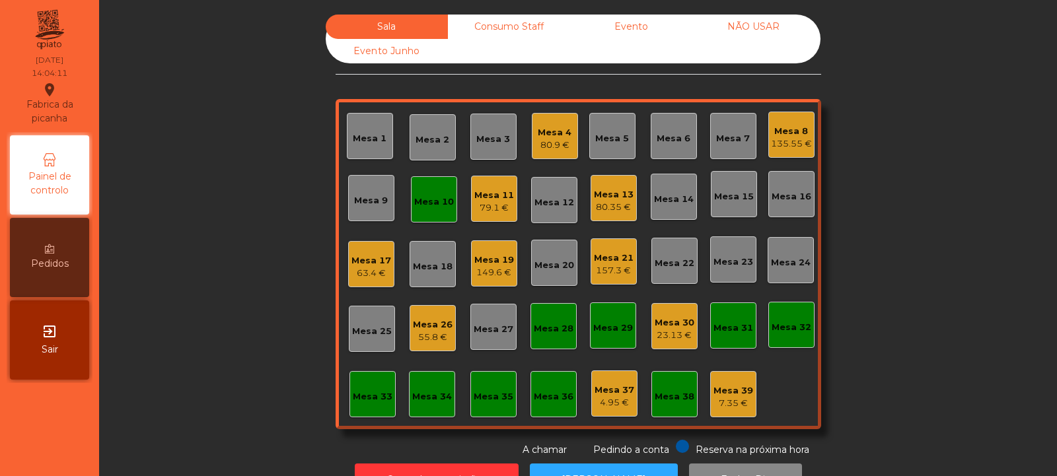
click at [427, 187] on div "Mesa 10" at bounding box center [434, 199] width 46 height 46
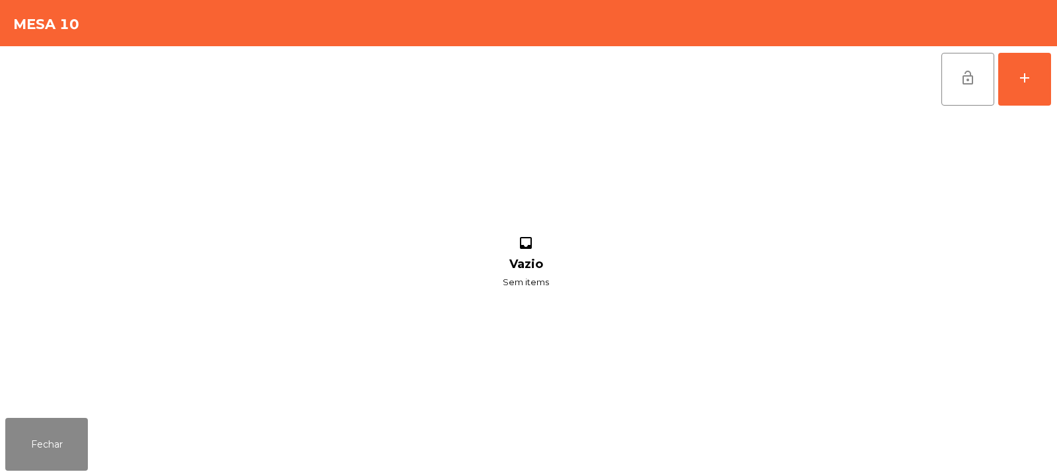
click at [977, 91] on button "lock_open" at bounding box center [967, 79] width 53 height 53
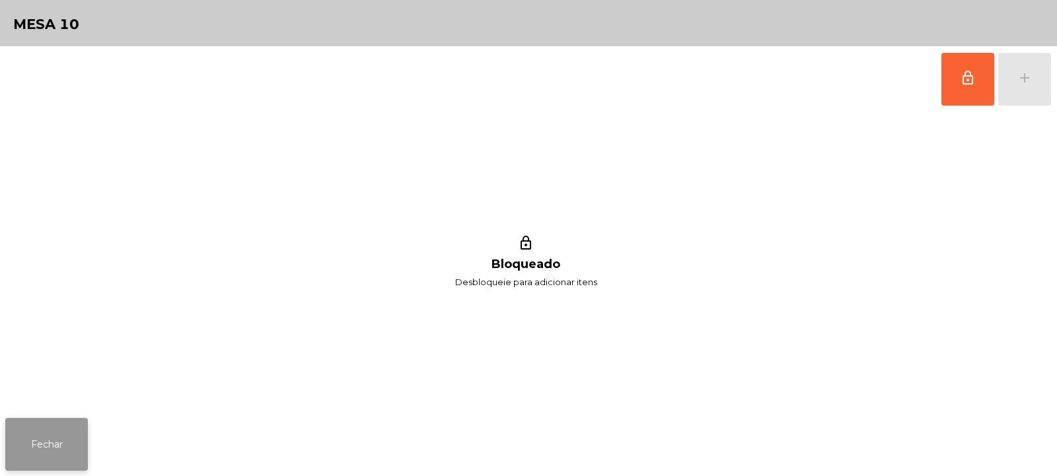
click at [57, 445] on button "Fechar" at bounding box center [46, 444] width 83 height 53
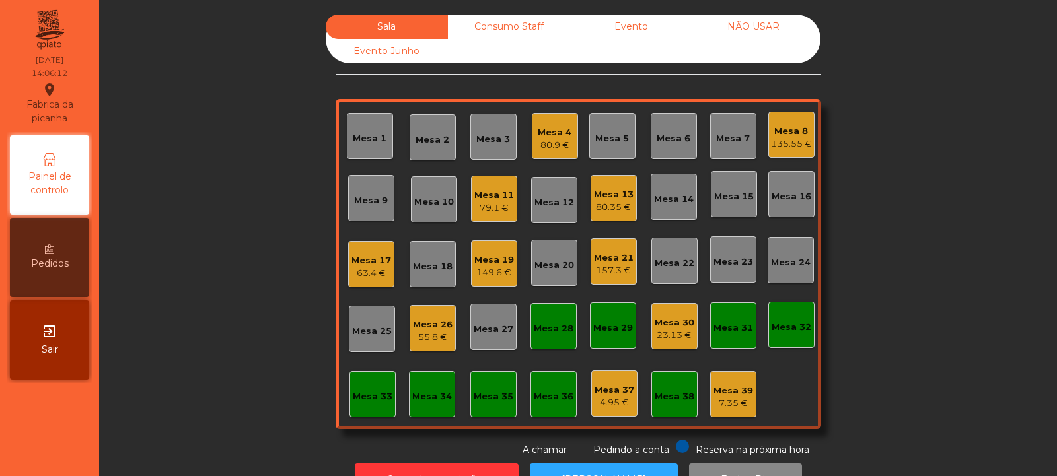
click at [734, 195] on div "Mesa 15" at bounding box center [734, 196] width 40 height 13
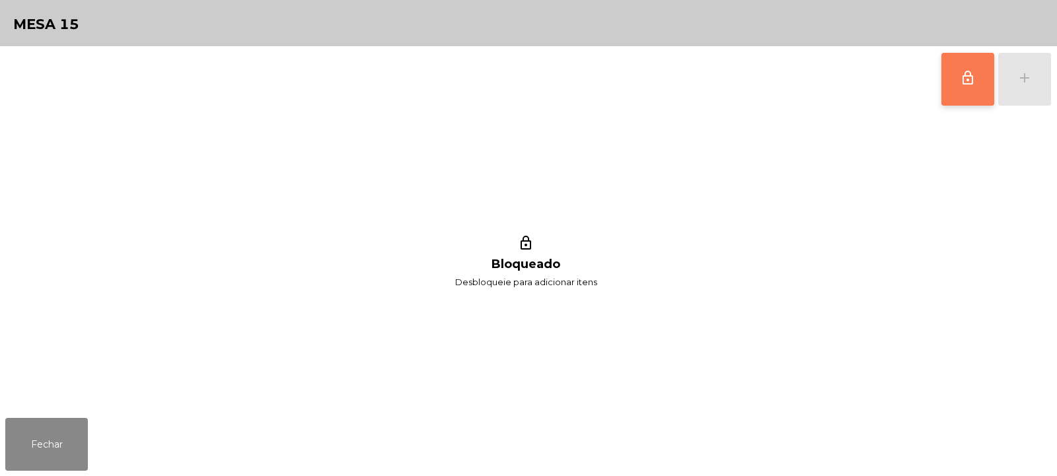
click at [976, 87] on button "lock_outline" at bounding box center [967, 79] width 53 height 53
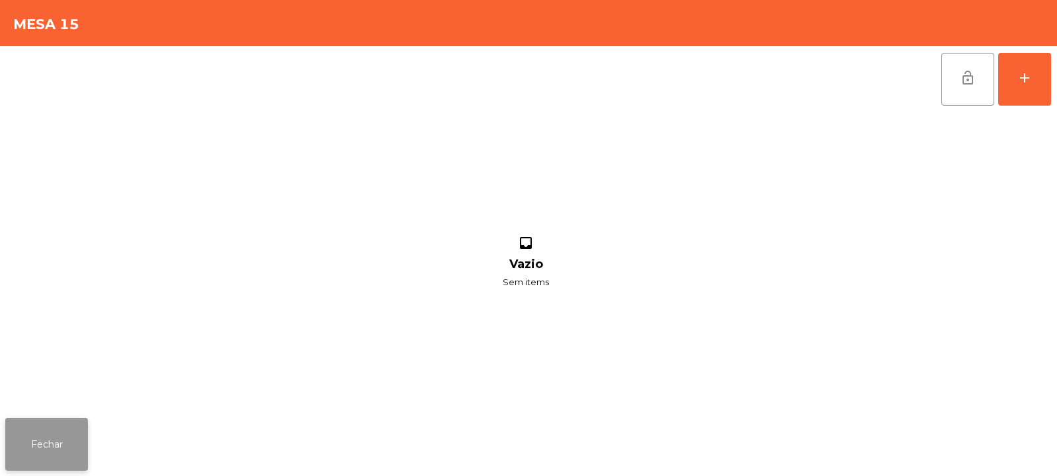
click at [40, 426] on button "Fechar" at bounding box center [46, 444] width 83 height 53
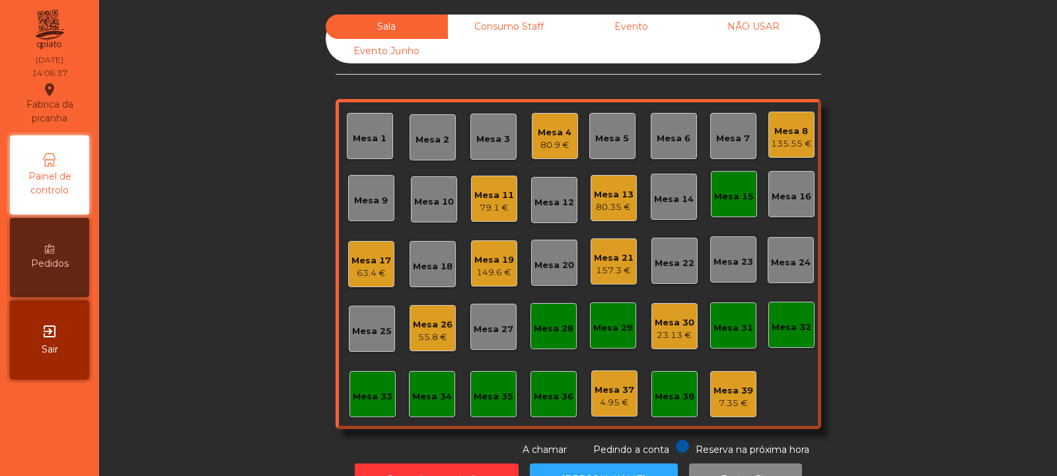
click at [739, 198] on div "Mesa 15" at bounding box center [734, 196] width 40 height 13
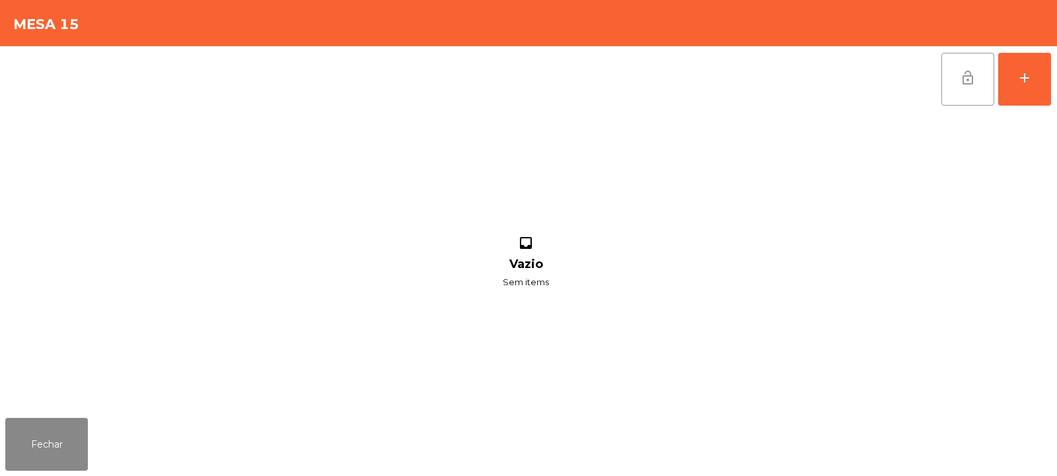
click at [984, 73] on button "lock_open" at bounding box center [967, 79] width 53 height 53
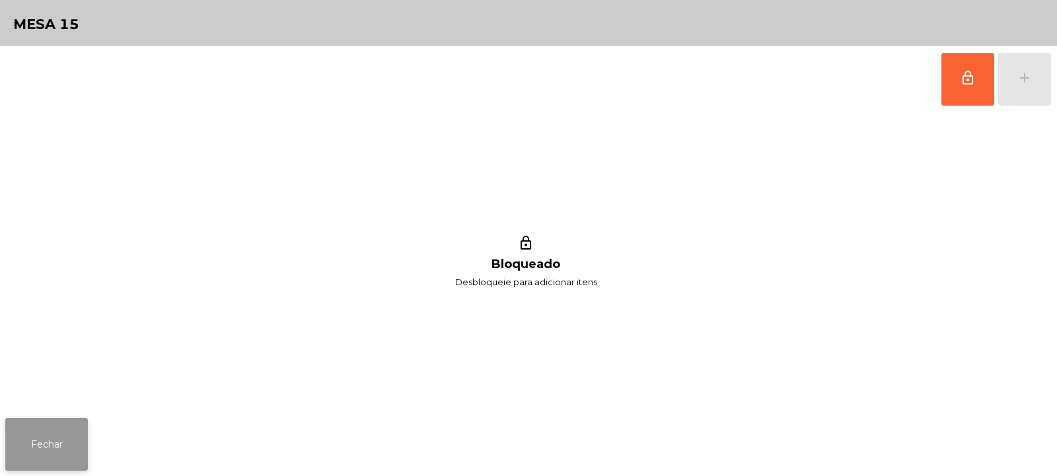
click at [40, 432] on button "Fechar" at bounding box center [46, 444] width 83 height 53
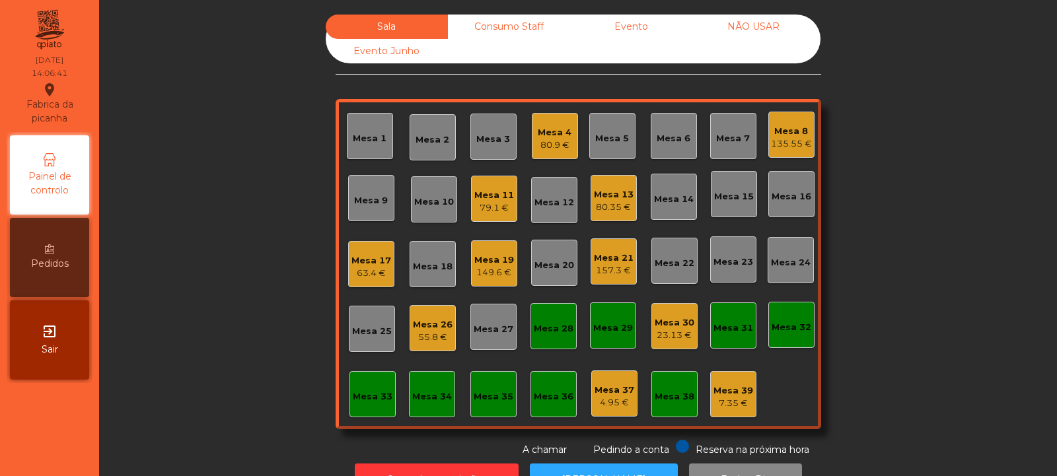
click at [553, 279] on div "Mesa 20" at bounding box center [554, 263] width 46 height 46
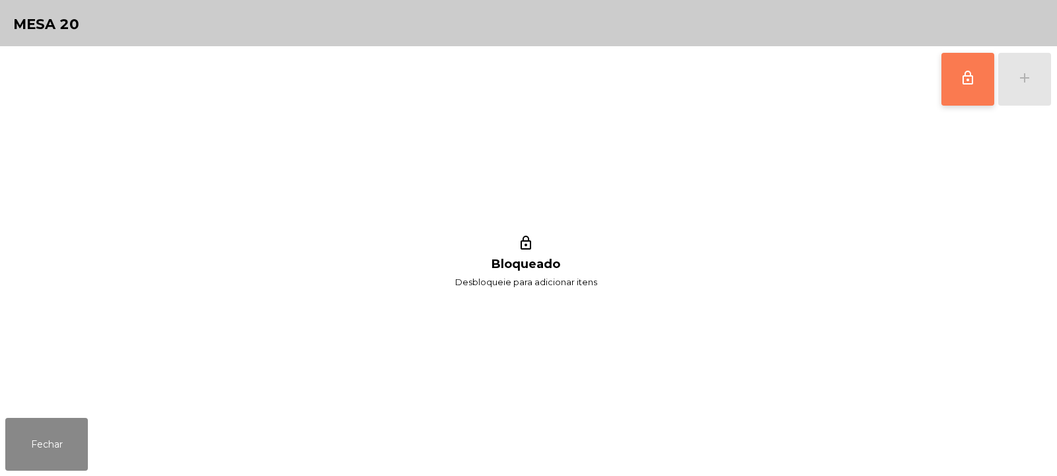
click at [970, 85] on span "lock_outline" at bounding box center [968, 78] width 16 height 16
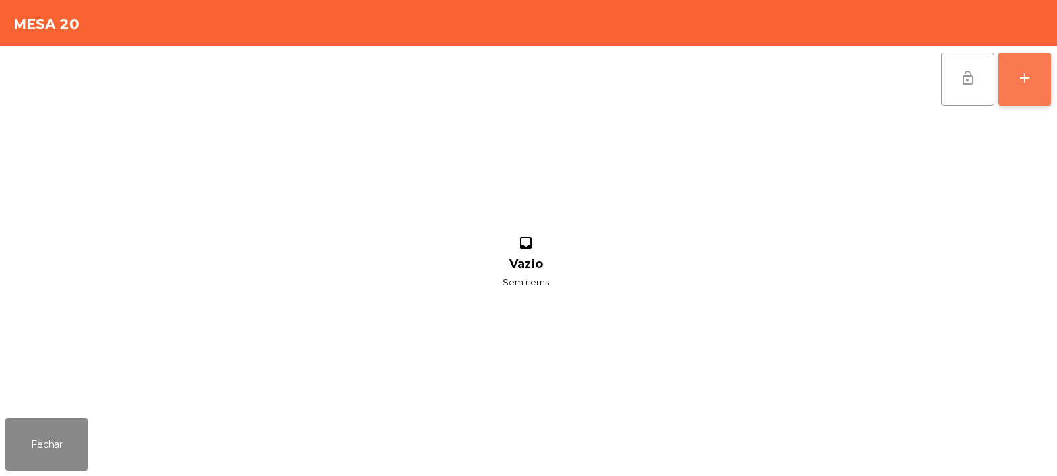
click at [1031, 77] on div "add" at bounding box center [1025, 78] width 16 height 16
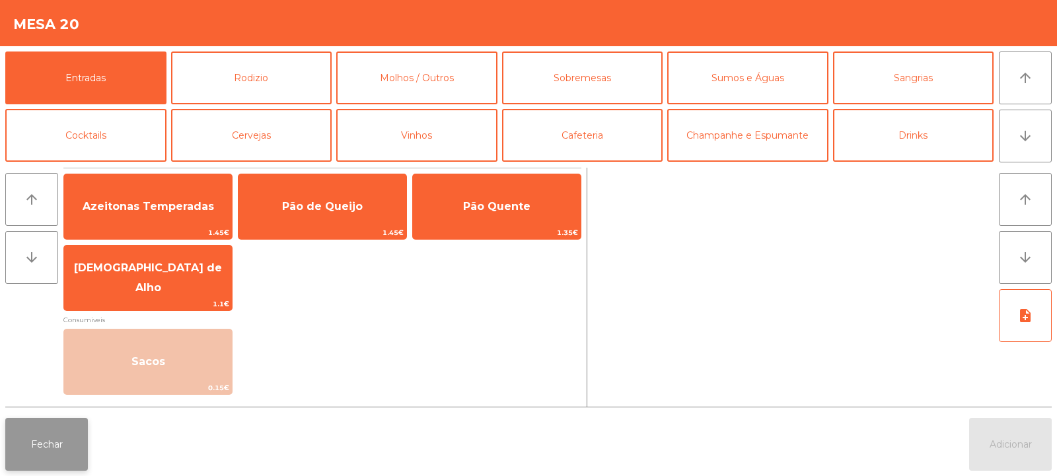
click at [44, 438] on button "Fechar" at bounding box center [46, 444] width 83 height 53
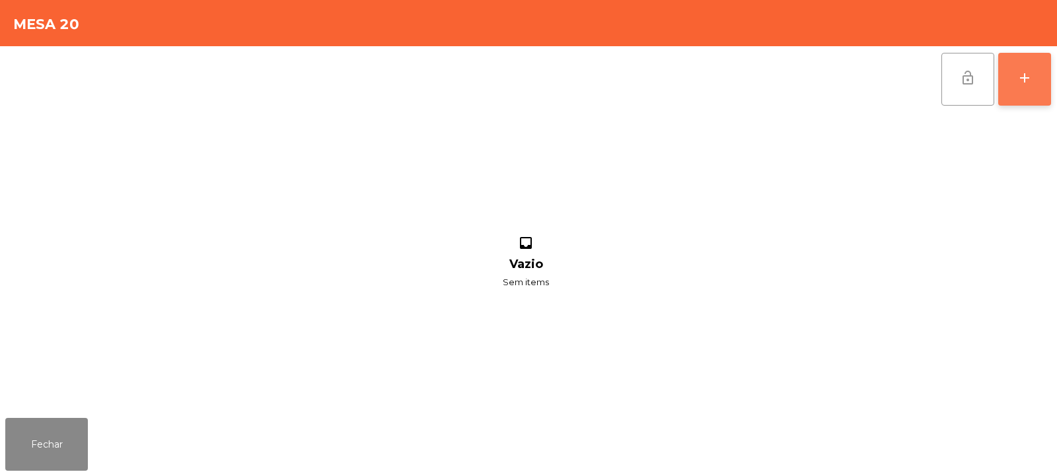
click at [1021, 83] on div "add" at bounding box center [1025, 78] width 16 height 16
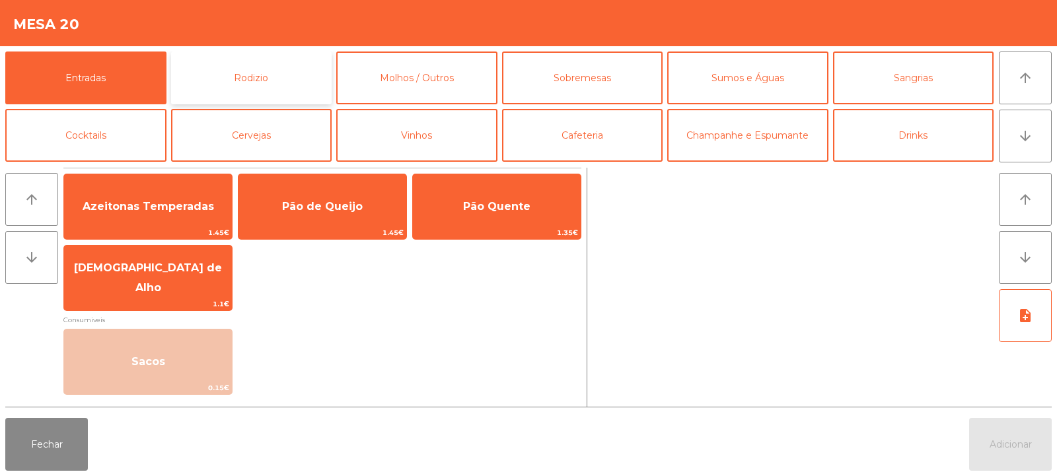
click at [257, 55] on button "Rodizio" at bounding box center [251, 78] width 161 height 53
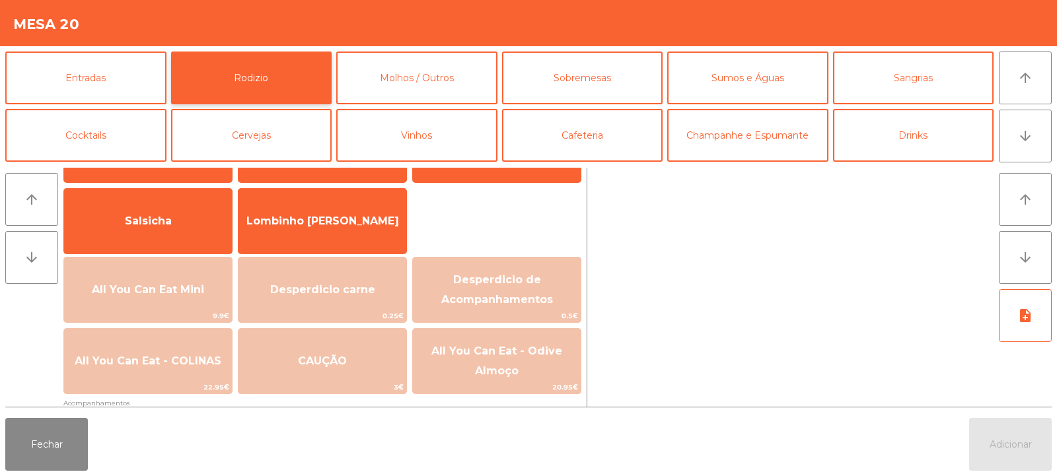
scroll to position [87, 0]
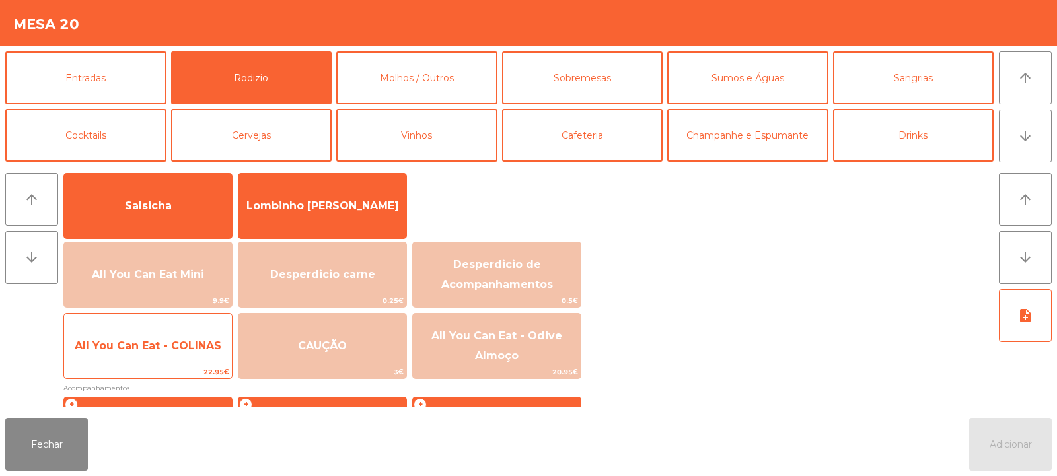
click at [182, 349] on span "All You Can Eat - COLINAS" at bounding box center [148, 346] width 147 height 13
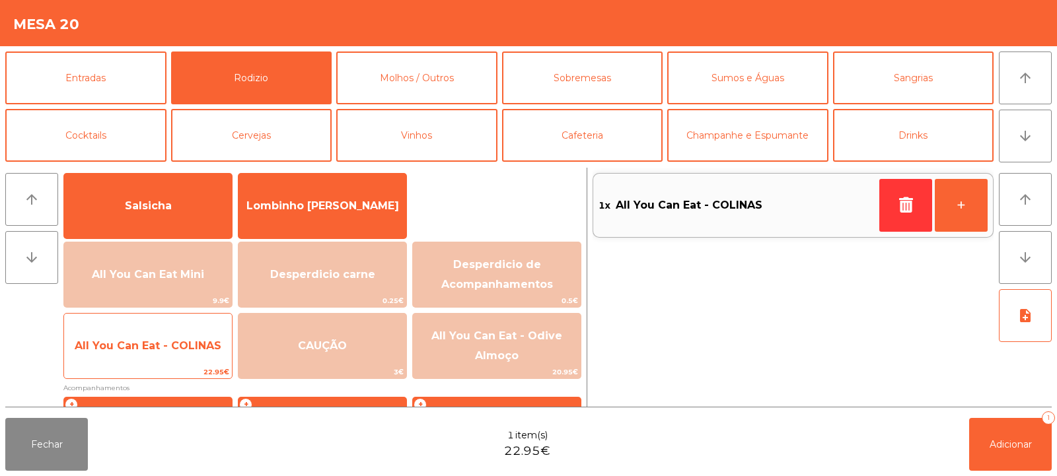
click at [169, 341] on span "All You Can Eat - COLINAS" at bounding box center [148, 346] width 147 height 13
click at [168, 351] on span "All You Can Eat - COLINAS" at bounding box center [148, 346] width 147 height 13
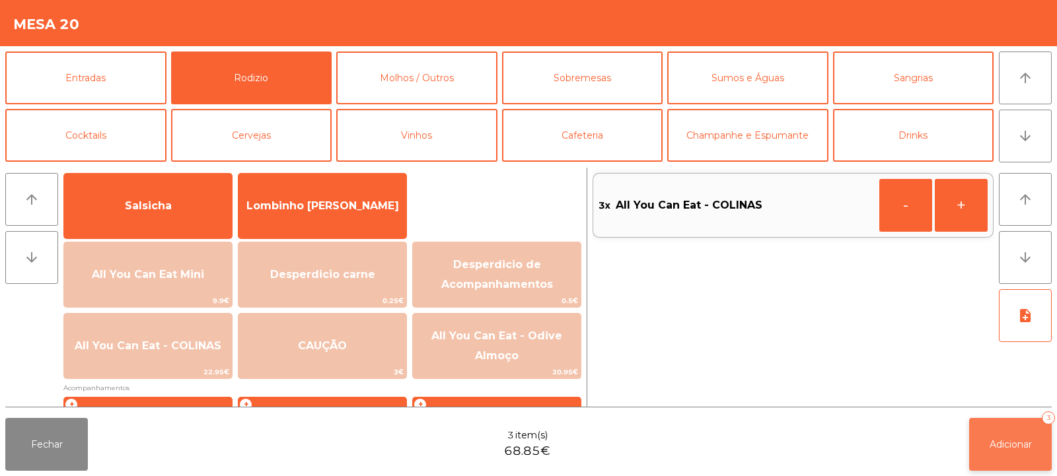
click at [1007, 443] on span "Adicionar" at bounding box center [1011, 445] width 42 height 12
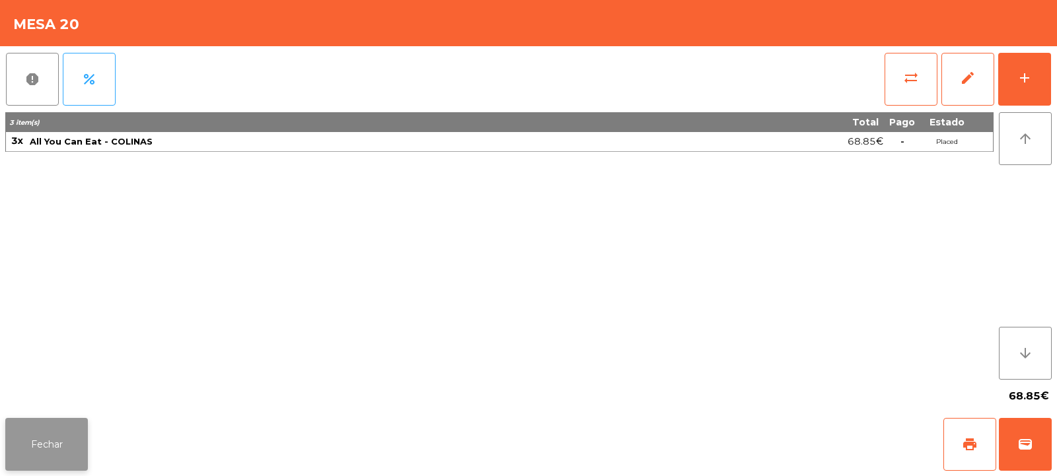
click at [49, 447] on button "Fechar" at bounding box center [46, 444] width 83 height 53
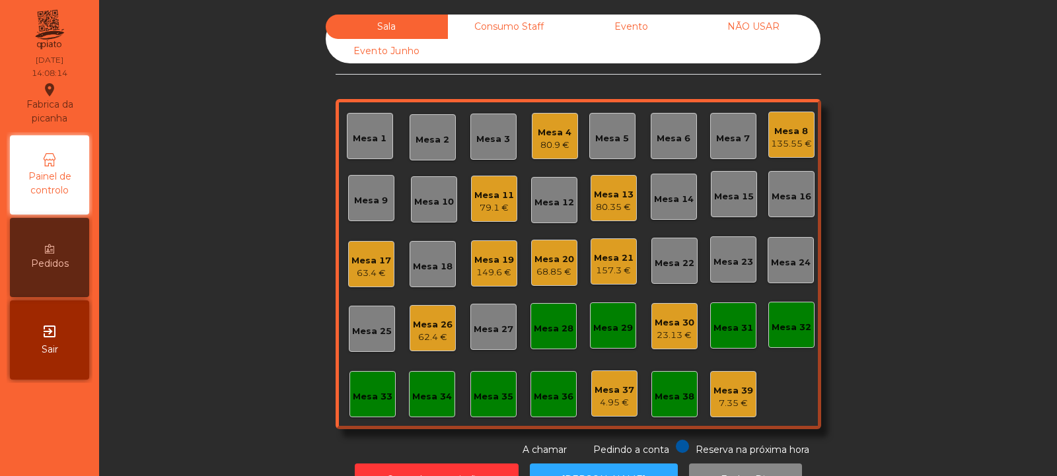
click at [547, 268] on div "68.85 €" at bounding box center [554, 272] width 40 height 13
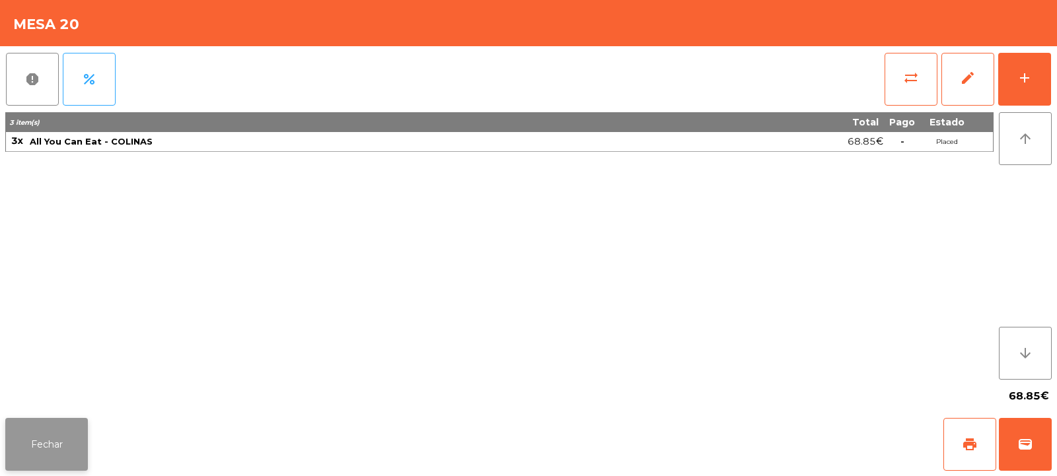
click at [68, 438] on button "Fechar" at bounding box center [46, 444] width 83 height 53
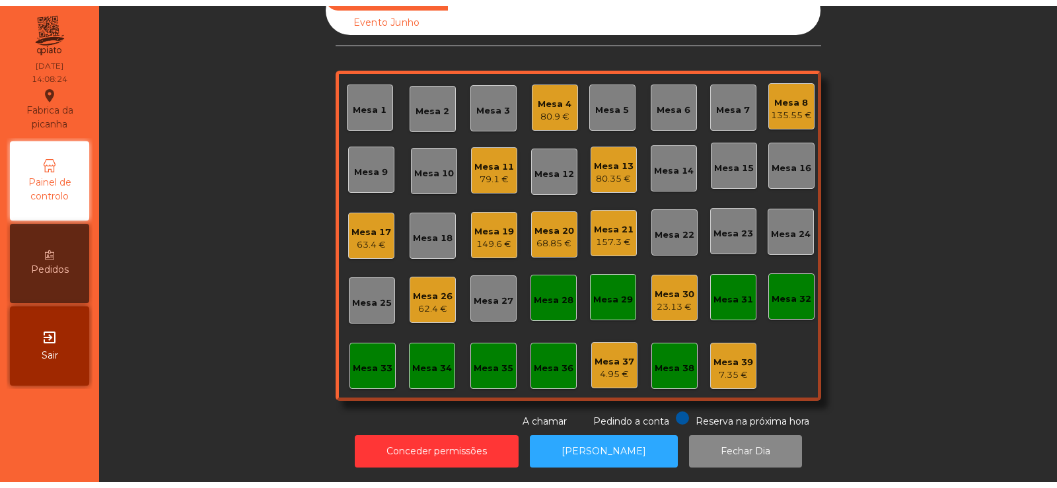
scroll to position [0, 0]
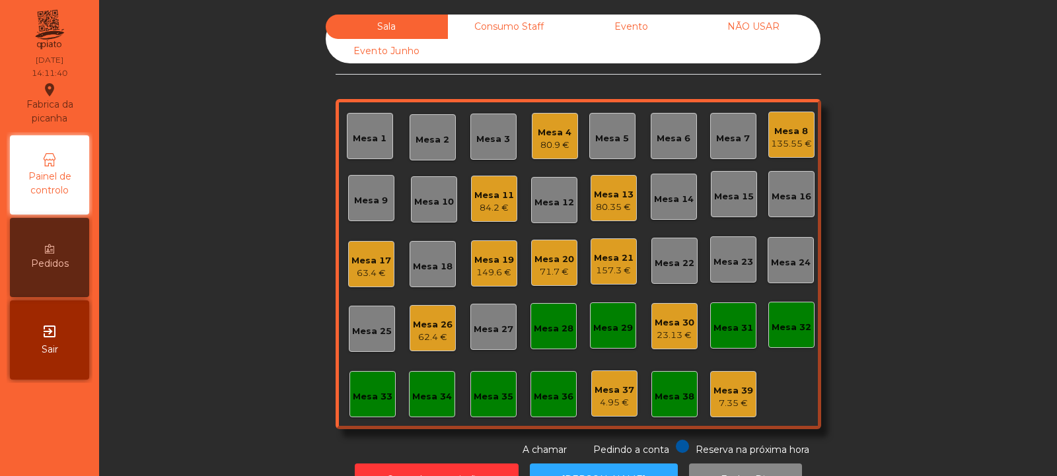
click at [675, 324] on div "Mesa 30" at bounding box center [675, 322] width 40 height 13
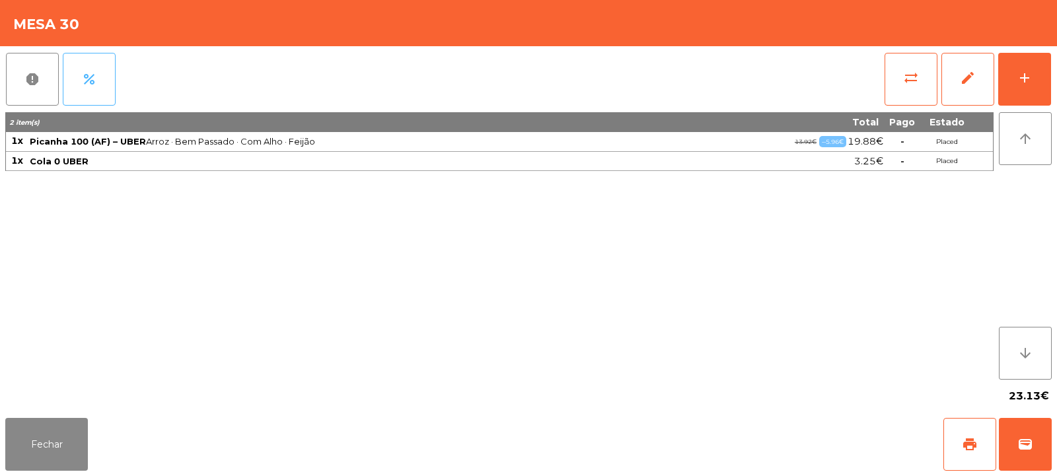
click at [102, 79] on button "percent" at bounding box center [89, 79] width 53 height 53
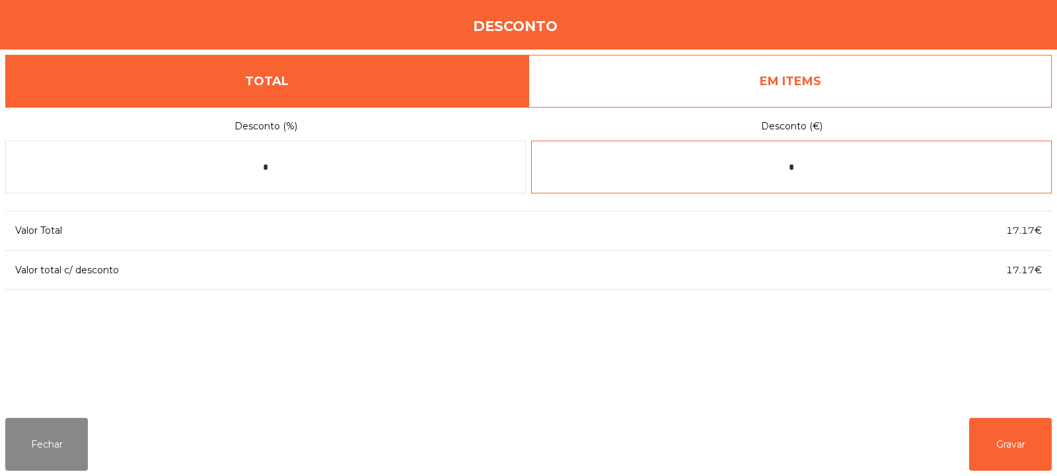
click at [841, 165] on input "*" at bounding box center [791, 167] width 521 height 53
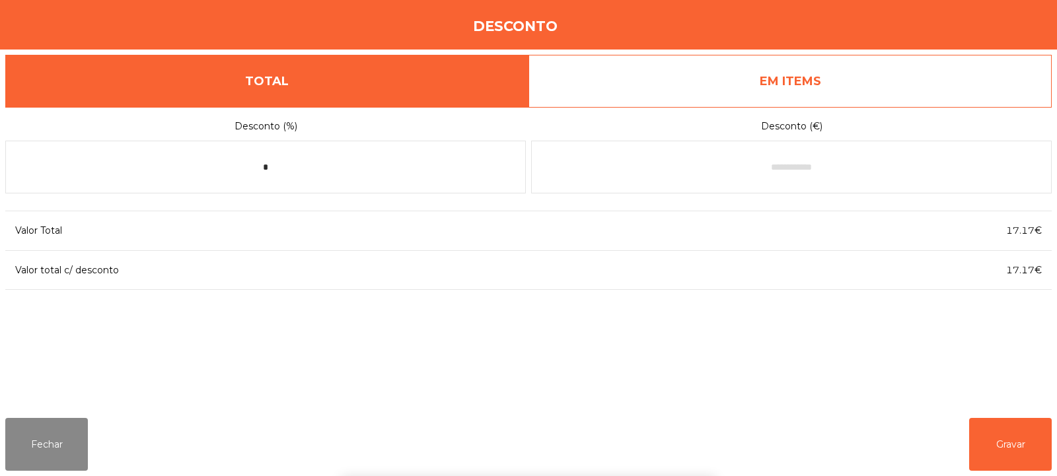
click at [877, 92] on link "EM ITEMS" at bounding box center [790, 81] width 523 height 53
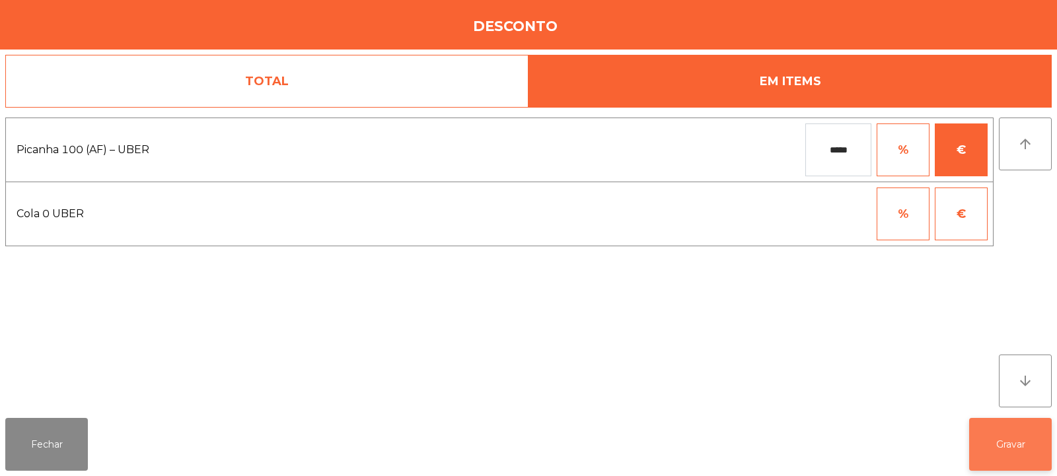
click at [1010, 450] on button "Gravar" at bounding box center [1010, 444] width 83 height 53
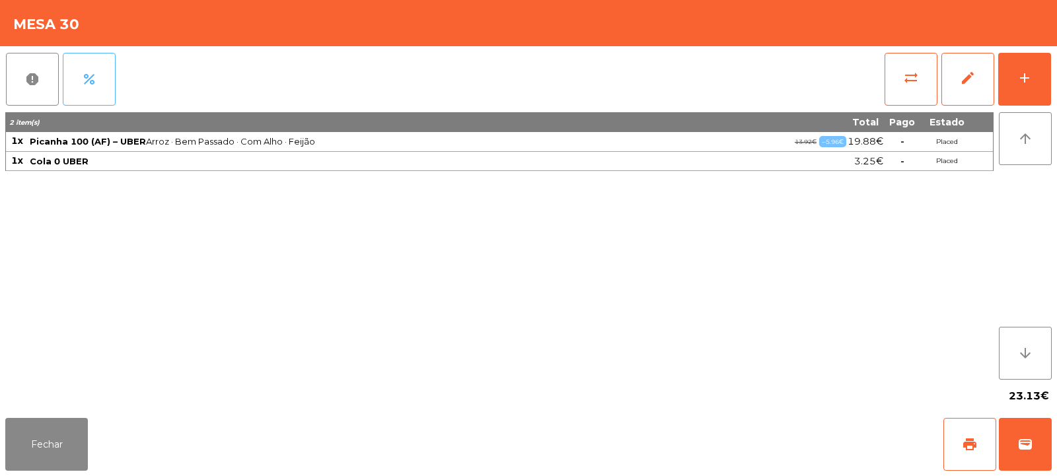
click at [99, 84] on button "percent" at bounding box center [89, 79] width 53 height 53
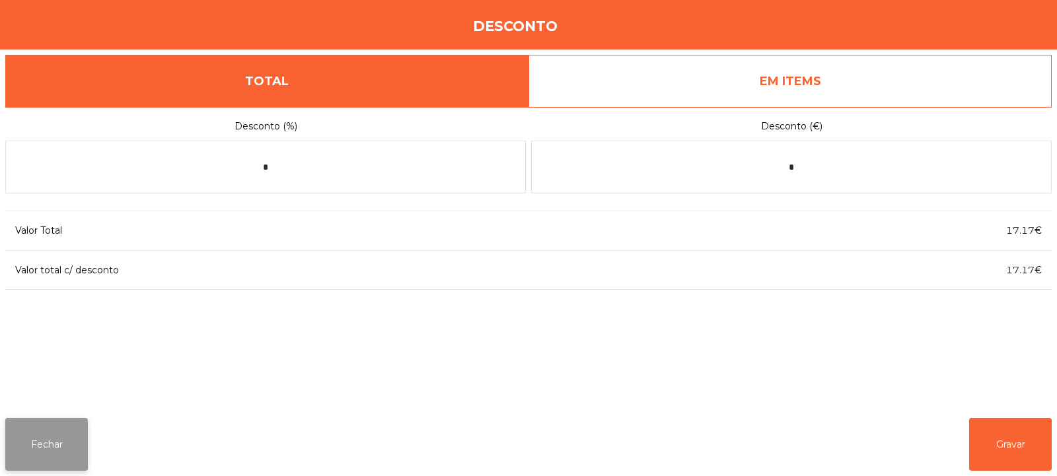
click at [57, 441] on button "Fechar" at bounding box center [46, 444] width 83 height 53
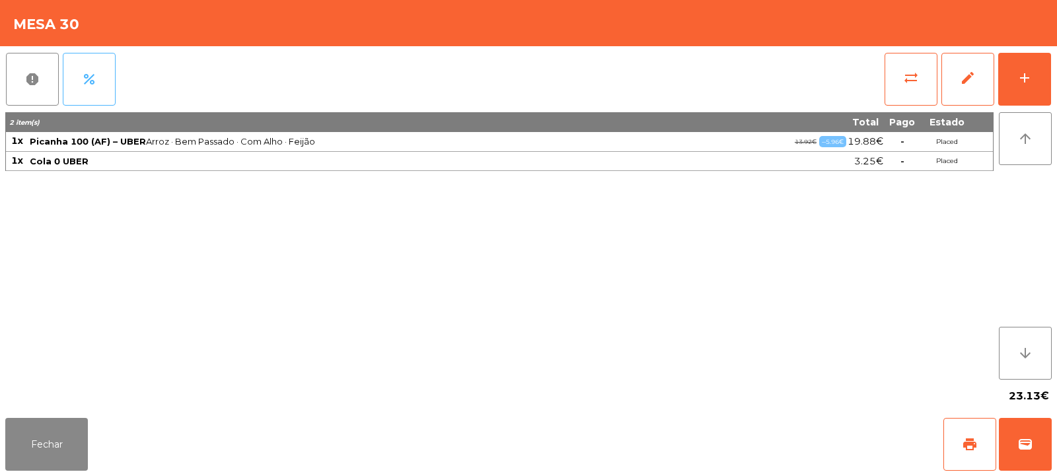
click at [96, 73] on span "percent" at bounding box center [89, 79] width 16 height 16
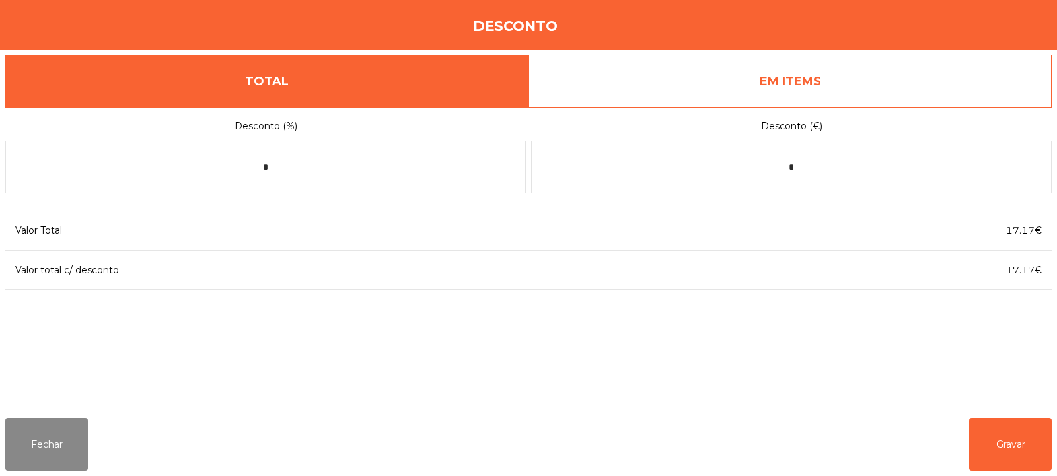
click at [877, 78] on link "EM ITEMS" at bounding box center [790, 81] width 523 height 53
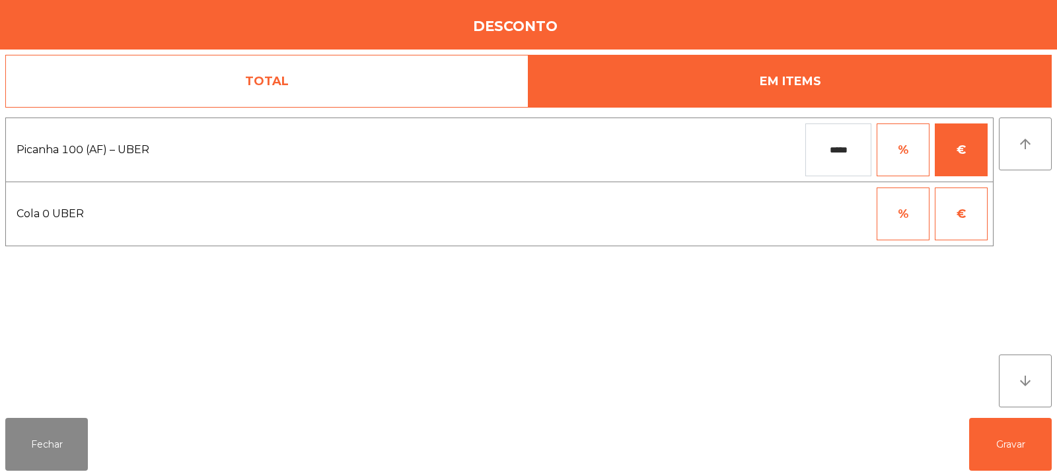
click at [850, 147] on input "*****" at bounding box center [838, 150] width 66 height 53
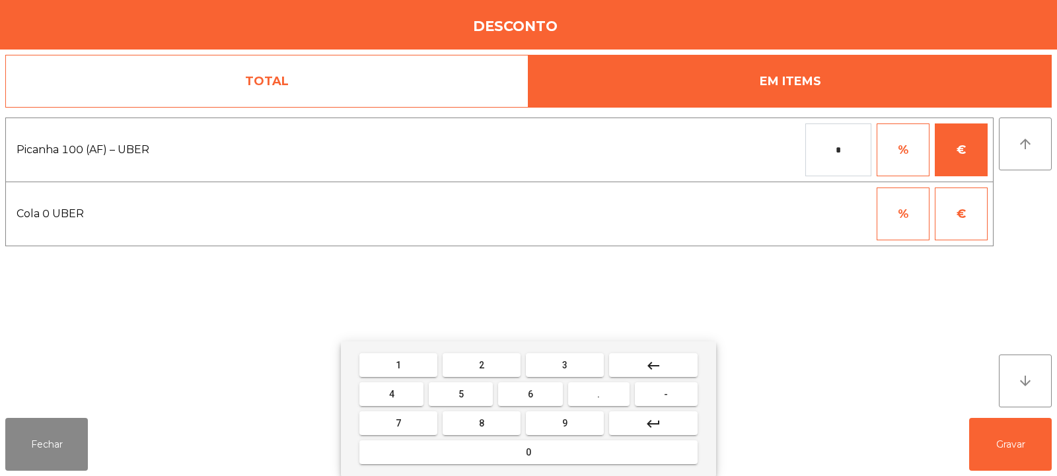
type input "*"
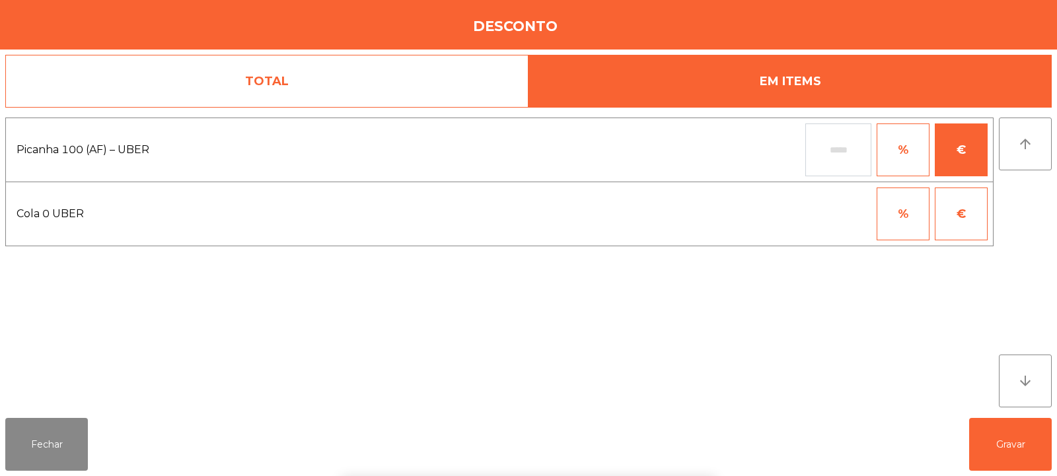
click at [1012, 454] on div "1 2 3 keyboard_backspace 4 5 6 . - 7 8 9 keyboard_return 0" at bounding box center [528, 409] width 1057 height 135
click at [1017, 446] on button "Gravar" at bounding box center [1010, 444] width 83 height 53
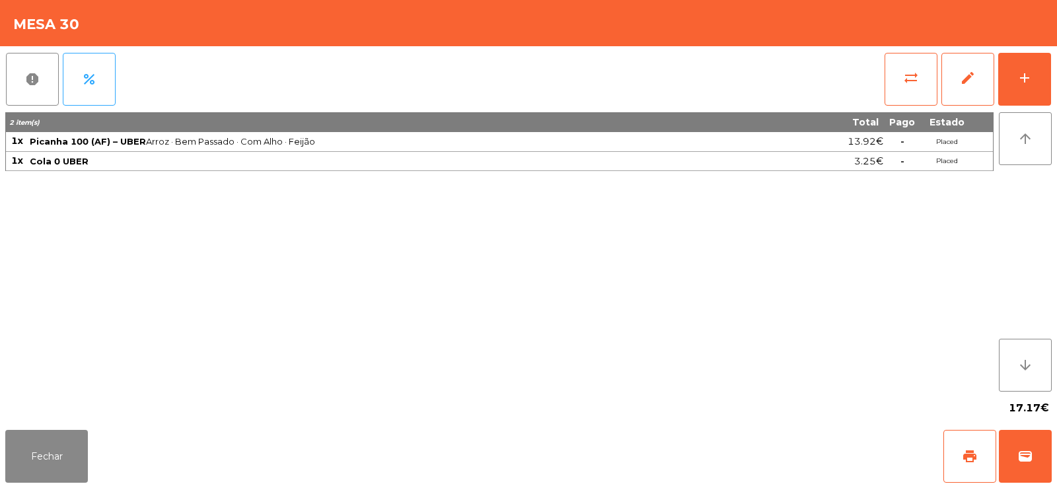
click at [727, 318] on div "2 item(s) Total Pago Estado 1x Picanha 100 (AF) – UBER Arroz · Bem Passado · Co…" at bounding box center [499, 251] width 988 height 279
click at [98, 71] on button "percent" at bounding box center [89, 79] width 53 height 53
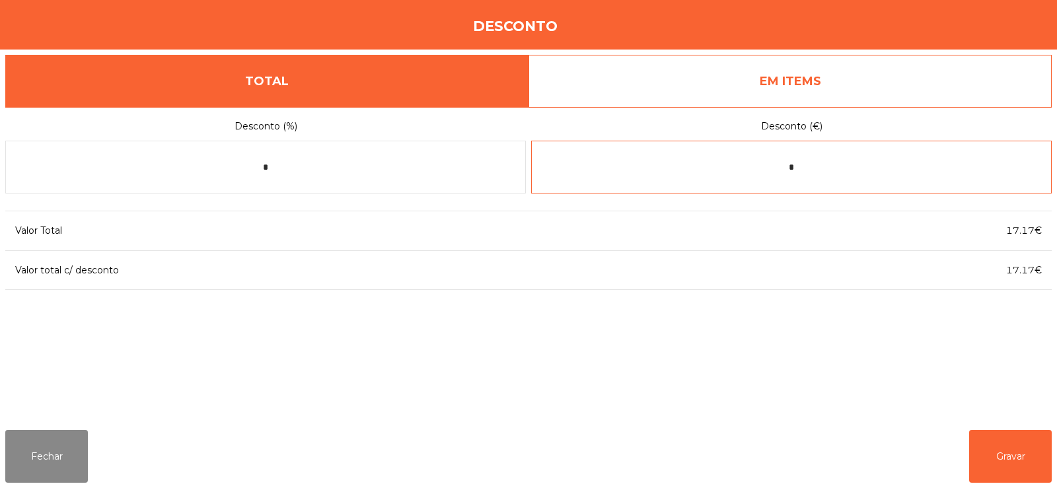
click at [830, 168] on input "*" at bounding box center [791, 167] width 521 height 53
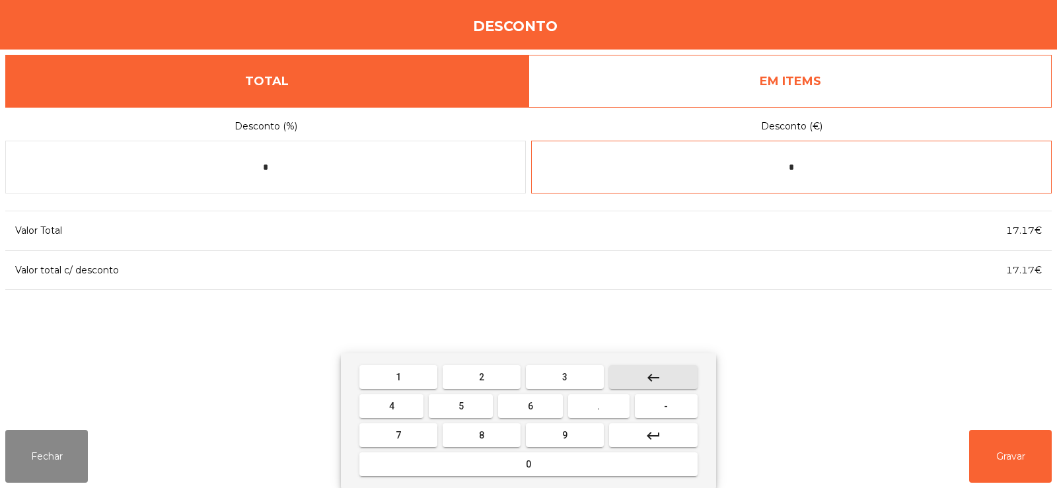
click at [671, 384] on button "keyboard_backspace" at bounding box center [653, 377] width 89 height 24
click at [675, 380] on button "keyboard_backspace" at bounding box center [653, 377] width 89 height 24
click at [599, 406] on span "." at bounding box center [598, 406] width 3 height 11
click at [678, 382] on button "keyboard_backspace" at bounding box center [653, 377] width 89 height 24
click at [562, 466] on button "0" at bounding box center [528, 465] width 338 height 24
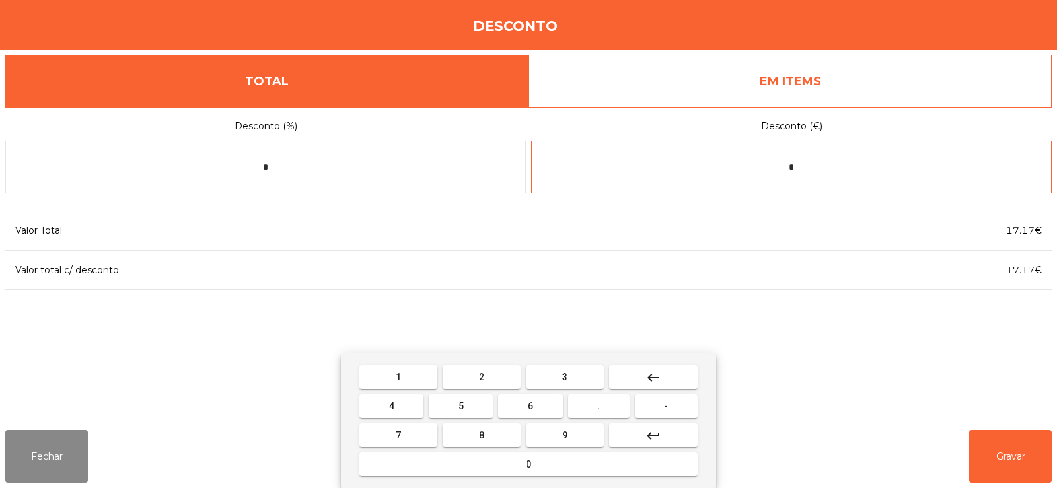
click at [665, 377] on button "keyboard_backspace" at bounding box center [653, 377] width 89 height 24
click at [663, 408] on button "-" at bounding box center [666, 406] width 63 height 24
click at [487, 416] on button "5" at bounding box center [461, 406] width 64 height 24
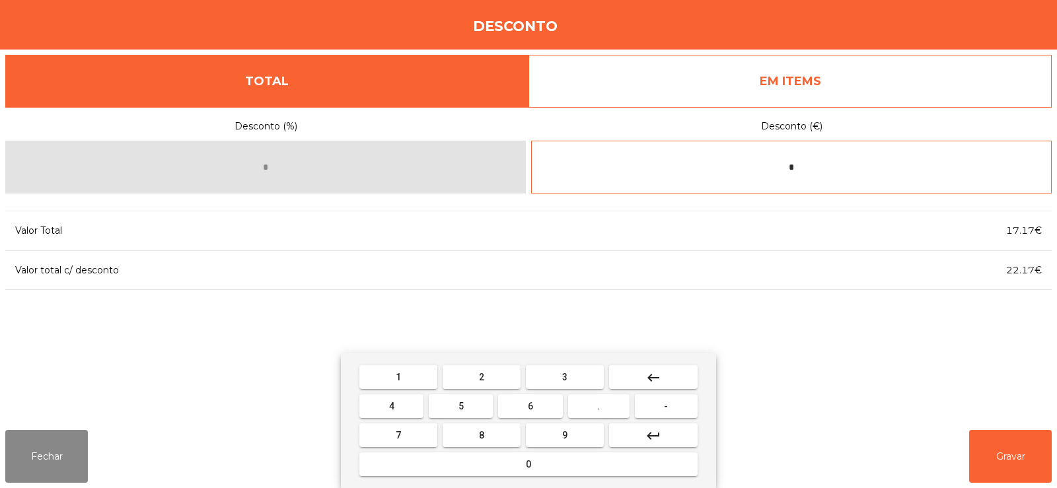
click at [609, 407] on button "." at bounding box center [598, 406] width 61 height 24
click at [578, 440] on button "9" at bounding box center [565, 435] width 78 height 24
click at [539, 413] on button "6" at bounding box center [530, 406] width 64 height 24
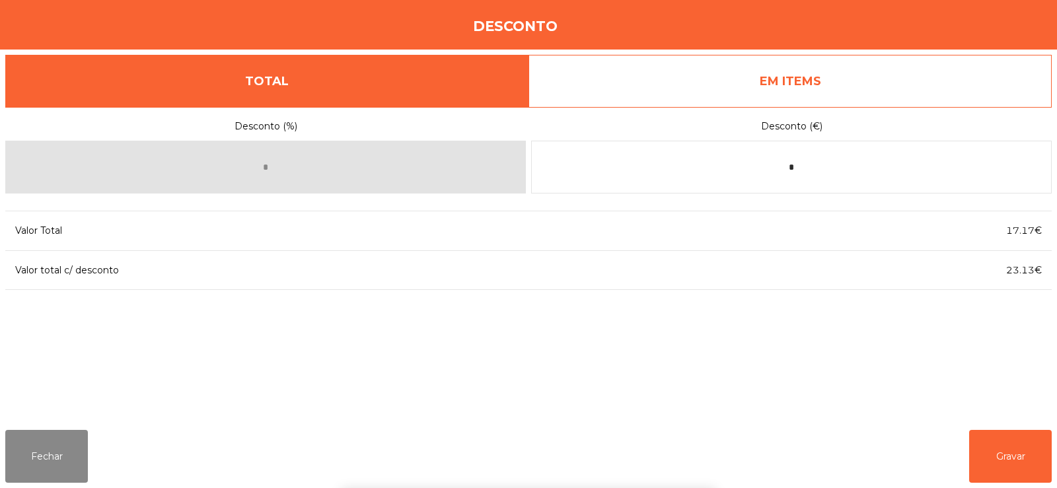
click at [1018, 472] on div "1 2 3 keyboard_backspace 4 5 6 . - 7 8 9 keyboard_return 0" at bounding box center [528, 420] width 1057 height 135
click at [1006, 456] on button "Gravar" at bounding box center [1010, 456] width 83 height 53
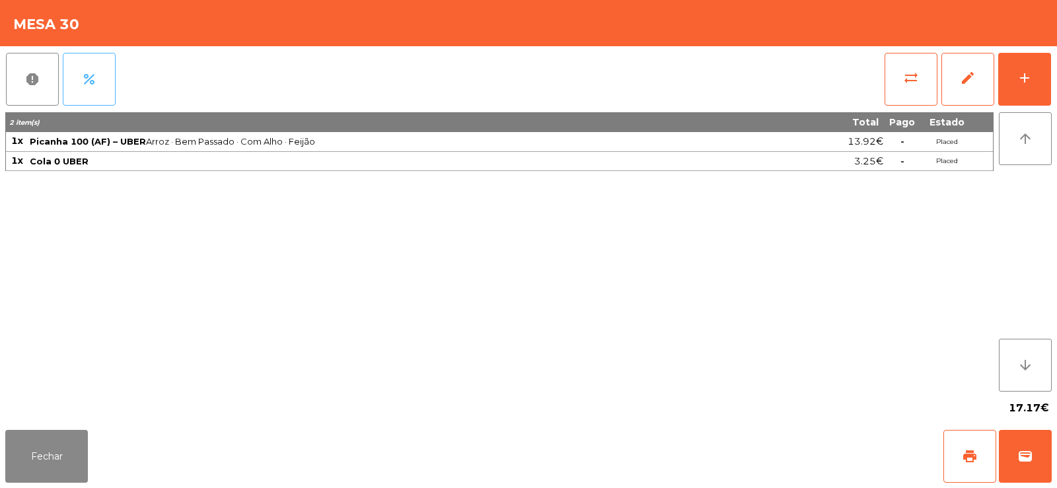
click at [99, 85] on button "percent" at bounding box center [89, 79] width 53 height 53
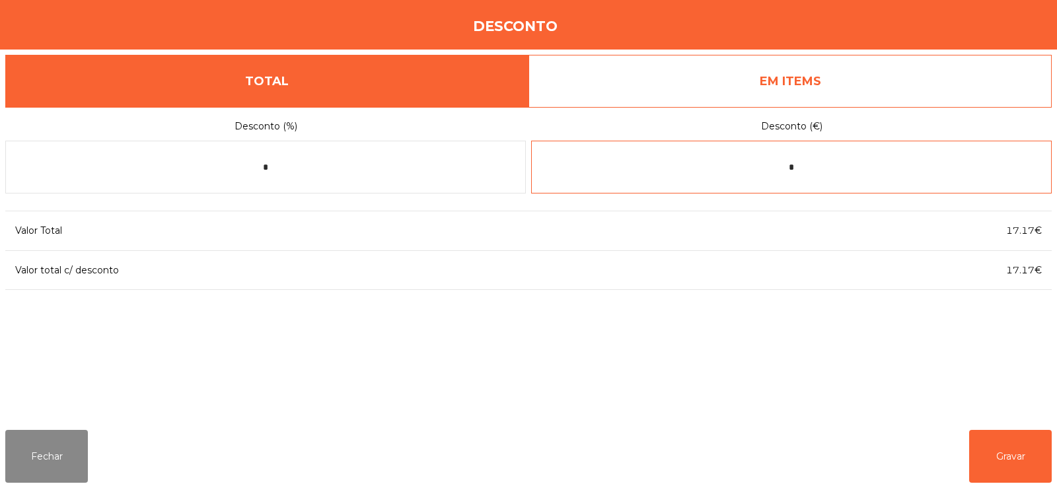
click at [853, 169] on input "*" at bounding box center [791, 167] width 521 height 53
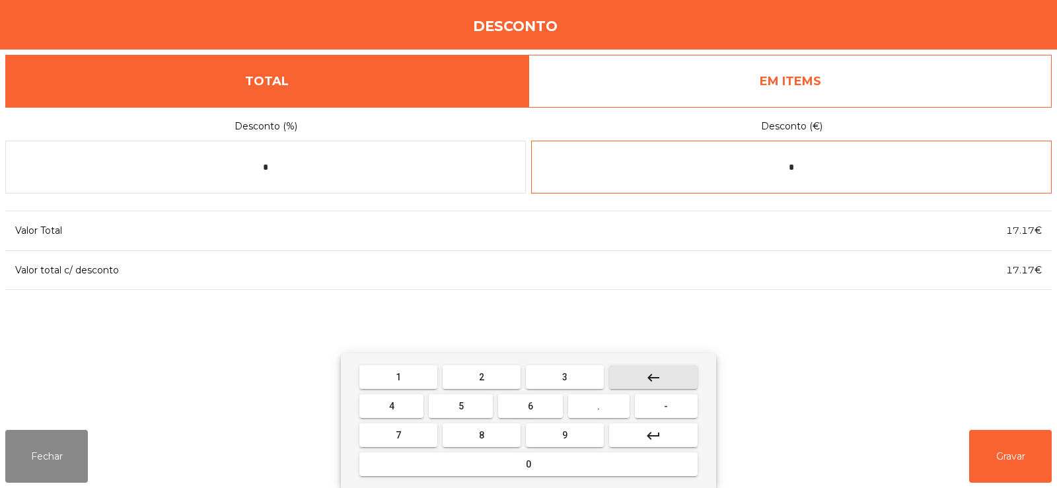
click at [664, 375] on button "keyboard_backspace" at bounding box center [653, 377] width 89 height 24
click at [665, 376] on button "keyboard_backspace" at bounding box center [653, 377] width 89 height 24
click at [667, 407] on span "-" at bounding box center [666, 406] width 4 height 11
click at [484, 408] on button "5" at bounding box center [461, 406] width 64 height 24
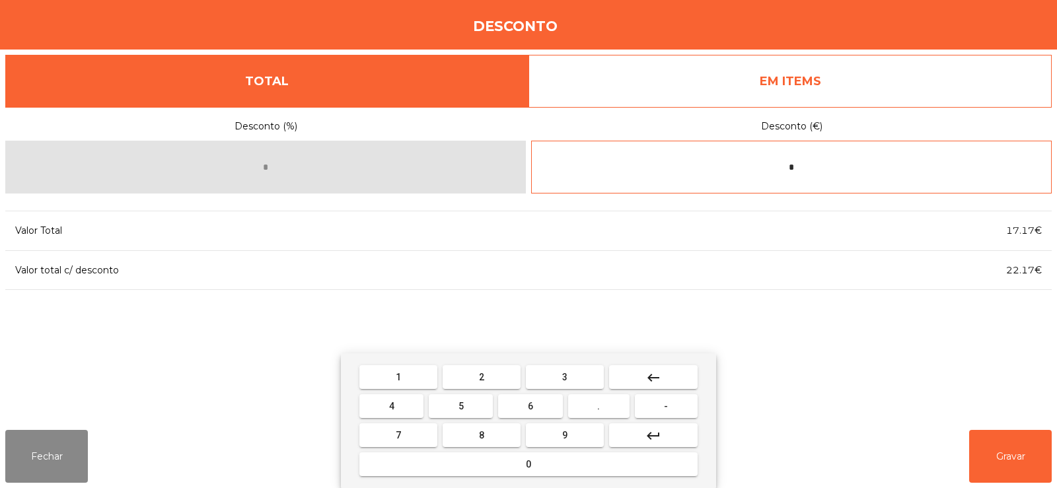
click at [609, 408] on button "." at bounding box center [598, 406] width 61 height 24
click at [565, 435] on span "9" at bounding box center [564, 435] width 5 height 11
click at [542, 403] on button "6" at bounding box center [530, 406] width 64 height 24
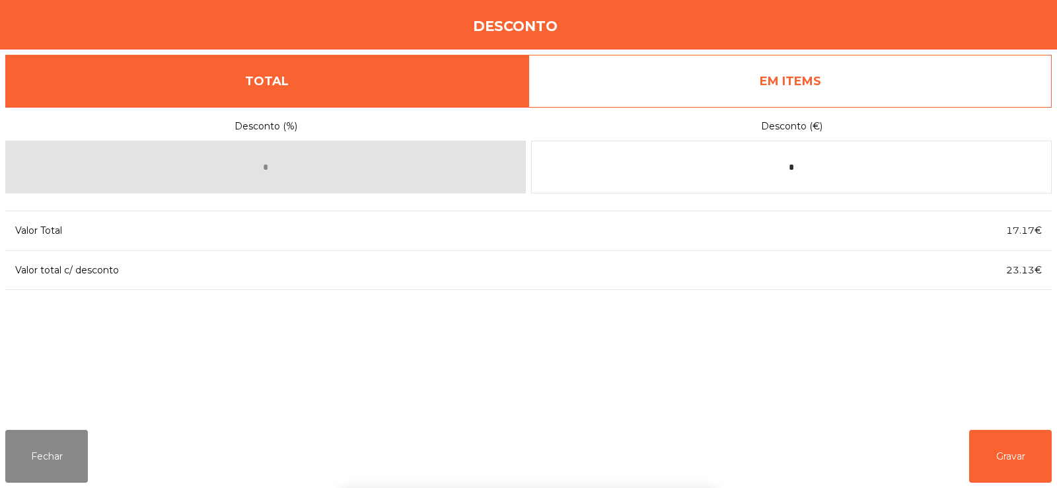
click at [1019, 452] on div "1 2 3 keyboard_backspace 4 5 6 . - 7 8 9 keyboard_return 0" at bounding box center [528, 420] width 1057 height 135
click at [1002, 463] on button "Gravar" at bounding box center [1010, 456] width 83 height 53
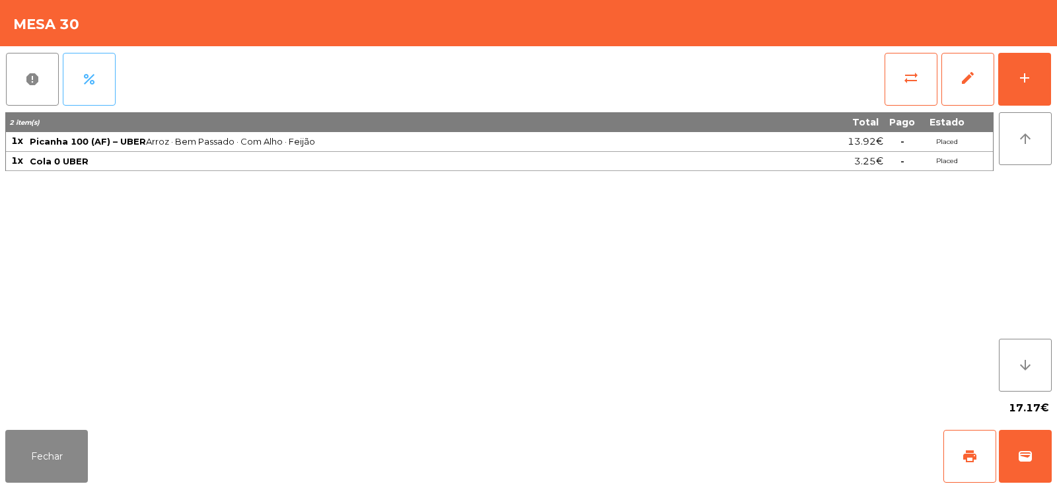
click at [89, 87] on span "percent" at bounding box center [89, 79] width 16 height 16
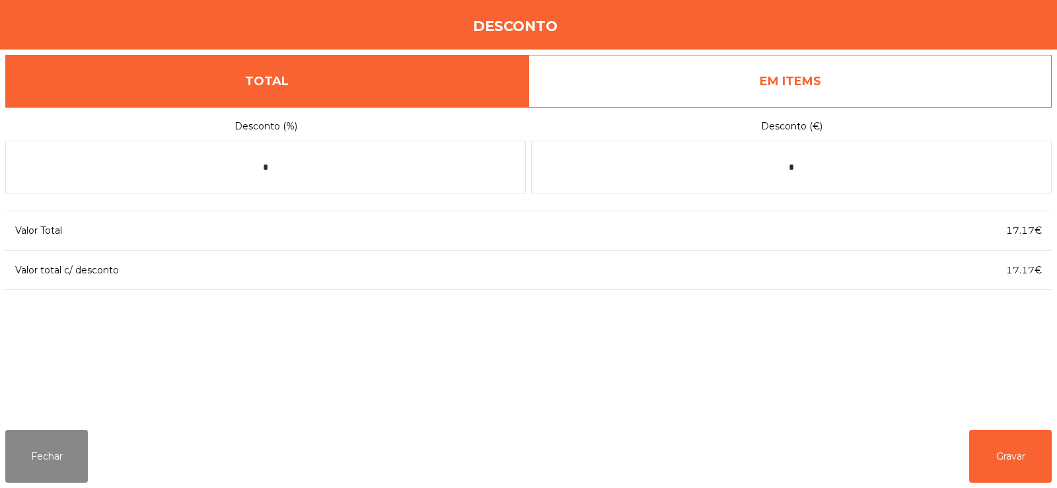
click at [914, 73] on link "EM ITEMS" at bounding box center [790, 81] width 523 height 53
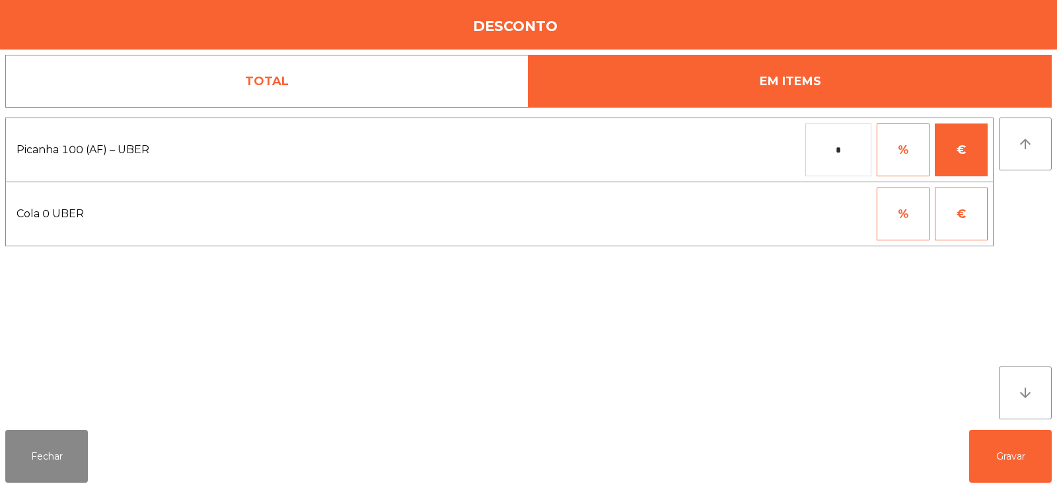
click at [859, 147] on input "*" at bounding box center [838, 150] width 66 height 53
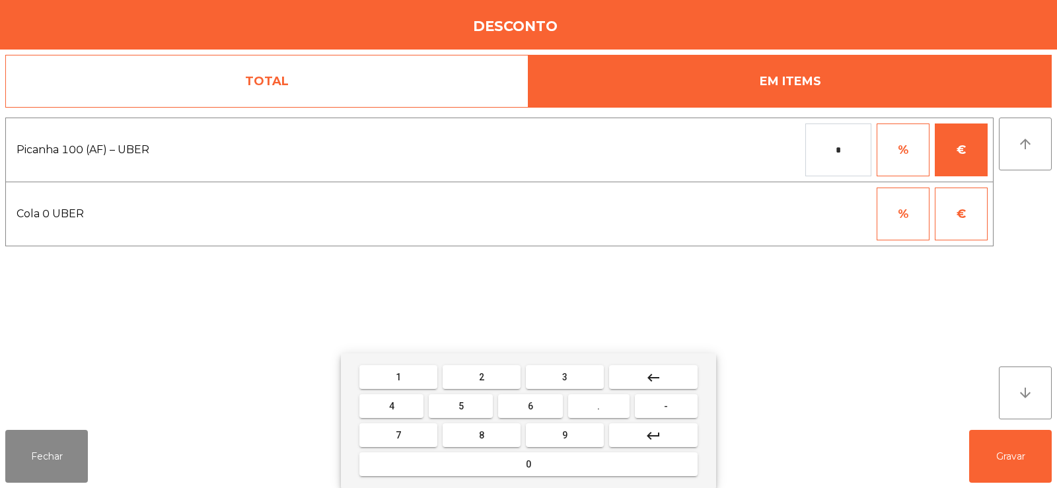
click at [670, 374] on button "keyboard_backspace" at bounding box center [653, 377] width 89 height 24
click at [668, 370] on button "keyboard_backspace" at bounding box center [653, 377] width 89 height 24
click at [669, 407] on button "-" at bounding box center [666, 406] width 63 height 24
click at [473, 410] on button "5" at bounding box center [461, 406] width 64 height 24
click at [599, 411] on span "." at bounding box center [598, 406] width 3 height 11
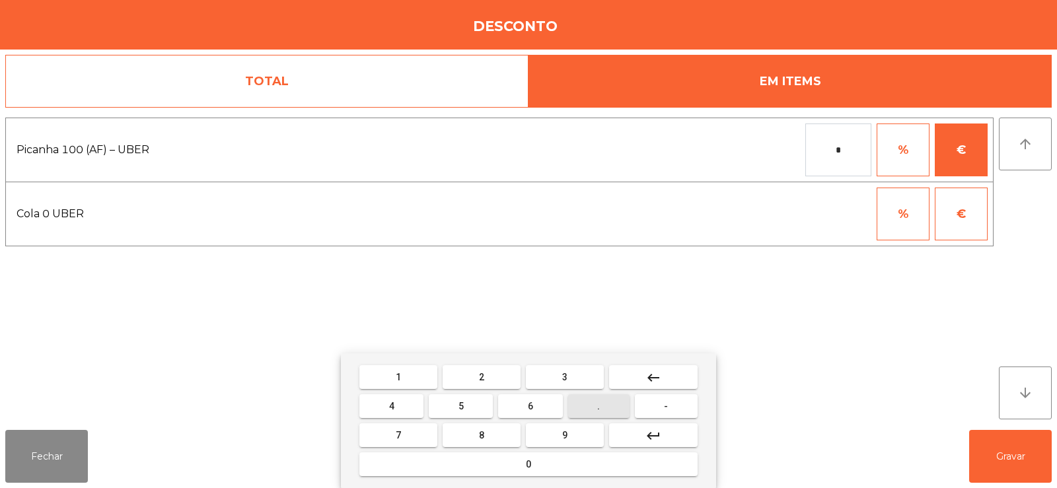
click at [564, 438] on span "9" at bounding box center [564, 435] width 5 height 11
click at [537, 408] on button "6" at bounding box center [530, 406] width 64 height 24
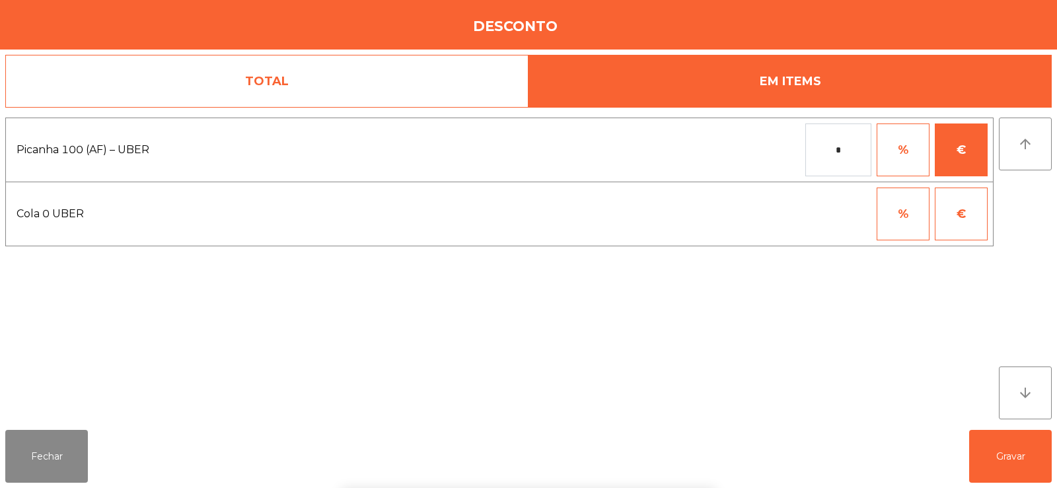
click at [1011, 454] on div "1 2 3 keyboard_backspace 4 5 6 . - 7 8 9 keyboard_return 0" at bounding box center [528, 420] width 1057 height 135
click at [1010, 456] on button "Gravar" at bounding box center [1010, 456] width 83 height 53
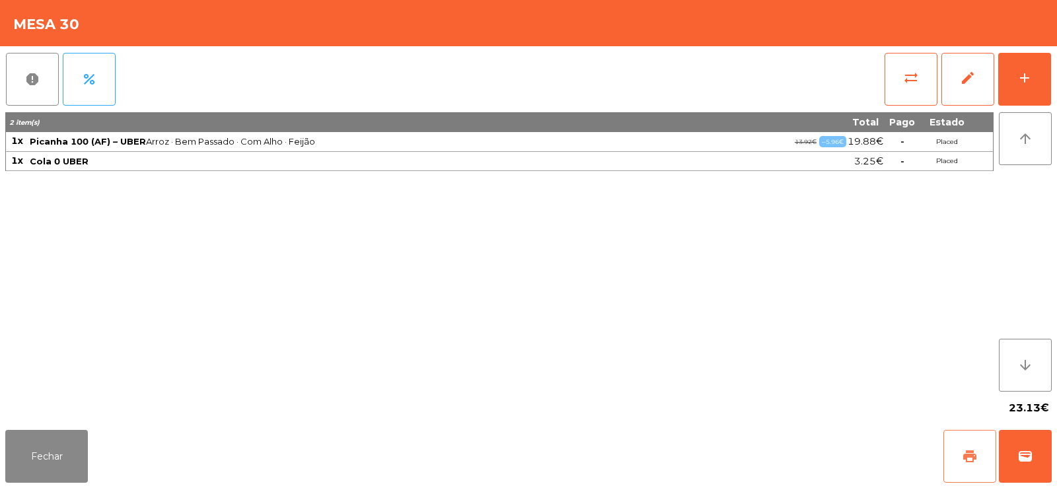
click at [971, 466] on button "print" at bounding box center [969, 456] width 53 height 53
click at [54, 449] on button "Fechar" at bounding box center [46, 456] width 83 height 53
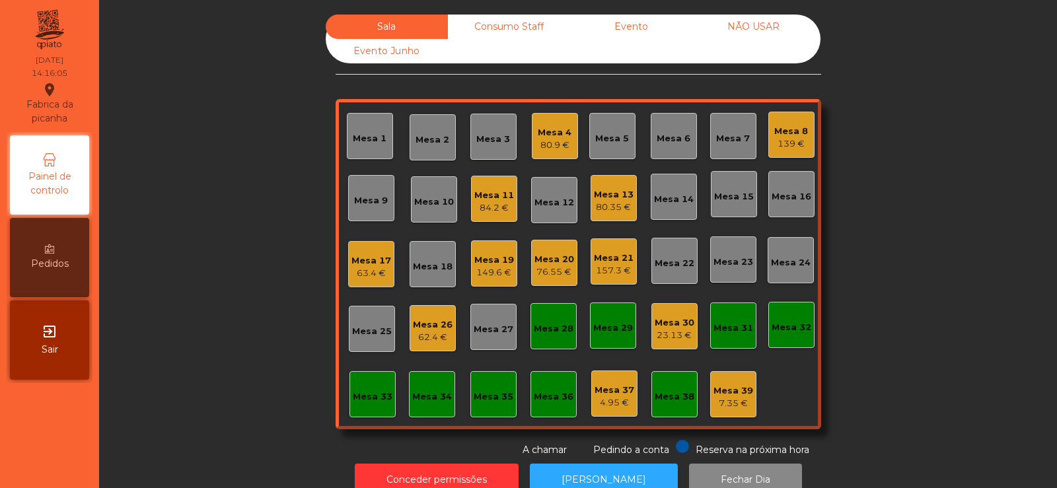
click at [675, 328] on div "Mesa 30" at bounding box center [675, 322] width 40 height 13
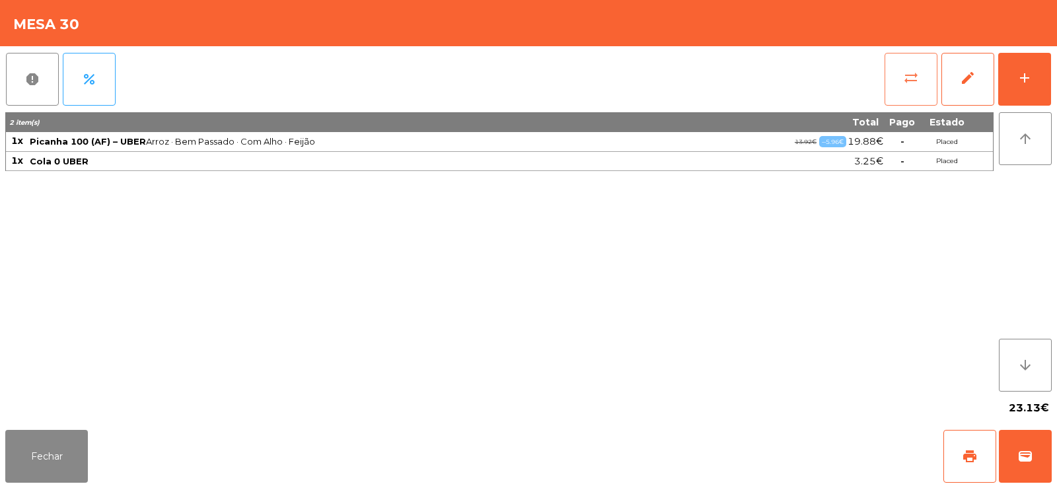
click at [915, 90] on button "sync_alt" at bounding box center [911, 79] width 53 height 53
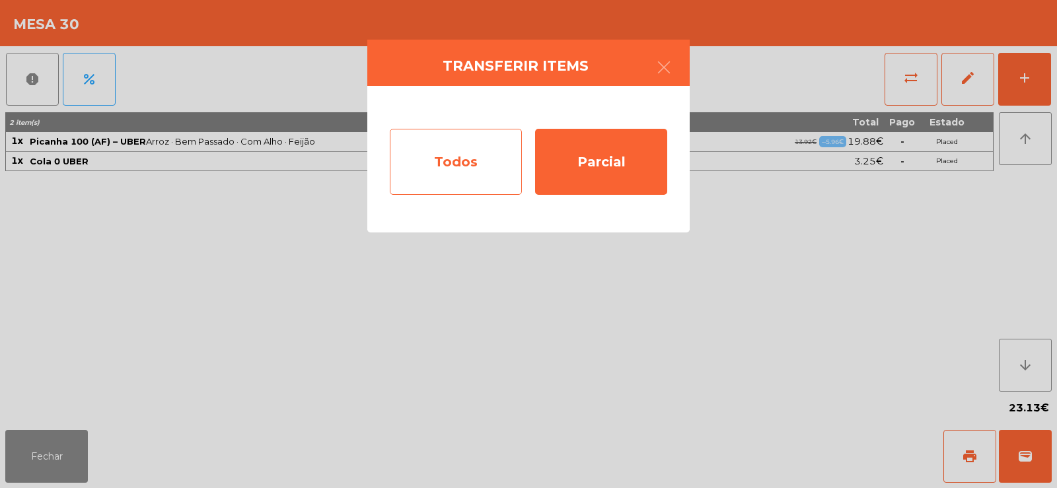
click at [411, 159] on div "Todos" at bounding box center [456, 162] width 132 height 66
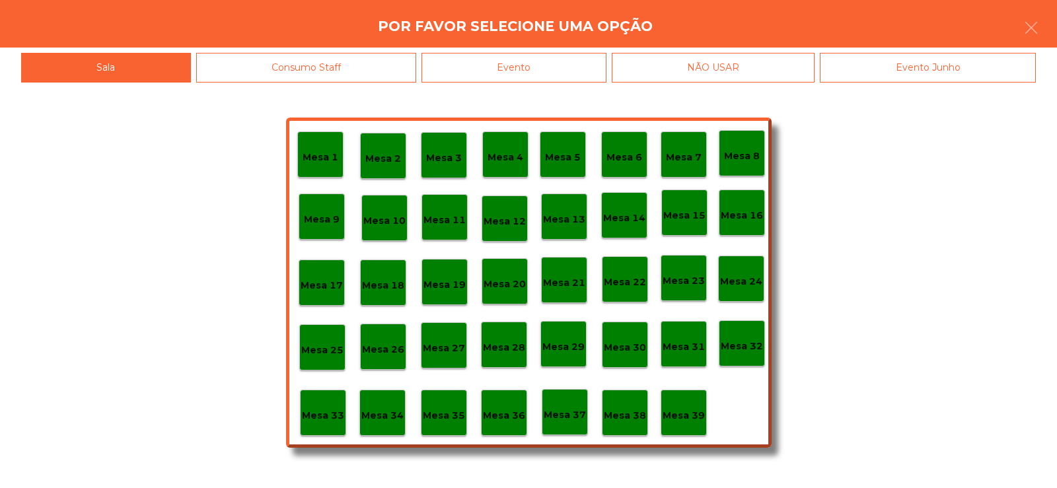
click at [749, 342] on p "Mesa 32" at bounding box center [742, 346] width 42 height 15
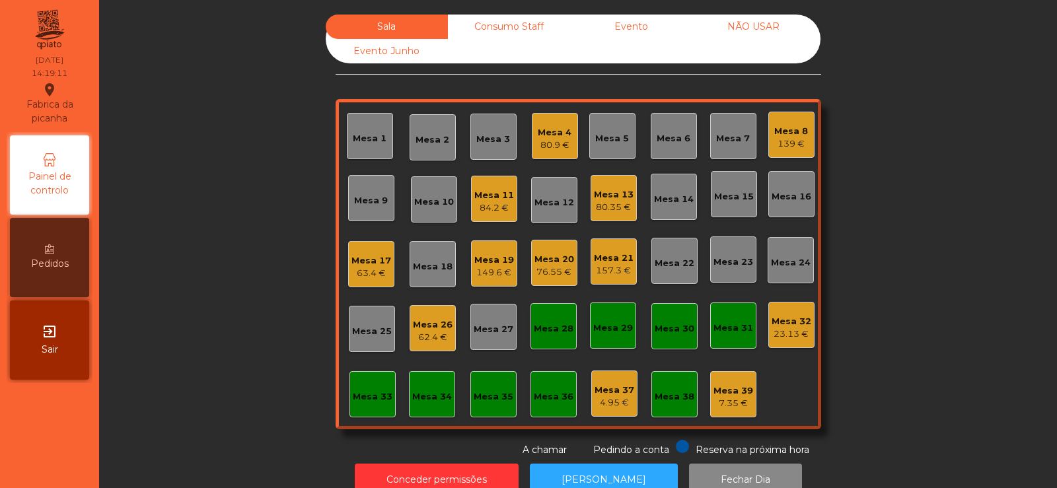
click at [618, 142] on div "Mesa 5" at bounding box center [612, 138] width 34 height 13
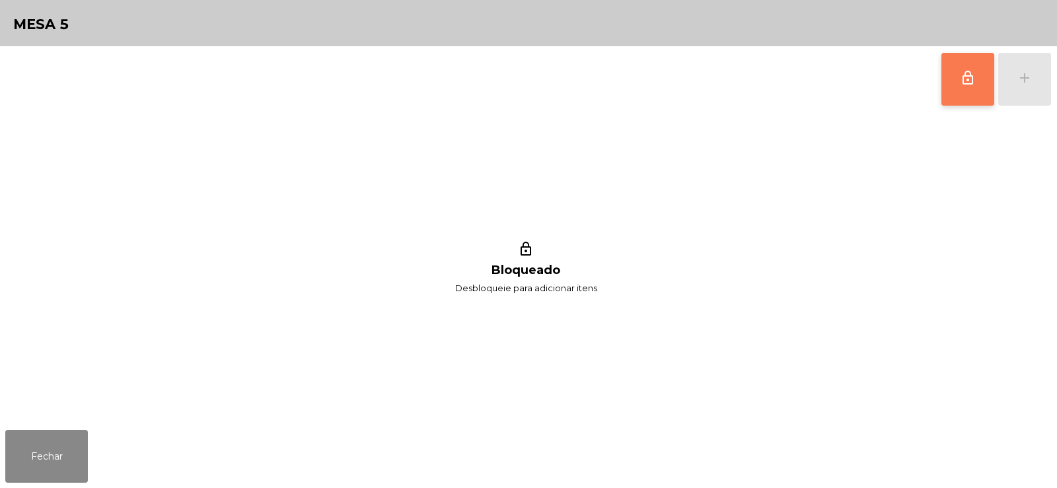
click at [972, 73] on span "lock_outline" at bounding box center [968, 78] width 16 height 16
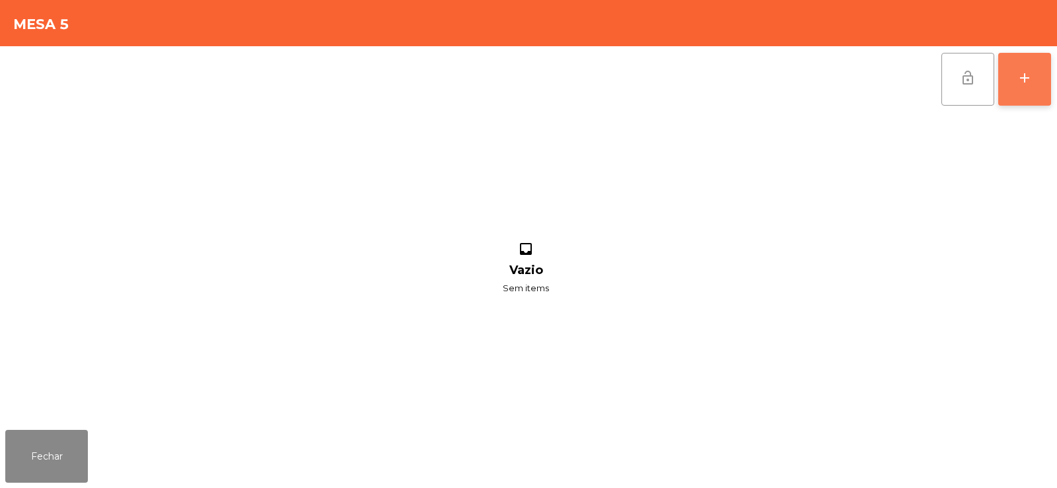
click at [1046, 81] on button "add" at bounding box center [1024, 79] width 53 height 53
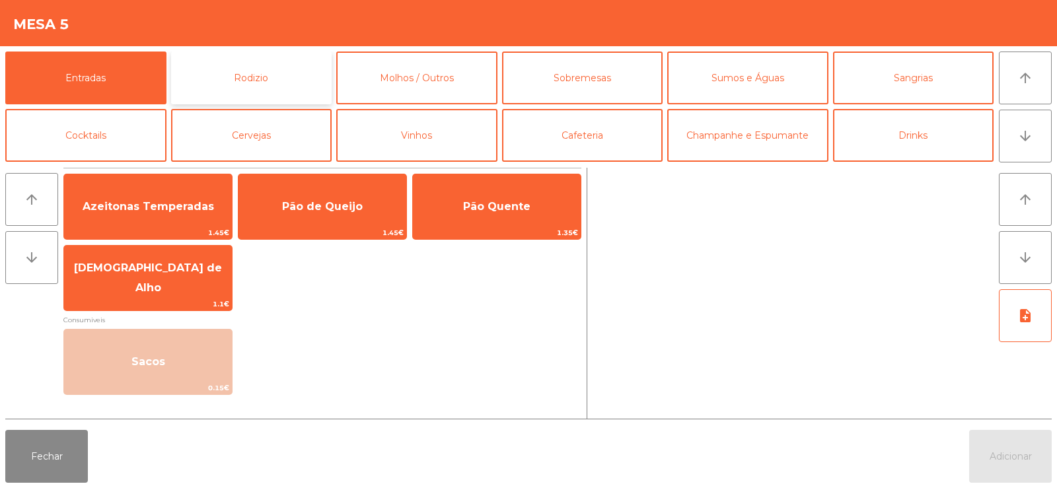
click at [272, 69] on button "Rodizio" at bounding box center [251, 78] width 161 height 53
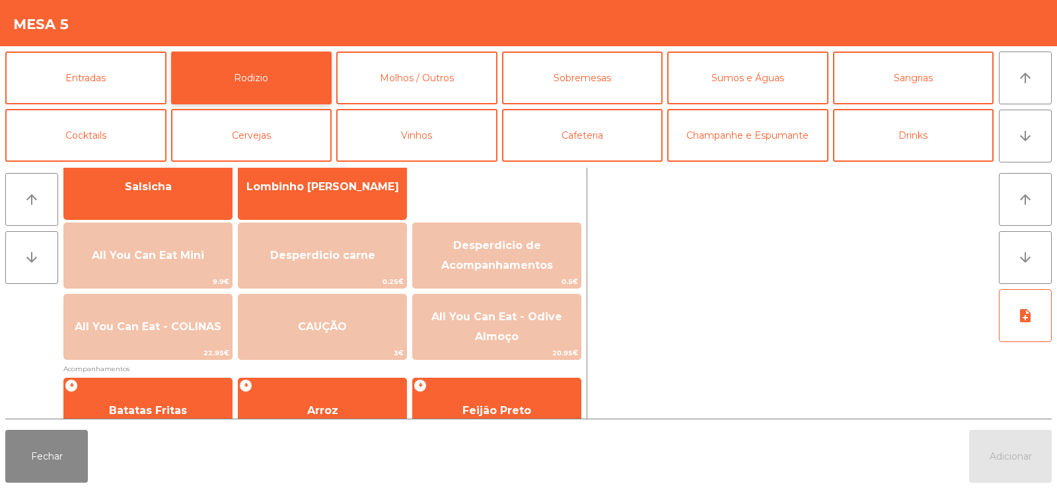
scroll to position [116, 0]
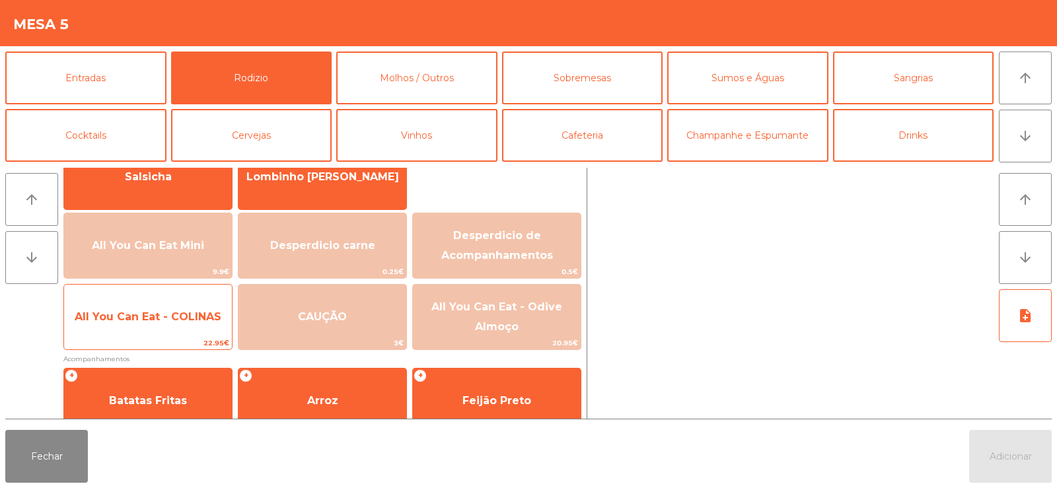
click at [159, 321] on span "All You Can Eat - COLINAS" at bounding box center [148, 317] width 147 height 13
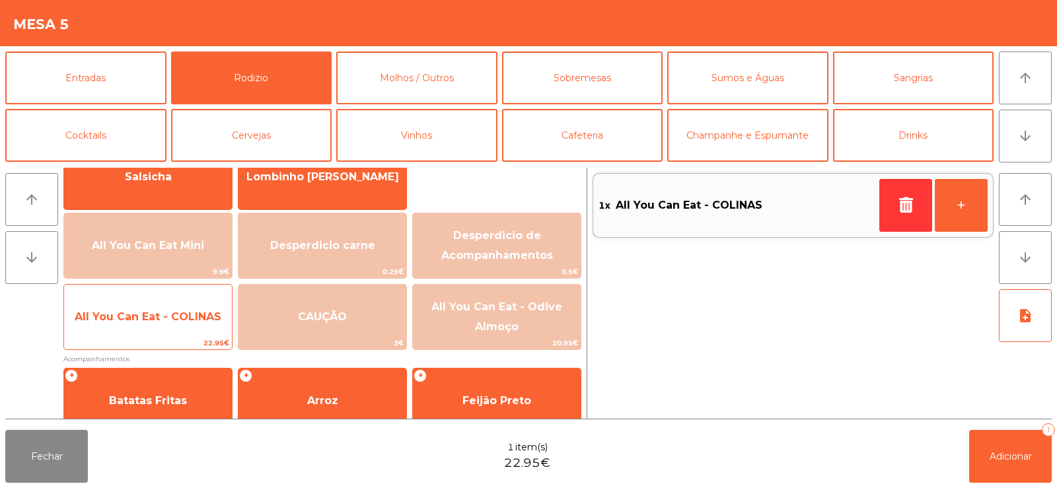
click at [149, 324] on span "All You Can Eat - COLINAS" at bounding box center [148, 317] width 168 height 36
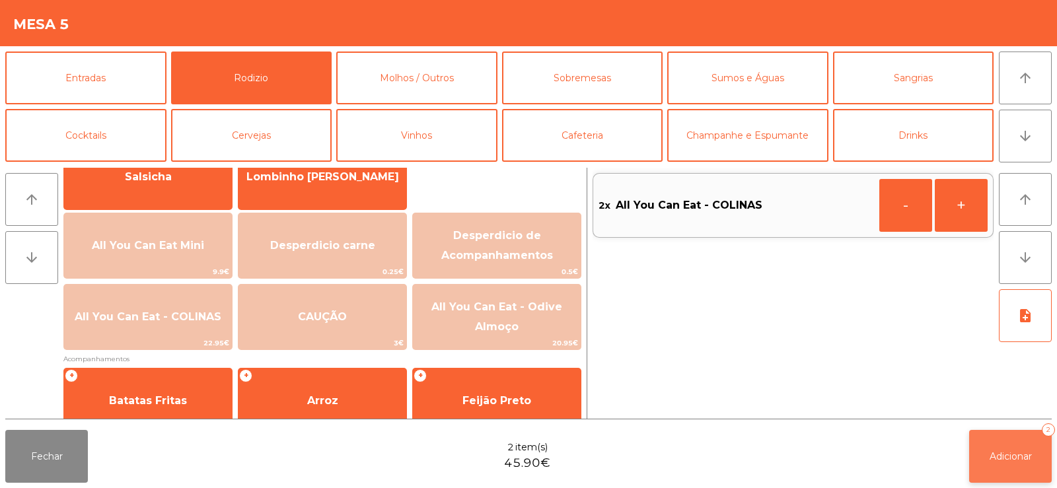
click at [1006, 455] on span "Adicionar" at bounding box center [1011, 457] width 42 height 12
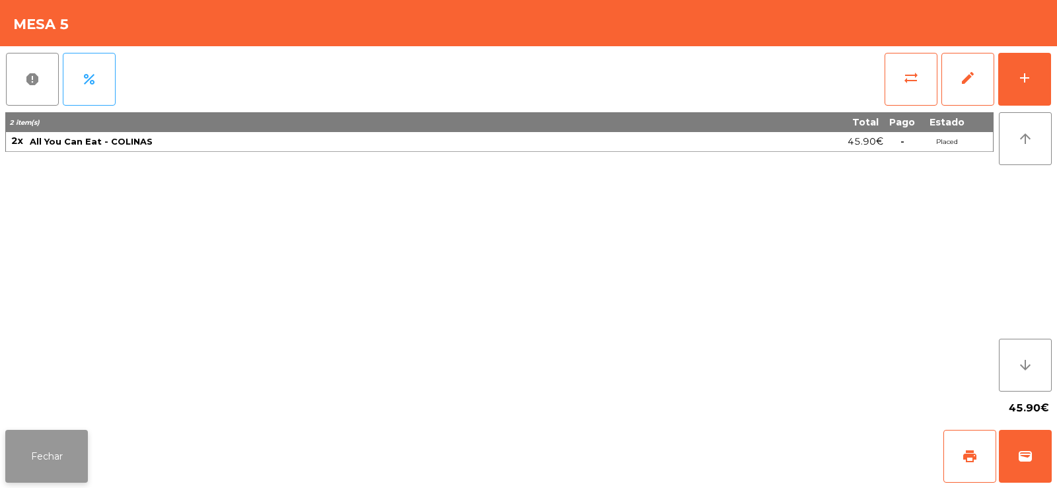
click at [39, 441] on button "Fechar" at bounding box center [46, 456] width 83 height 53
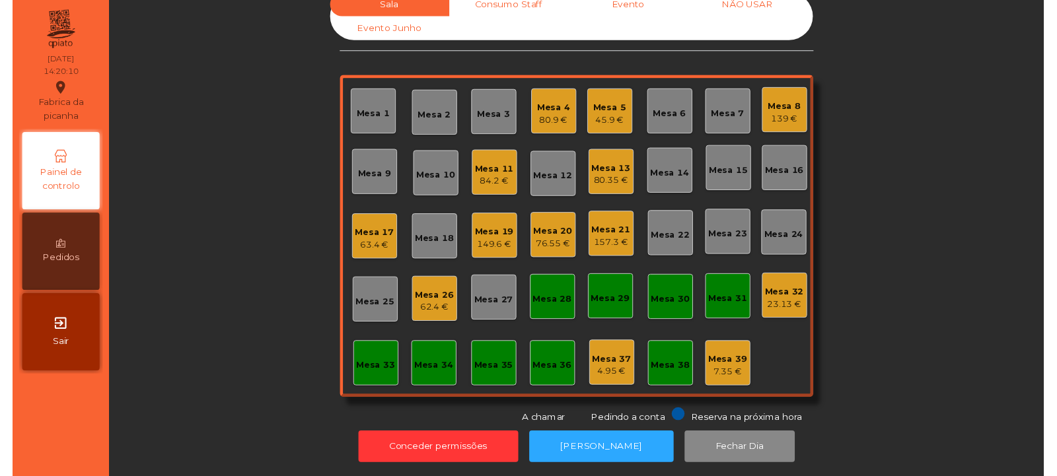
scroll to position [0, 0]
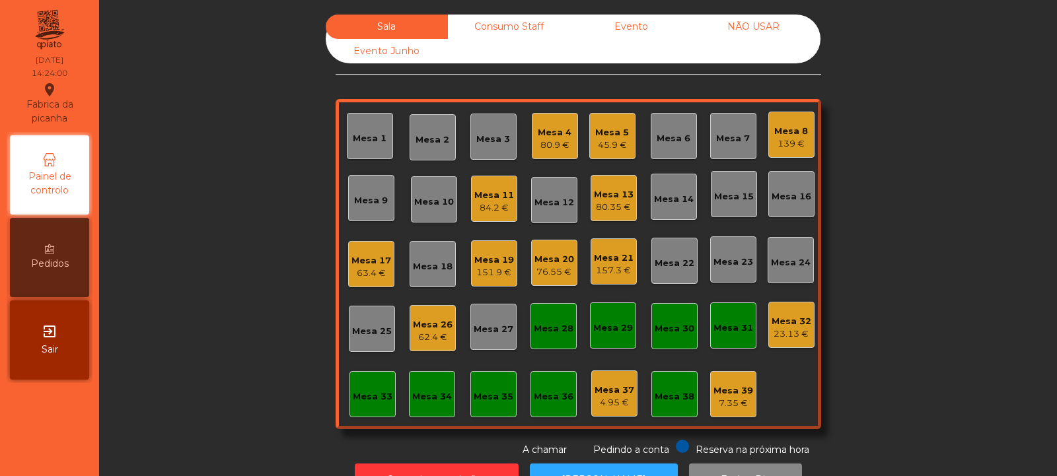
click at [793, 344] on div "Mesa 32 23.13 €" at bounding box center [791, 325] width 46 height 46
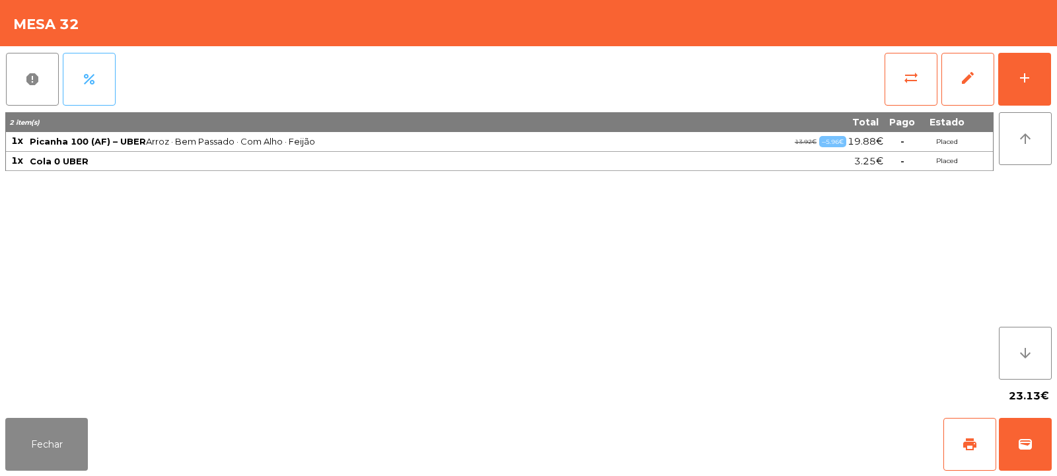
click at [104, 79] on button "percent" at bounding box center [89, 79] width 53 height 53
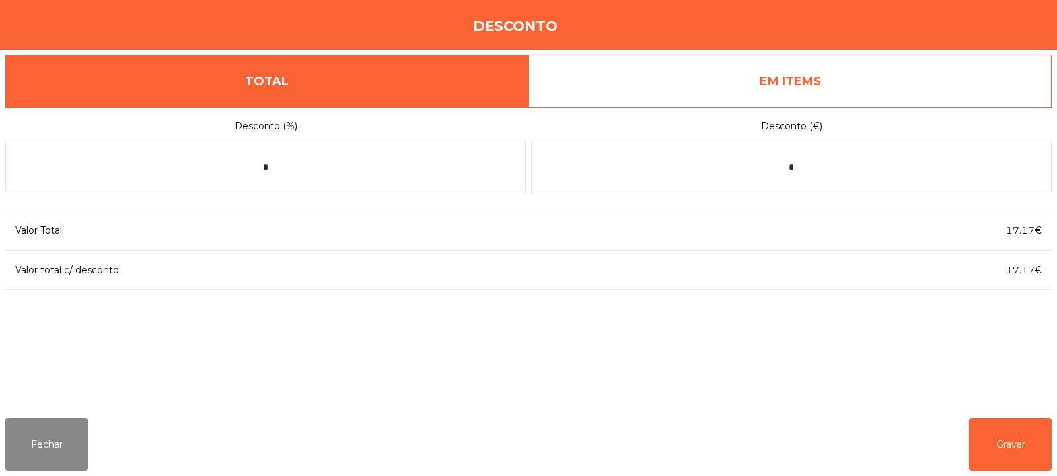
click at [867, 80] on link "EM ITEMS" at bounding box center [790, 81] width 523 height 53
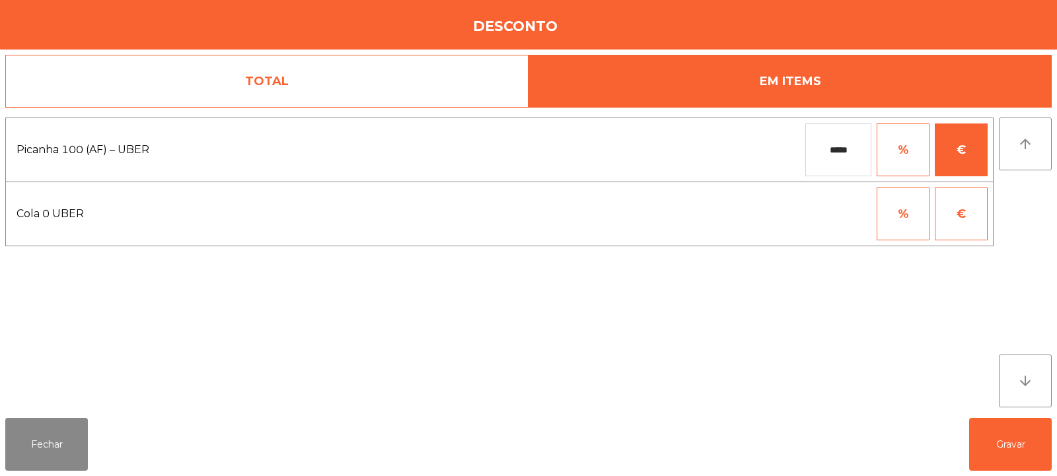
click at [855, 151] on input "*****" at bounding box center [838, 150] width 66 height 53
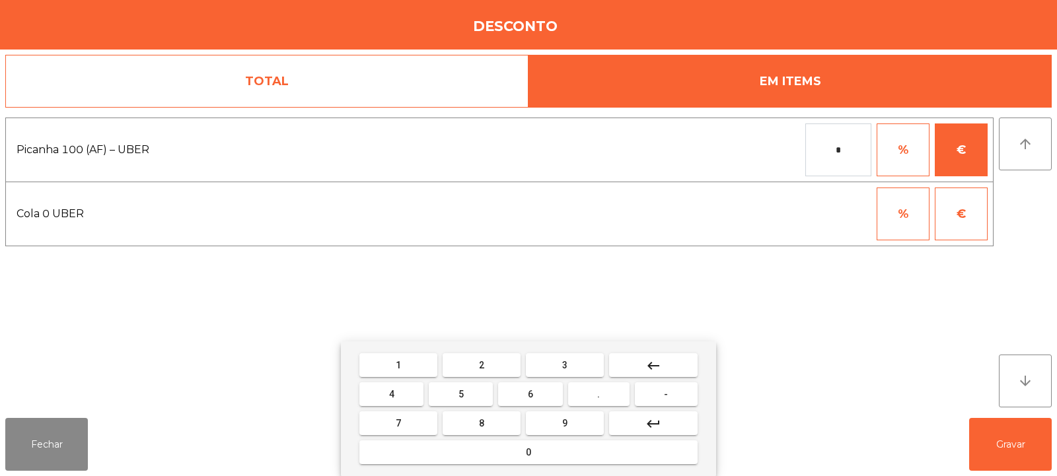
type input "*"
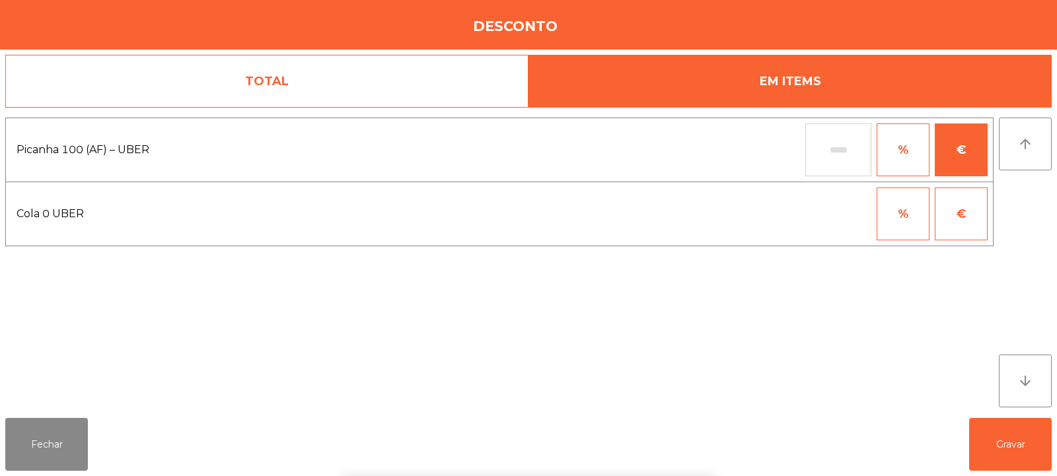
click at [999, 447] on div "1 2 3 keyboard_backspace 4 5 6 . - 7 8 9 keyboard_return 0" at bounding box center [528, 409] width 1057 height 135
click at [1016, 449] on button "Gravar" at bounding box center [1010, 444] width 83 height 53
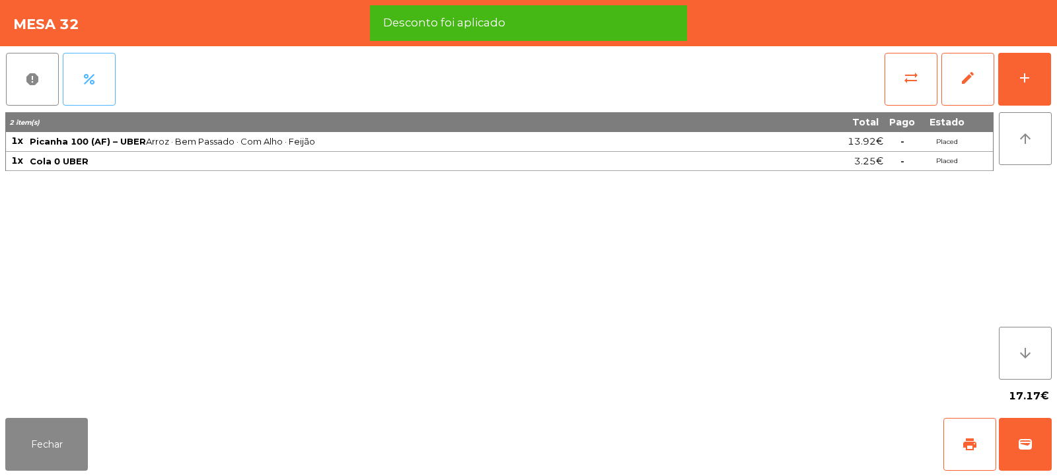
click at [110, 81] on button "percent" at bounding box center [89, 79] width 53 height 53
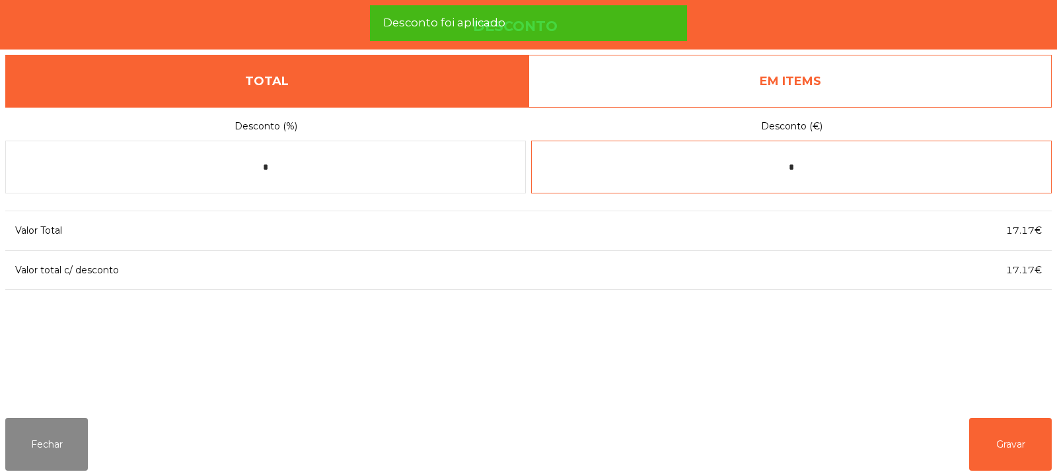
click at [832, 170] on input "*" at bounding box center [791, 167] width 521 height 53
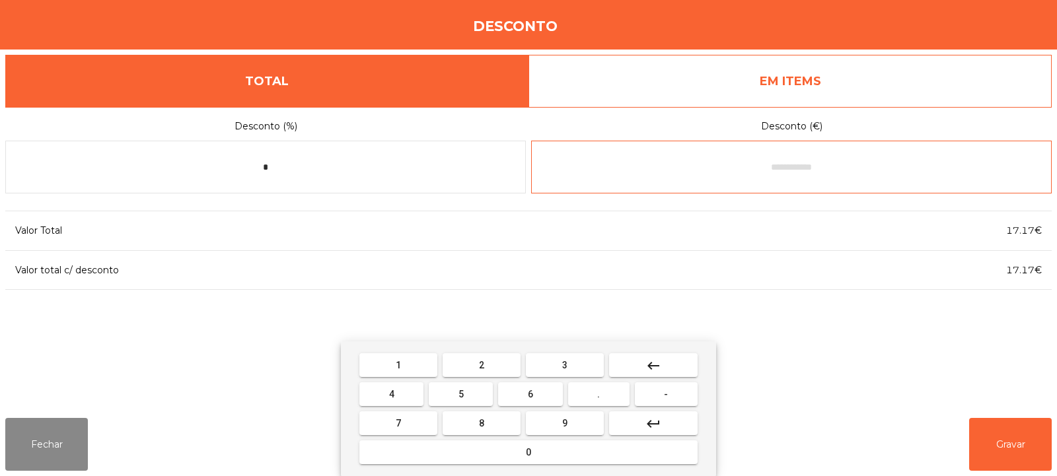
type input "*"
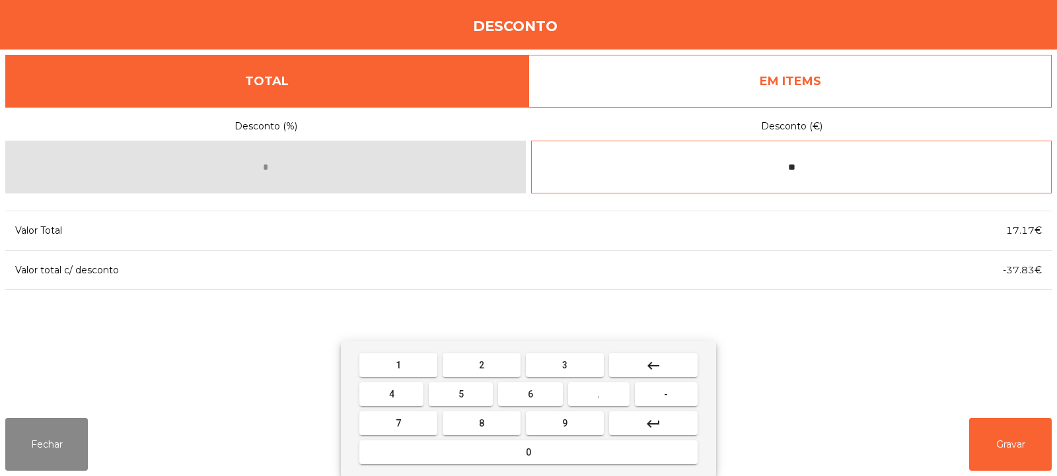
type input "*"
click at [777, 163] on input "****" at bounding box center [791, 167] width 521 height 53
type input "****"
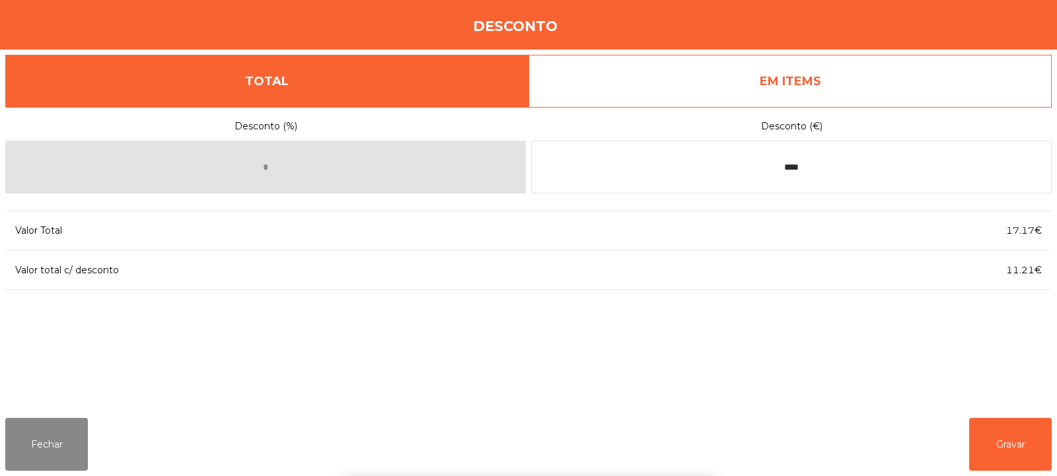
click at [867, 368] on div "1 2 3 keyboard_backspace 4 5 6 . - 7 8 9 keyboard_return 0" at bounding box center [528, 409] width 1057 height 135
click at [83, 439] on button "Fechar" at bounding box center [46, 444] width 83 height 53
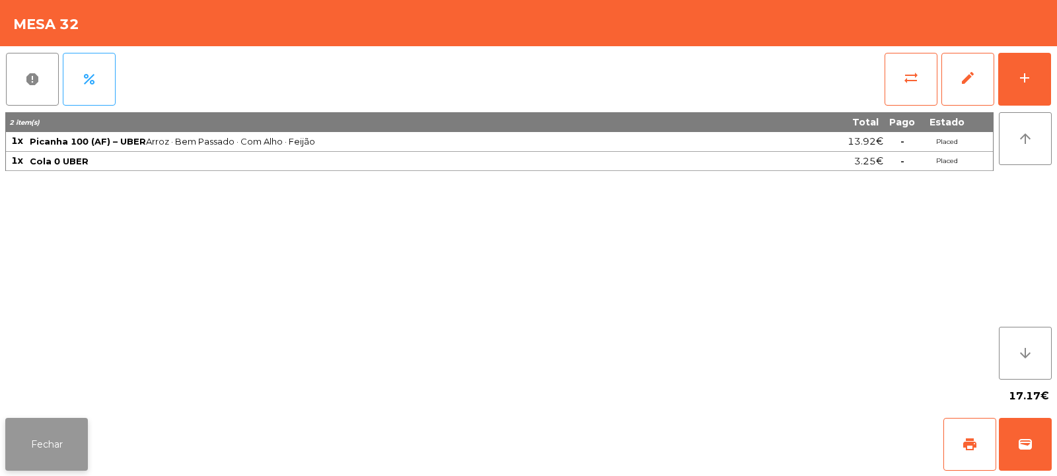
click at [77, 448] on button "Fechar" at bounding box center [46, 444] width 83 height 53
click at [71, 439] on button "Fechar" at bounding box center [46, 444] width 83 height 53
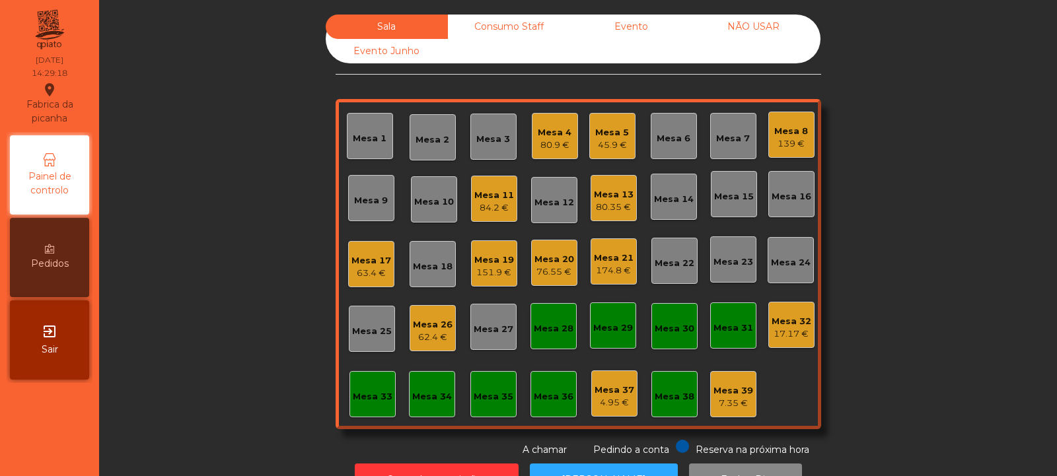
click at [612, 204] on div "80.35 €" at bounding box center [614, 207] width 40 height 13
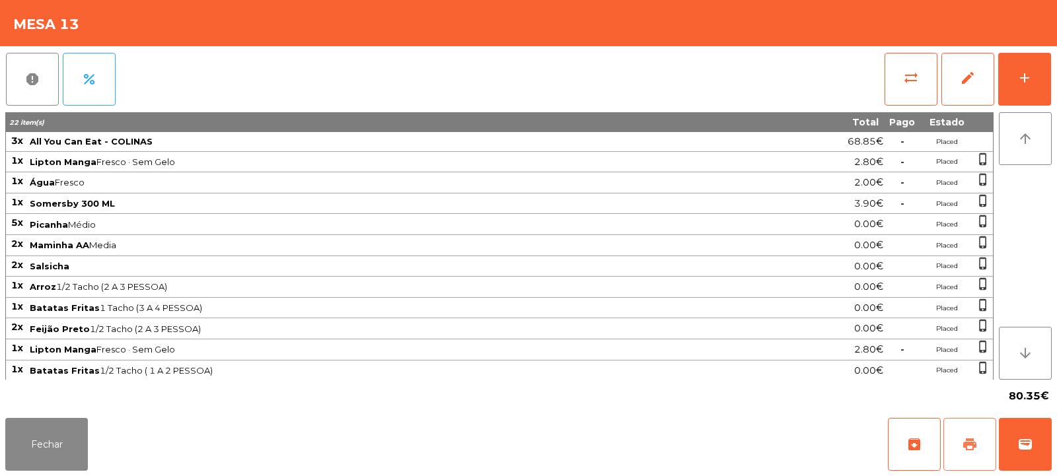
click at [976, 439] on span "print" at bounding box center [970, 445] width 16 height 16
click at [971, 437] on span "print" at bounding box center [970, 445] width 16 height 16
click at [1030, 445] on span "wallet" at bounding box center [1025, 445] width 16 height 16
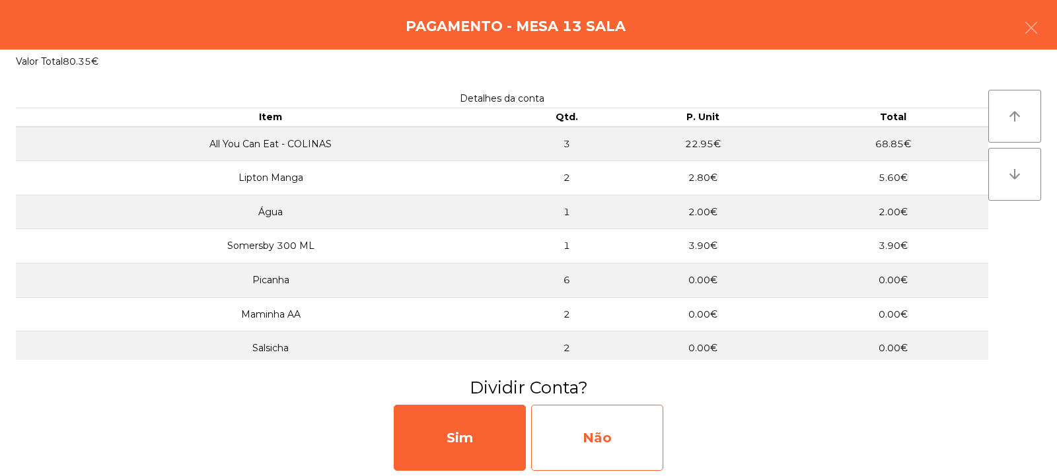
click at [590, 441] on div "Não" at bounding box center [597, 438] width 132 height 66
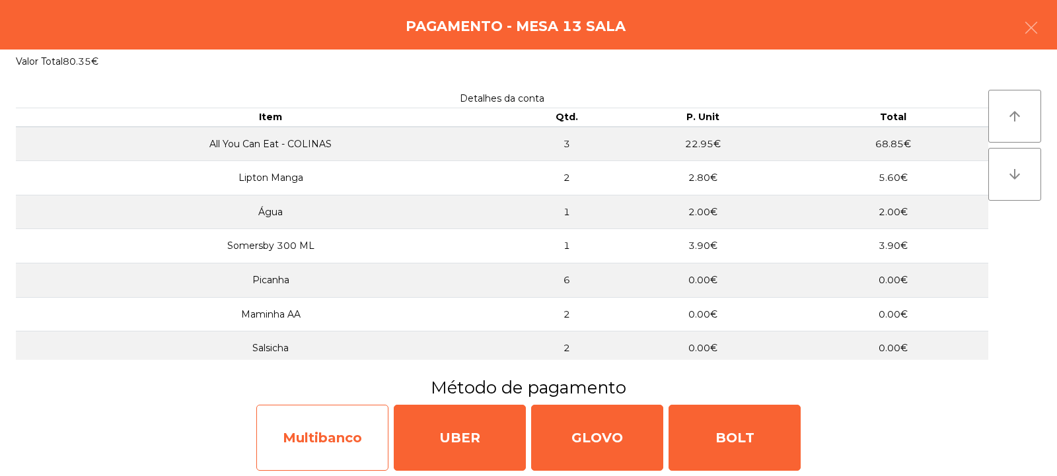
click at [323, 444] on div "Multibanco" at bounding box center [322, 438] width 132 height 66
select select "**"
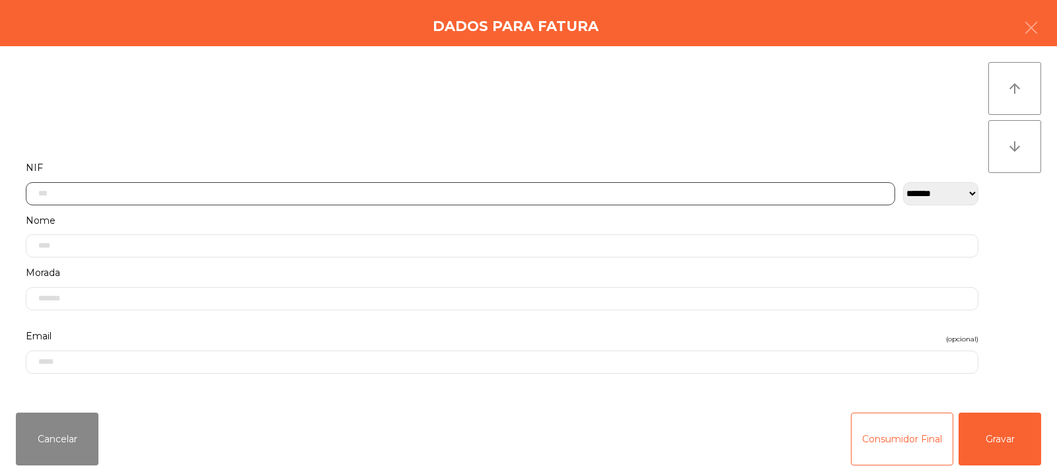
click at [180, 190] on input "text" at bounding box center [460, 193] width 869 height 23
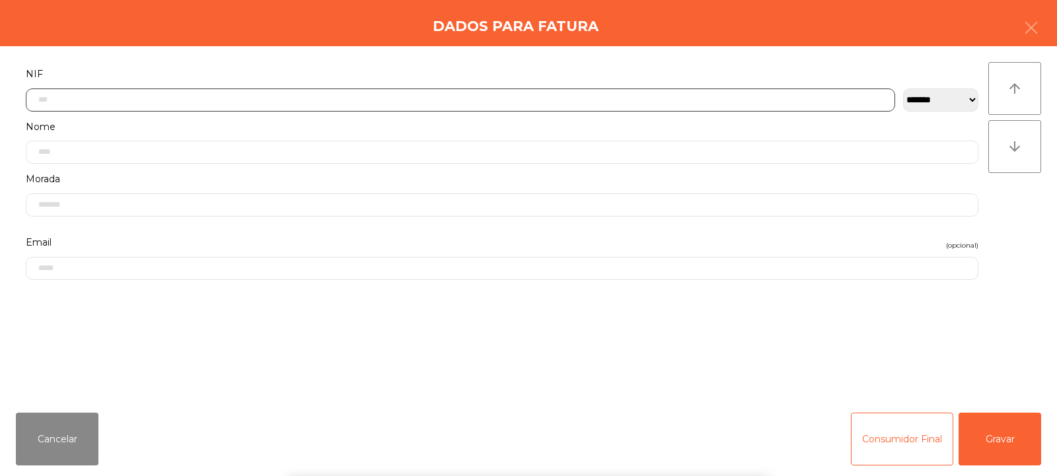
scroll to position [96, 0]
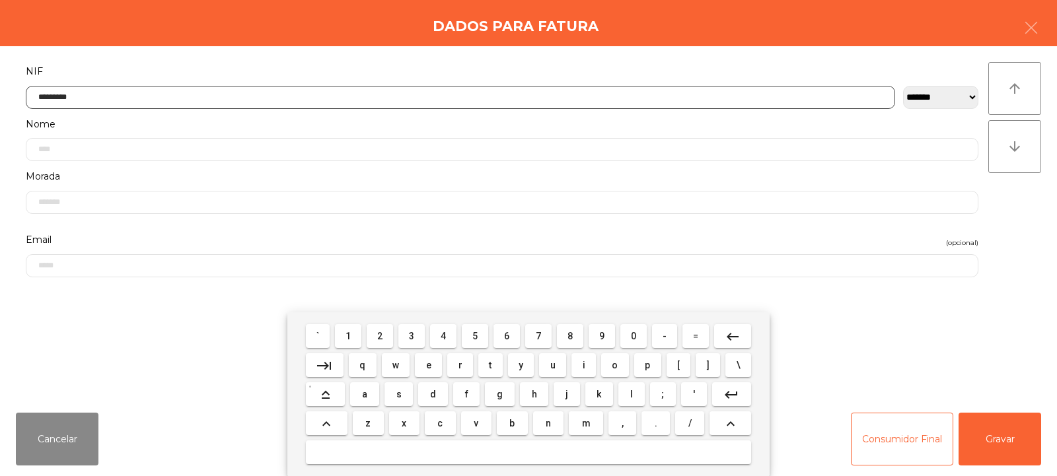
type input "*********"
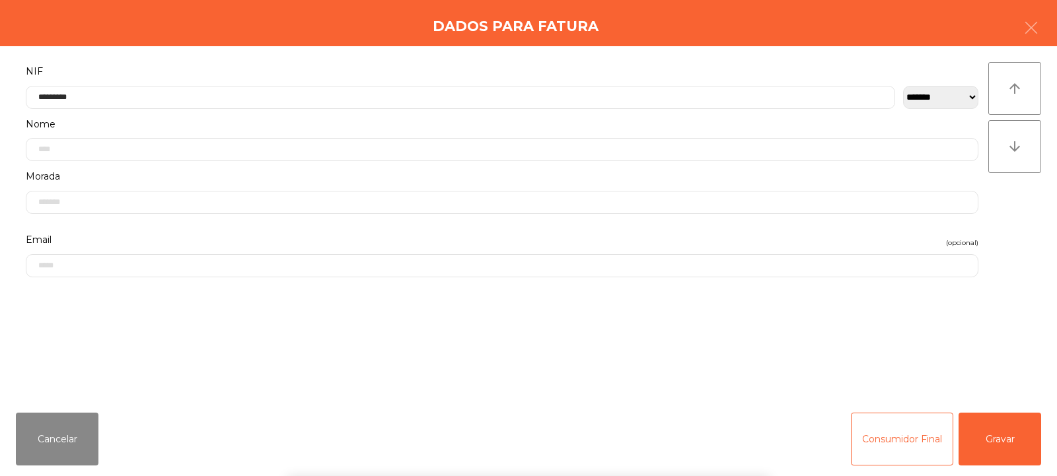
click at [1007, 235] on div "arrow_upward arrow_downward" at bounding box center [1014, 224] width 53 height 324
click at [1019, 440] on button "Gravar" at bounding box center [1000, 439] width 83 height 53
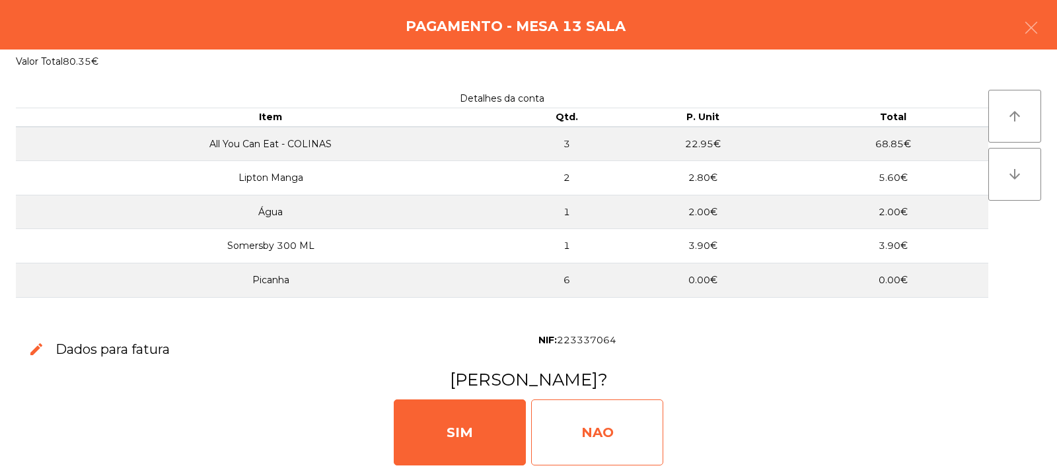
click at [612, 457] on div "NAO" at bounding box center [597, 433] width 132 height 66
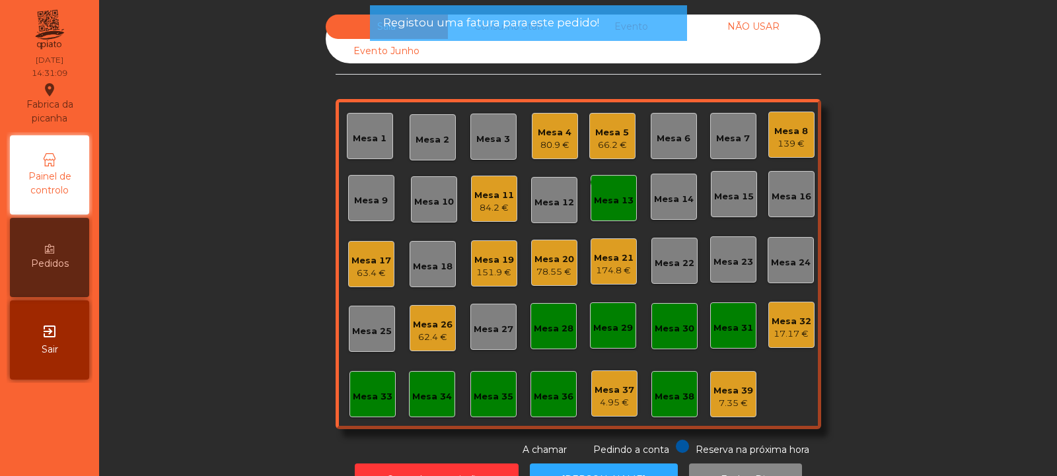
click at [614, 203] on div "Mesa 13" at bounding box center [614, 200] width 40 height 13
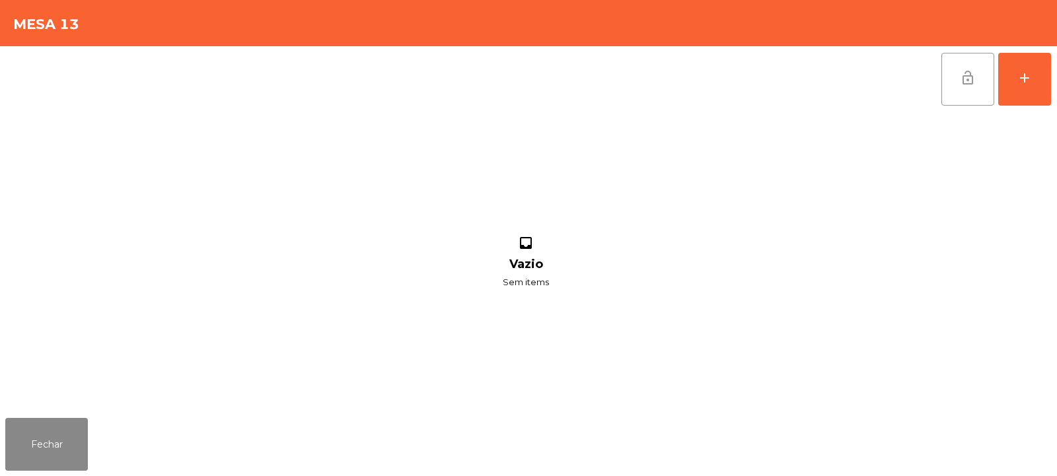
click at [967, 90] on button "lock_open" at bounding box center [967, 79] width 53 height 53
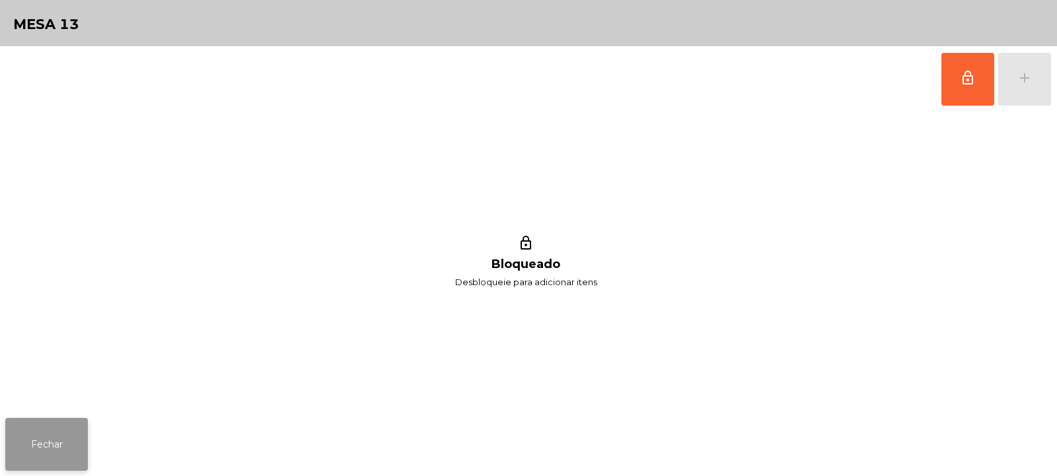
click at [57, 427] on button "Fechar" at bounding box center [46, 444] width 83 height 53
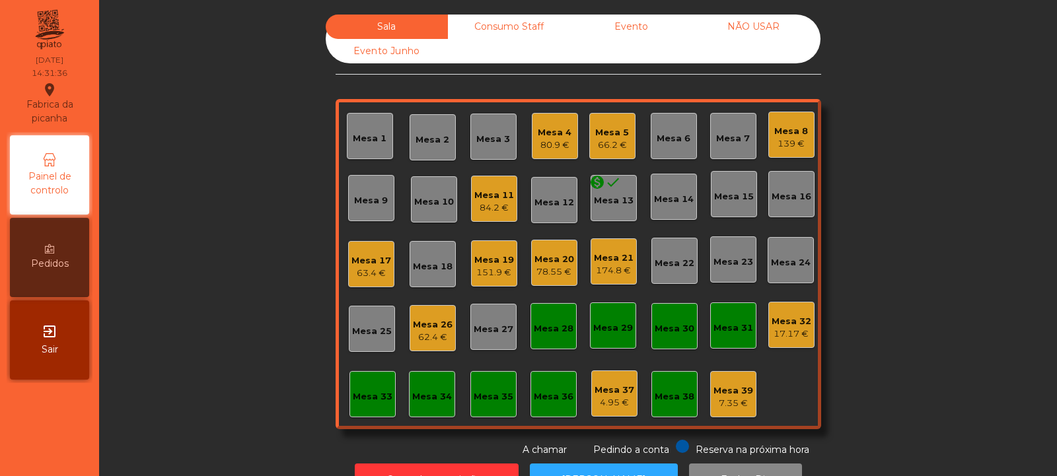
click at [778, 125] on div "Mesa 8" at bounding box center [791, 131] width 34 height 13
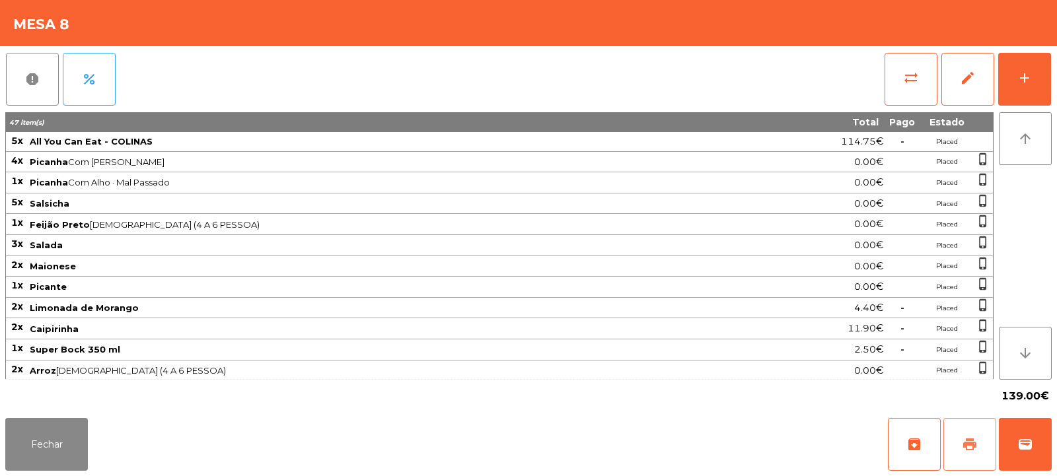
click at [962, 441] on span "print" at bounding box center [970, 445] width 16 height 16
click at [1033, 439] on button "wallet" at bounding box center [1025, 444] width 53 height 53
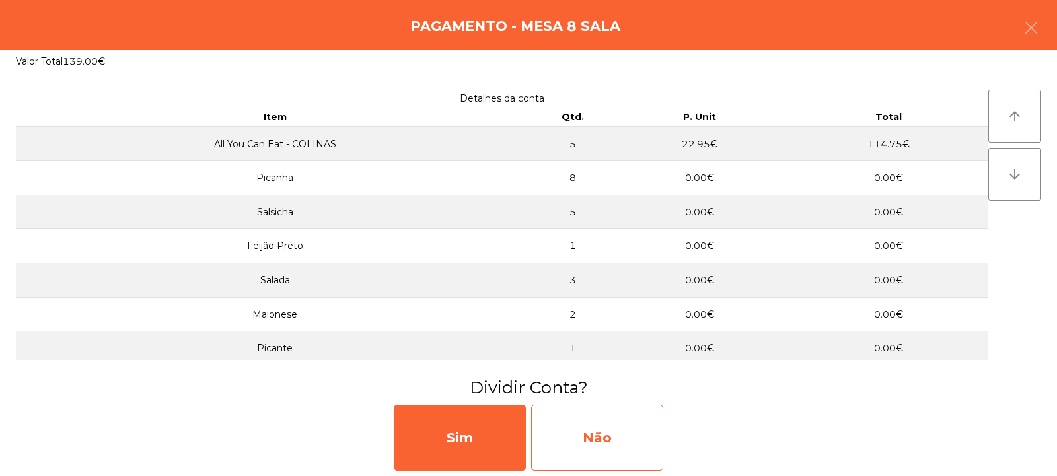
click at [588, 449] on div "Não" at bounding box center [597, 438] width 132 height 66
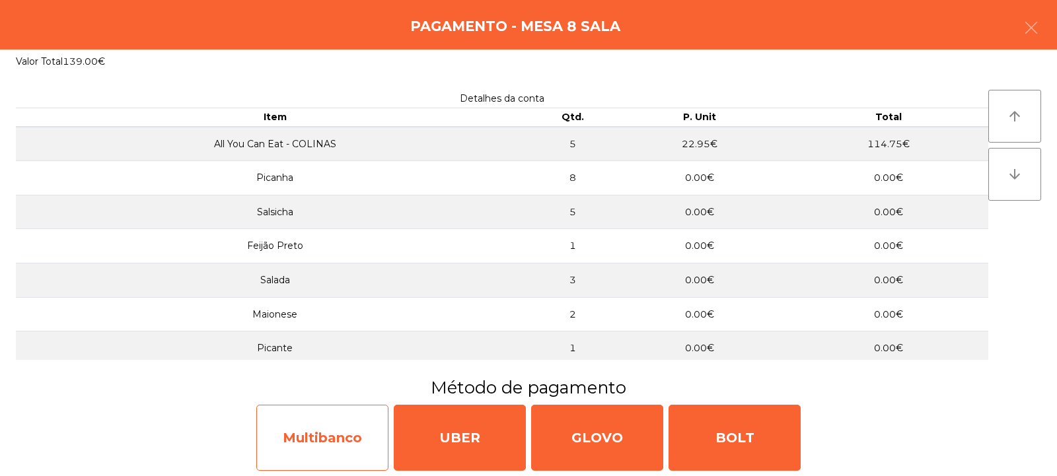
click at [330, 447] on div "Multibanco" at bounding box center [322, 438] width 132 height 66
select select "**"
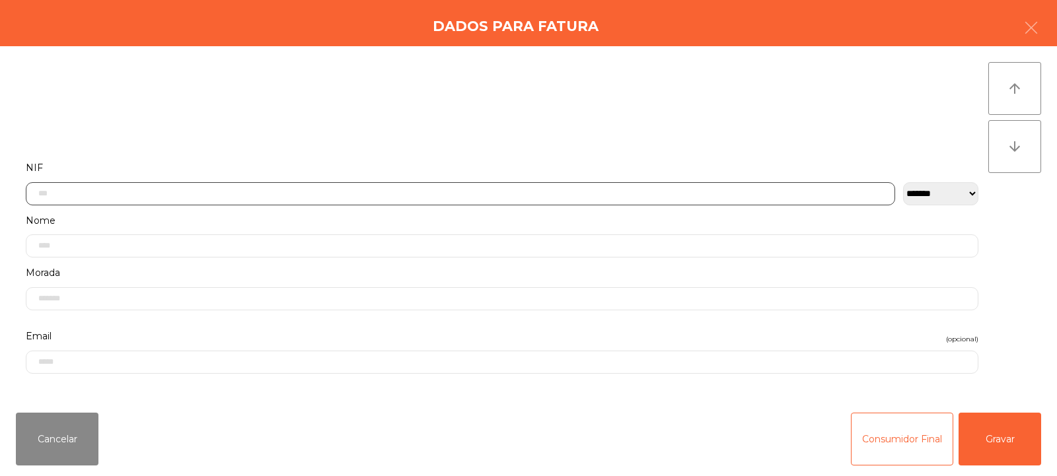
click at [277, 192] on input "text" at bounding box center [460, 193] width 869 height 23
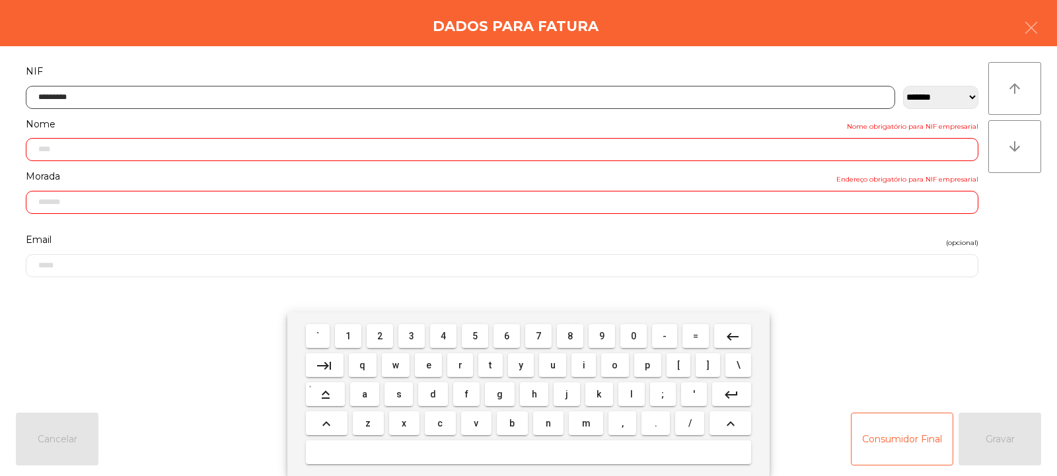
type input "*********"
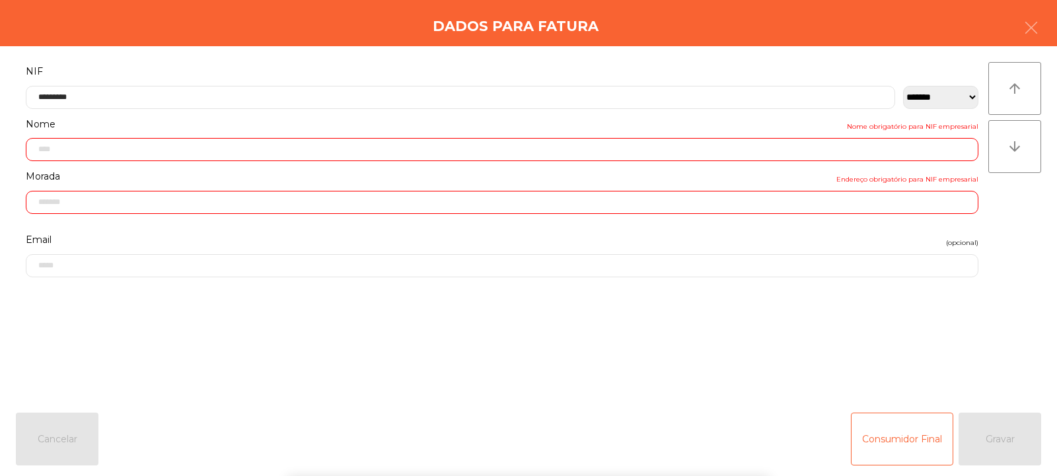
click at [996, 230] on div "arrow_upward arrow_downward" at bounding box center [1014, 224] width 53 height 324
type input "**********"
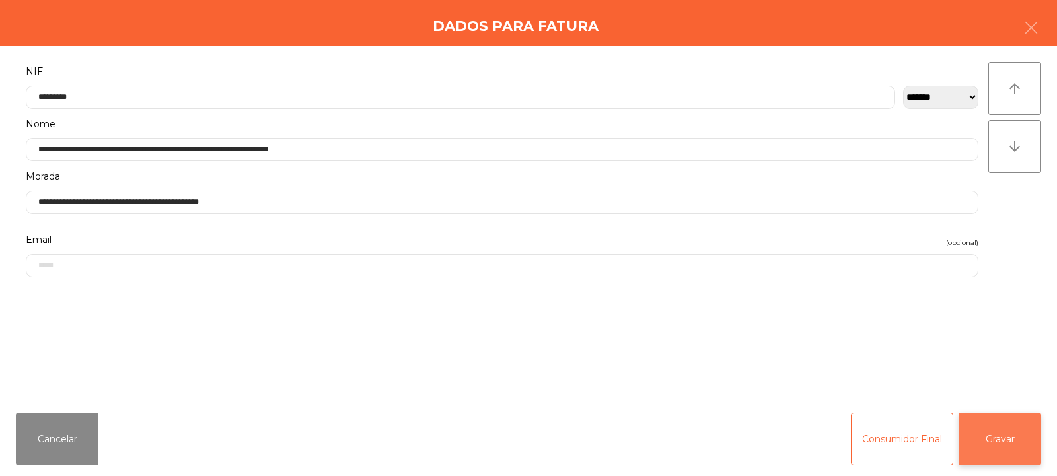
click at [1001, 441] on button "Gravar" at bounding box center [1000, 439] width 83 height 53
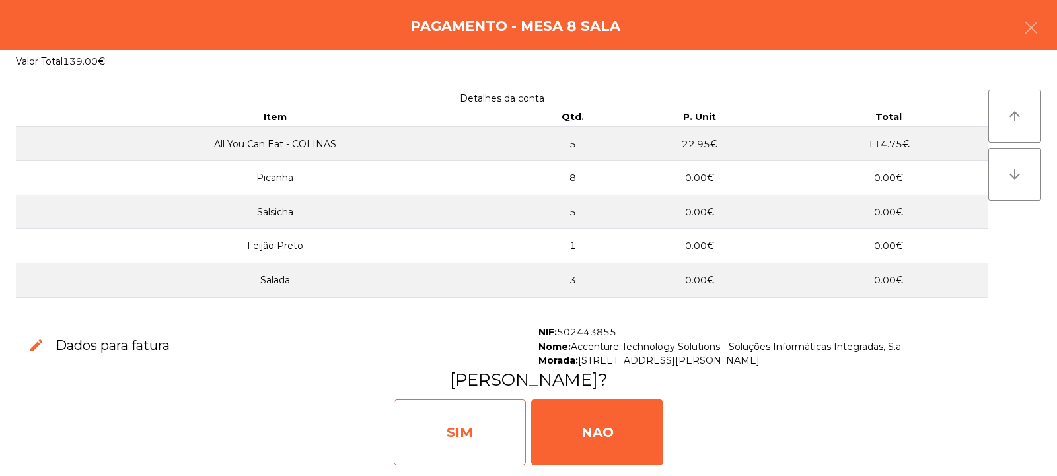
click at [456, 440] on div "SIM" at bounding box center [460, 433] width 132 height 66
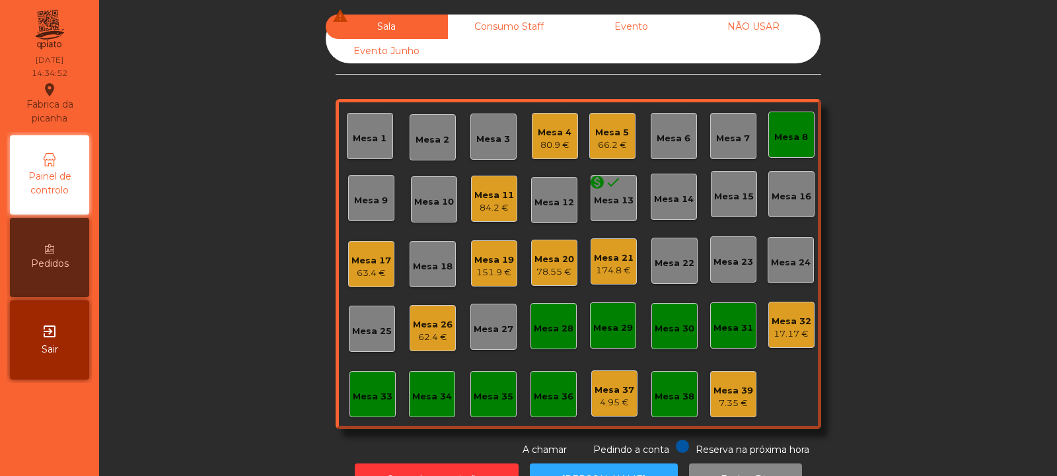
click at [500, 198] on div "Mesa 11" at bounding box center [494, 195] width 40 height 13
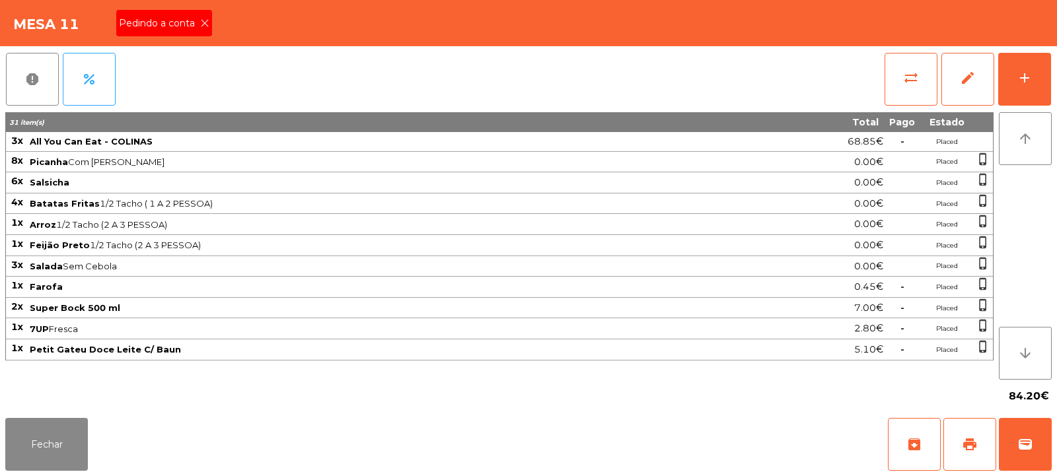
click at [200, 22] on icon at bounding box center [204, 22] width 9 height 9
click at [955, 449] on button "print" at bounding box center [969, 444] width 53 height 53
click at [1027, 451] on span "wallet" at bounding box center [1025, 445] width 16 height 16
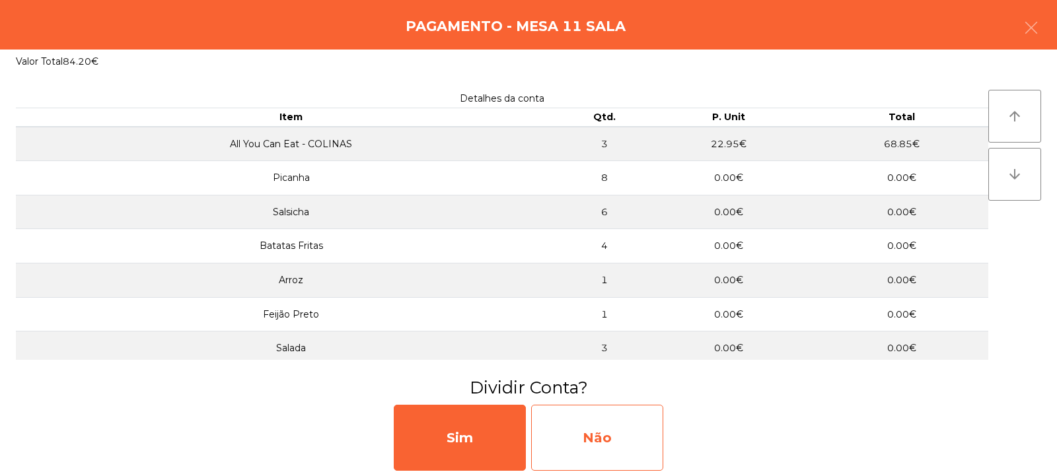
click at [583, 433] on div "Não" at bounding box center [597, 438] width 132 height 66
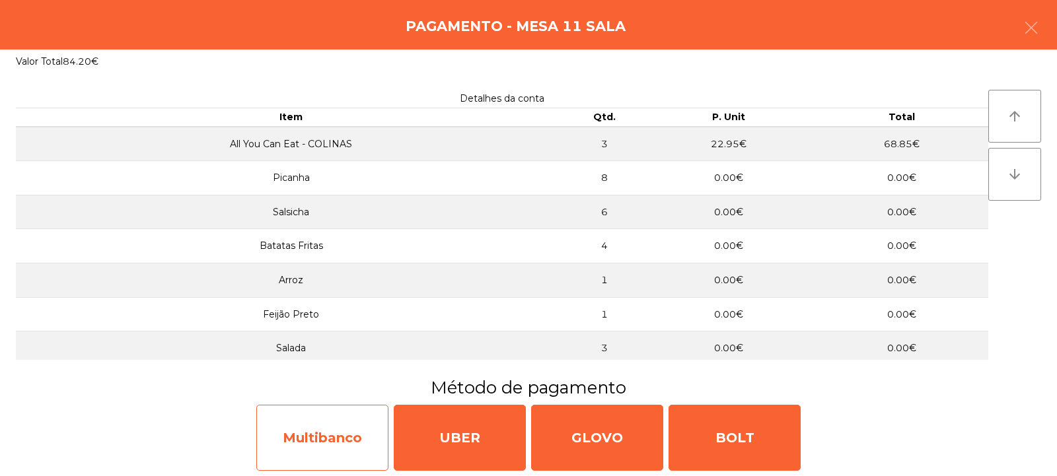
click at [346, 444] on div "Multibanco" at bounding box center [322, 438] width 132 height 66
select select "**"
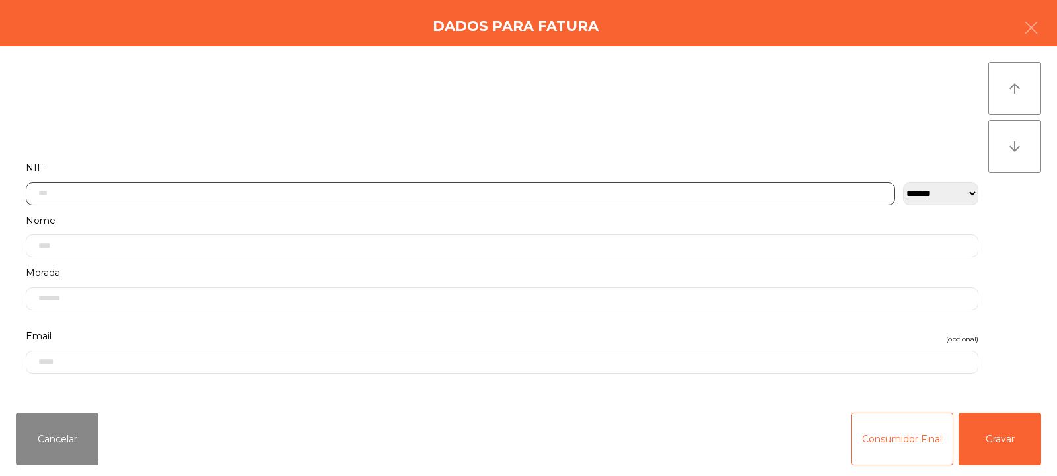
click at [401, 192] on input "text" at bounding box center [460, 193] width 869 height 23
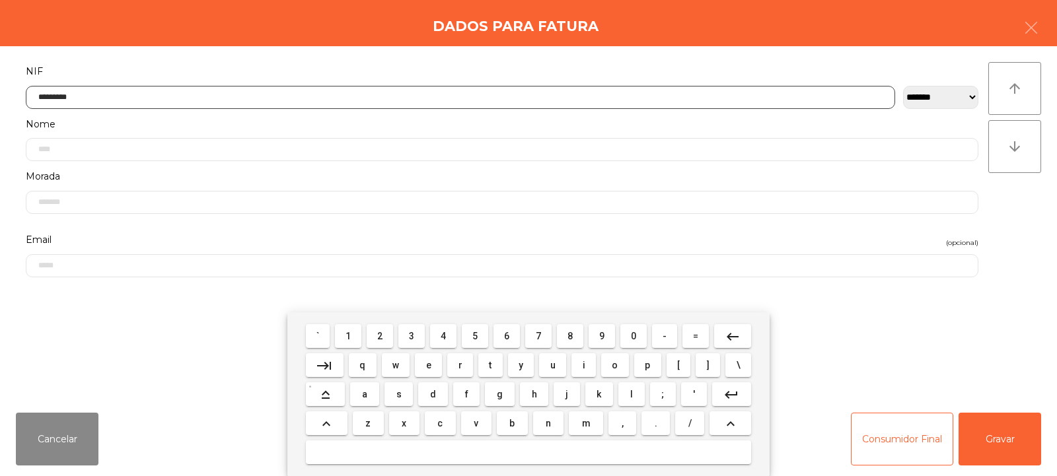
type input "*********"
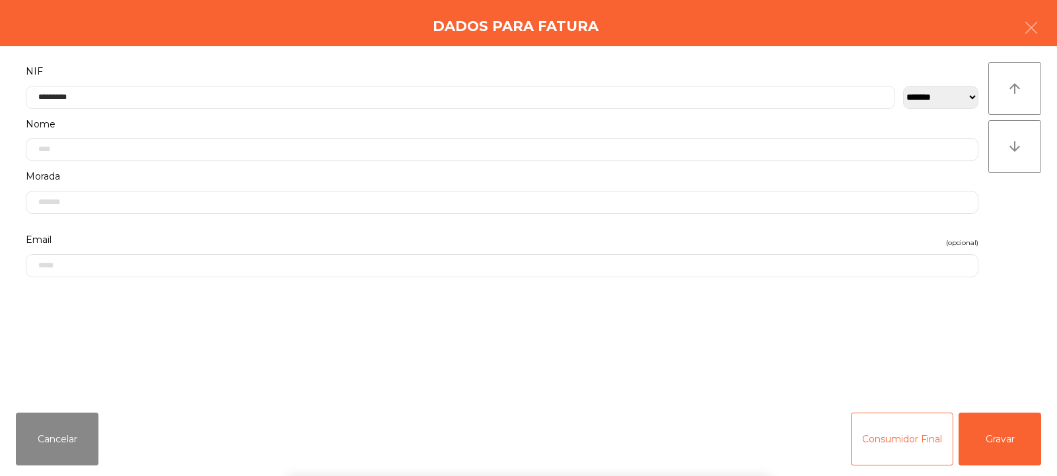
click at [1002, 219] on div "arrow_upward arrow_downward" at bounding box center [1014, 224] width 53 height 324
click at [1000, 437] on button "Gravar" at bounding box center [1000, 439] width 83 height 53
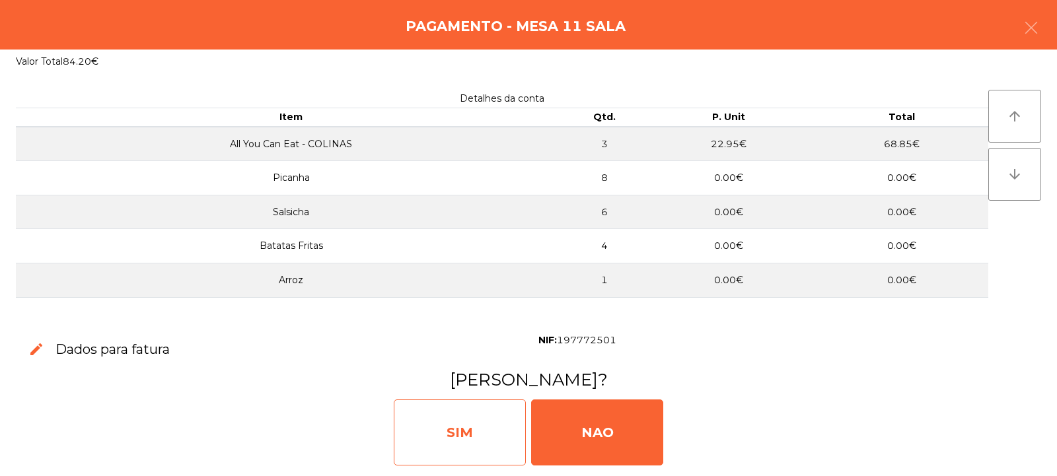
click at [487, 430] on div "SIM" at bounding box center [460, 433] width 132 height 66
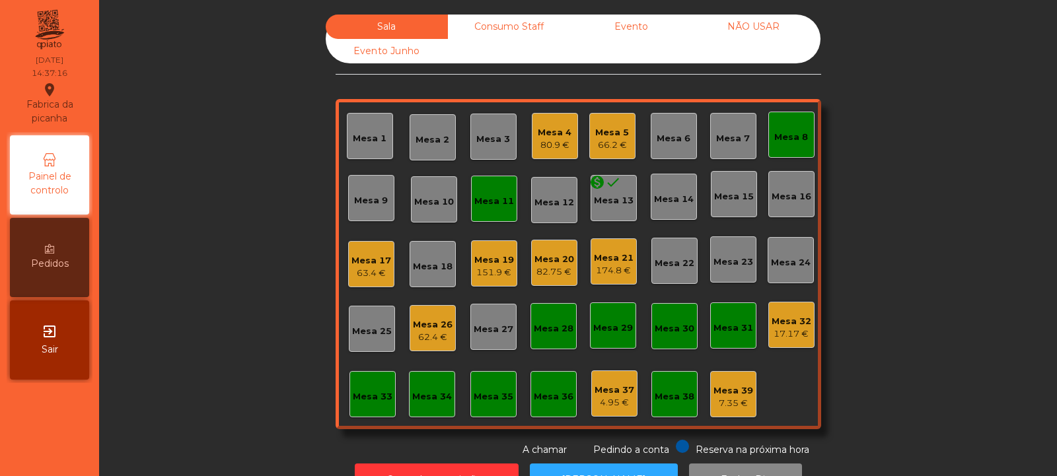
click at [501, 212] on div "Mesa 11" at bounding box center [494, 199] width 46 height 46
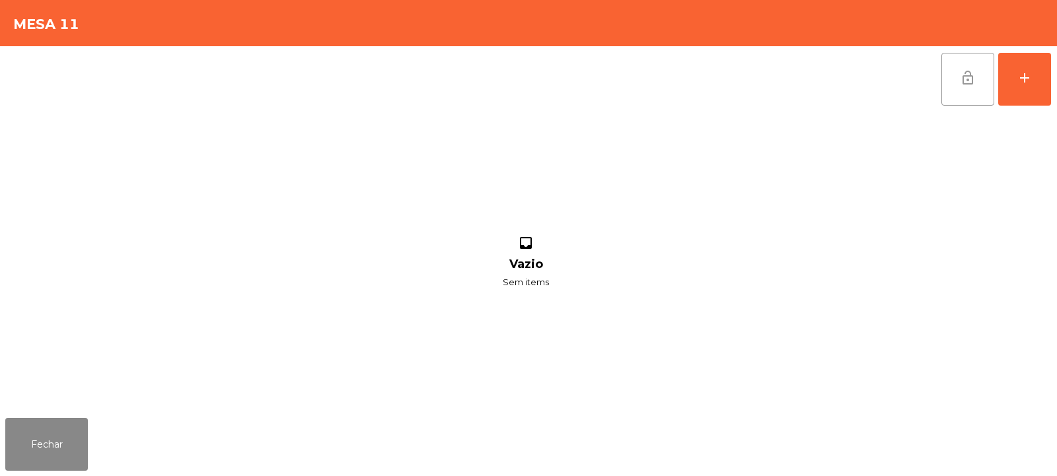
click at [973, 73] on span "lock_open" at bounding box center [968, 78] width 16 height 16
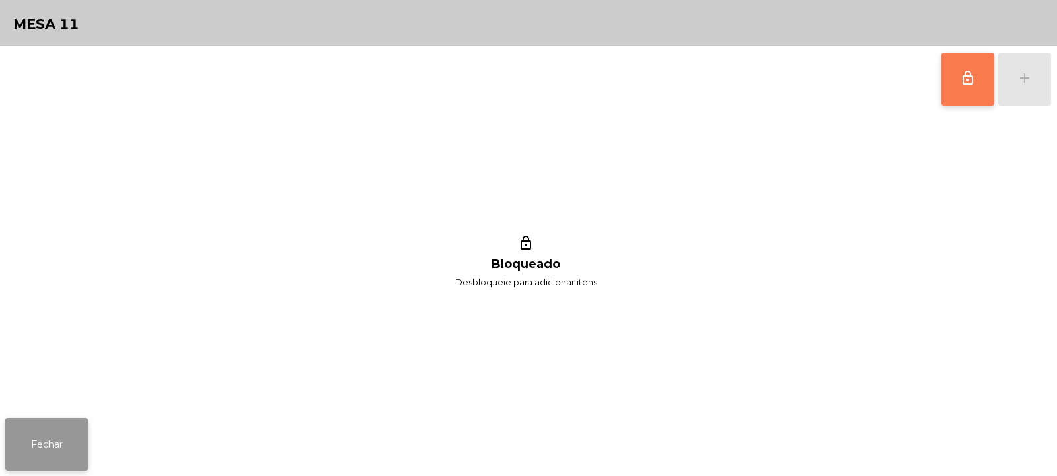
click at [27, 435] on button "Fechar" at bounding box center [46, 444] width 83 height 53
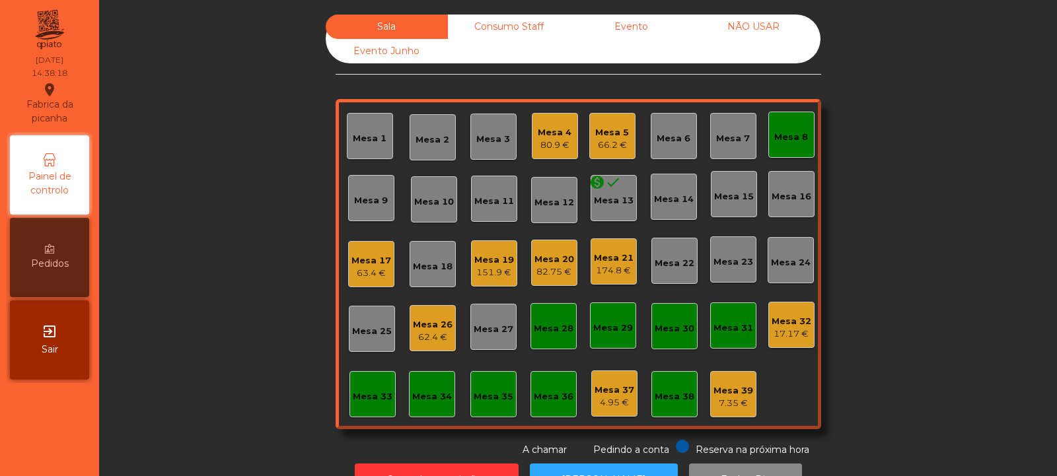
click at [605, 123] on div "Mesa 5 66.2 €" at bounding box center [612, 136] width 34 height 31
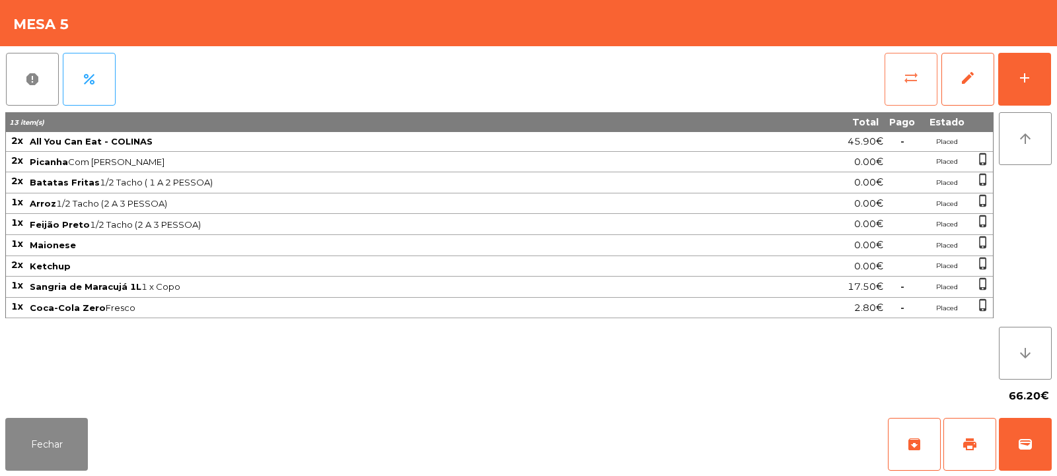
click at [903, 81] on span "sync_alt" at bounding box center [911, 78] width 16 height 16
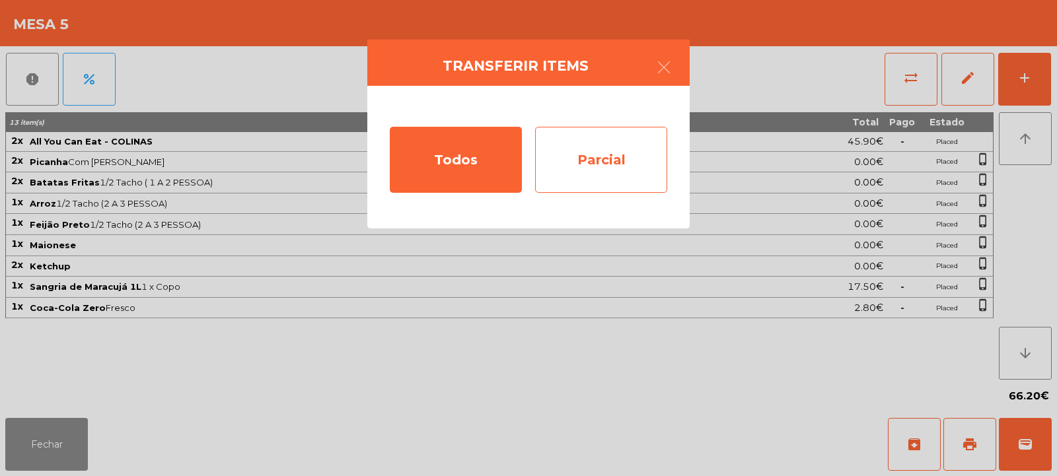
click at [608, 166] on div "Parcial" at bounding box center [601, 160] width 132 height 66
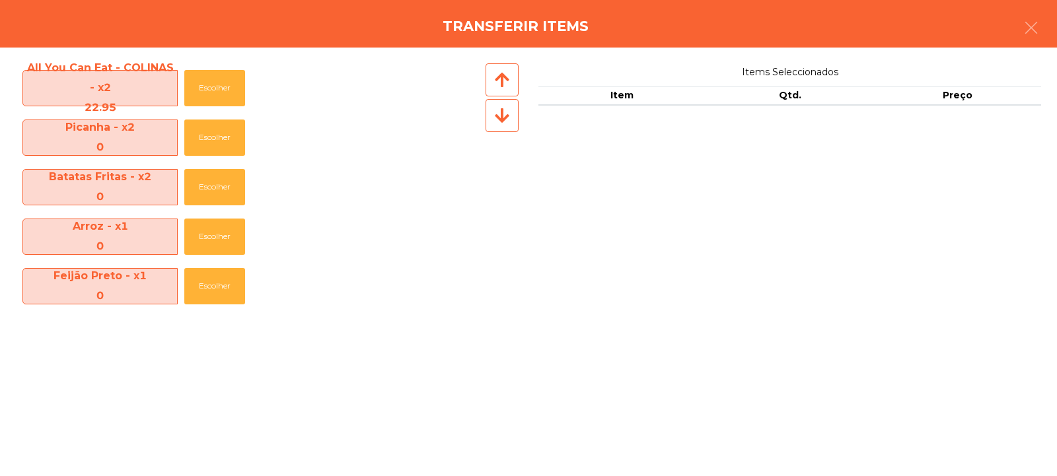
scroll to position [195, 0]
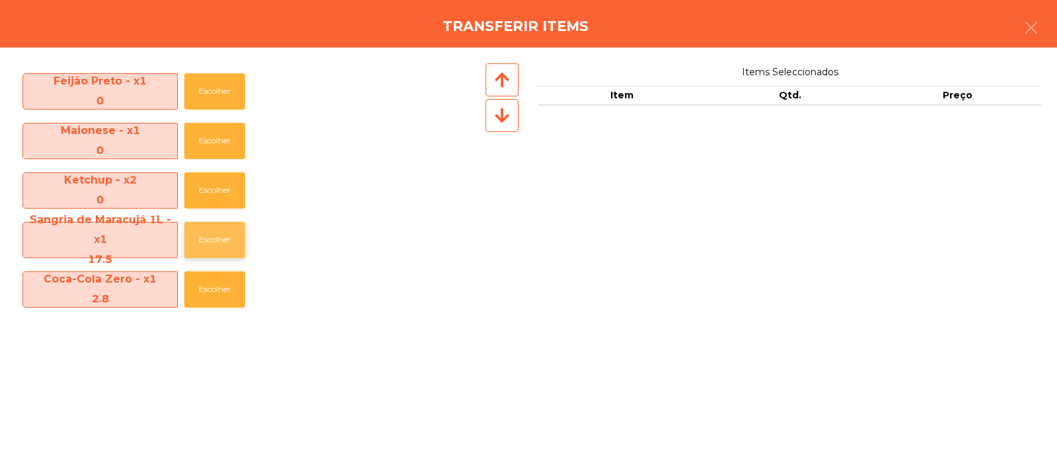
click at [219, 238] on button "Escolher" at bounding box center [214, 240] width 61 height 36
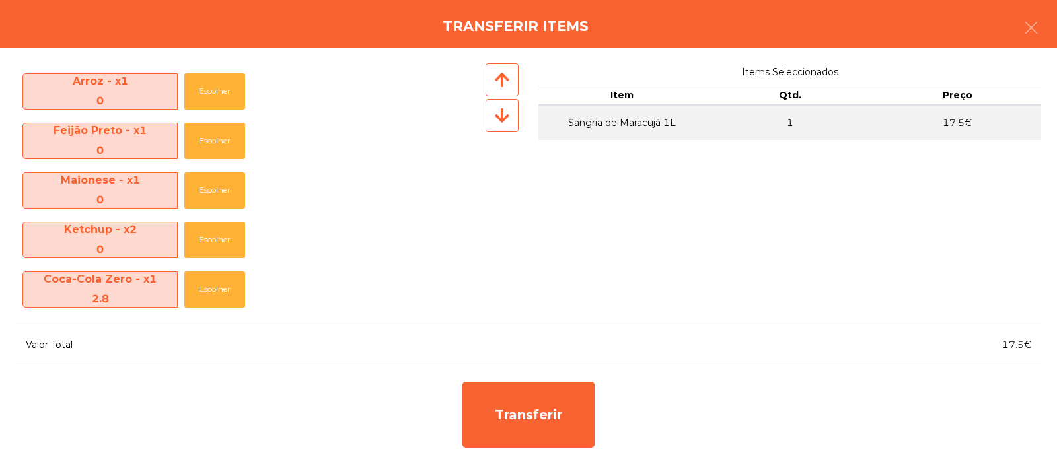
scroll to position [145, 0]
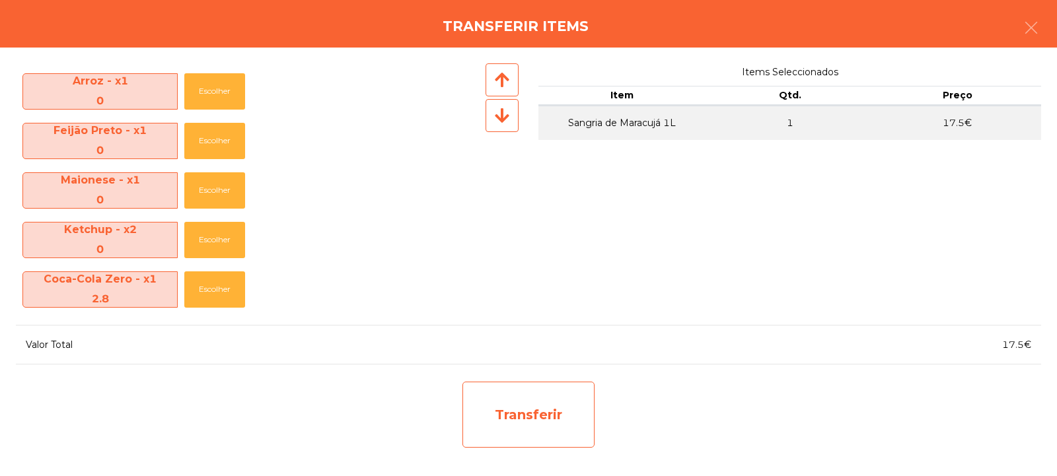
click at [516, 412] on div "Transferir" at bounding box center [528, 415] width 132 height 66
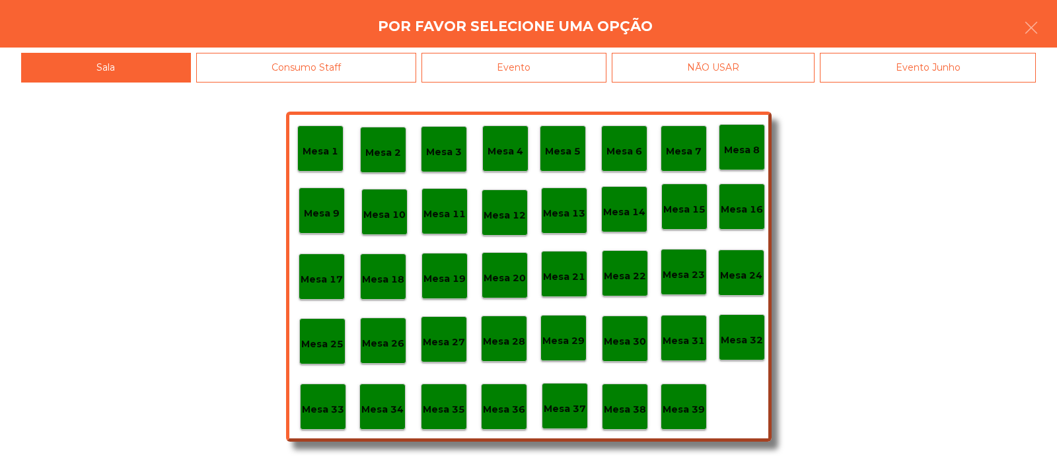
click at [565, 406] on p "Mesa 37" at bounding box center [565, 409] width 42 height 15
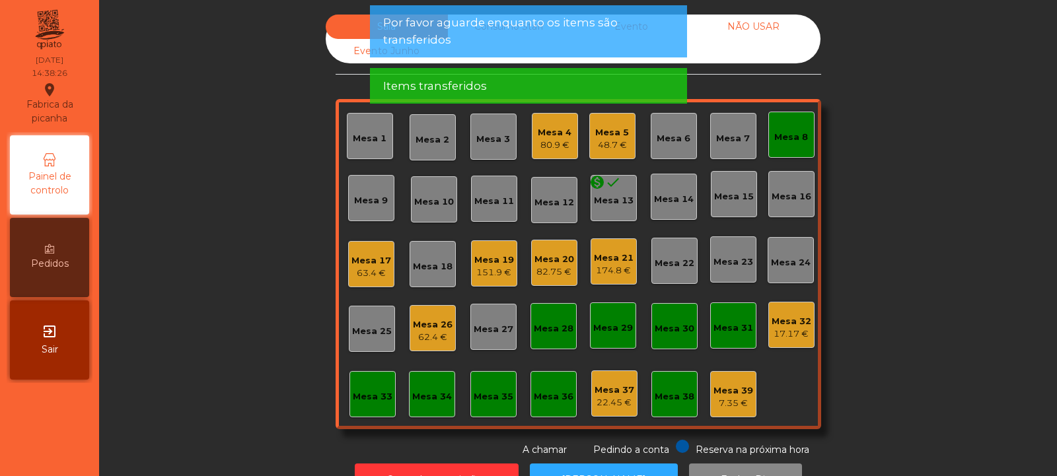
click at [607, 148] on div "48.7 €" at bounding box center [612, 145] width 34 height 13
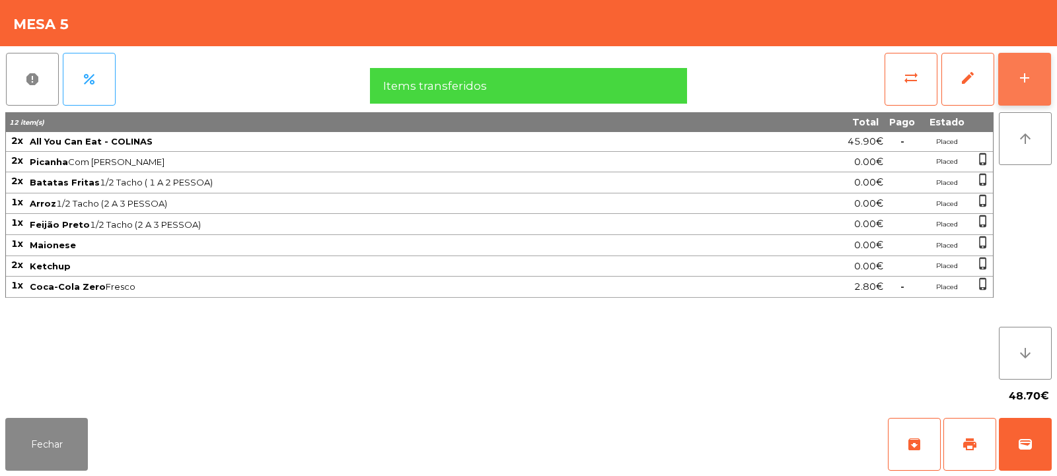
click at [1021, 92] on button "add" at bounding box center [1024, 79] width 53 height 53
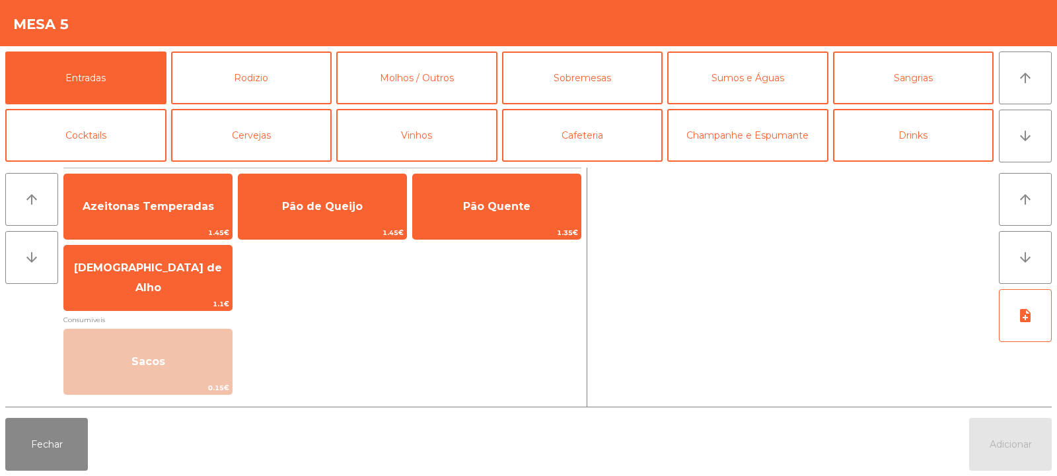
click at [257, 124] on button "Cervejas" at bounding box center [251, 135] width 161 height 53
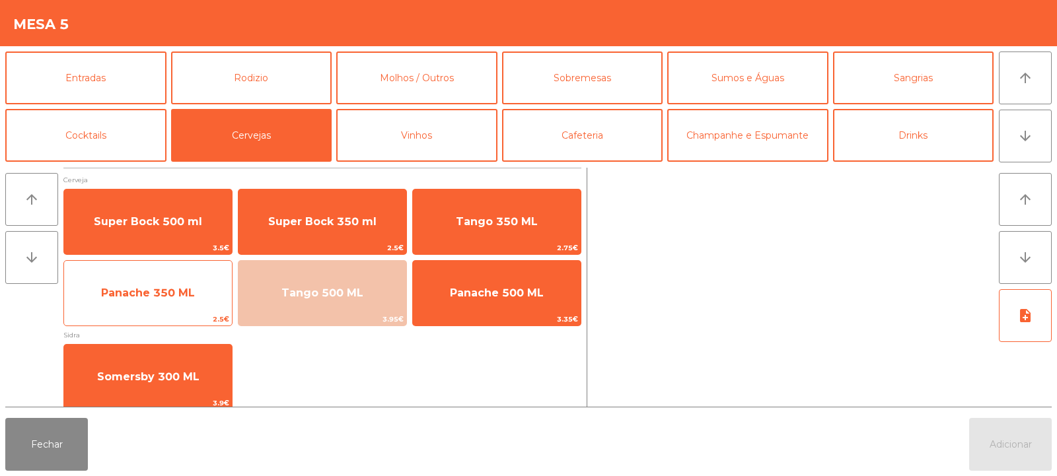
click at [143, 301] on span "Panache 350 ML" at bounding box center [148, 293] width 168 height 36
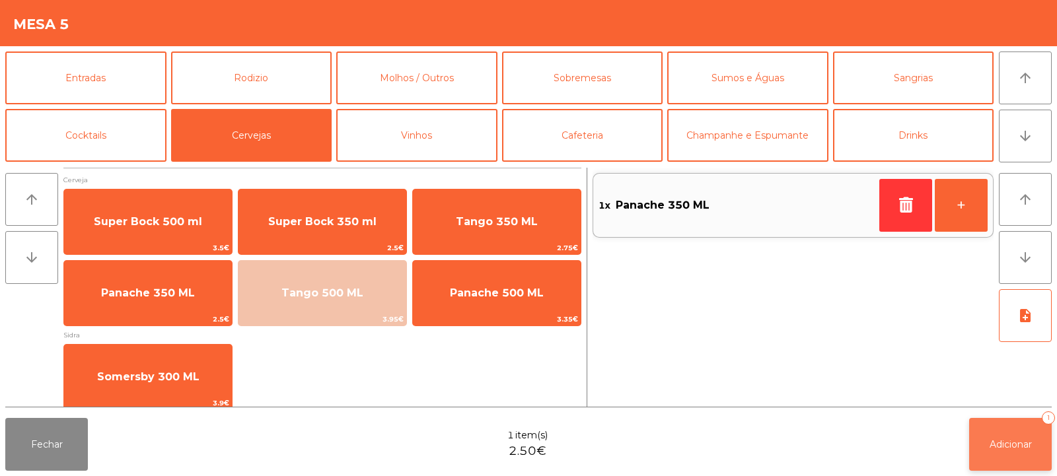
click at [1018, 439] on span "Adicionar" at bounding box center [1011, 445] width 42 height 12
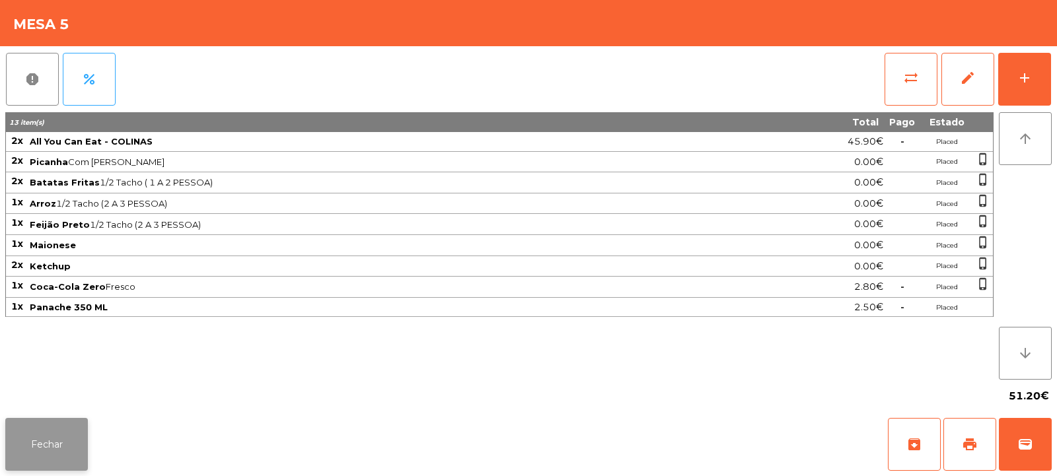
click at [50, 449] on button "Fechar" at bounding box center [46, 444] width 83 height 53
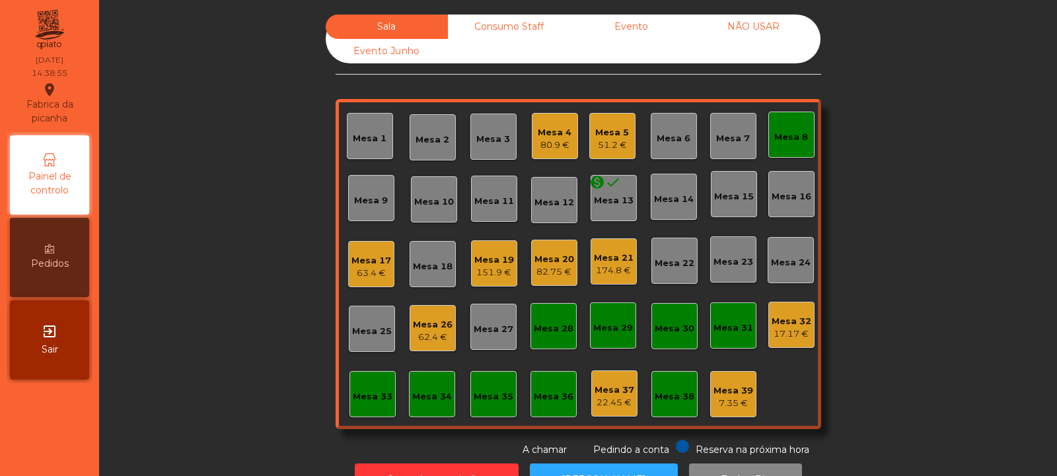
click at [797, 132] on div "Mesa 8" at bounding box center [791, 137] width 34 height 13
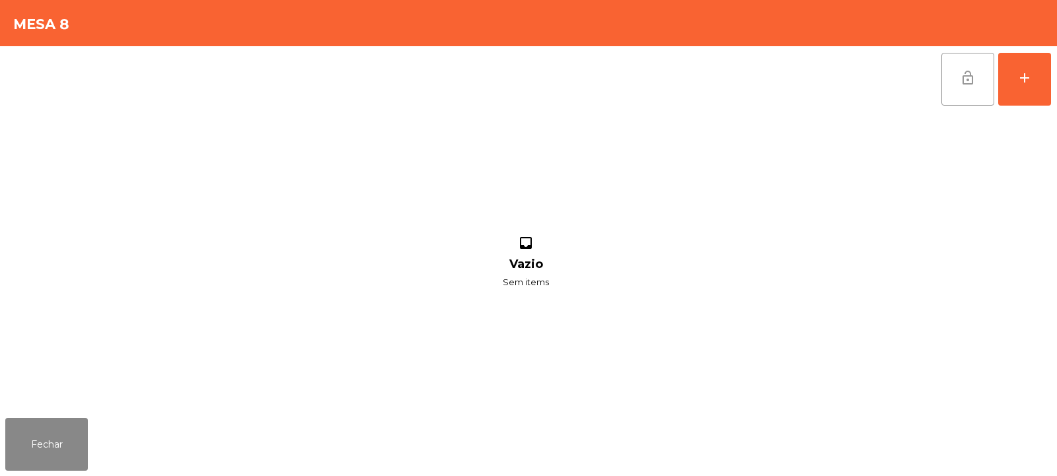
click at [970, 85] on span "lock_open" at bounding box center [968, 78] width 16 height 16
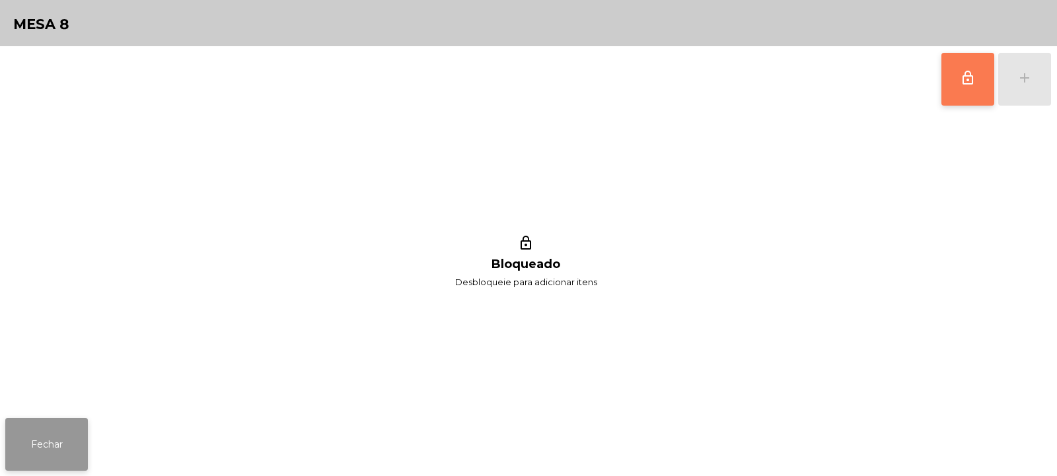
click at [24, 429] on button "Fechar" at bounding box center [46, 444] width 83 height 53
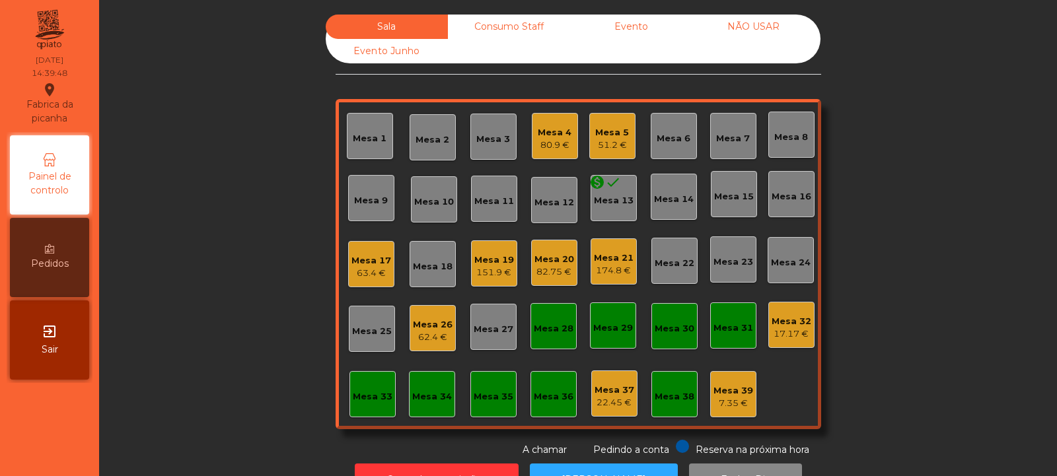
click at [721, 390] on div "Mesa 39" at bounding box center [734, 390] width 40 height 13
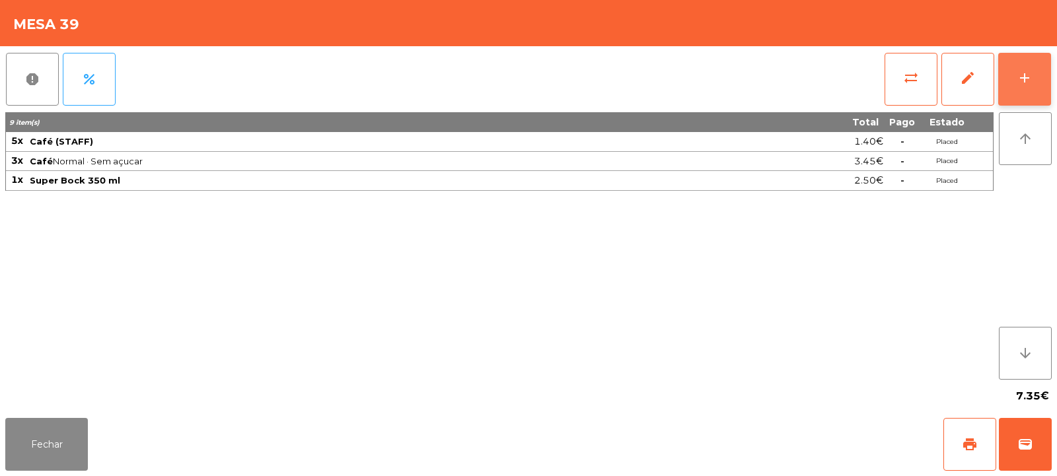
click at [1039, 85] on button "add" at bounding box center [1024, 79] width 53 height 53
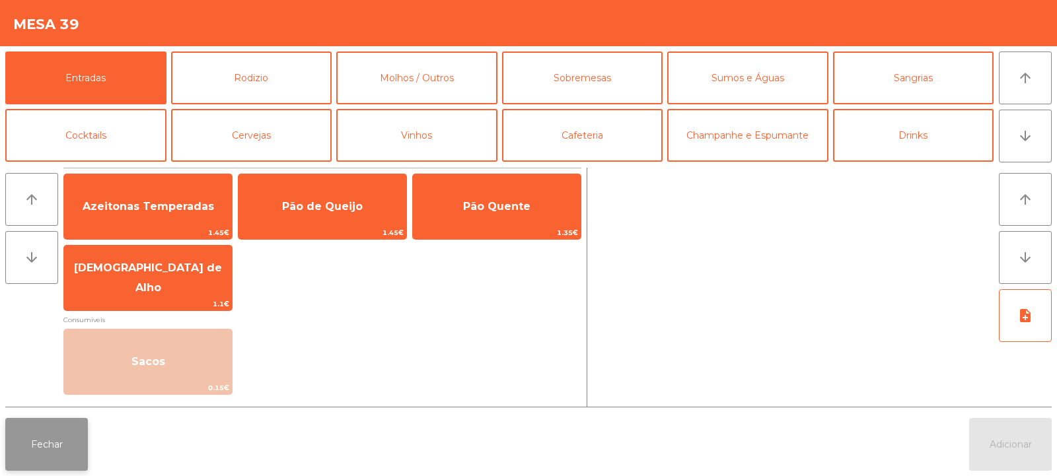
click at [29, 453] on button "Fechar" at bounding box center [46, 444] width 83 height 53
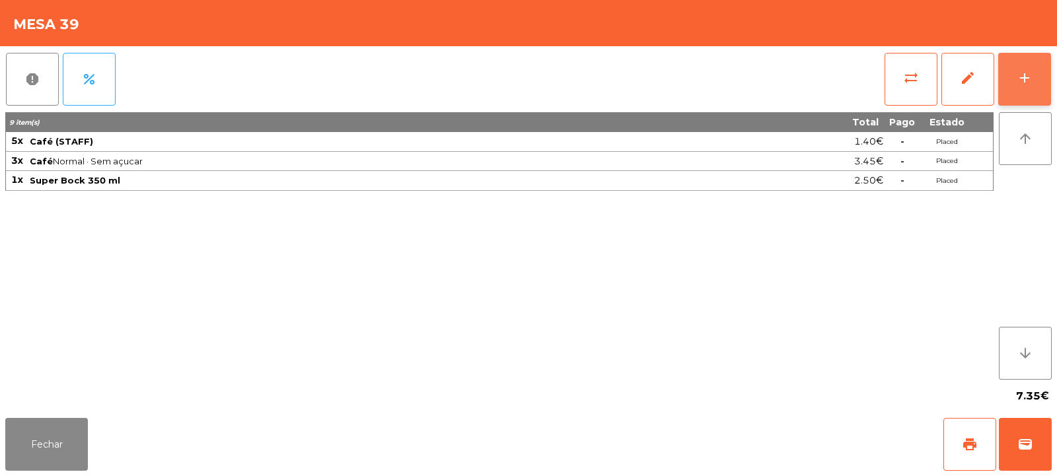
click at [1026, 66] on button "add" at bounding box center [1024, 79] width 53 height 53
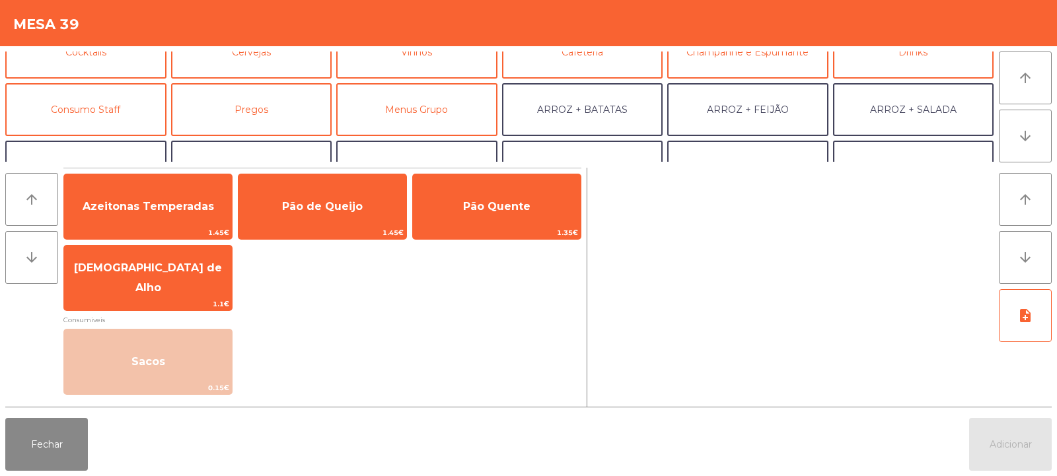
scroll to position [85, 0]
click at [112, 107] on button "Consumo Staff" at bounding box center [85, 108] width 161 height 53
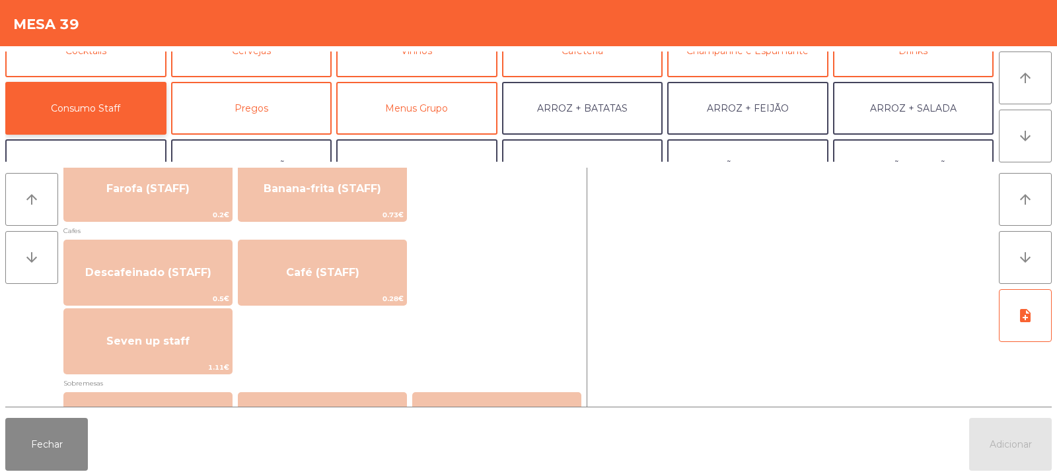
scroll to position [732, 0]
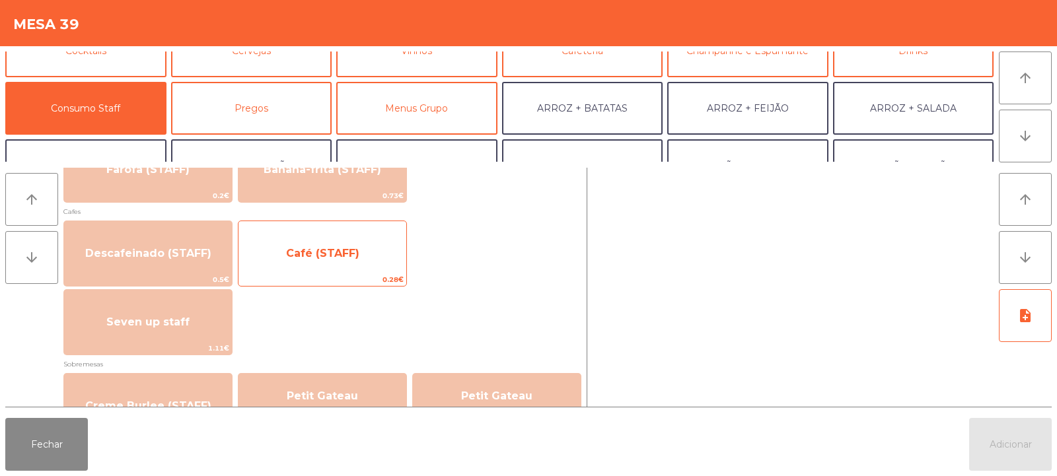
click at [326, 258] on span "Café (STAFF)" at bounding box center [322, 253] width 73 height 13
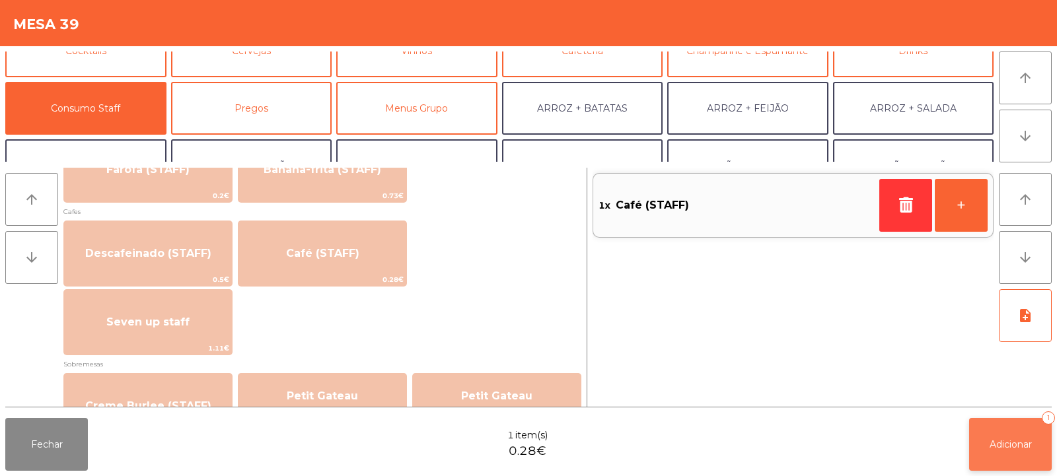
click at [998, 449] on span "Adicionar" at bounding box center [1011, 445] width 42 height 12
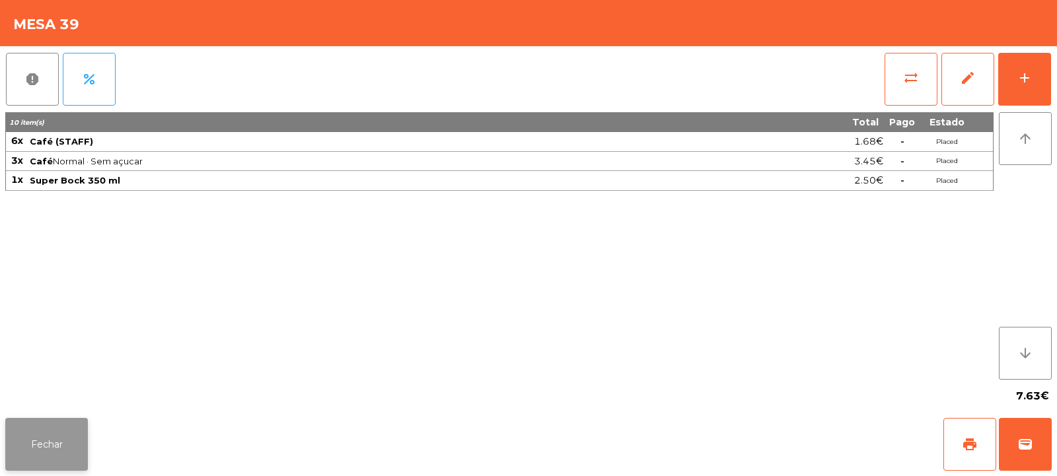
click at [45, 425] on button "Fechar" at bounding box center [46, 444] width 83 height 53
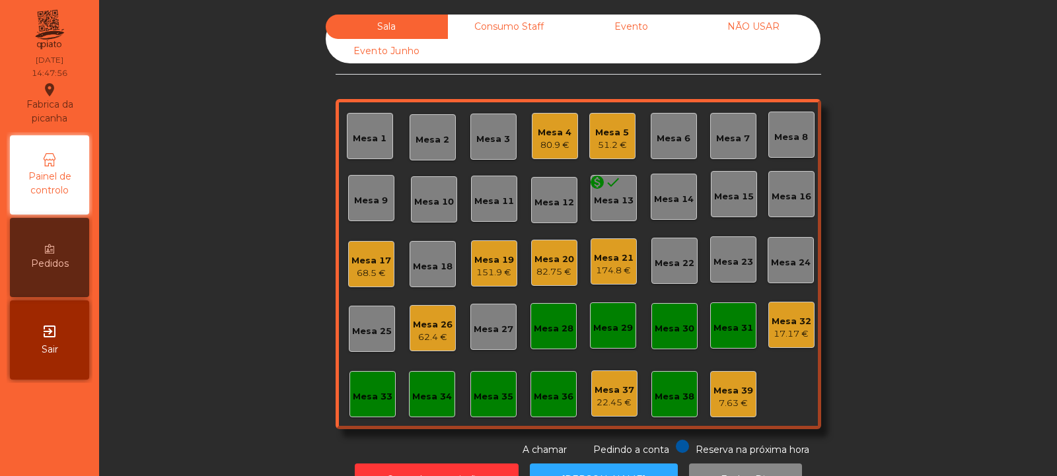
scroll to position [44, 0]
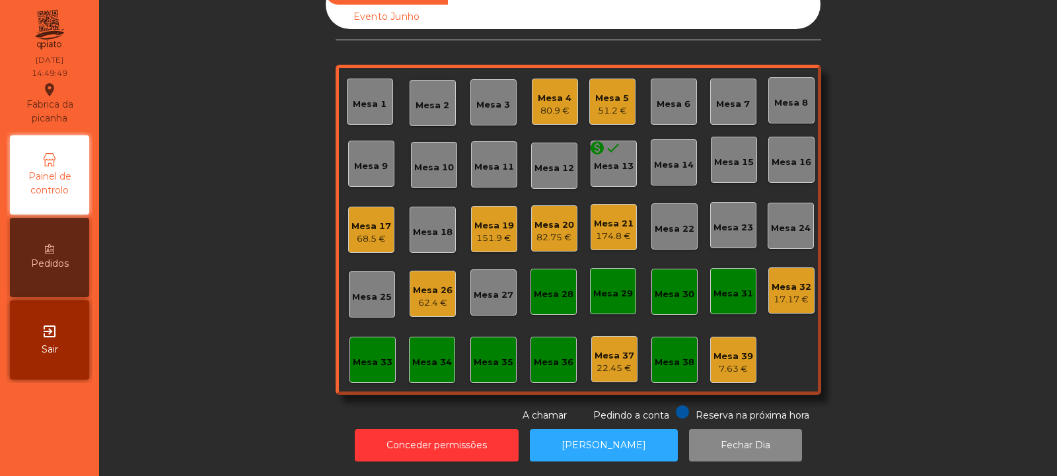
click at [428, 297] on div "62.4 €" at bounding box center [433, 303] width 40 height 13
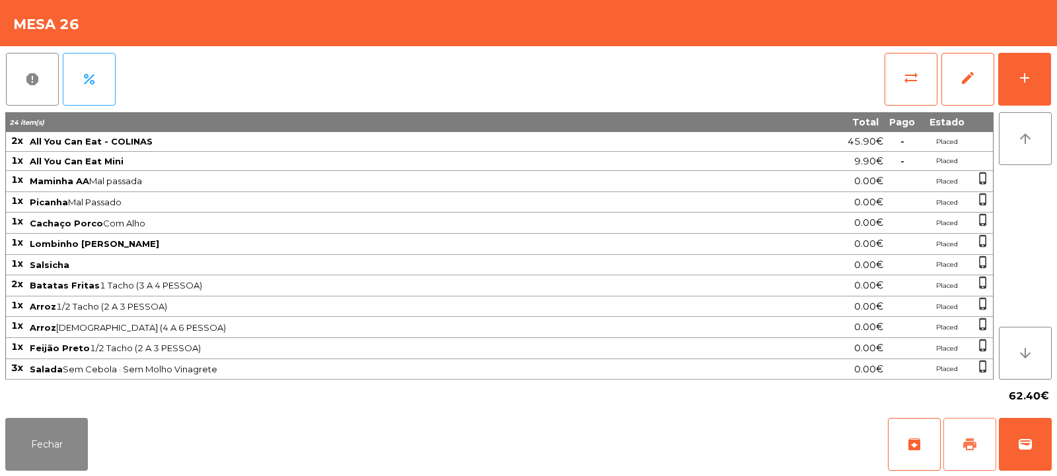
click at [966, 443] on span "print" at bounding box center [970, 445] width 16 height 16
click at [891, 362] on td at bounding box center [902, 369] width 36 height 21
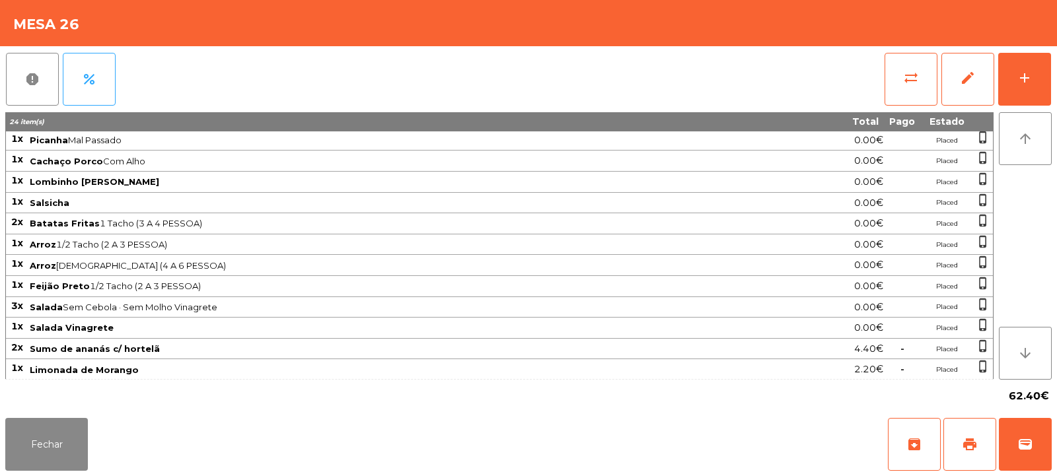
scroll to position [105, 0]
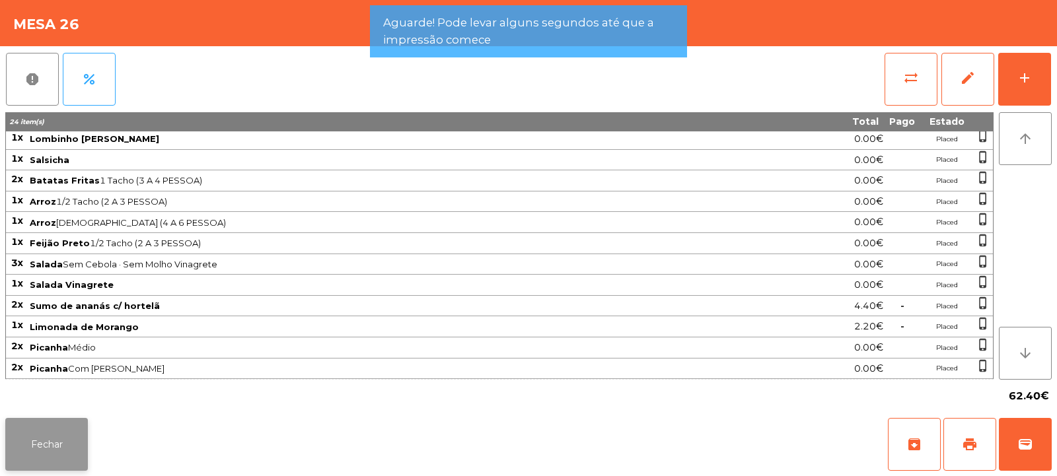
click at [57, 444] on button "Fechar" at bounding box center [46, 444] width 83 height 53
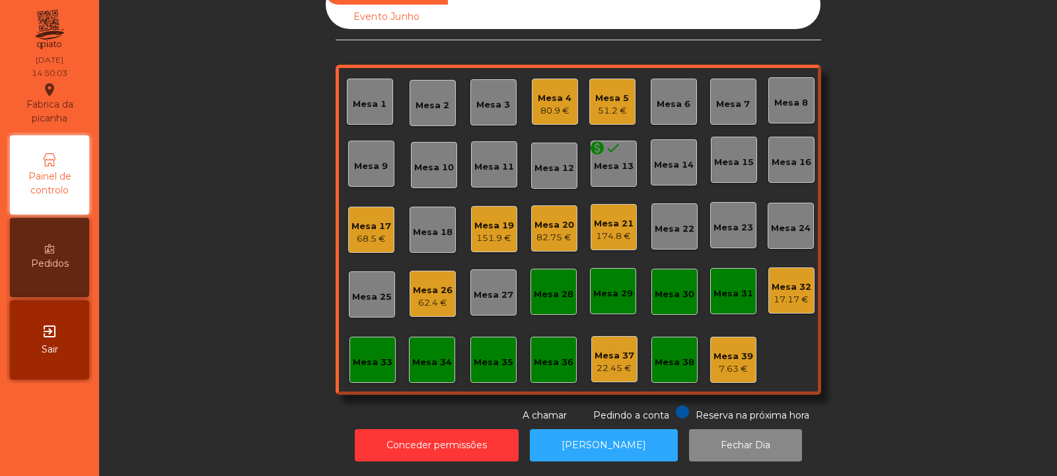
click at [432, 286] on div "Mesa 26" at bounding box center [433, 290] width 40 height 13
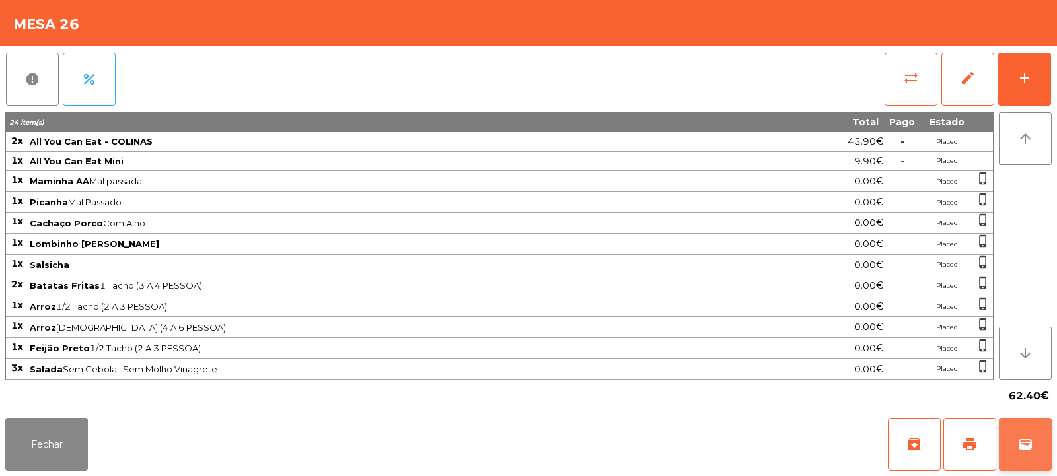
click at [1028, 440] on span "wallet" at bounding box center [1025, 445] width 16 height 16
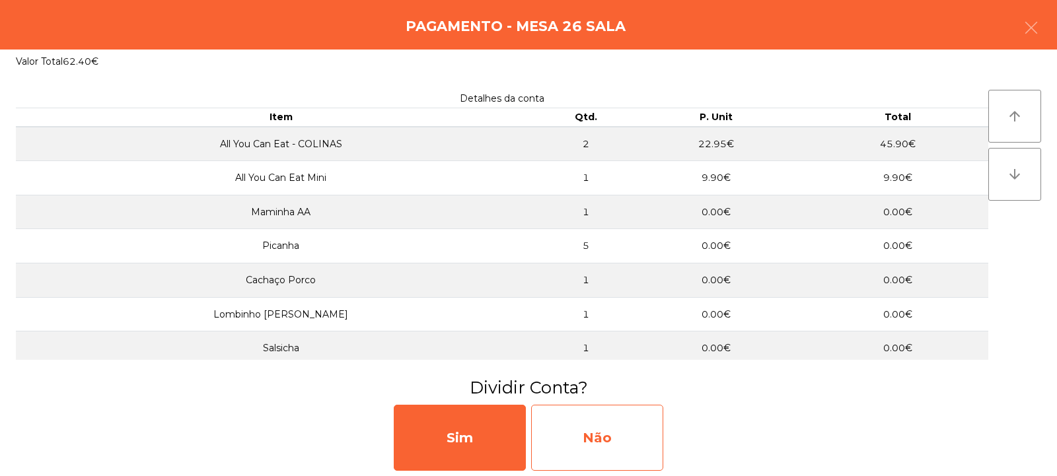
click at [641, 421] on div "Não" at bounding box center [597, 438] width 132 height 66
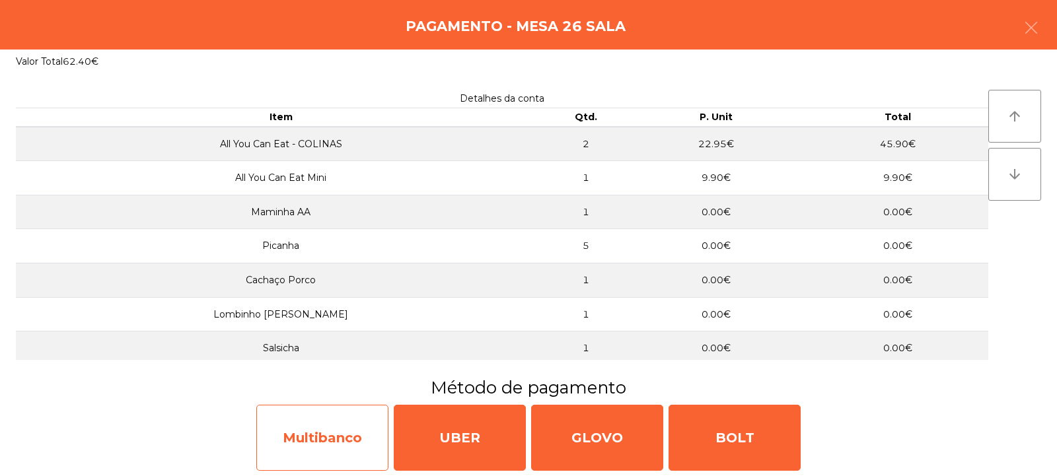
click at [340, 431] on div "Multibanco" at bounding box center [322, 438] width 132 height 66
select select "**"
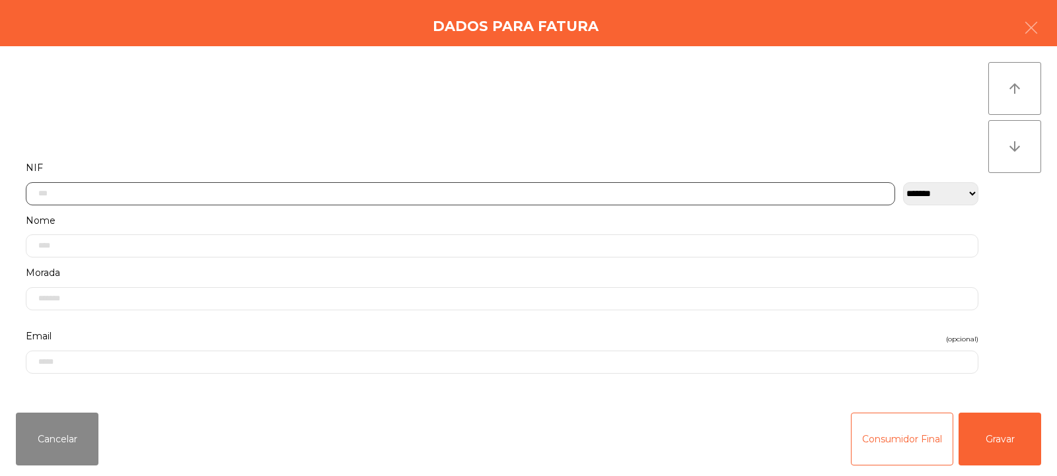
click at [630, 193] on input "text" at bounding box center [460, 193] width 869 height 23
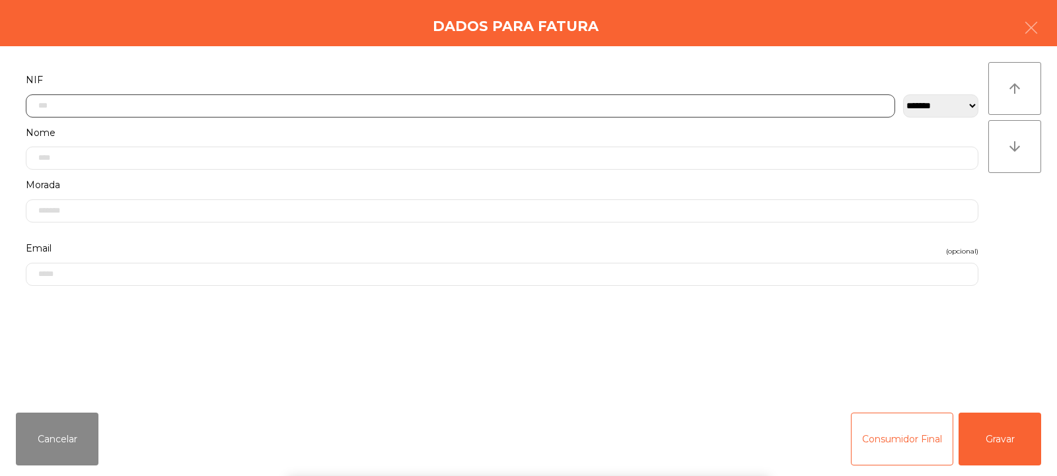
scroll to position [96, 0]
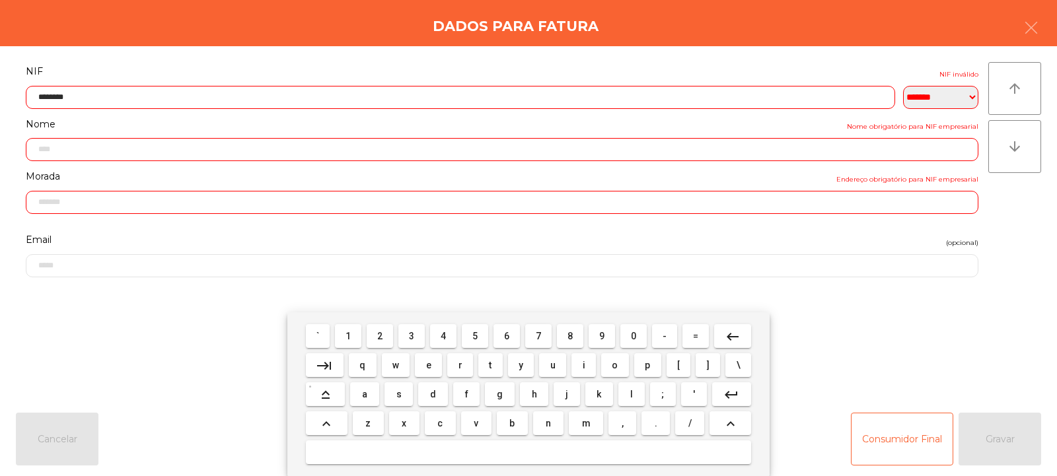
type input "*********"
type input "**********"
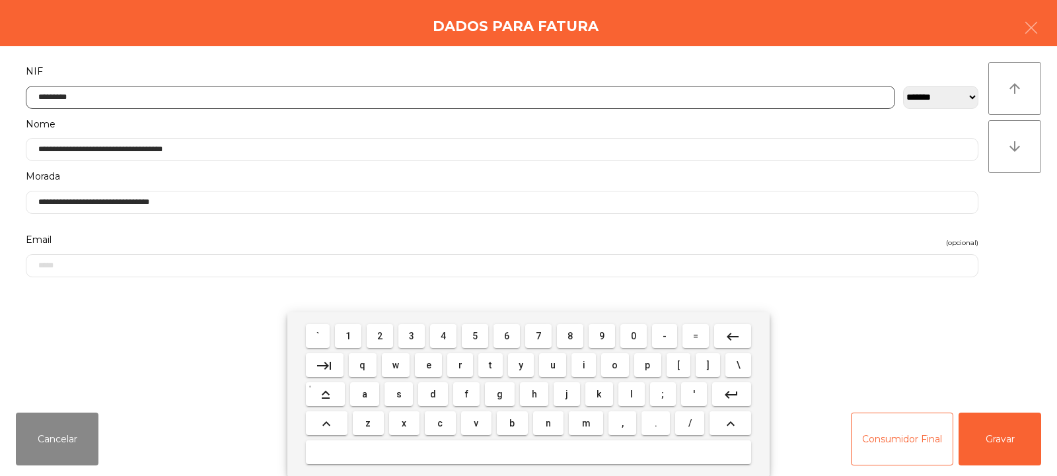
type input "*********"
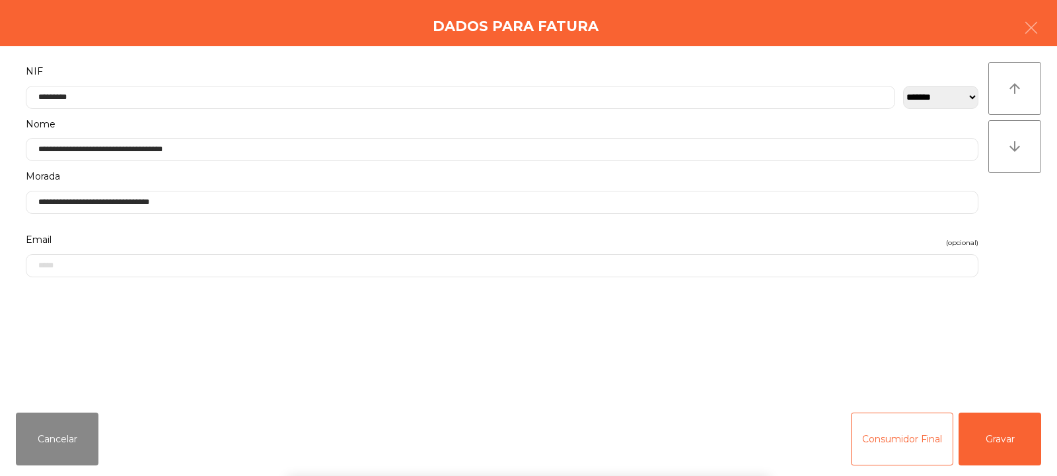
click at [998, 436] on div "` 1 2 3 4 5 6 7 8 9 0 - = keyboard_backspace keyboard_tab q w e r t y u i o p […" at bounding box center [528, 394] width 1057 height 164
click at [999, 435] on button "Gravar" at bounding box center [1000, 439] width 83 height 53
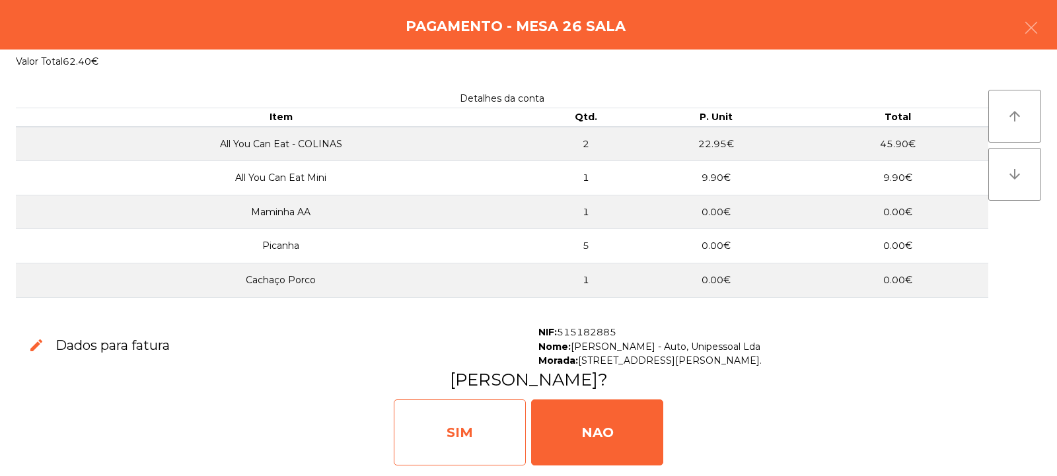
click at [493, 432] on div "SIM" at bounding box center [460, 433] width 132 height 66
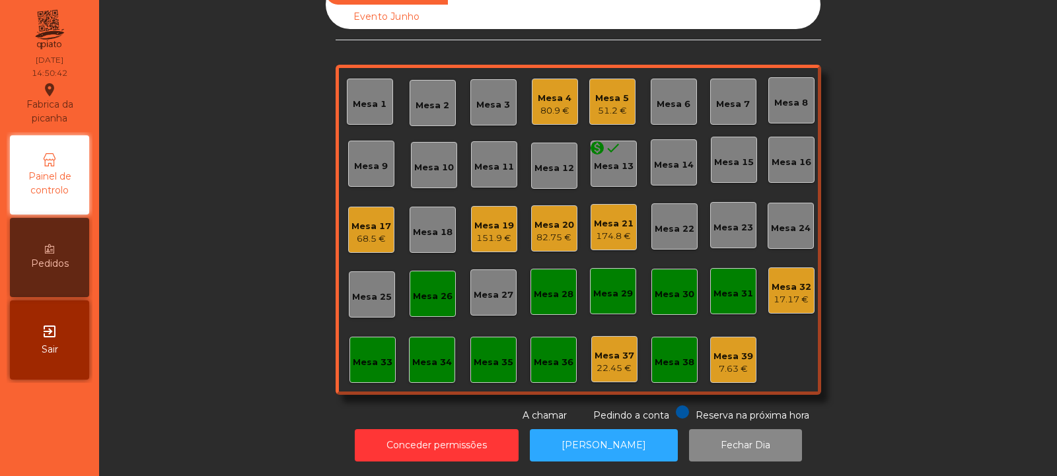
click at [427, 291] on div "Mesa 26" at bounding box center [433, 296] width 40 height 13
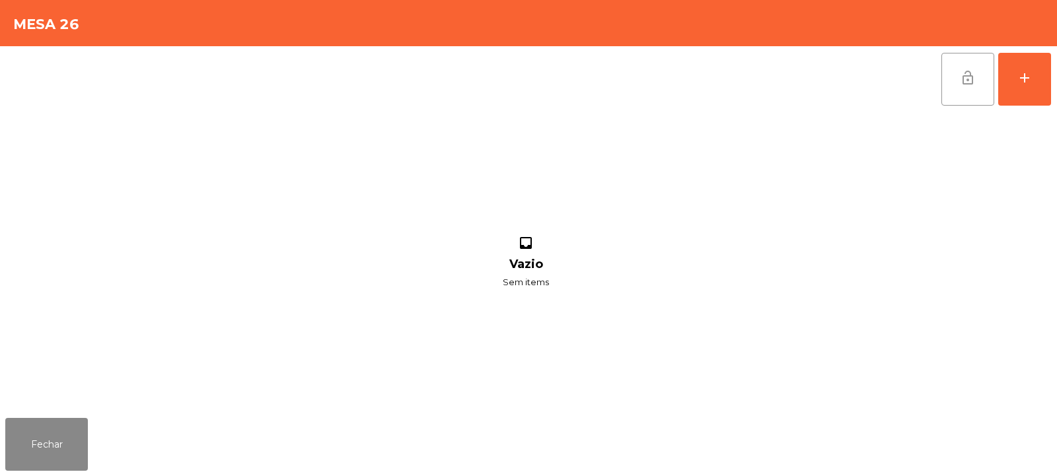
click at [952, 91] on button "lock_open" at bounding box center [967, 79] width 53 height 53
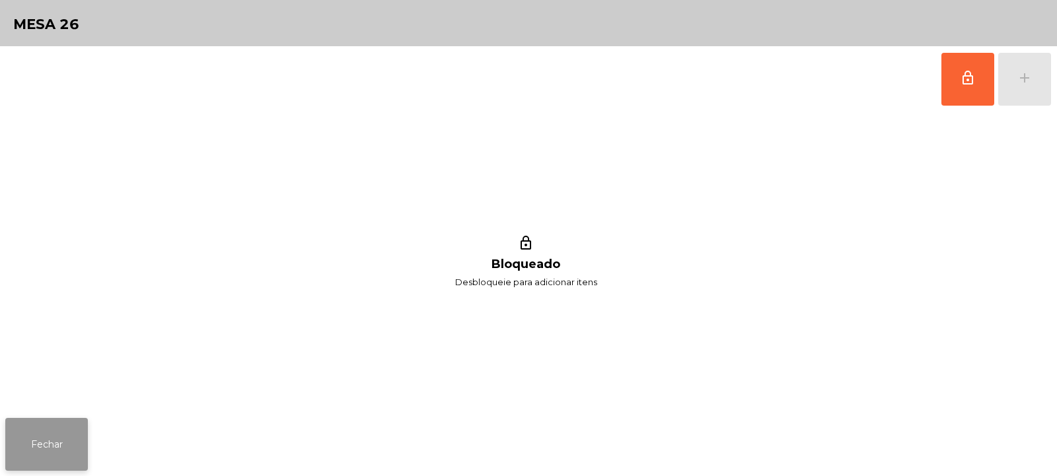
click at [32, 460] on button "Fechar" at bounding box center [46, 444] width 83 height 53
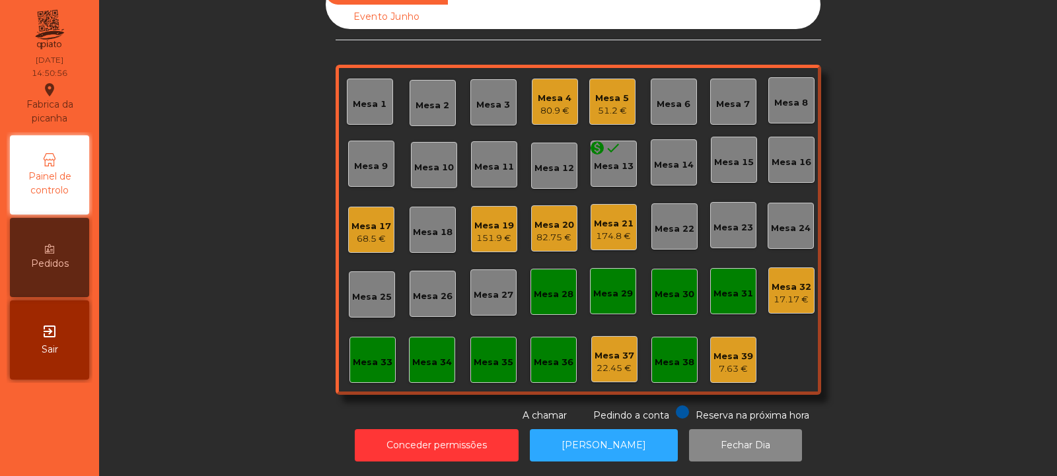
scroll to position [0, 0]
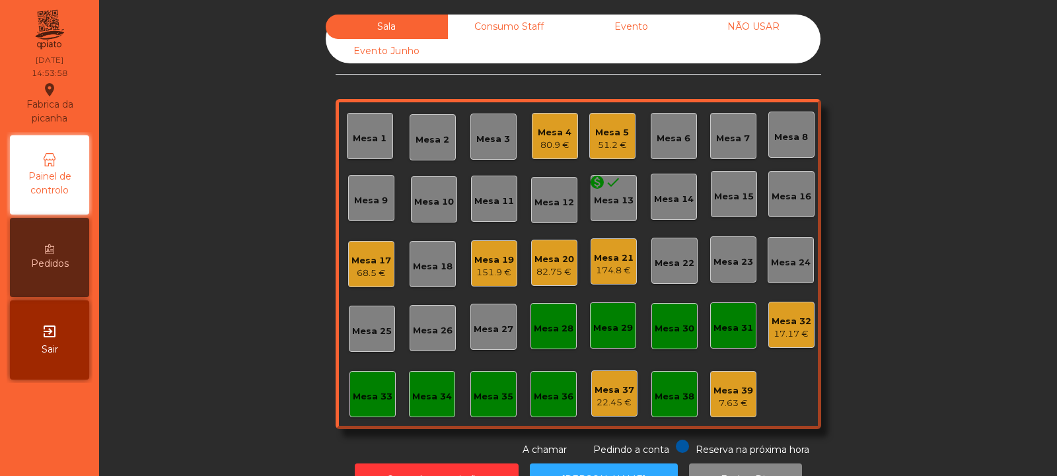
click at [501, 36] on div "Consumo Staff" at bounding box center [509, 27] width 122 height 24
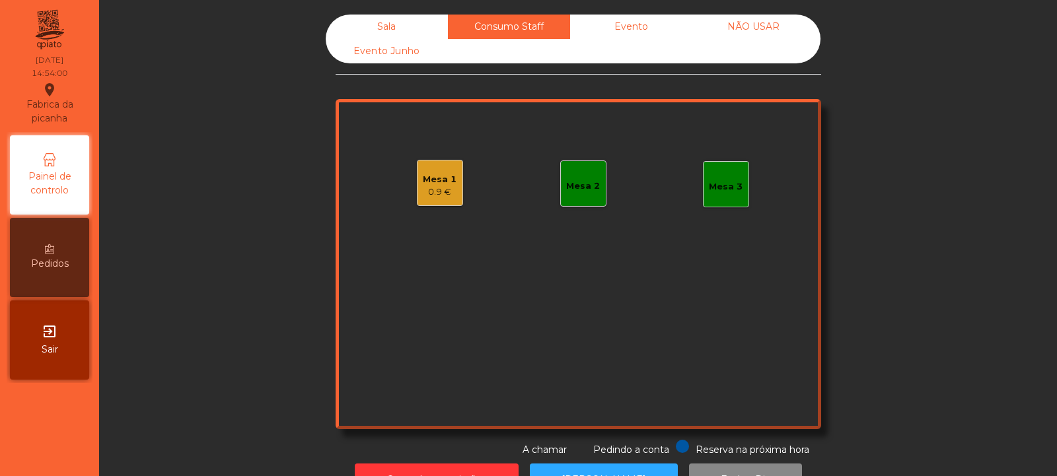
click at [439, 174] on div "Mesa 1" at bounding box center [440, 179] width 34 height 13
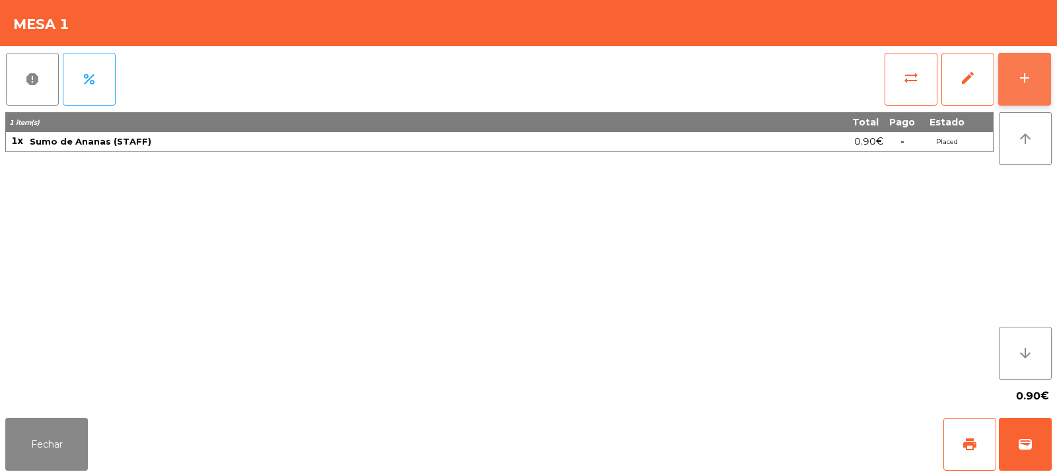
click at [1025, 76] on div "add" at bounding box center [1025, 78] width 16 height 16
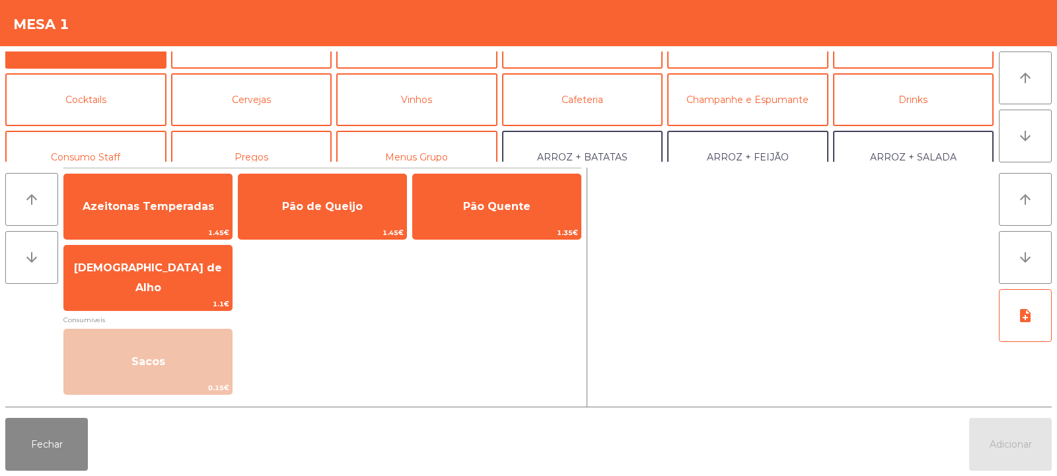
scroll to position [63, 0]
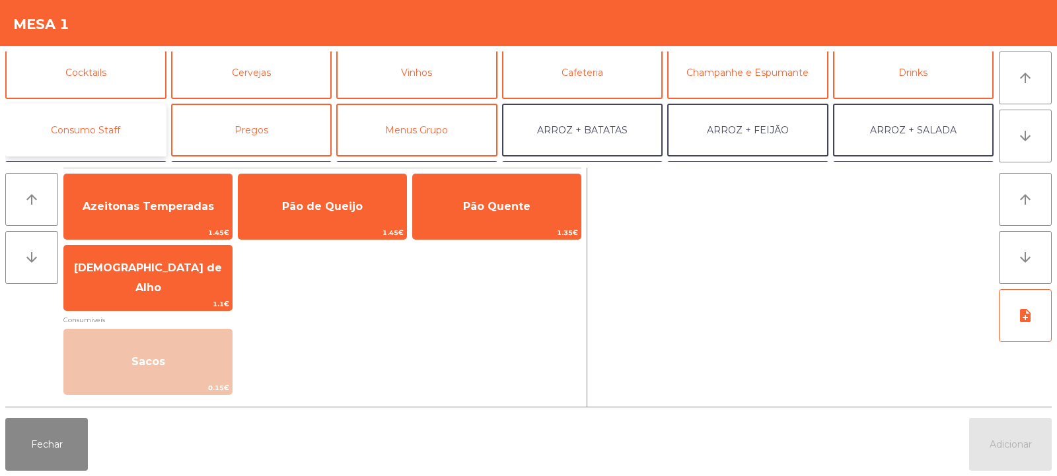
click at [81, 135] on button "Consumo Staff" at bounding box center [85, 130] width 161 height 53
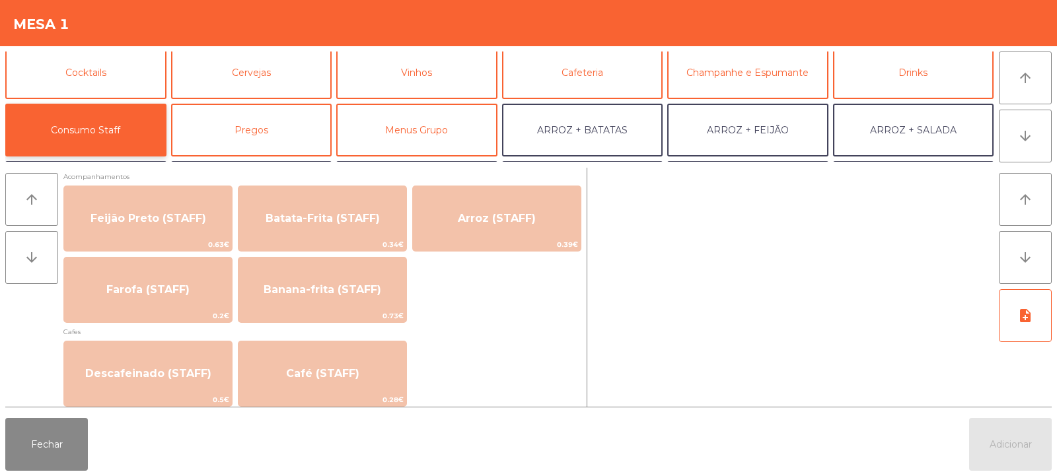
scroll to position [615, 0]
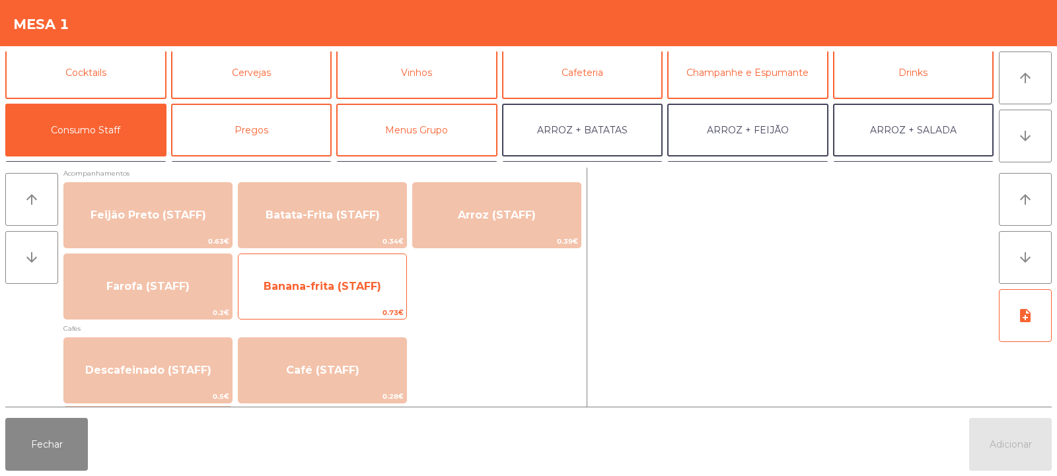
click at [357, 293] on span "Banana-frita (STAFF)" at bounding box center [322, 287] width 168 height 36
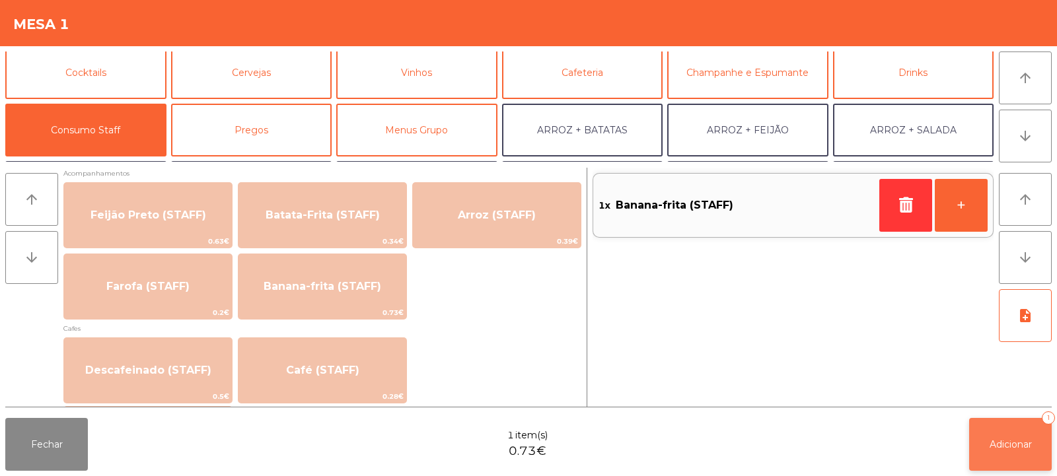
click at [1025, 449] on span "Adicionar" at bounding box center [1011, 445] width 42 height 12
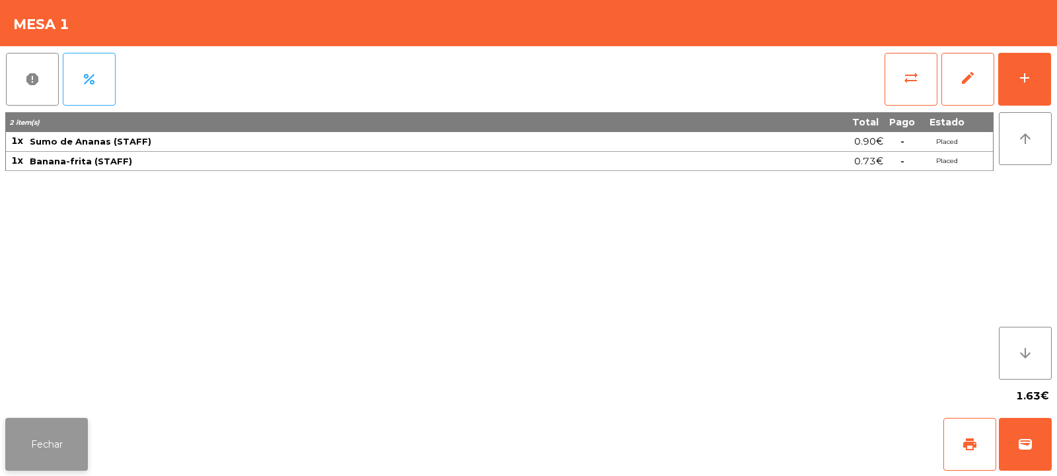
click at [52, 439] on button "Fechar" at bounding box center [46, 444] width 83 height 53
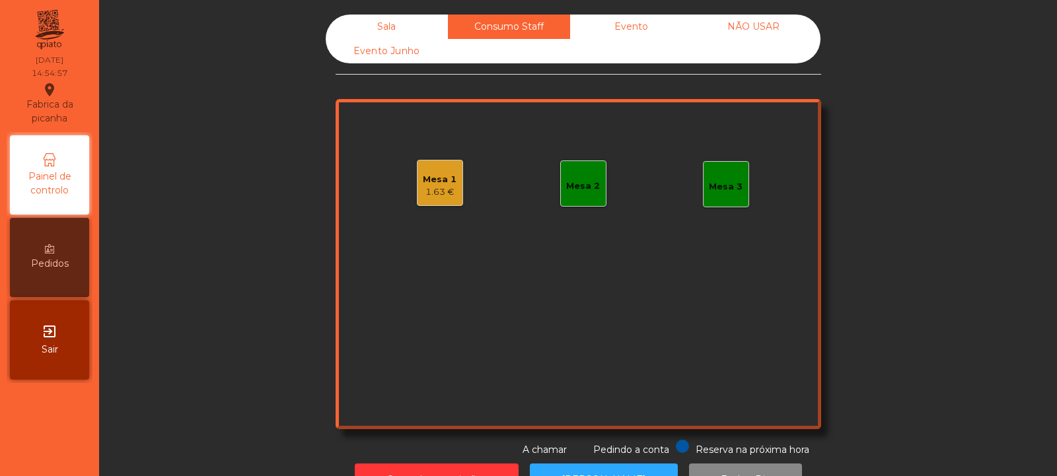
click at [451, 191] on div "Mesa 1 1.63 €" at bounding box center [440, 183] width 46 height 46
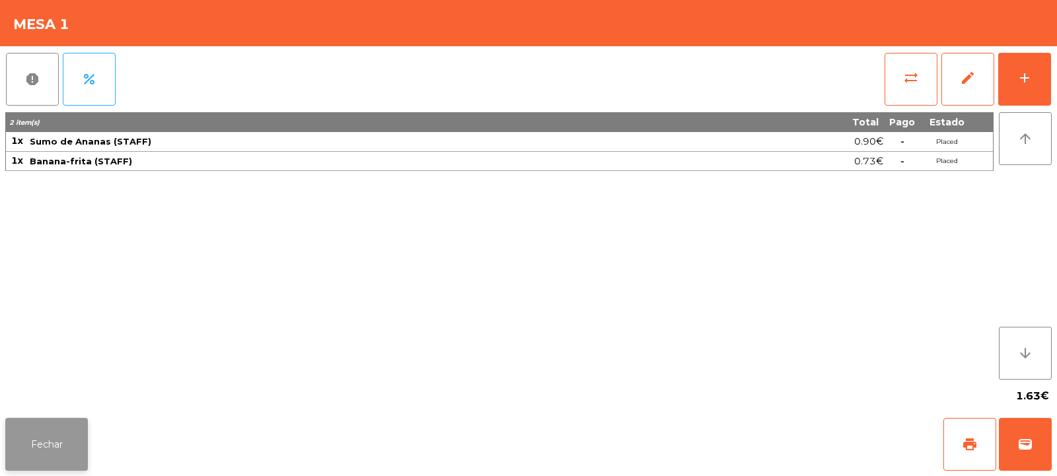
click at [26, 445] on button "Fechar" at bounding box center [46, 444] width 83 height 53
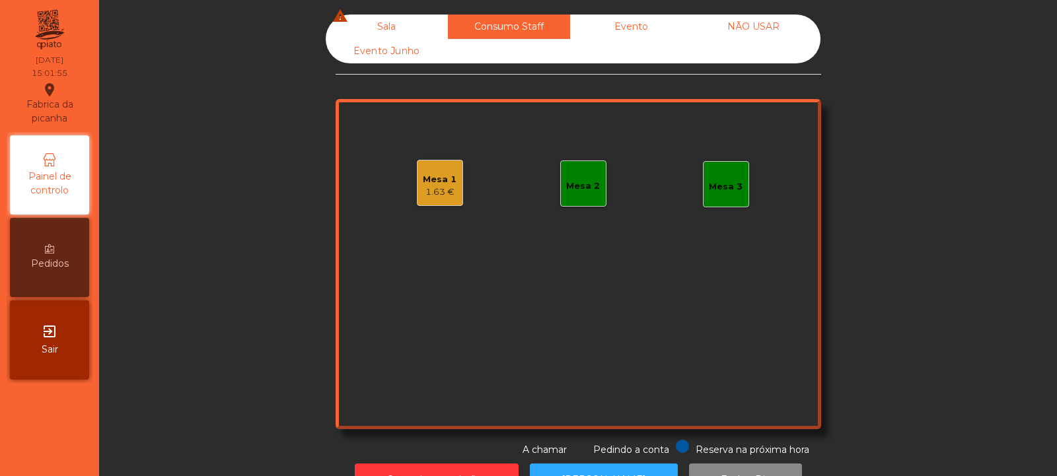
click at [384, 22] on div "Sala warning" at bounding box center [387, 27] width 122 height 24
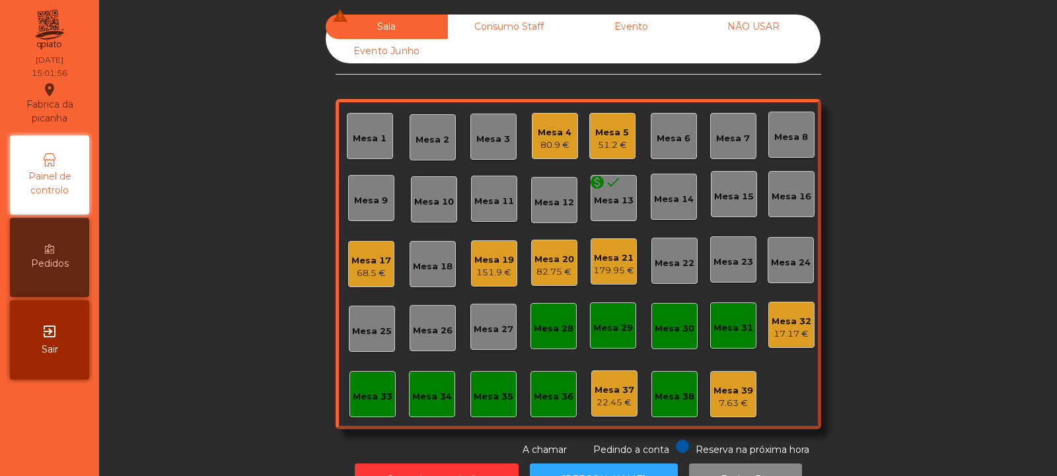
click at [624, 261] on div "Mesa 21" at bounding box center [613, 258] width 41 height 13
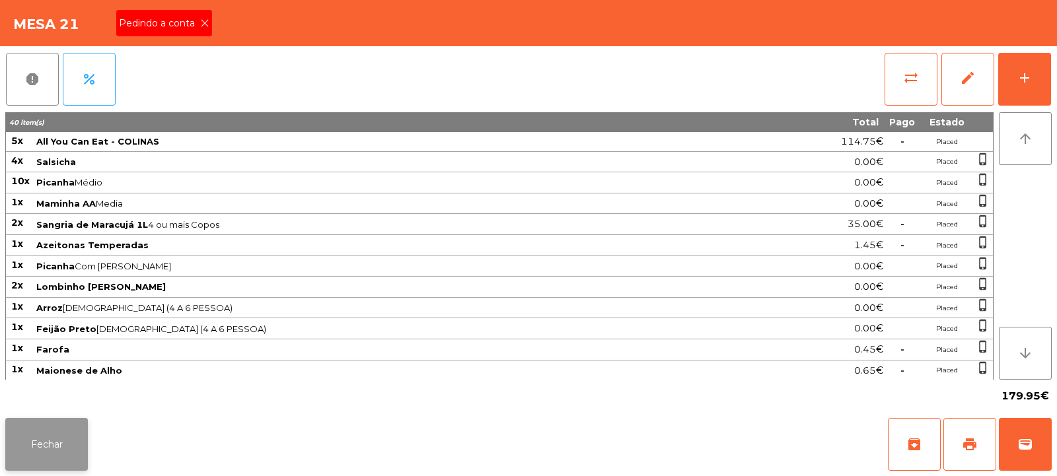
click at [78, 442] on button "Fechar" at bounding box center [46, 444] width 83 height 53
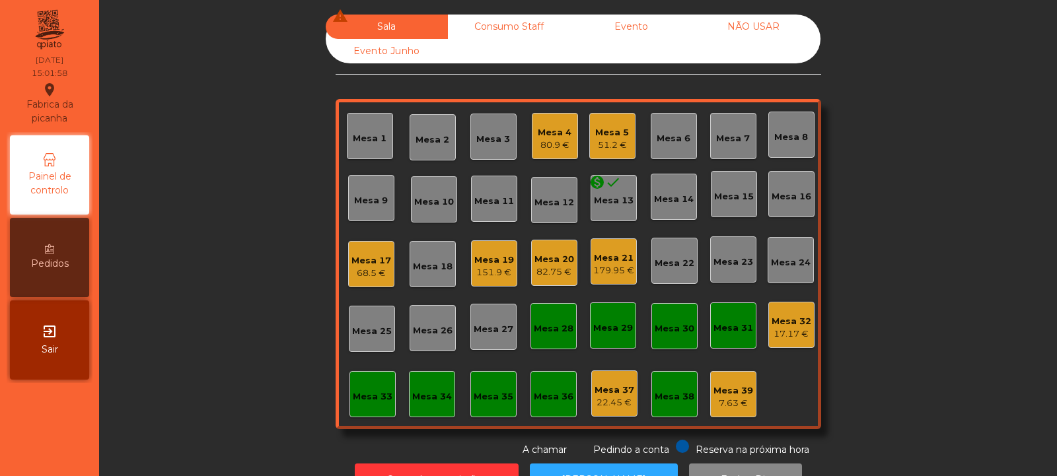
scroll to position [44, 0]
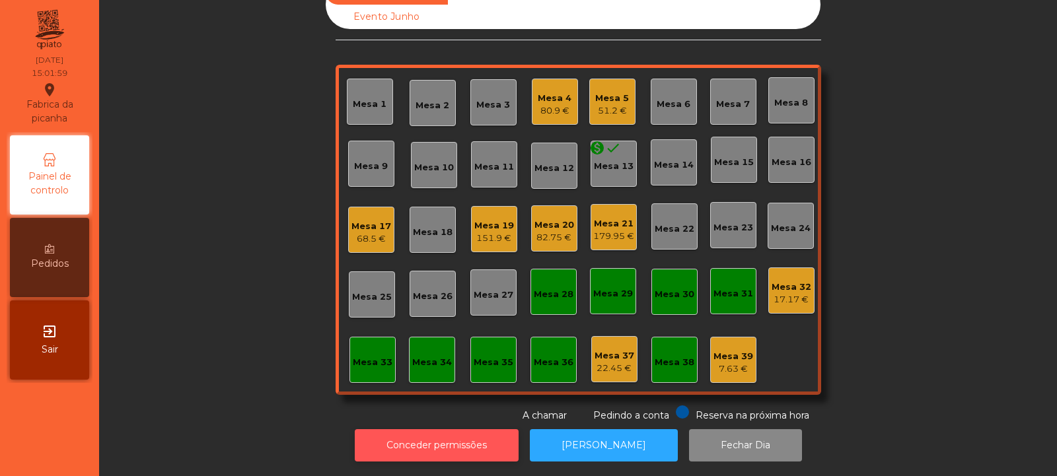
click at [455, 437] on button "Conceder permissões" at bounding box center [437, 445] width 164 height 32
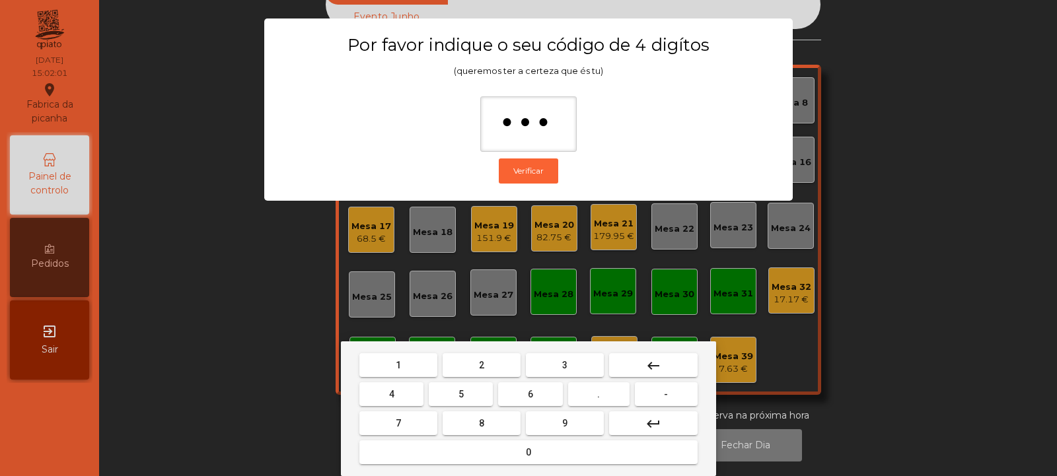
type input "****"
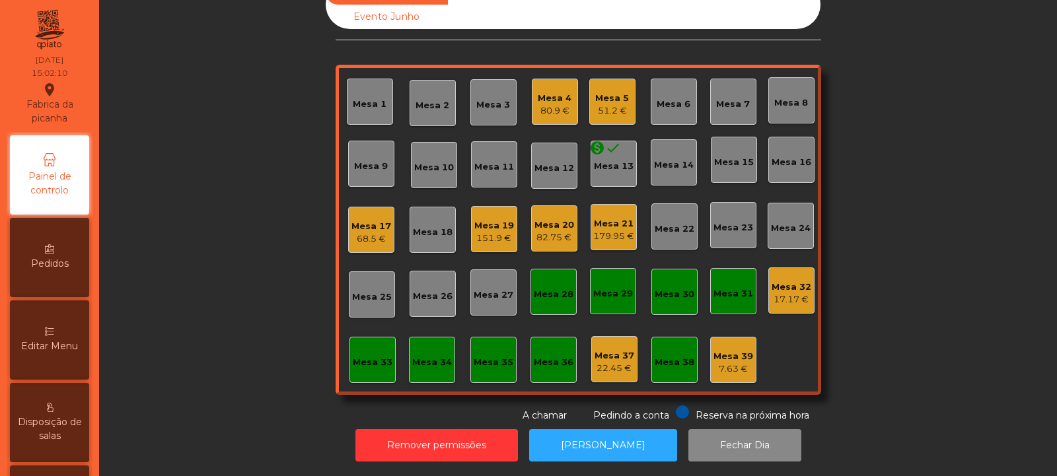
click at [603, 217] on div "Mesa 21" at bounding box center [613, 223] width 41 height 13
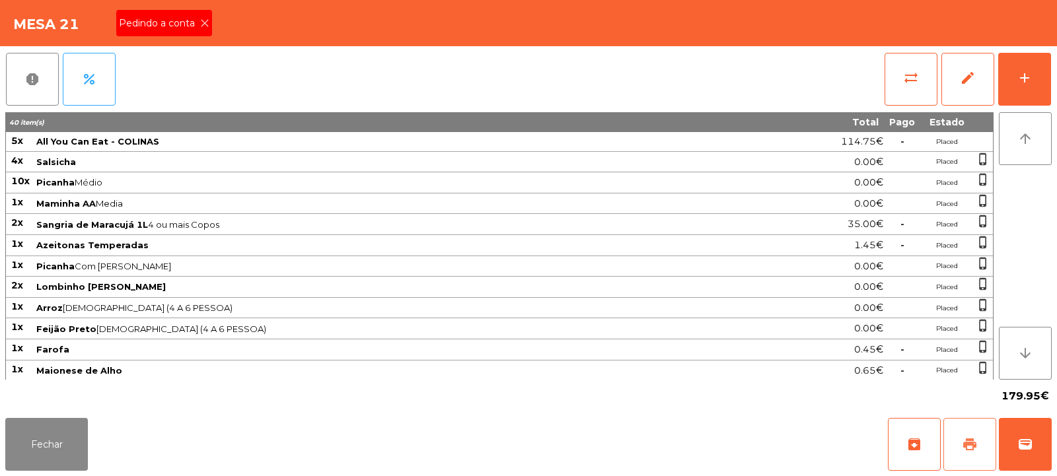
click at [973, 451] on span "print" at bounding box center [970, 445] width 16 height 16
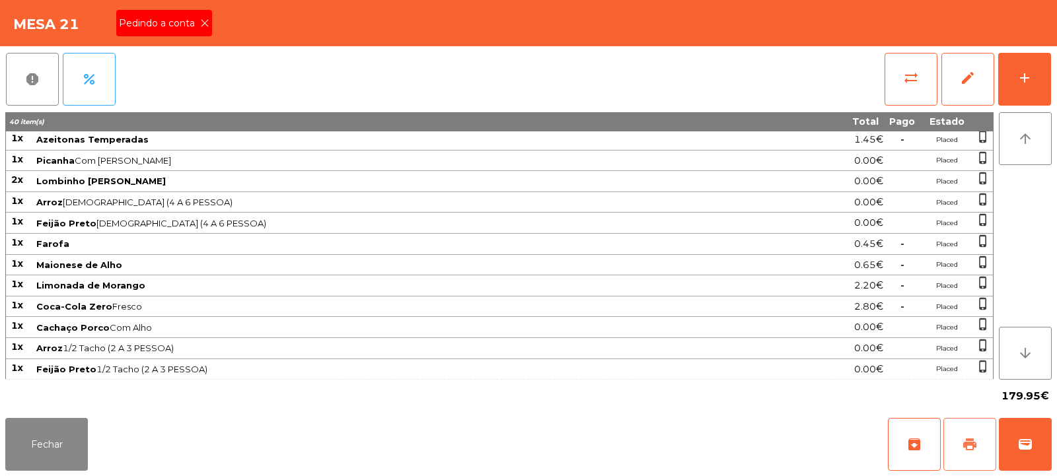
scroll to position [211, 0]
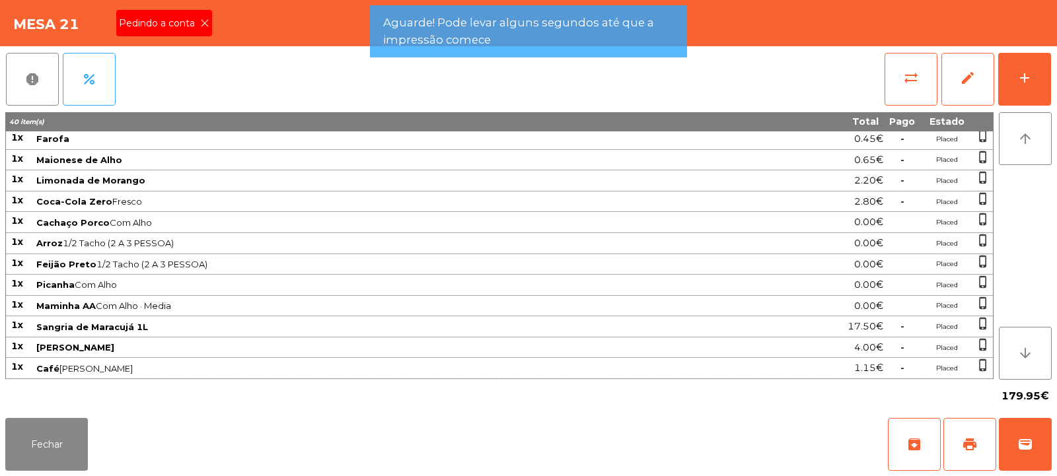
click at [200, 23] on icon at bounding box center [204, 22] width 9 height 9
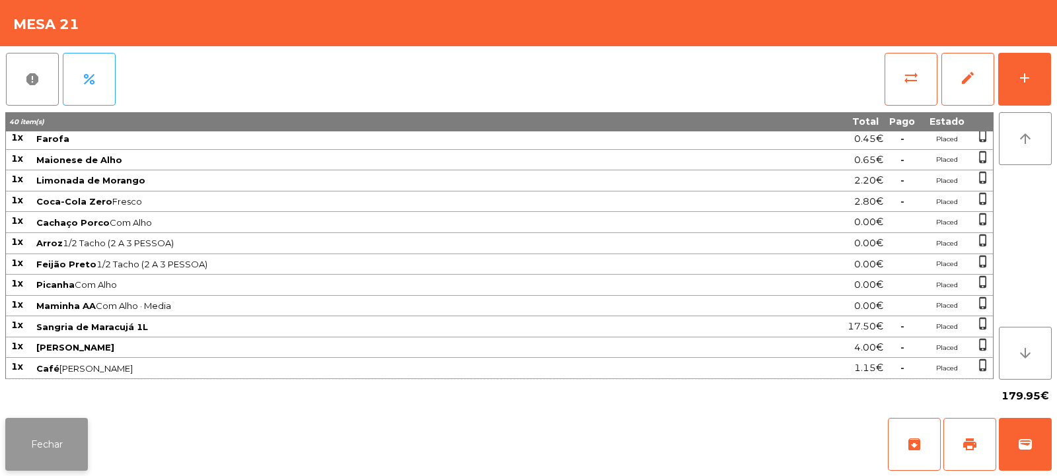
click at [53, 455] on button "Fechar" at bounding box center [46, 444] width 83 height 53
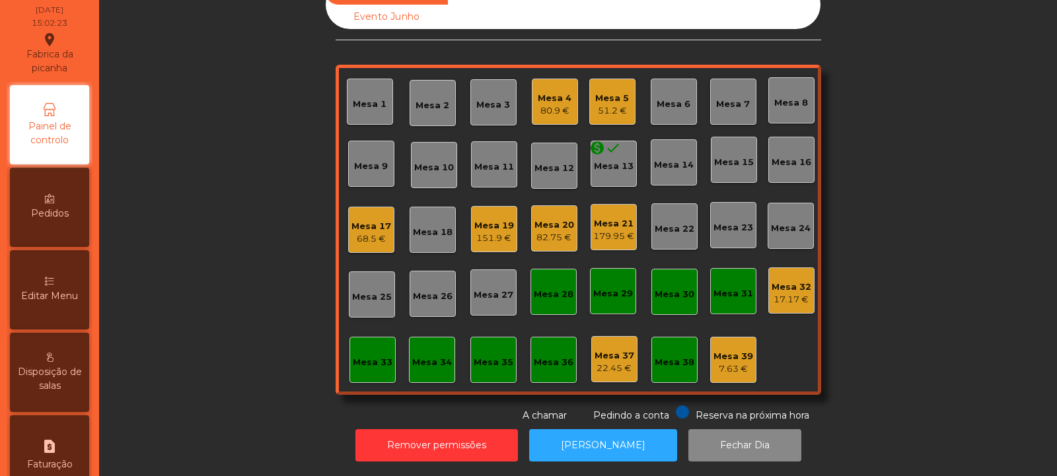
scroll to position [57, 0]
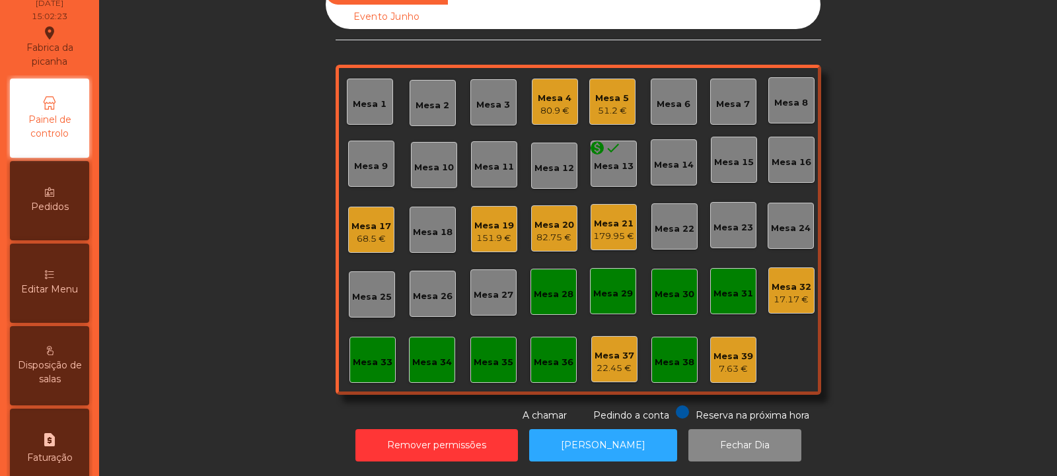
click at [70, 279] on div "Editar Menu" at bounding box center [49, 283] width 79 height 79
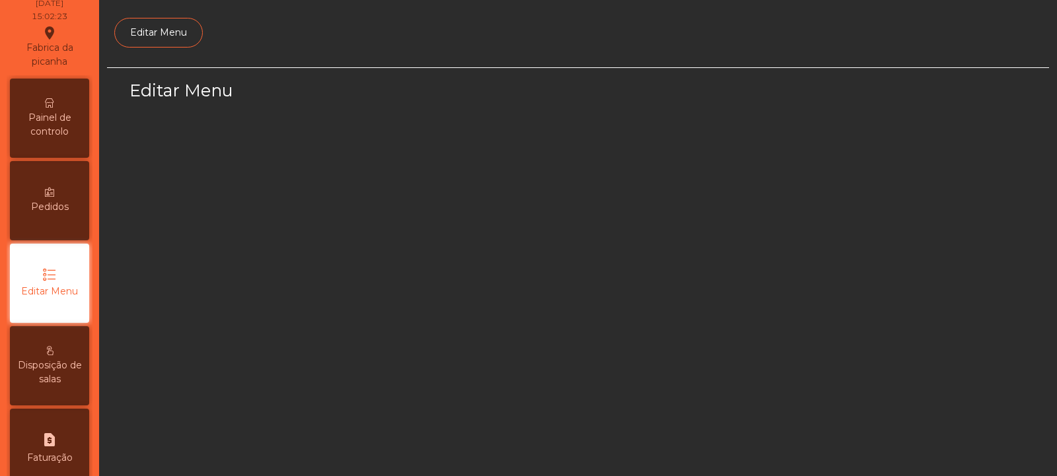
scroll to position [102, 0]
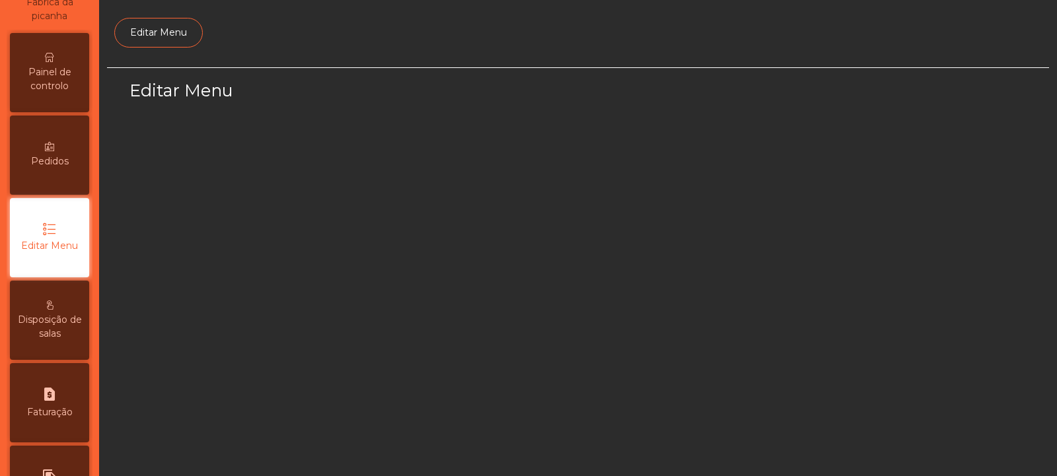
select select "*"
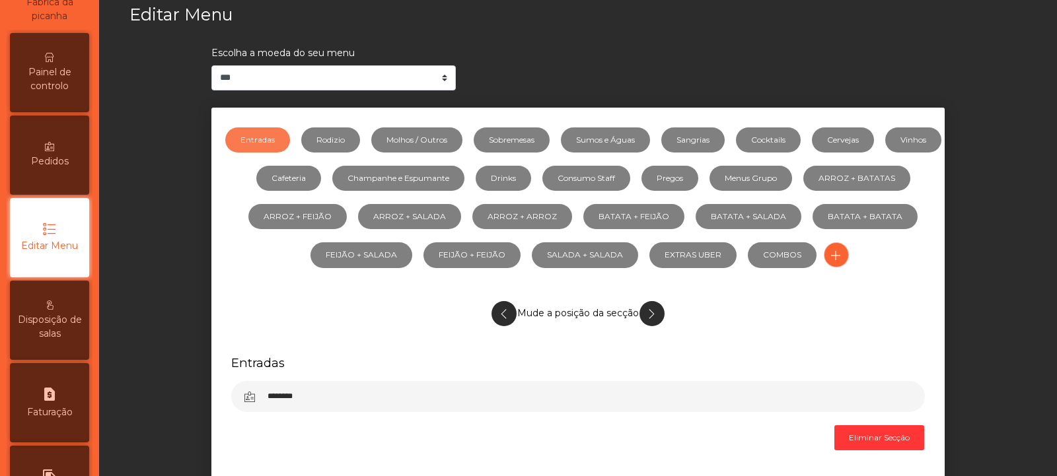
scroll to position [77, 0]
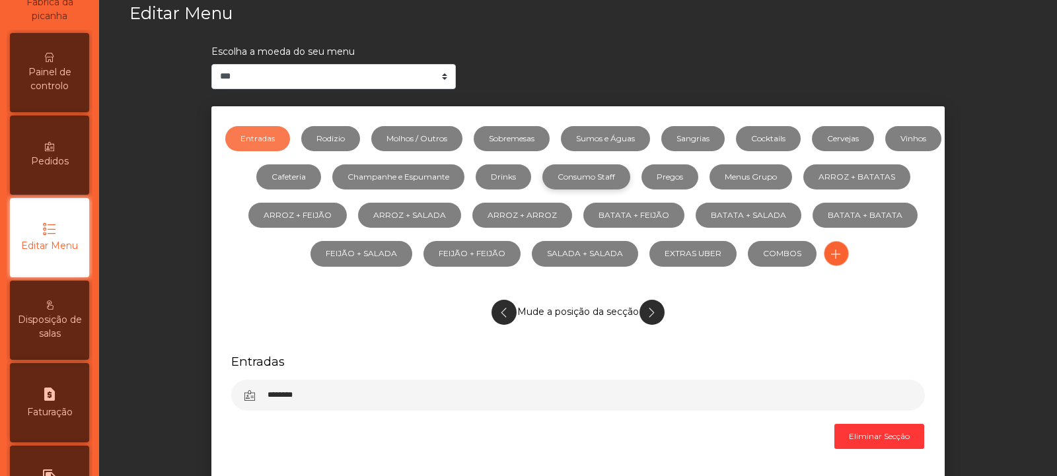
click at [630, 176] on link "Consumo Staff" at bounding box center [586, 177] width 88 height 25
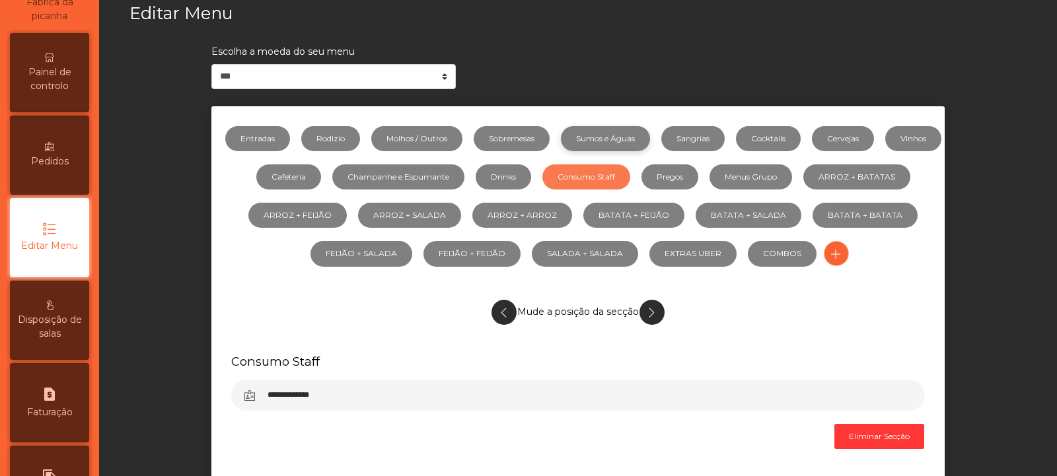
click at [650, 137] on link "Sumos e Águas" at bounding box center [605, 138] width 89 height 25
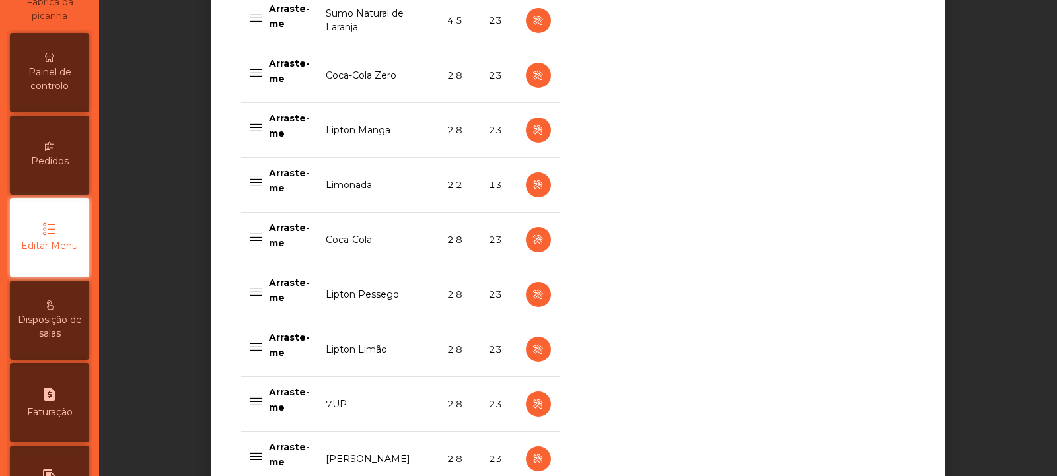
scroll to position [618, 0]
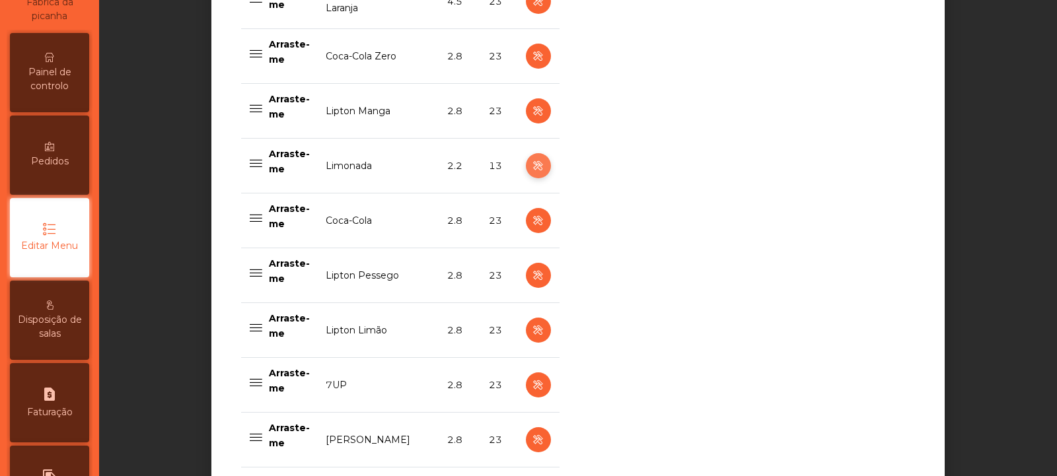
click at [534, 169] on icon "button" at bounding box center [538, 166] width 15 height 17
select select "***"
select select "**"
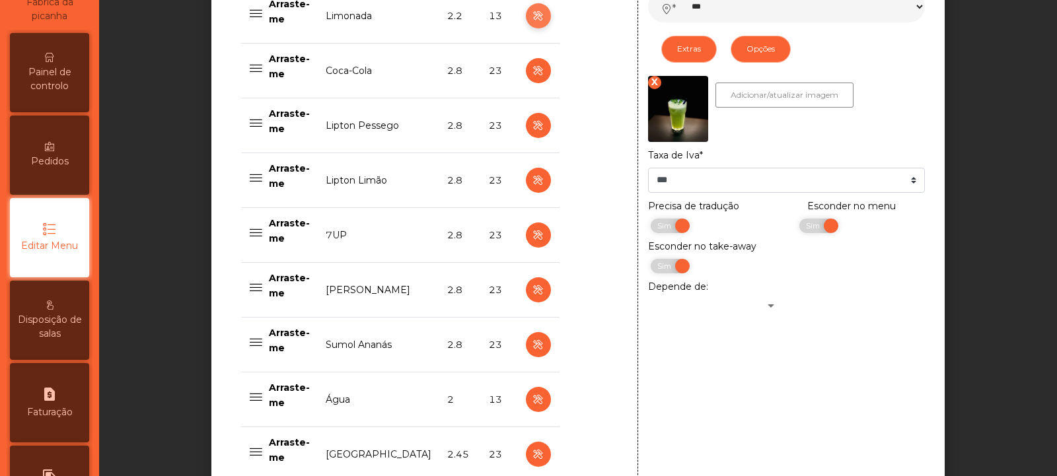
scroll to position [760, 0]
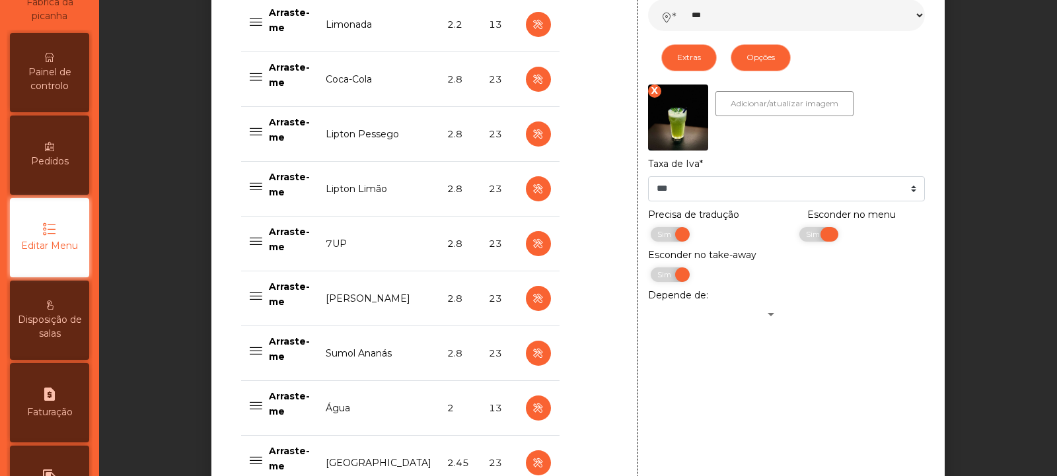
click at [813, 240] on span "Sim" at bounding box center [814, 234] width 33 height 15
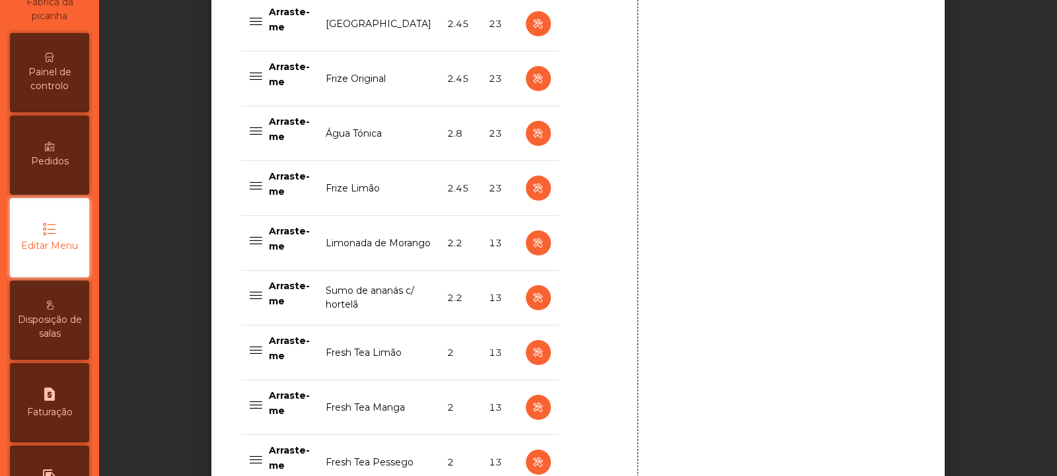
scroll to position [1379, 0]
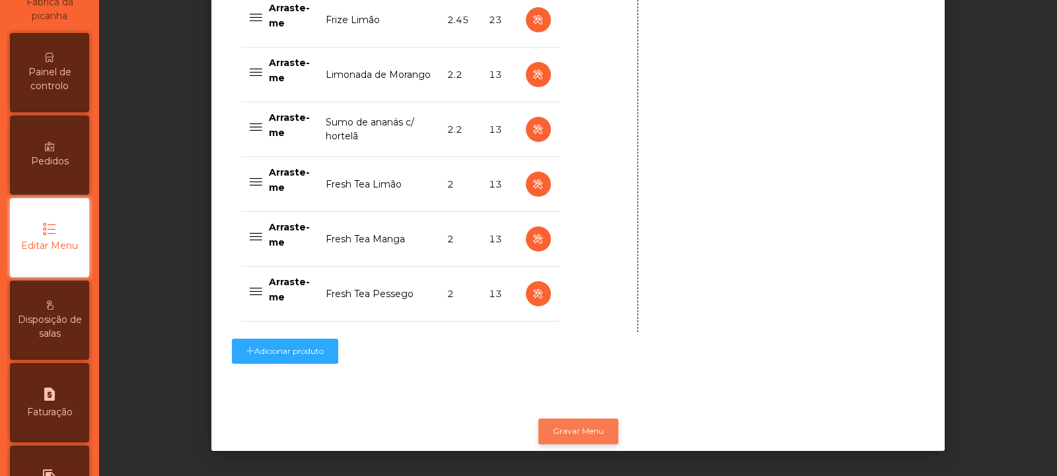
click at [589, 419] on button "Gravar Menu" at bounding box center [578, 431] width 80 height 25
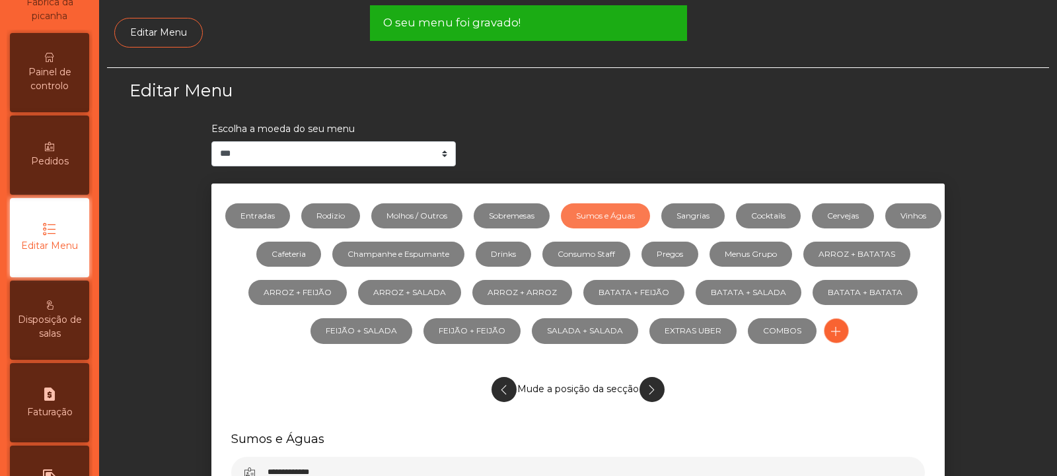
scroll to position [0, 0]
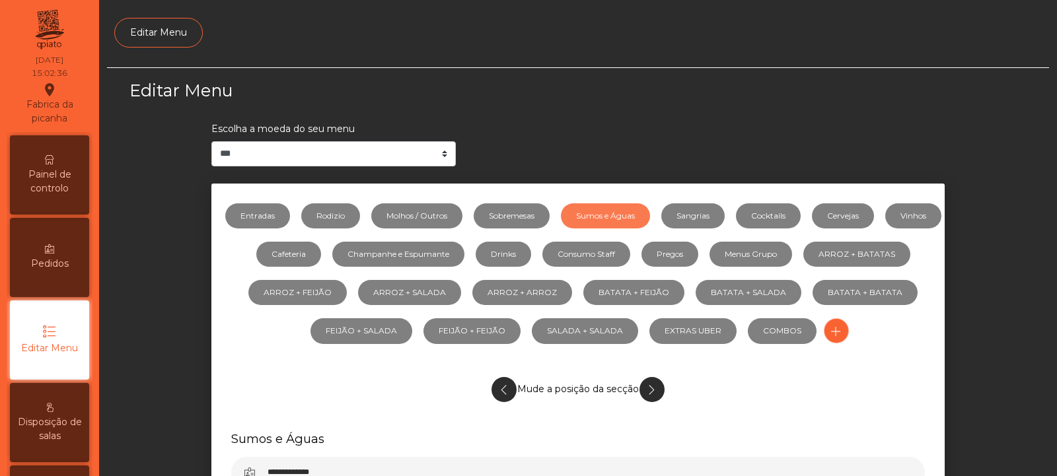
click at [61, 178] on span "Painel de controlo" at bounding box center [49, 182] width 73 height 28
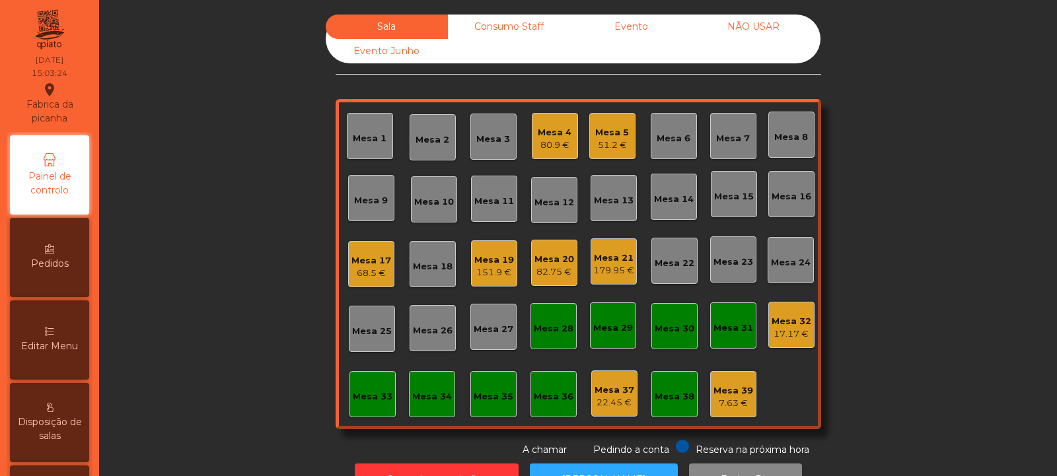
click at [536, 267] on div "82.75 €" at bounding box center [554, 272] width 40 height 13
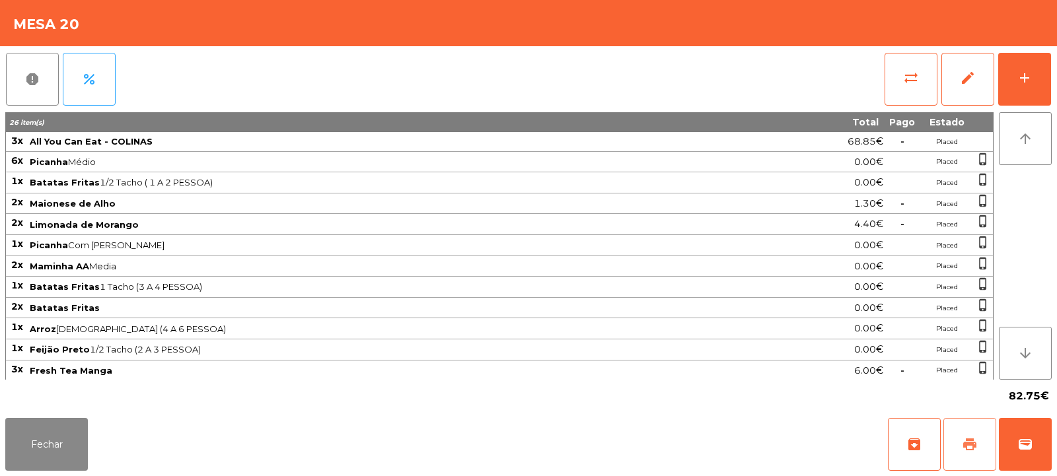
click at [957, 441] on button "print" at bounding box center [969, 444] width 53 height 53
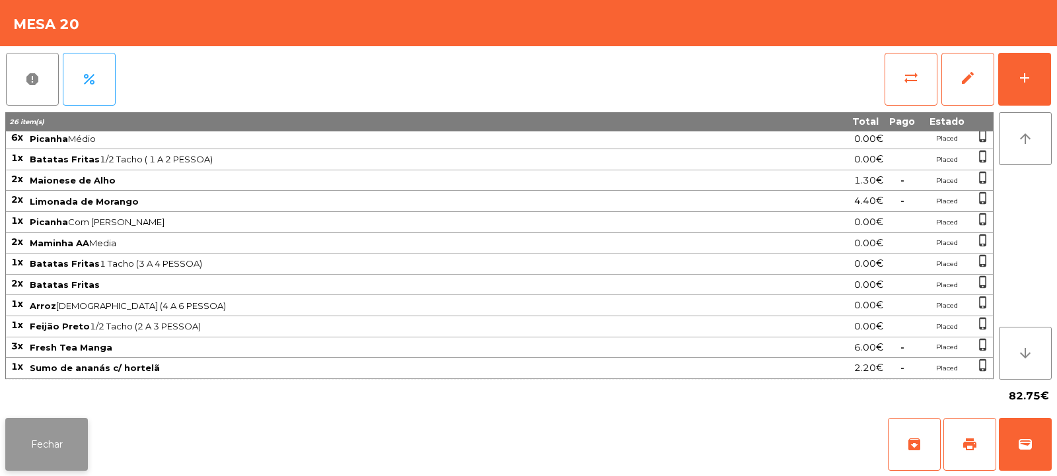
click at [45, 444] on button "Fechar" at bounding box center [46, 444] width 83 height 53
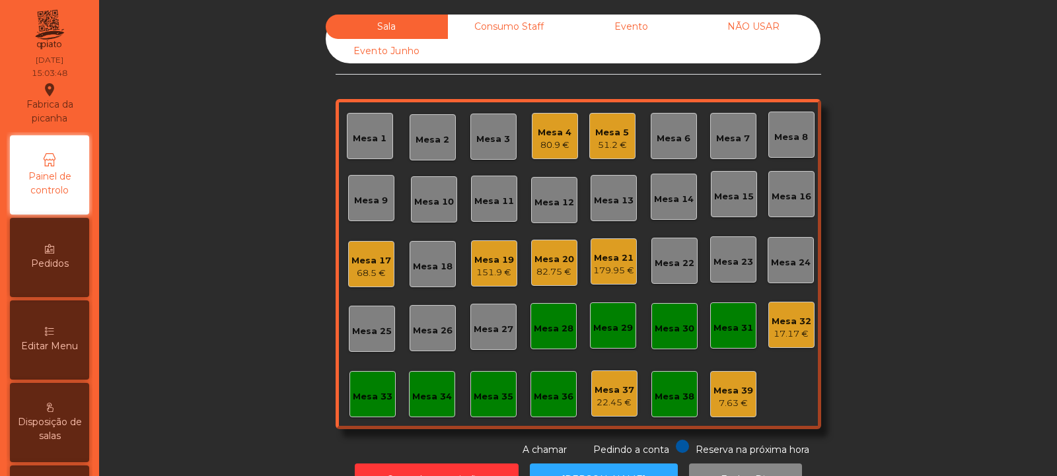
scroll to position [44, 0]
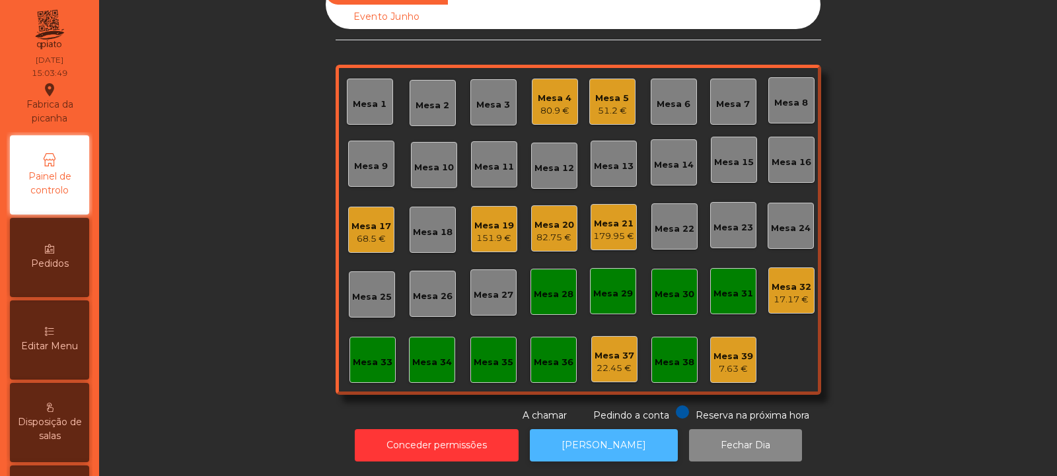
click at [578, 442] on button "[PERSON_NAME]" at bounding box center [604, 445] width 148 height 32
click at [548, 219] on div "Mesa 20" at bounding box center [554, 225] width 40 height 13
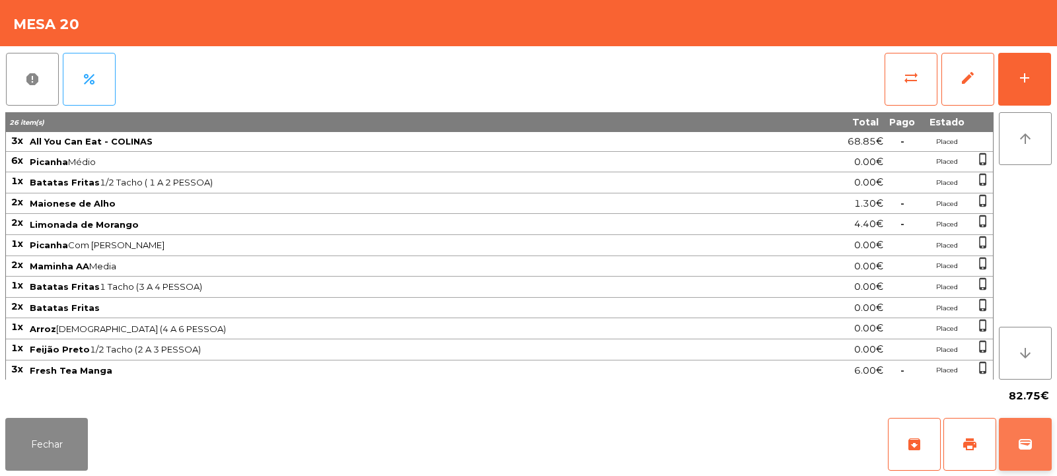
click at [1019, 445] on span "wallet" at bounding box center [1025, 445] width 16 height 16
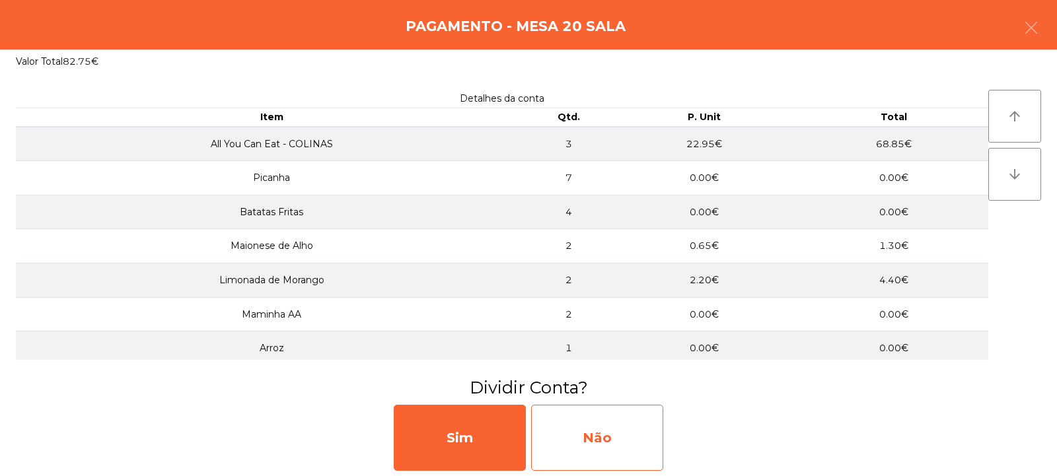
click at [589, 425] on div "Não" at bounding box center [597, 438] width 132 height 66
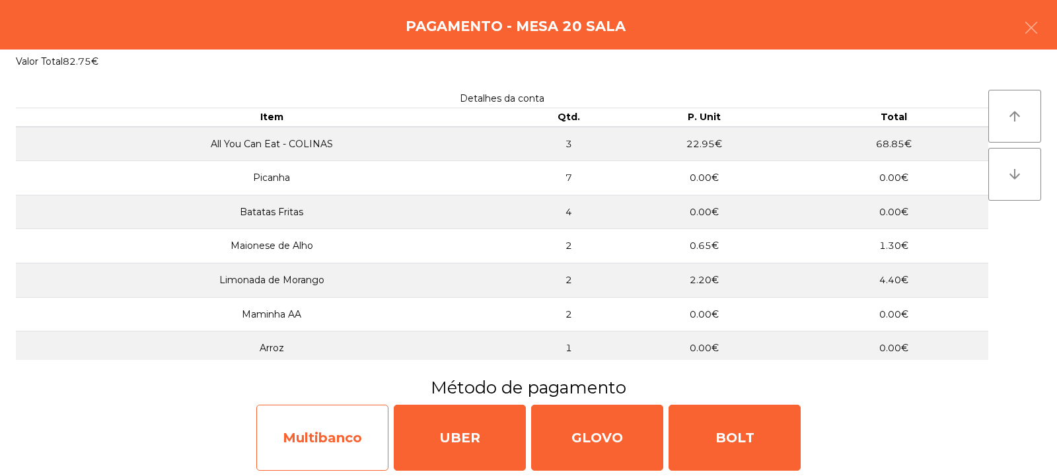
click at [301, 425] on div "Multibanco" at bounding box center [322, 438] width 132 height 66
select select "**"
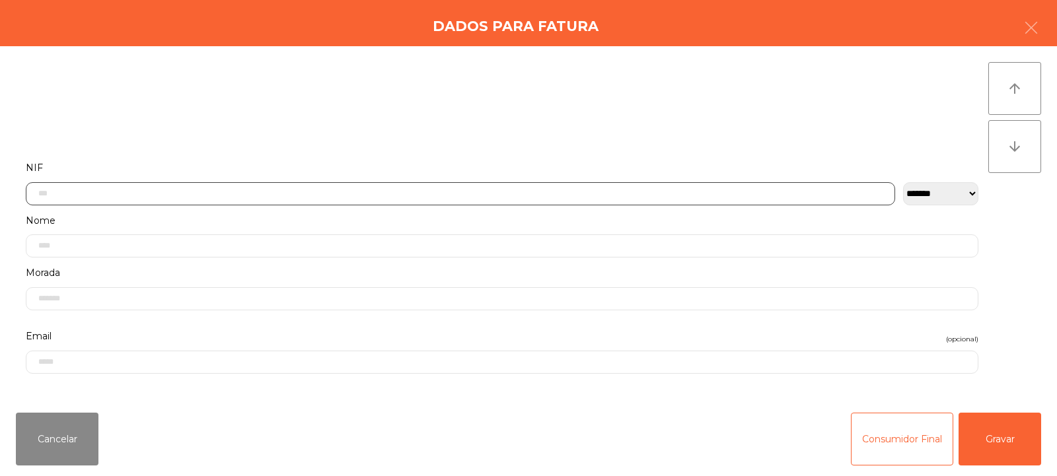
click at [201, 198] on input "text" at bounding box center [460, 193] width 869 height 23
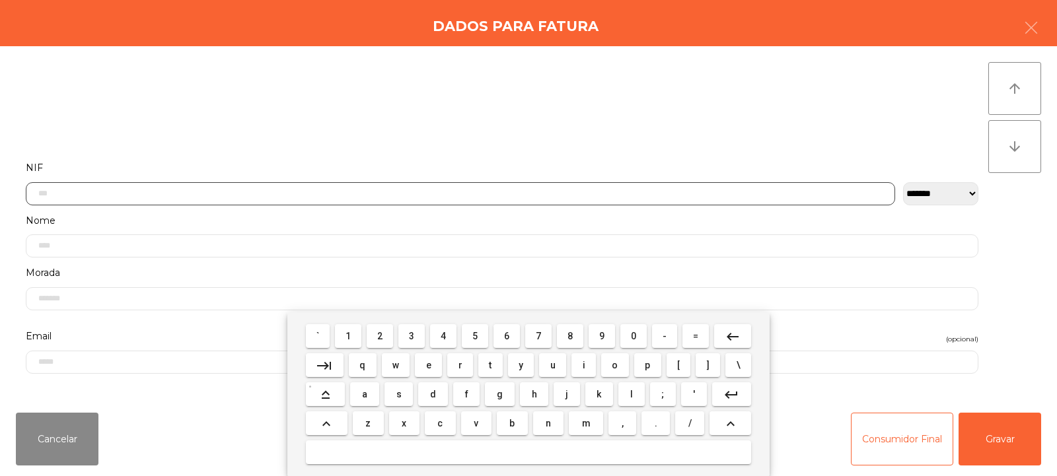
scroll to position [96, 0]
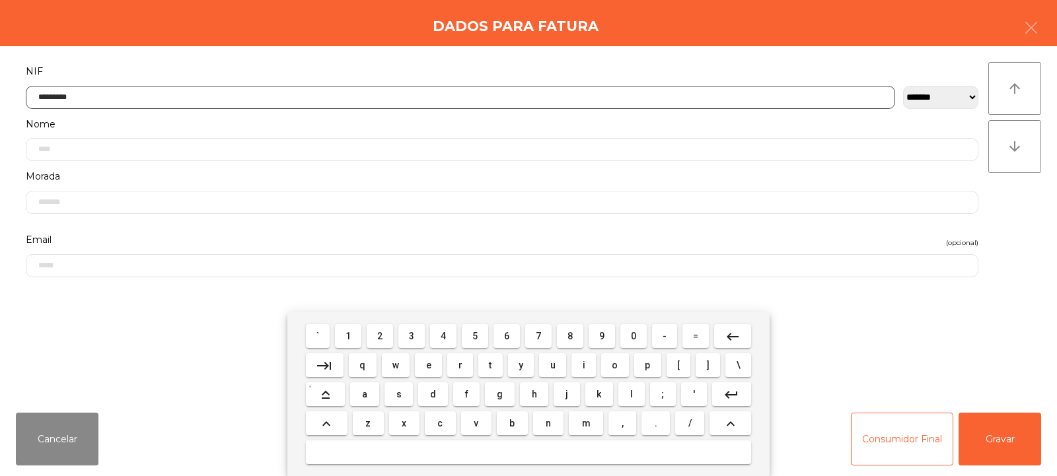
type input "*********"
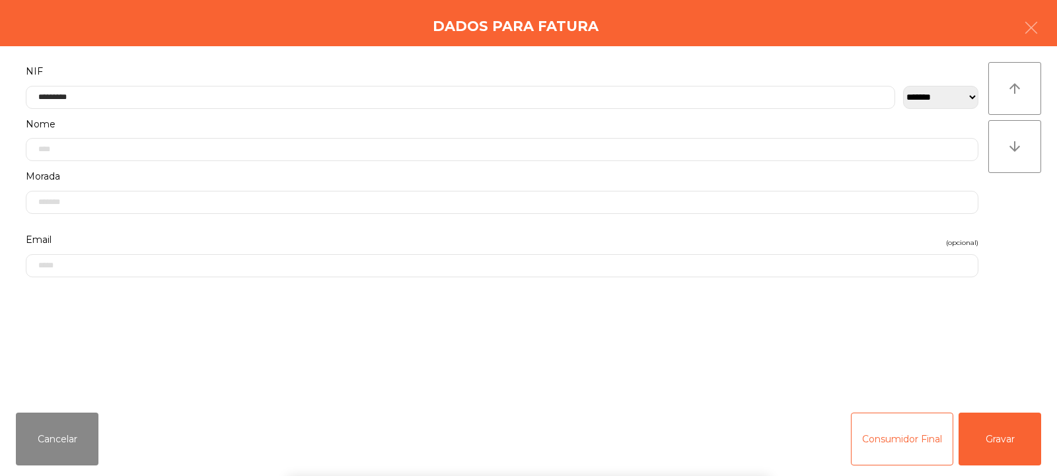
click at [1005, 200] on div "arrow_upward arrow_downward" at bounding box center [1014, 224] width 53 height 324
click at [1007, 437] on button "Gravar" at bounding box center [1000, 439] width 83 height 53
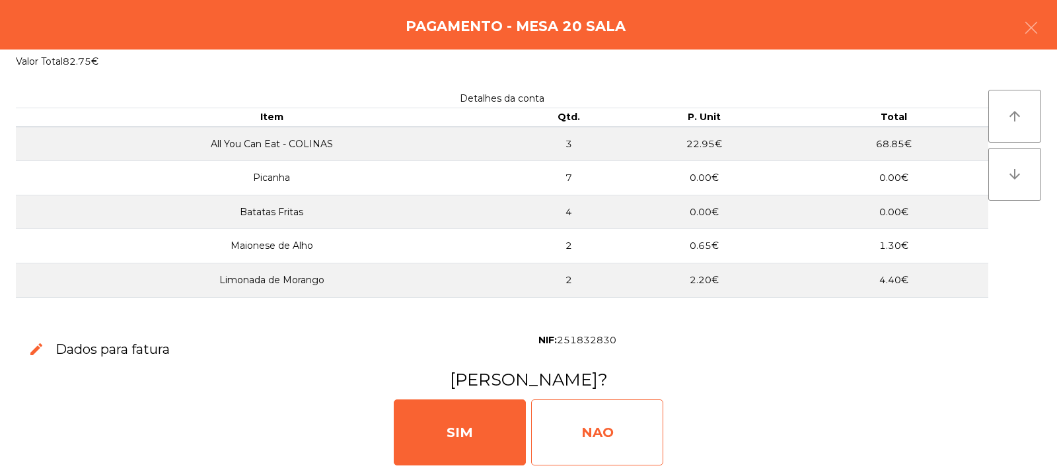
click at [587, 435] on div "NAO" at bounding box center [597, 433] width 132 height 66
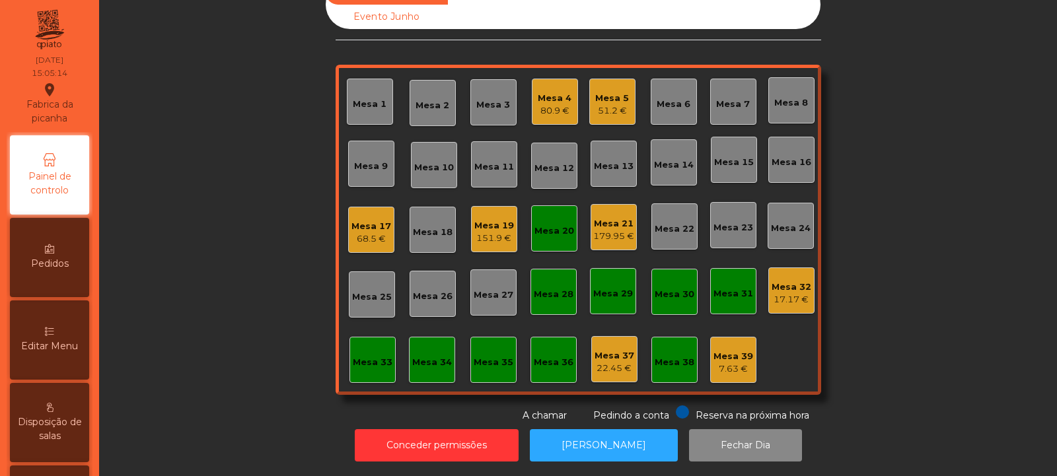
click at [553, 225] on div "Mesa 20" at bounding box center [554, 231] width 40 height 13
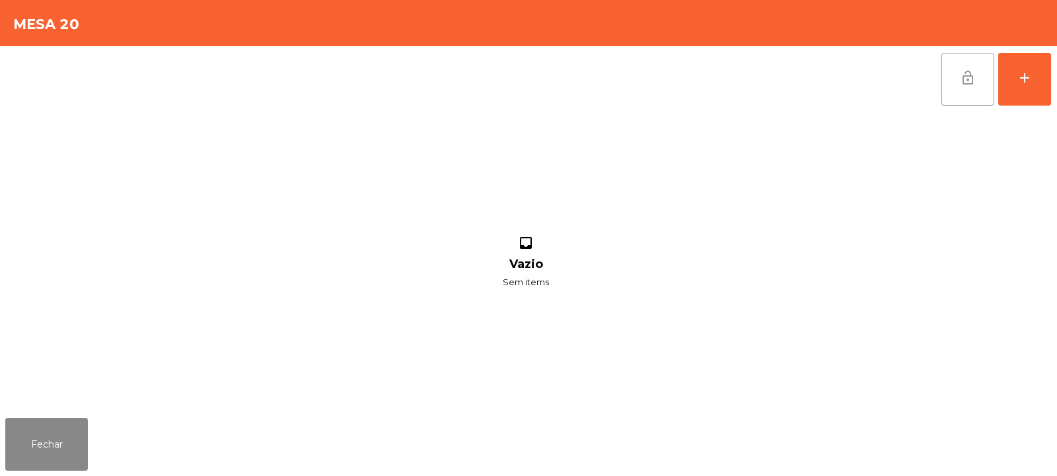
click at [969, 82] on span "lock_open" at bounding box center [968, 78] width 16 height 16
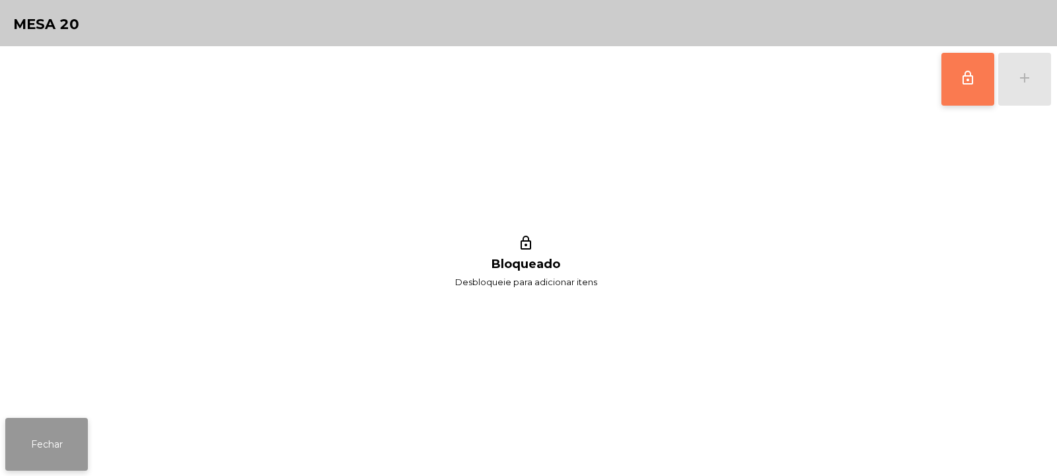
click at [38, 441] on button "Fechar" at bounding box center [46, 444] width 83 height 53
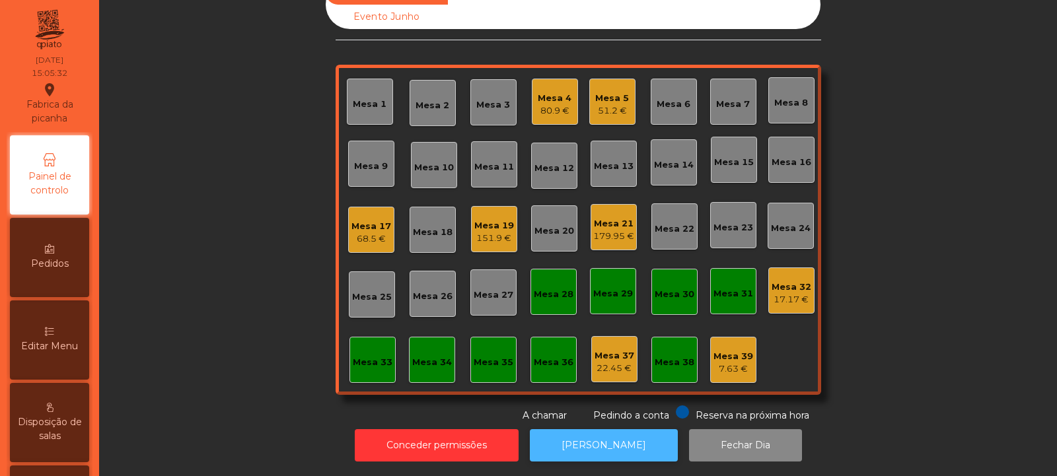
click at [575, 441] on button "[PERSON_NAME]" at bounding box center [604, 445] width 148 height 32
click at [609, 230] on div "179.95 €" at bounding box center [613, 236] width 41 height 13
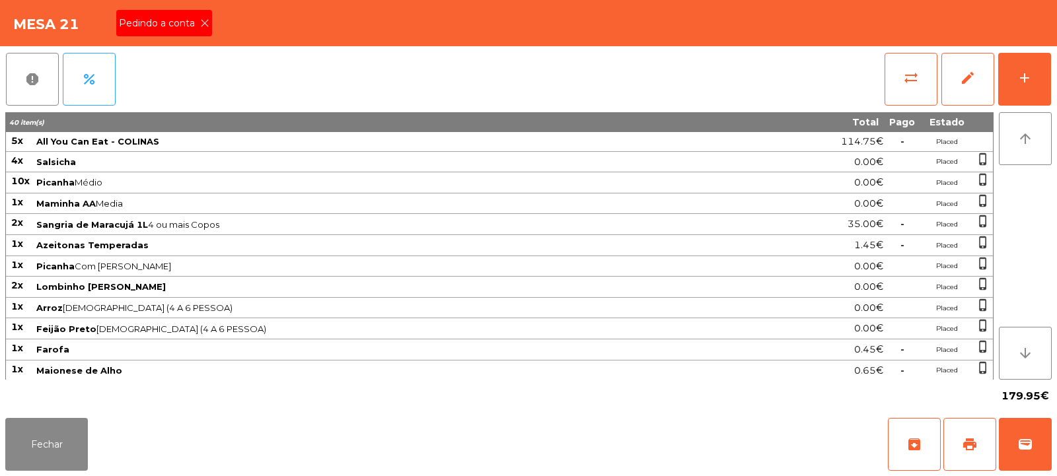
click at [203, 23] on icon at bounding box center [204, 22] width 9 height 9
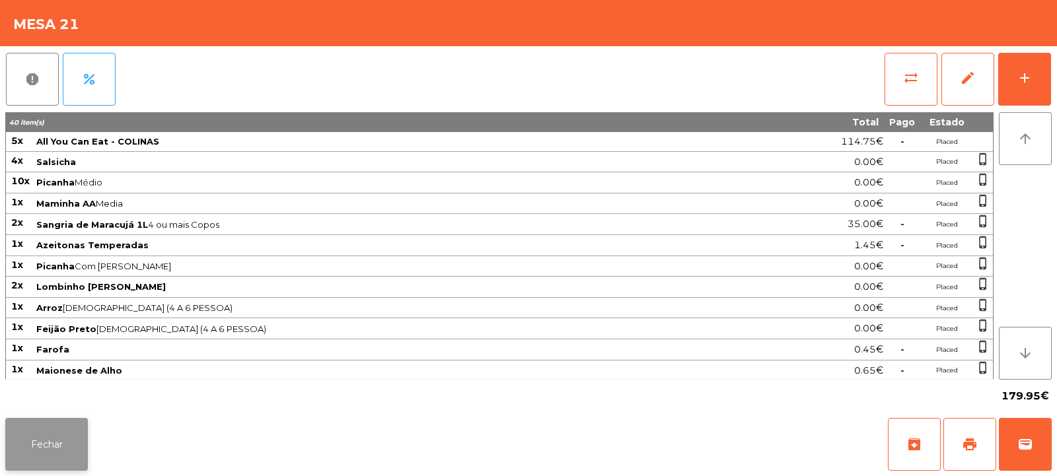
click at [63, 441] on button "Fechar" at bounding box center [46, 444] width 83 height 53
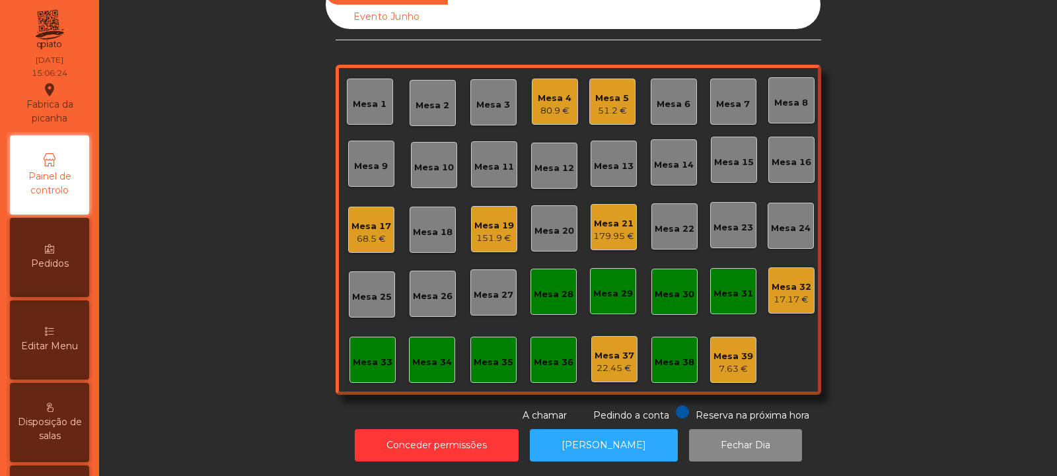
click at [373, 233] on div "68.5 €" at bounding box center [371, 239] width 40 height 13
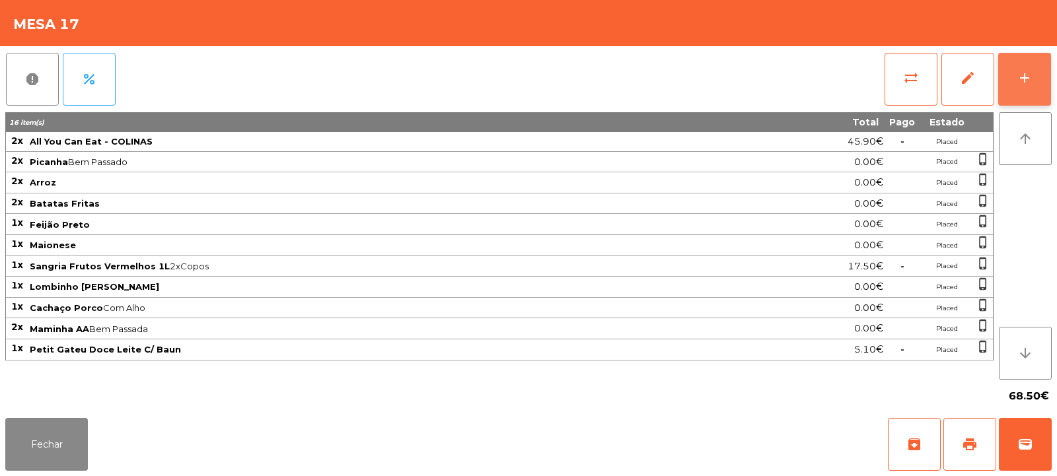
click at [1021, 94] on button "add" at bounding box center [1024, 79] width 53 height 53
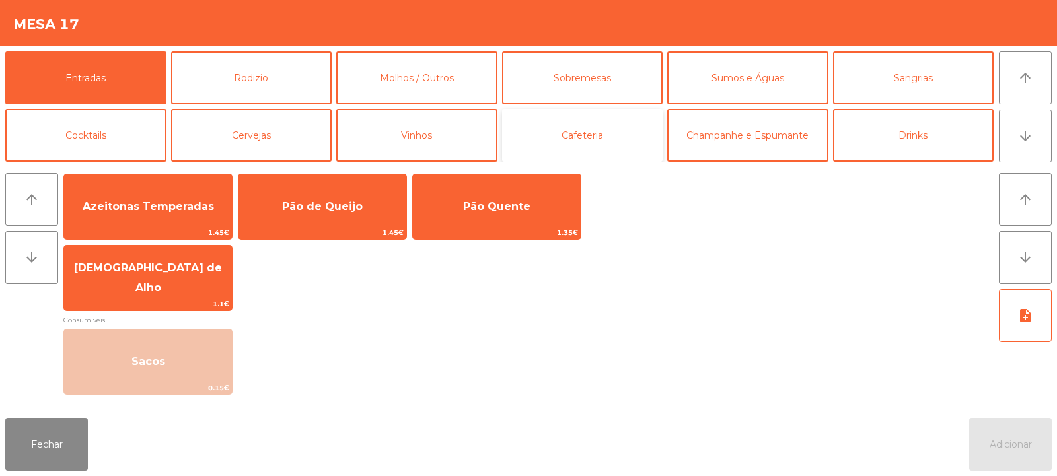
click at [602, 135] on button "Cafeteria" at bounding box center [582, 135] width 161 height 53
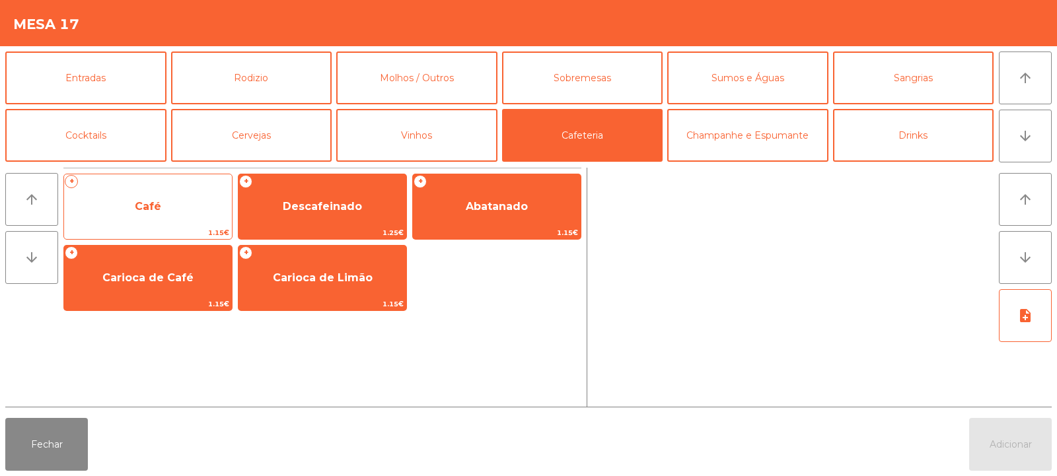
click at [180, 211] on span "Café" at bounding box center [148, 207] width 168 height 36
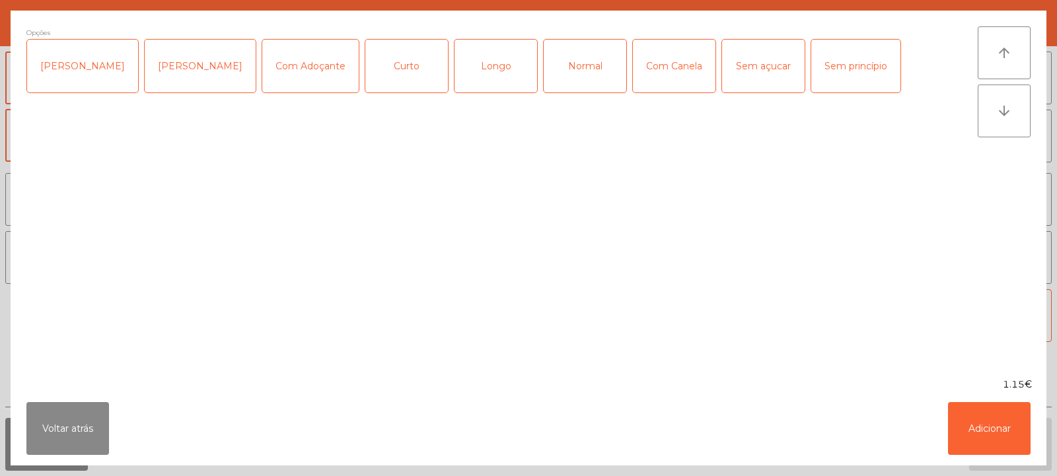
click at [478, 70] on div "Longo" at bounding box center [496, 66] width 83 height 53
click at [567, 69] on div "Normal" at bounding box center [585, 66] width 83 height 53
click at [582, 73] on div "Normal" at bounding box center [585, 66] width 83 height 53
click at [1006, 417] on button "Adicionar" at bounding box center [989, 428] width 83 height 53
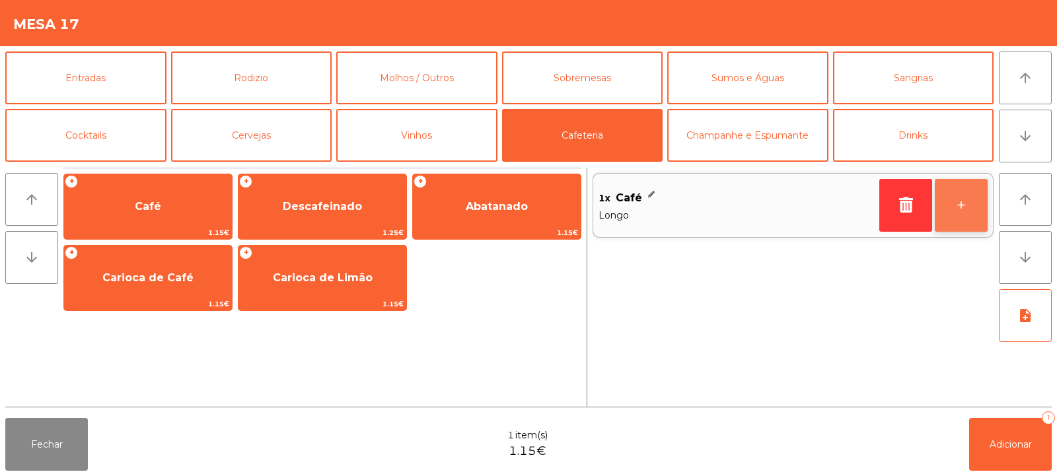
click at [970, 201] on button "+" at bounding box center [961, 205] width 53 height 53
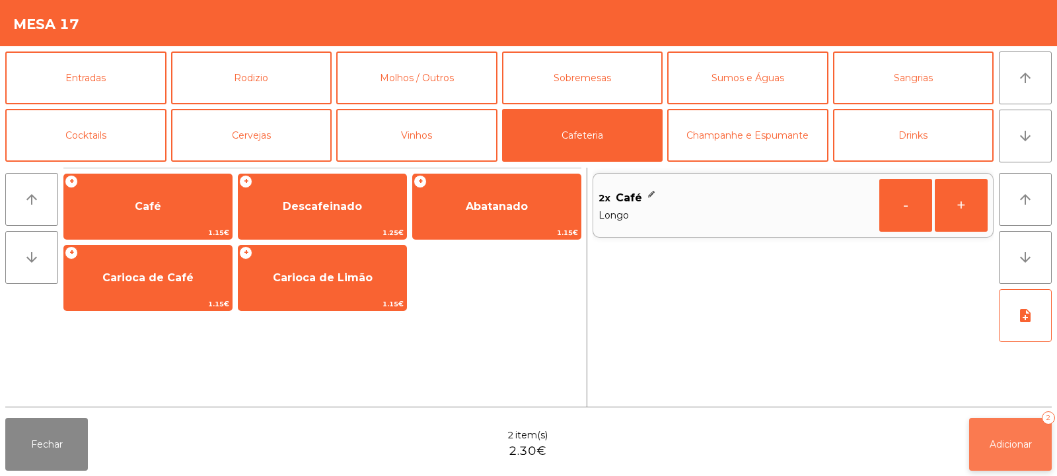
click at [1019, 441] on span "Adicionar" at bounding box center [1011, 445] width 42 height 12
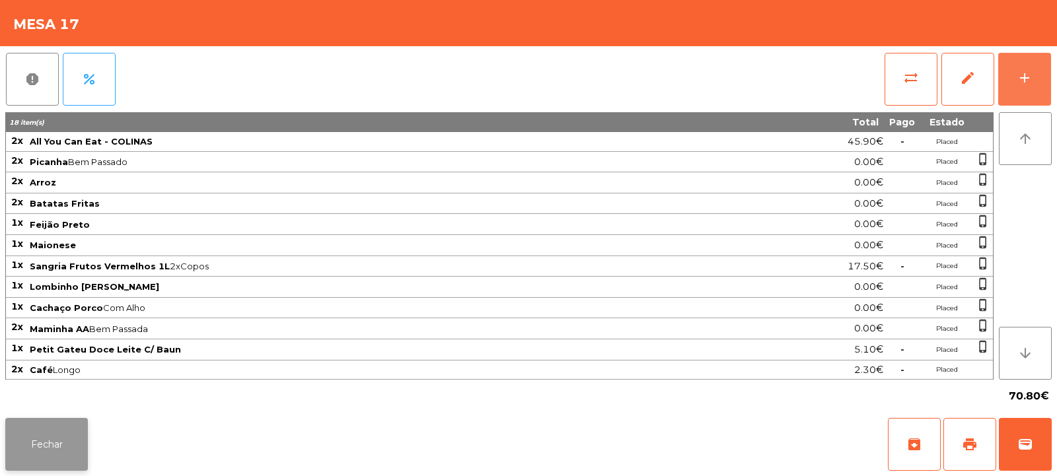
click at [64, 421] on button "Fechar" at bounding box center [46, 444] width 83 height 53
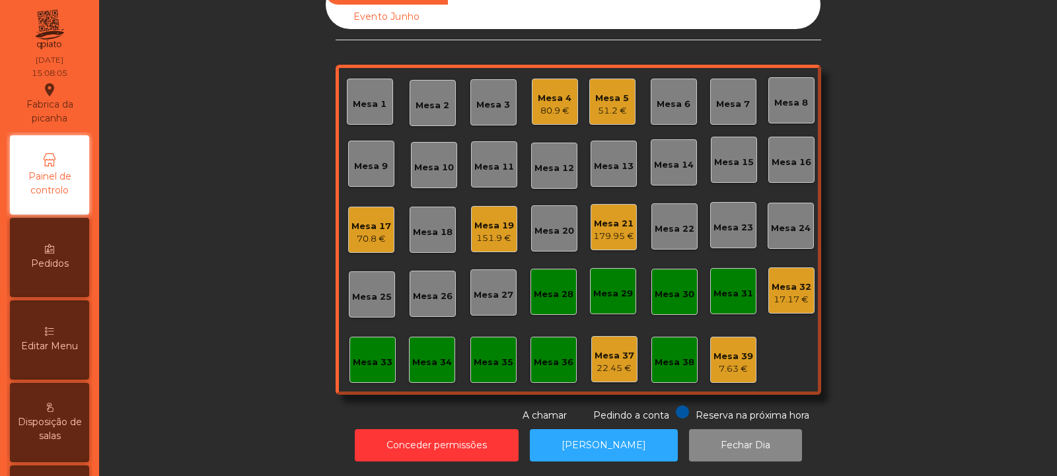
scroll to position [0, 0]
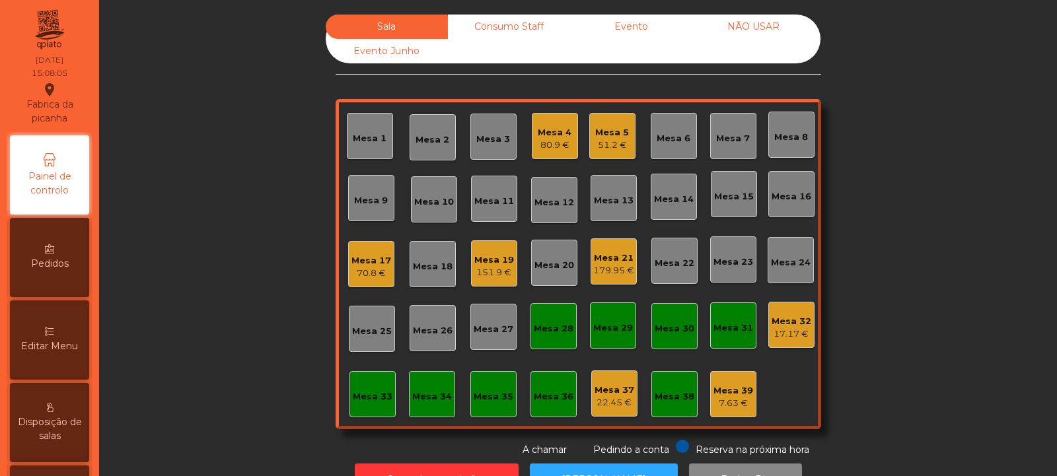
click at [504, 26] on div "Consumo Staff" at bounding box center [509, 27] width 122 height 24
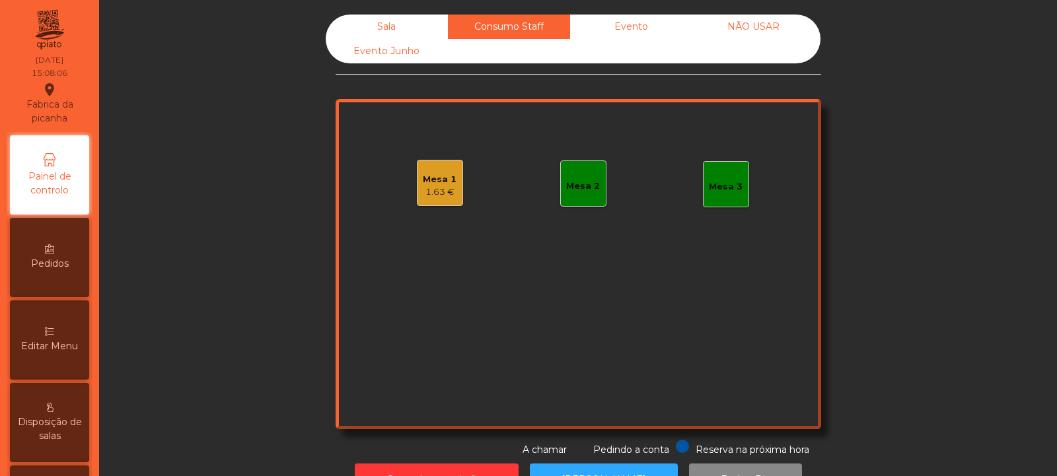
click at [430, 180] on div "Mesa 1" at bounding box center [440, 179] width 34 height 13
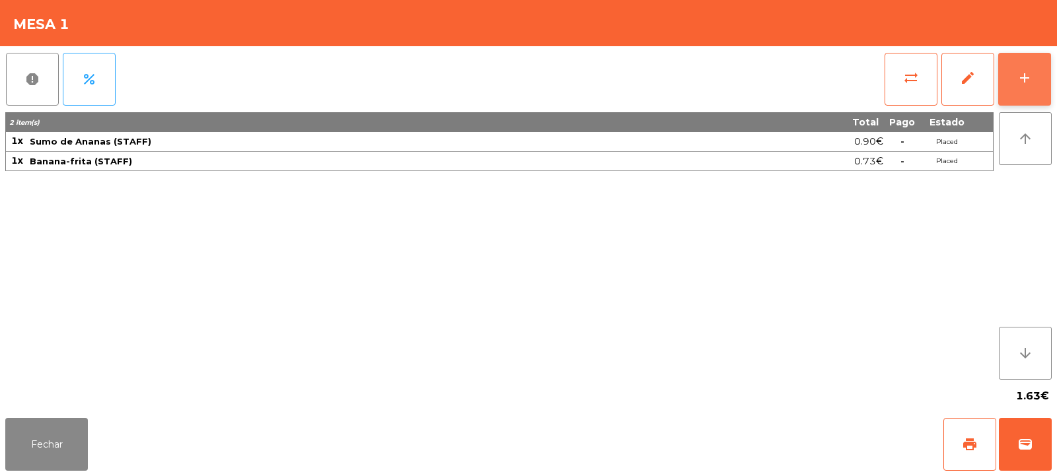
click at [1025, 81] on div "add" at bounding box center [1025, 78] width 16 height 16
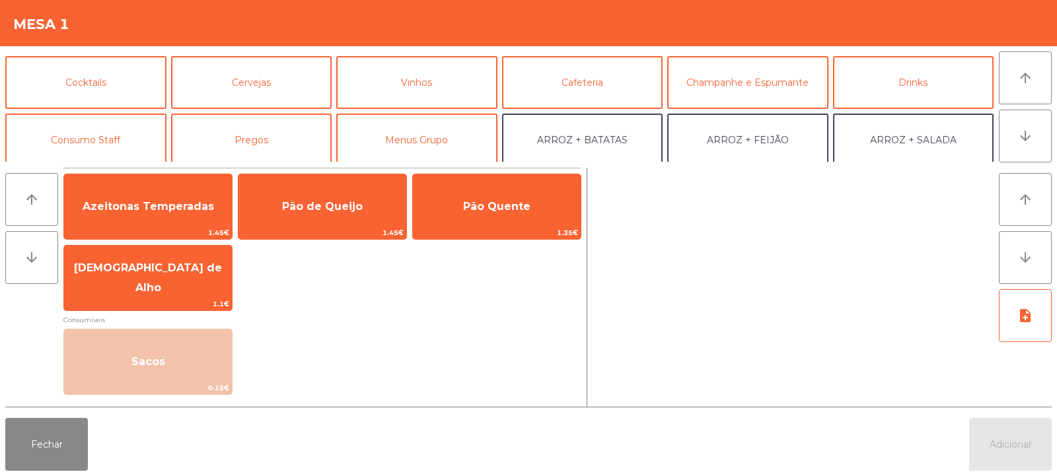
scroll to position [65, 0]
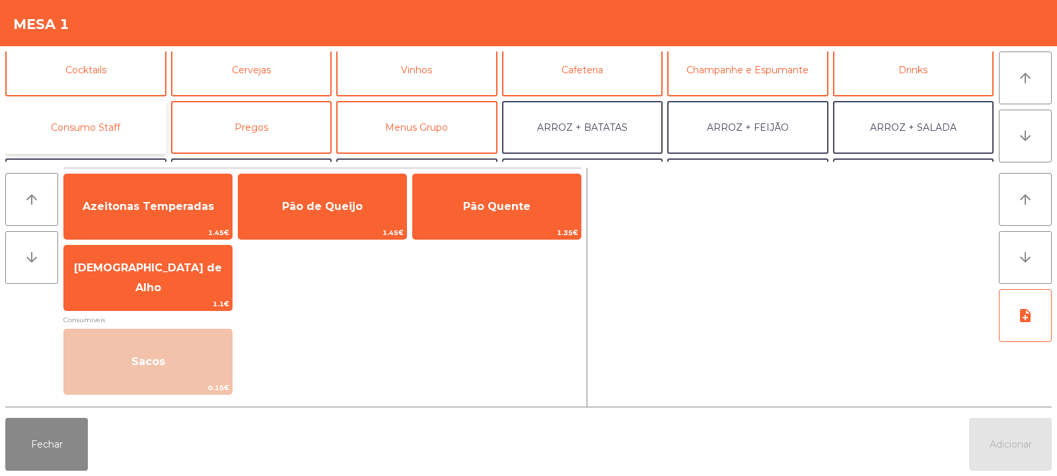
click at [98, 129] on button "Consumo Staff" at bounding box center [85, 127] width 161 height 53
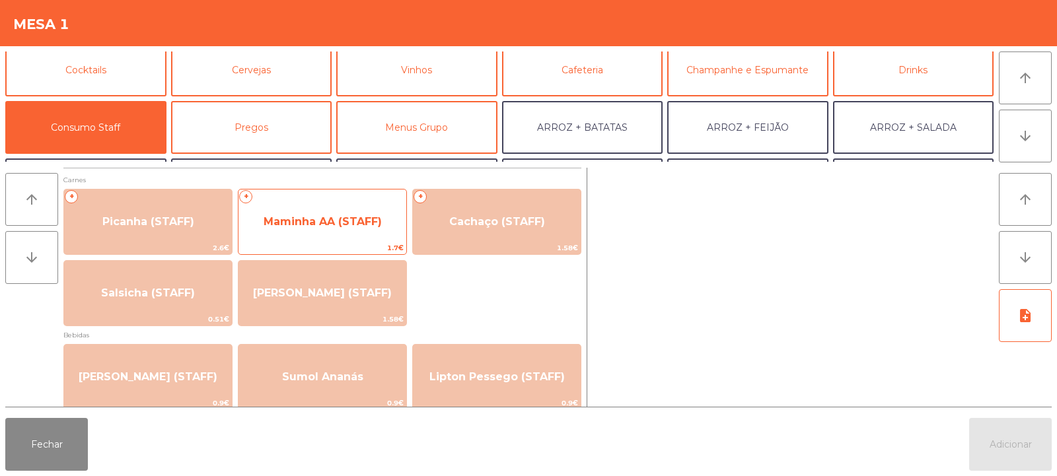
click at [323, 229] on span "Maminha AA (STAFF)" at bounding box center [322, 222] width 168 height 36
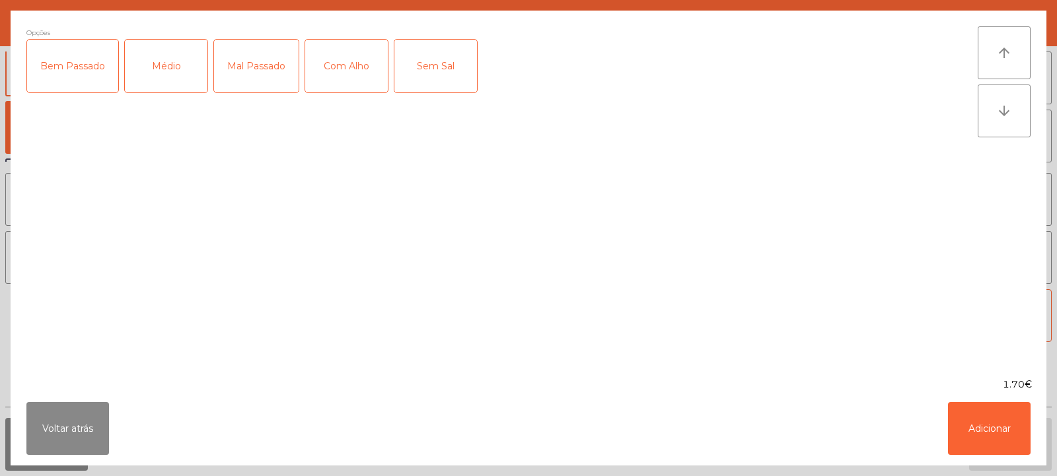
click at [250, 71] on div "Mal Passado" at bounding box center [256, 66] width 85 height 53
click at [178, 82] on div "Médio" at bounding box center [166, 66] width 83 height 53
click at [349, 64] on div "Com Alho" at bounding box center [346, 66] width 83 height 53
click at [991, 421] on button "Adicionar" at bounding box center [989, 428] width 83 height 53
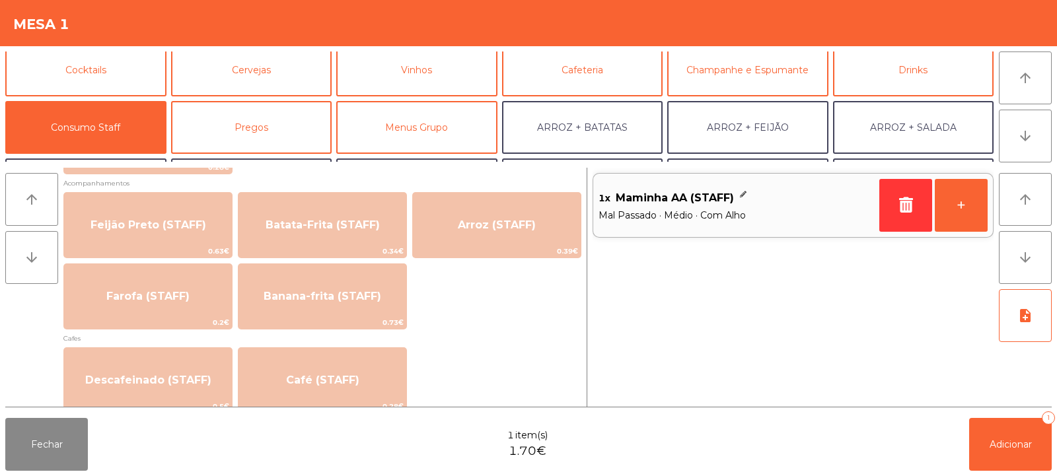
scroll to position [578, 0]
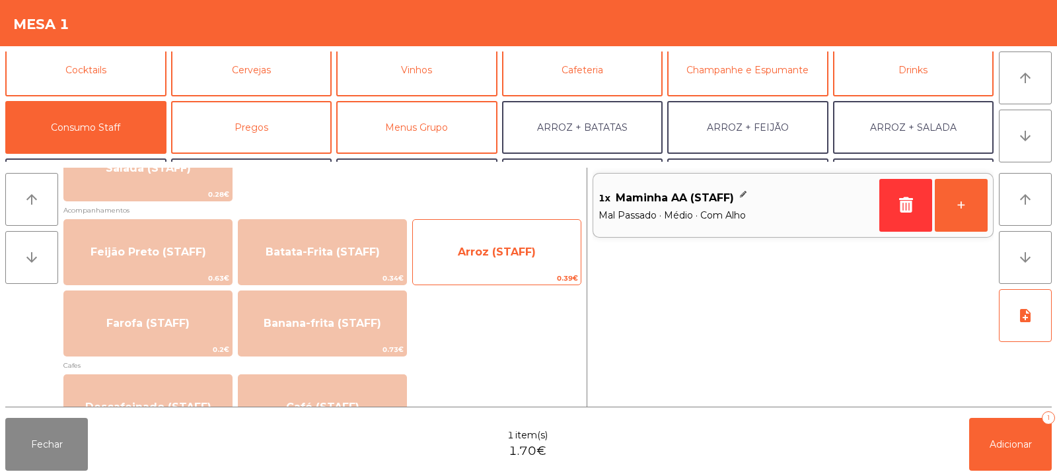
click at [492, 250] on span "Arroz (STAFF)" at bounding box center [497, 252] width 78 height 13
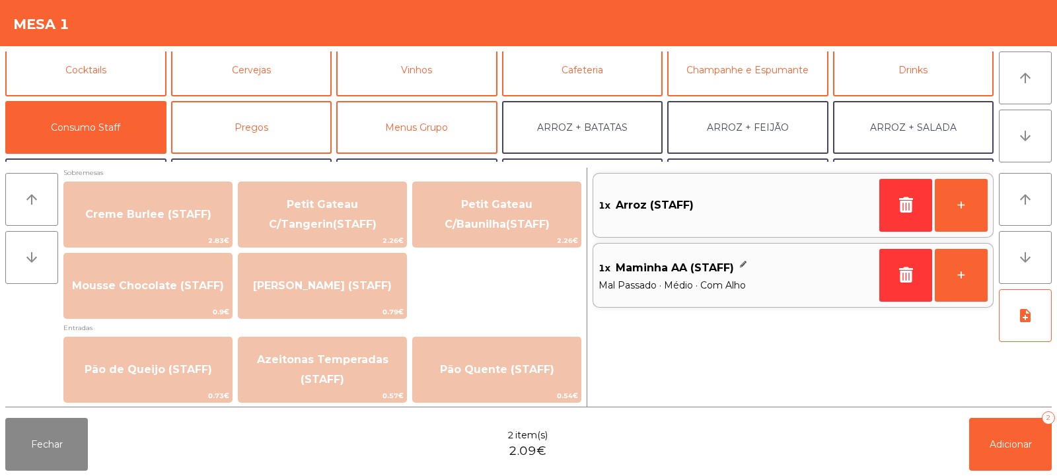
scroll to position [1152, 0]
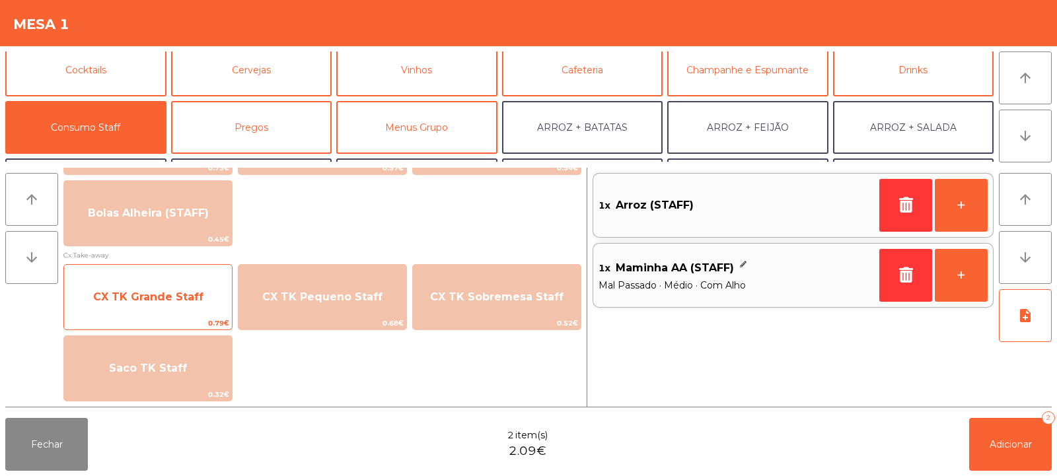
click at [141, 304] on span "CX TK Grande Staff" at bounding box center [148, 297] width 168 height 36
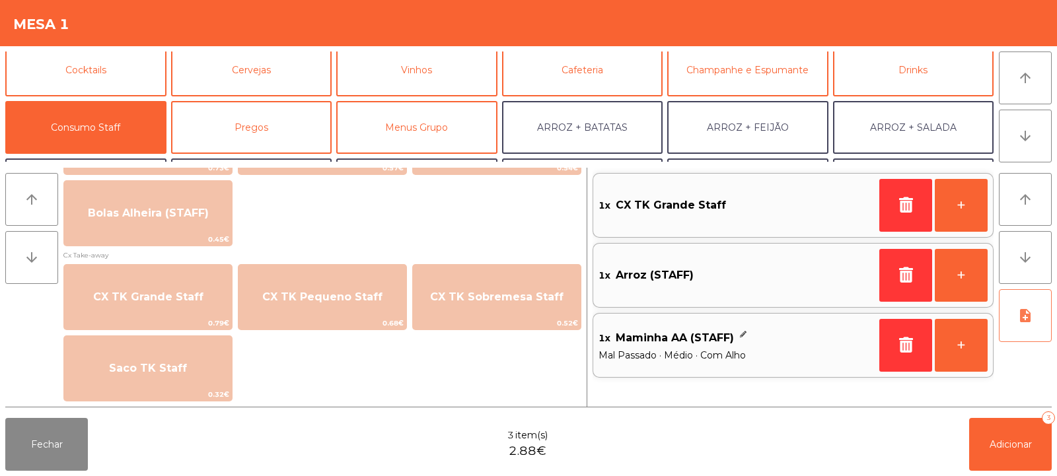
click at [1025, 315] on icon "note_add" at bounding box center [1025, 316] width 16 height 16
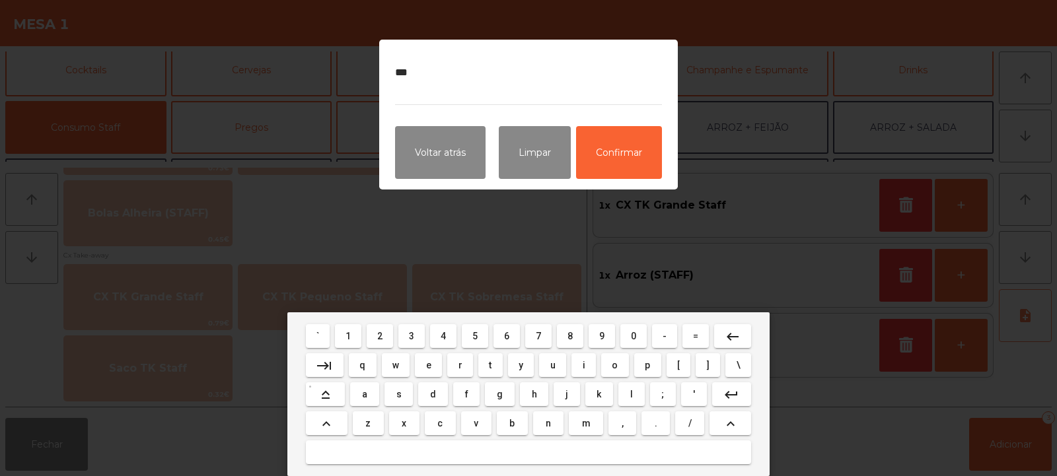
type textarea "********"
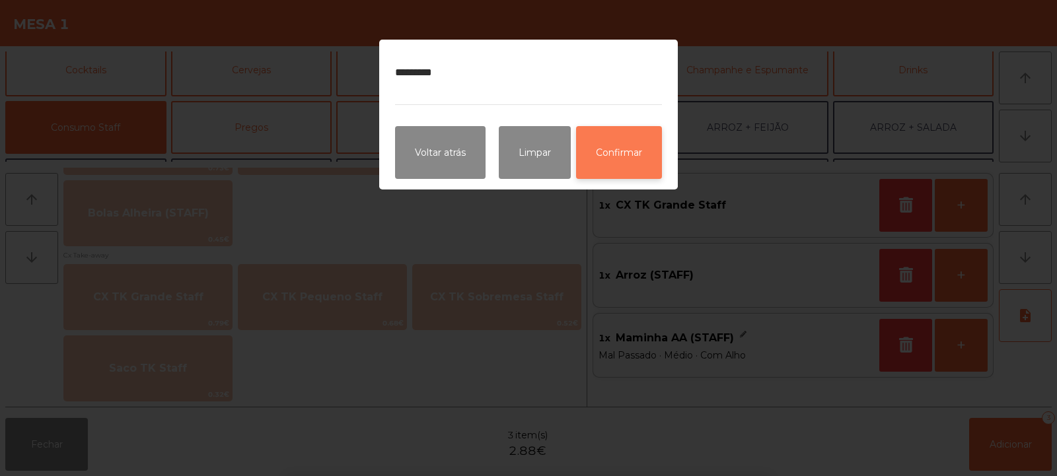
click at [624, 149] on button "Confirmar" at bounding box center [619, 152] width 86 height 53
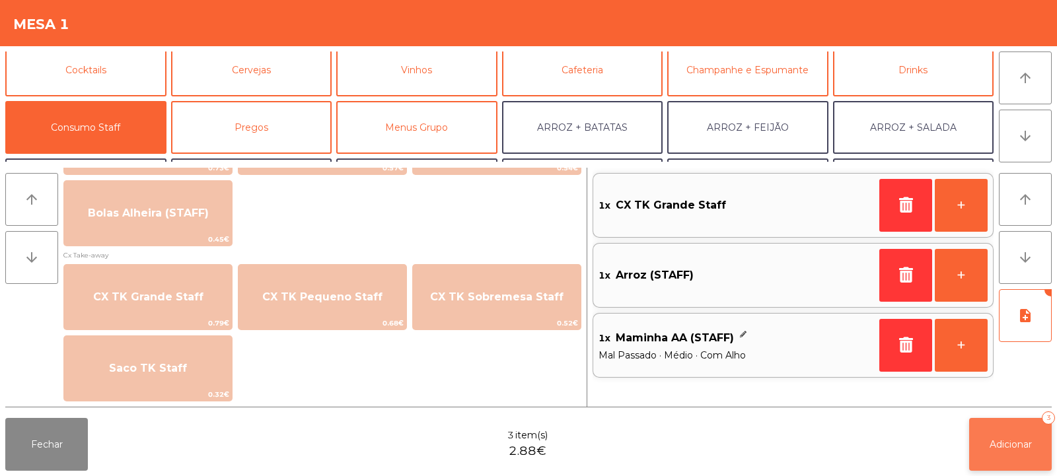
click at [1009, 449] on span "Adicionar" at bounding box center [1011, 445] width 42 height 12
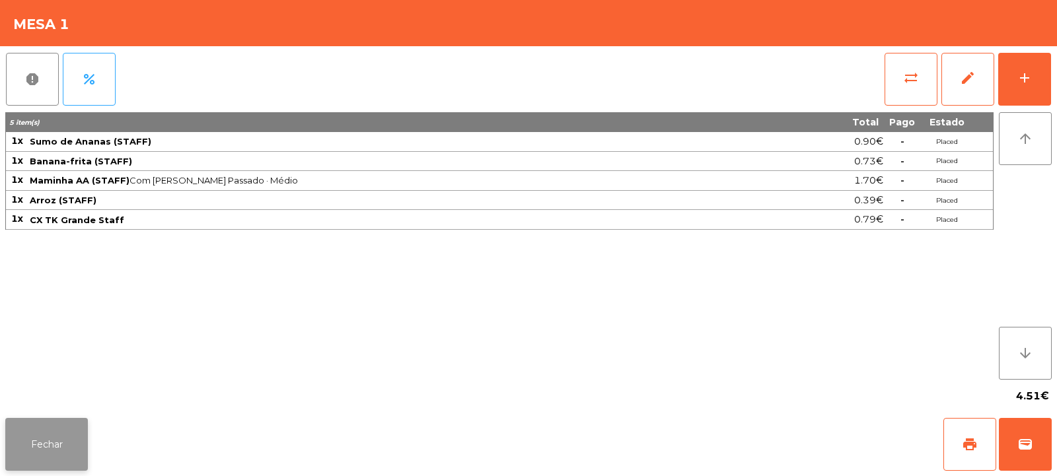
click at [63, 438] on button "Fechar" at bounding box center [46, 444] width 83 height 53
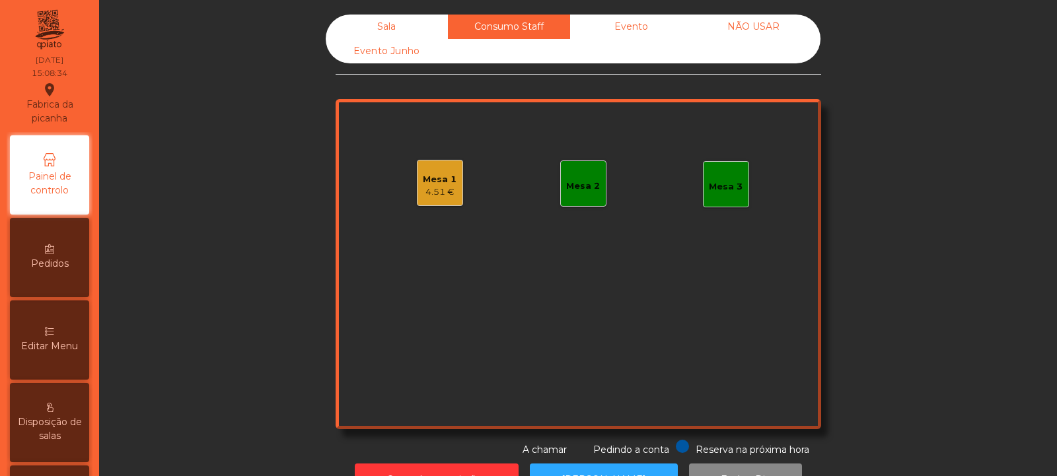
click at [571, 190] on div "Mesa 2" at bounding box center [583, 186] width 34 height 13
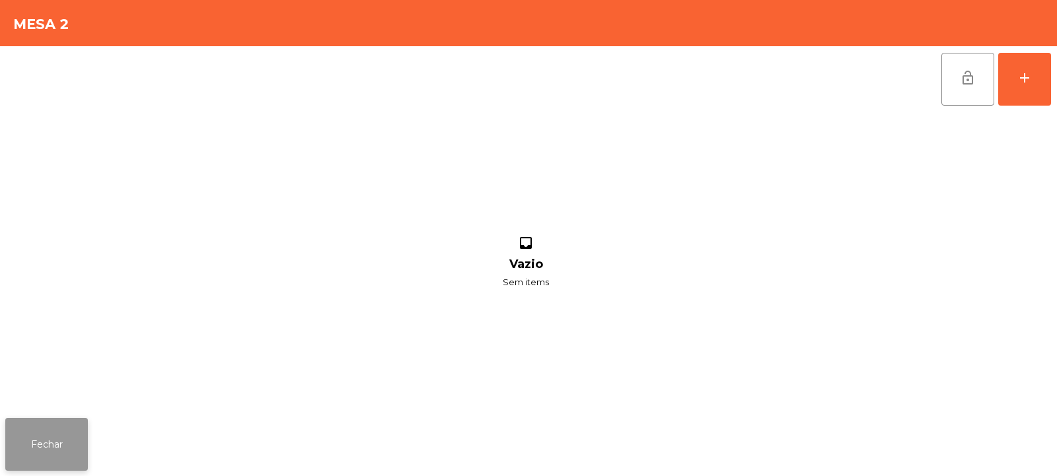
click at [53, 438] on button "Fechar" at bounding box center [46, 444] width 83 height 53
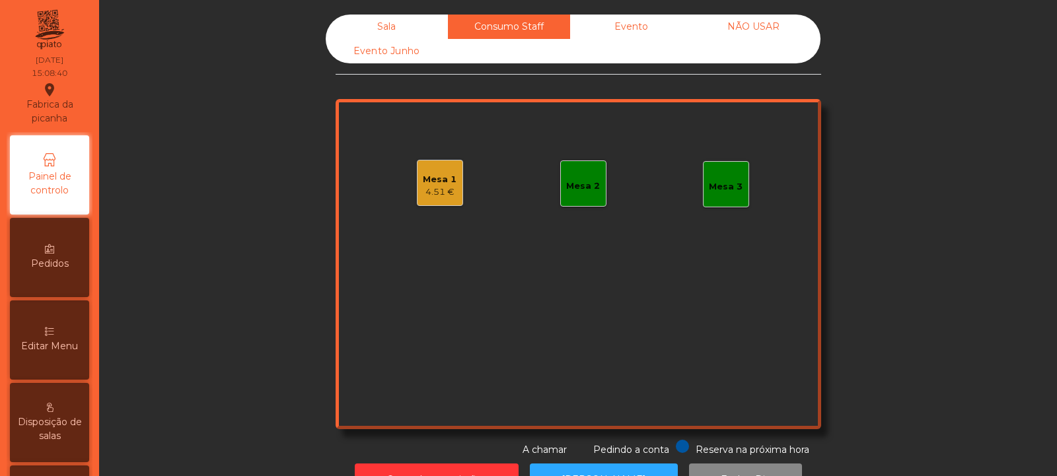
click at [575, 191] on div "Mesa 2" at bounding box center [583, 186] width 34 height 13
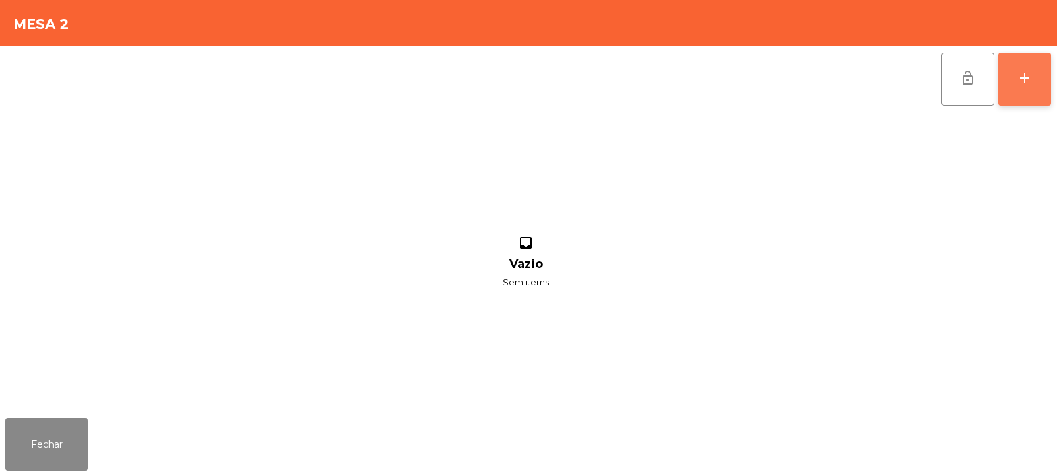
click at [1035, 83] on button "add" at bounding box center [1024, 79] width 53 height 53
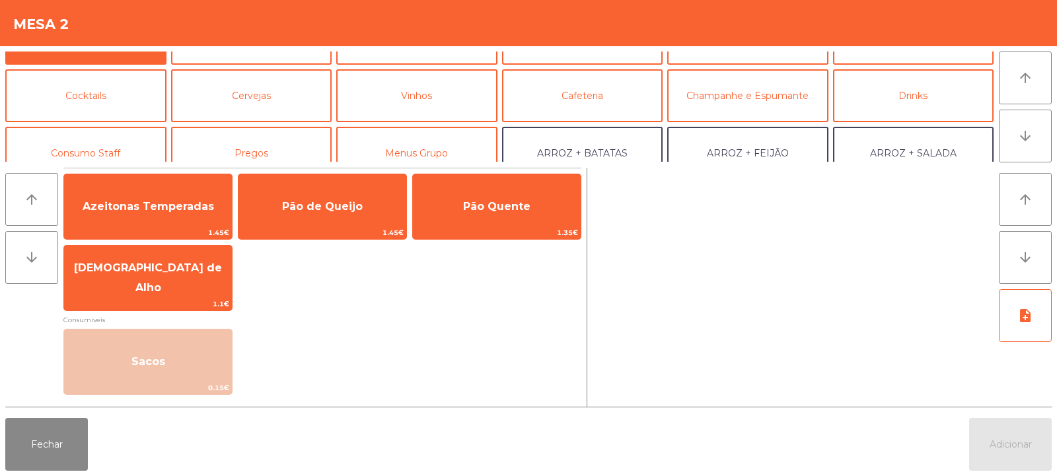
scroll to position [82, 0]
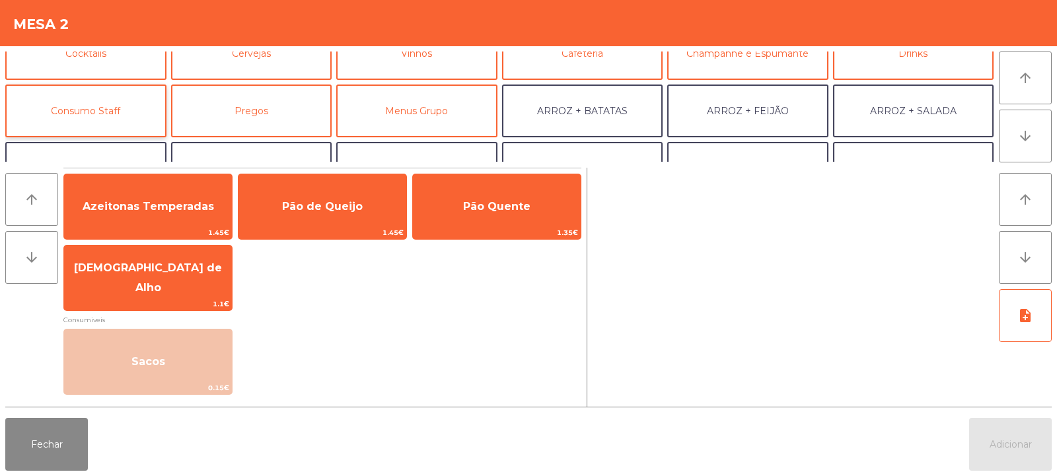
click at [89, 109] on button "Consumo Staff" at bounding box center [85, 111] width 161 height 53
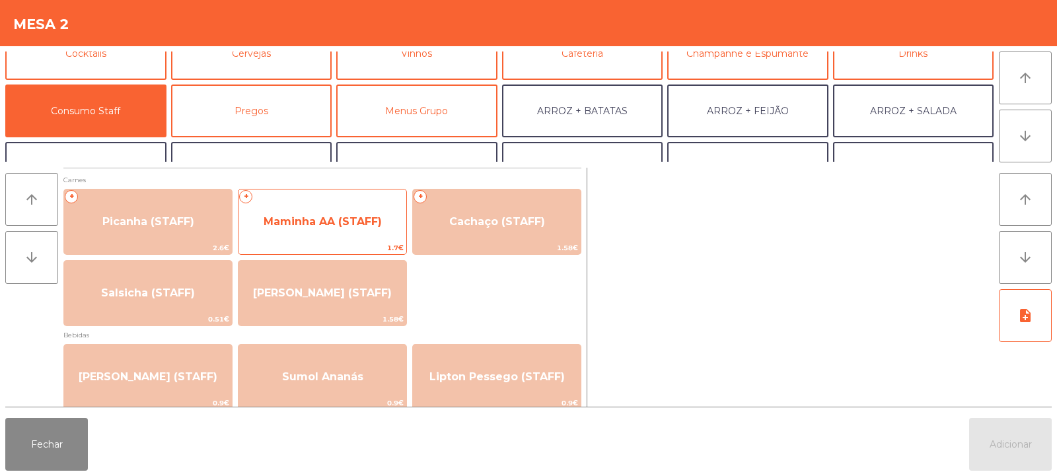
click at [312, 213] on span "Maminha AA (STAFF)" at bounding box center [322, 222] width 168 height 36
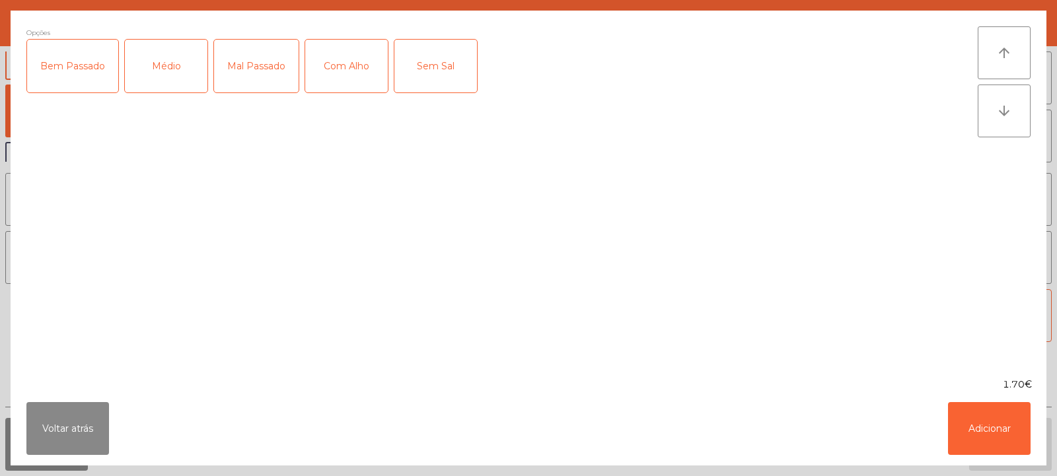
click at [160, 71] on div "Médio" at bounding box center [166, 66] width 83 height 53
click at [343, 63] on div "Com Alho" at bounding box center [346, 66] width 83 height 53
click at [1004, 423] on button "Adicionar" at bounding box center [989, 428] width 83 height 53
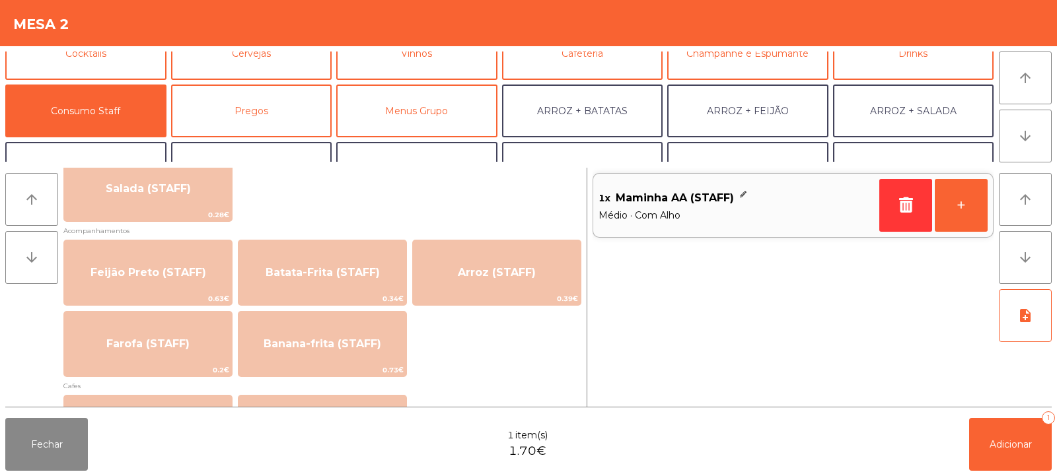
scroll to position [550, 0]
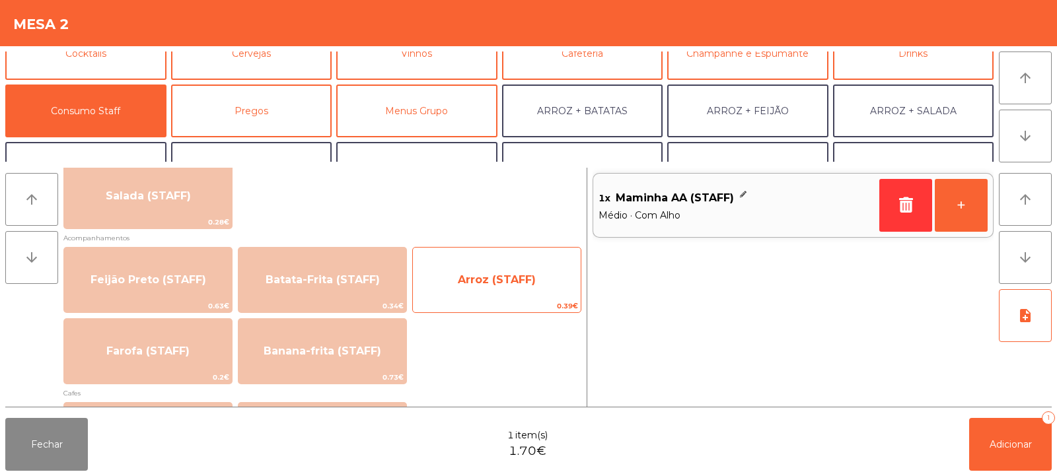
click at [497, 289] on span "Arroz (STAFF)" at bounding box center [497, 280] width 168 height 36
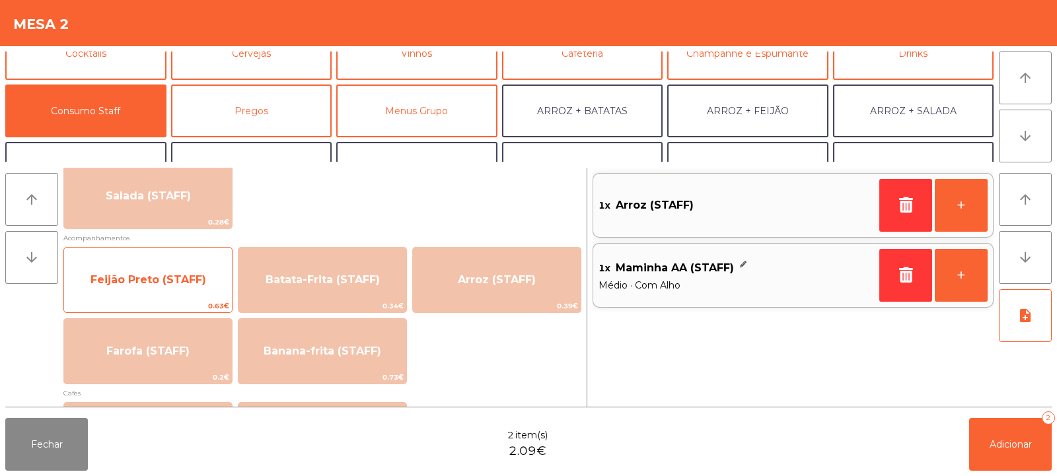
click at [135, 279] on span "Feijão Preto (STAFF)" at bounding box center [149, 280] width 116 height 13
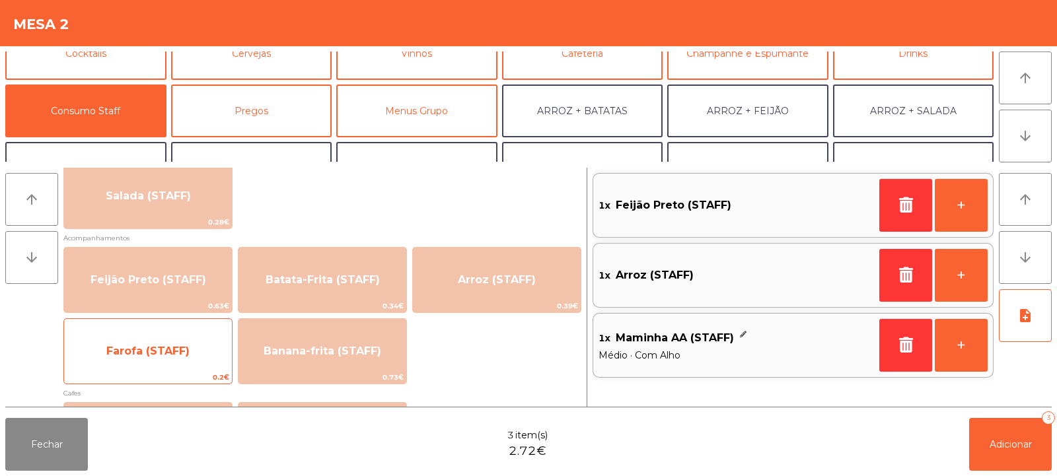
click at [151, 343] on span "Farofa (STAFF)" at bounding box center [148, 352] width 168 height 36
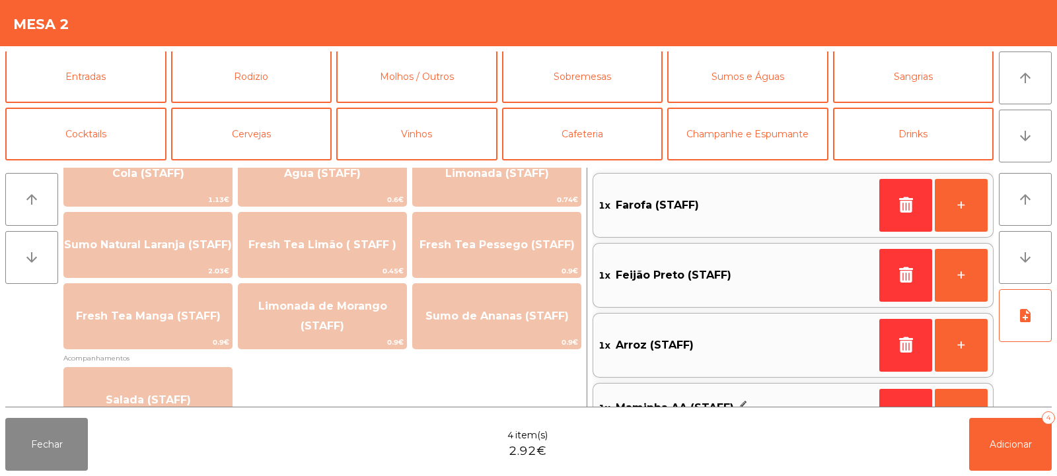
scroll to position [0, 0]
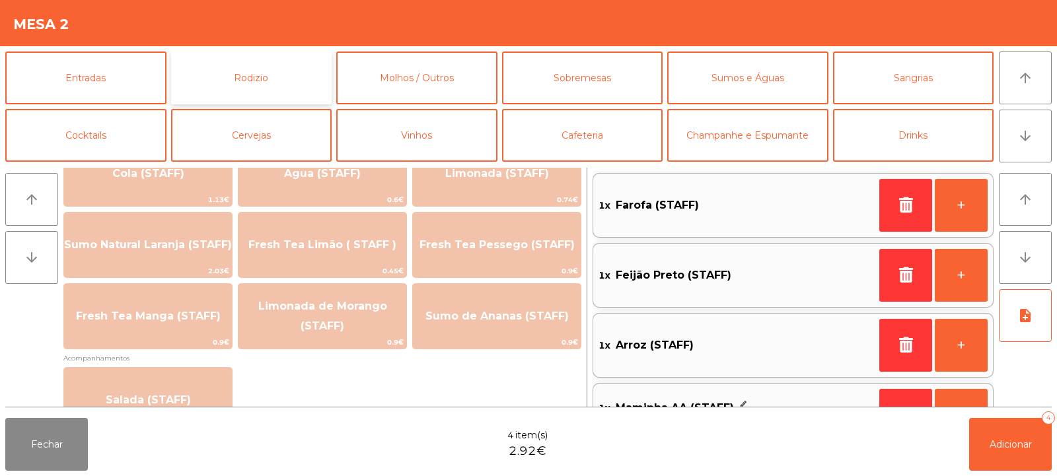
click at [272, 77] on button "Rodizio" at bounding box center [251, 78] width 161 height 53
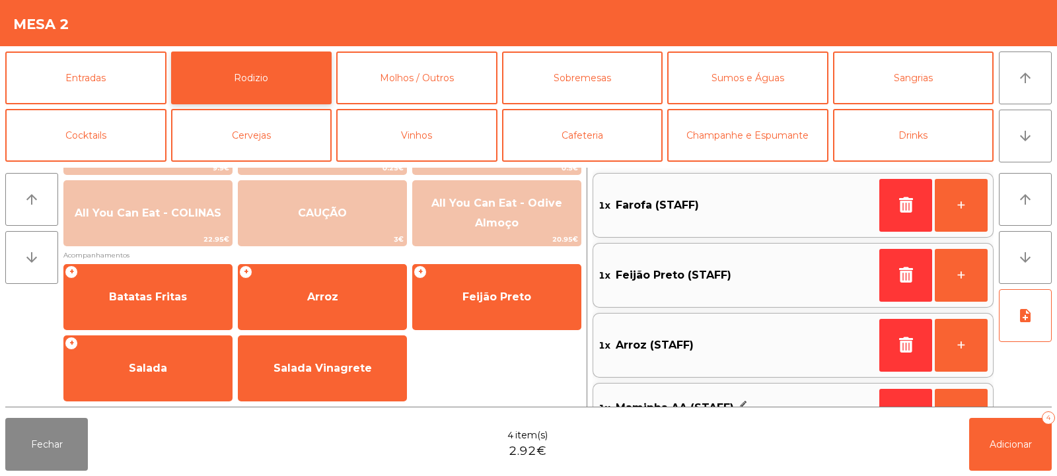
scroll to position [220, 0]
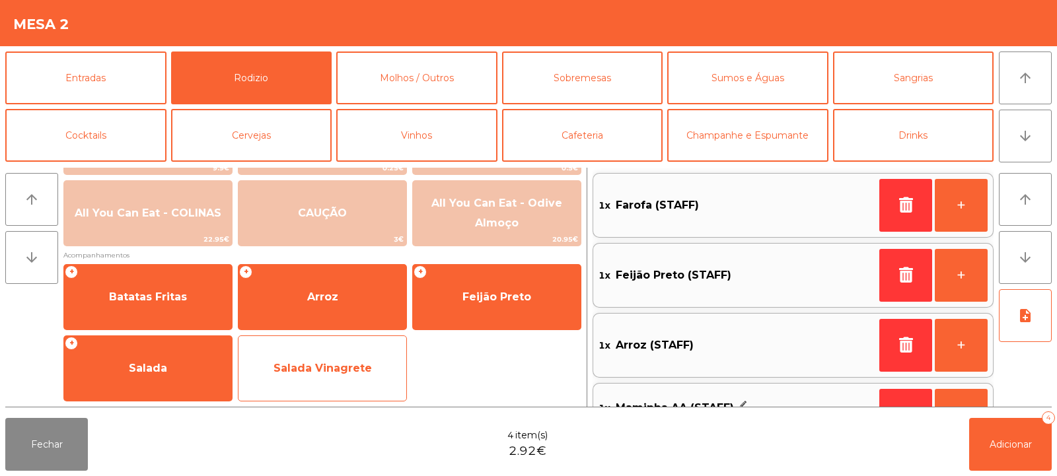
click at [326, 365] on span "Salada Vinagrete" at bounding box center [323, 368] width 98 height 13
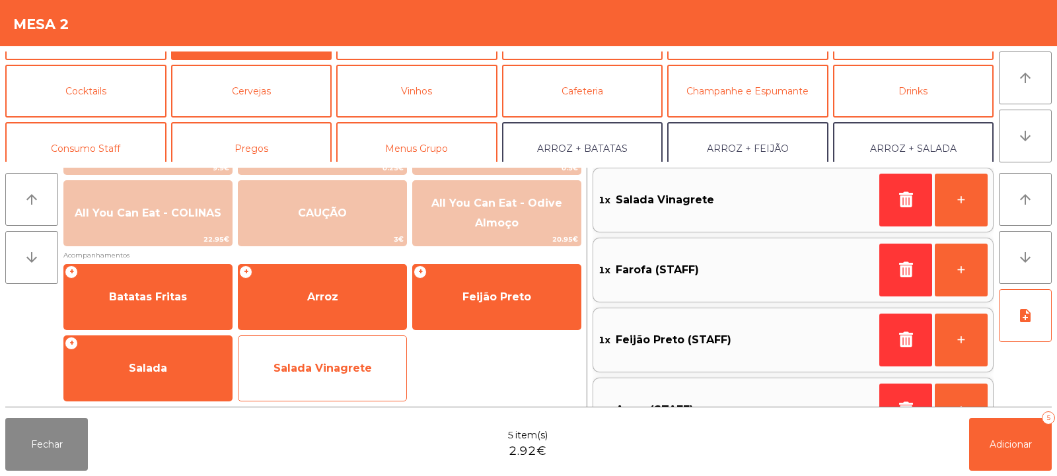
scroll to position [54, 0]
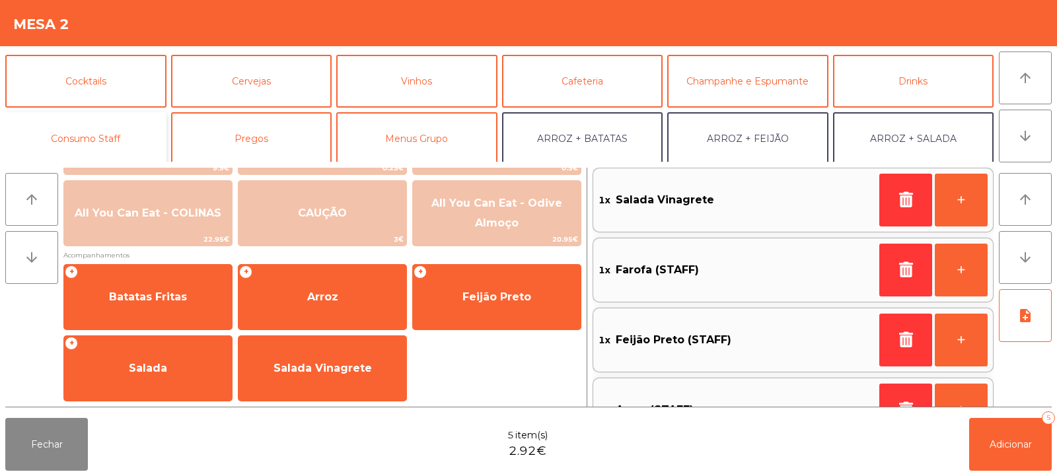
click at [82, 129] on button "Consumo Staff" at bounding box center [85, 138] width 161 height 53
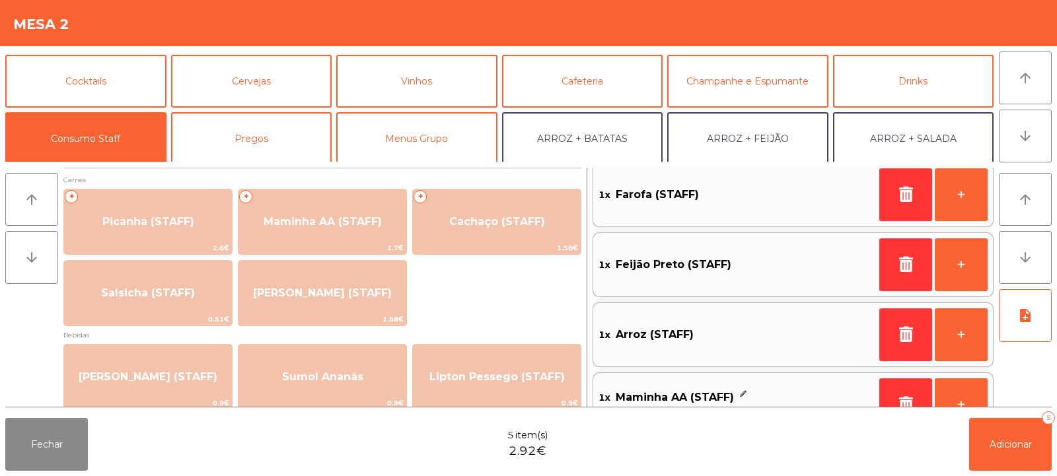
scroll to position [116, 0]
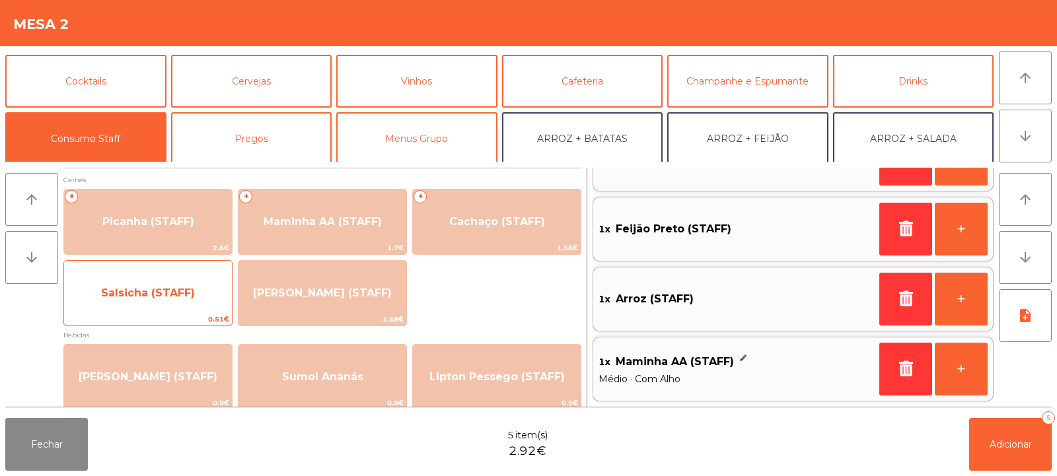
click at [212, 298] on span "Salsicha (STAFF)" at bounding box center [148, 293] width 168 height 36
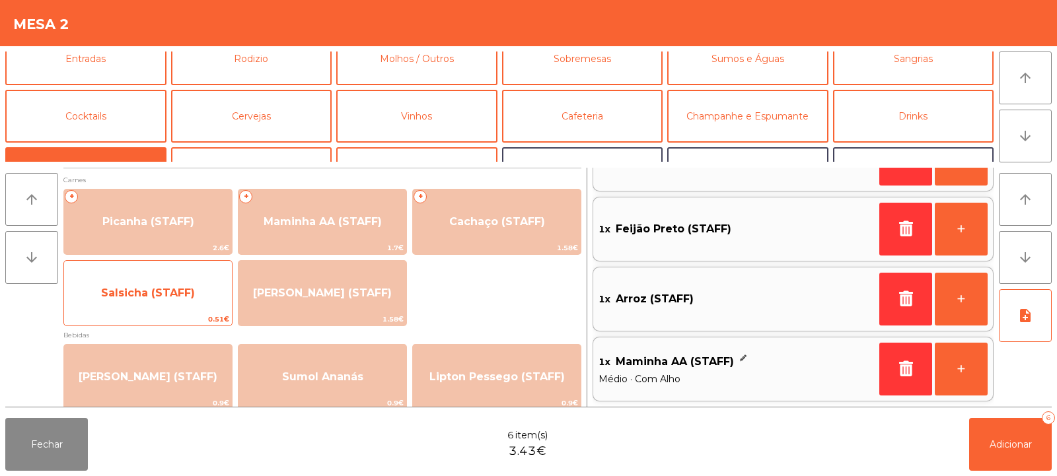
scroll to position [0, 0]
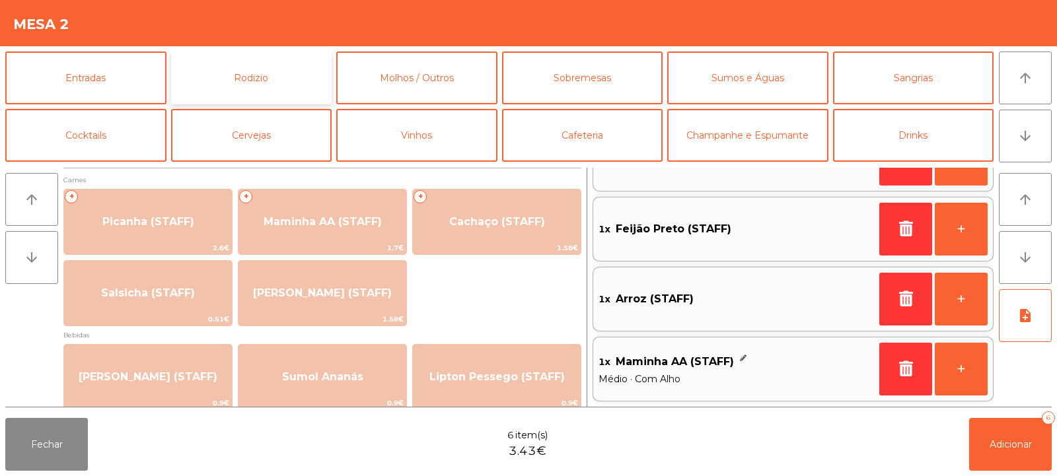
click at [293, 86] on button "Rodizio" at bounding box center [251, 78] width 161 height 53
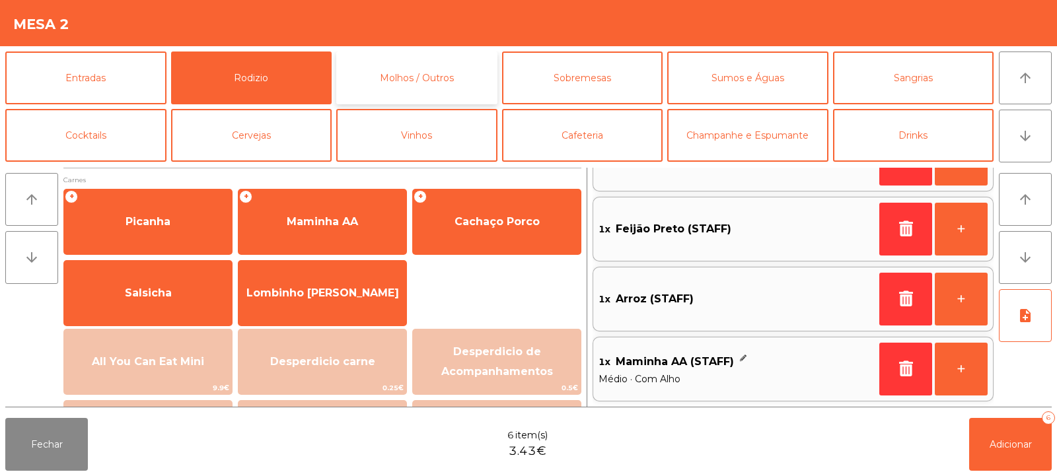
click at [390, 89] on button "Molhos / Outros" at bounding box center [416, 78] width 161 height 53
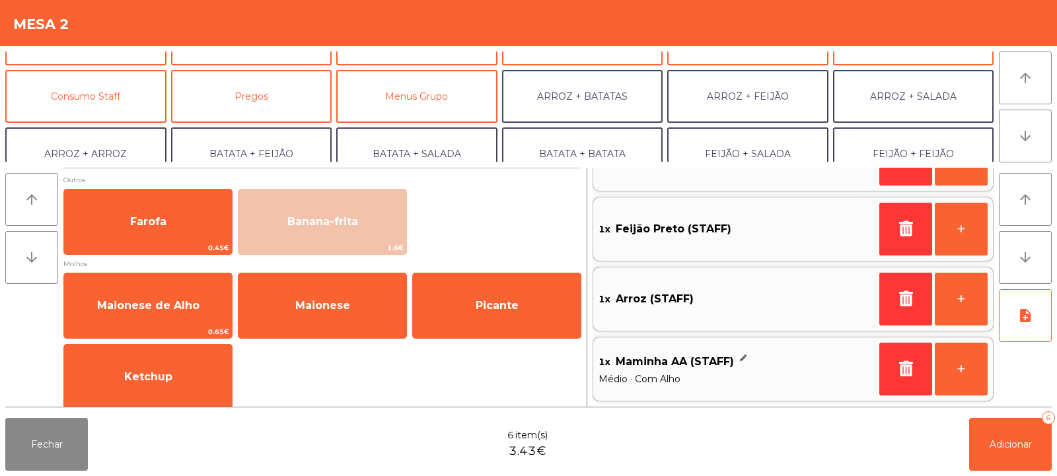
scroll to position [122, 0]
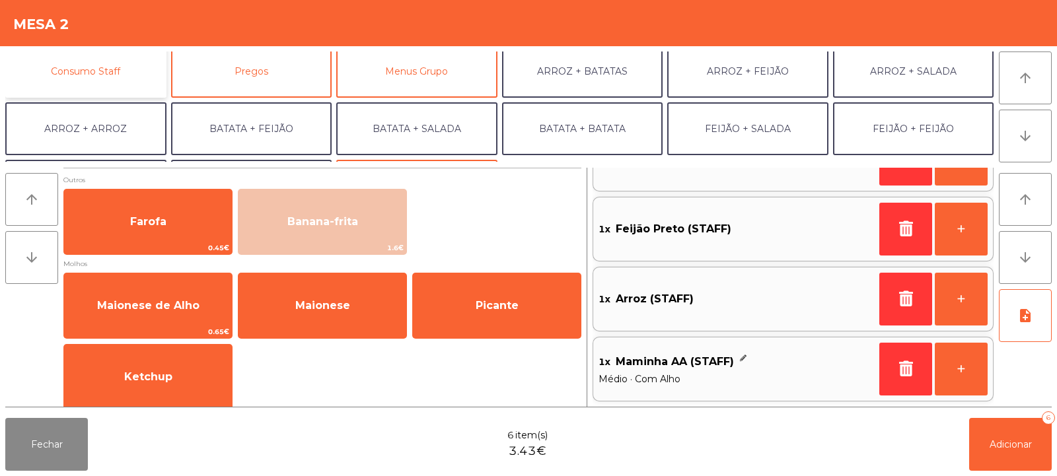
click at [147, 73] on button "Consumo Staff" at bounding box center [85, 71] width 161 height 53
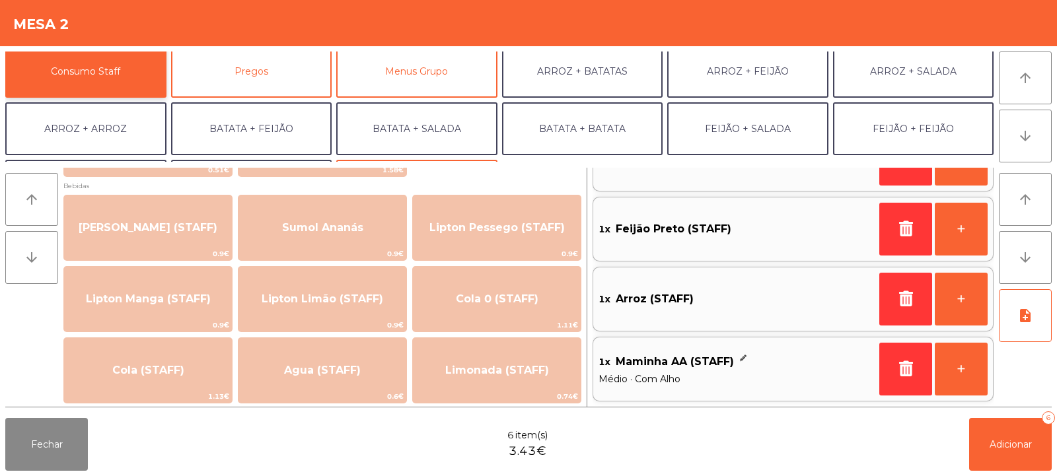
scroll to position [141, 0]
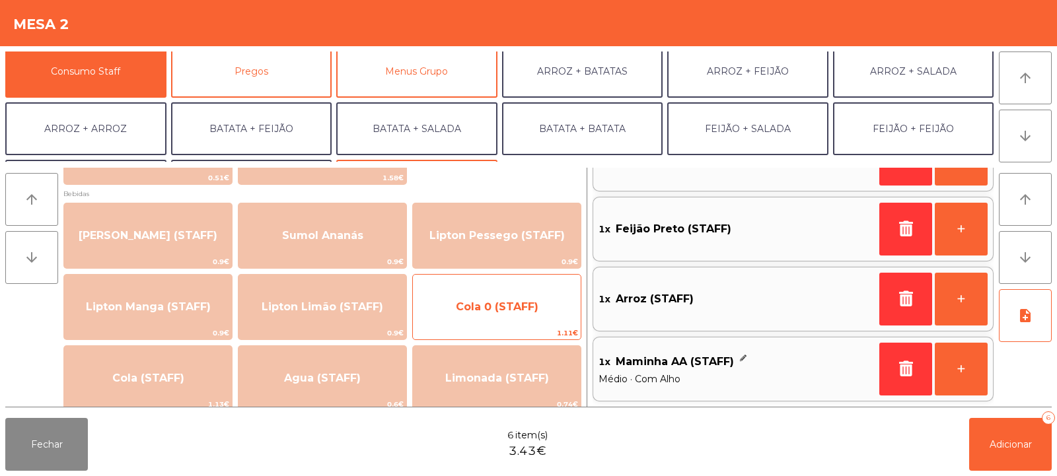
click at [491, 319] on span "Cola 0 (STAFF)" at bounding box center [497, 307] width 168 height 36
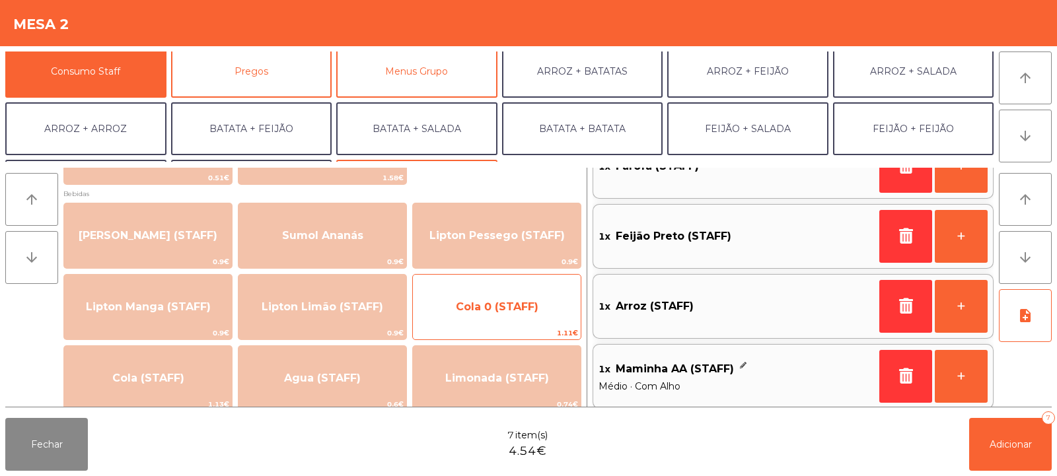
scroll to position [256, 0]
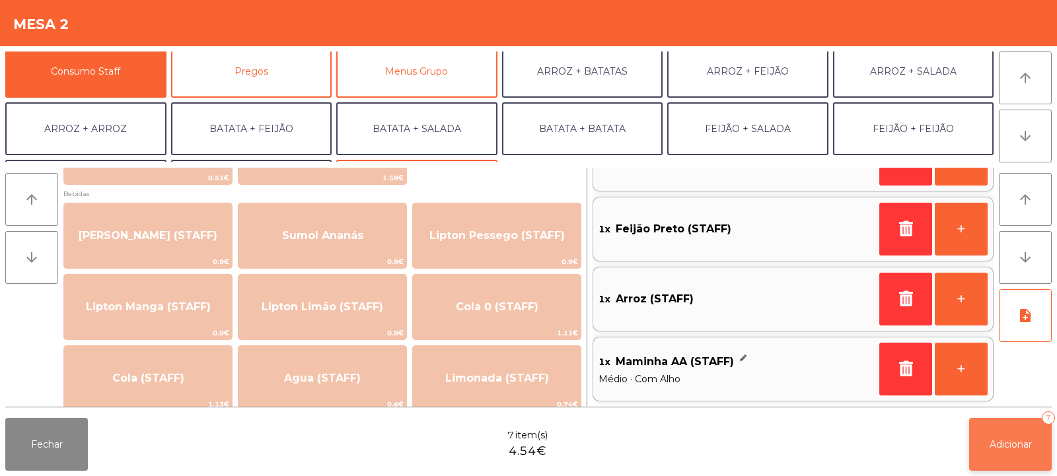
click at [1000, 444] on span "Adicionar" at bounding box center [1011, 445] width 42 height 12
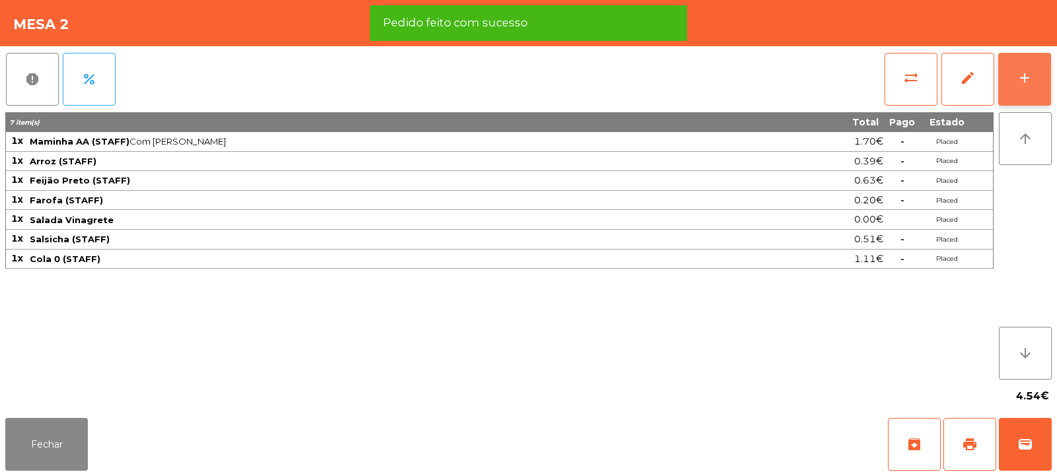
click at [1023, 92] on button "add" at bounding box center [1024, 79] width 53 height 53
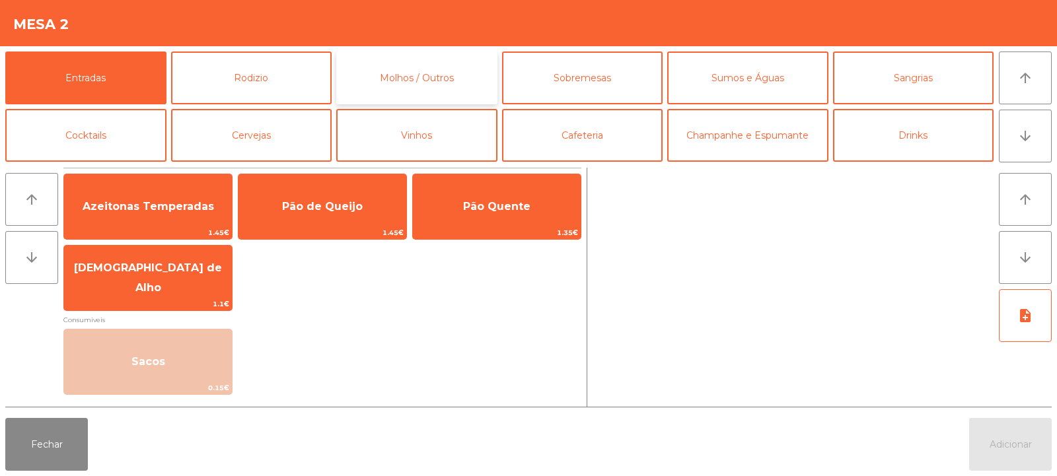
click at [406, 75] on button "Molhos / Outros" at bounding box center [416, 78] width 161 height 53
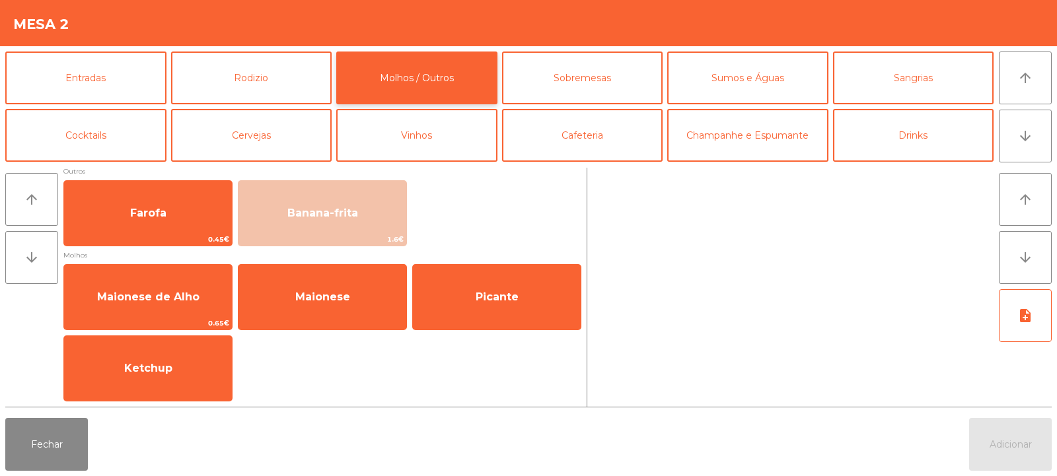
scroll to position [8, 0]
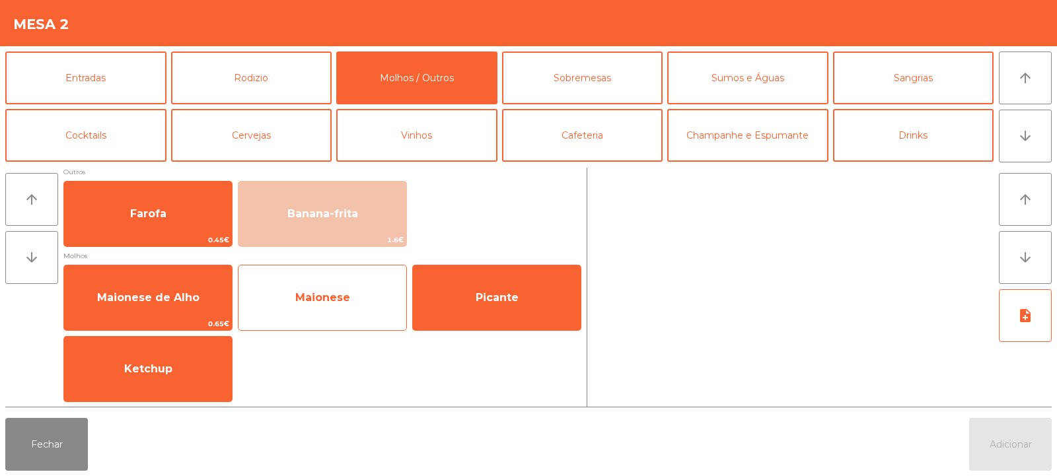
click at [326, 307] on span "Maionese" at bounding box center [322, 298] width 168 height 36
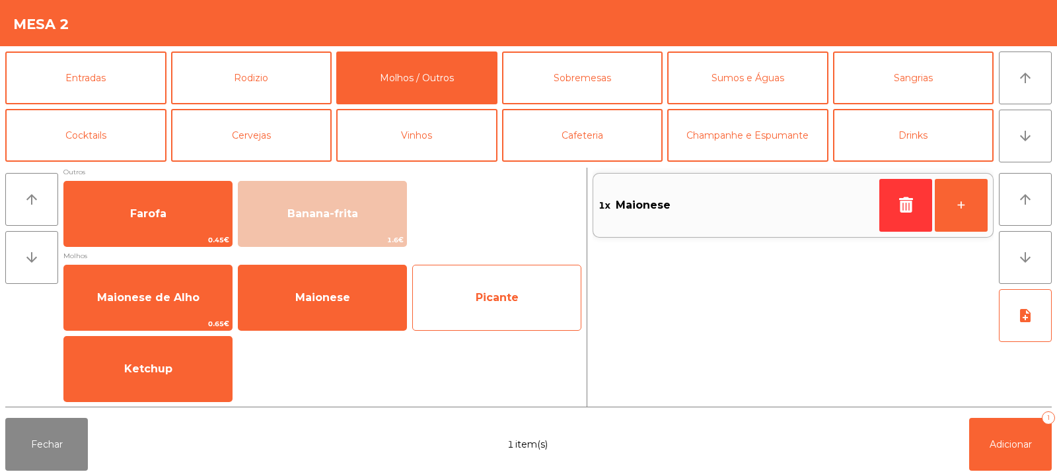
click at [501, 297] on span "Picante" at bounding box center [497, 297] width 43 height 13
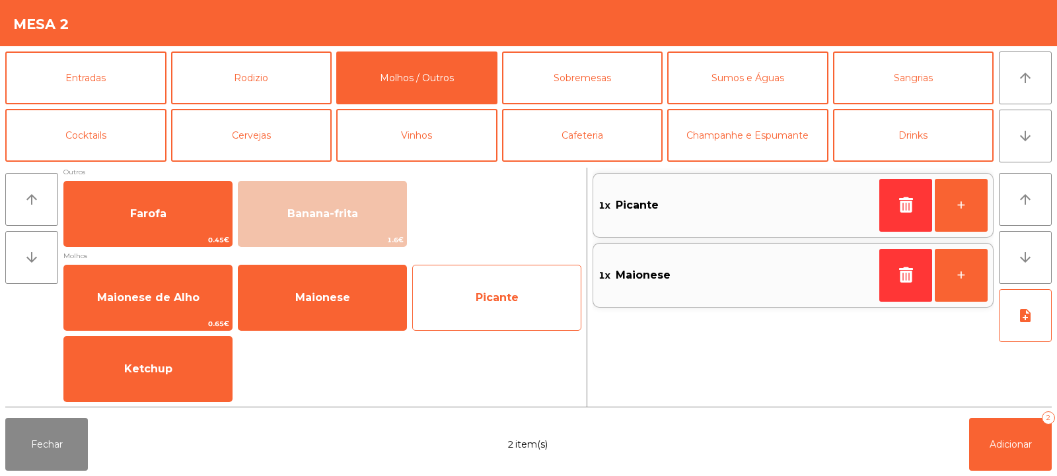
click at [497, 301] on span "Picante" at bounding box center [497, 297] width 43 height 13
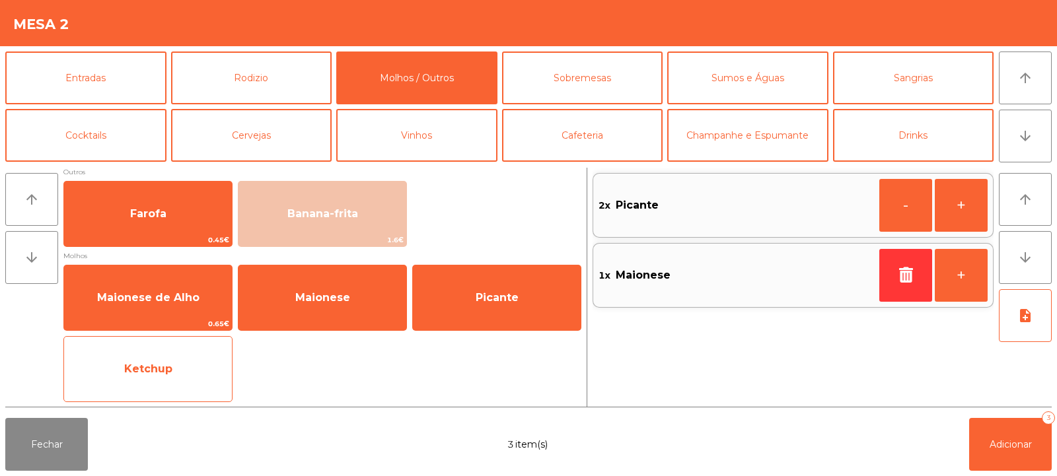
click at [201, 378] on span "Ketchup" at bounding box center [148, 369] width 168 height 36
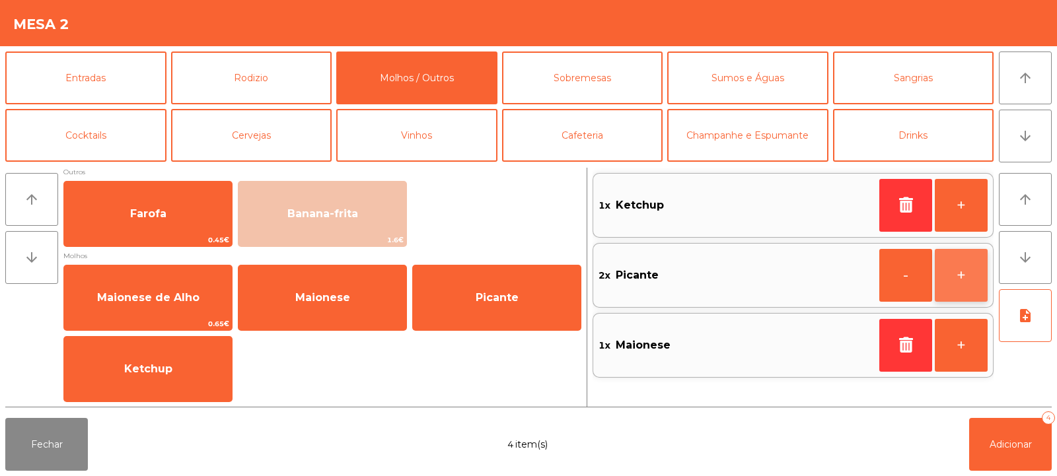
click at [970, 278] on button "+" at bounding box center [961, 275] width 53 height 53
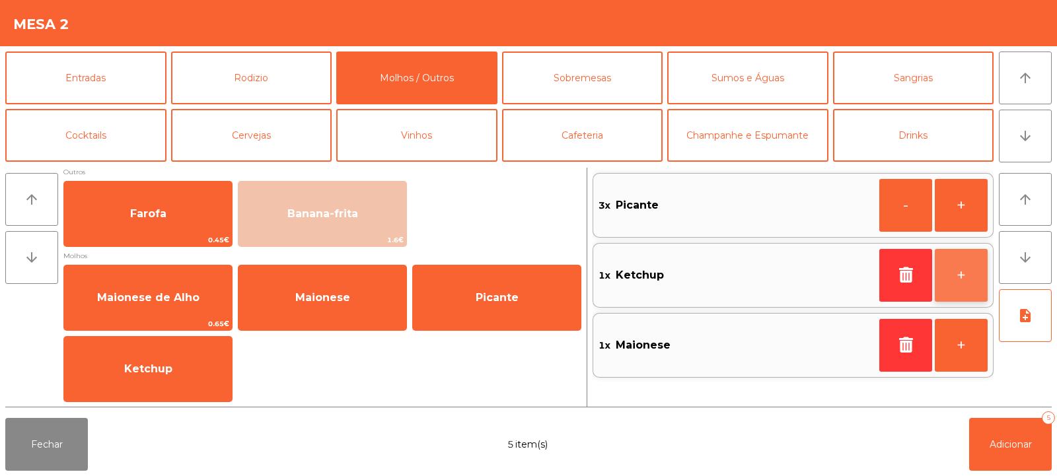
click at [951, 272] on button "+" at bounding box center [961, 275] width 53 height 53
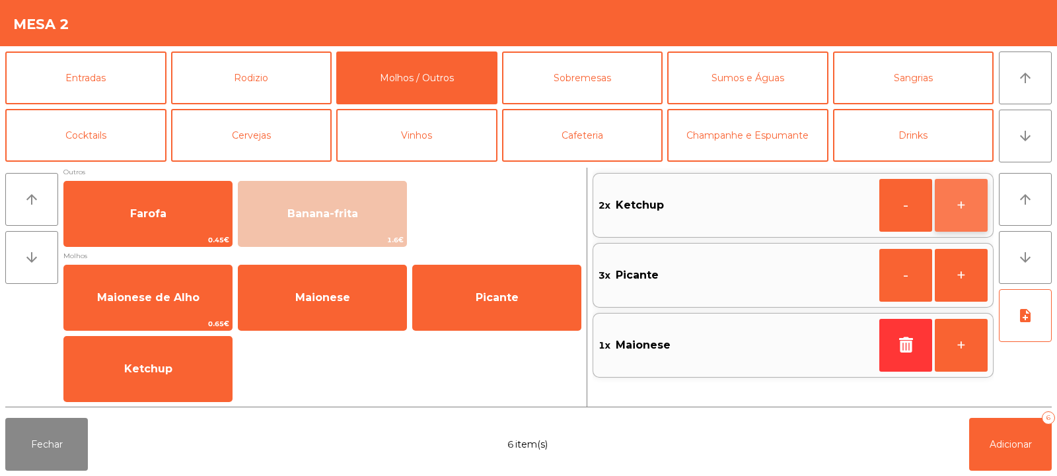
click at [955, 217] on button "+" at bounding box center [961, 205] width 53 height 53
click at [955, 207] on button "+" at bounding box center [961, 205] width 53 height 53
click at [908, 203] on button "-" at bounding box center [905, 205] width 53 height 53
click at [905, 207] on button "-" at bounding box center [905, 205] width 53 height 53
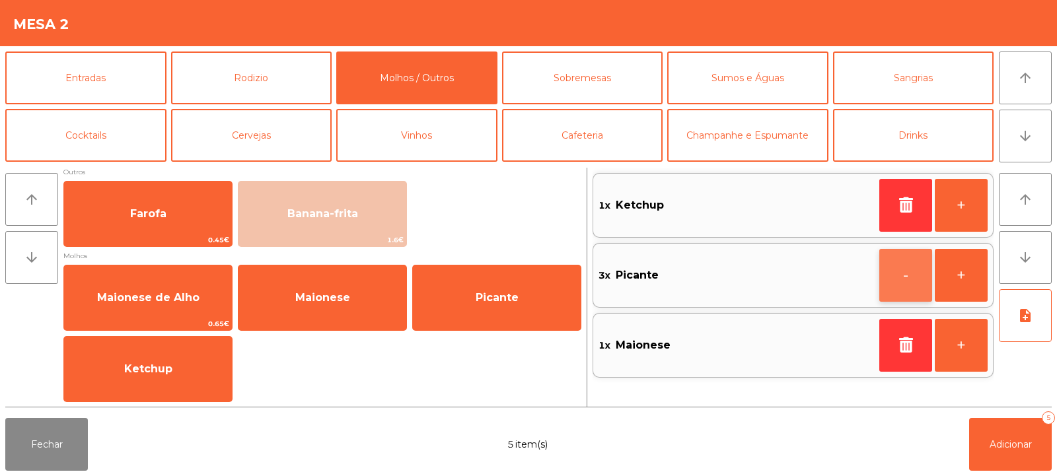
click at [905, 282] on button "-" at bounding box center [905, 275] width 53 height 53
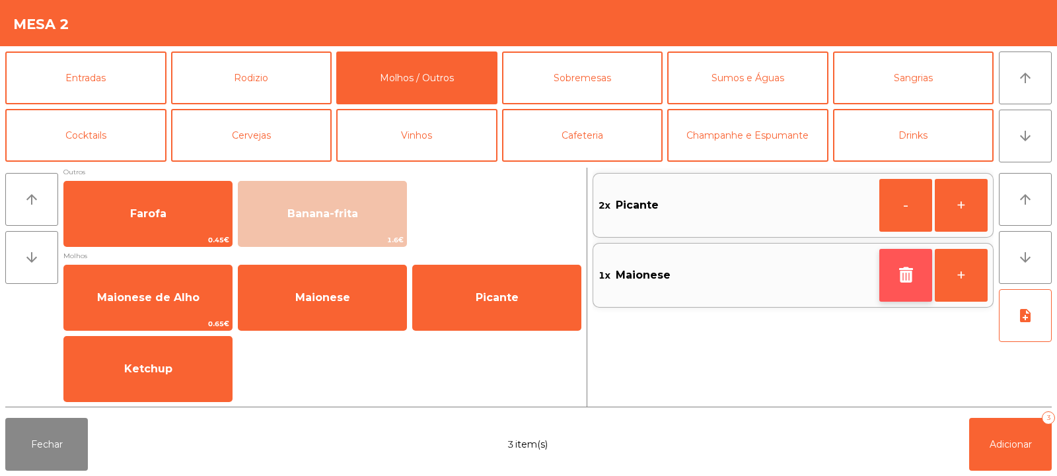
click at [905, 280] on icon "button" at bounding box center [906, 275] width 20 height 16
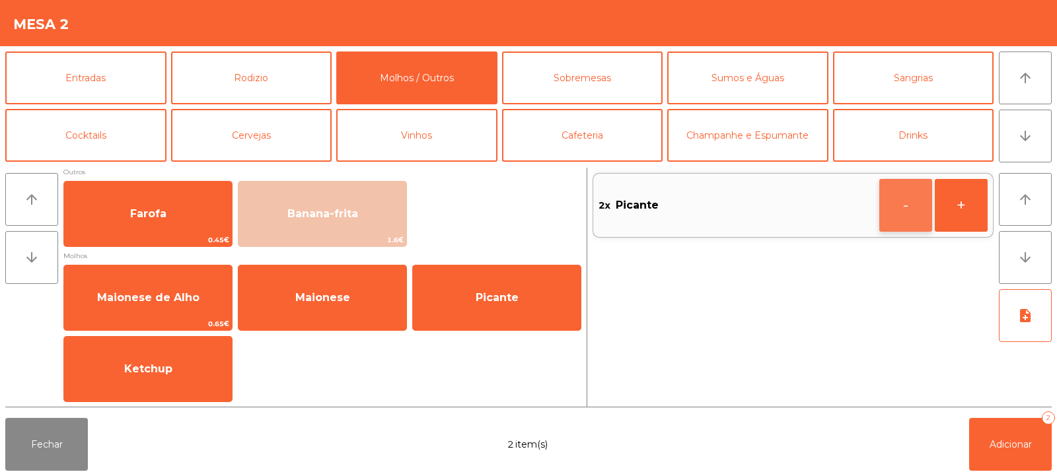
click at [904, 214] on button "-" at bounding box center [905, 205] width 53 height 53
click at [904, 209] on icon "button" at bounding box center [906, 205] width 20 height 16
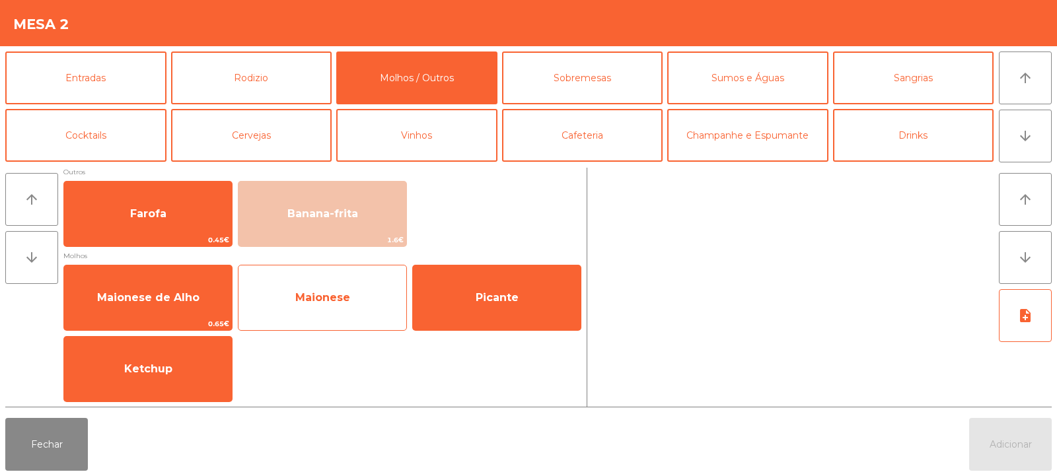
click at [349, 296] on span "Maionese" at bounding box center [322, 297] width 55 height 13
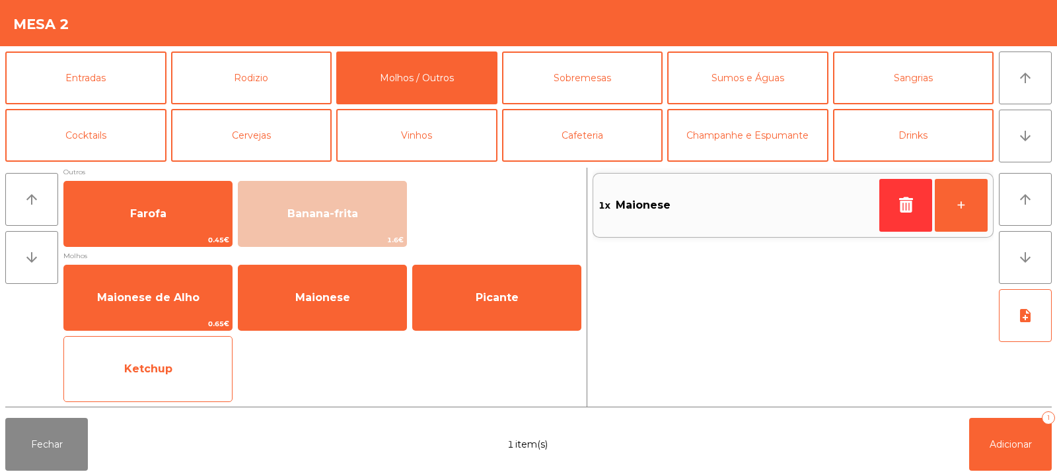
click at [197, 384] on span "Ketchup" at bounding box center [148, 369] width 168 height 36
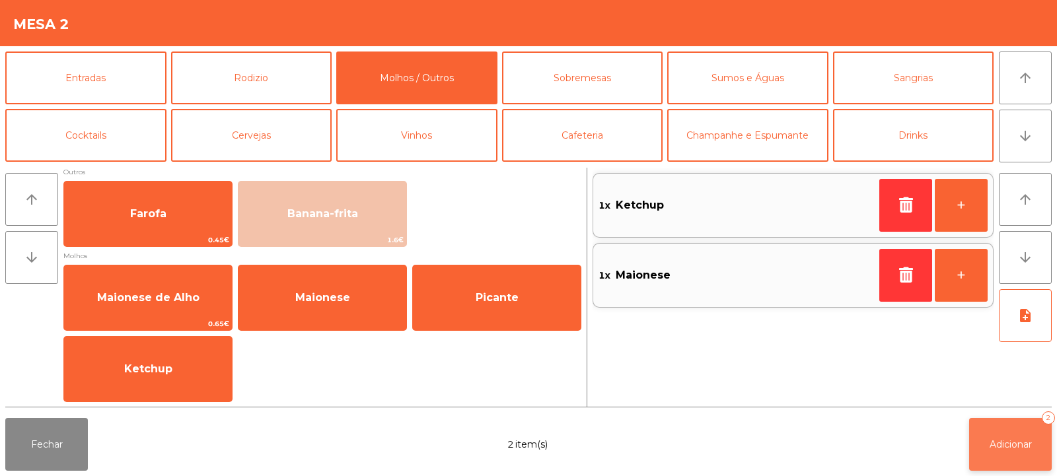
click at [994, 442] on span "Adicionar" at bounding box center [1011, 445] width 42 height 12
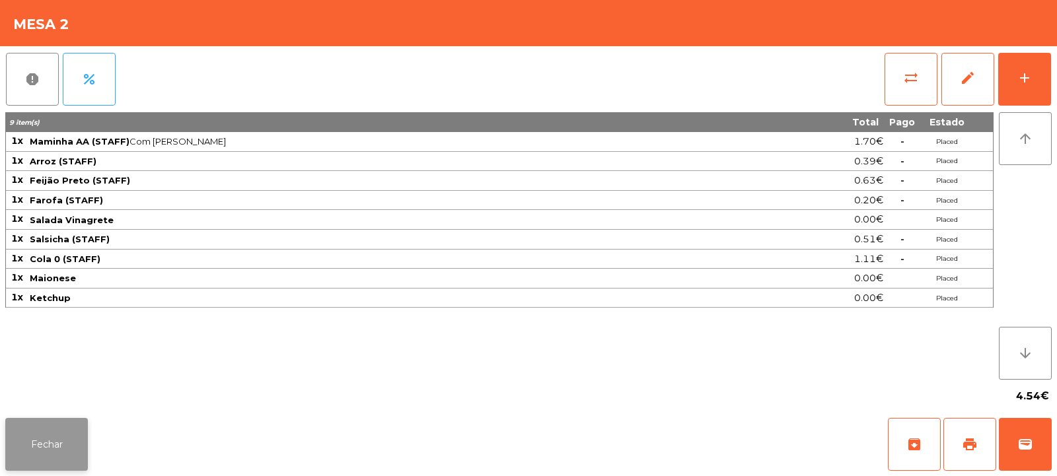
click at [39, 439] on button "Fechar" at bounding box center [46, 444] width 83 height 53
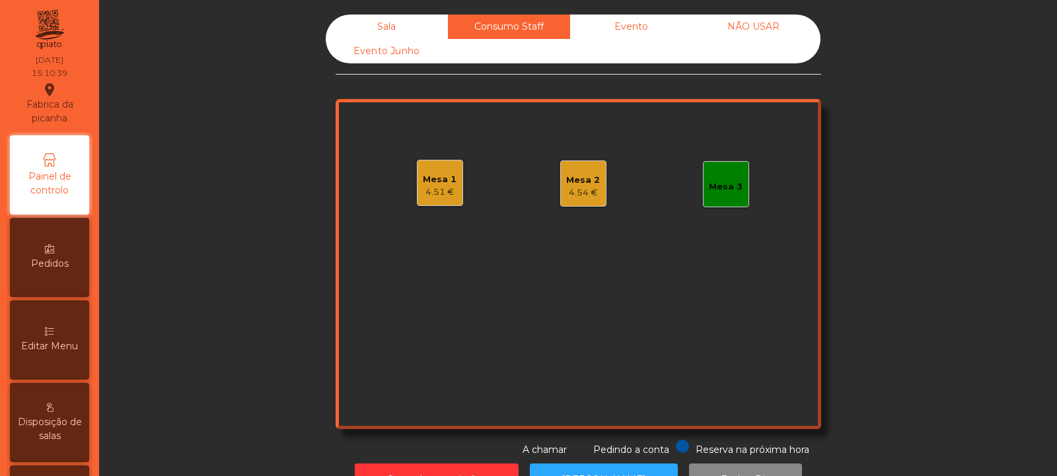
click at [384, 35] on div "Sala" at bounding box center [387, 27] width 122 height 24
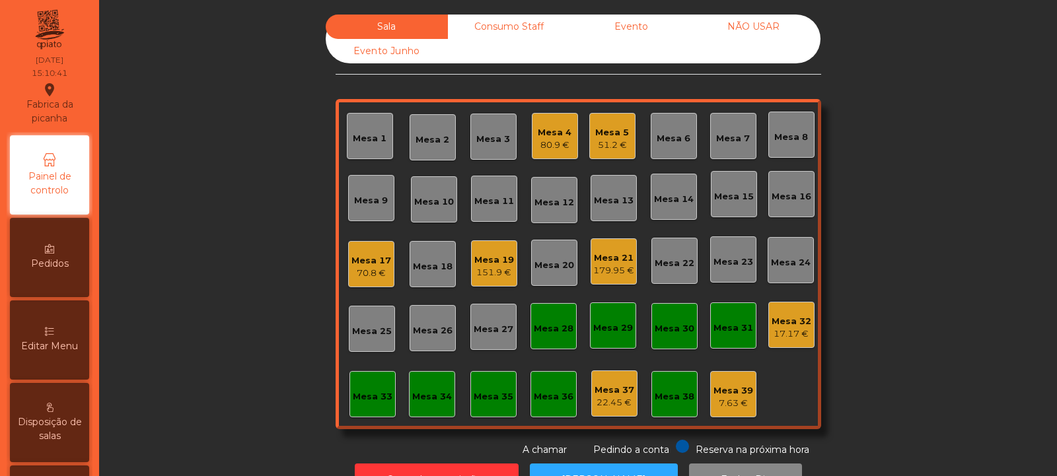
click at [612, 270] on div "179.95 €" at bounding box center [613, 270] width 41 height 13
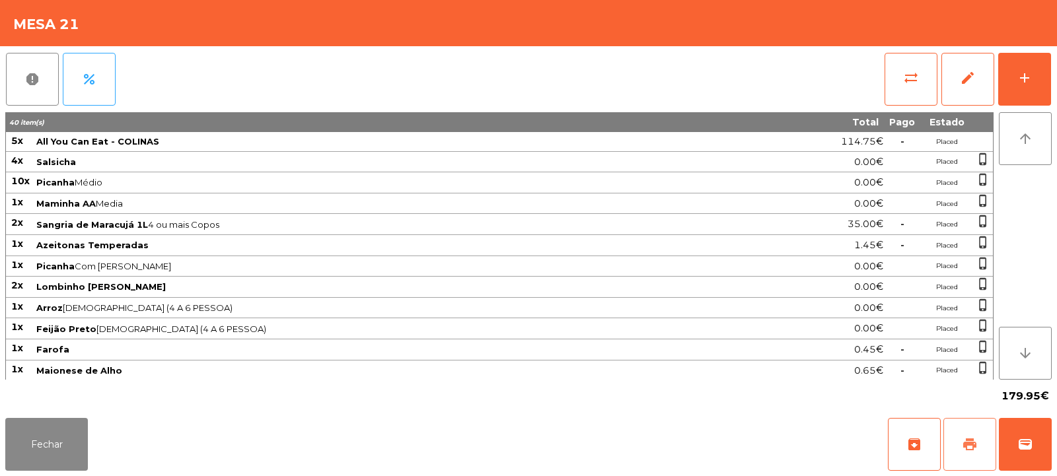
click at [972, 440] on span "print" at bounding box center [970, 445] width 16 height 16
click at [909, 71] on span "sync_alt" at bounding box center [911, 78] width 16 height 16
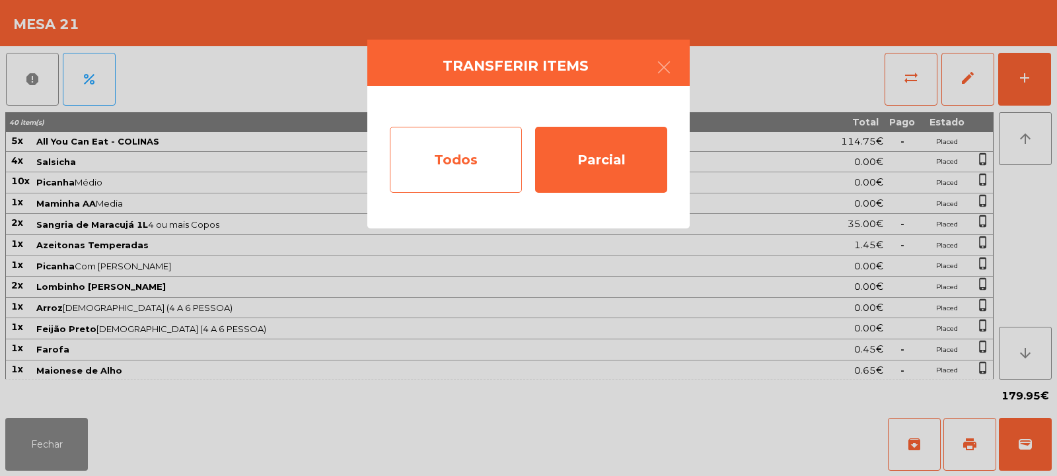
click at [459, 170] on div "Todos" at bounding box center [456, 160] width 132 height 66
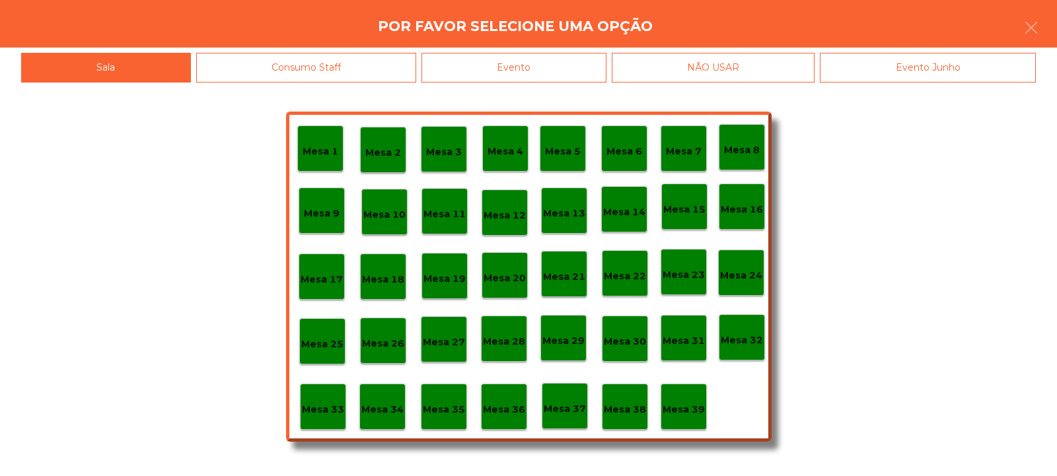
click at [517, 69] on div "Evento" at bounding box center [513, 68] width 185 height 30
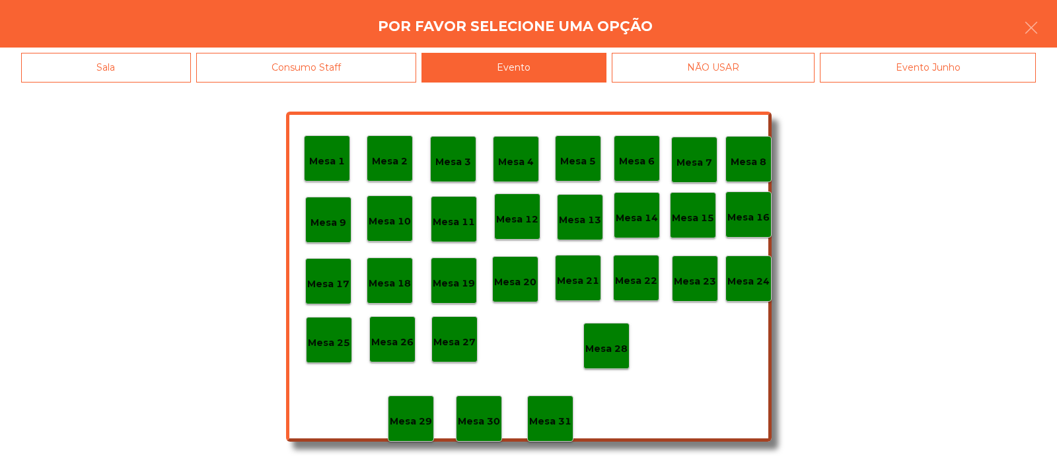
click at [608, 351] on p "Mesa 28" at bounding box center [606, 349] width 42 height 15
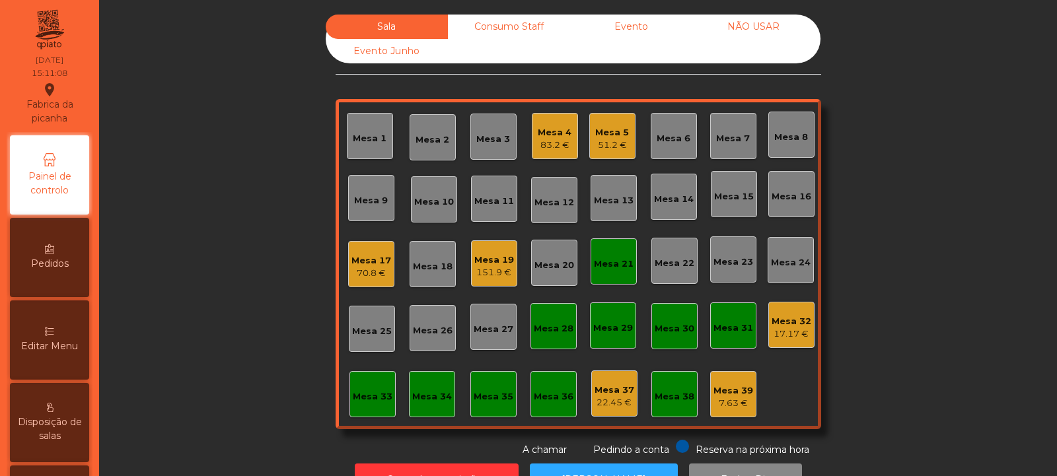
click at [601, 258] on div "Mesa 21" at bounding box center [614, 264] width 40 height 13
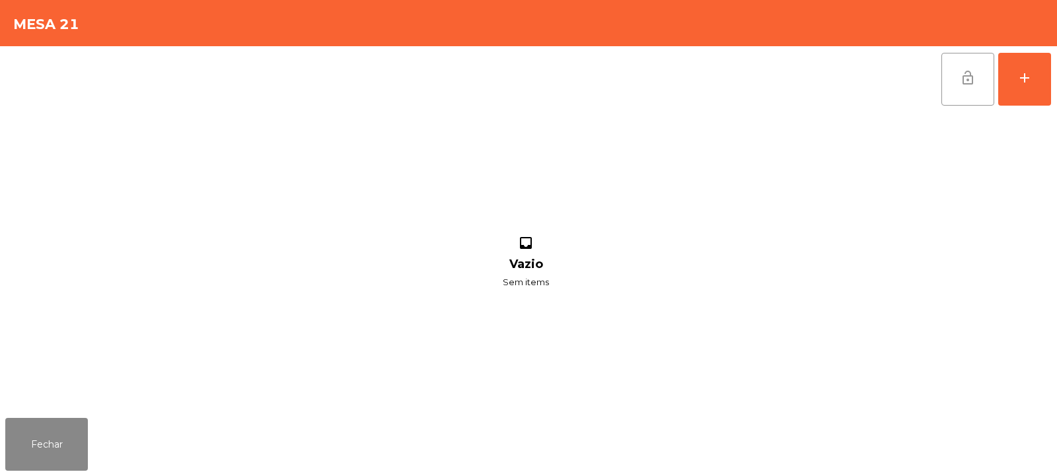
click at [971, 85] on span "lock_open" at bounding box center [968, 78] width 16 height 16
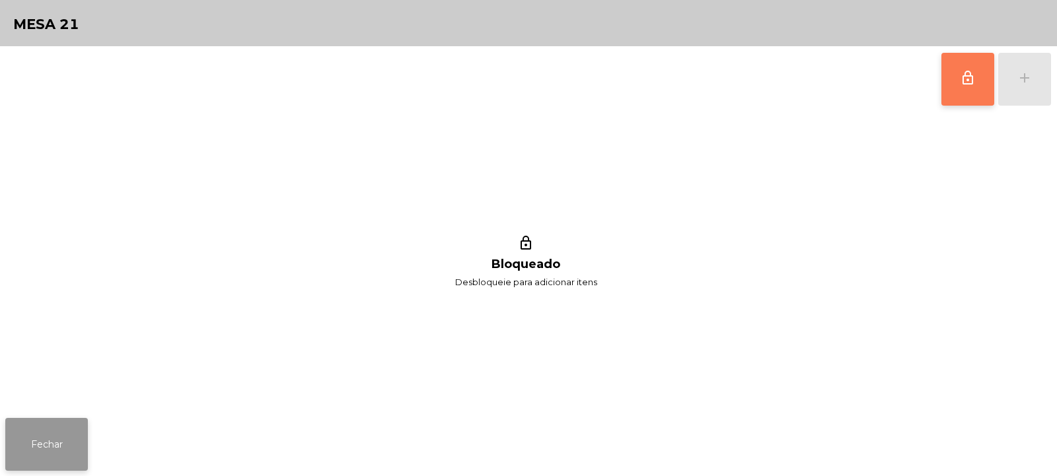
click at [47, 434] on button "Fechar" at bounding box center [46, 444] width 83 height 53
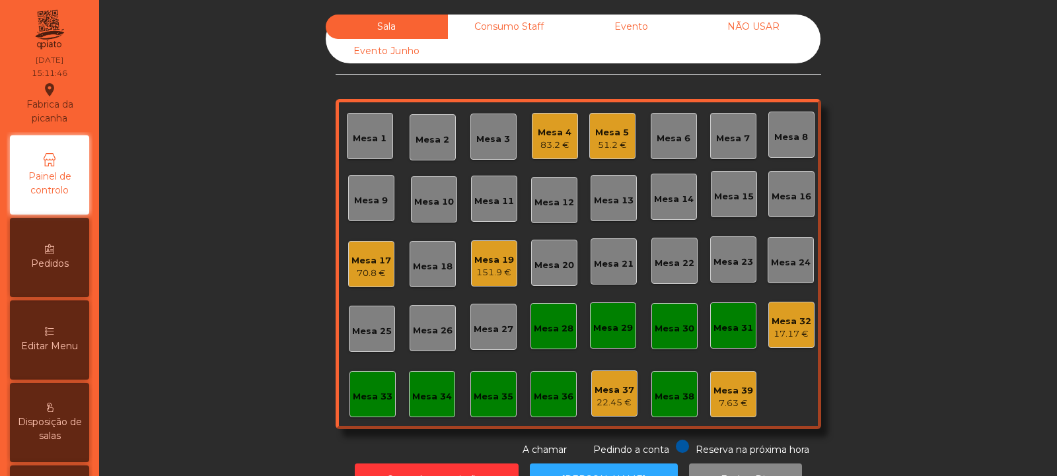
click at [377, 281] on div "Mesa 17 70.8 €" at bounding box center [371, 264] width 46 height 46
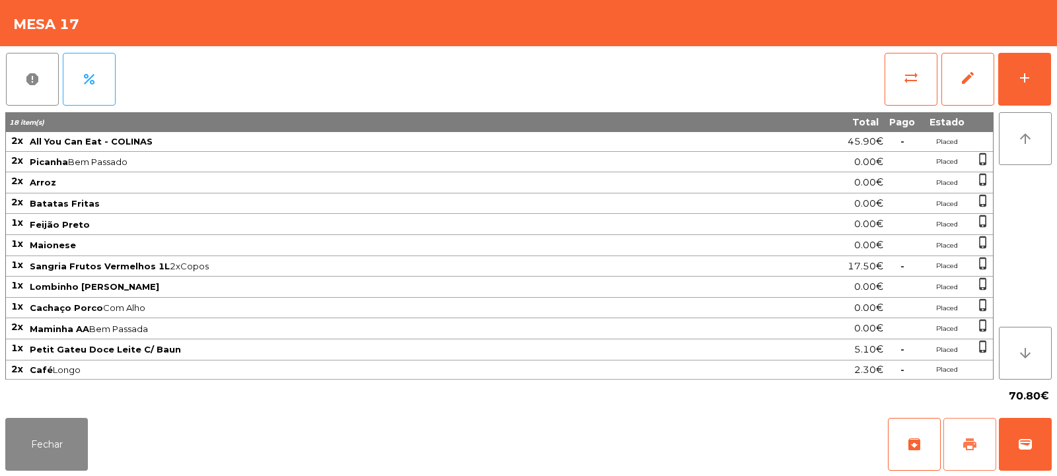
click at [974, 437] on span "print" at bounding box center [970, 445] width 16 height 16
click at [971, 448] on span "print" at bounding box center [970, 445] width 16 height 16
click at [910, 90] on button "sync_alt" at bounding box center [911, 79] width 53 height 53
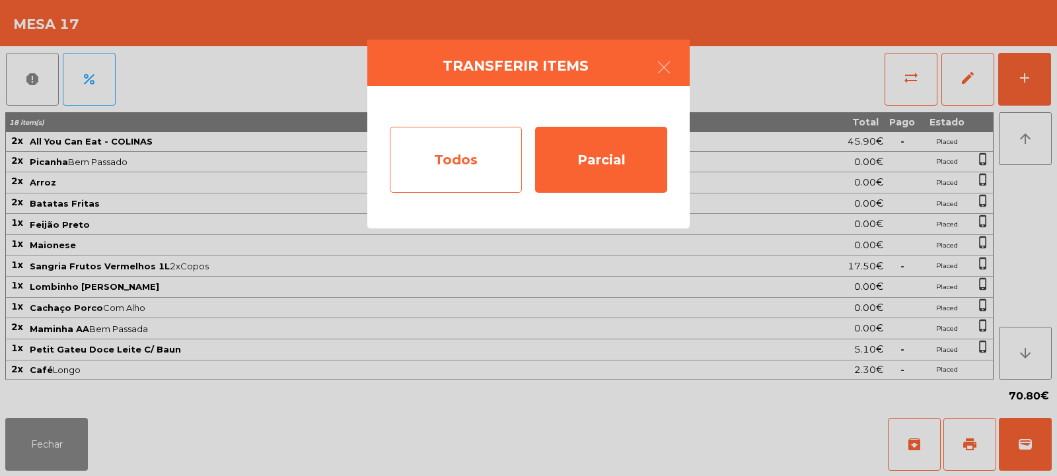
click at [453, 161] on div "Todos" at bounding box center [456, 160] width 132 height 66
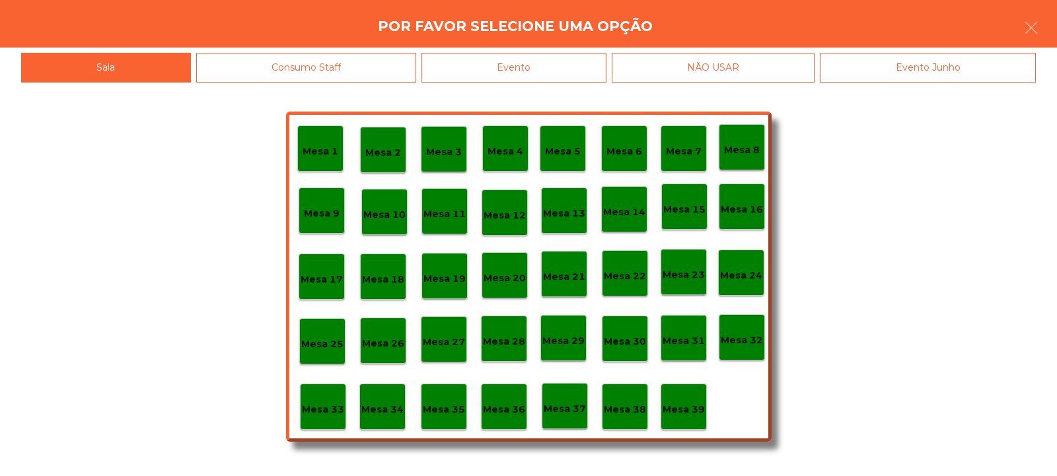
click at [515, 72] on div "Evento" at bounding box center [513, 68] width 185 height 30
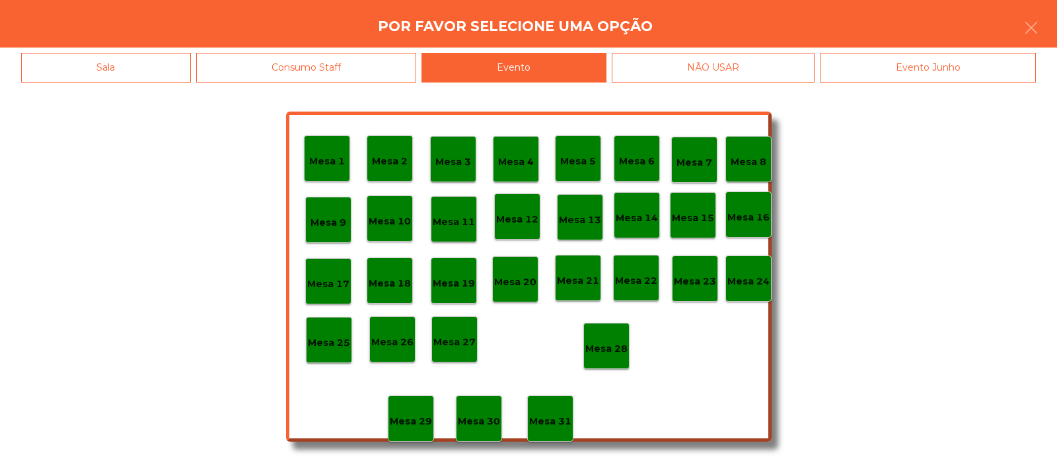
click at [608, 348] on p "Mesa 28" at bounding box center [606, 349] width 42 height 15
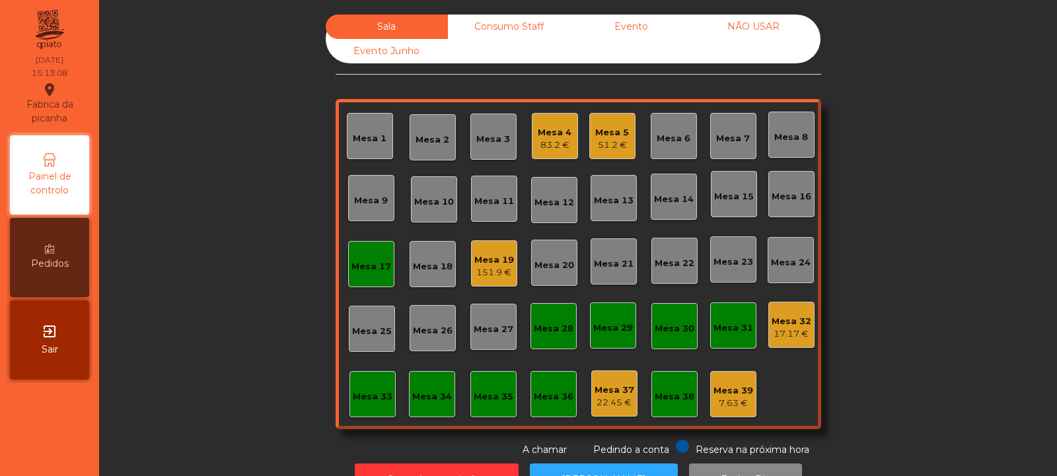
click at [383, 257] on div "Mesa 17" at bounding box center [371, 264] width 40 height 18
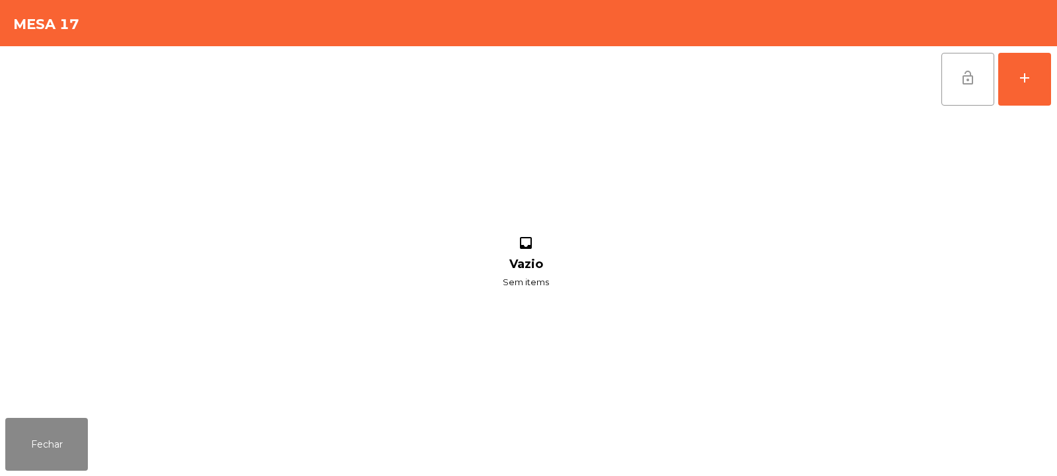
click at [967, 75] on span "lock_open" at bounding box center [968, 78] width 16 height 16
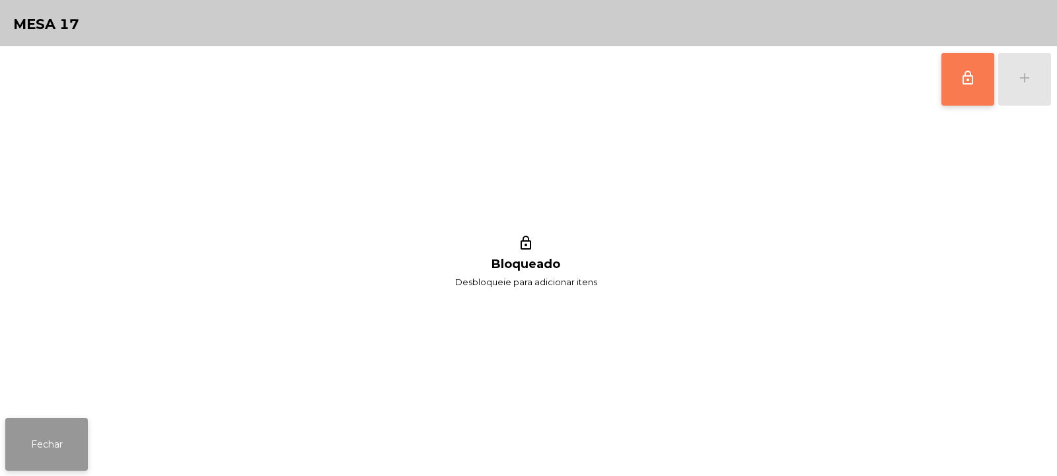
click at [46, 455] on button "Fechar" at bounding box center [46, 444] width 83 height 53
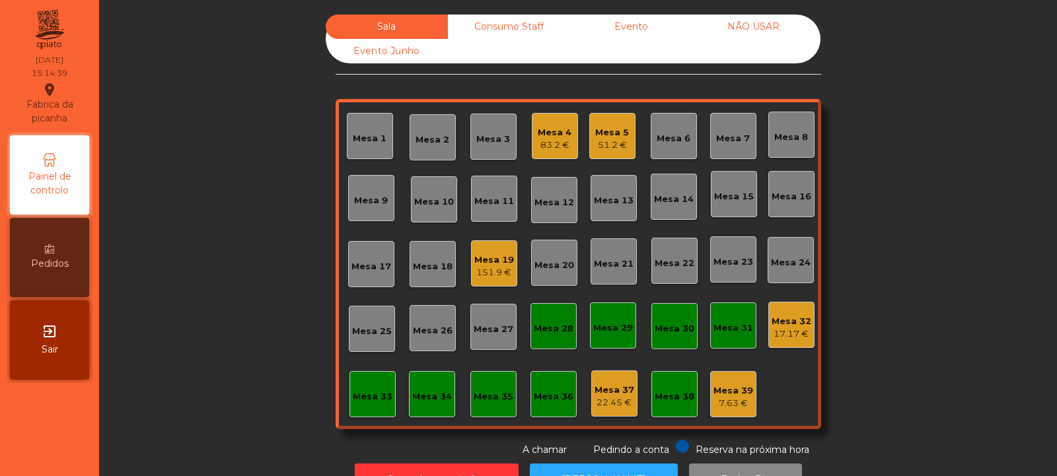
click at [478, 263] on div "Mesa 19" at bounding box center [494, 260] width 40 height 13
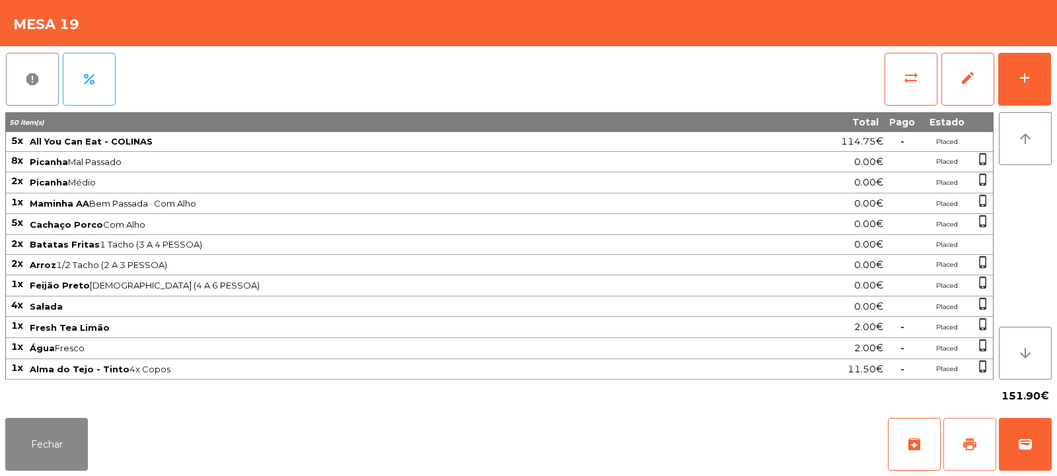
click at [963, 439] on span "print" at bounding box center [970, 445] width 16 height 16
click at [964, 442] on span "print" at bounding box center [970, 445] width 16 height 16
click at [1032, 444] on span "wallet" at bounding box center [1025, 445] width 16 height 16
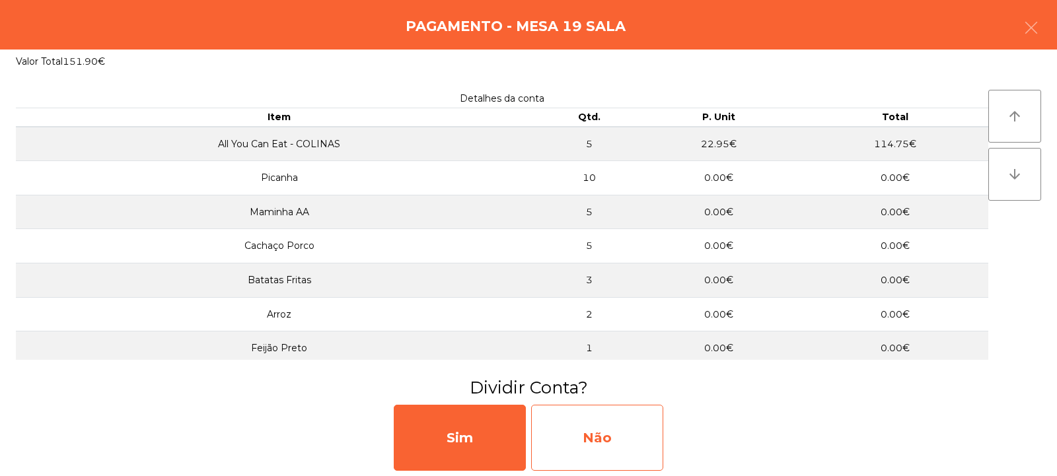
click at [570, 445] on div "Não" at bounding box center [597, 438] width 132 height 66
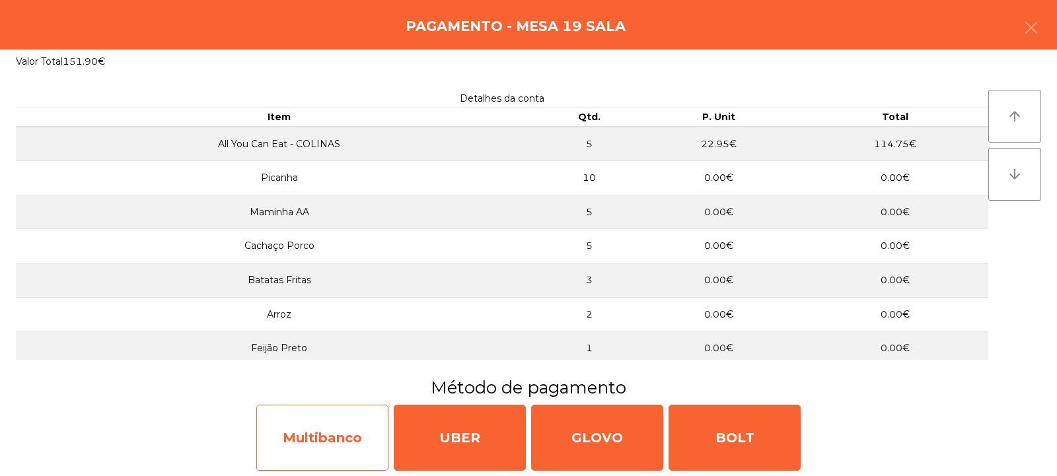
click at [342, 445] on div "Multibanco" at bounding box center [322, 438] width 132 height 66
select select "**"
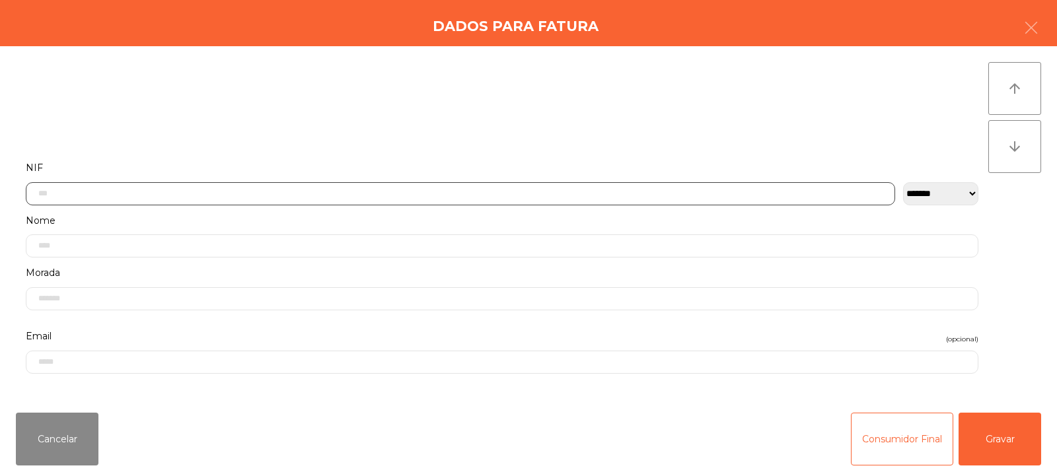
click at [297, 194] on input "text" at bounding box center [460, 193] width 869 height 23
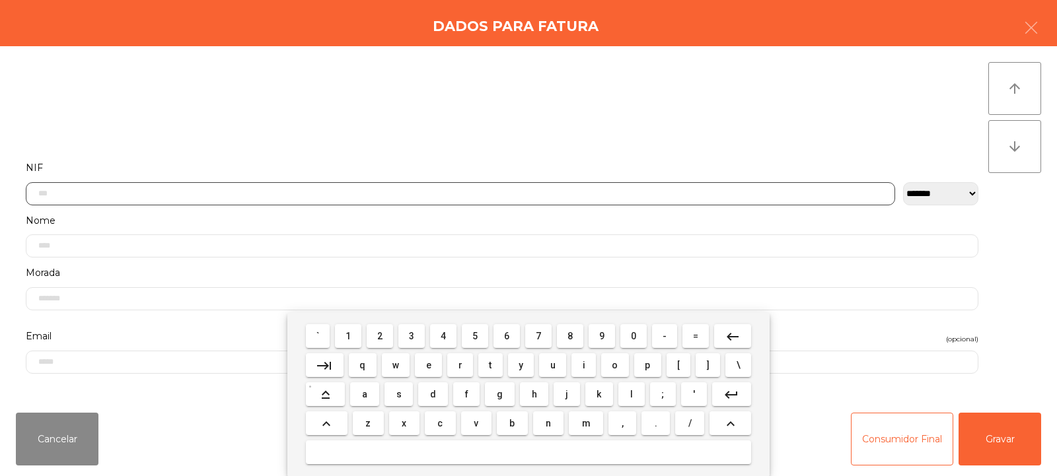
scroll to position [96, 0]
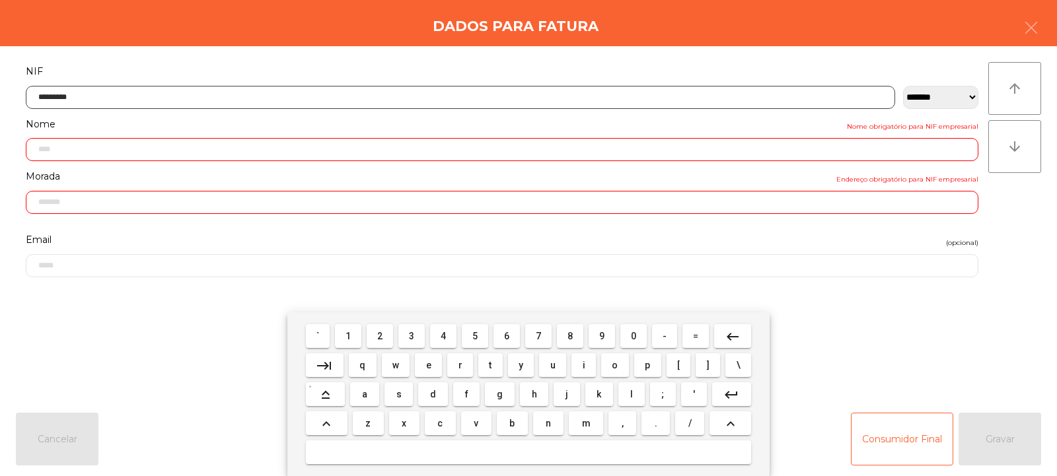
type input "*********"
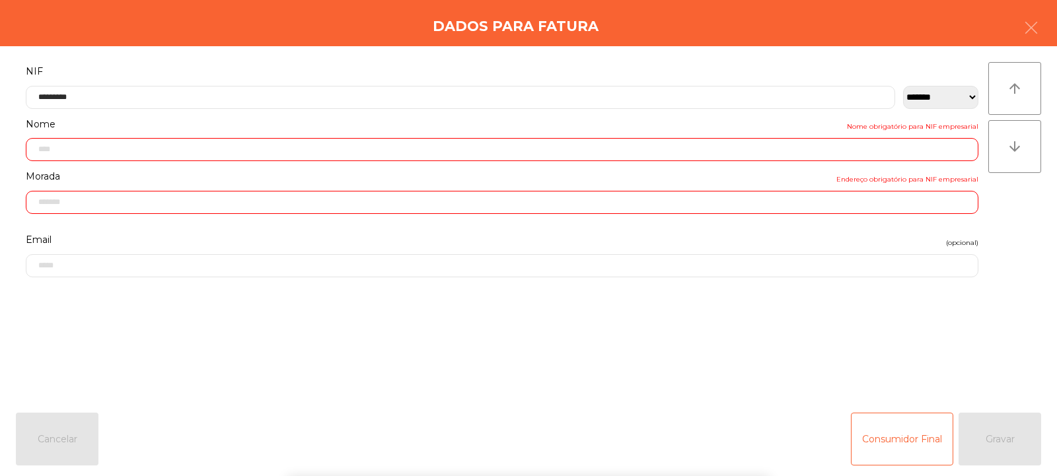
click at [1025, 231] on div "arrow_upward arrow_downward" at bounding box center [1014, 224] width 53 height 324
type input "**********"
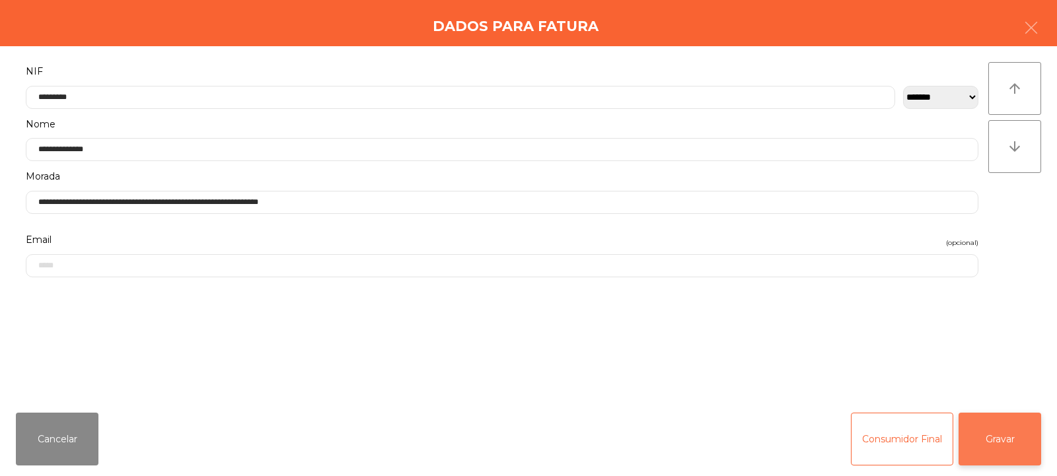
click at [990, 438] on button "Gravar" at bounding box center [1000, 439] width 83 height 53
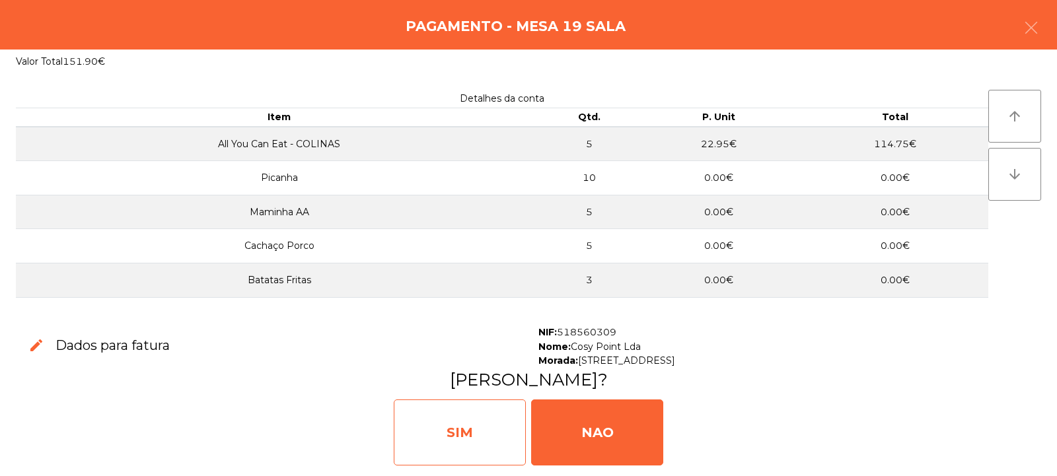
click at [469, 451] on div "SIM" at bounding box center [460, 433] width 132 height 66
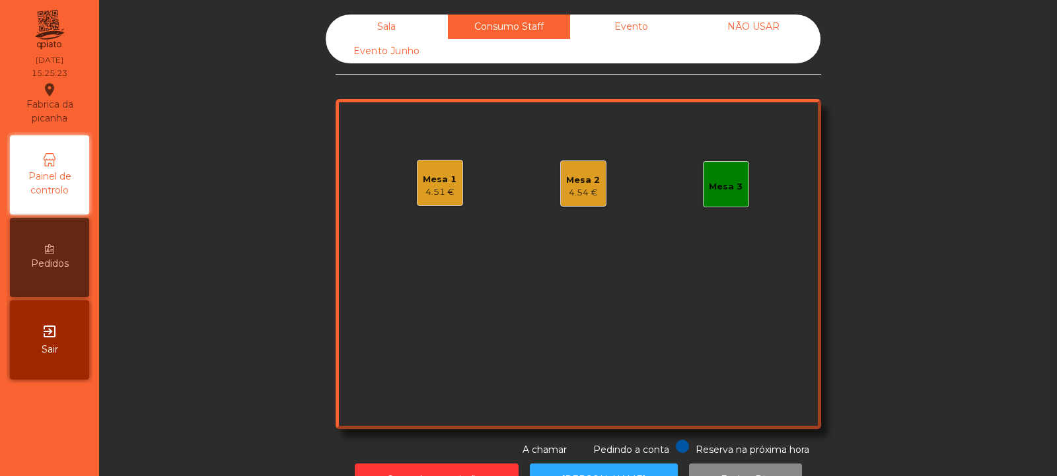
click at [436, 178] on div "Mesa 1" at bounding box center [440, 179] width 34 height 13
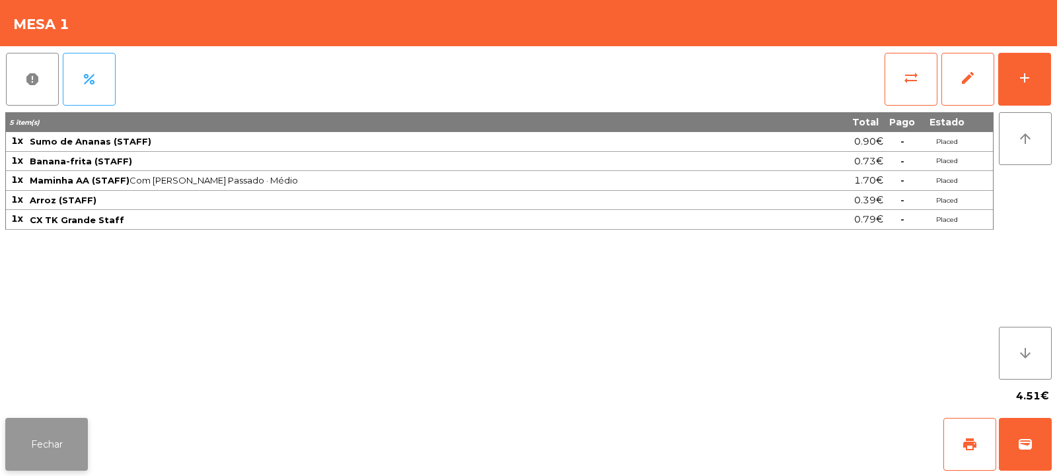
click at [45, 442] on button "Fechar" at bounding box center [46, 444] width 83 height 53
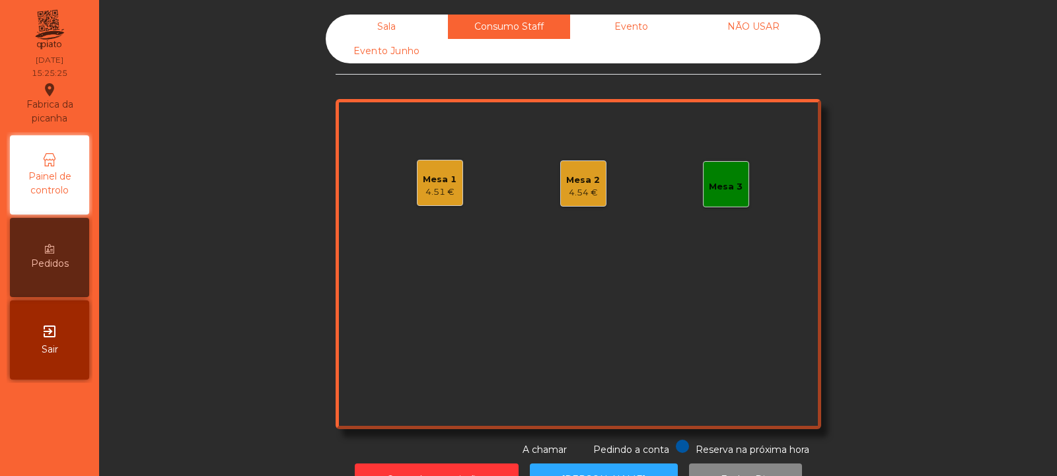
click at [560, 174] on div "Mesa 2 4.54 €" at bounding box center [583, 184] width 46 height 46
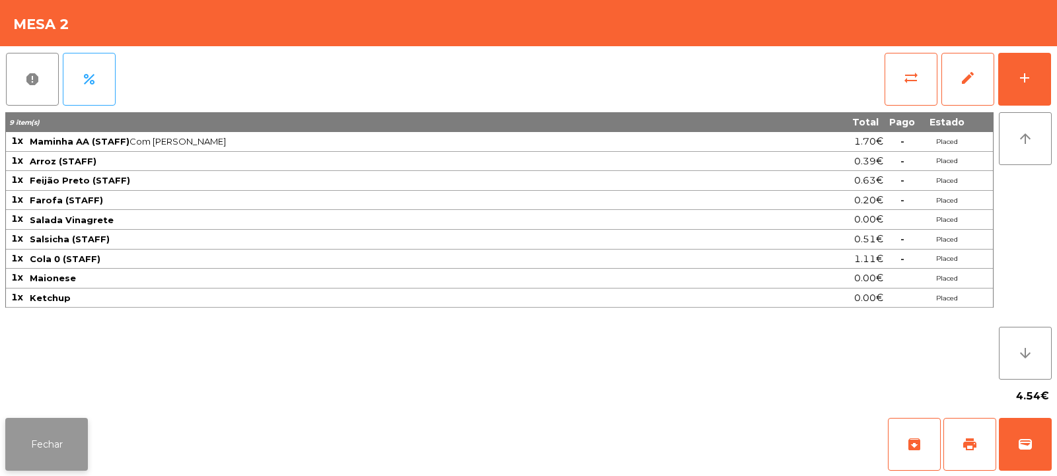
click at [71, 437] on button "Fechar" at bounding box center [46, 444] width 83 height 53
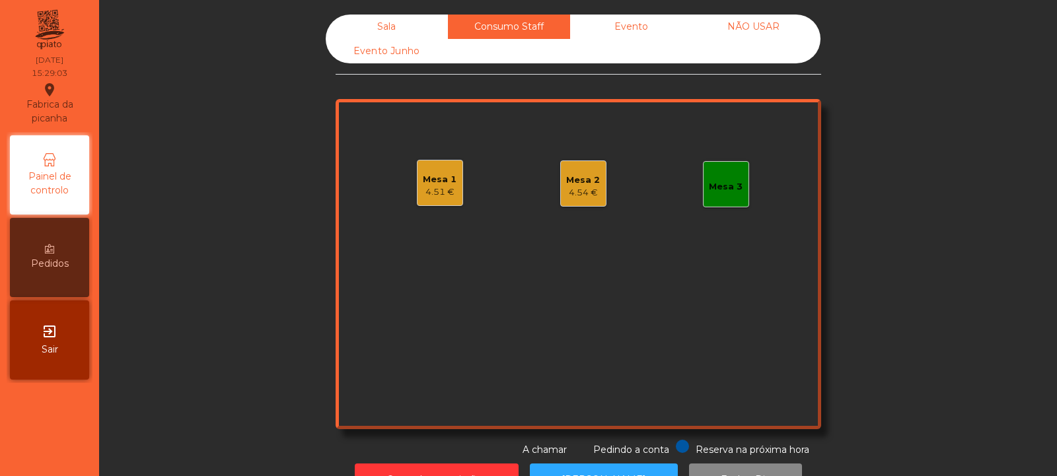
scroll to position [44, 0]
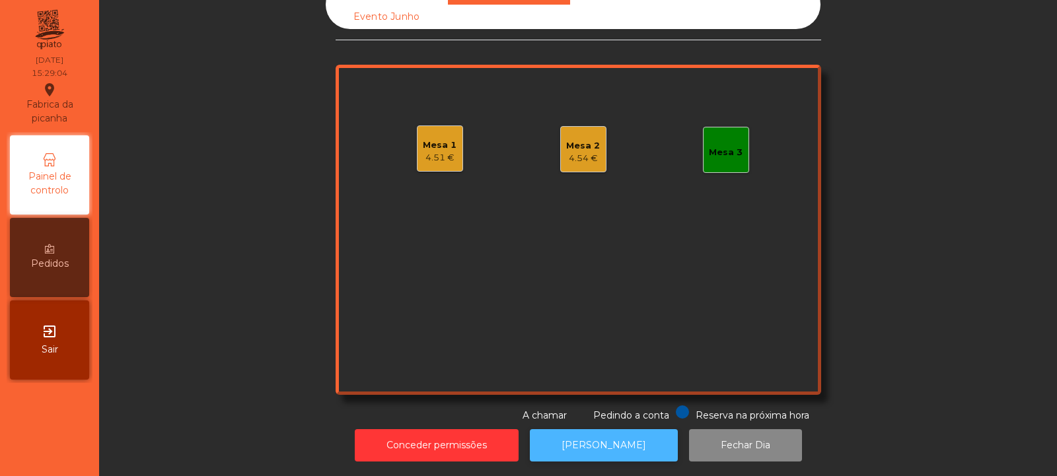
click at [620, 431] on button "[PERSON_NAME]" at bounding box center [604, 445] width 148 height 32
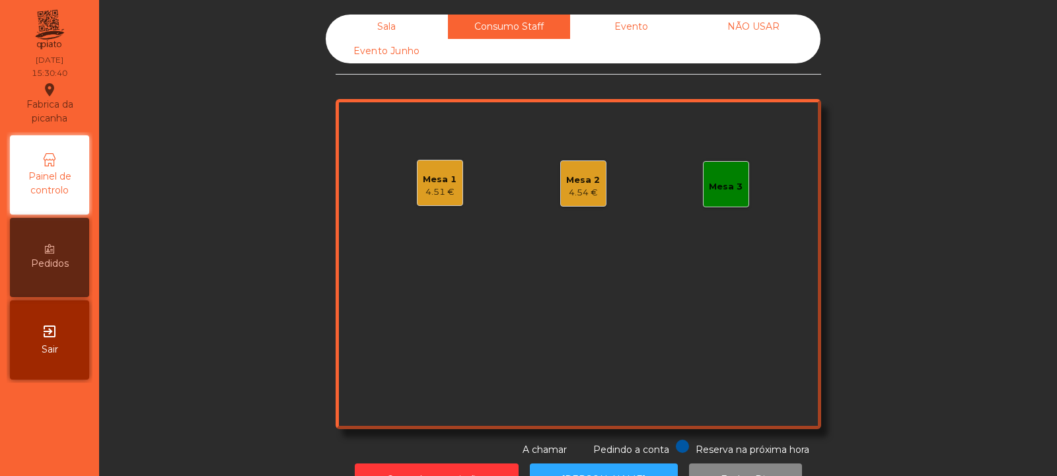
click at [401, 26] on div "Sala" at bounding box center [387, 27] width 122 height 24
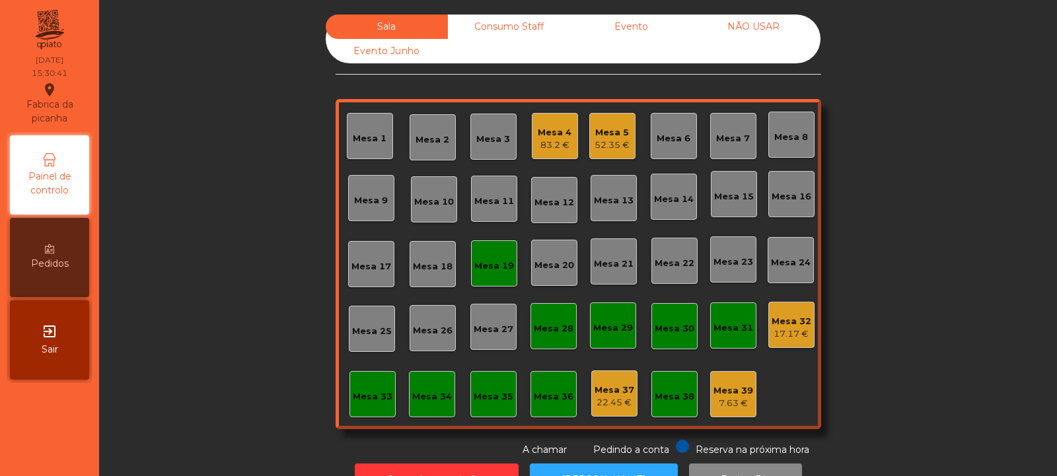
click at [783, 322] on div "Mesa 32" at bounding box center [792, 321] width 40 height 13
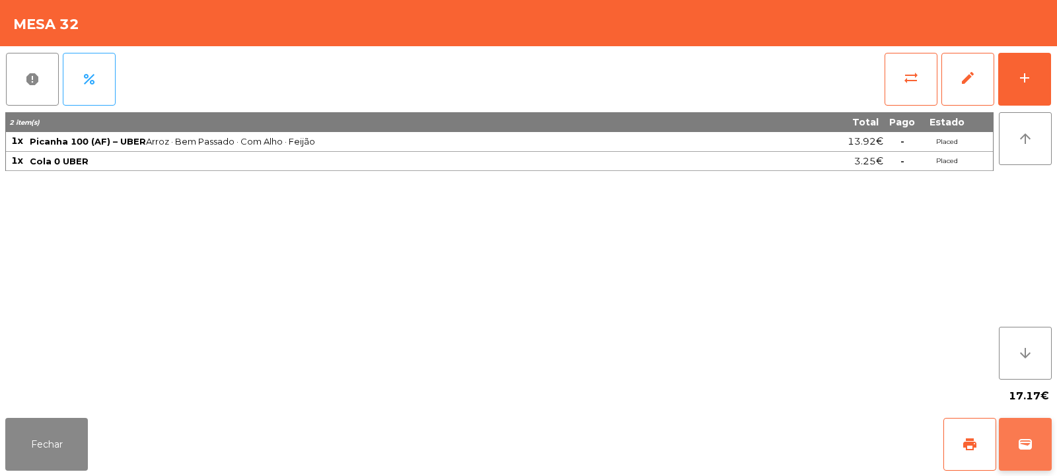
click at [1036, 451] on button "wallet" at bounding box center [1025, 444] width 53 height 53
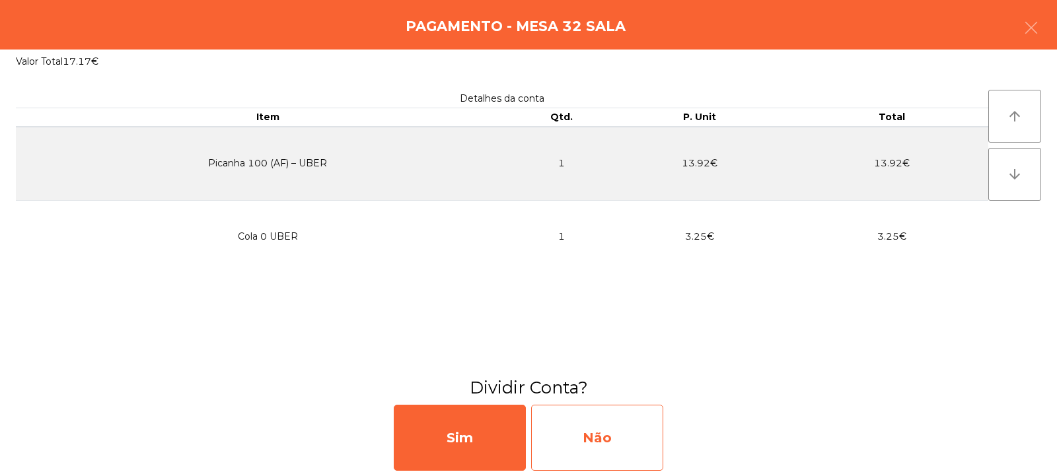
click at [620, 435] on div "Não" at bounding box center [597, 438] width 132 height 66
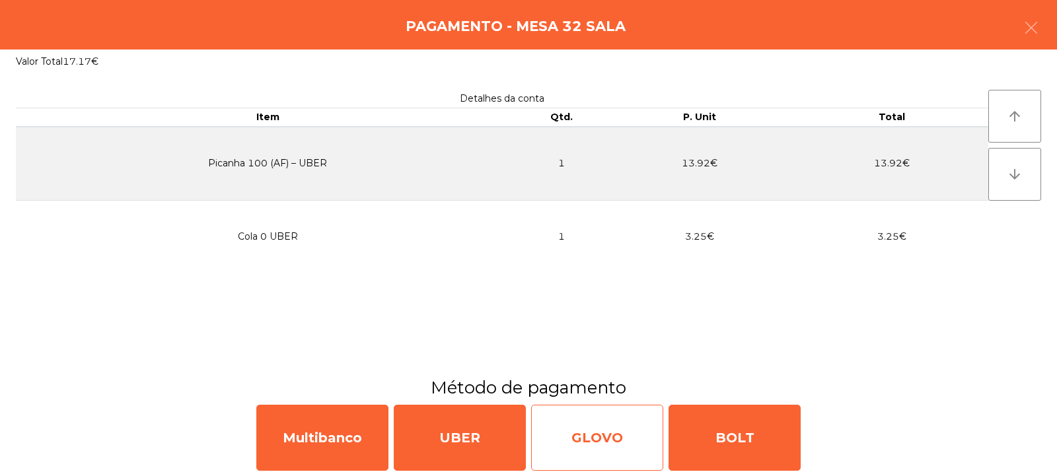
click at [603, 439] on div "GLOVO" at bounding box center [597, 438] width 132 height 66
select select "**"
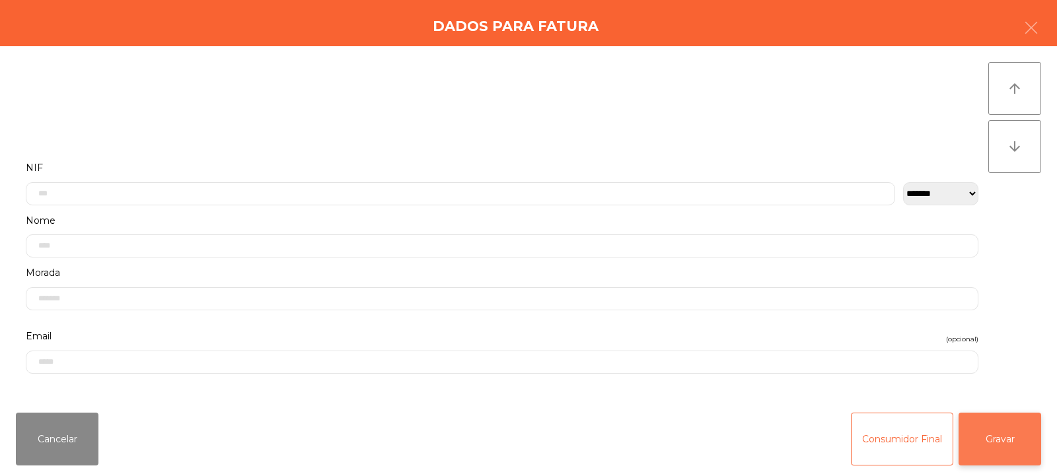
click at [1003, 443] on button "Gravar" at bounding box center [1000, 439] width 83 height 53
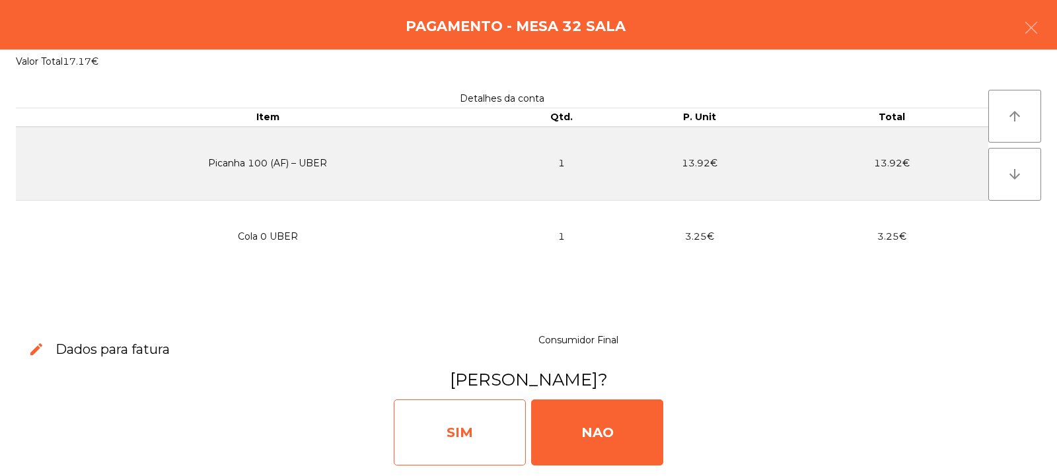
click at [487, 439] on div "SIM" at bounding box center [460, 433] width 132 height 66
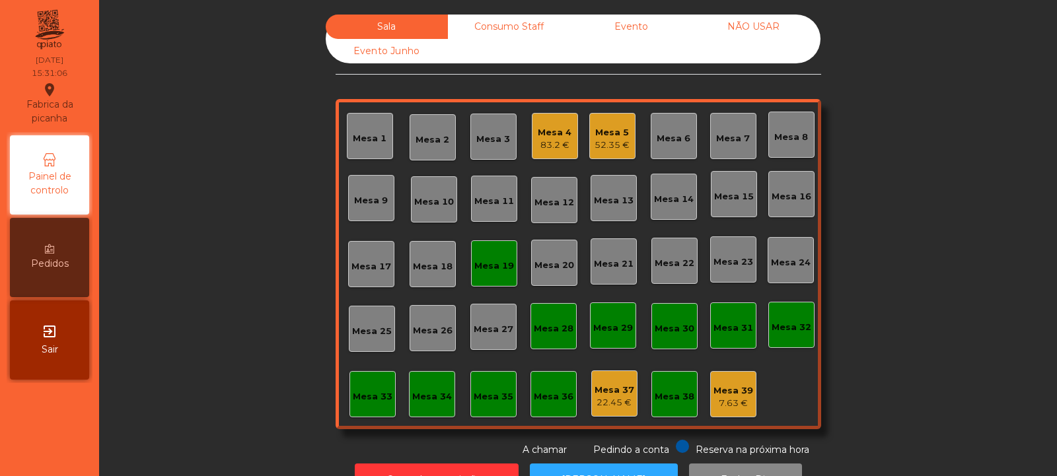
click at [612, 130] on div "Mesa 5" at bounding box center [612, 132] width 35 height 13
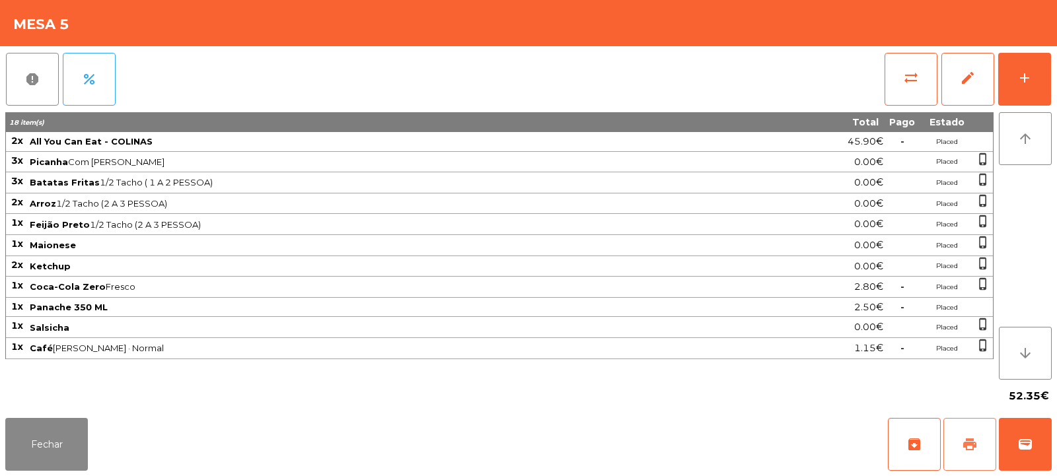
click at [962, 439] on span "print" at bounding box center [970, 445] width 16 height 16
click at [55, 438] on button "Fechar" at bounding box center [46, 444] width 83 height 53
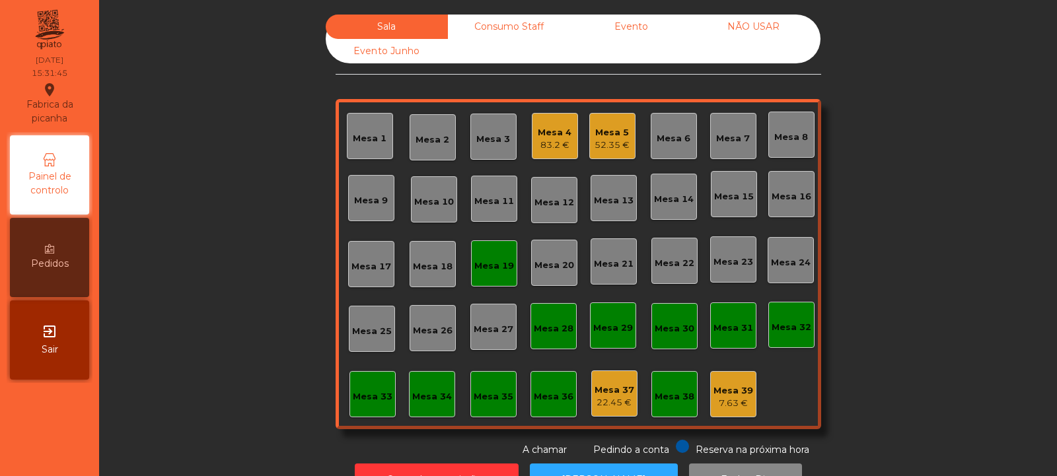
scroll to position [44, 0]
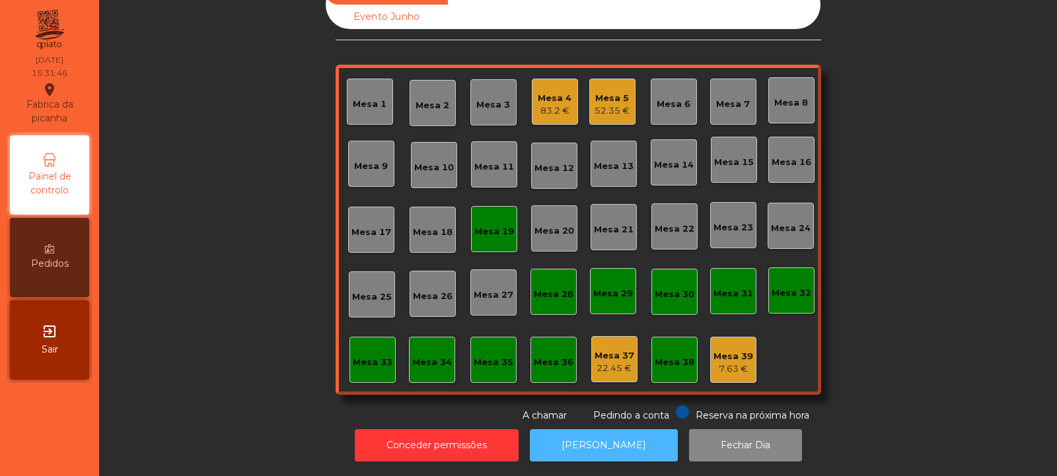
click at [587, 443] on button "[PERSON_NAME]" at bounding box center [604, 445] width 148 height 32
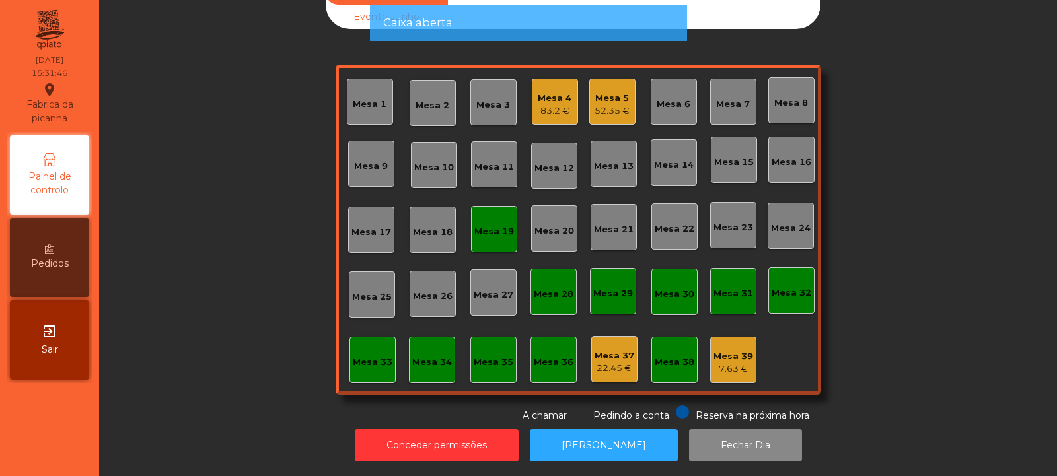
click at [501, 227] on div "Mesa 19" at bounding box center [494, 231] width 40 height 13
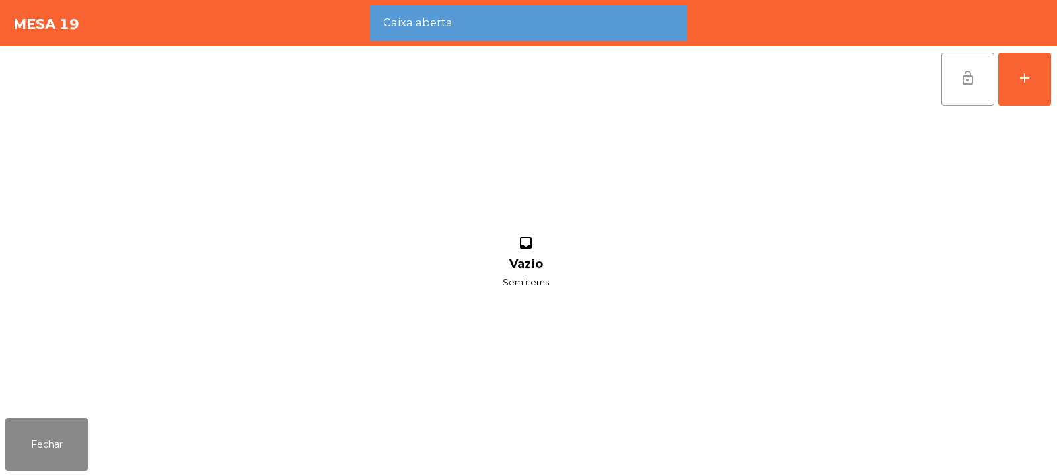
click at [976, 90] on button "lock_open" at bounding box center [967, 79] width 53 height 53
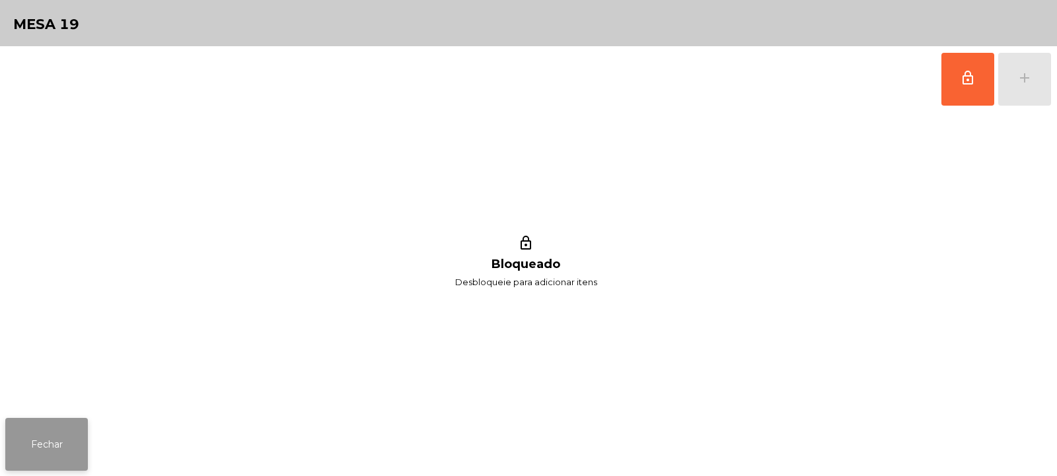
click at [85, 433] on button "Fechar" at bounding box center [46, 444] width 83 height 53
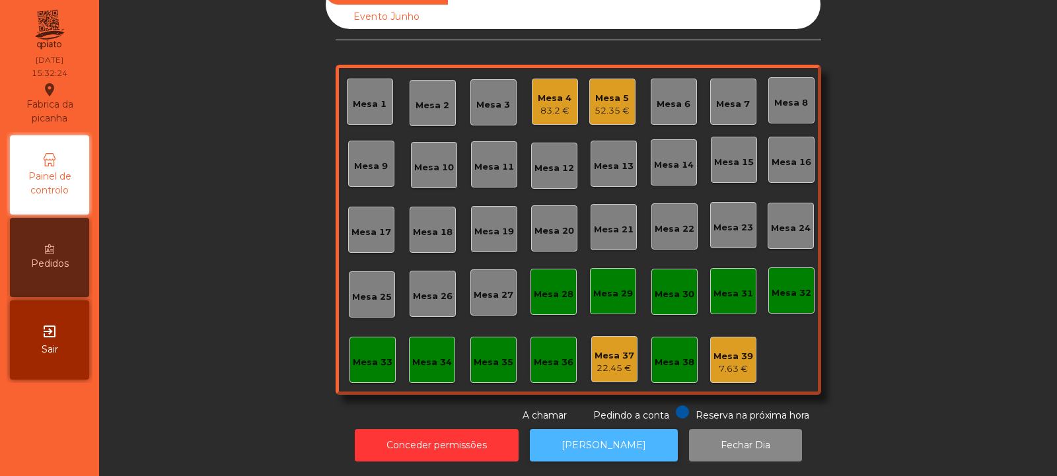
click at [587, 447] on button "[PERSON_NAME]" at bounding box center [604, 445] width 148 height 32
click at [611, 92] on div "Mesa 5" at bounding box center [612, 98] width 35 height 13
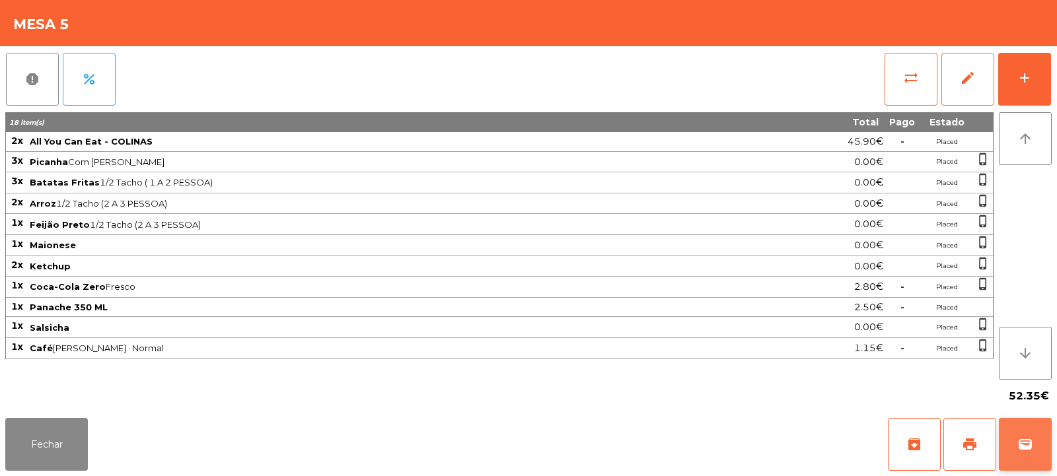
click at [1010, 441] on button "wallet" at bounding box center [1025, 444] width 53 height 53
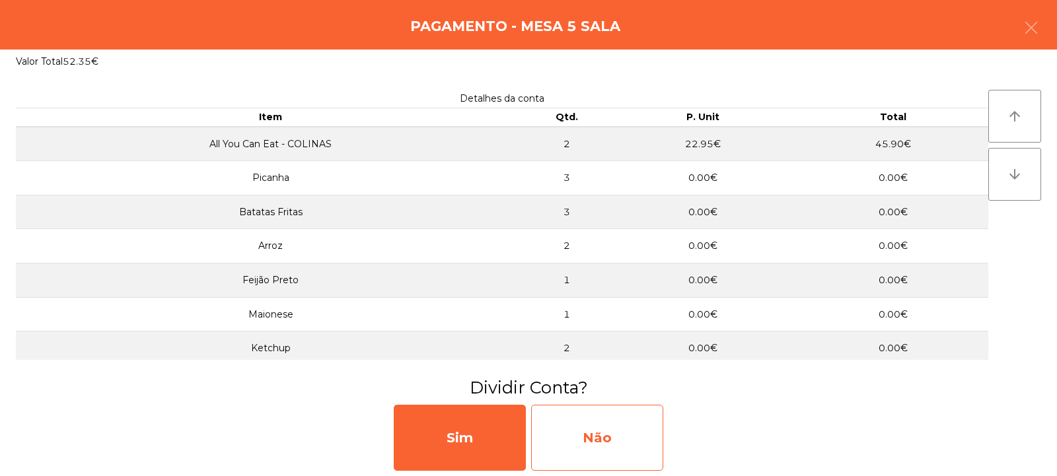
click at [608, 432] on div "Não" at bounding box center [597, 438] width 132 height 66
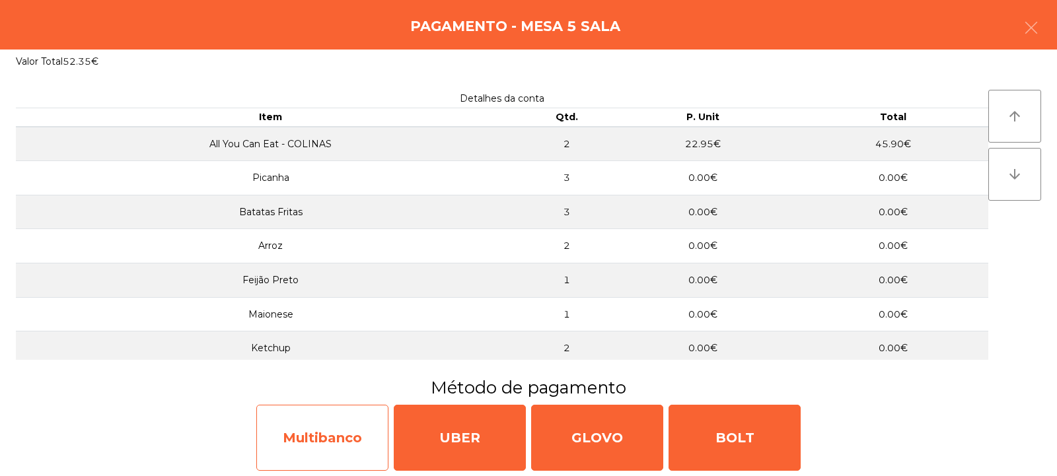
click at [351, 449] on div "Multibanco" at bounding box center [322, 438] width 132 height 66
select select "**"
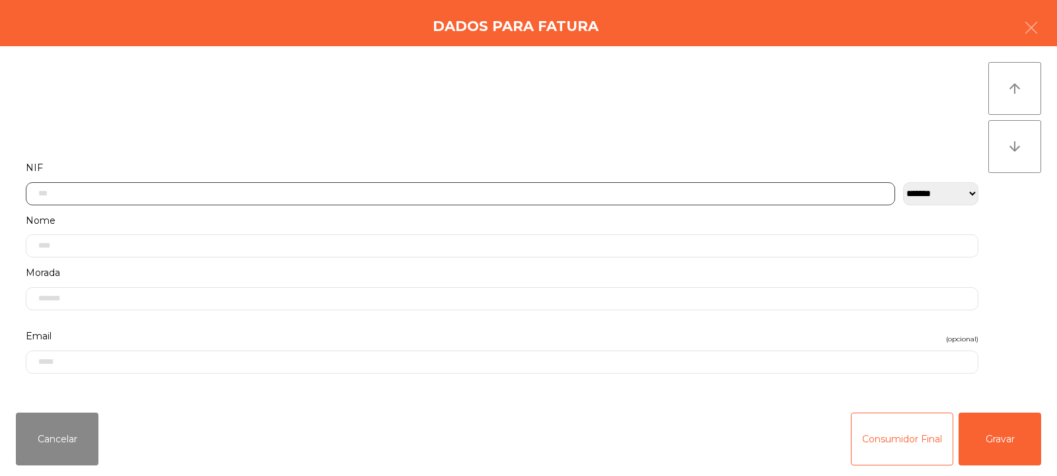
click at [490, 190] on input "text" at bounding box center [460, 193] width 869 height 23
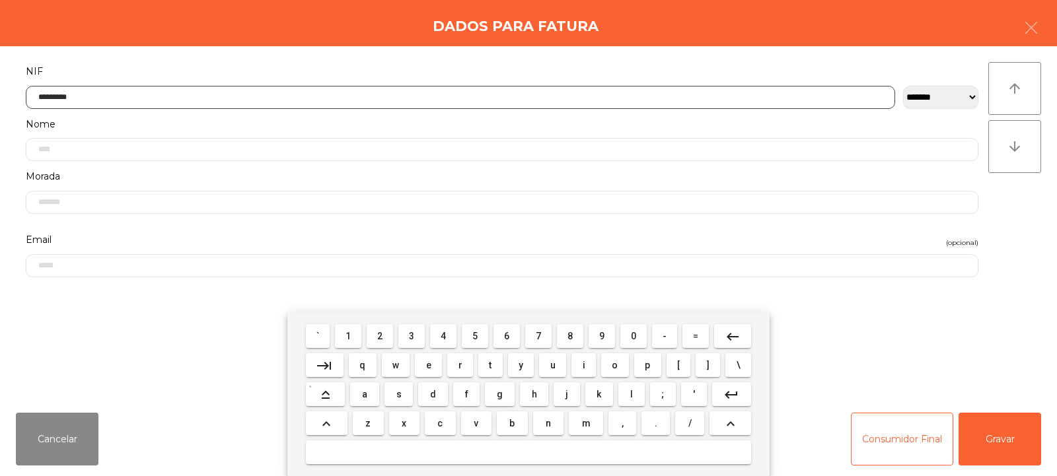
type input "*********"
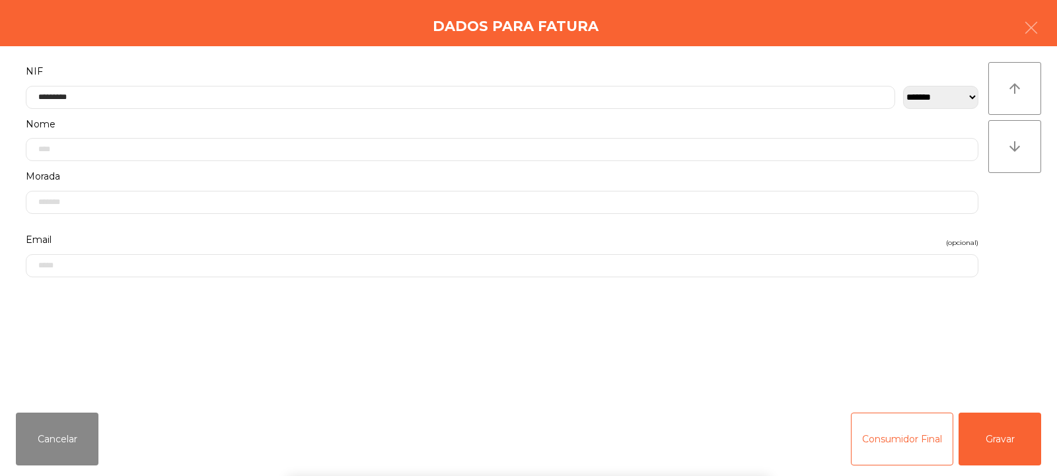
click at [990, 233] on div "arrow_upward arrow_downward" at bounding box center [1014, 224] width 53 height 324
click at [1009, 441] on button "Gravar" at bounding box center [1000, 439] width 83 height 53
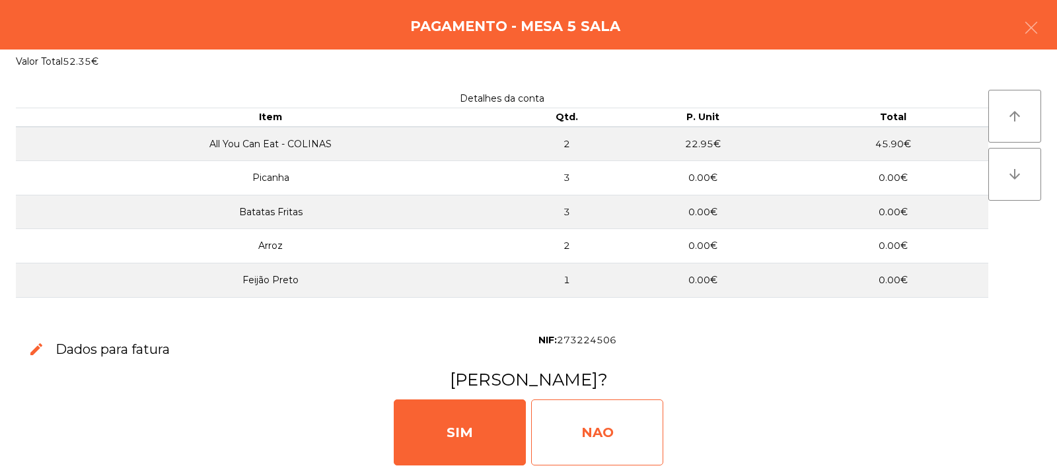
click at [610, 433] on div "NAO" at bounding box center [597, 433] width 132 height 66
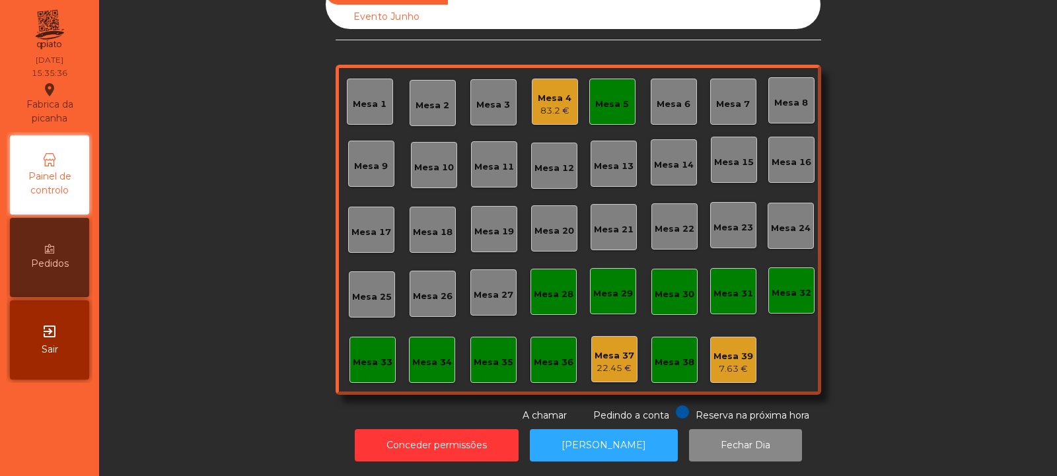
click at [607, 98] on div "Mesa 5" at bounding box center [612, 104] width 34 height 13
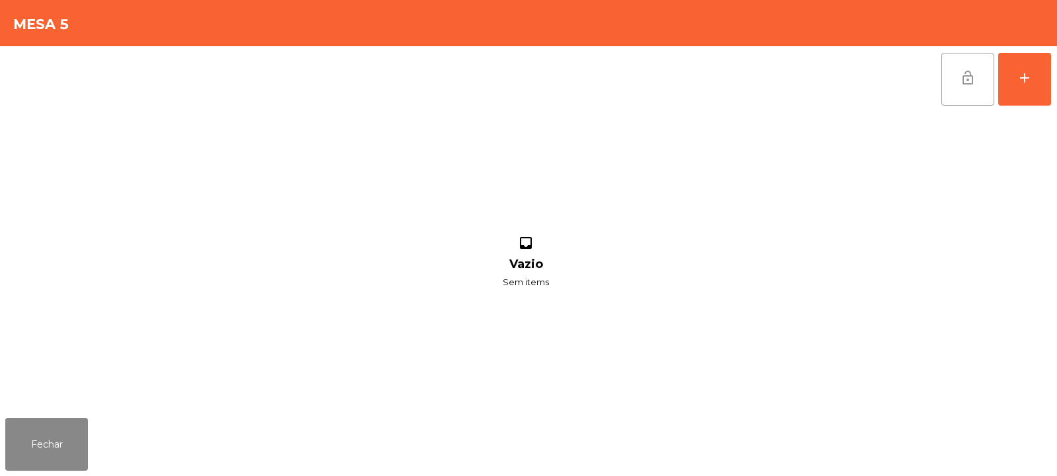
click at [967, 85] on span "lock_open" at bounding box center [968, 78] width 16 height 16
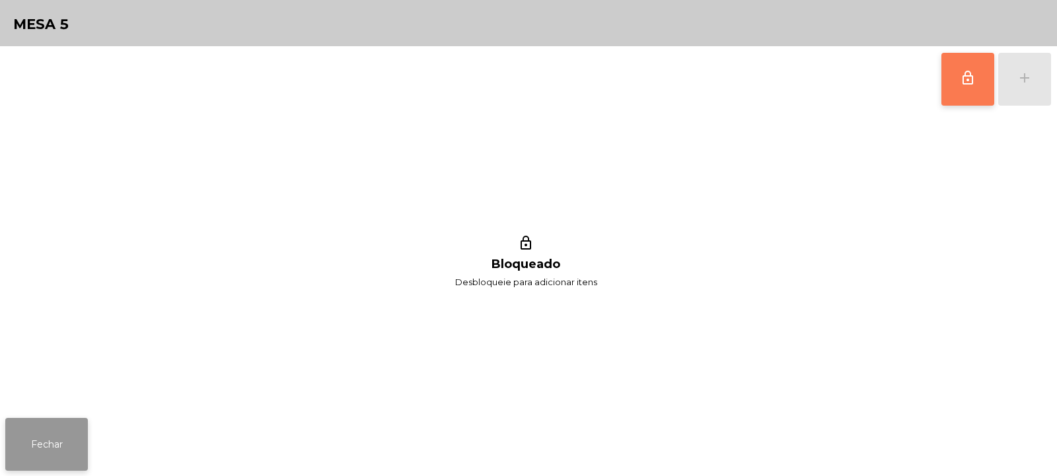
click at [38, 450] on button "Fechar" at bounding box center [46, 444] width 83 height 53
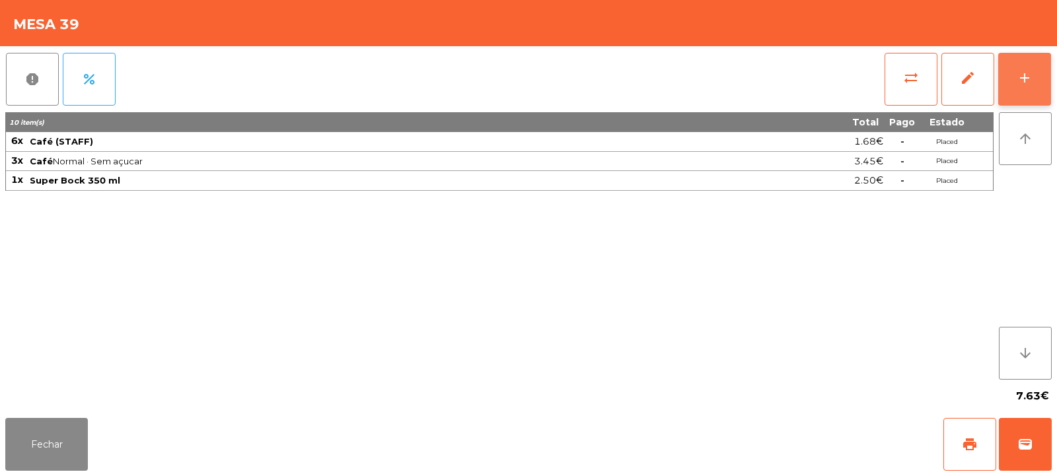
click at [1048, 93] on button "add" at bounding box center [1024, 79] width 53 height 53
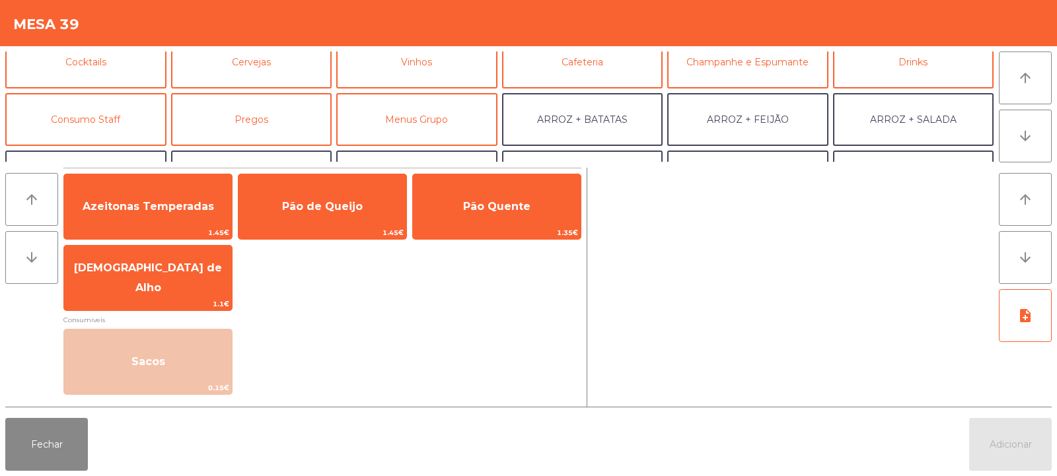
scroll to position [69, 0]
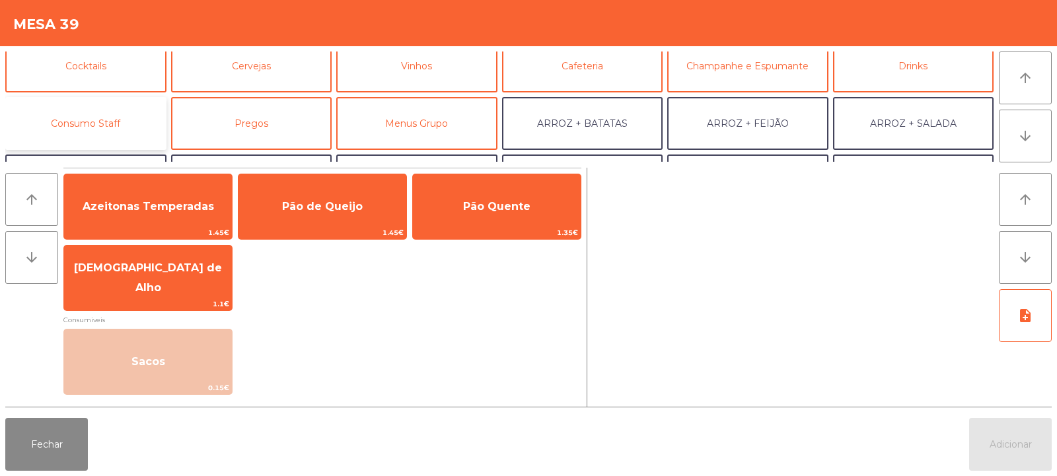
click at [137, 128] on button "Consumo Staff" at bounding box center [85, 123] width 161 height 53
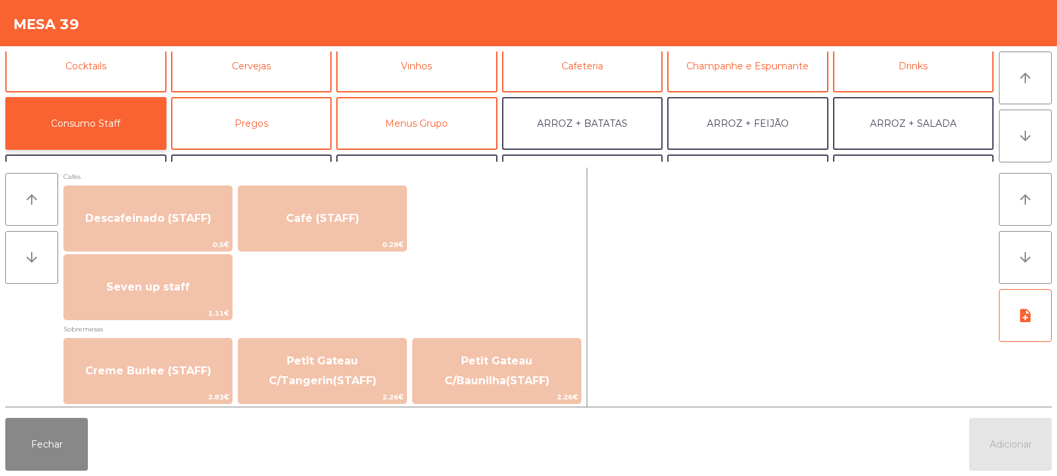
scroll to position [770, 0]
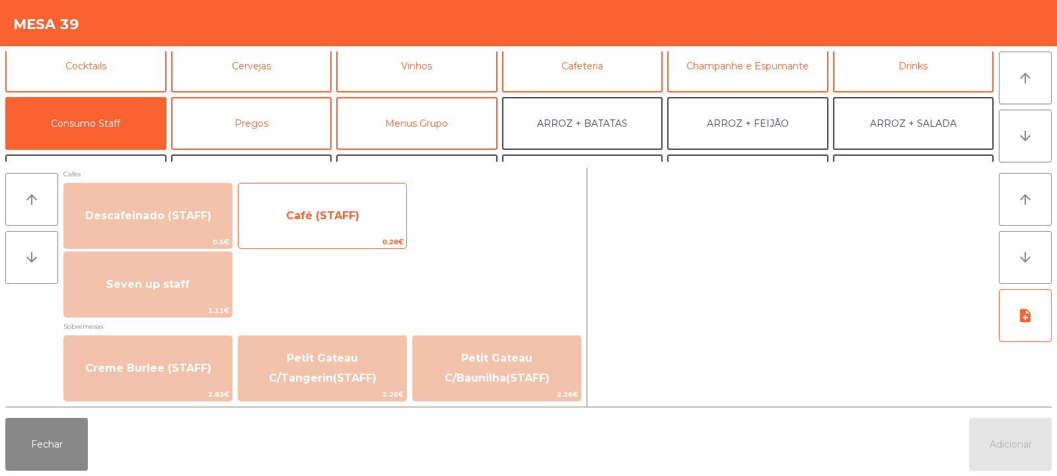
click at [357, 211] on span "Café (STAFF)" at bounding box center [322, 216] width 168 height 36
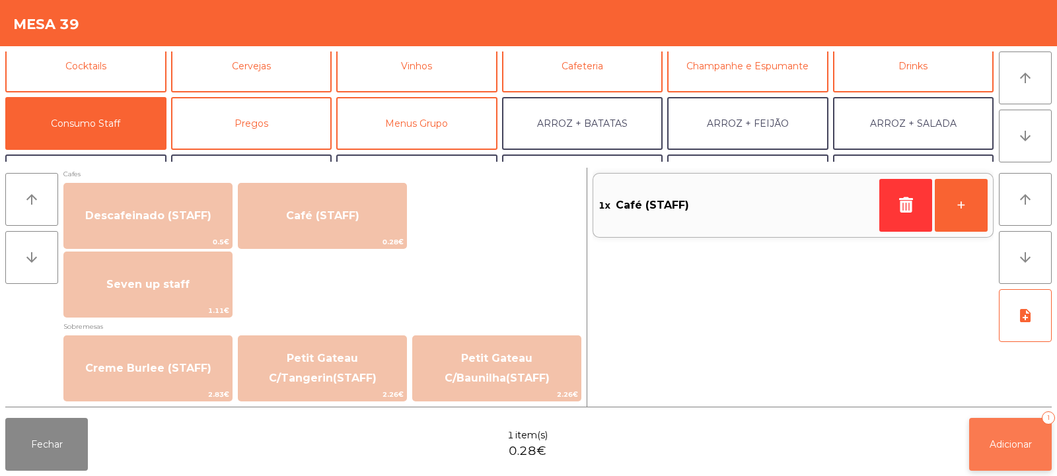
click at [997, 445] on span "Adicionar" at bounding box center [1011, 445] width 42 height 12
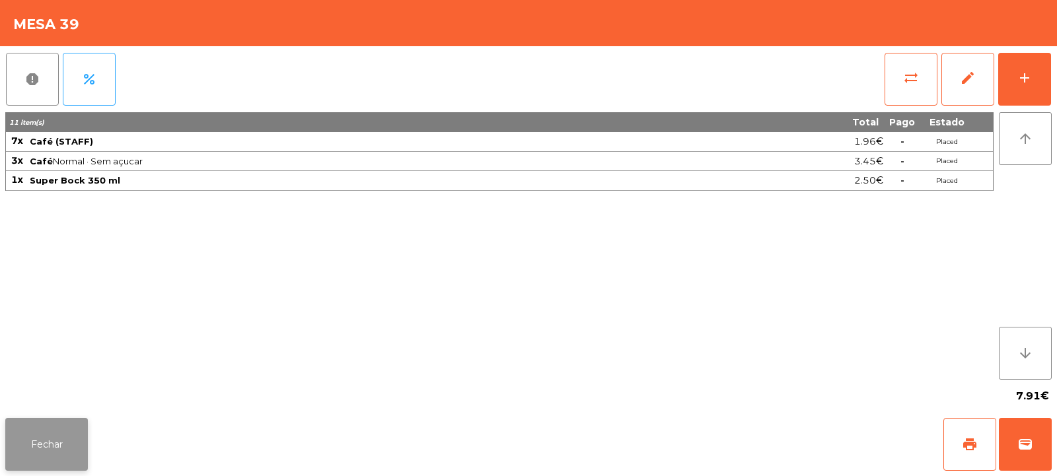
click at [69, 443] on button "Fechar" at bounding box center [46, 444] width 83 height 53
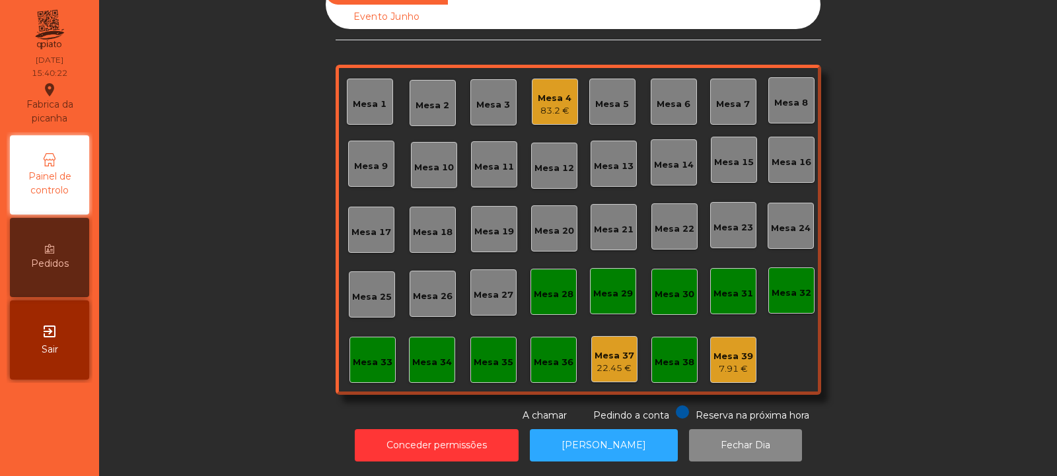
click at [544, 87] on div "Mesa 4 83.2 €" at bounding box center [555, 102] width 34 height 31
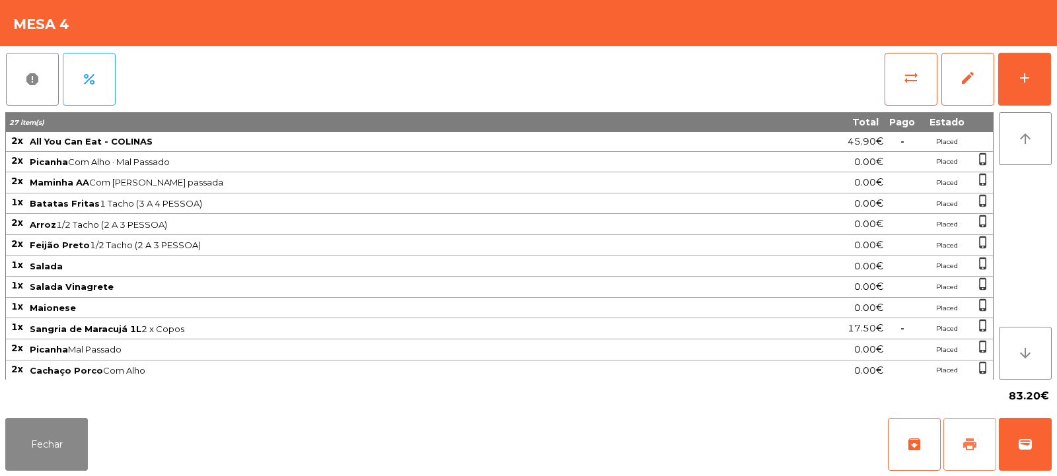
click at [982, 439] on button "print" at bounding box center [969, 444] width 53 height 53
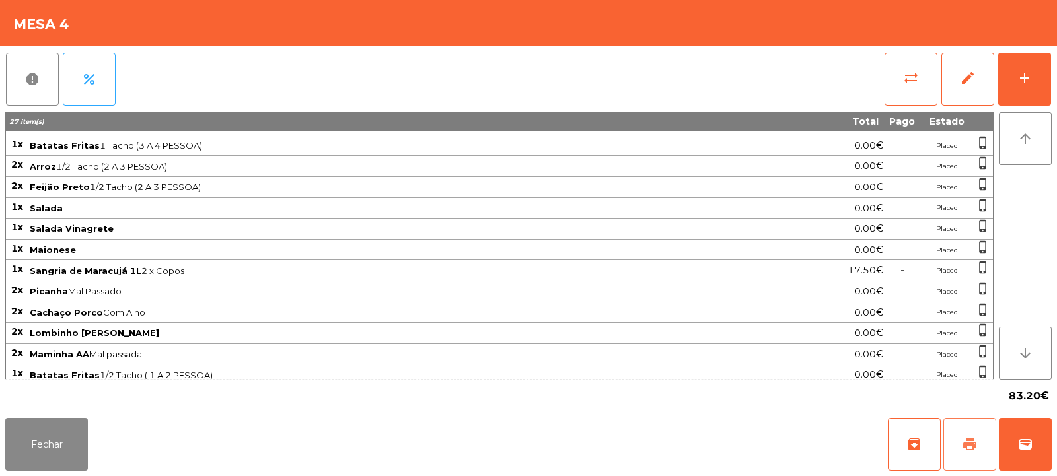
scroll to position [105, 0]
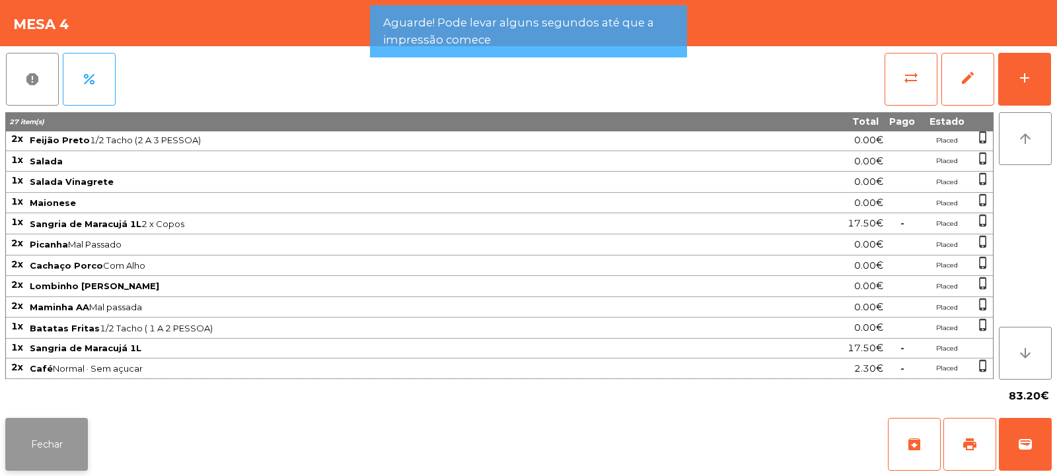
click at [52, 427] on button "Fechar" at bounding box center [46, 444] width 83 height 53
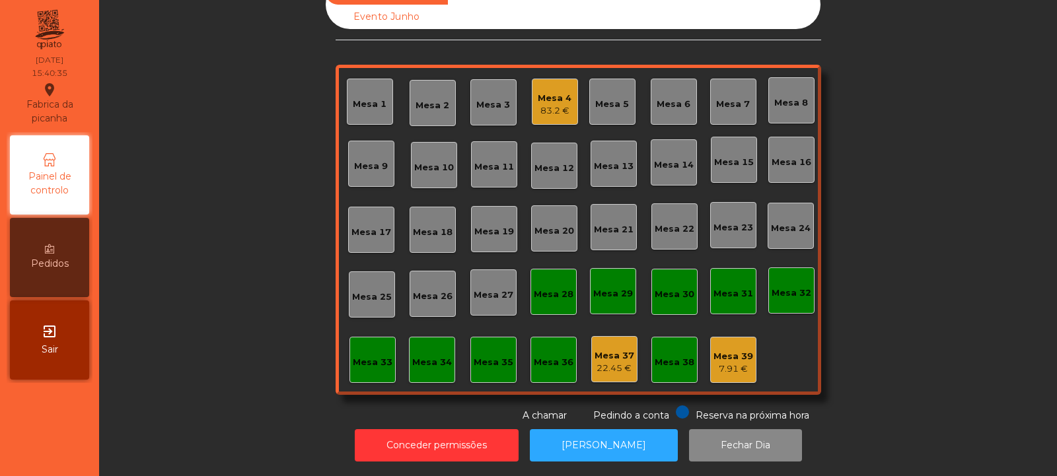
scroll to position [0, 0]
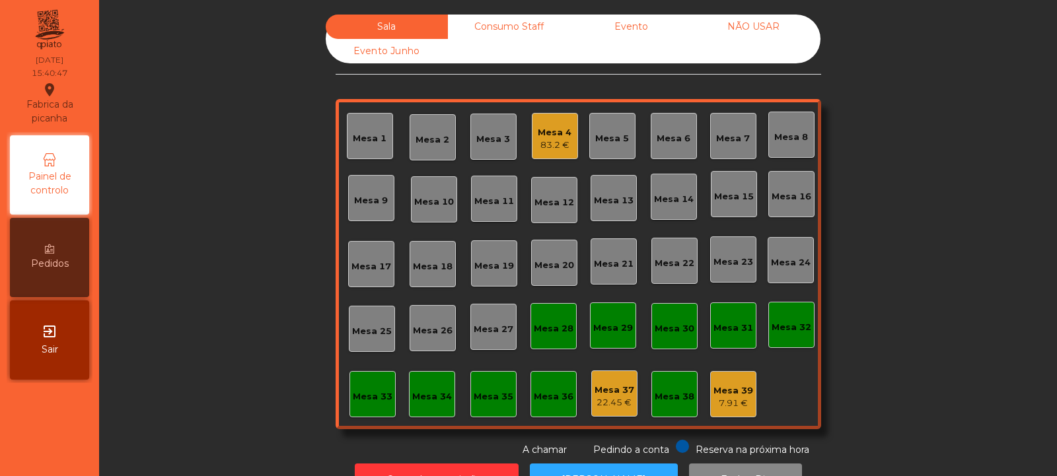
click at [557, 140] on div "83.2 €" at bounding box center [555, 145] width 34 height 13
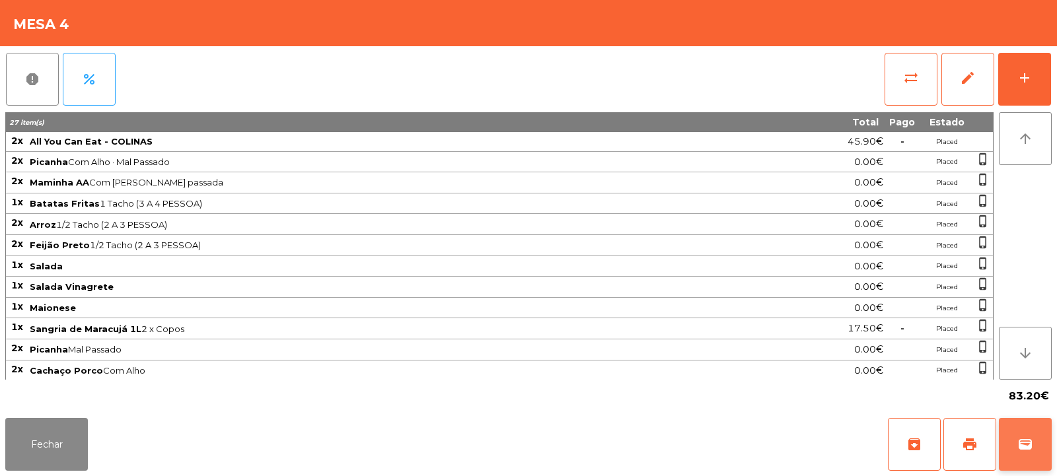
click at [1021, 443] on span "wallet" at bounding box center [1025, 445] width 16 height 16
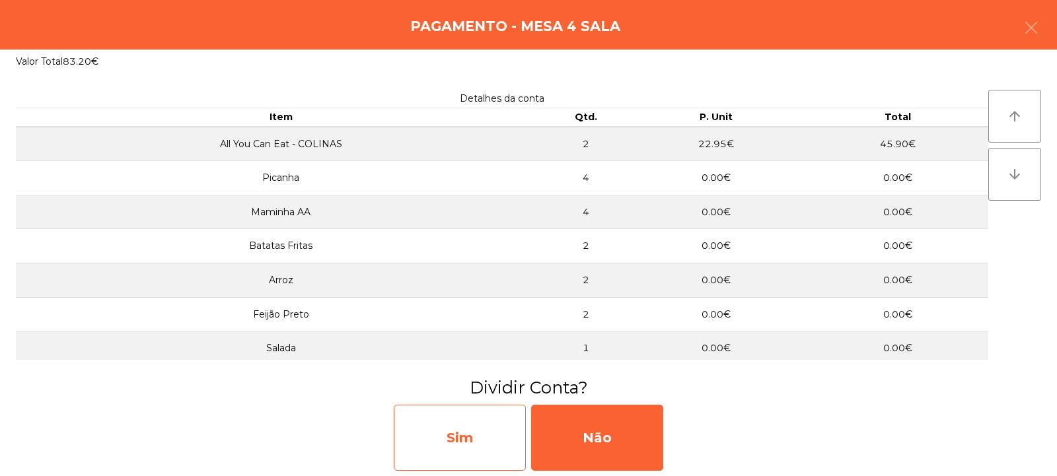
click at [445, 436] on div "Sim" at bounding box center [460, 438] width 132 height 66
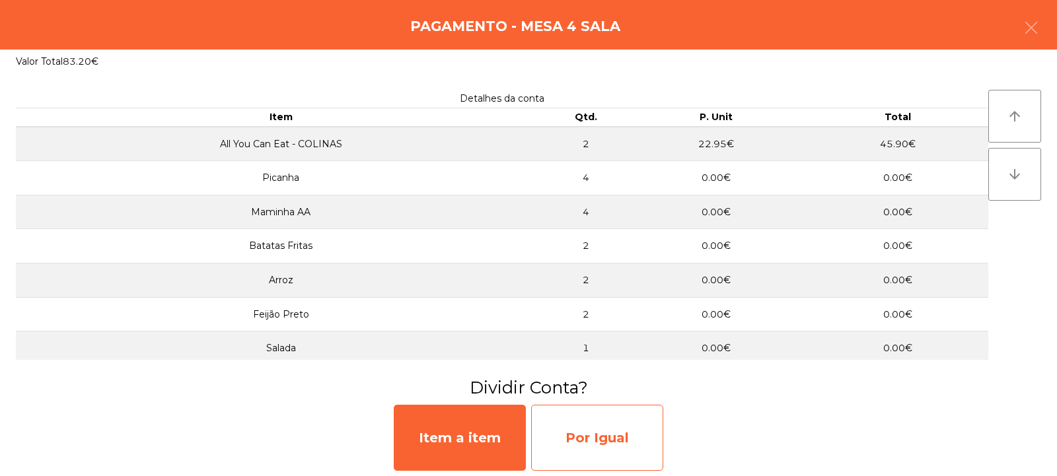
click at [569, 429] on div "Por Igual" at bounding box center [597, 438] width 132 height 66
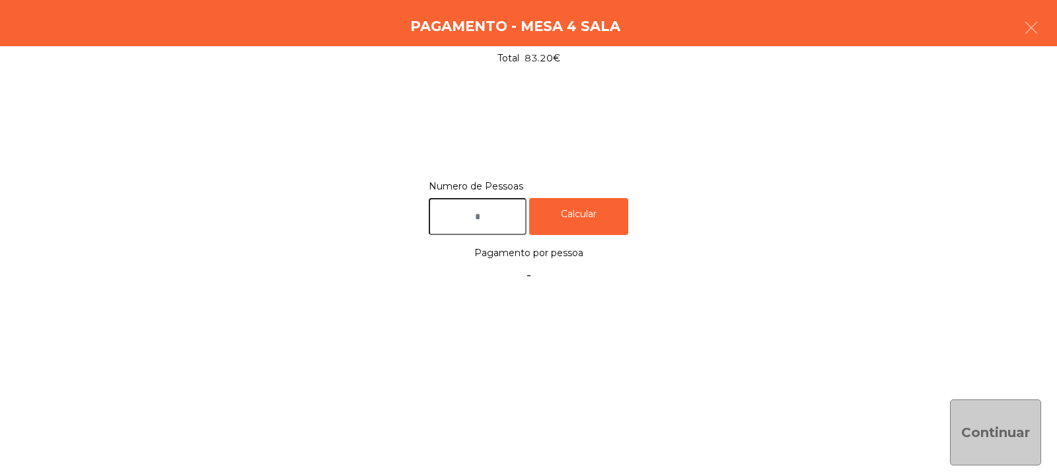
click at [492, 215] on input "text" at bounding box center [478, 217] width 98 height 38
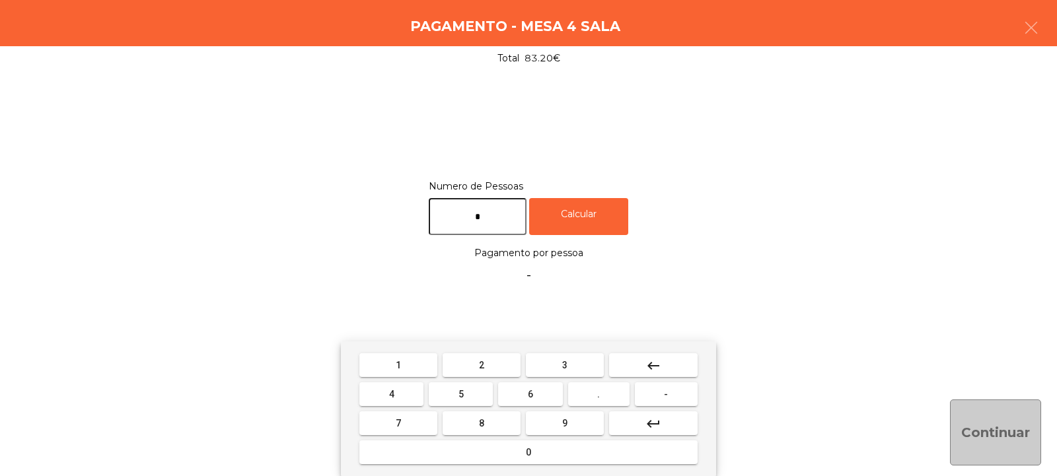
type input "*"
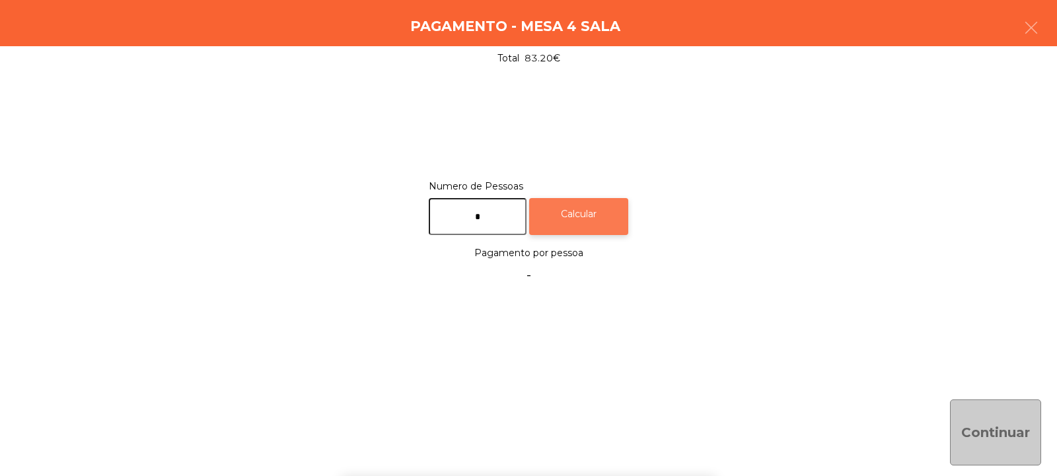
click at [589, 209] on div "Calcular" at bounding box center [578, 217] width 99 height 38
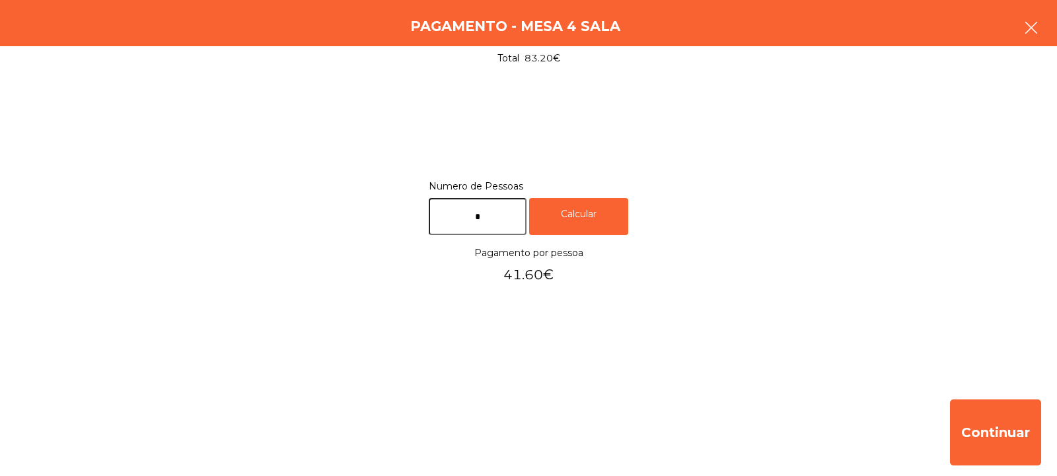
click at [1030, 27] on icon "button" at bounding box center [1031, 28] width 16 height 16
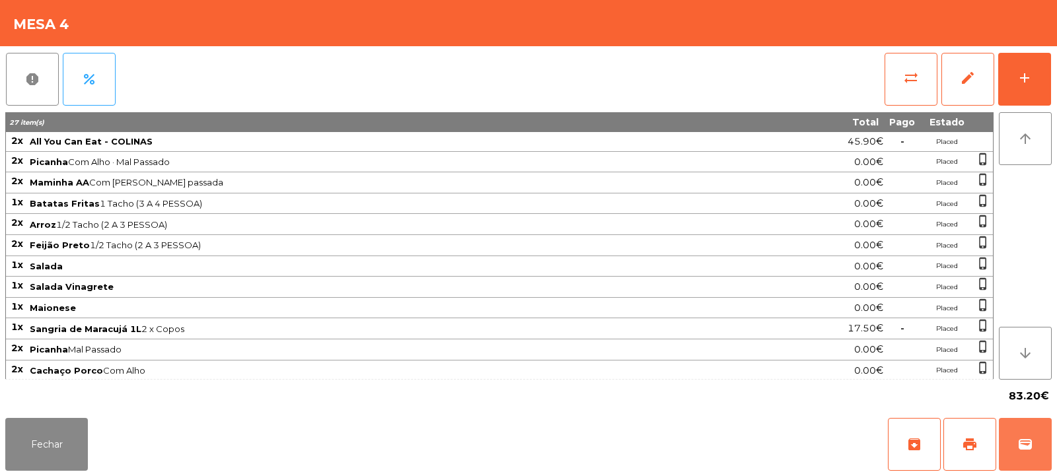
click at [1023, 440] on span "wallet" at bounding box center [1025, 445] width 16 height 16
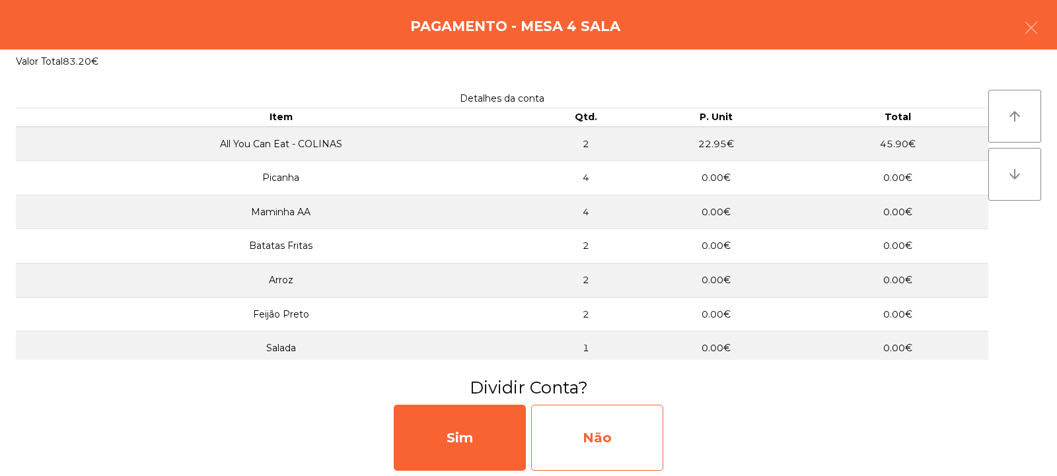
click at [649, 437] on div "Não" at bounding box center [597, 438] width 132 height 66
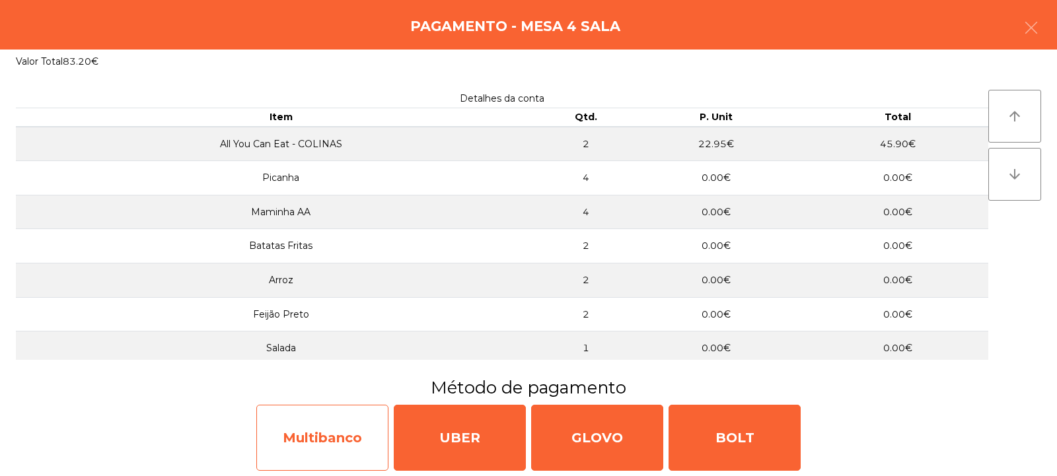
click at [375, 418] on div "Multibanco" at bounding box center [322, 438] width 132 height 66
select select "**"
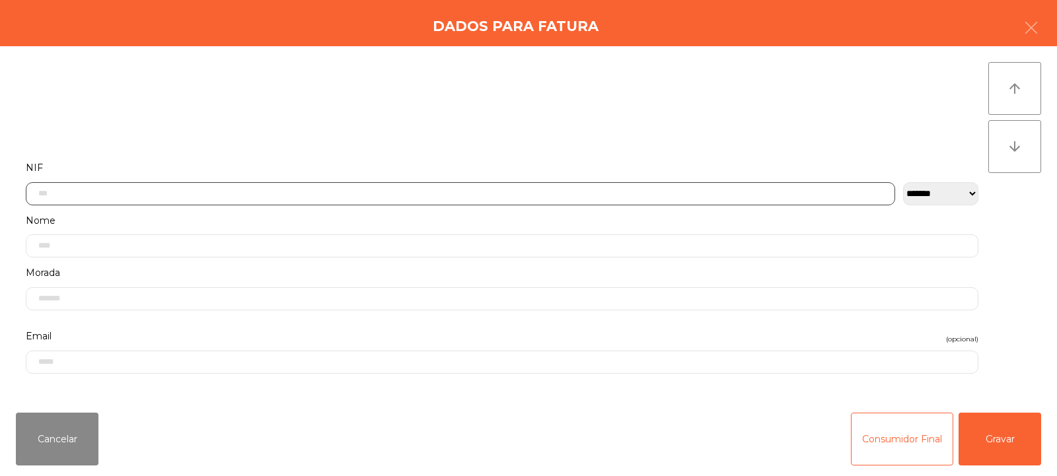
click at [634, 188] on input "text" at bounding box center [460, 193] width 869 height 23
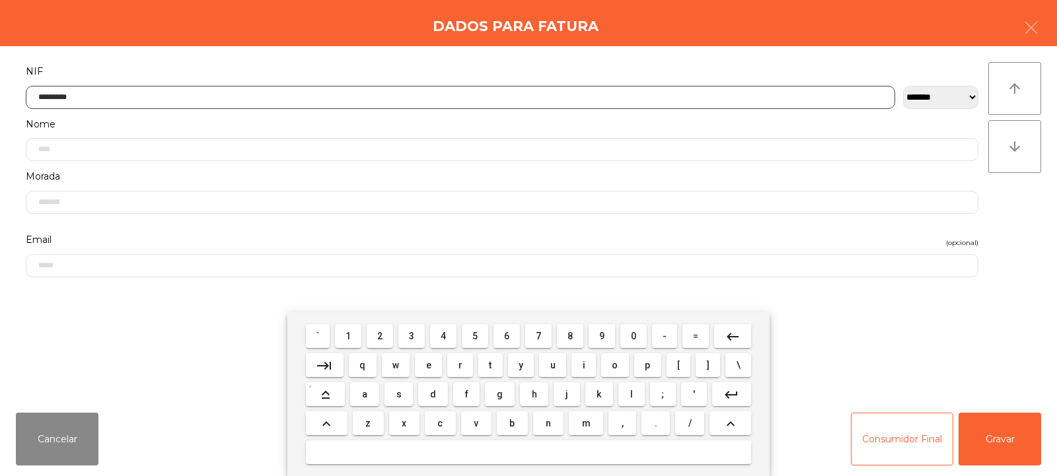
type input "*********"
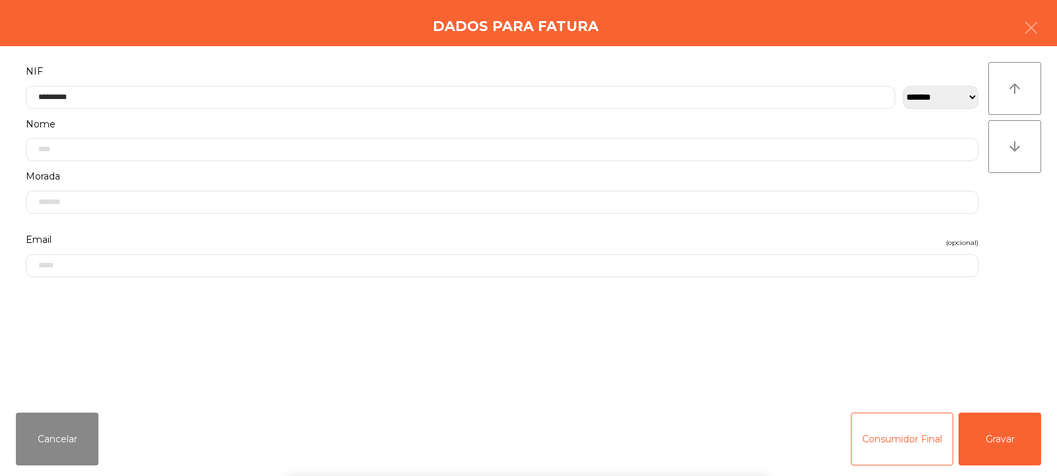
click at [985, 432] on div "` 1 2 3 4 5 6 7 8 9 0 - = keyboard_backspace keyboard_tab q w e r t y u i o p […" at bounding box center [528, 394] width 1057 height 164
click at [994, 441] on button "Gravar" at bounding box center [1000, 439] width 83 height 53
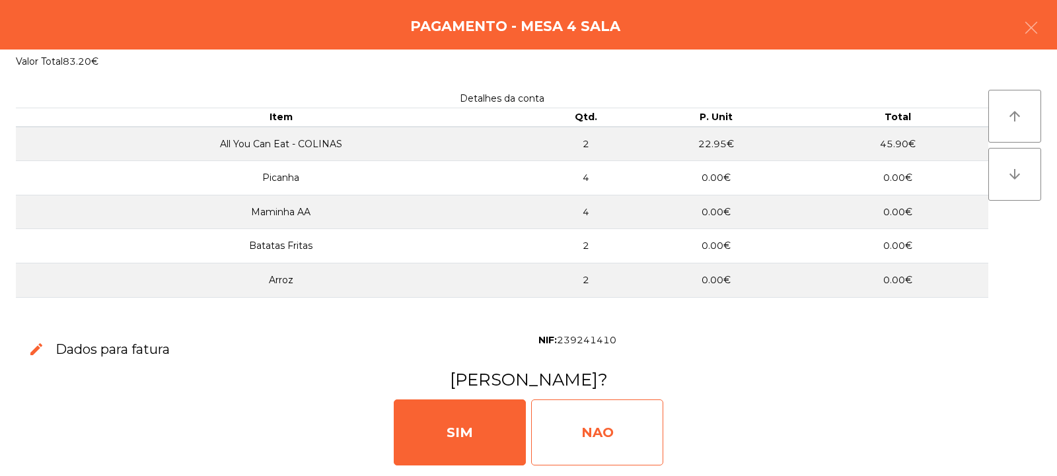
click at [616, 443] on div "NAO" at bounding box center [597, 433] width 132 height 66
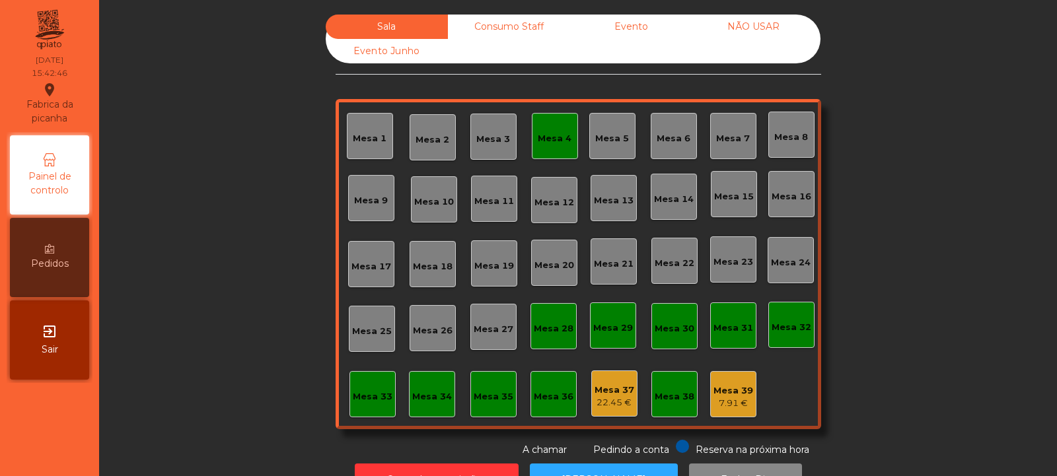
click at [556, 129] on div "Mesa 4" at bounding box center [555, 136] width 34 height 18
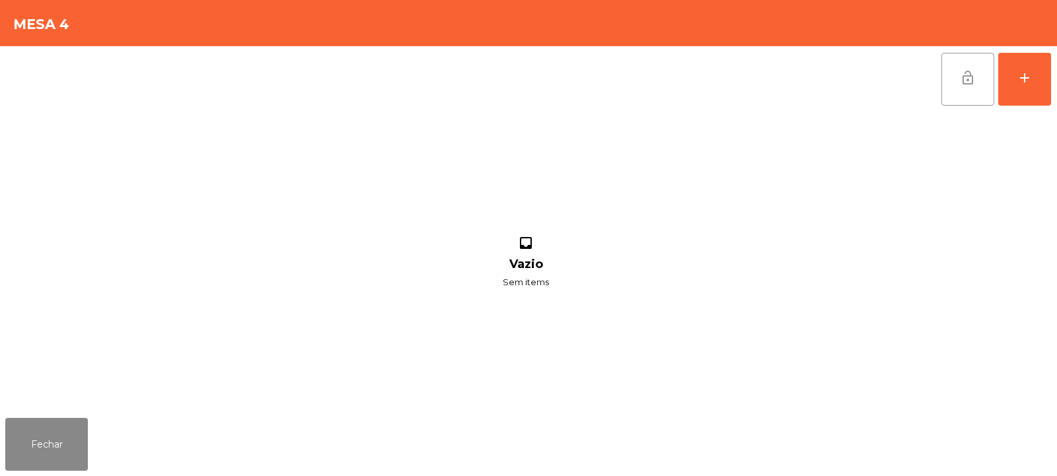
click at [969, 96] on button "lock_open" at bounding box center [967, 79] width 53 height 53
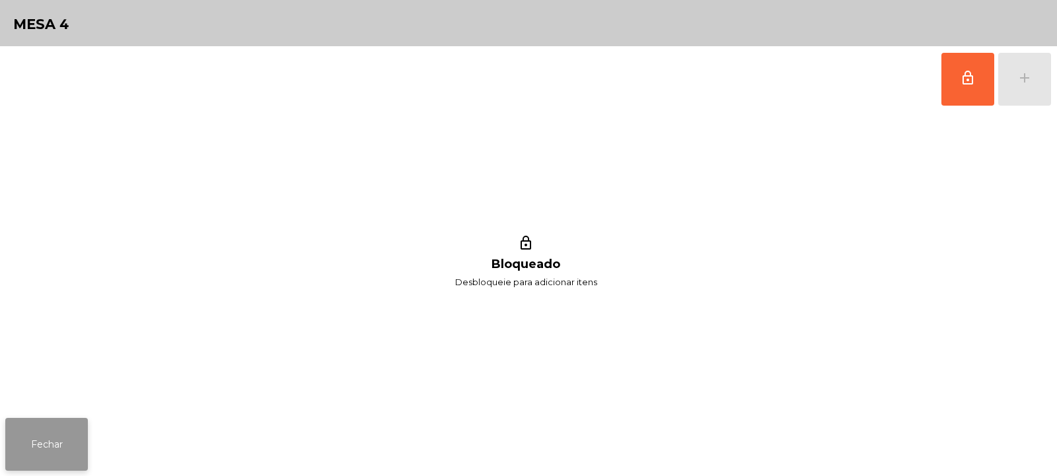
click at [57, 431] on button "Fechar" at bounding box center [46, 444] width 83 height 53
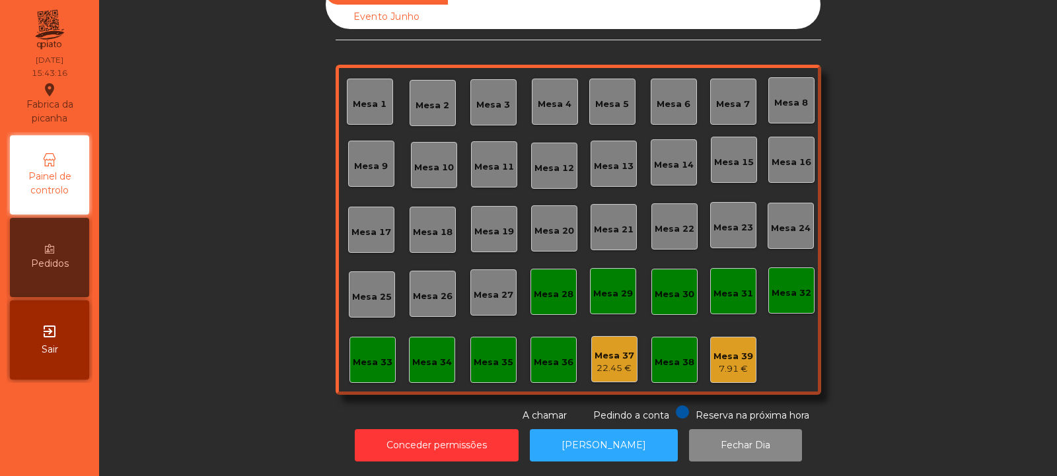
scroll to position [0, 0]
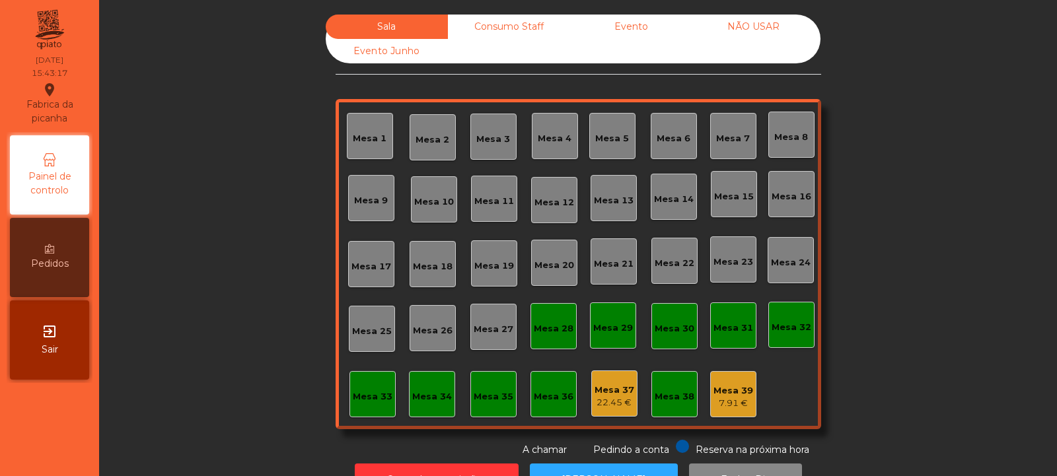
click at [528, 15] on div "Consumo Staff" at bounding box center [509, 27] width 122 height 24
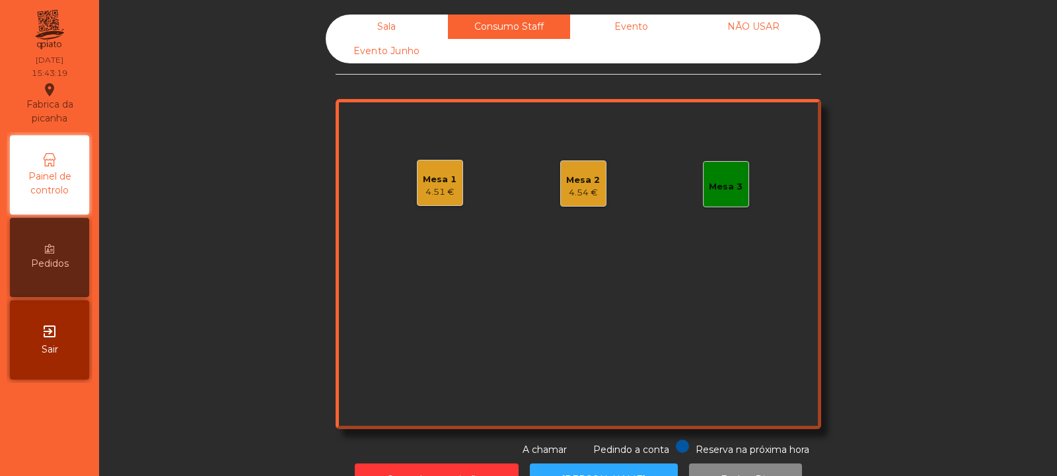
click at [404, 28] on div "Sala" at bounding box center [387, 27] width 122 height 24
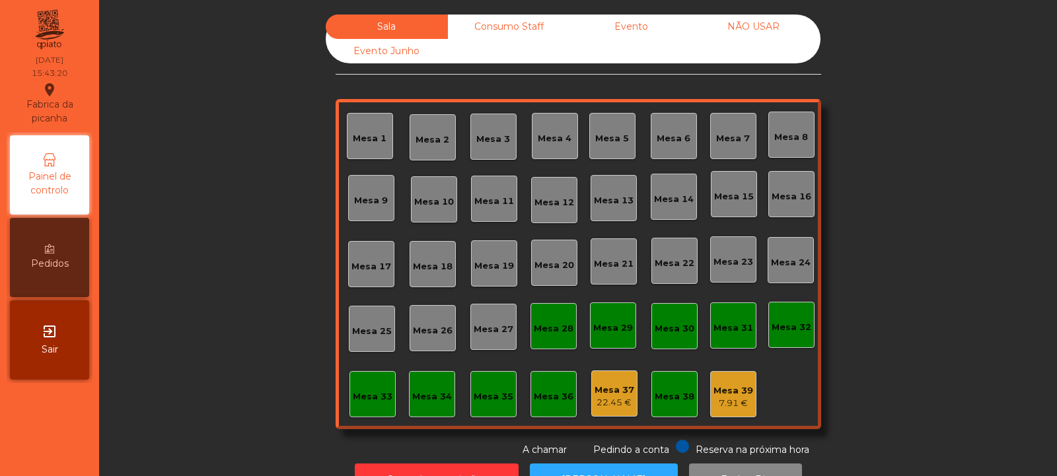
click at [784, 318] on div "Mesa 32" at bounding box center [792, 325] width 40 height 18
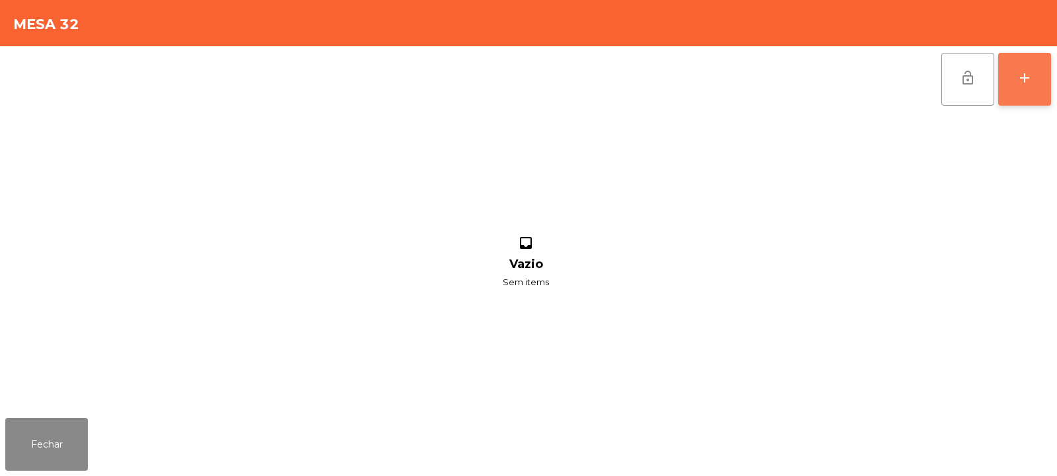
click at [1033, 82] on button "add" at bounding box center [1024, 79] width 53 height 53
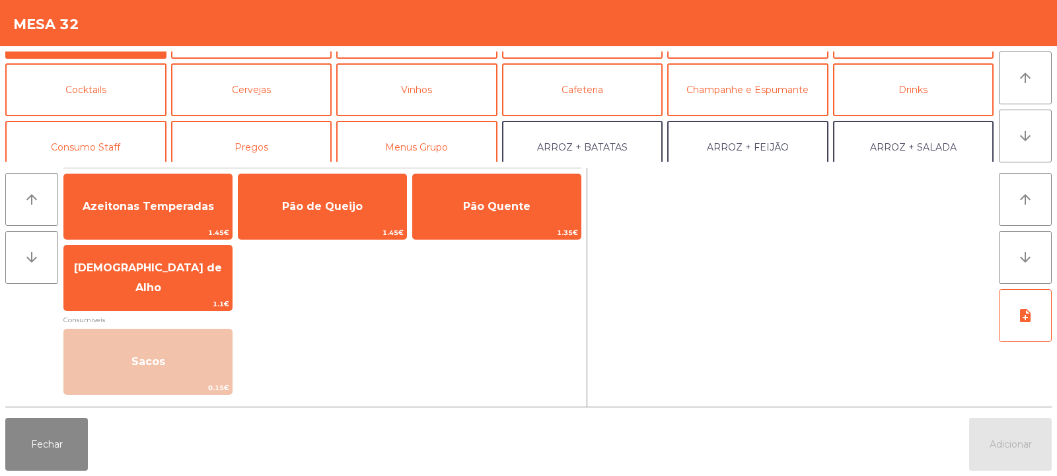
scroll to position [62, 0]
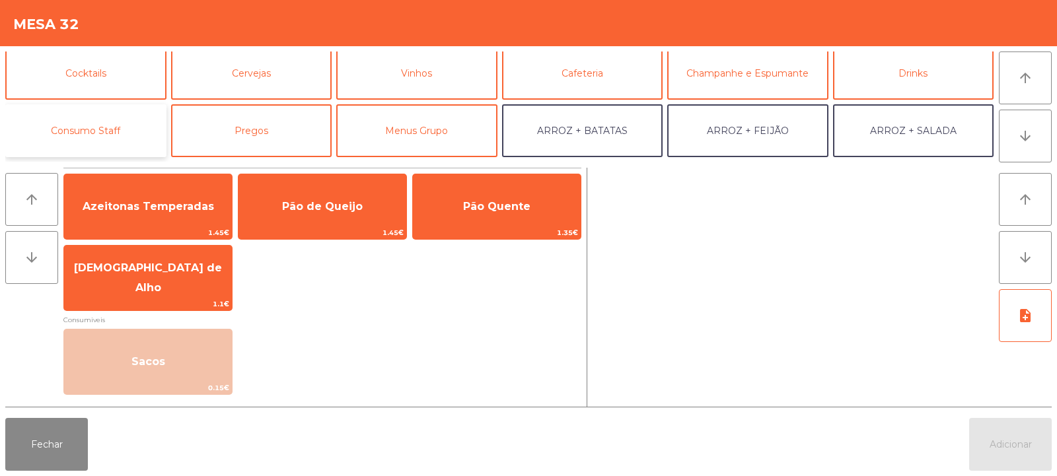
click at [143, 121] on button "Consumo Staff" at bounding box center [85, 130] width 161 height 53
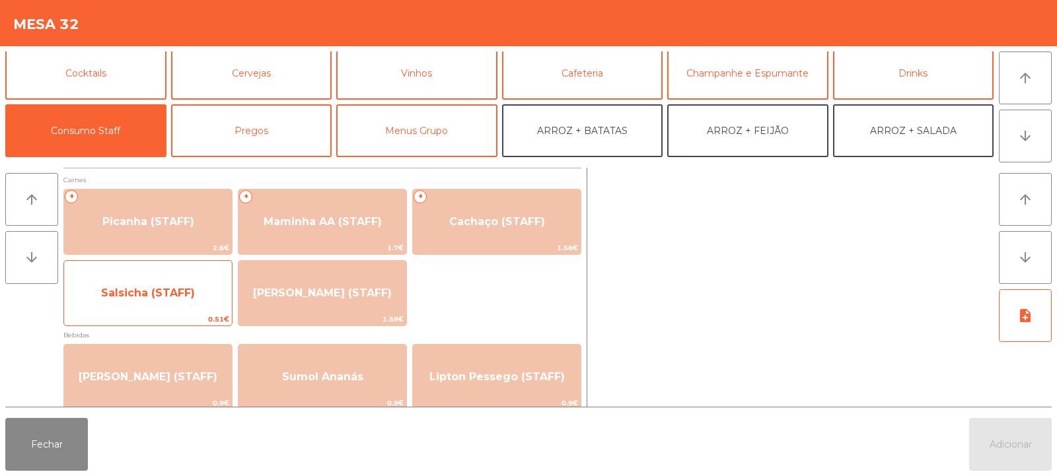
click at [186, 299] on span "Salsicha (STAFF)" at bounding box center [148, 293] width 168 height 36
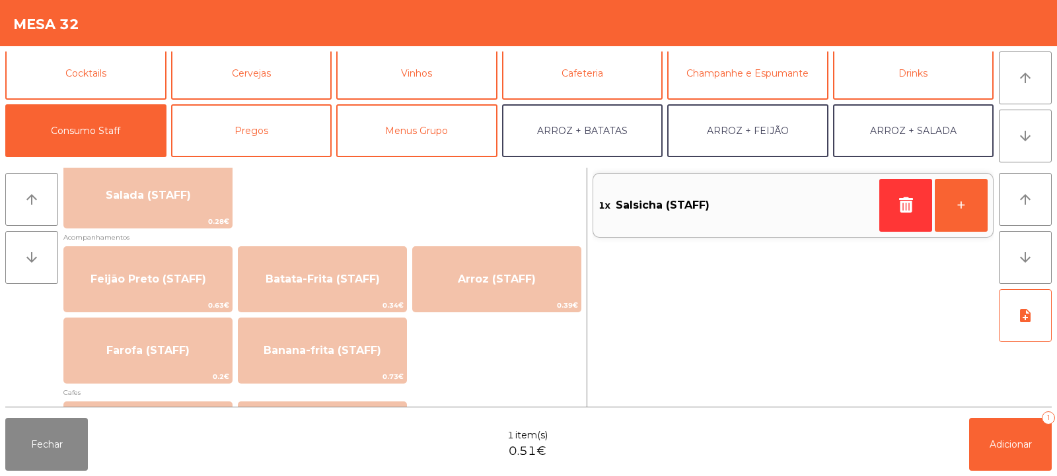
scroll to position [559, 0]
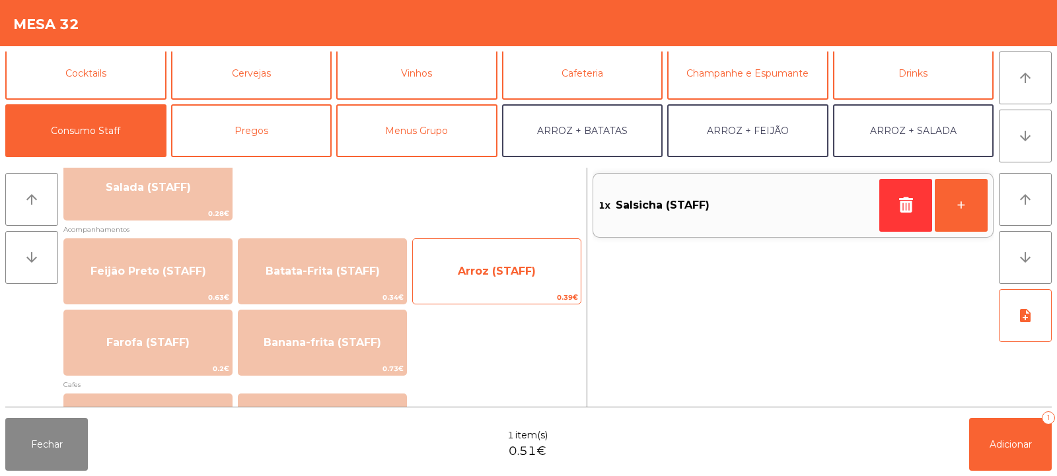
click at [507, 269] on span "Arroz (STAFF)" at bounding box center [497, 271] width 78 height 13
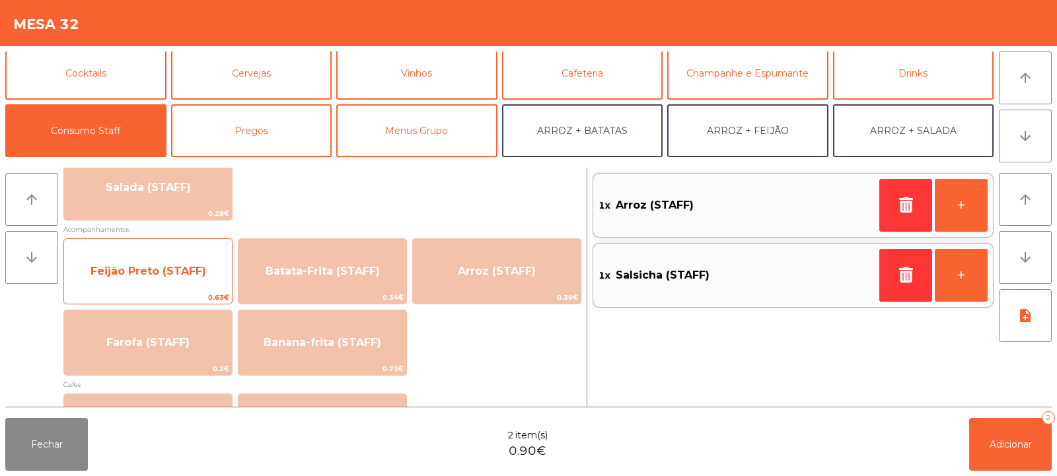
click at [200, 272] on span "Feijão Preto (STAFF)" at bounding box center [149, 271] width 116 height 13
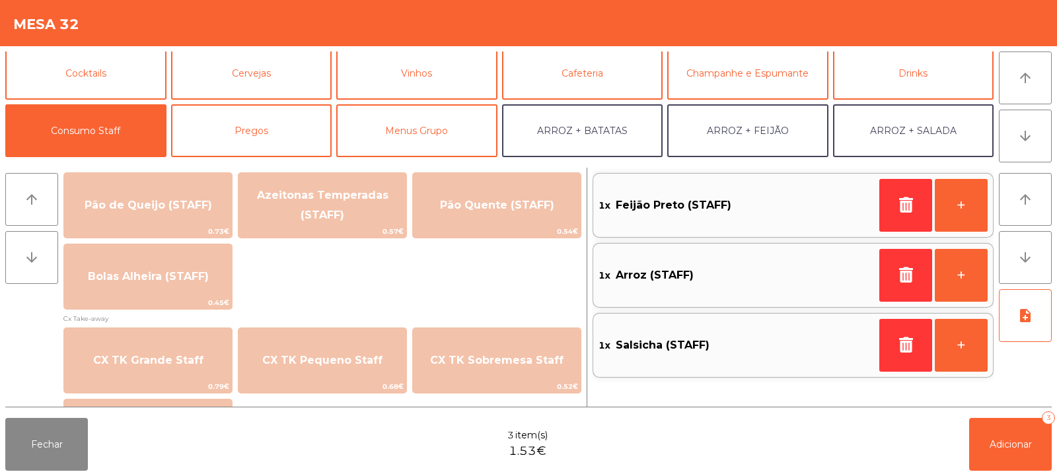
scroll to position [1152, 0]
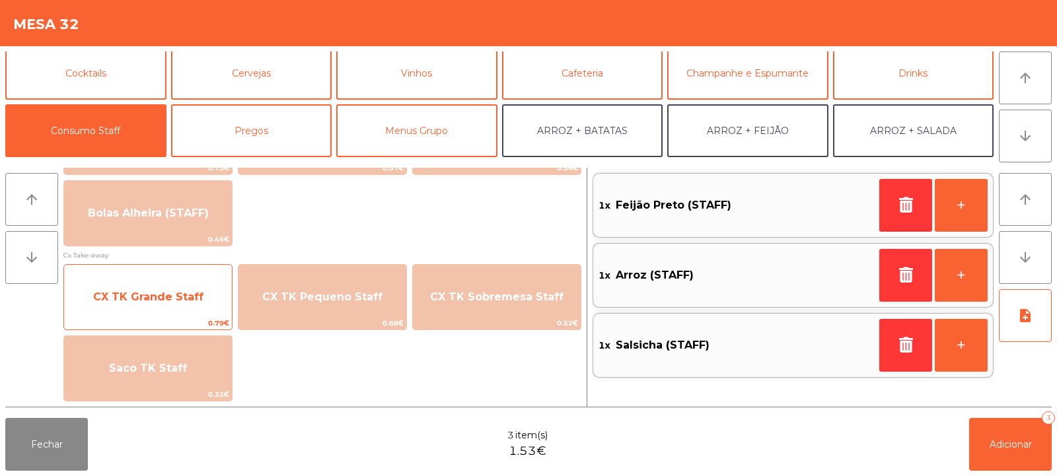
click at [197, 301] on span "CX TK Grande Staff" at bounding box center [148, 297] width 110 height 13
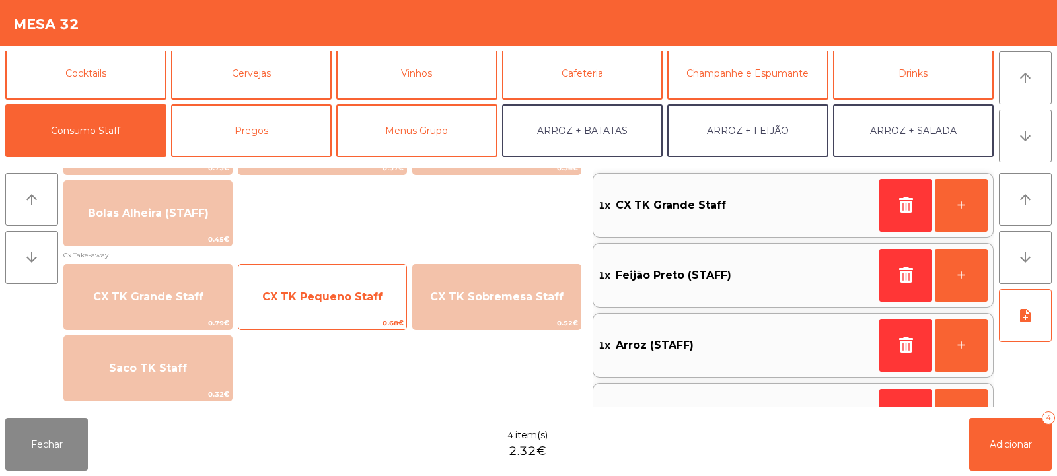
click at [384, 303] on span "CX TK Pequeno Staff" at bounding box center [322, 297] width 168 height 36
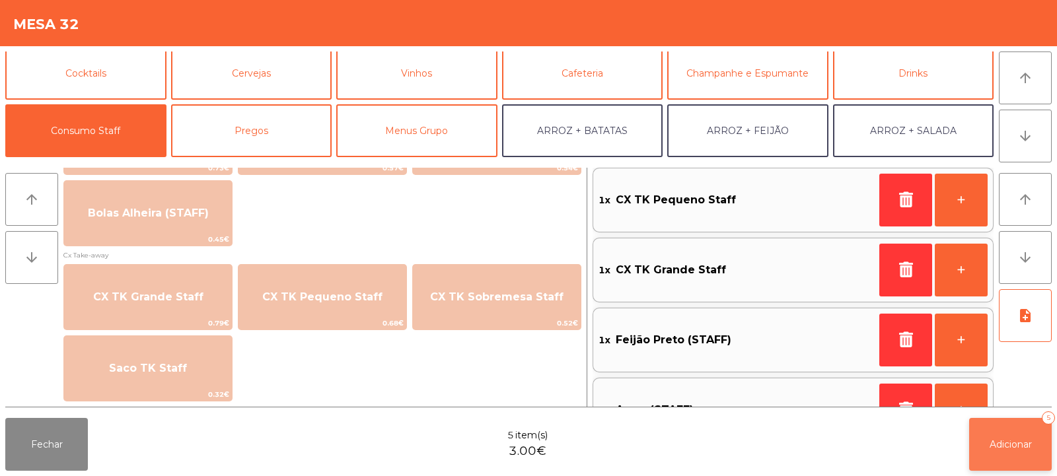
click at [990, 449] on span "Adicionar" at bounding box center [1011, 445] width 42 height 12
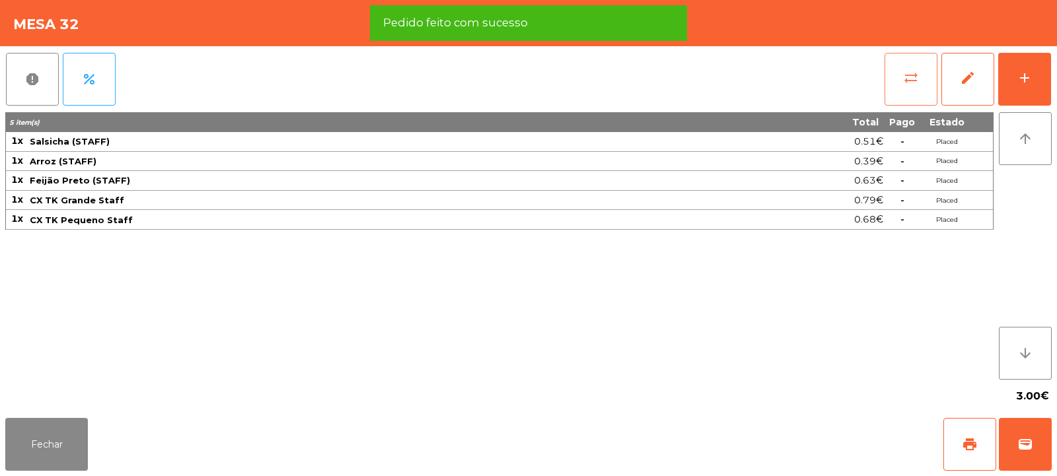
click at [909, 85] on span "sync_alt" at bounding box center [911, 78] width 16 height 16
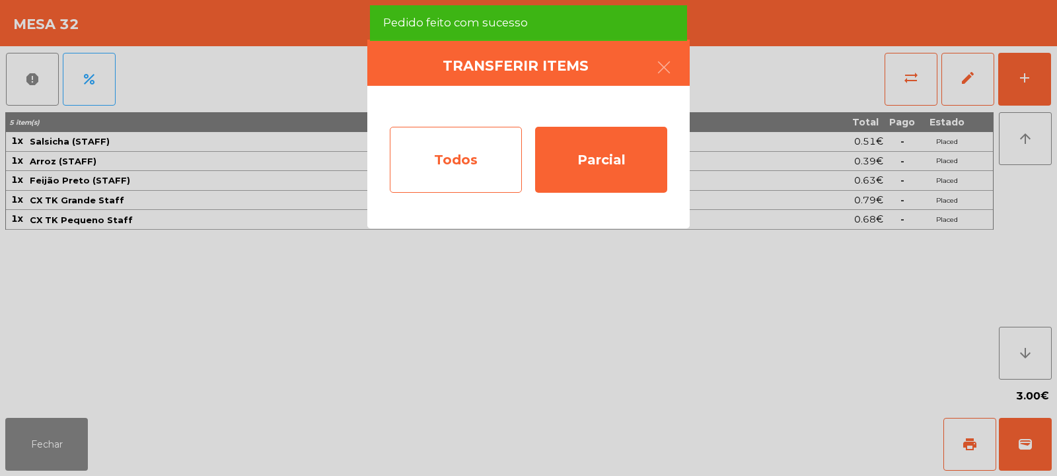
click at [478, 166] on div "Todos" at bounding box center [456, 160] width 132 height 66
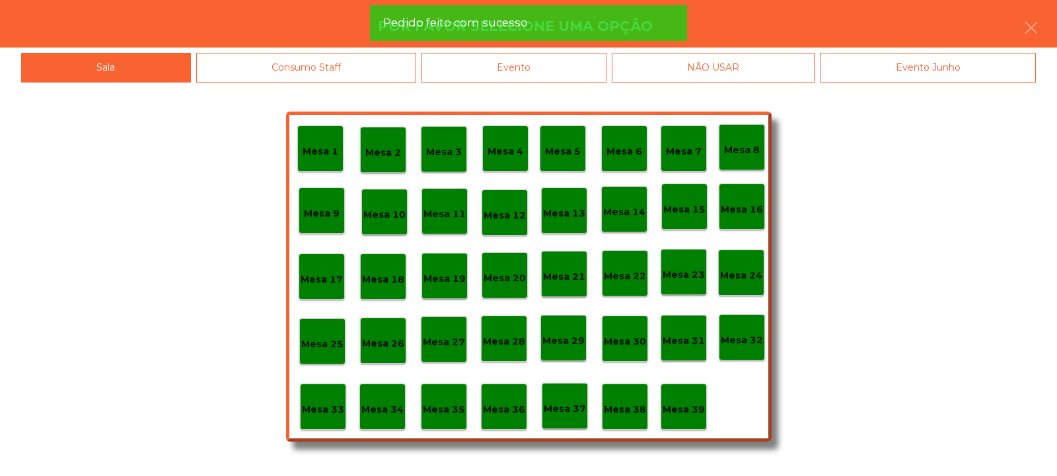
click at [700, 404] on p "Mesa 39" at bounding box center [684, 409] width 42 height 15
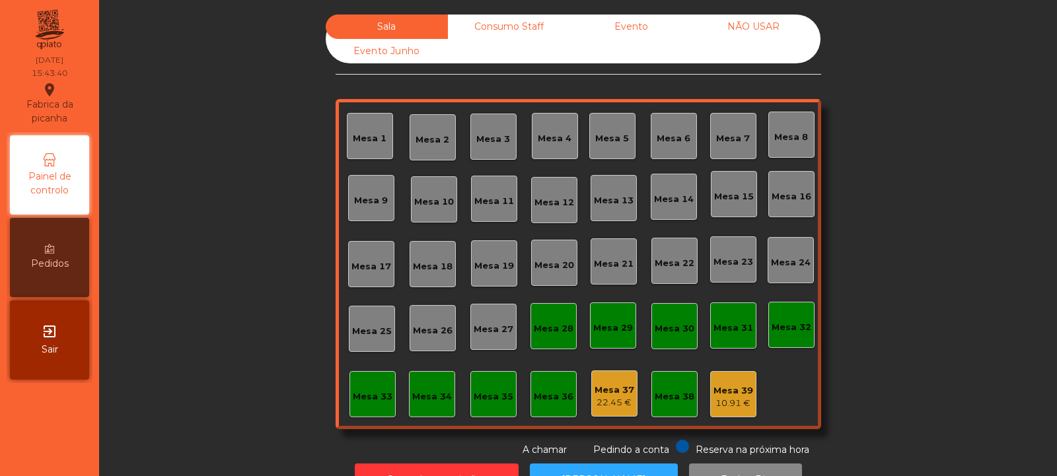
click at [525, 28] on div "Conta transferida" at bounding box center [528, 23] width 291 height 17
click at [529, 30] on div "Consumo Staff" at bounding box center [509, 27] width 122 height 24
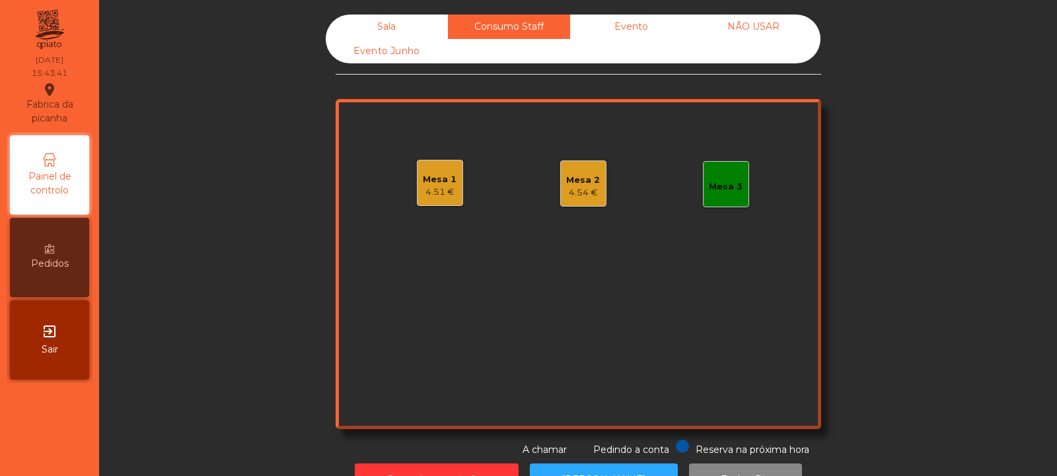
click at [577, 189] on div "4.54 €" at bounding box center [583, 192] width 34 height 13
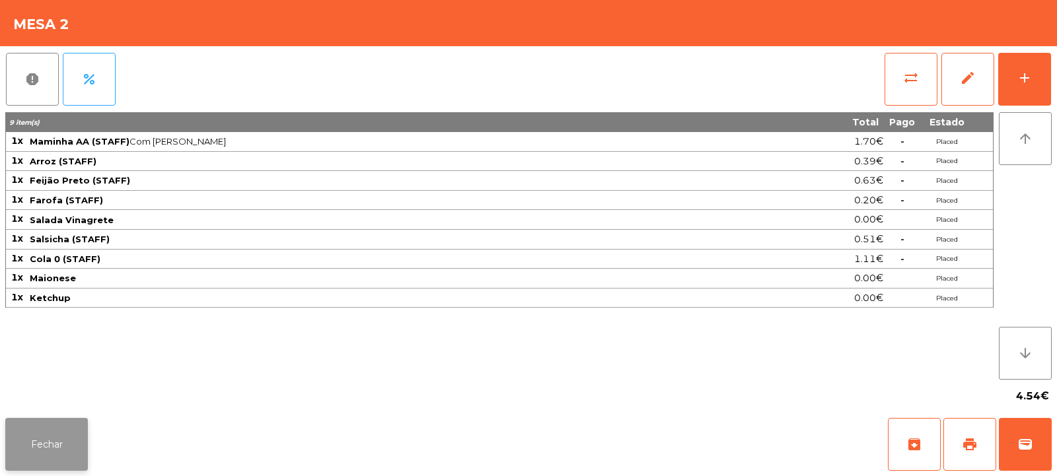
click at [49, 441] on button "Fechar" at bounding box center [46, 444] width 83 height 53
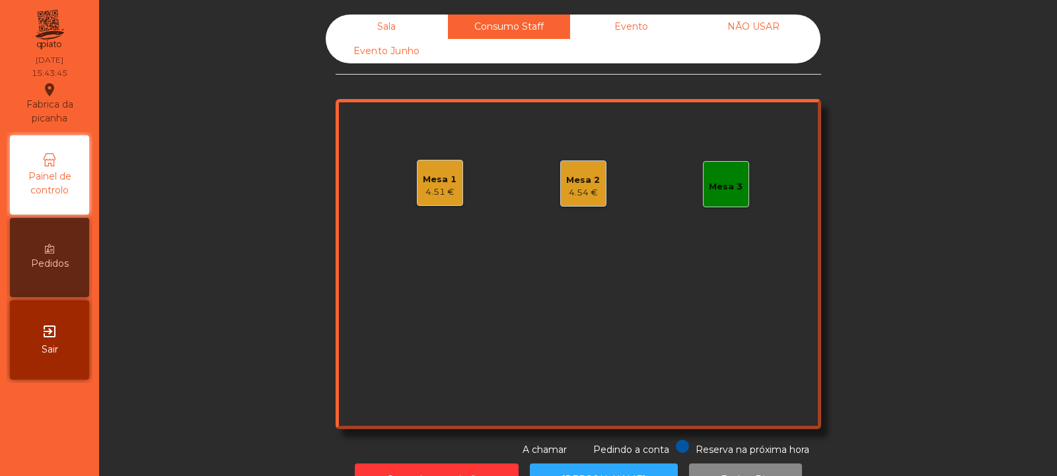
click at [441, 188] on div "4.51 €" at bounding box center [440, 192] width 34 height 13
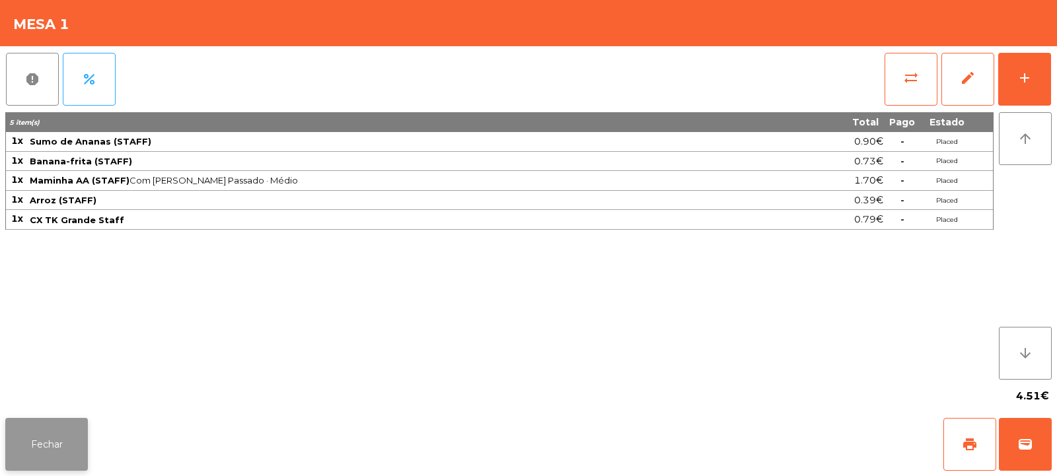
click at [83, 426] on button "Fechar" at bounding box center [46, 444] width 83 height 53
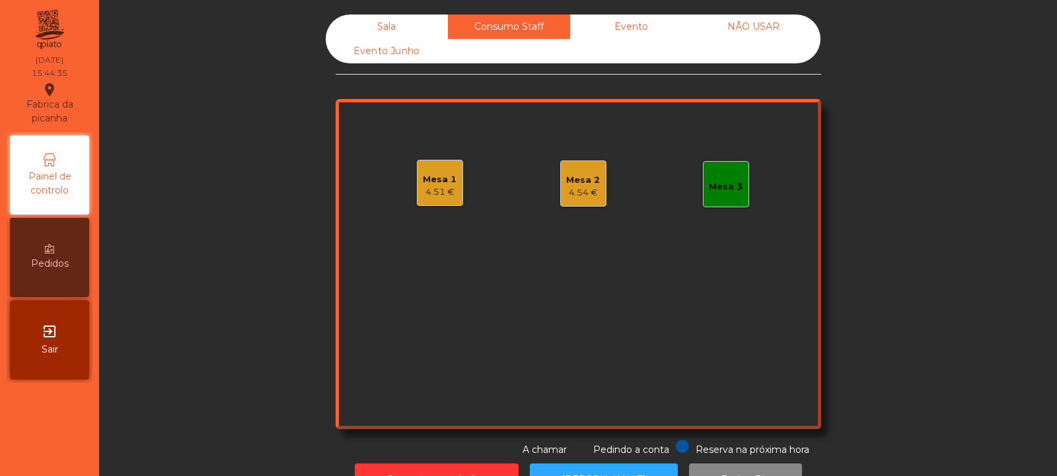
click at [586, 188] on div "4.54 €" at bounding box center [583, 192] width 34 height 13
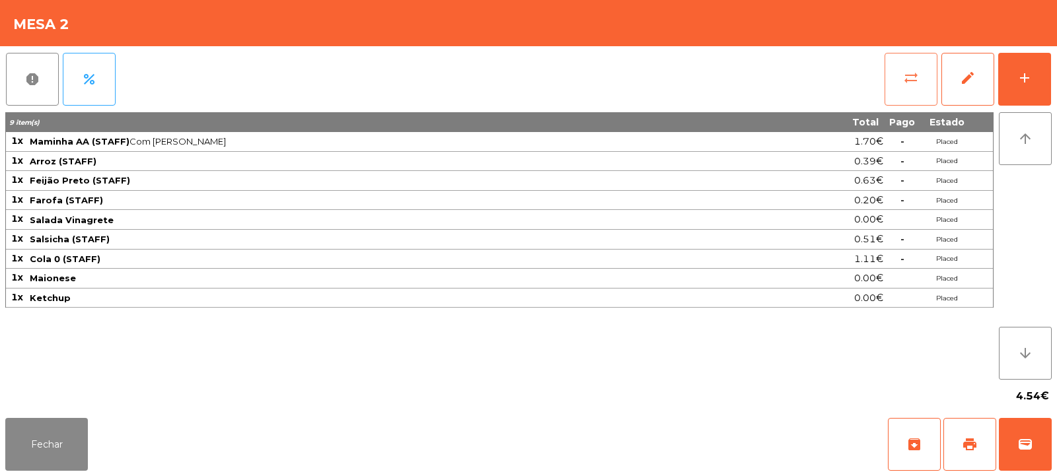
click at [924, 94] on button "sync_alt" at bounding box center [911, 79] width 53 height 53
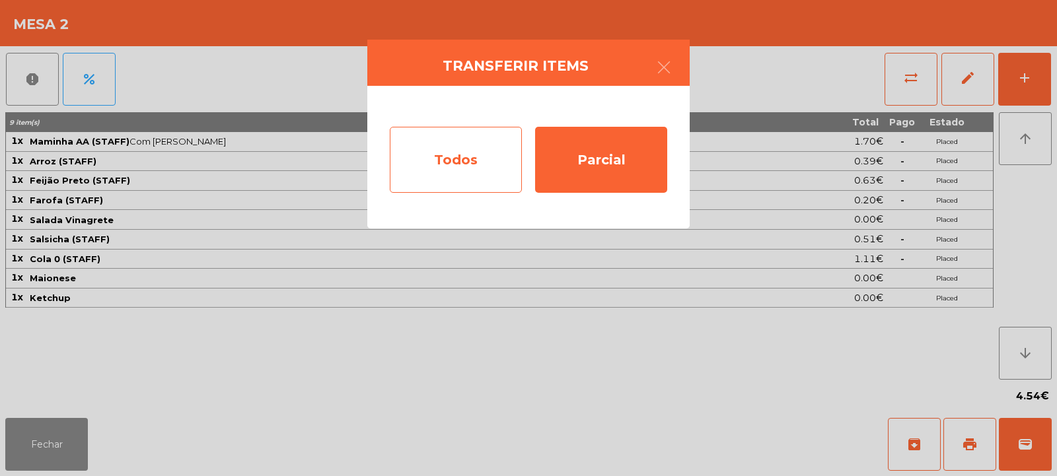
click at [505, 161] on div "Todos" at bounding box center [456, 160] width 132 height 66
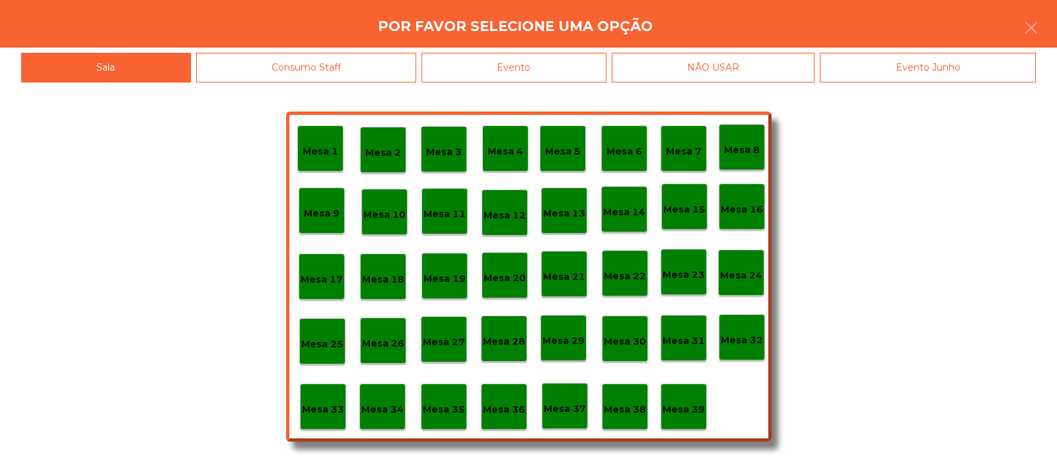
click at [697, 400] on div "Mesa 39" at bounding box center [684, 407] width 42 height 20
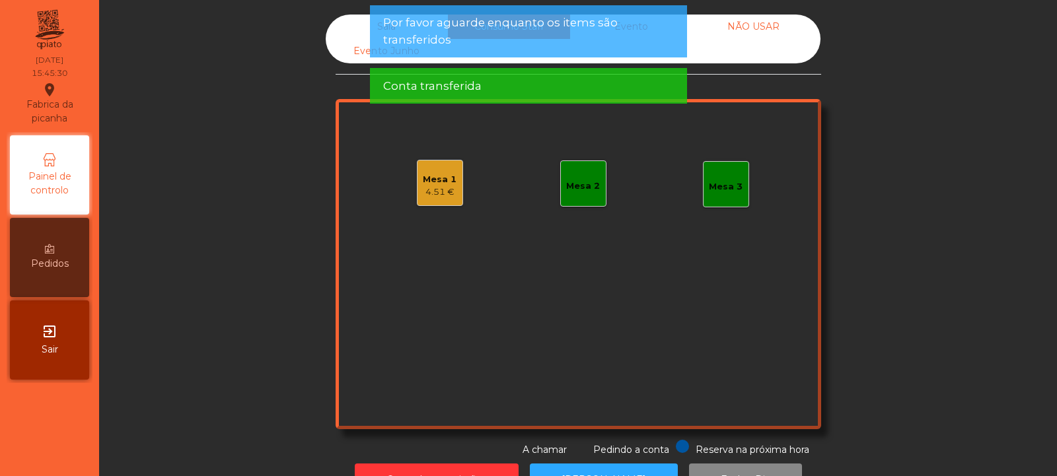
click at [449, 183] on div "Mesa 1" at bounding box center [440, 179] width 34 height 13
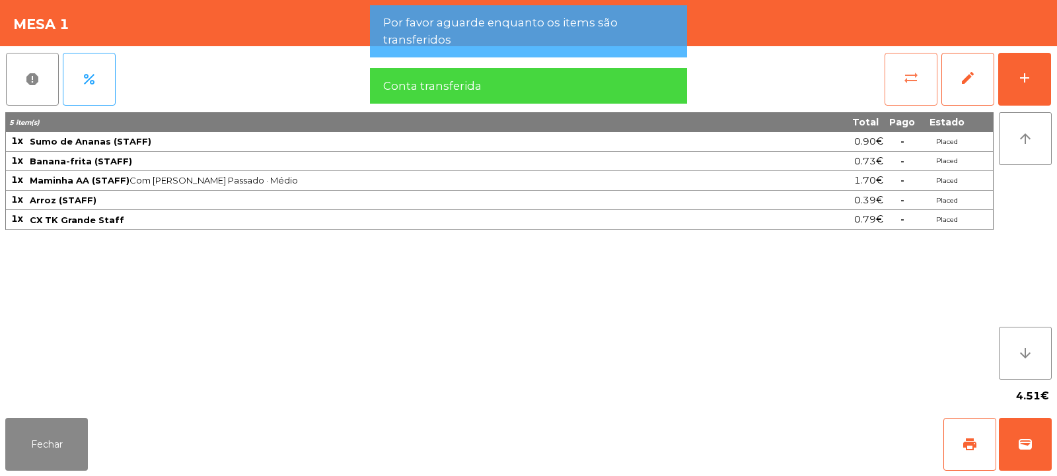
click at [906, 94] on button "sync_alt" at bounding box center [911, 79] width 53 height 53
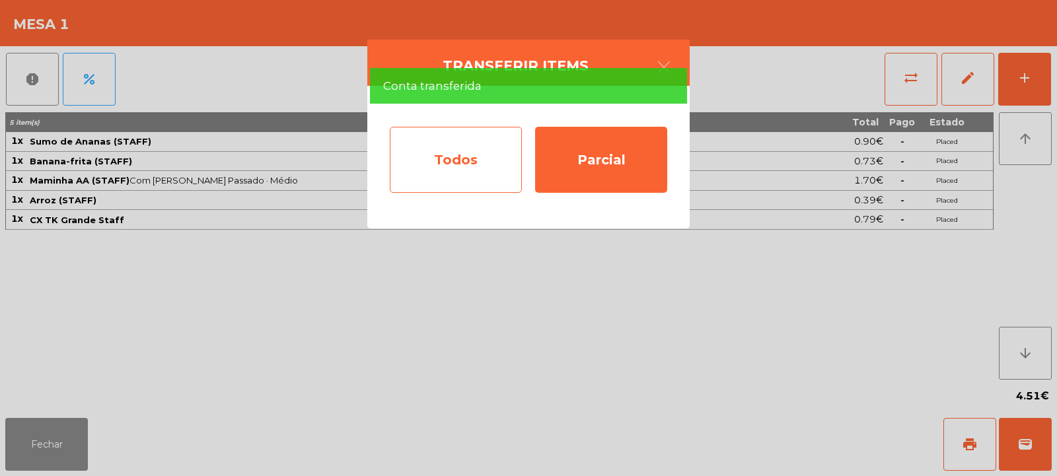
click at [497, 159] on div "Todos" at bounding box center [456, 160] width 132 height 66
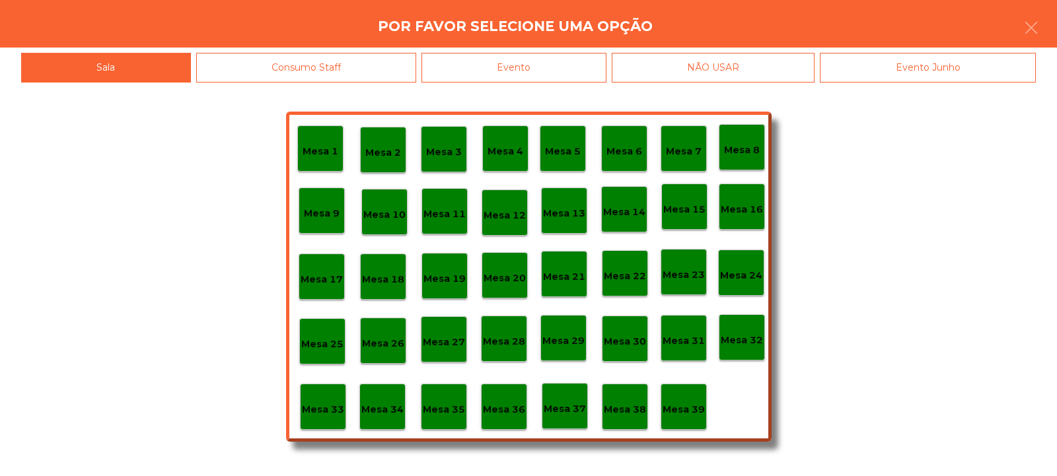
click at [698, 406] on p "Mesa 39" at bounding box center [684, 409] width 42 height 15
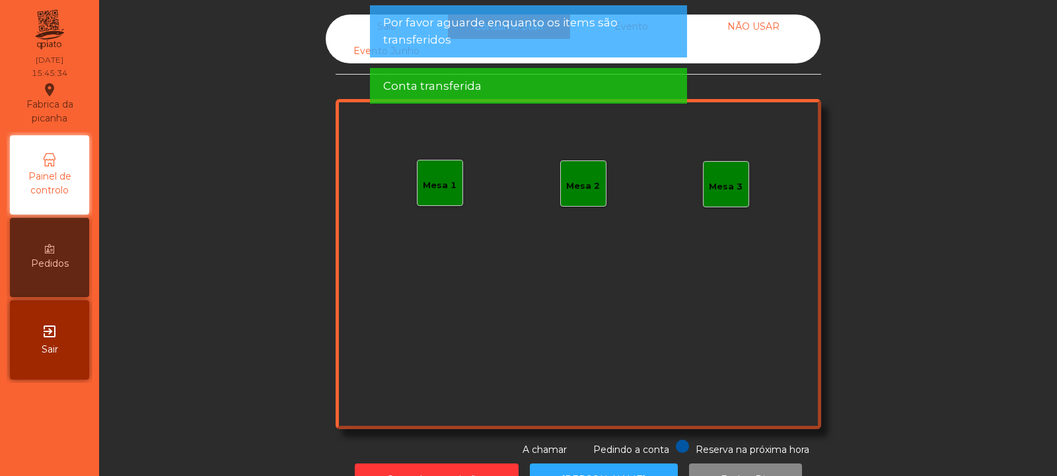
click at [369, 28] on div "Sala" at bounding box center [387, 27] width 122 height 24
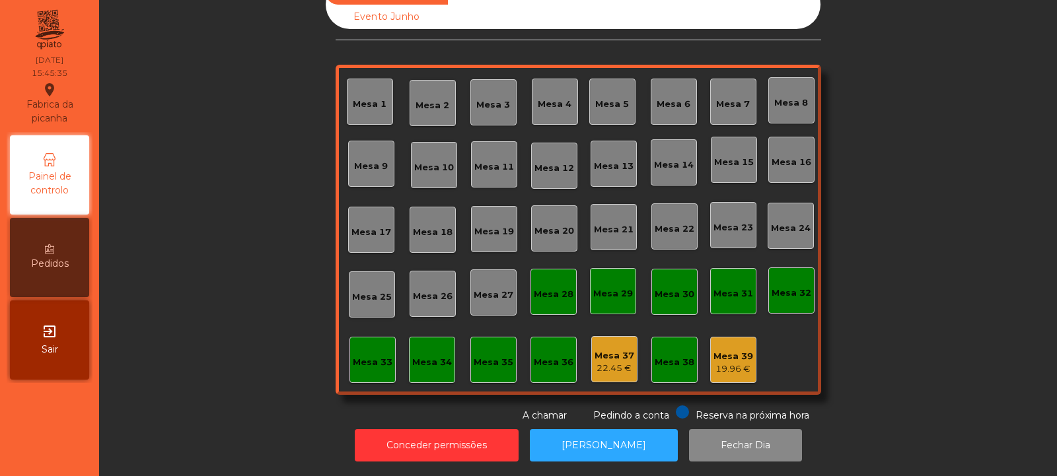
scroll to position [0, 0]
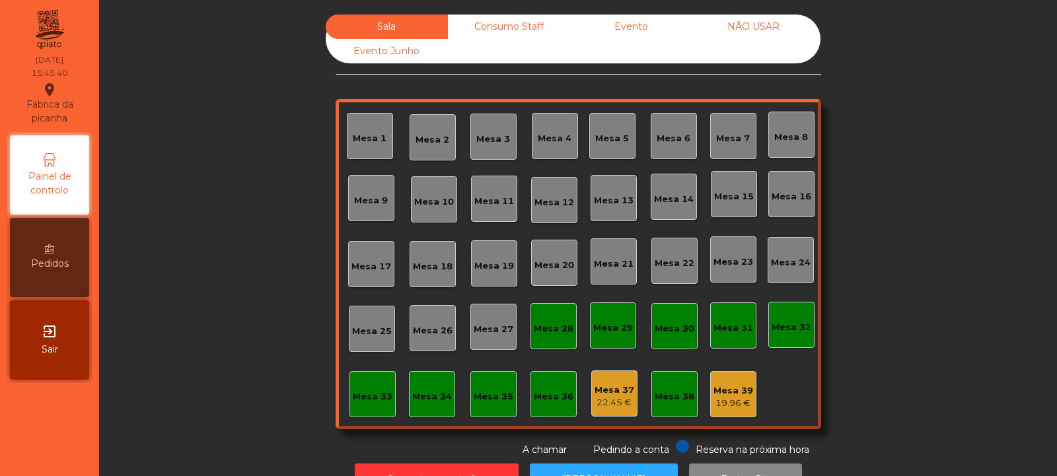
click at [519, 32] on div "Consumo Staff" at bounding box center [509, 27] width 122 height 24
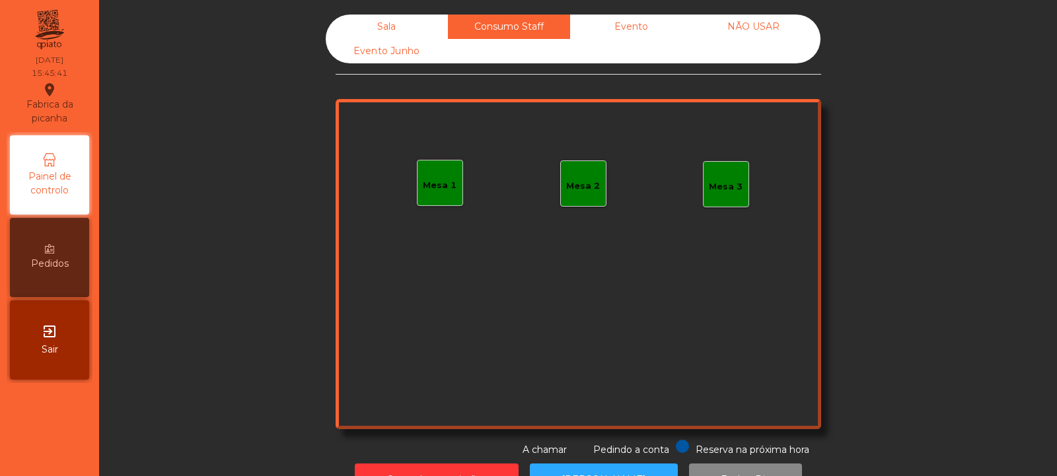
click at [640, 32] on div "Evento" at bounding box center [631, 27] width 122 height 24
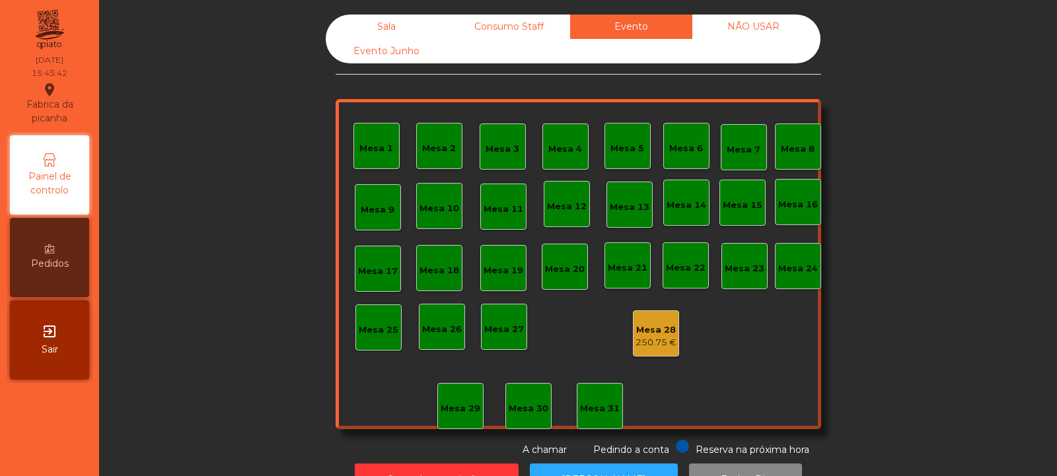
click at [656, 341] on div "250.75 €" at bounding box center [656, 342] width 41 height 13
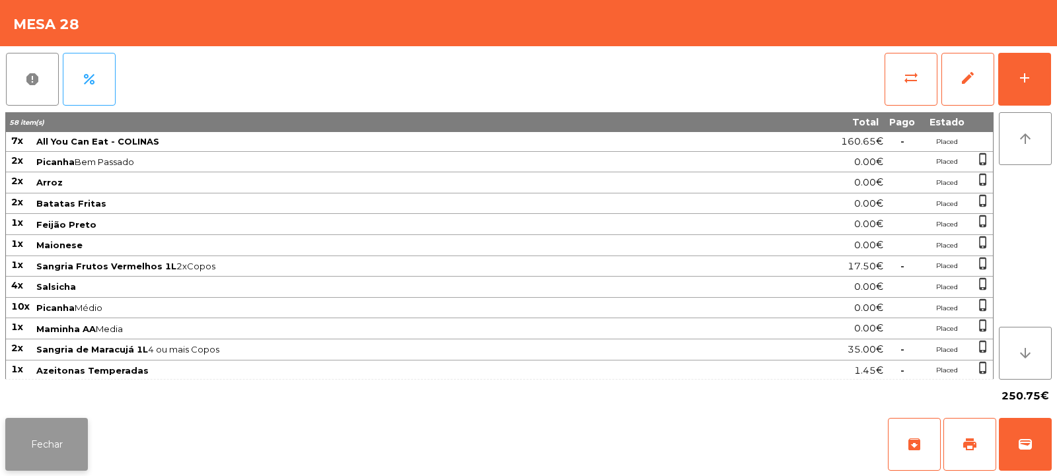
click at [44, 466] on button "Fechar" at bounding box center [46, 444] width 83 height 53
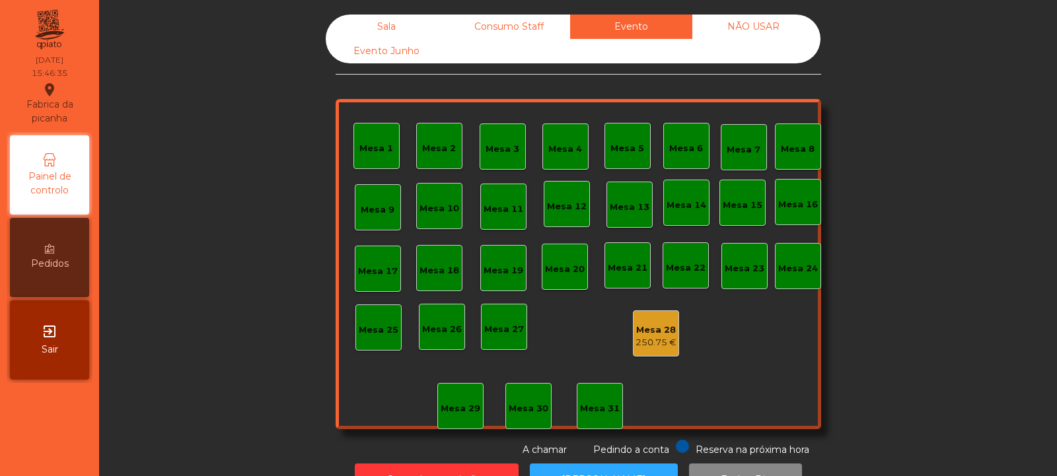
scroll to position [44, 0]
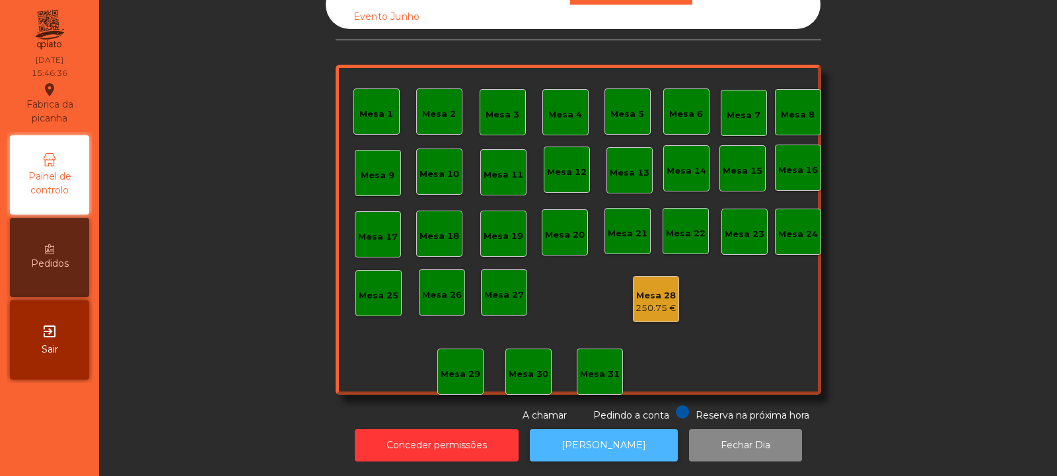
click at [585, 441] on button "[PERSON_NAME]" at bounding box center [604, 445] width 148 height 32
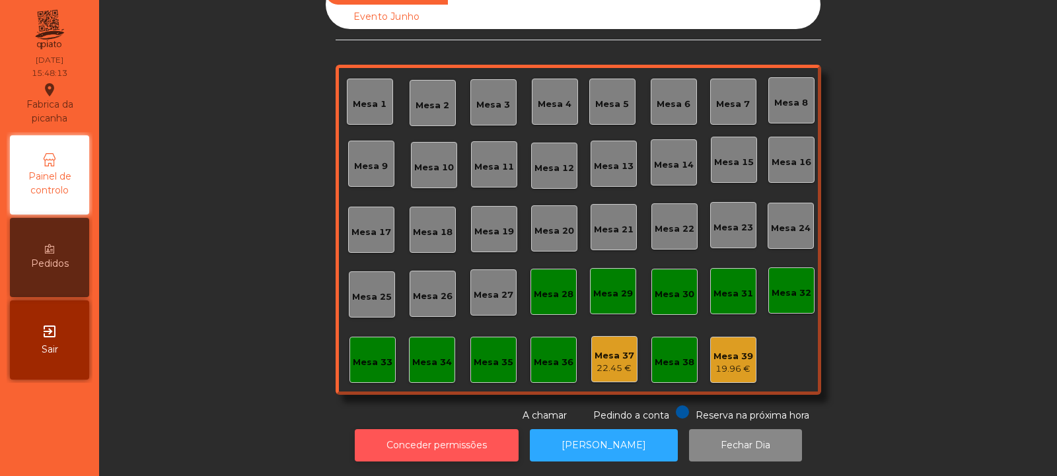
click at [452, 433] on button "Conceder permissões" at bounding box center [437, 445] width 164 height 32
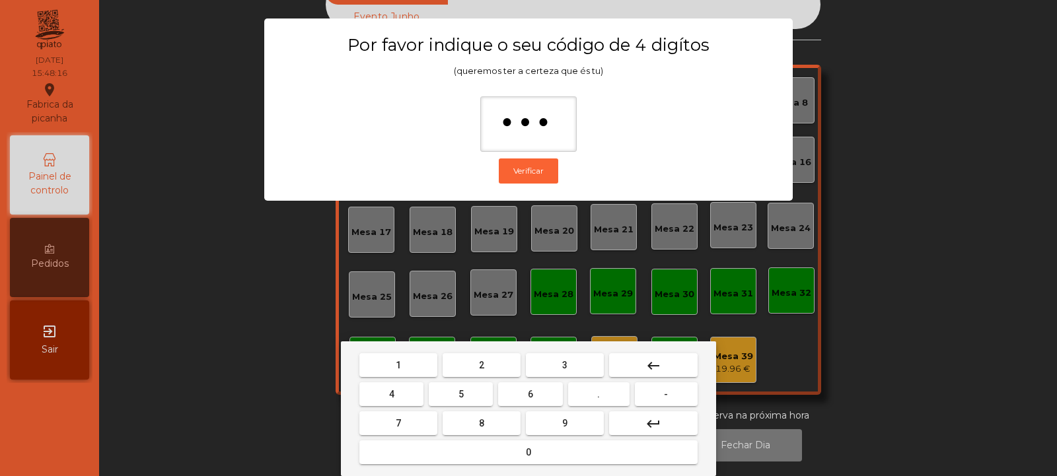
type input "****"
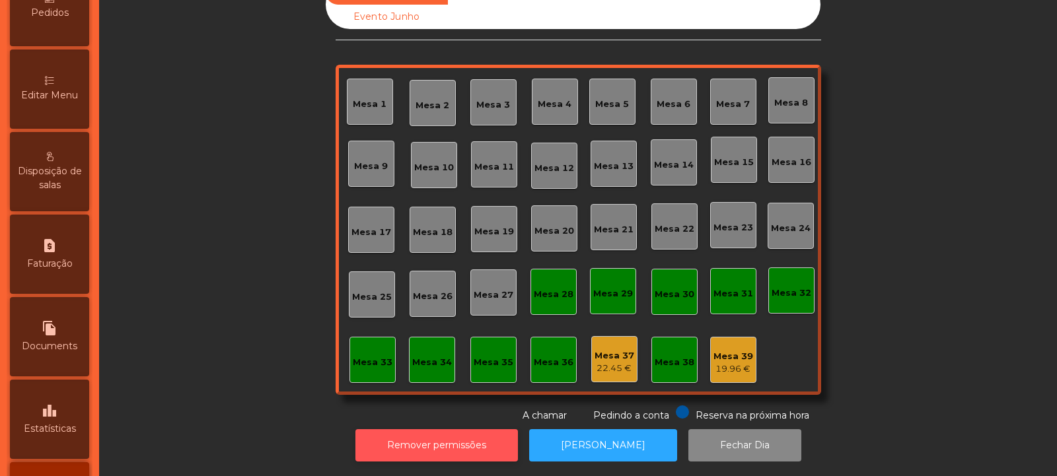
scroll to position [250, 0]
click at [53, 425] on span "Estatísticas" at bounding box center [50, 430] width 52 height 14
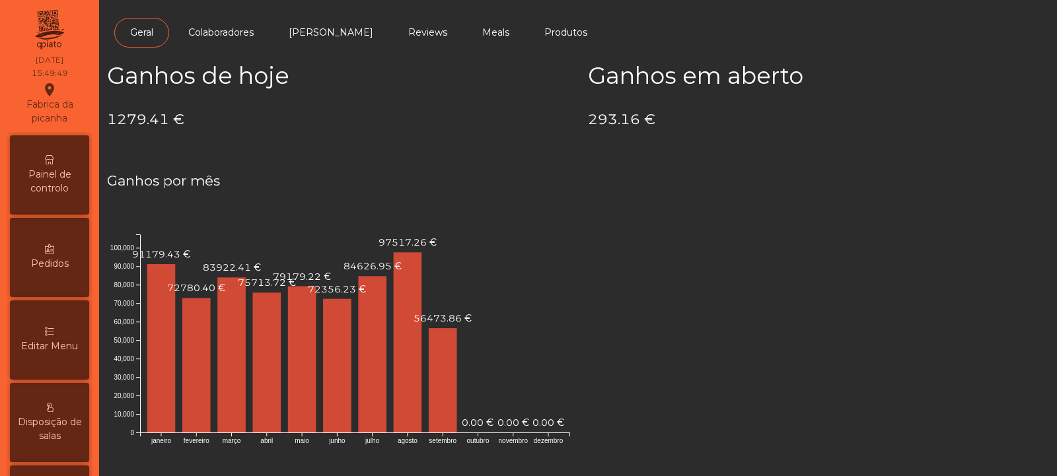
click at [50, 161] on icon at bounding box center [49, 159] width 9 height 9
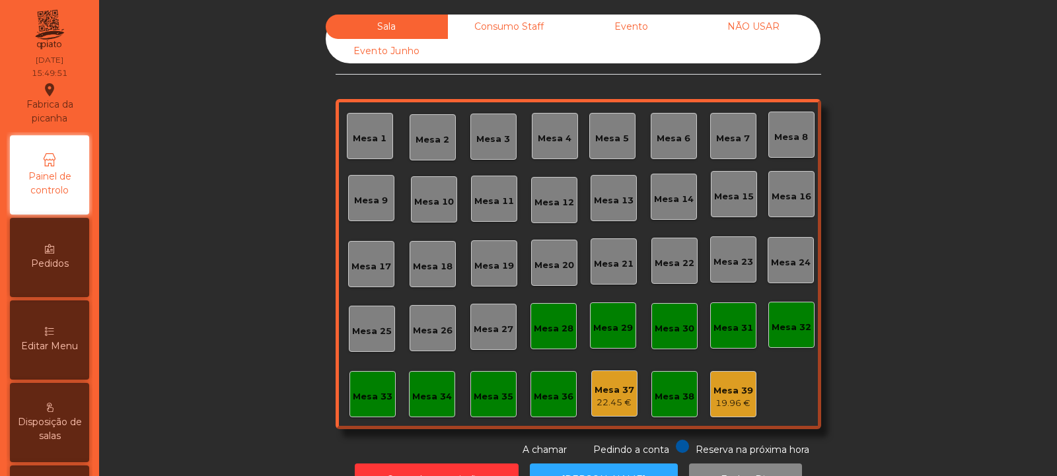
scroll to position [44, 0]
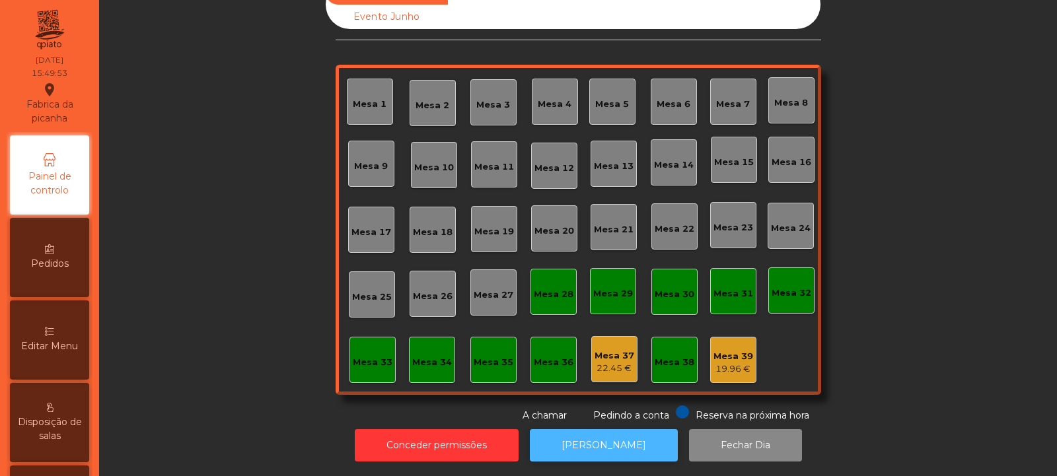
click at [590, 438] on button "[PERSON_NAME]" at bounding box center [604, 445] width 148 height 32
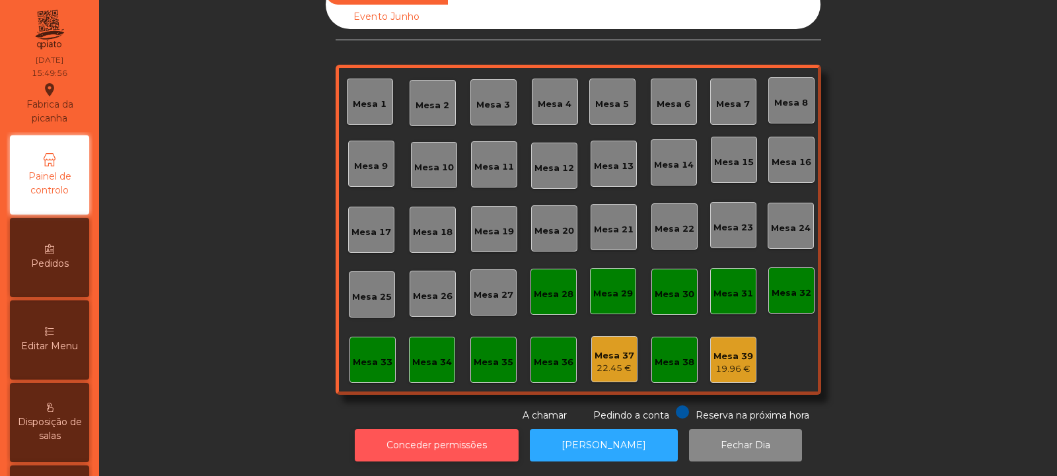
click at [416, 439] on button "Conceder permissões" at bounding box center [437, 445] width 164 height 32
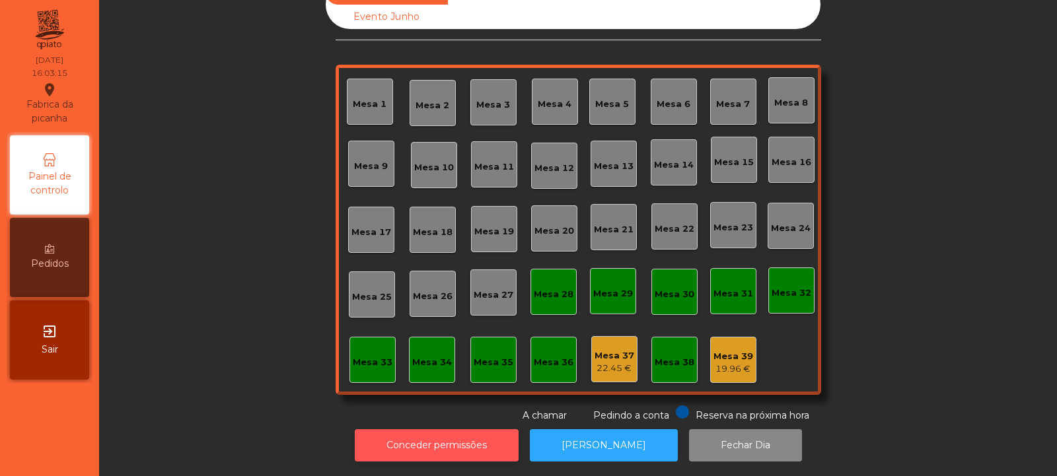
scroll to position [0, 0]
